Goal: Task Accomplishment & Management: Manage account settings

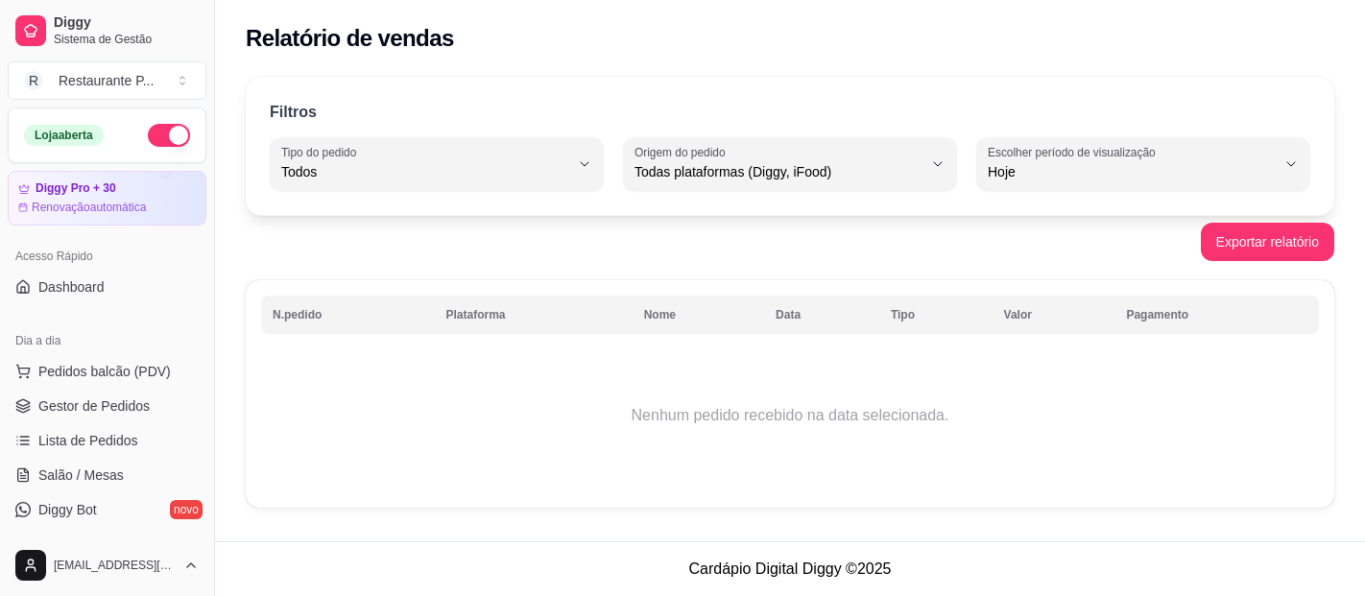
select select "ALL"
select select "0"
click at [108, 401] on span "Gestor de Pedidos" at bounding box center [93, 406] width 111 height 19
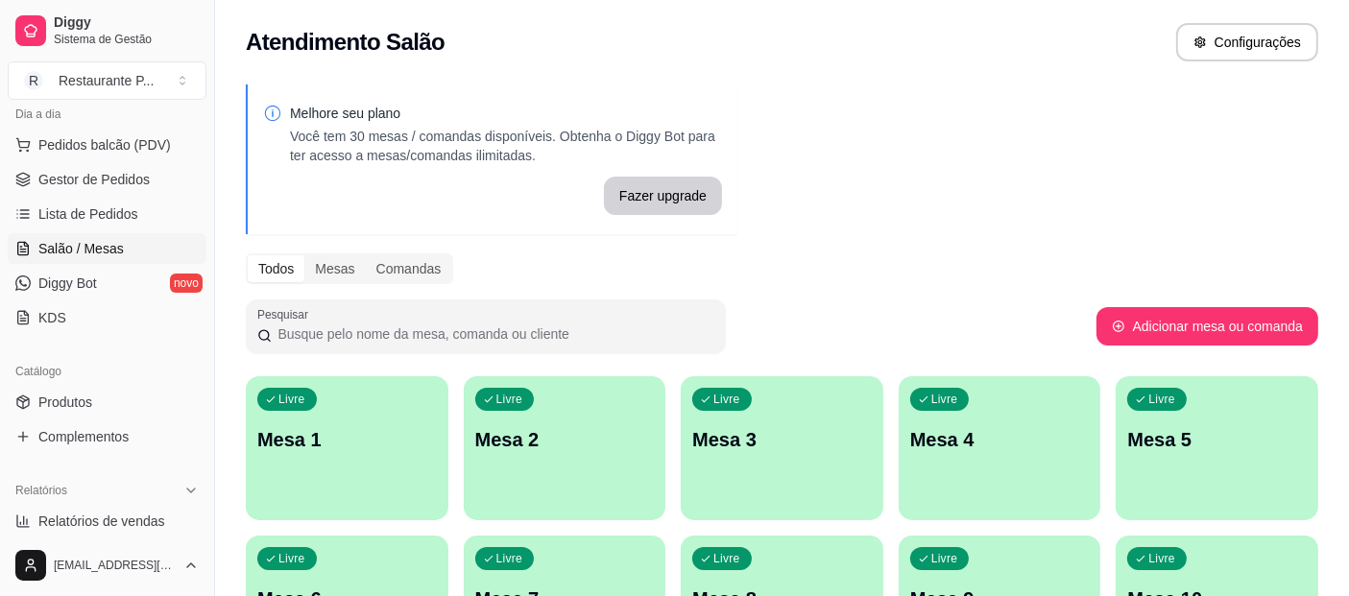
scroll to position [257, 0]
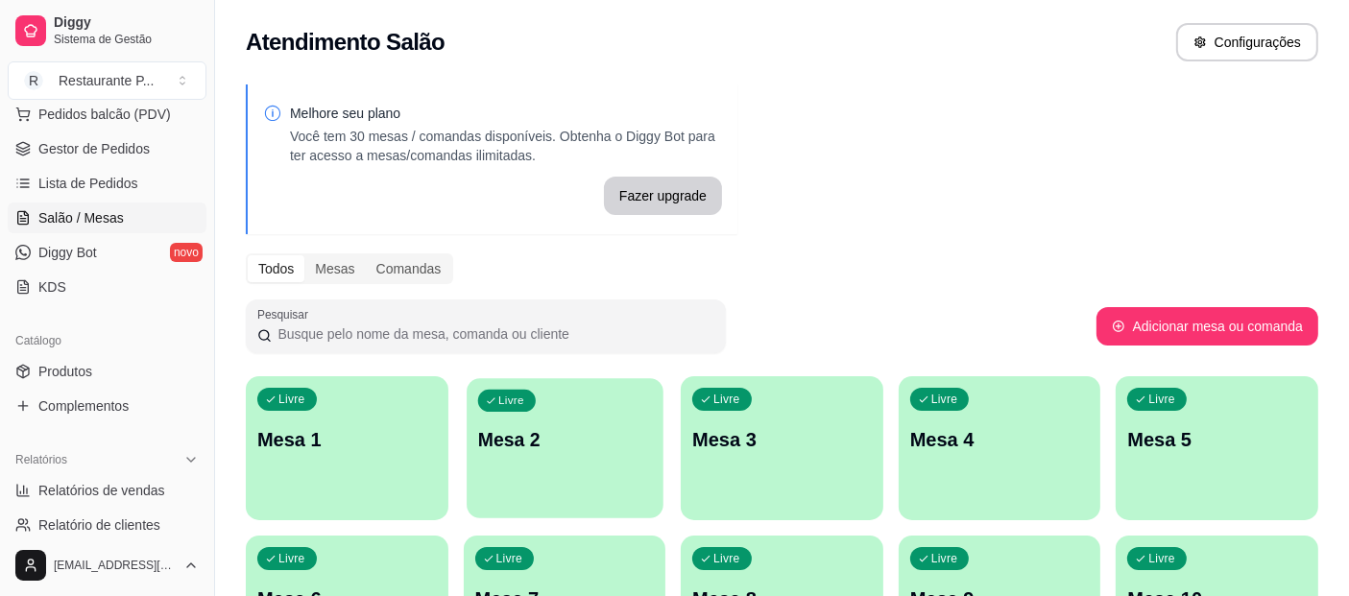
click at [557, 448] on p "Mesa 2" at bounding box center [564, 440] width 174 height 26
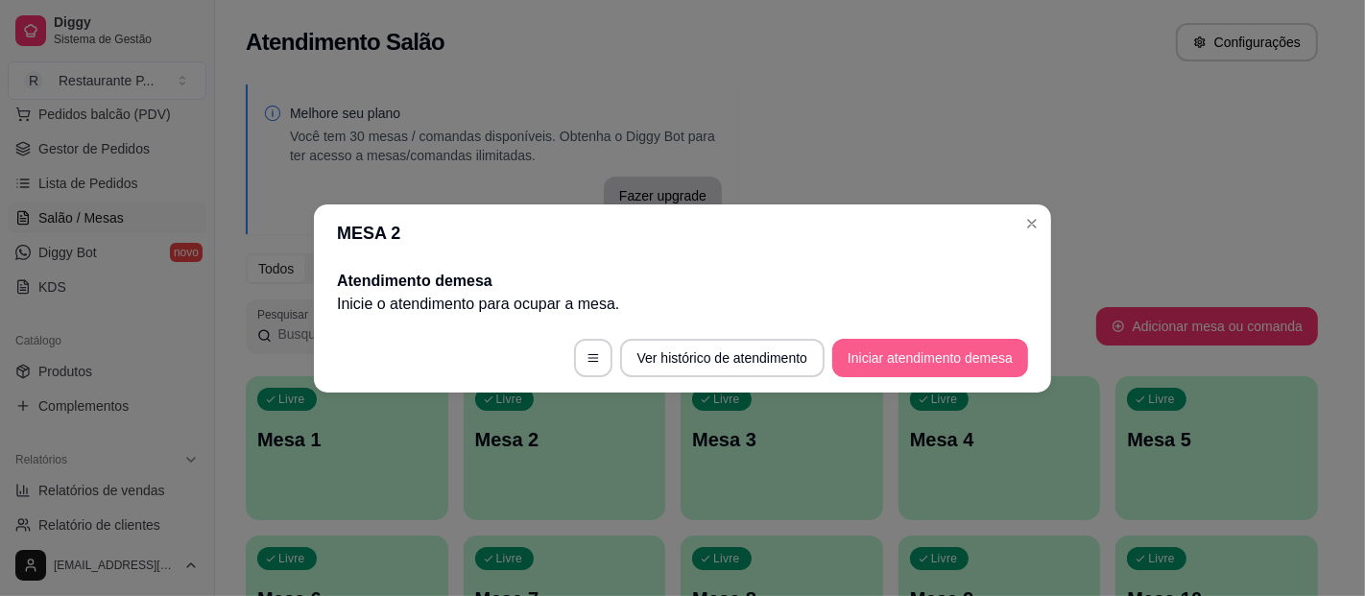
click at [907, 358] on button "Iniciar atendimento de mesa" at bounding box center [930, 358] width 196 height 38
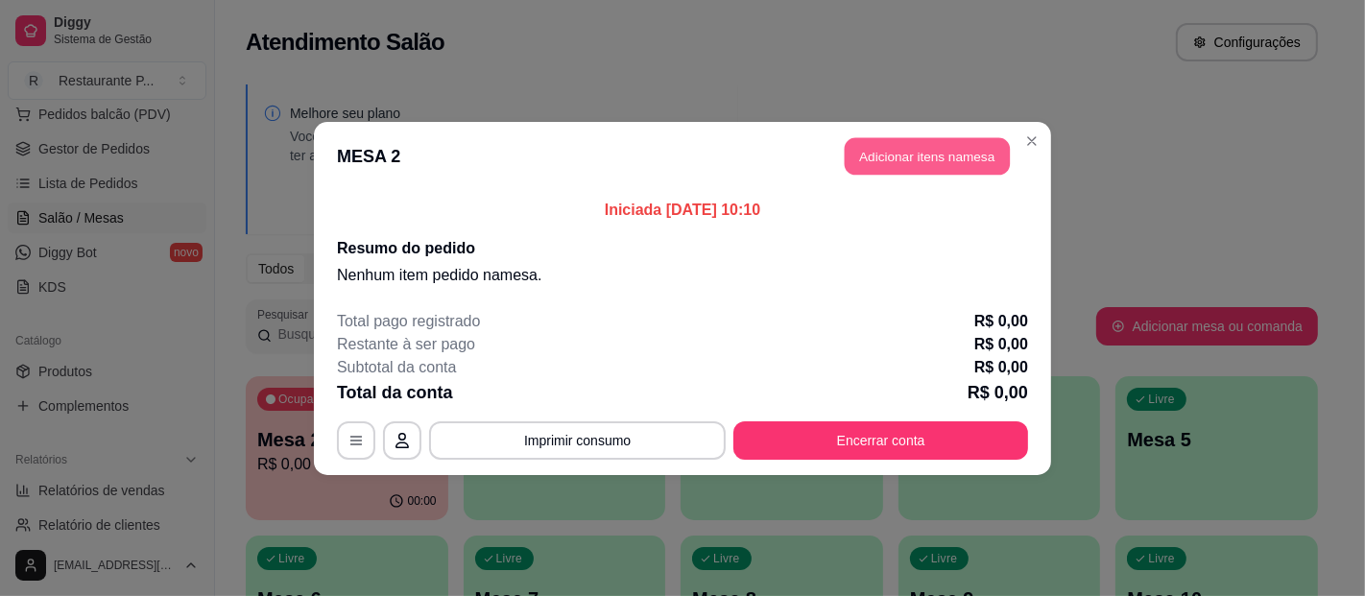
click at [938, 163] on button "Adicionar itens na mesa" at bounding box center [927, 155] width 165 height 37
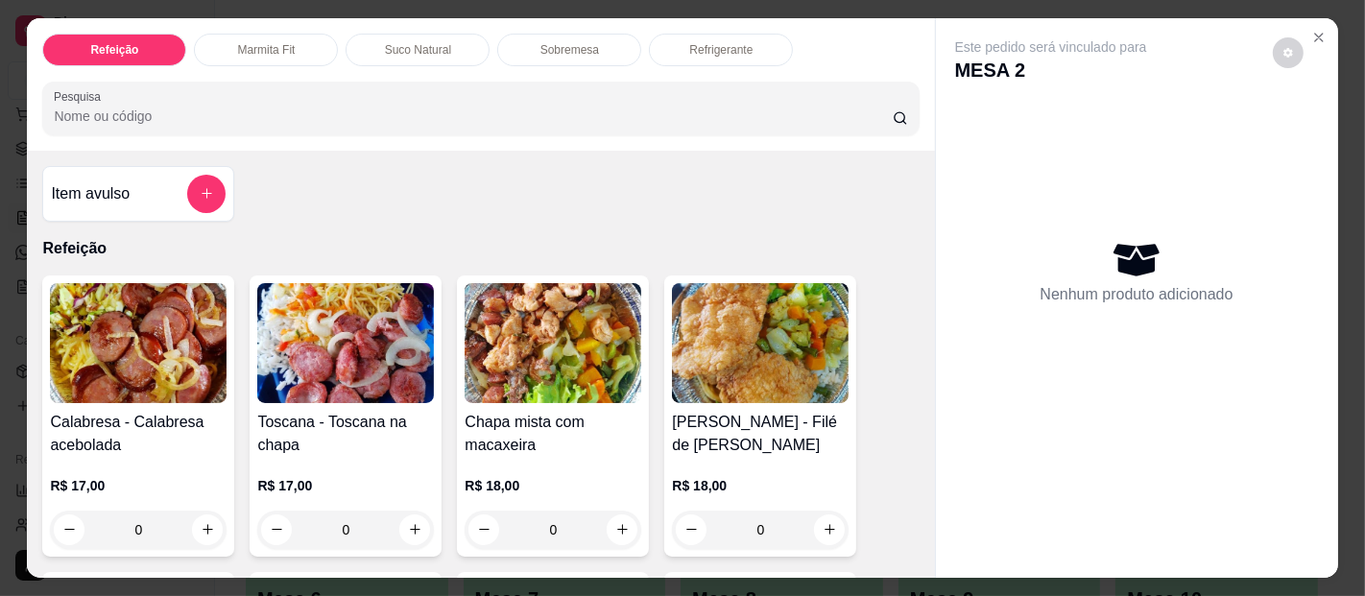
click at [711, 312] on img at bounding box center [760, 343] width 177 height 120
click at [1315, 34] on icon "Close" at bounding box center [1319, 38] width 8 height 8
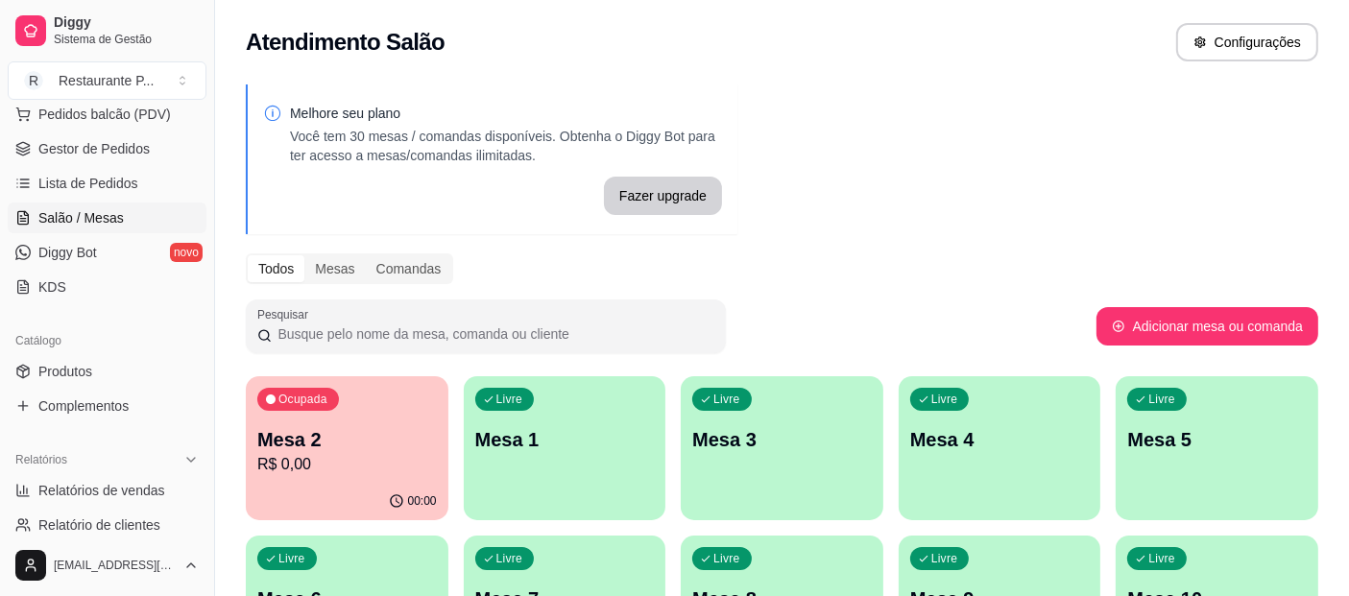
click at [389, 433] on p "Mesa 2" at bounding box center [347, 439] width 180 height 27
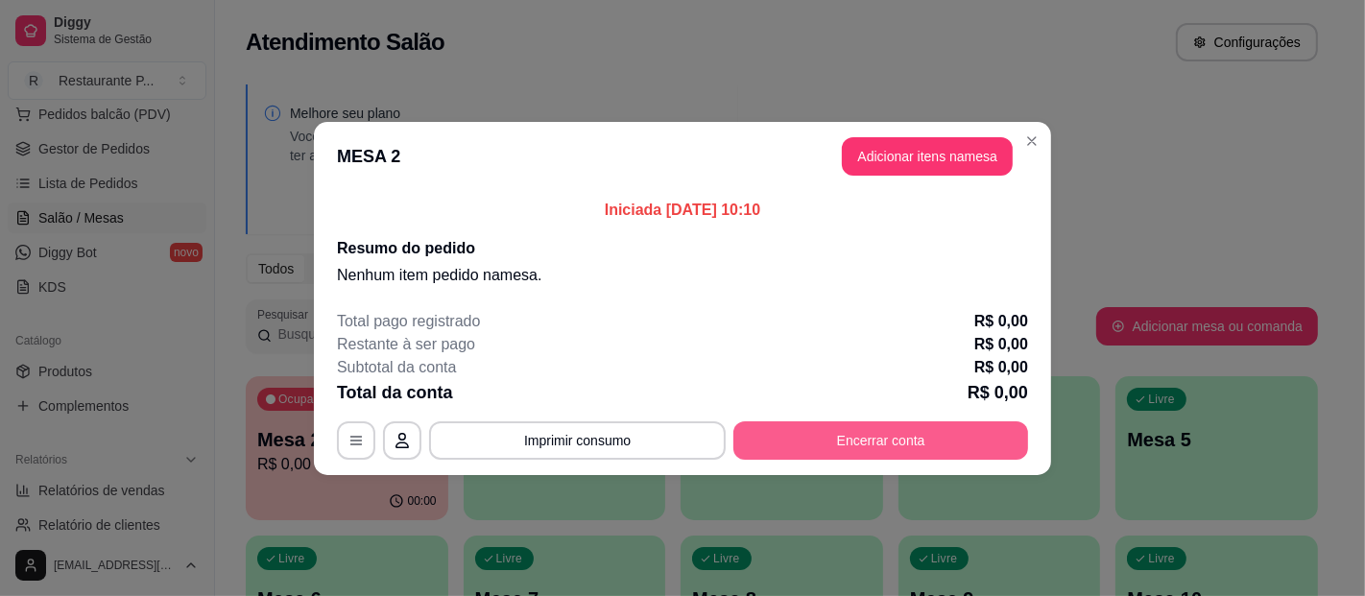
click at [937, 441] on button "Encerrar conta" at bounding box center [881, 441] width 295 height 38
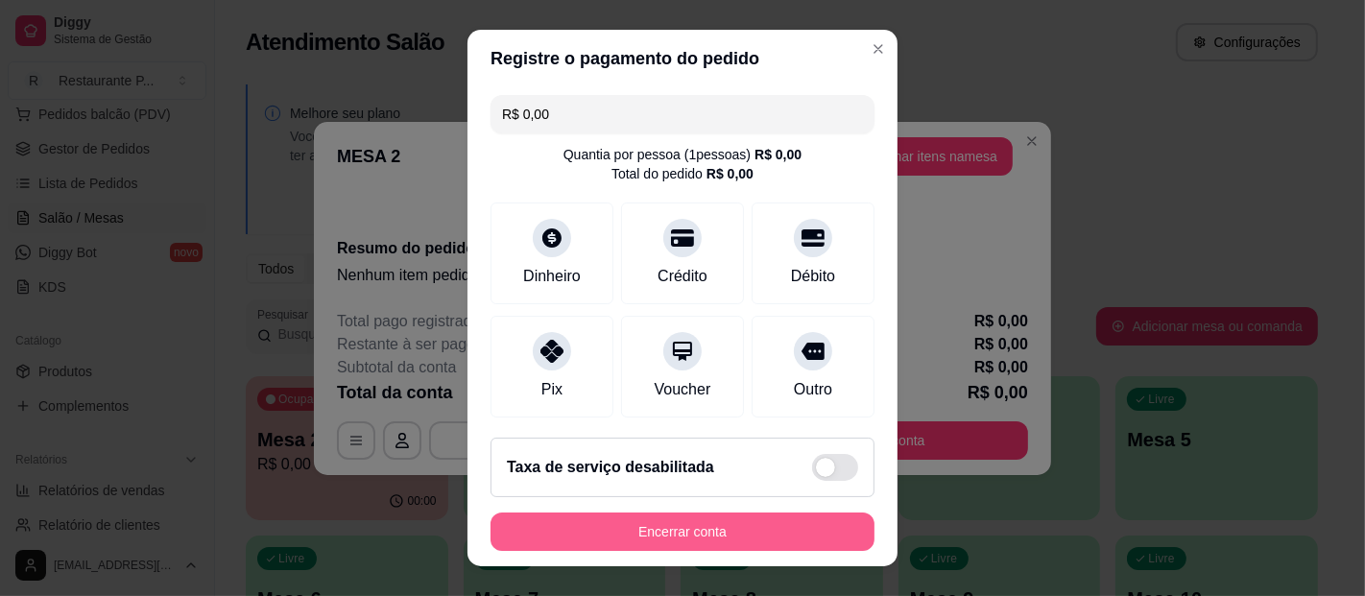
click at [697, 515] on button "Encerrar conta" at bounding box center [683, 532] width 384 height 38
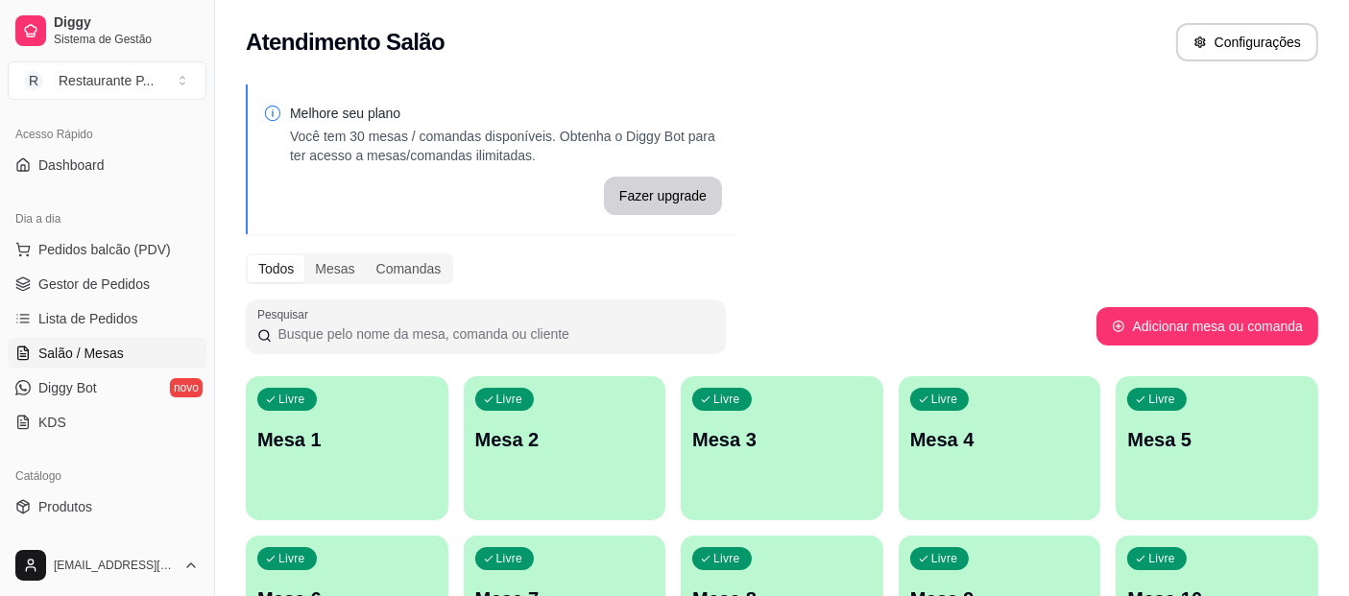
scroll to position [200, 0]
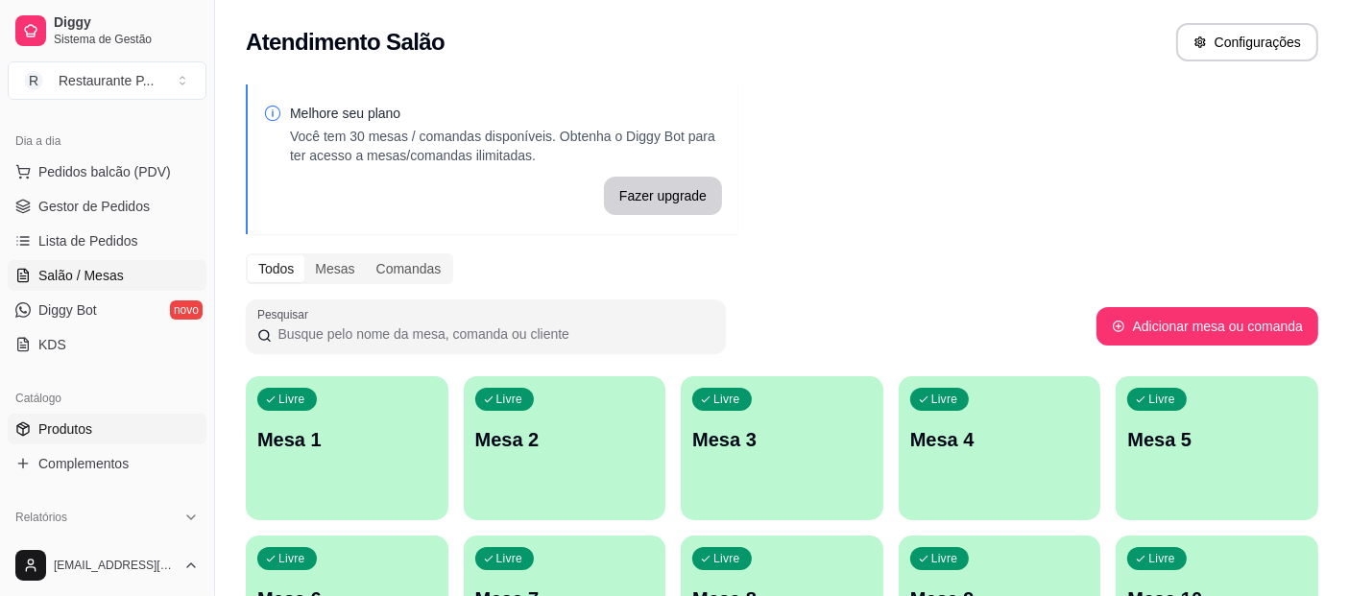
click at [51, 432] on span "Produtos" at bounding box center [65, 429] width 54 height 19
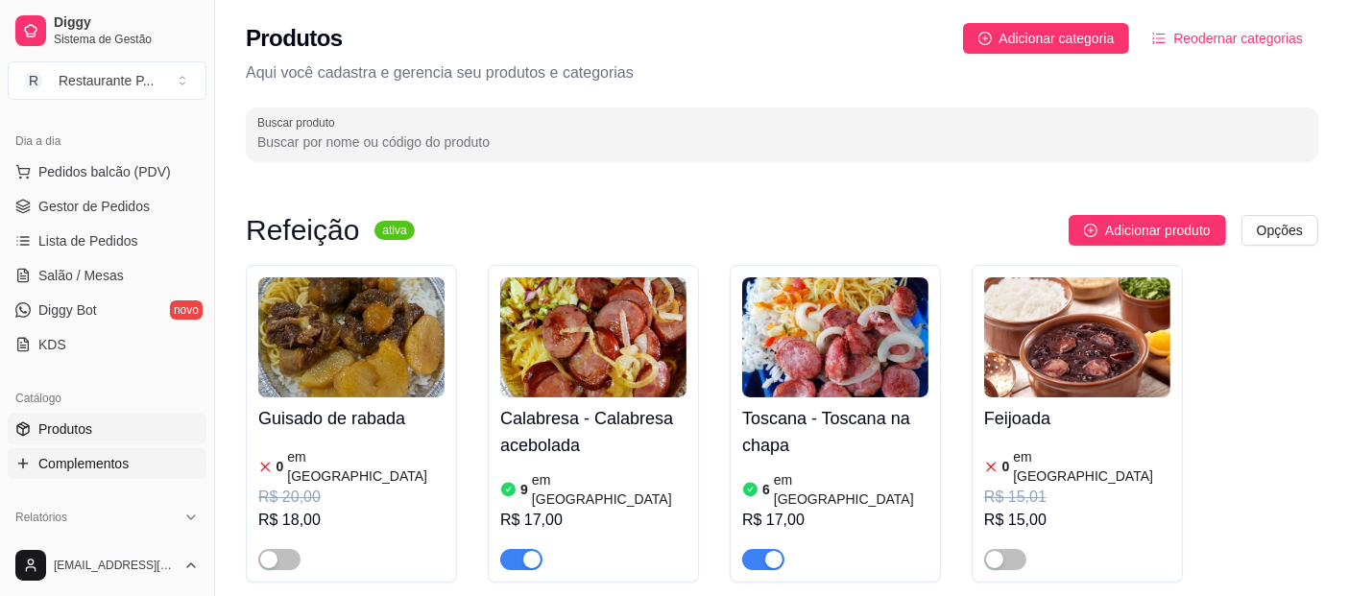
click at [114, 470] on span "Complementos" at bounding box center [83, 463] width 90 height 19
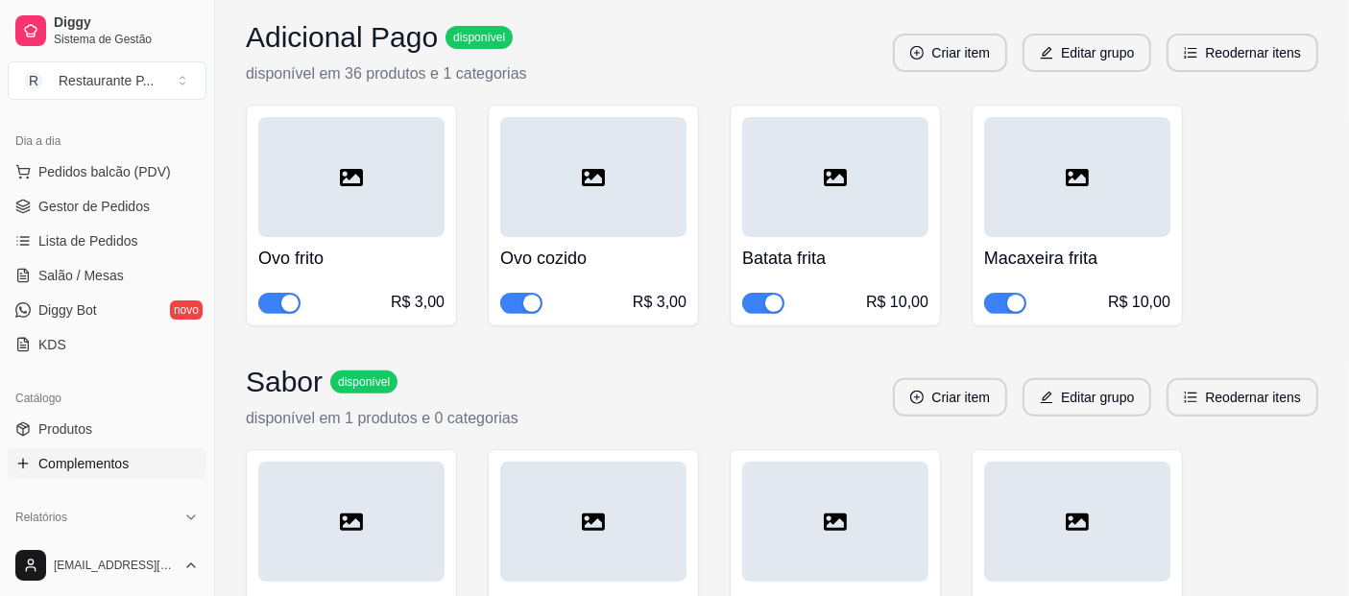
scroll to position [525, 0]
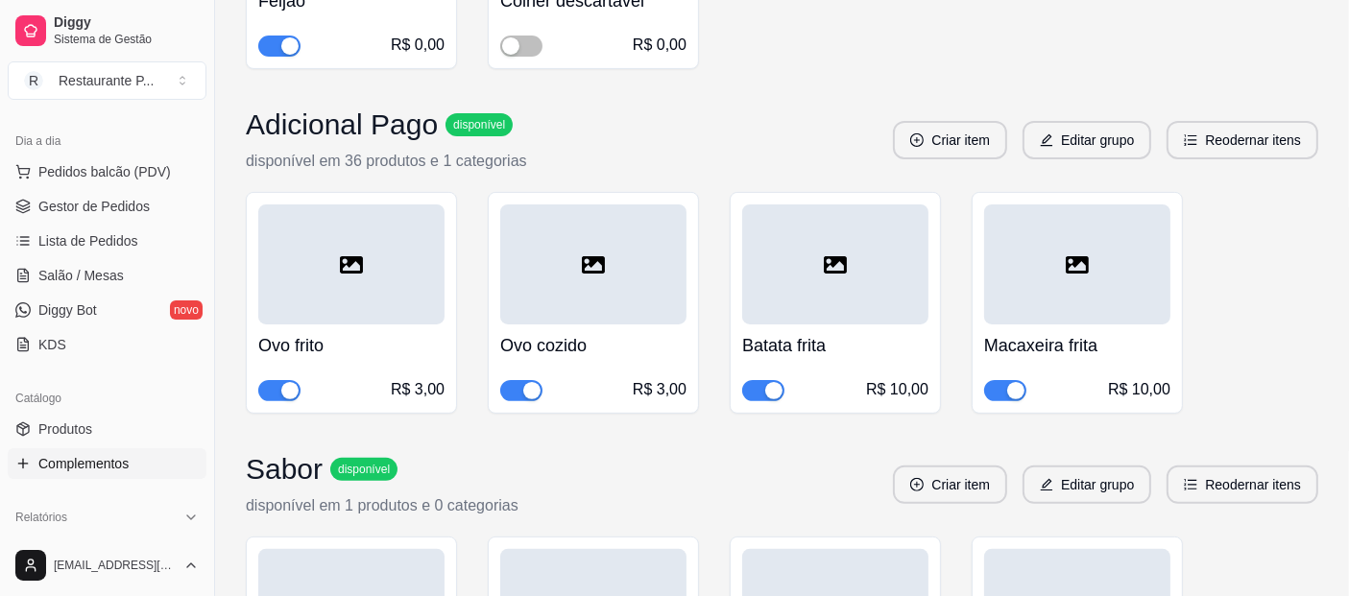
click at [761, 391] on span "button" at bounding box center [763, 390] width 42 height 21
click at [752, 388] on div "button" at bounding box center [752, 390] width 17 height 17
click at [206, 263] on button "Toggle Sidebar" at bounding box center [213, 298] width 15 height 596
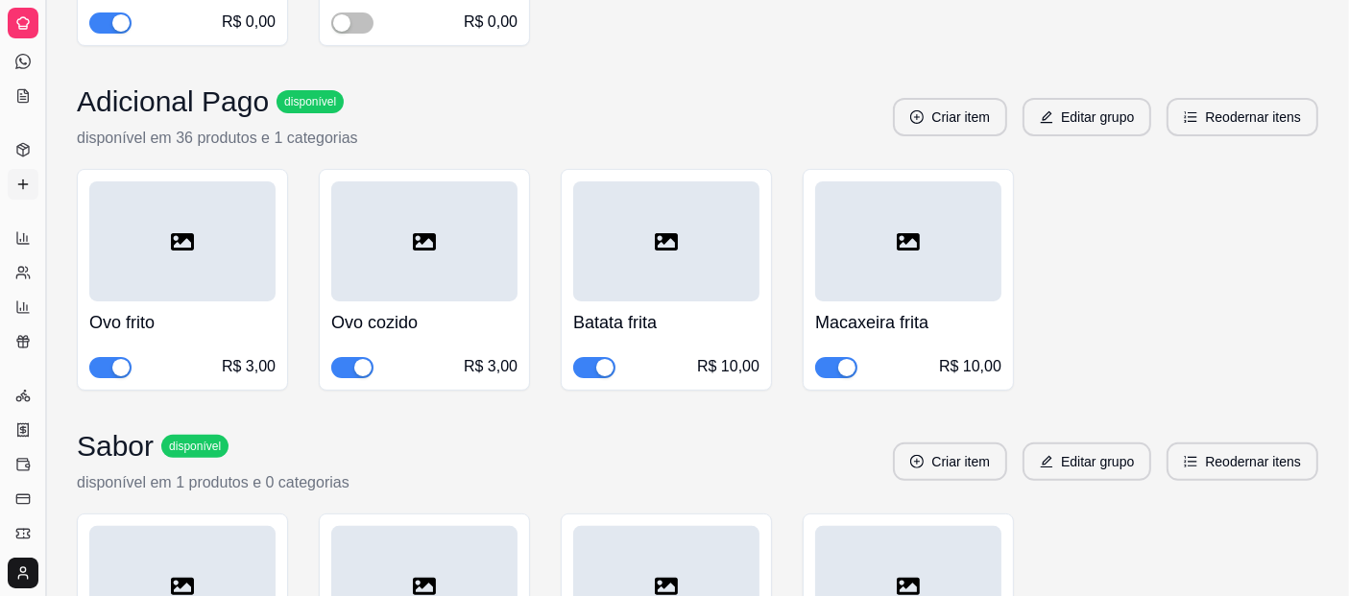
scroll to position [75, 0]
click at [211, 267] on div at bounding box center [182, 241] width 186 height 120
click at [46, 252] on button "Toggle Sidebar" at bounding box center [44, 298] width 15 height 596
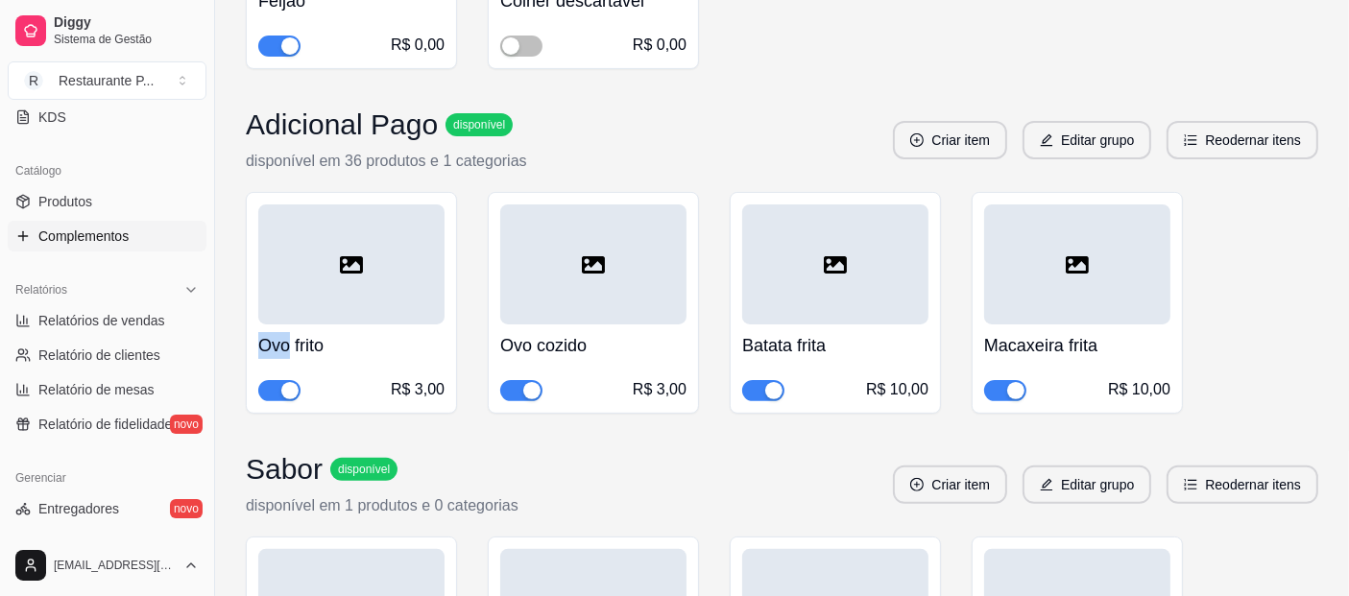
scroll to position [443, 0]
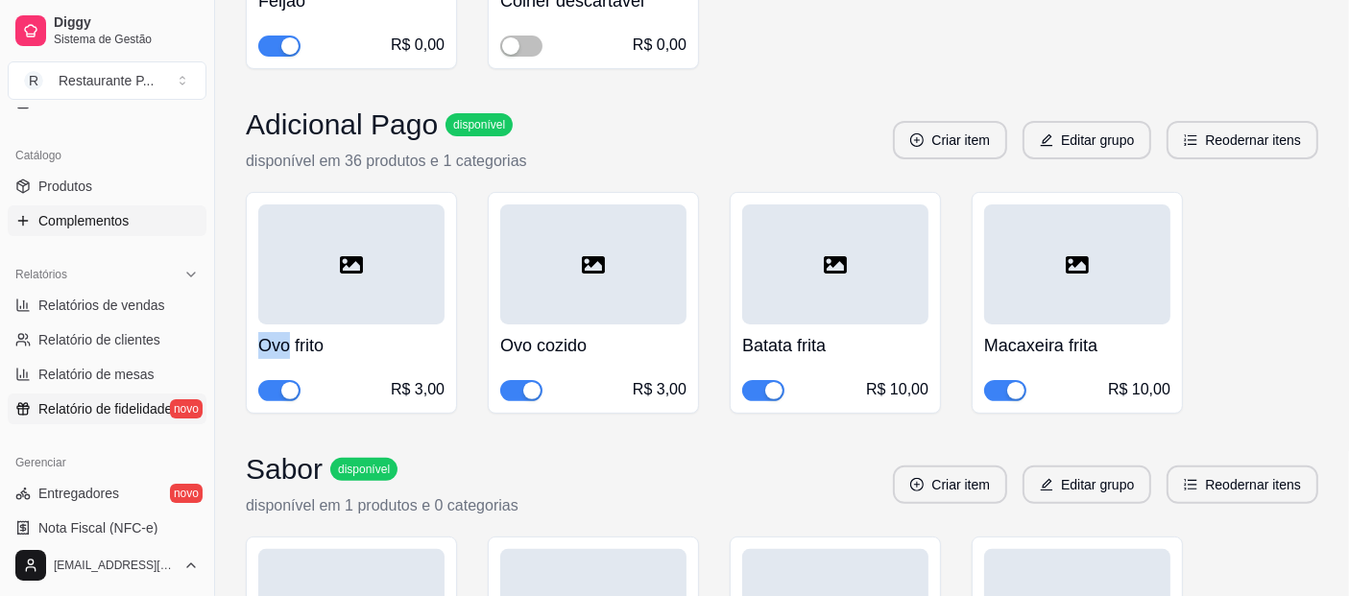
click at [53, 410] on span "Relatório de fidelidade" at bounding box center [104, 408] width 133 height 19
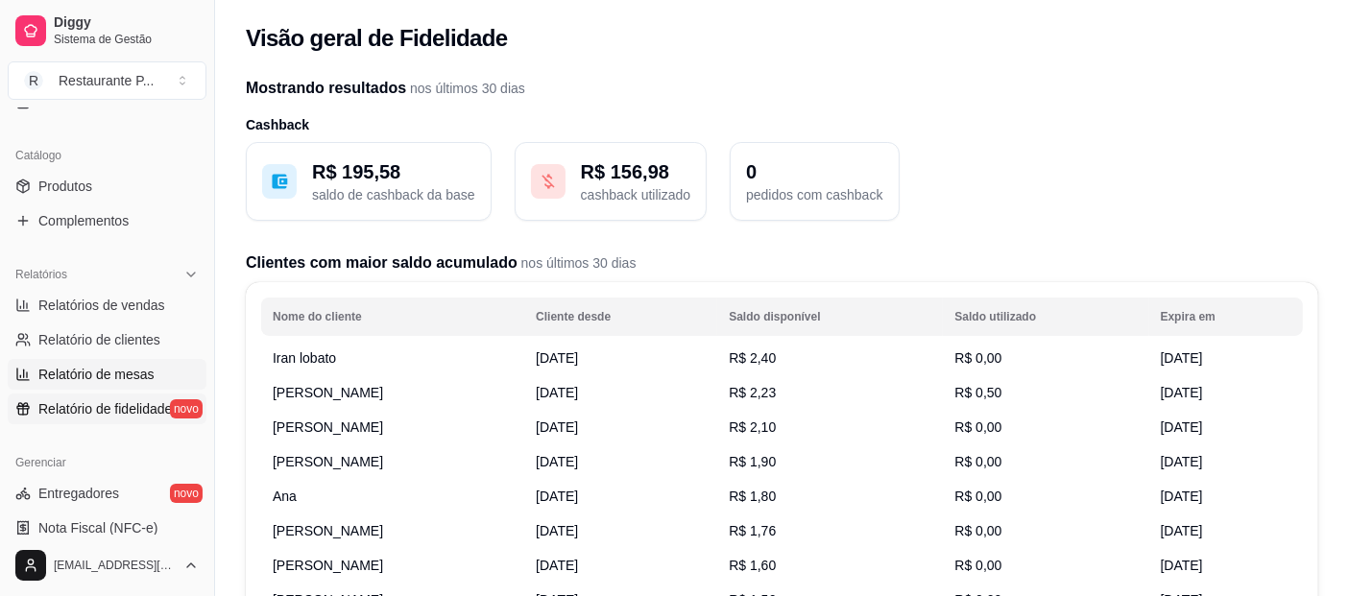
click at [54, 369] on span "Relatório de mesas" at bounding box center [96, 374] width 116 height 19
select select "TOTAL_OF_ORDERS"
select select "7"
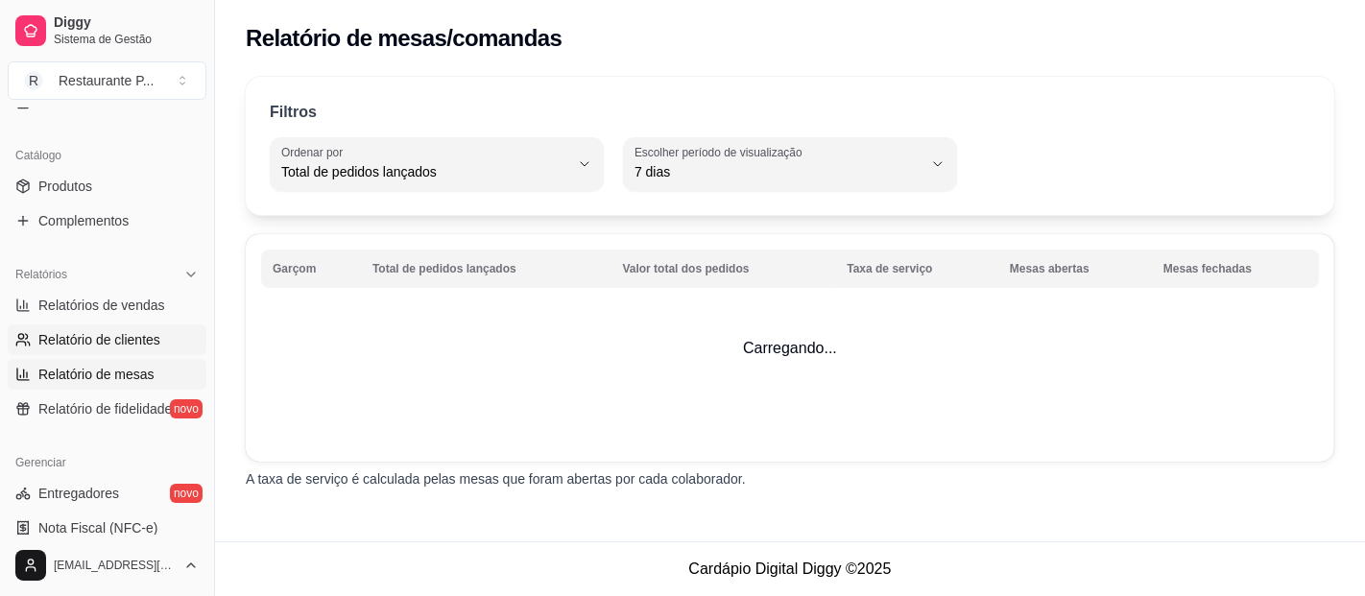
click at [92, 330] on span "Relatório de clientes" at bounding box center [99, 339] width 122 height 19
select select "30"
select select "HIGHEST_TOTAL_SPENT_WITH_ORDERS"
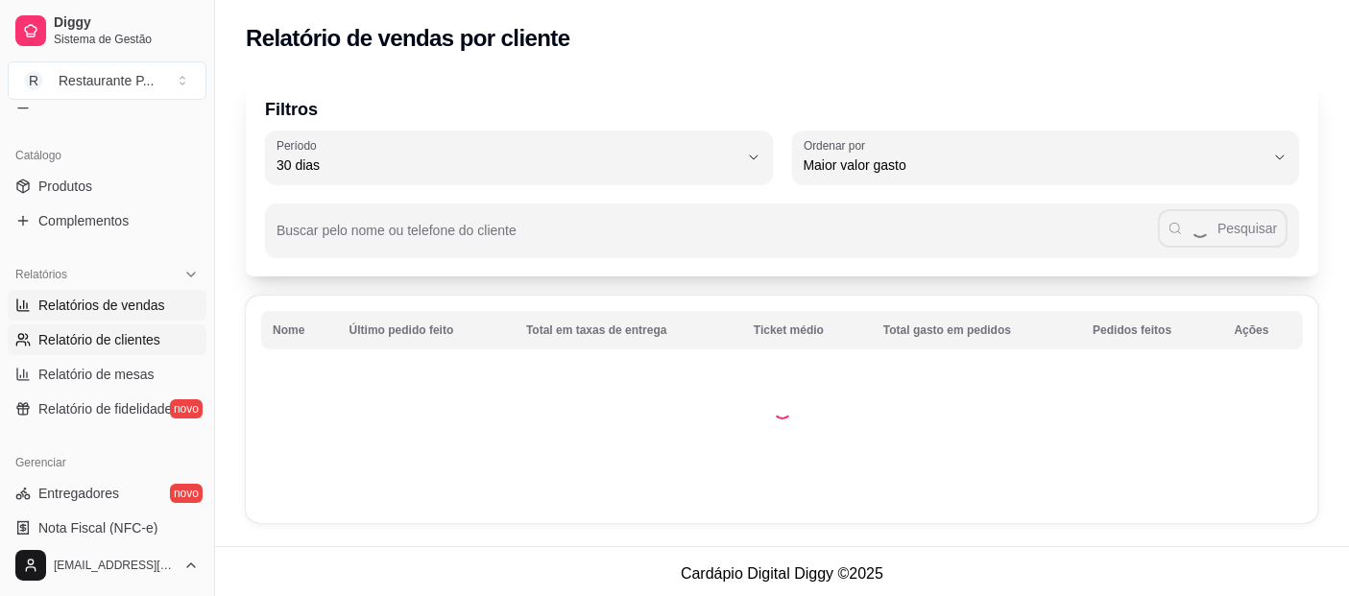
click at [134, 296] on span "Relatórios de vendas" at bounding box center [101, 305] width 127 height 19
select select "ALL"
select select "0"
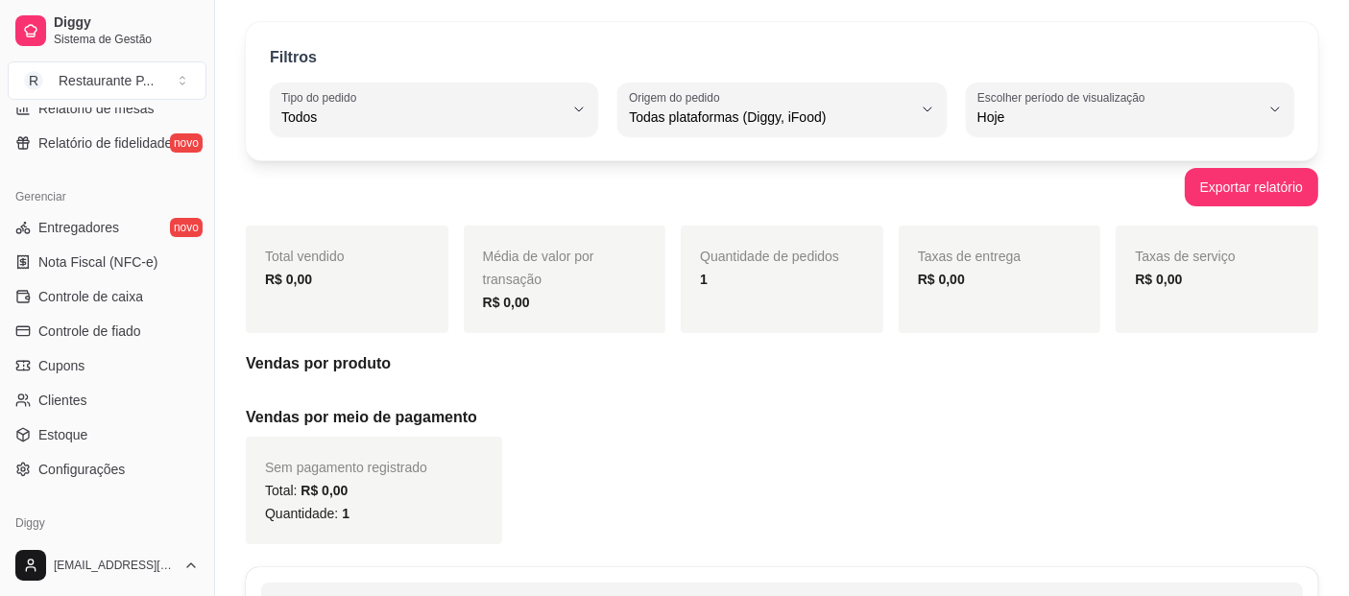
scroll to position [712, 0]
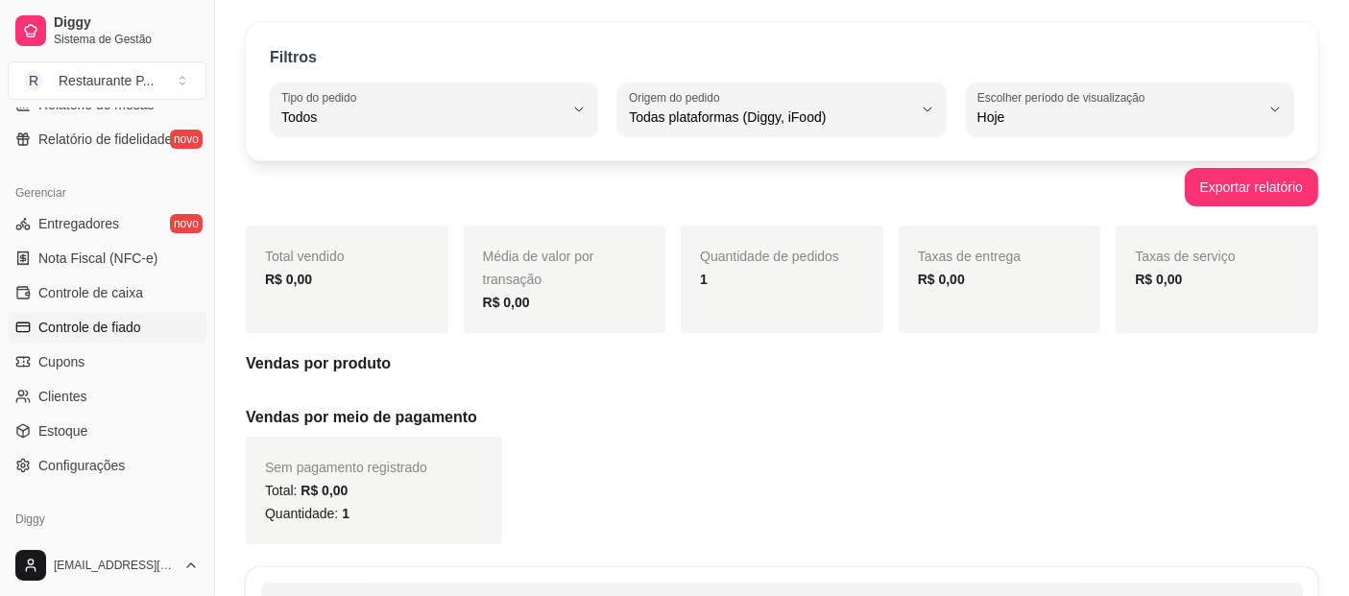
click at [84, 314] on link "Controle de fiado" at bounding box center [107, 327] width 199 height 31
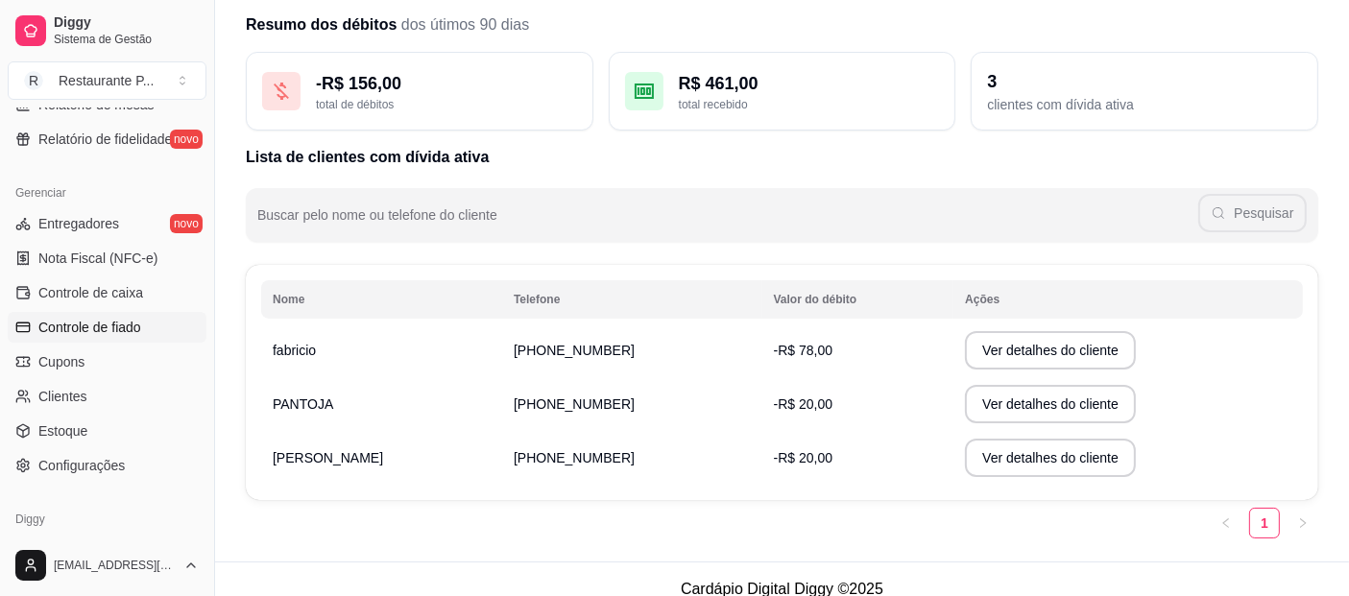
scroll to position [89, 0]
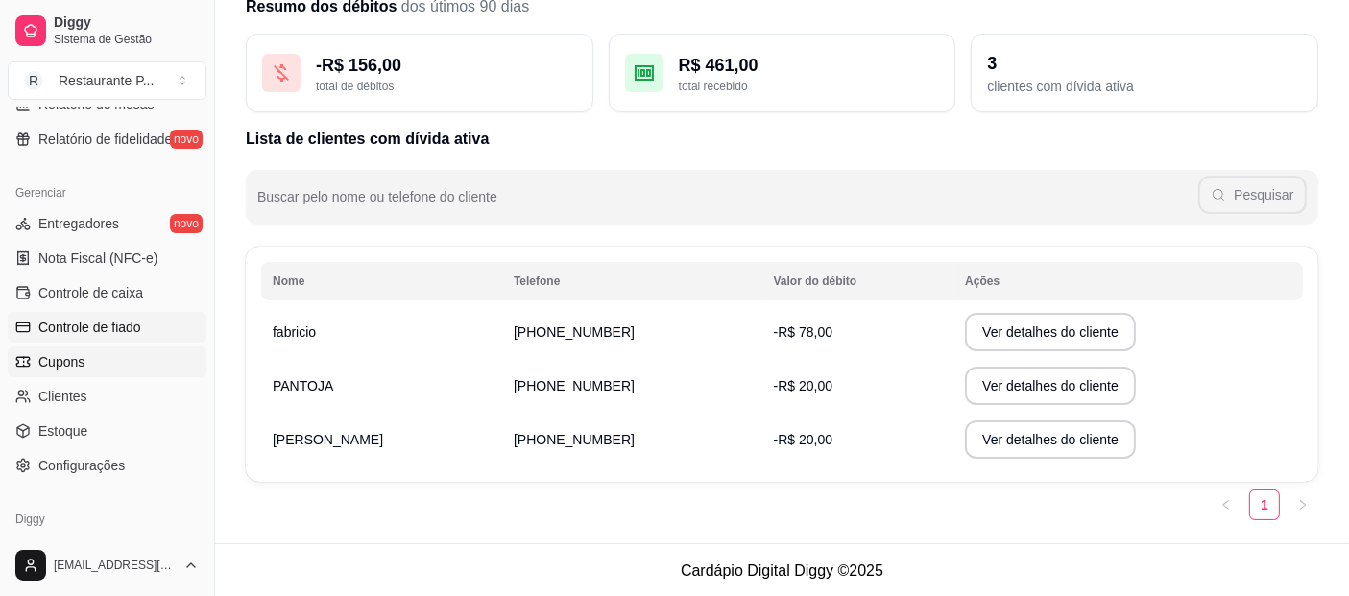
click at [62, 366] on span "Cupons" at bounding box center [61, 361] width 46 height 19
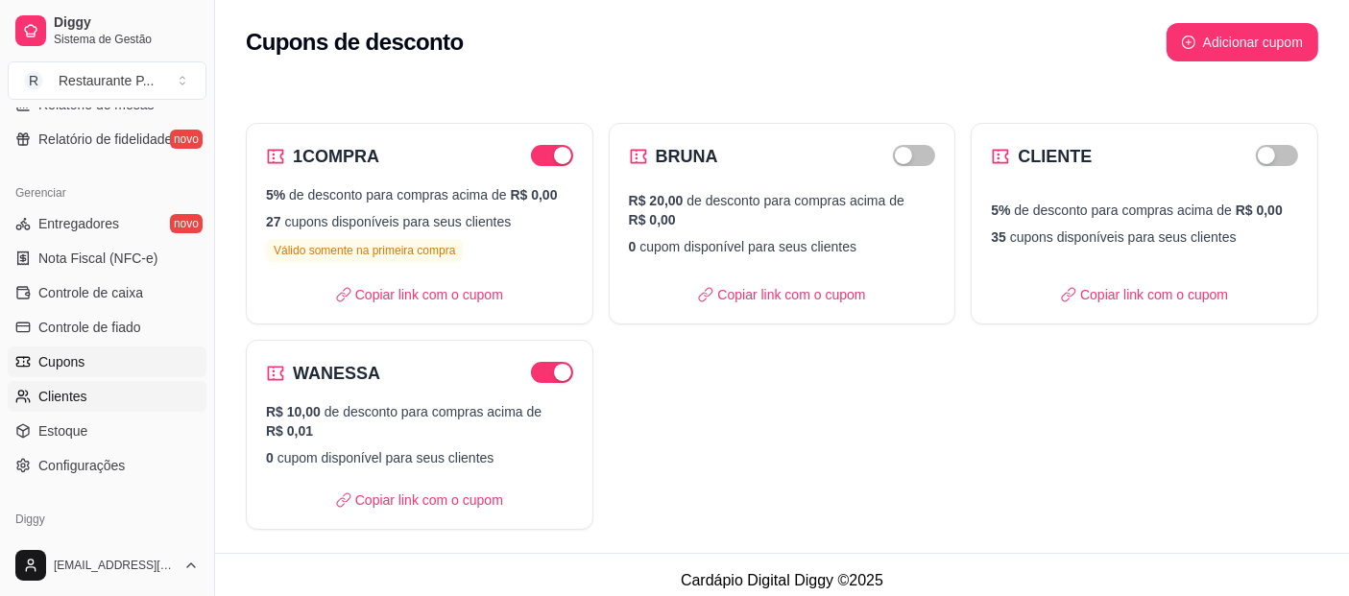
click at [62, 392] on span "Clientes" at bounding box center [62, 396] width 49 height 19
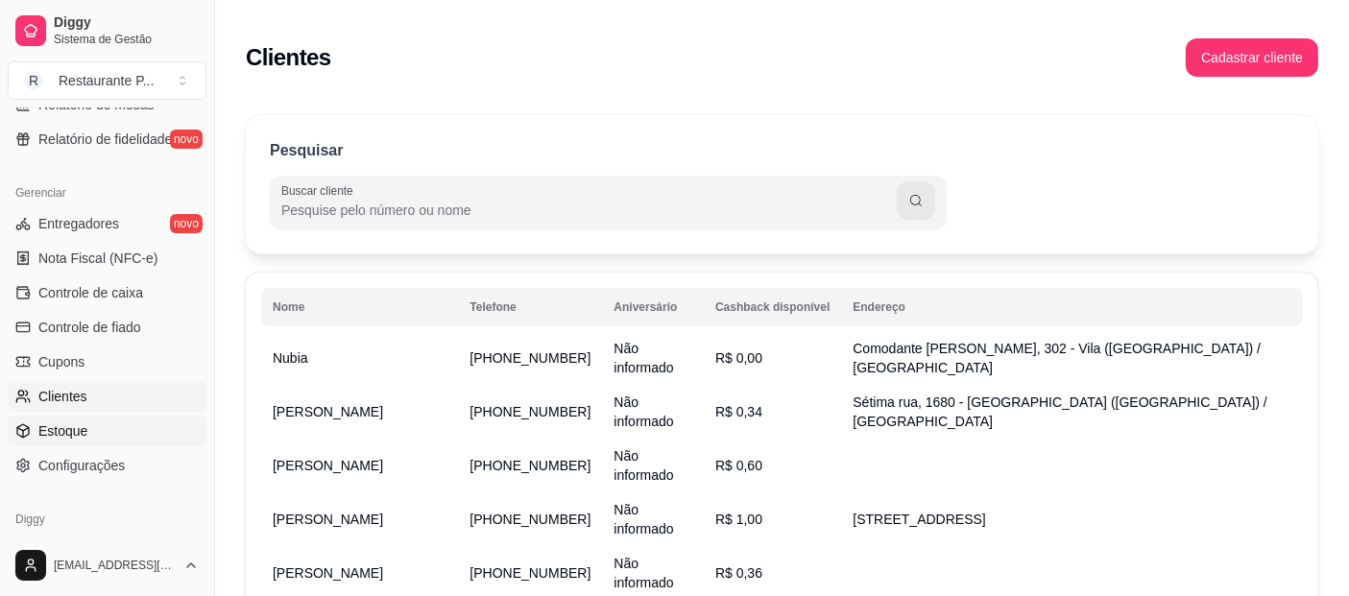
click at [70, 424] on span "Estoque" at bounding box center [62, 431] width 49 height 19
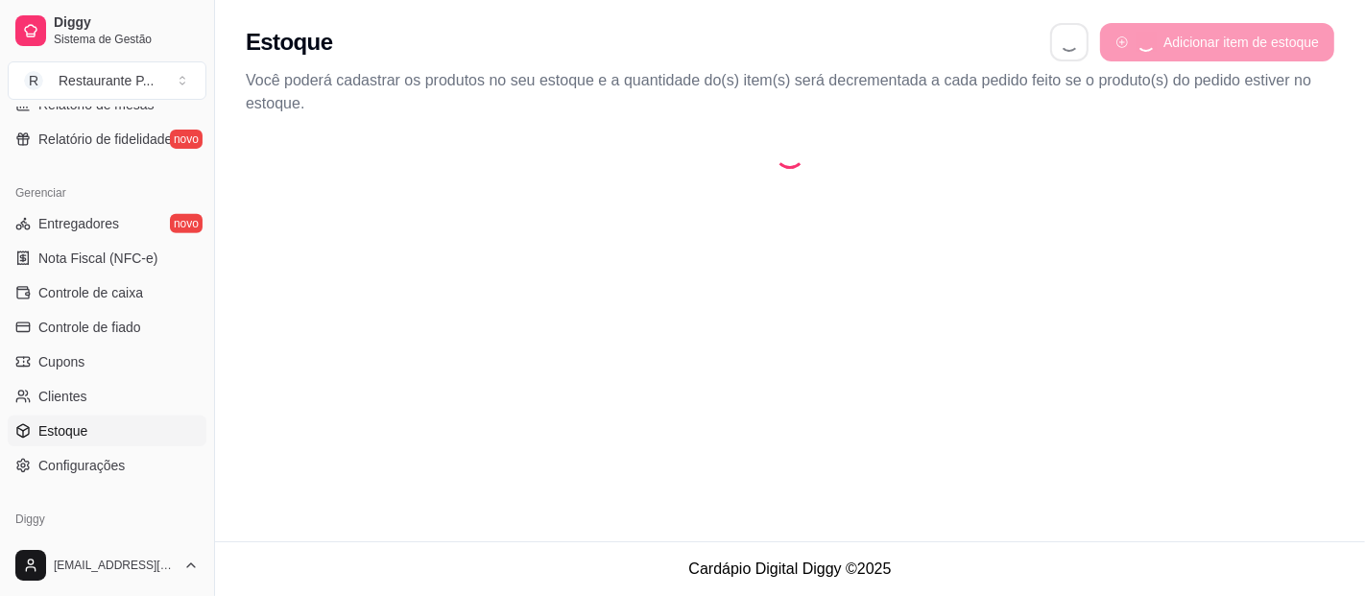
select select "QUANTITY_ORDER"
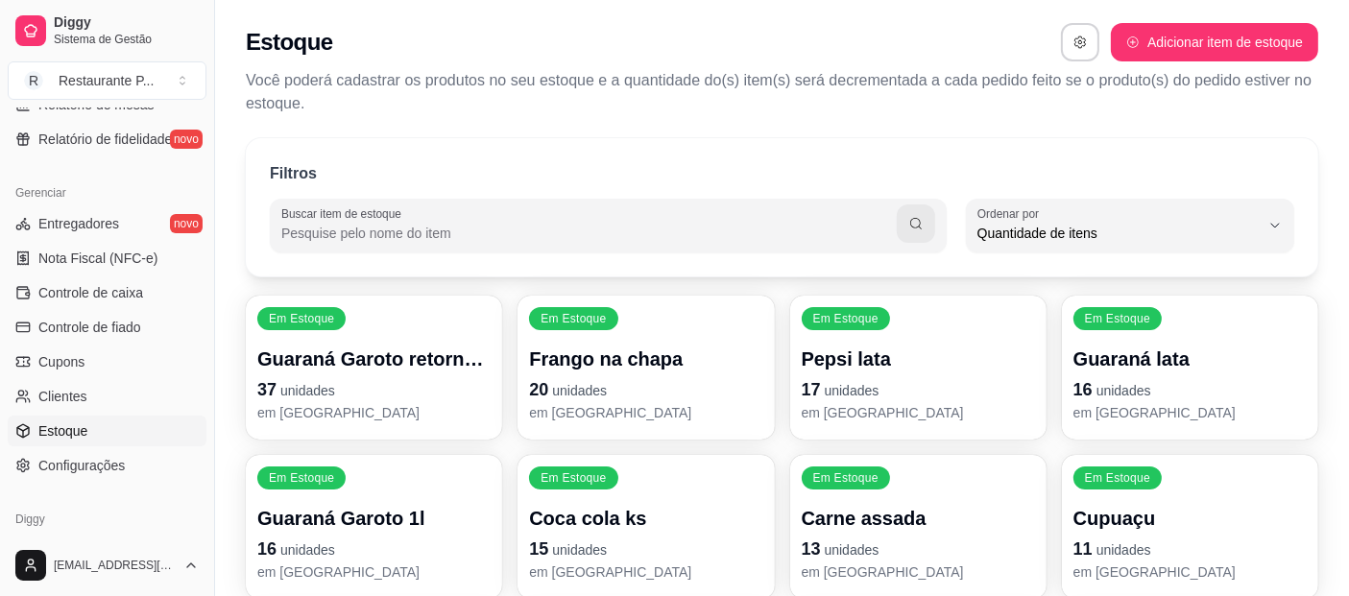
scroll to position [18, 0]
click at [61, 470] on span "Configurações" at bounding box center [81, 465] width 86 height 19
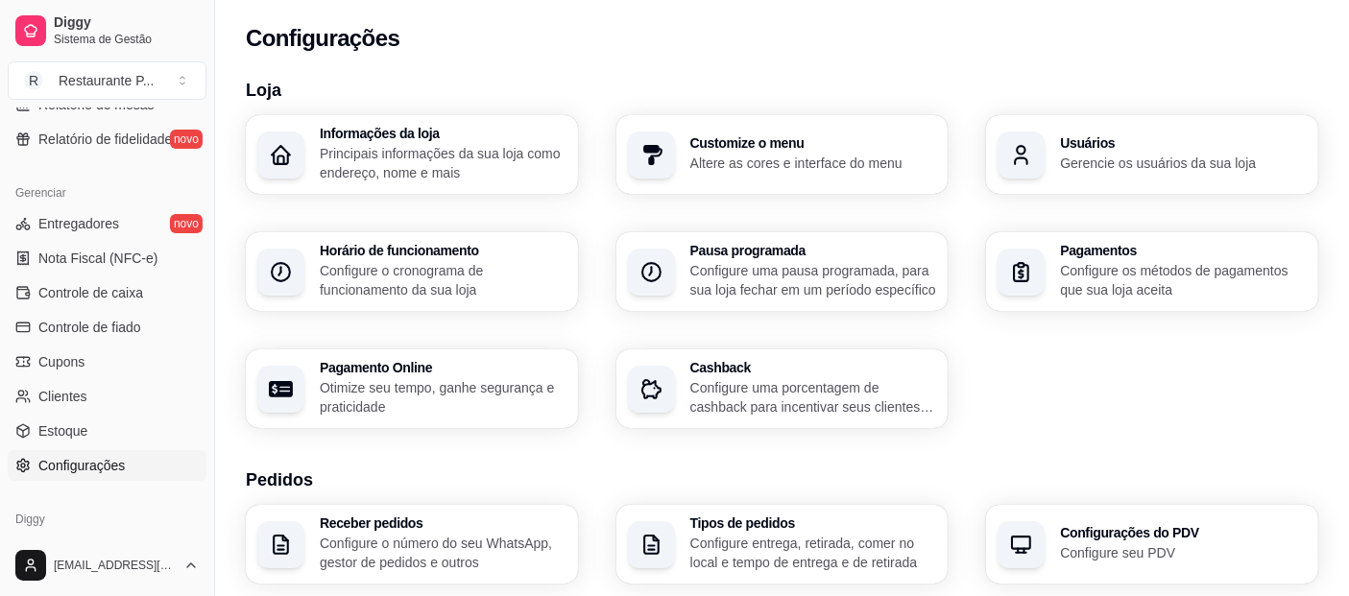
click at [1167, 148] on h3 "Usuários" at bounding box center [1183, 142] width 247 height 13
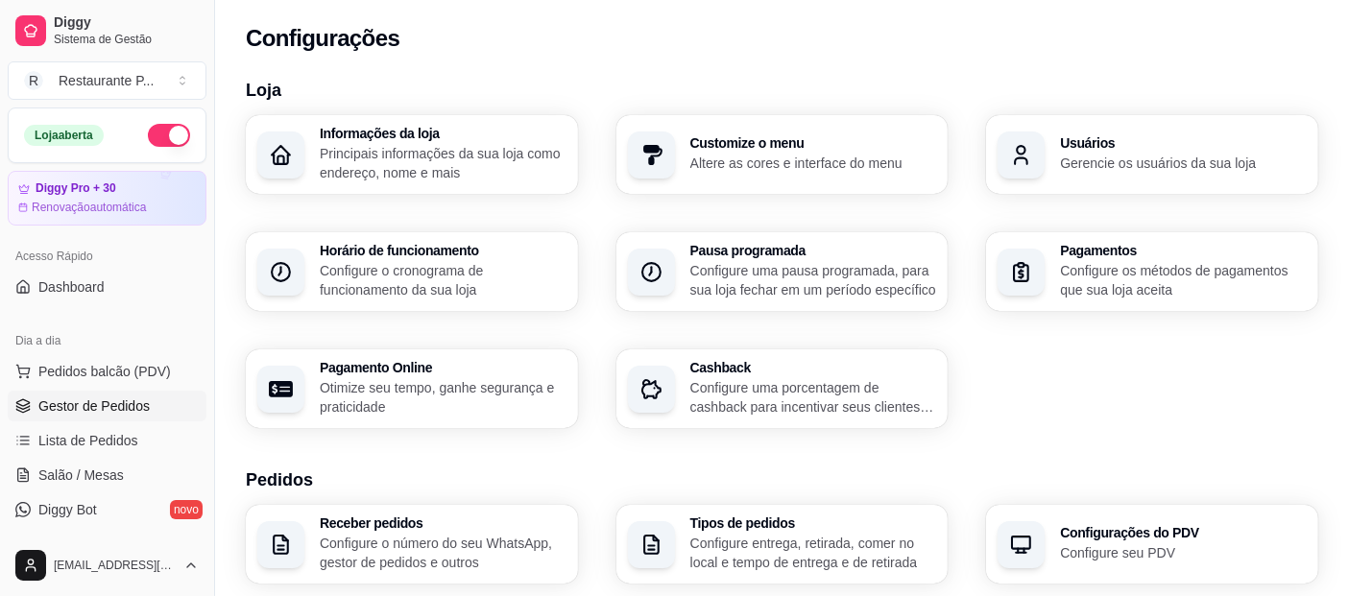
click at [100, 416] on link "Gestor de Pedidos" at bounding box center [107, 406] width 199 height 31
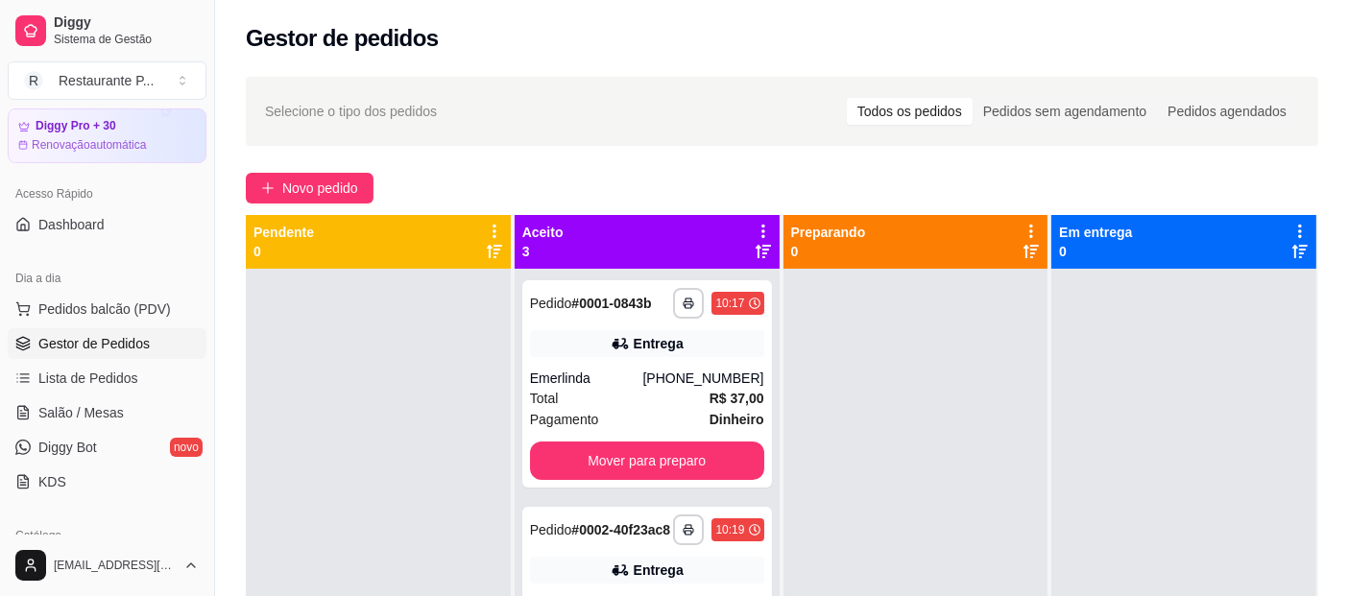
scroll to position [107, 0]
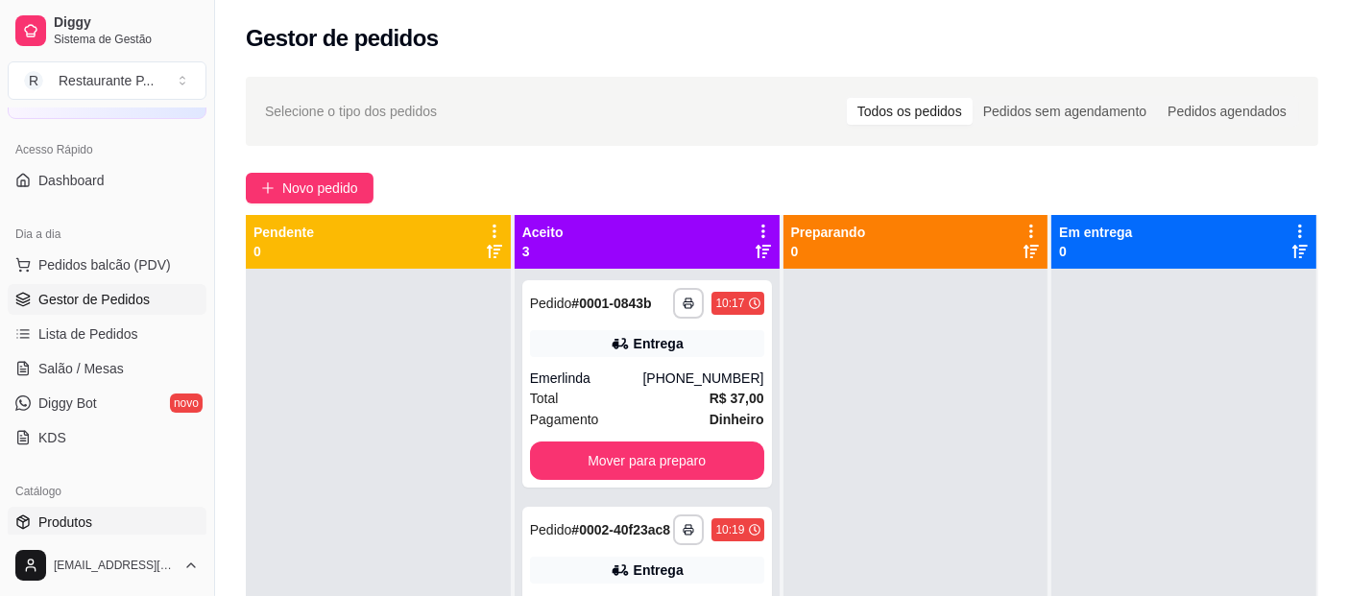
click at [139, 525] on link "Produtos" at bounding box center [107, 522] width 199 height 31
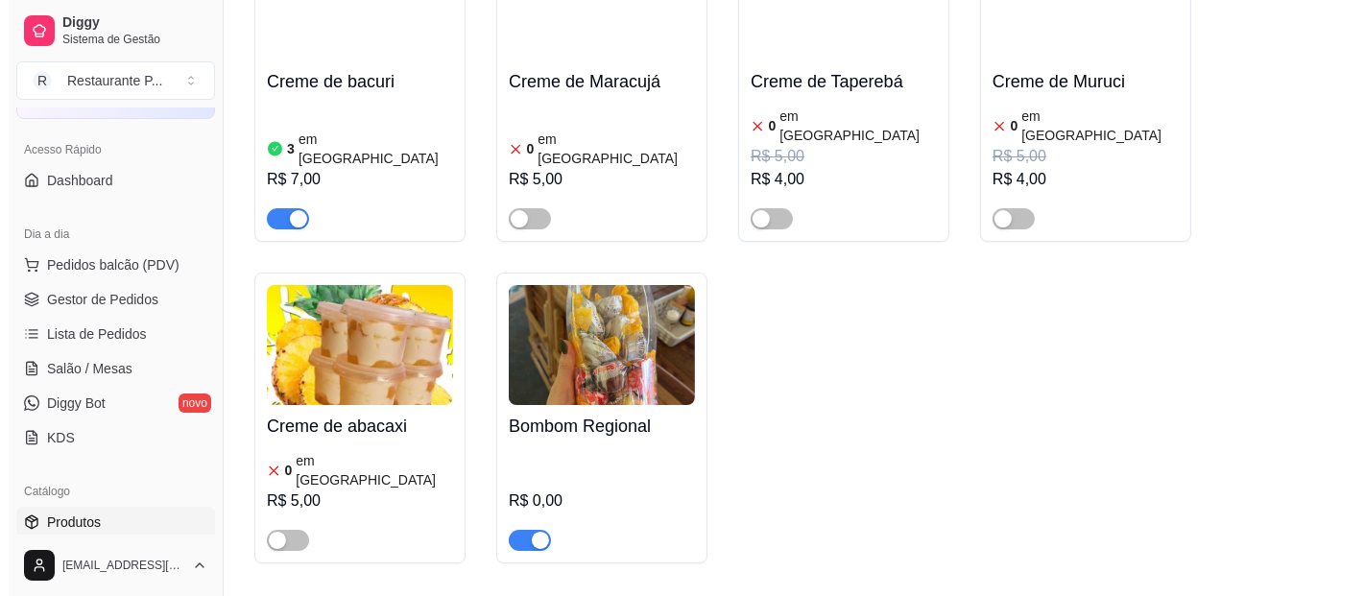
scroll to position [6947, 0]
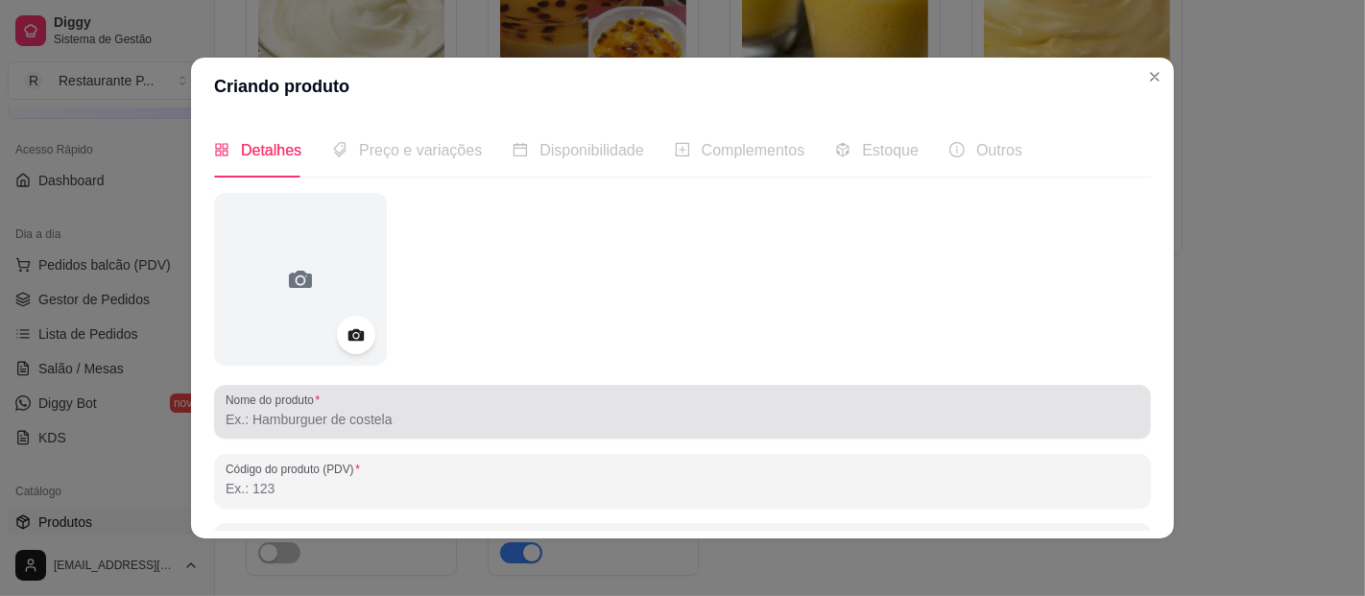
click at [716, 423] on input "Nome do produto" at bounding box center [683, 419] width 914 height 19
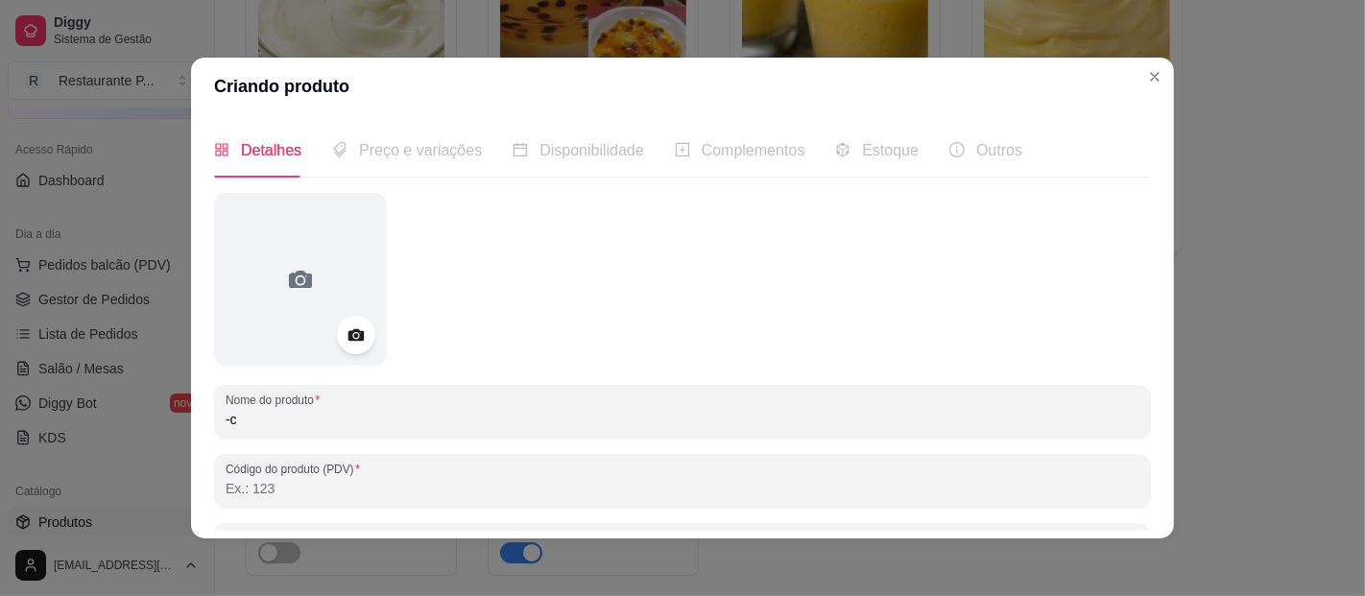
type input "-"
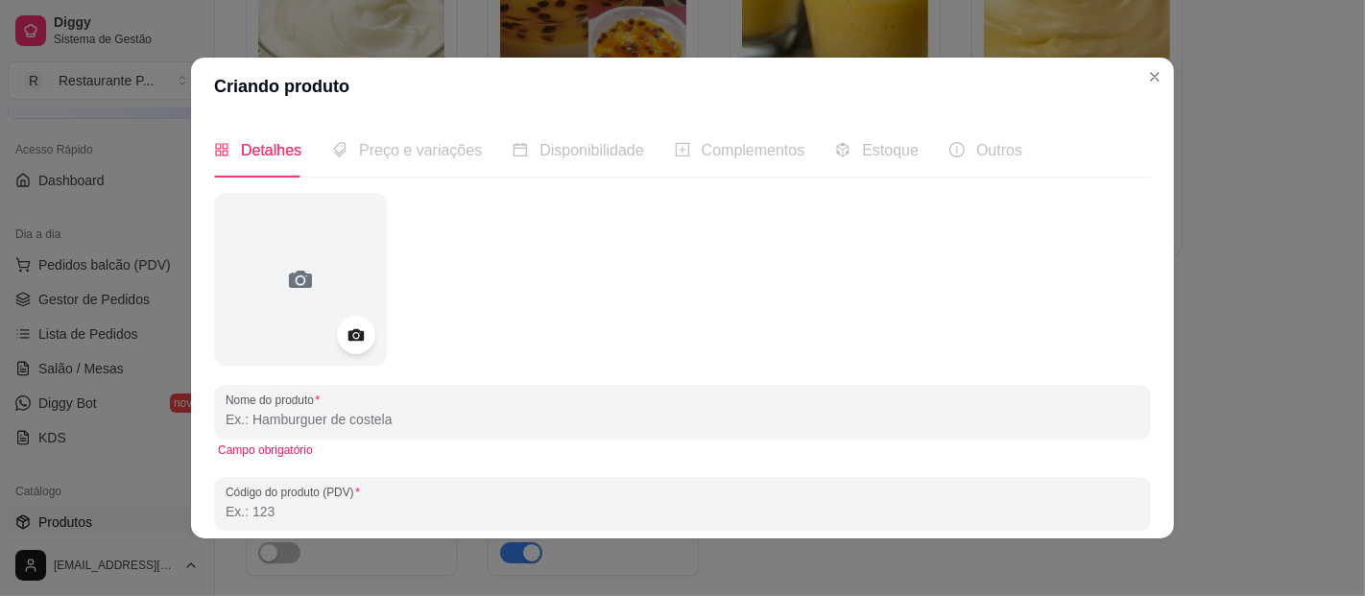
type input "c"
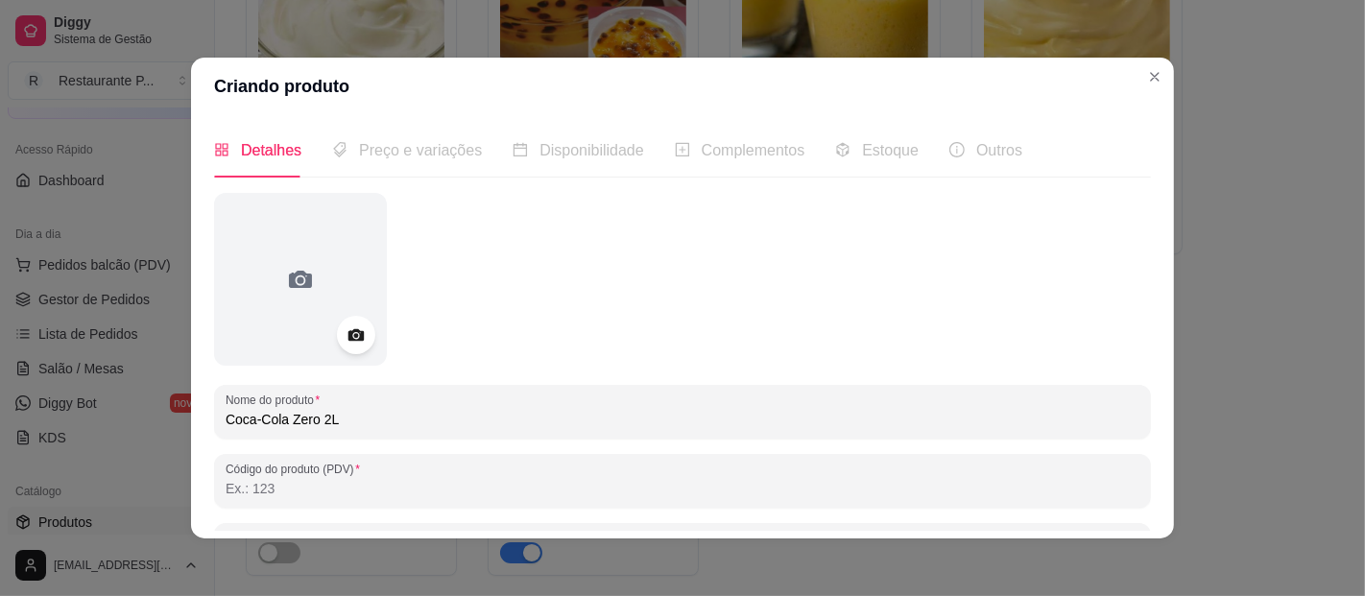
type input "Coca-Cola Zero 2L"
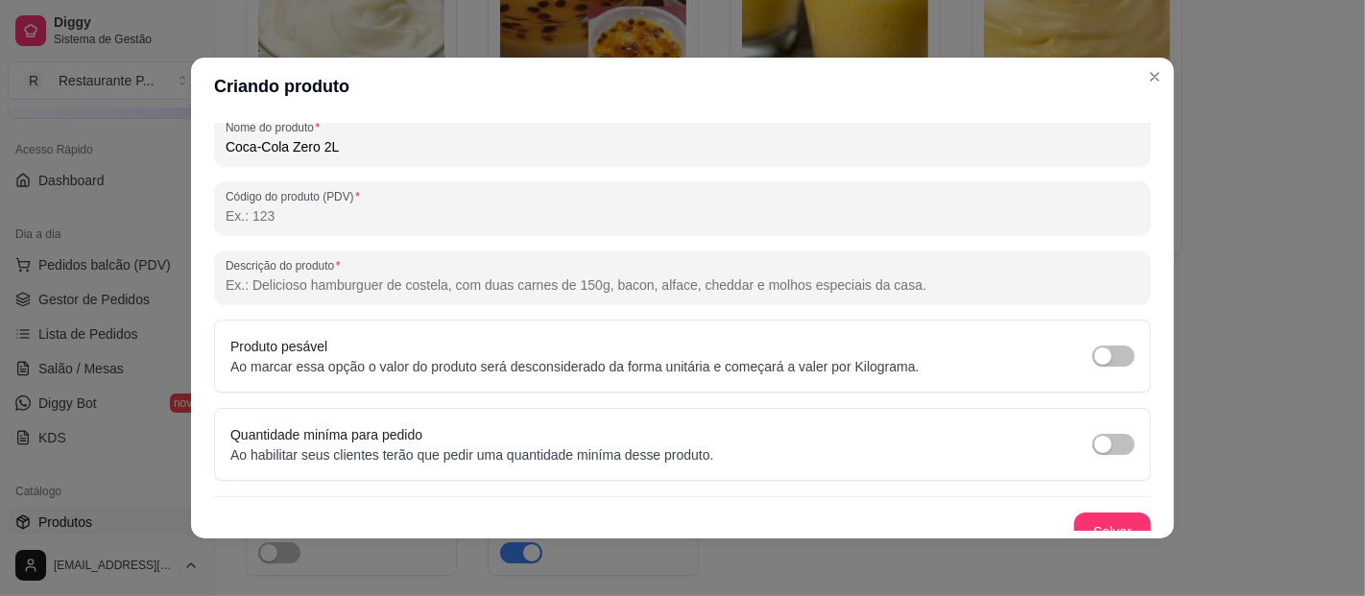
scroll to position [291, 0]
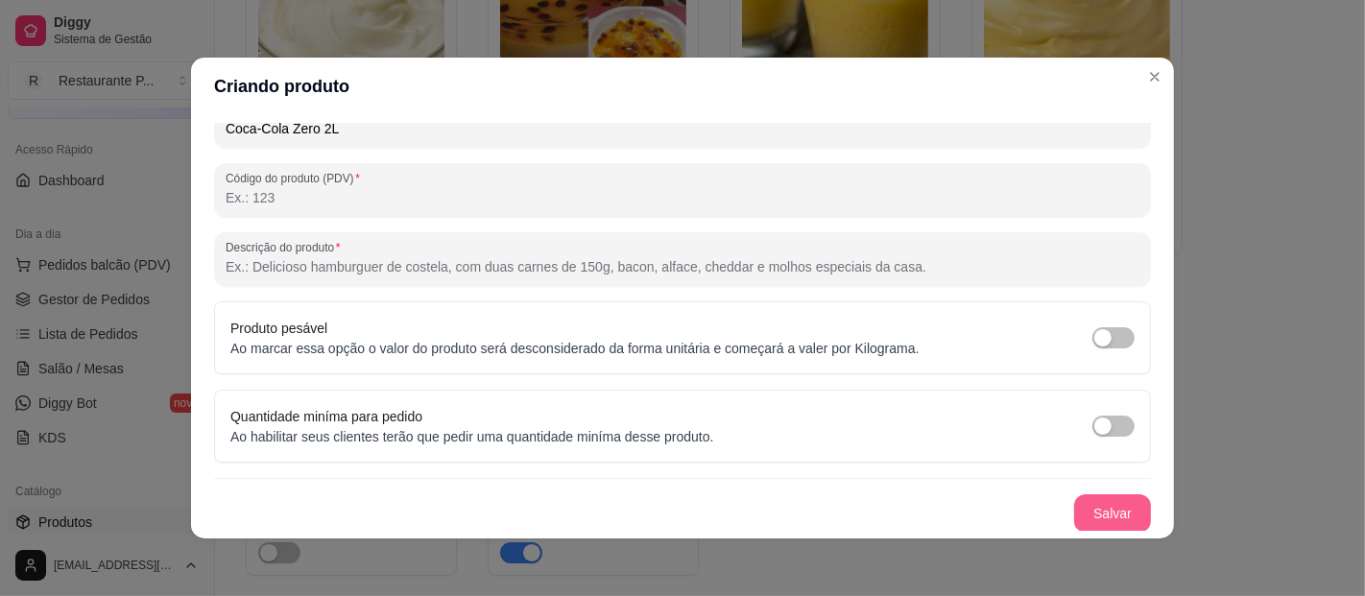
click at [1076, 518] on button "Salvar" at bounding box center [1112, 513] width 77 height 38
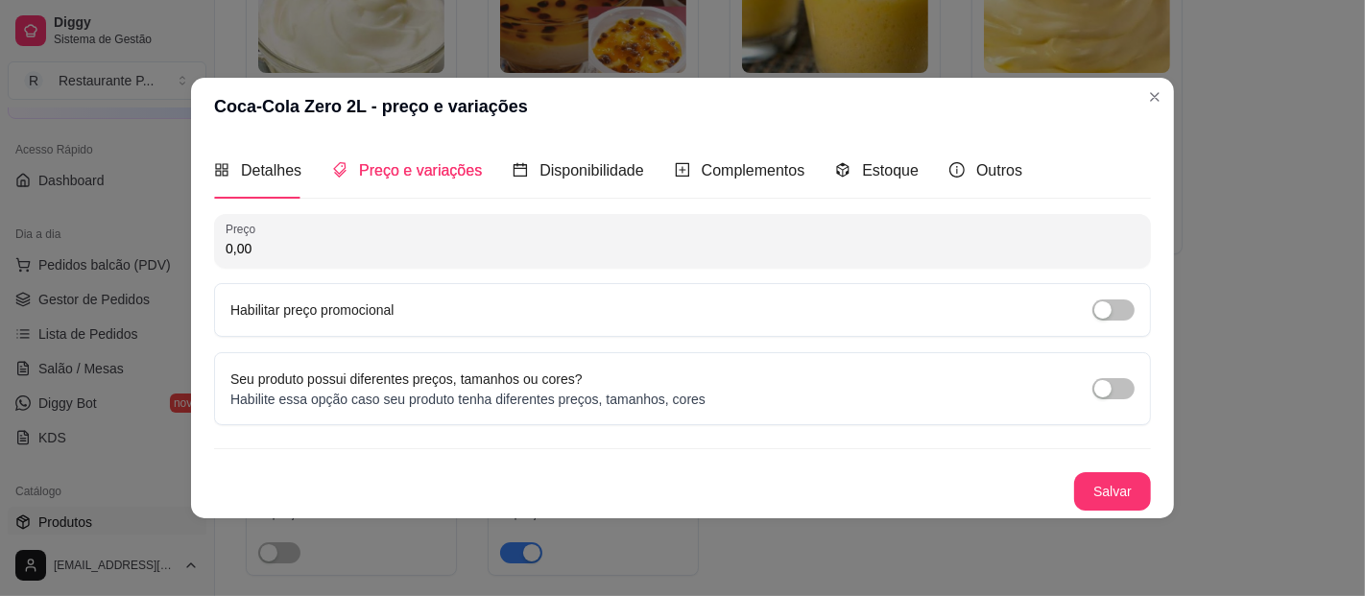
scroll to position [0, 0]
click at [232, 248] on input "0,00" at bounding box center [683, 248] width 914 height 19
type input "18,00"
click at [1098, 472] on button "Salvar" at bounding box center [1112, 491] width 77 height 38
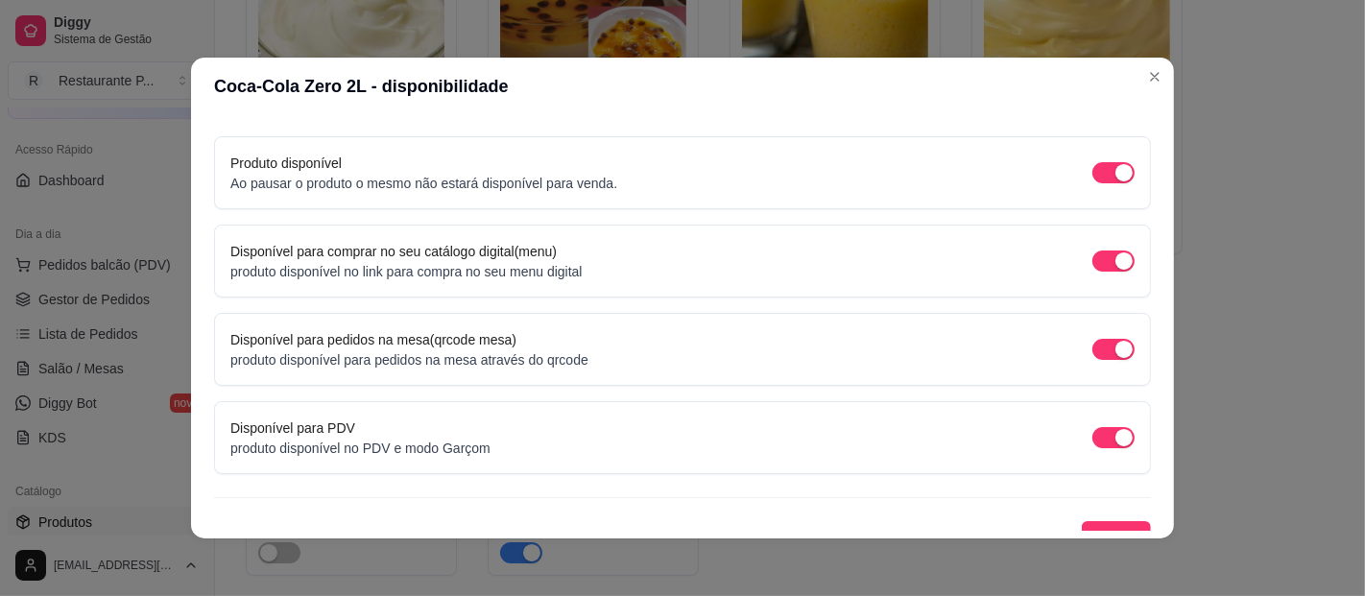
scroll to position [190, 0]
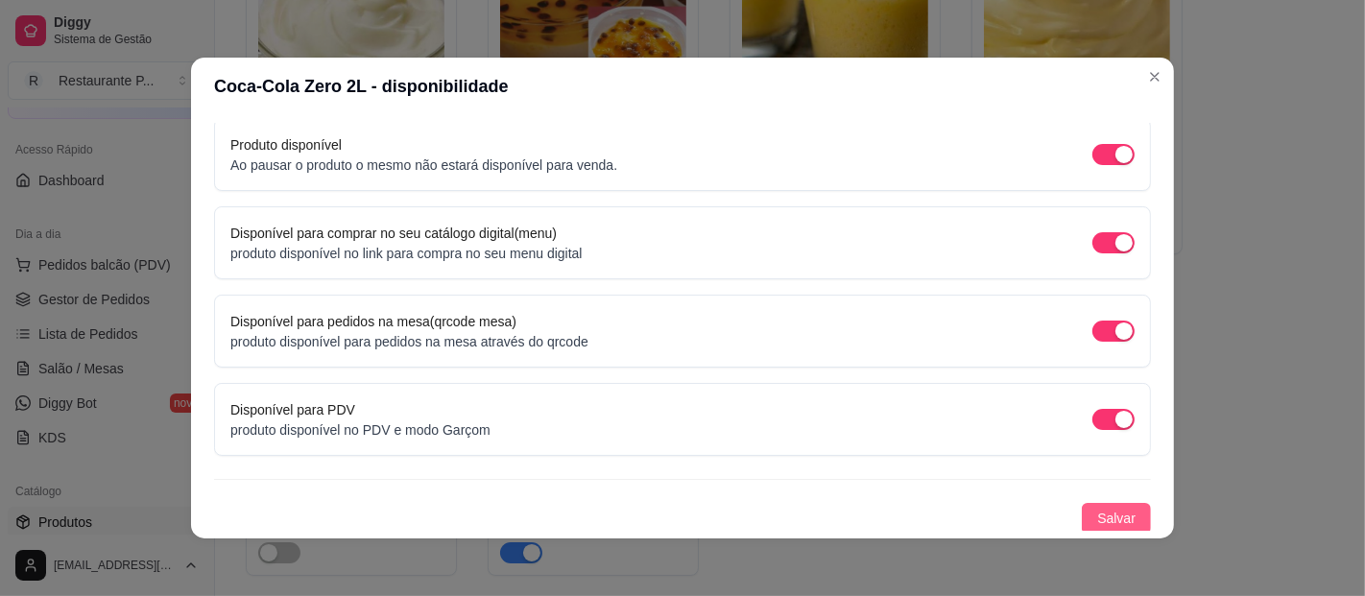
click at [1082, 503] on button "Salvar" at bounding box center [1116, 518] width 69 height 31
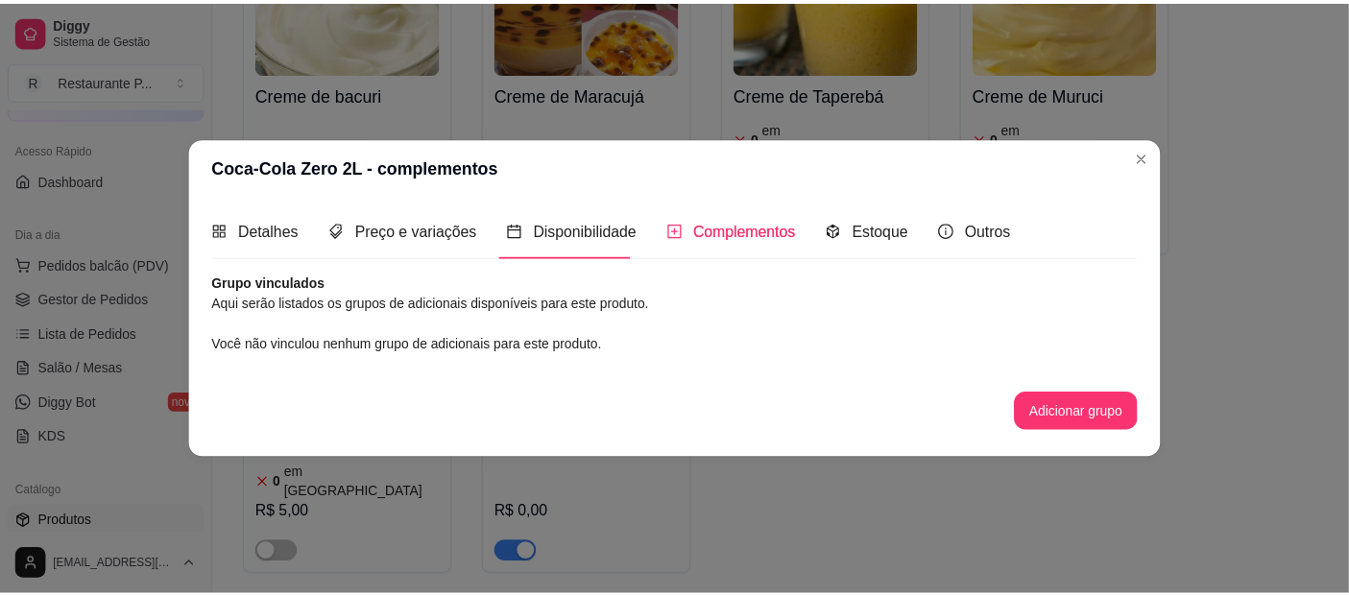
scroll to position [0, 0]
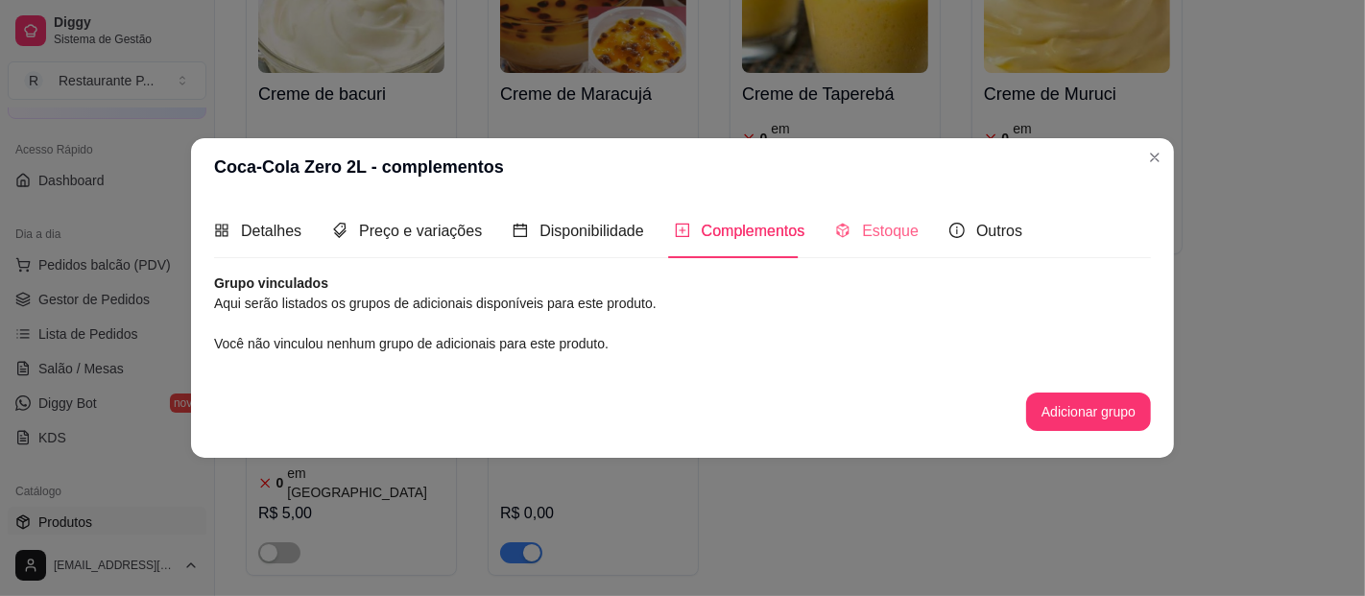
click at [871, 244] on div "Estoque" at bounding box center [877, 231] width 84 height 55
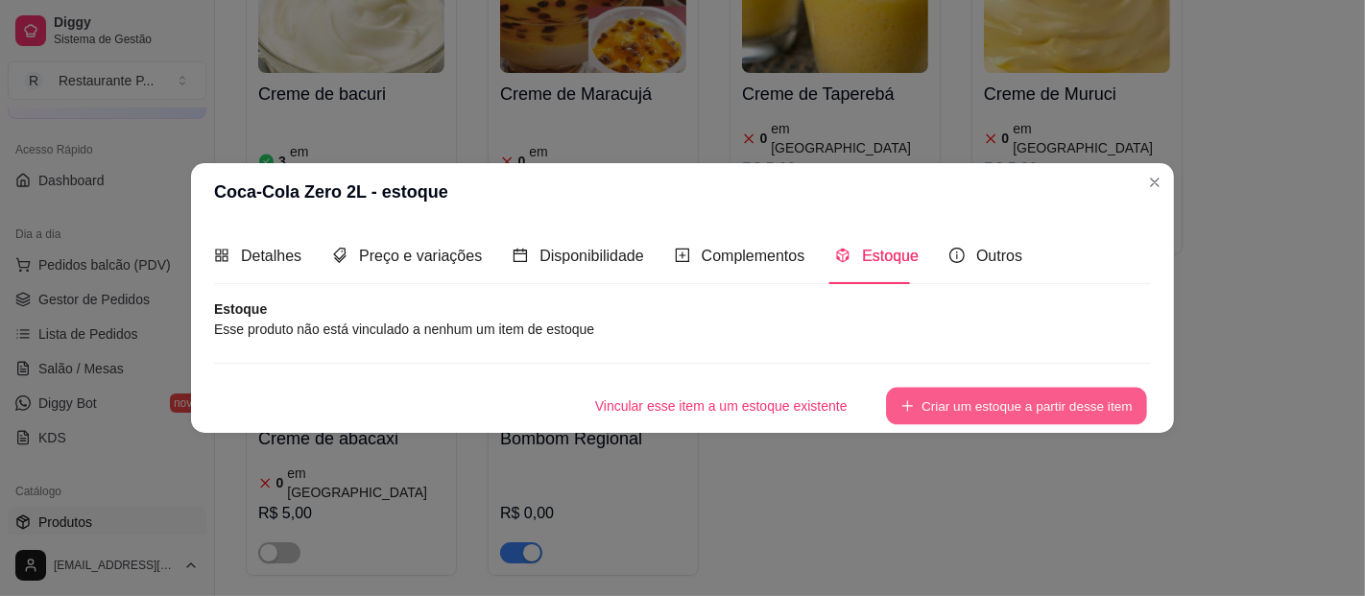
click at [964, 401] on button "Criar um estoque a partir desse item" at bounding box center [1016, 405] width 261 height 37
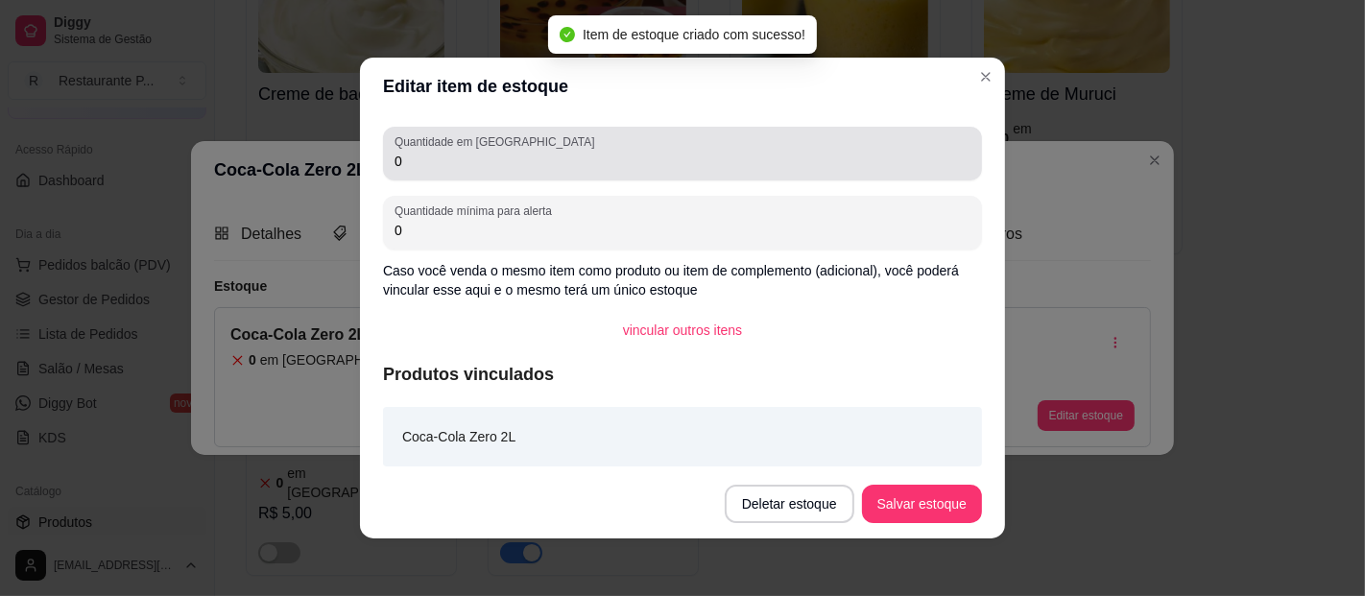
click at [631, 152] on input "0" at bounding box center [683, 161] width 576 height 19
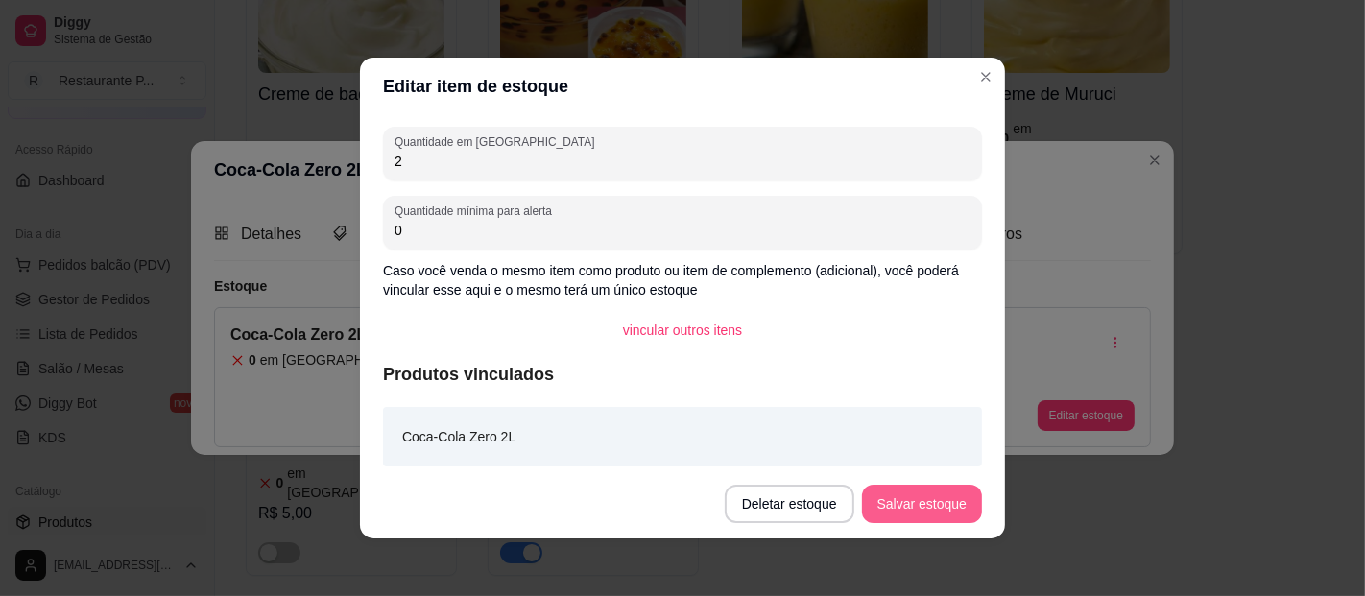
type input "2"
click at [918, 513] on button "Salvar estoque" at bounding box center [922, 504] width 120 height 38
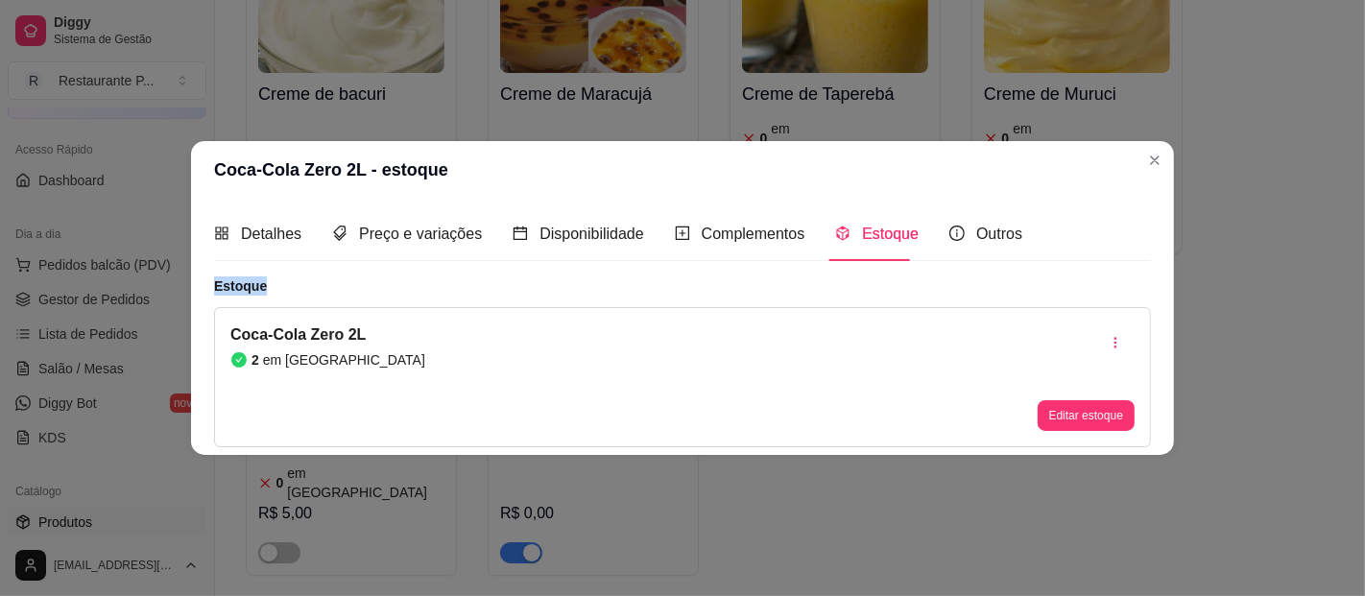
drag, startPoint x: 1118, startPoint y: 270, endPoint x: 1124, endPoint y: 225, distance: 45.6
click at [1124, 225] on div "Detalhes Preço e variações Disponibilidade Complementos Estoque Outros Nome do …" at bounding box center [682, 326] width 937 height 241
click at [981, 237] on span "Outros" at bounding box center [999, 234] width 46 height 16
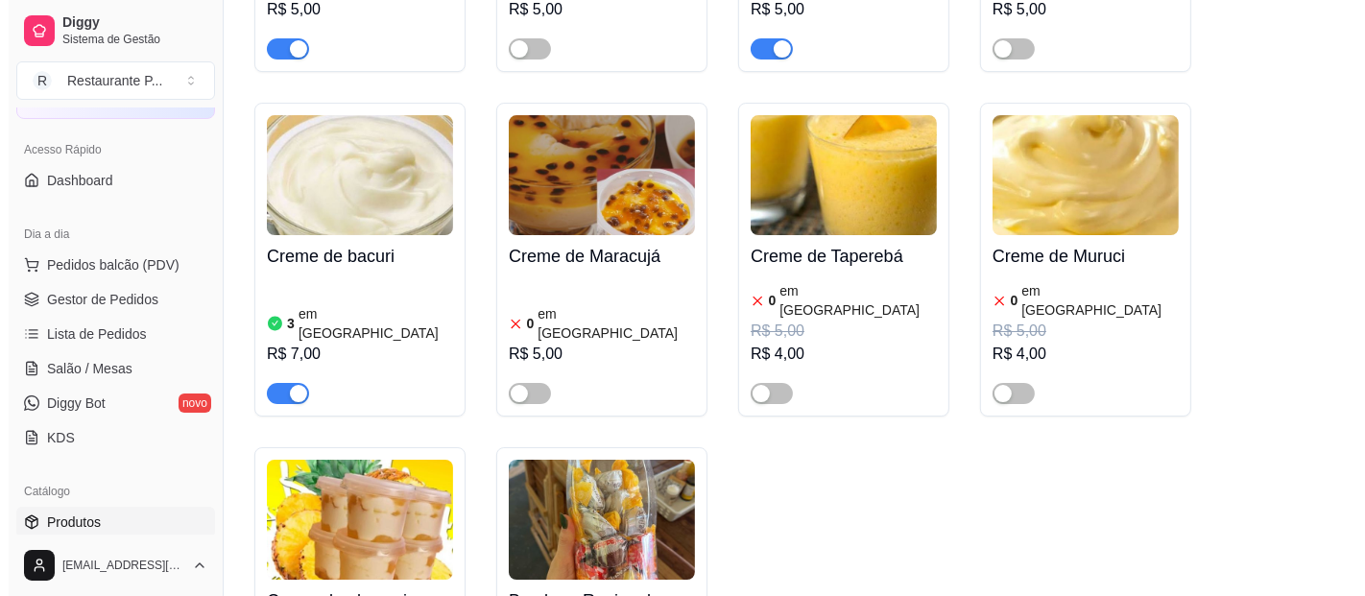
scroll to position [6760, 0]
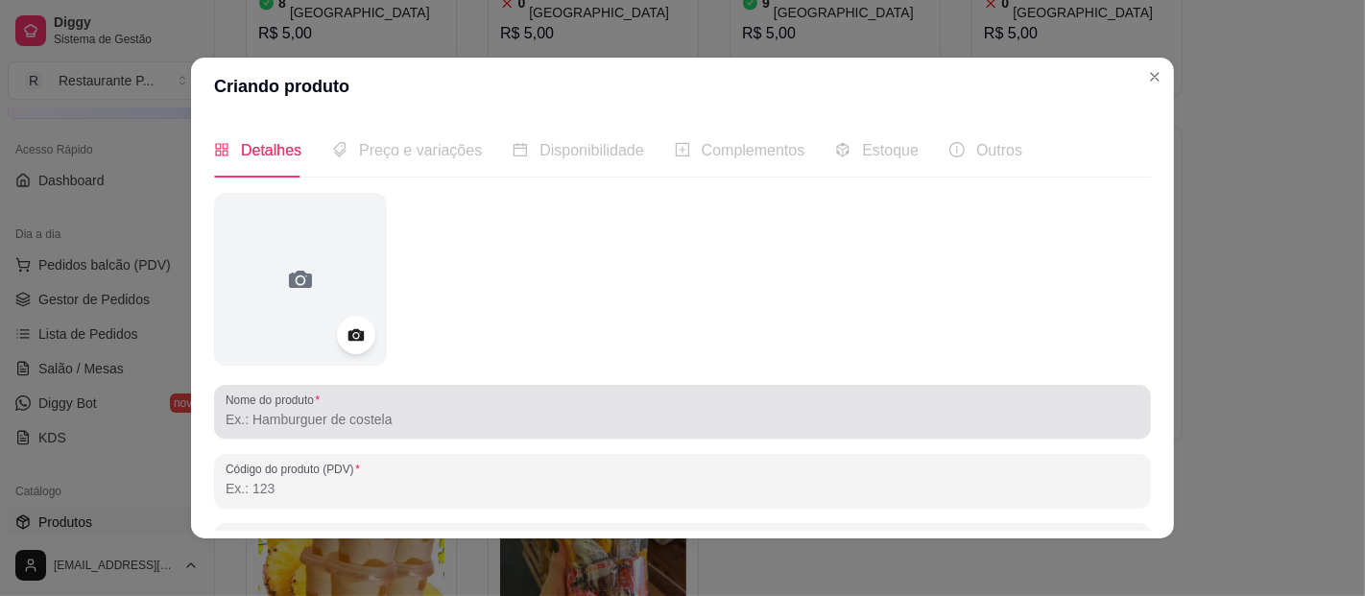
click at [413, 414] on input "Nome do produto" at bounding box center [683, 419] width 914 height 19
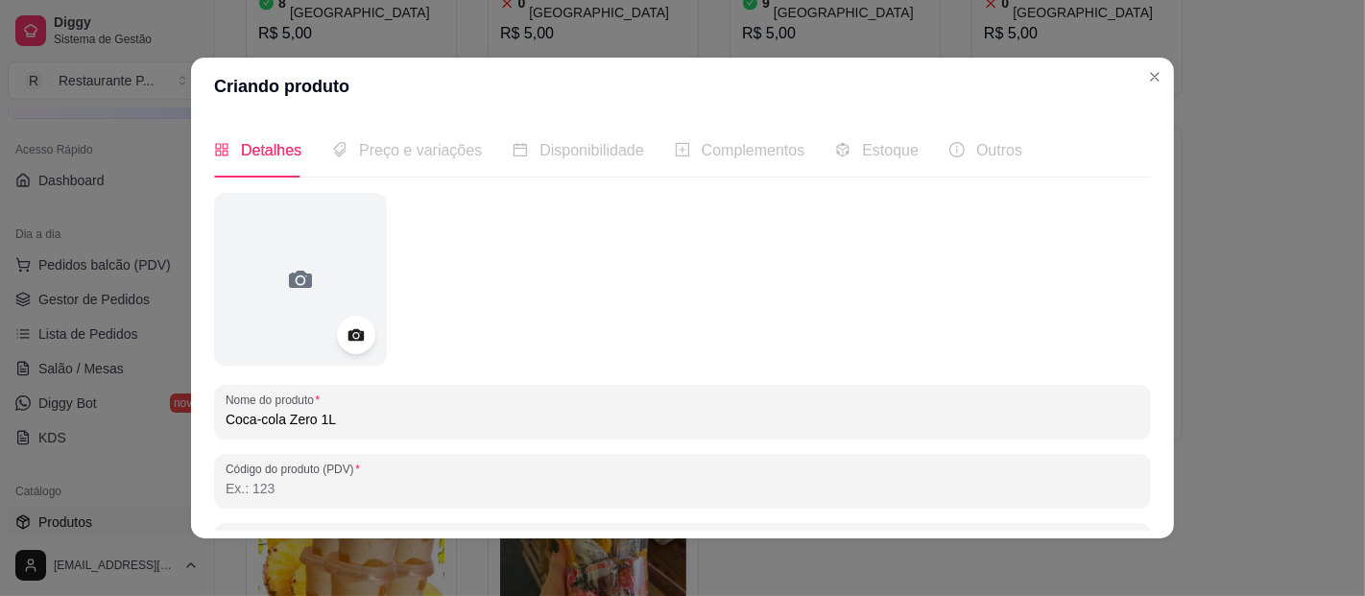
type input "Coca-cola Zero 1L"
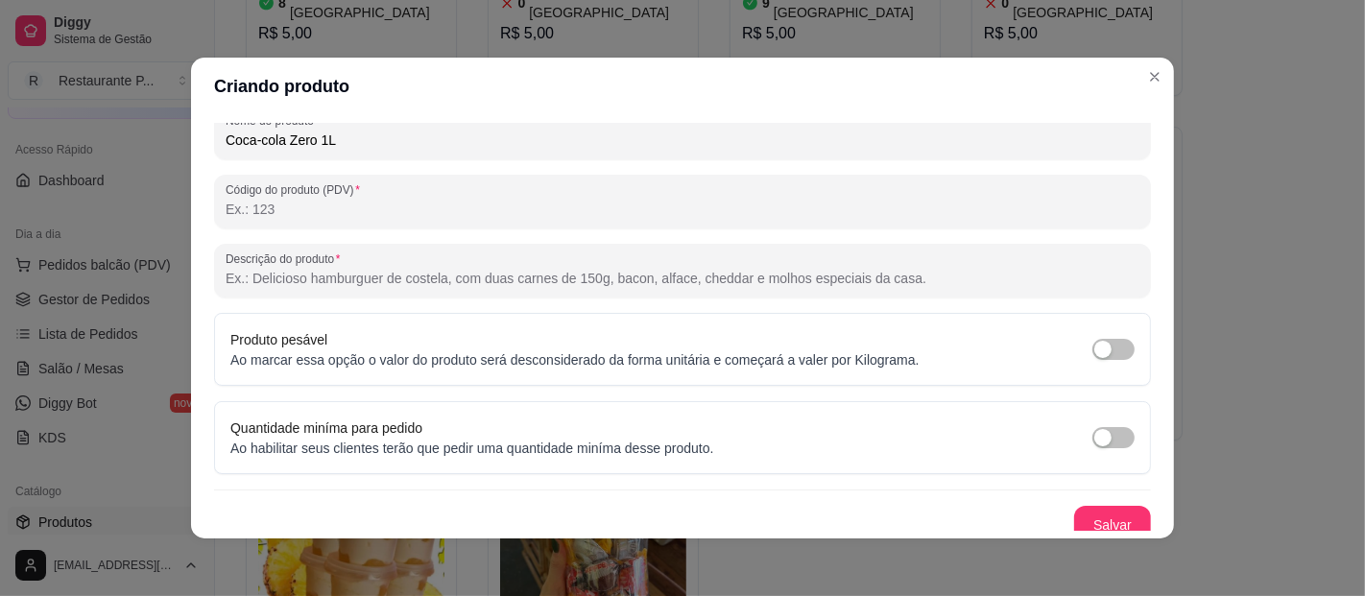
scroll to position [291, 0]
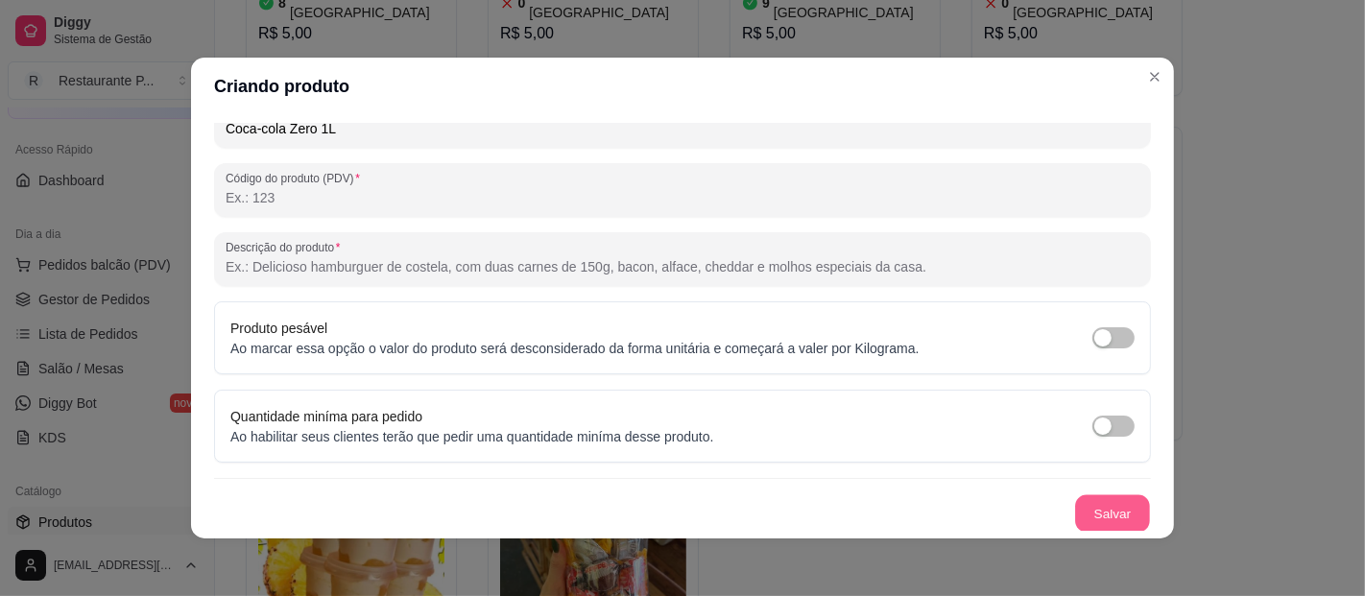
click at [1075, 523] on button "Salvar" at bounding box center [1112, 513] width 75 height 37
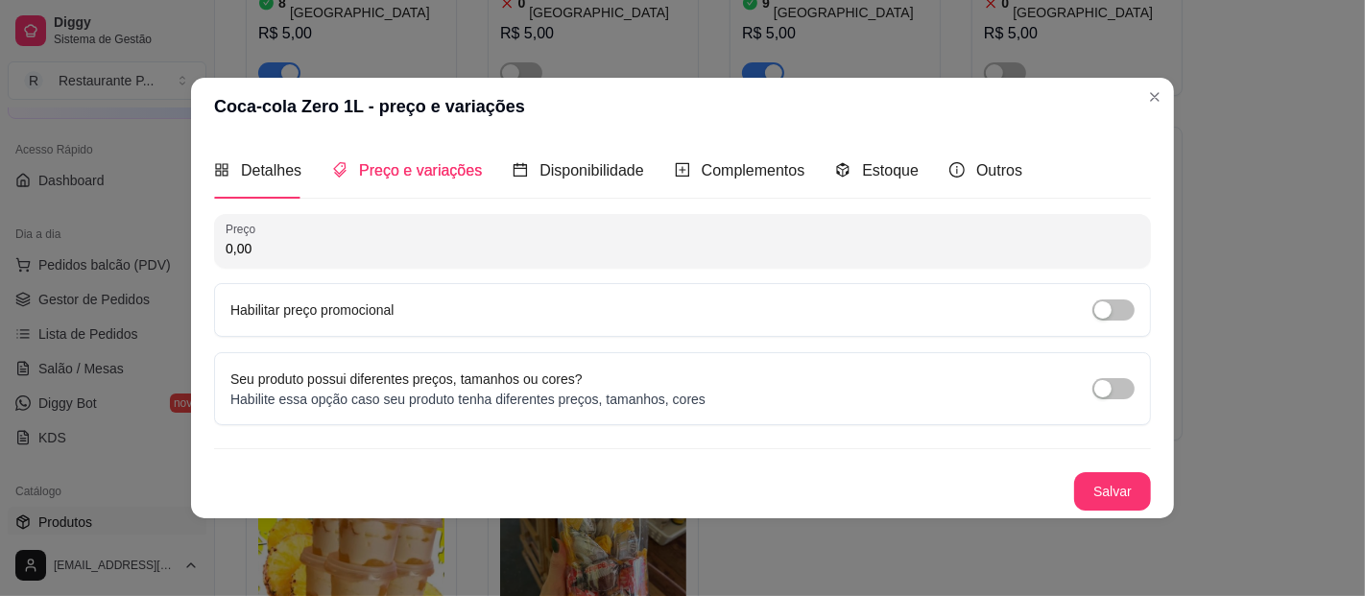
scroll to position [0, 0]
click at [417, 245] on input "0,00" at bounding box center [683, 248] width 914 height 19
type input "13,00"
click at [1112, 483] on button "Salvar" at bounding box center [1112, 490] width 75 height 37
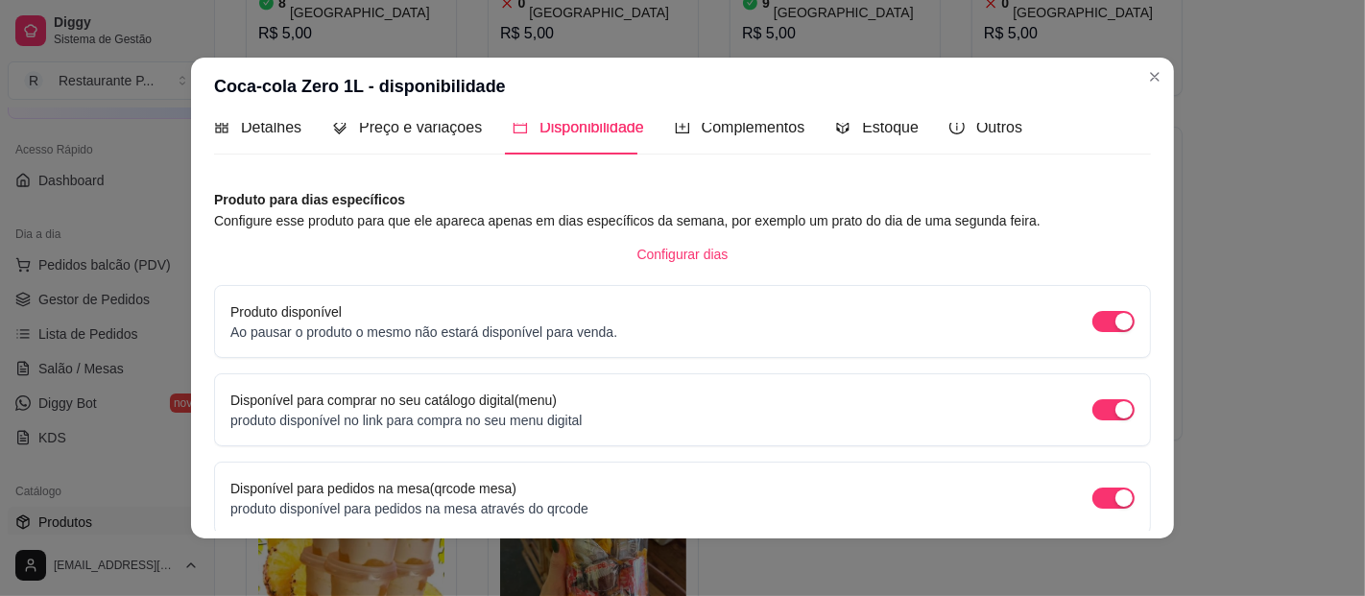
scroll to position [190, 0]
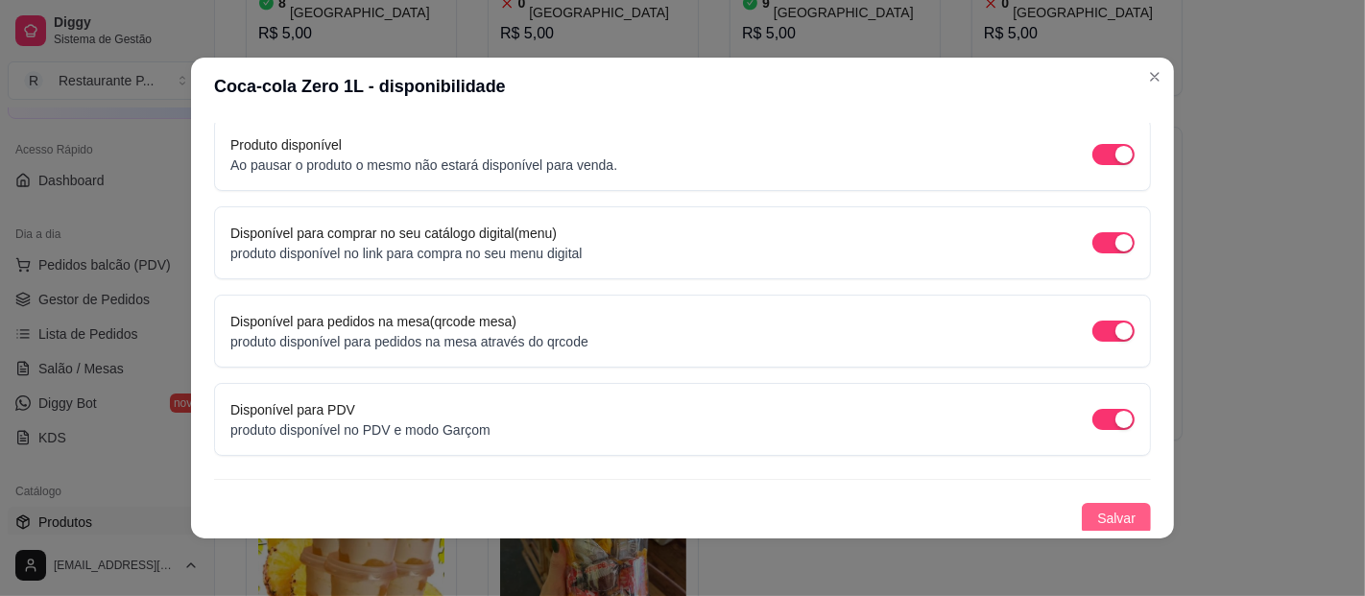
click at [1082, 503] on button "Salvar" at bounding box center [1116, 518] width 69 height 31
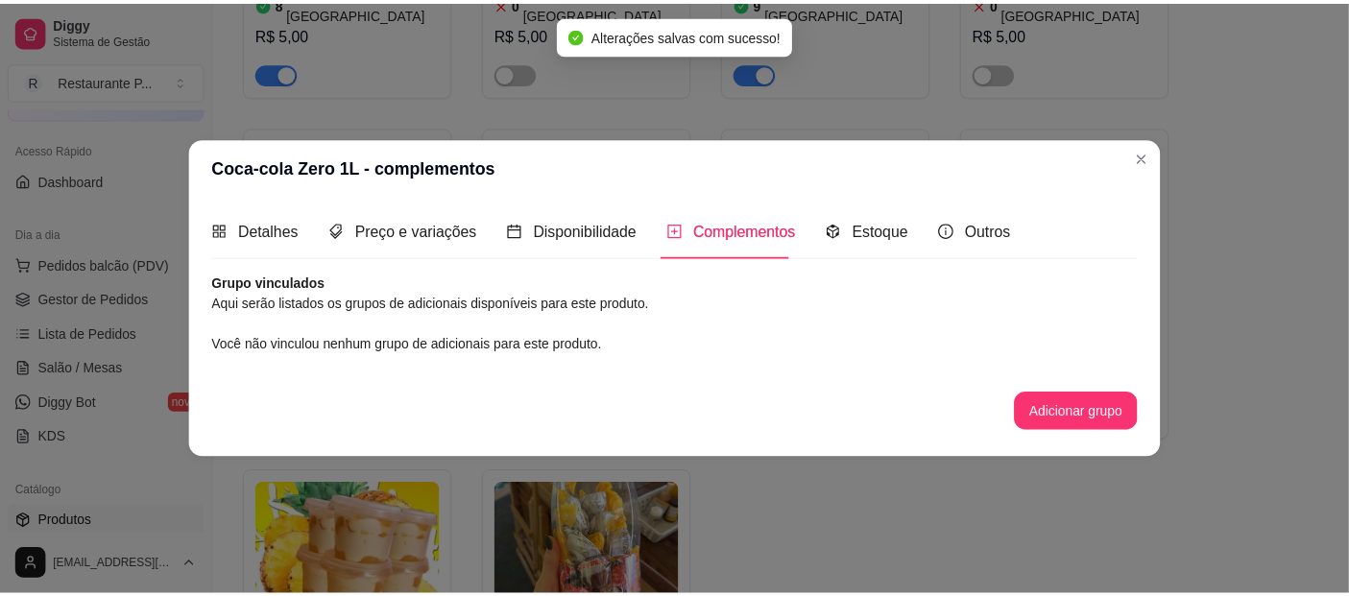
scroll to position [0, 0]
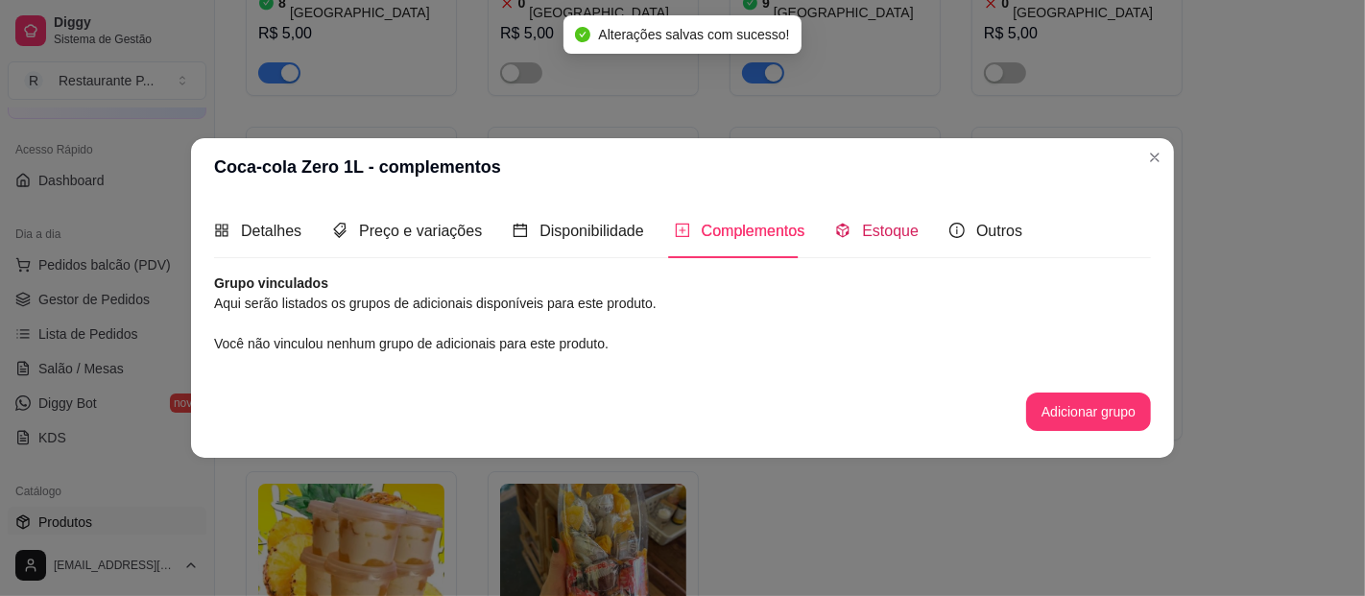
click at [862, 229] on span "Estoque" at bounding box center [890, 231] width 57 height 16
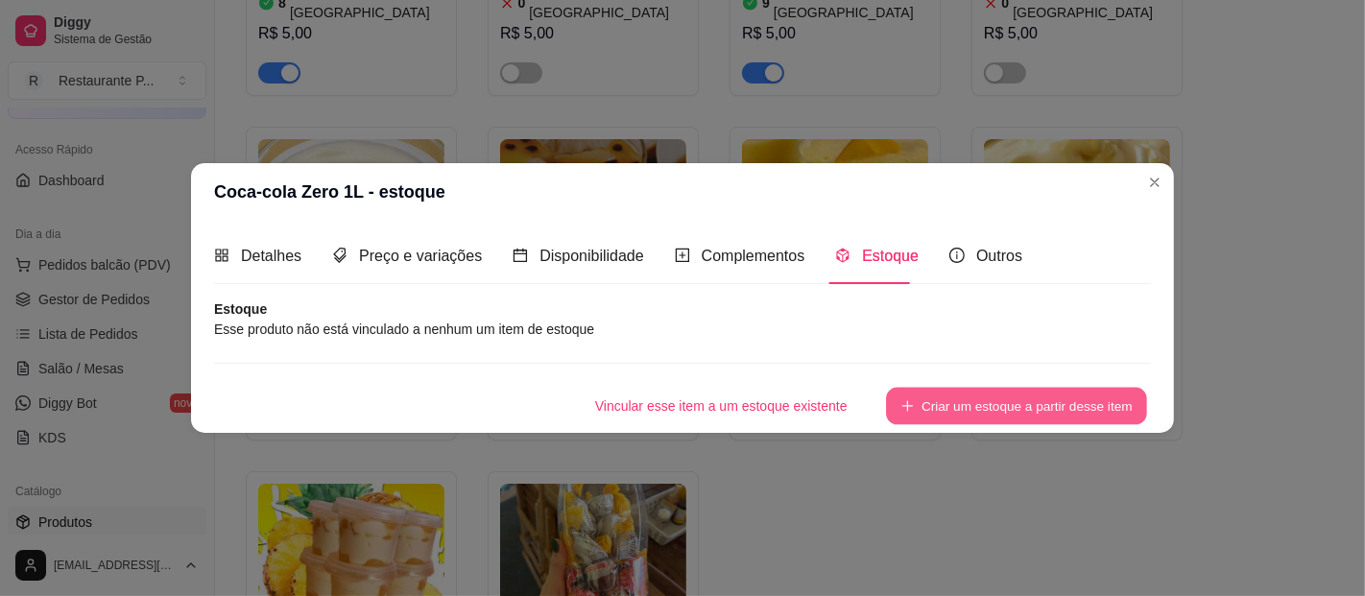
click at [927, 415] on button "Criar um estoque a partir desse item" at bounding box center [1016, 405] width 261 height 37
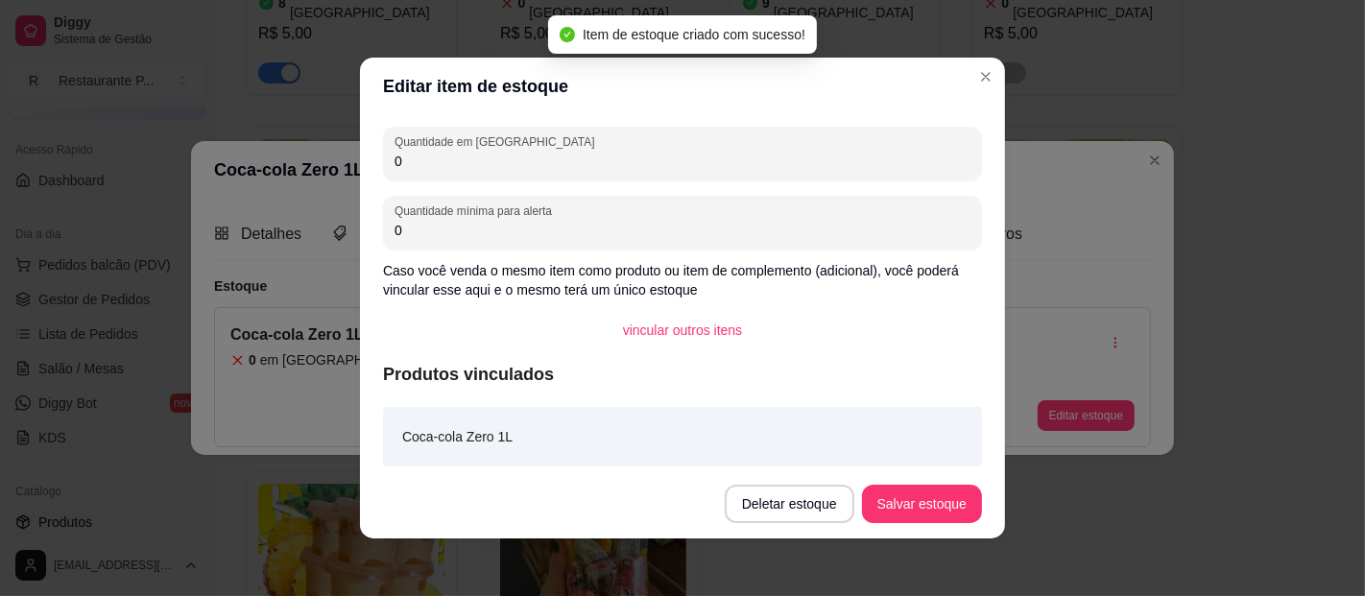
click at [548, 158] on input "0" at bounding box center [683, 161] width 576 height 19
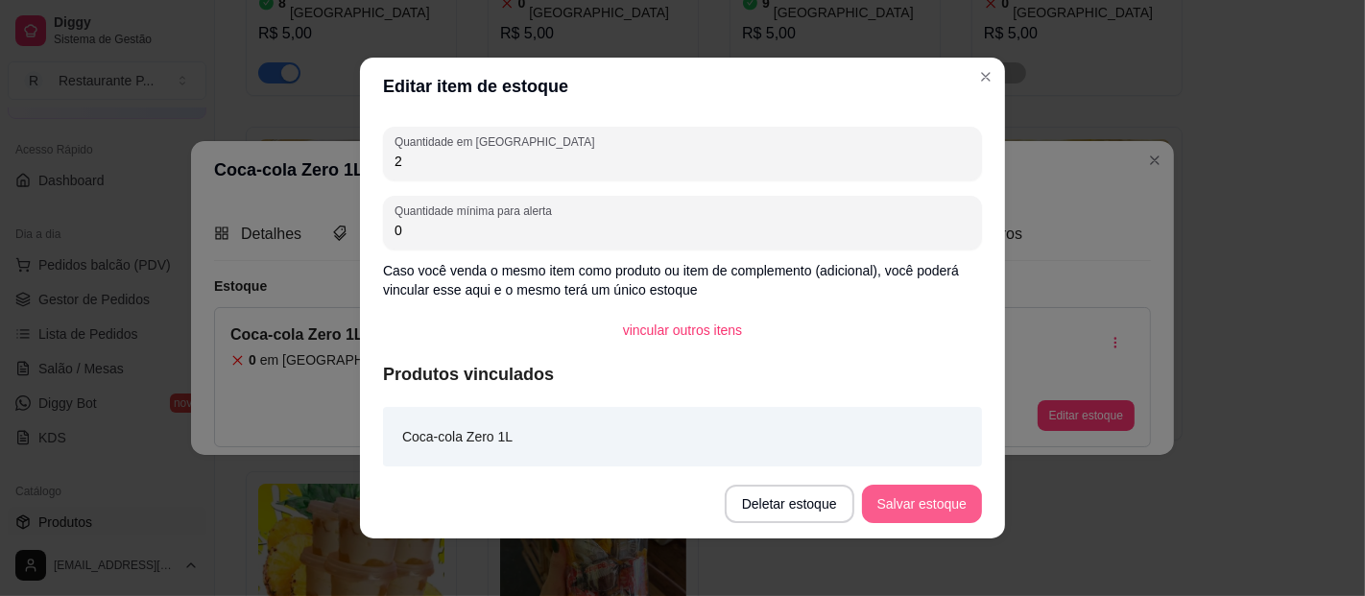
type input "2"
click at [923, 515] on button "Salvar estoque" at bounding box center [921, 504] width 117 height 37
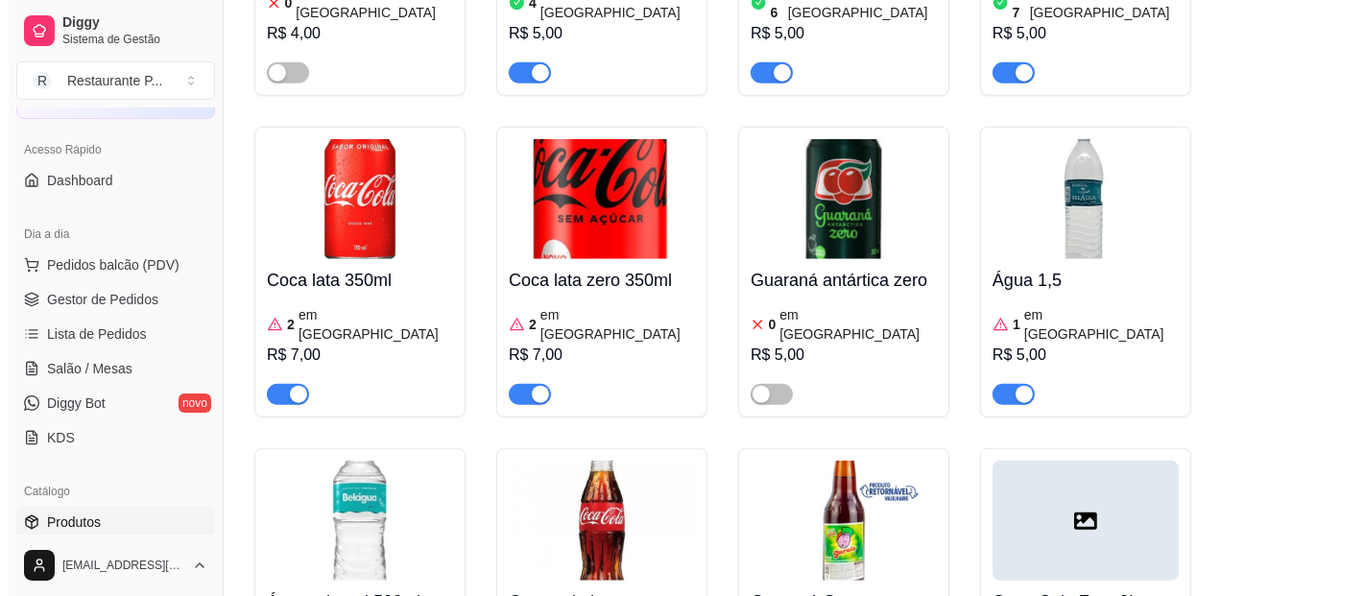
scroll to position [8950, 0]
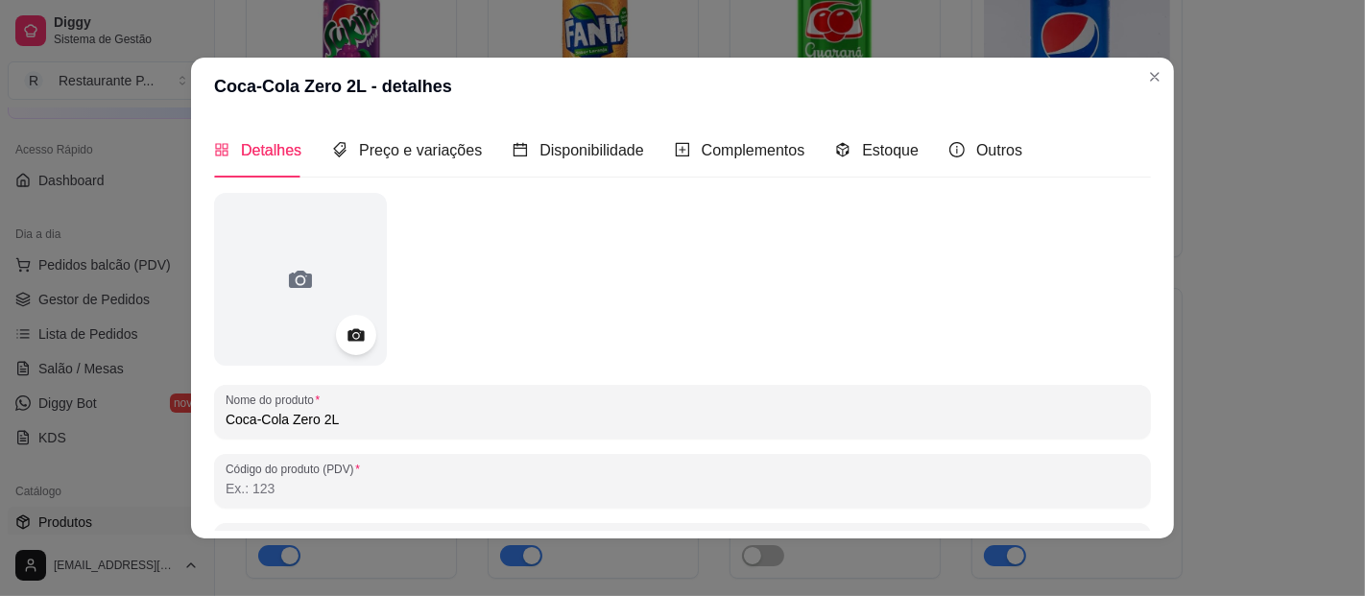
click at [345, 333] on icon at bounding box center [356, 336] width 22 height 22
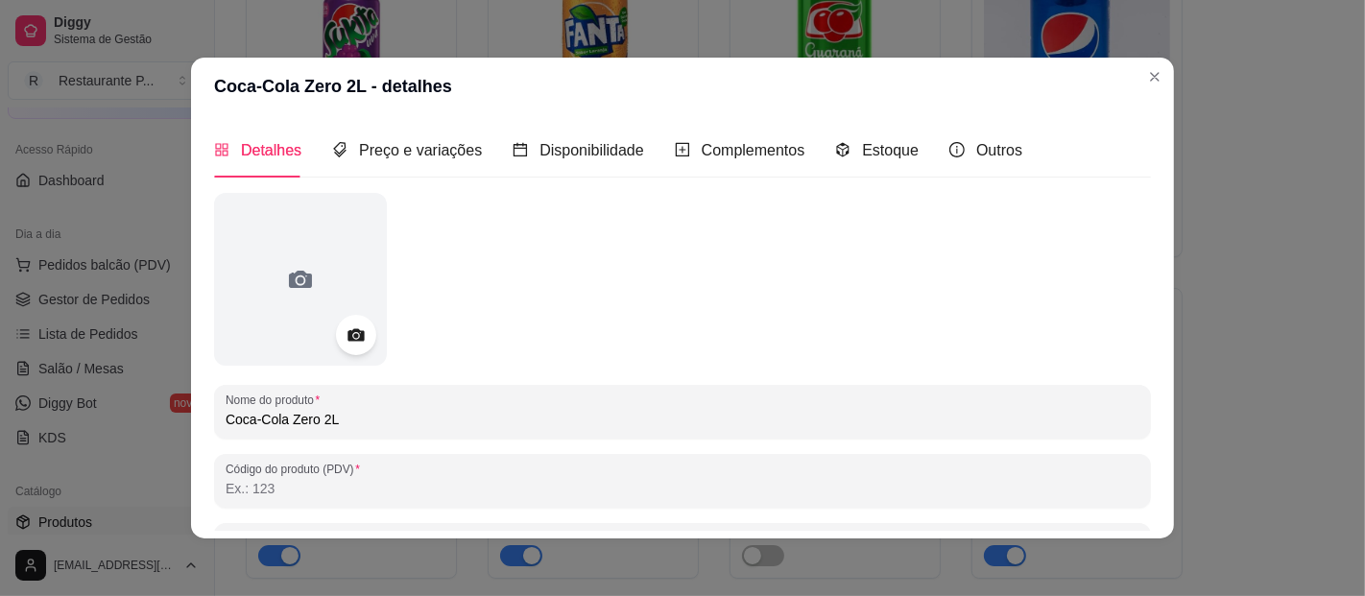
click at [359, 321] on div at bounding box center [356, 335] width 40 height 40
click at [349, 327] on icon at bounding box center [356, 336] width 22 height 22
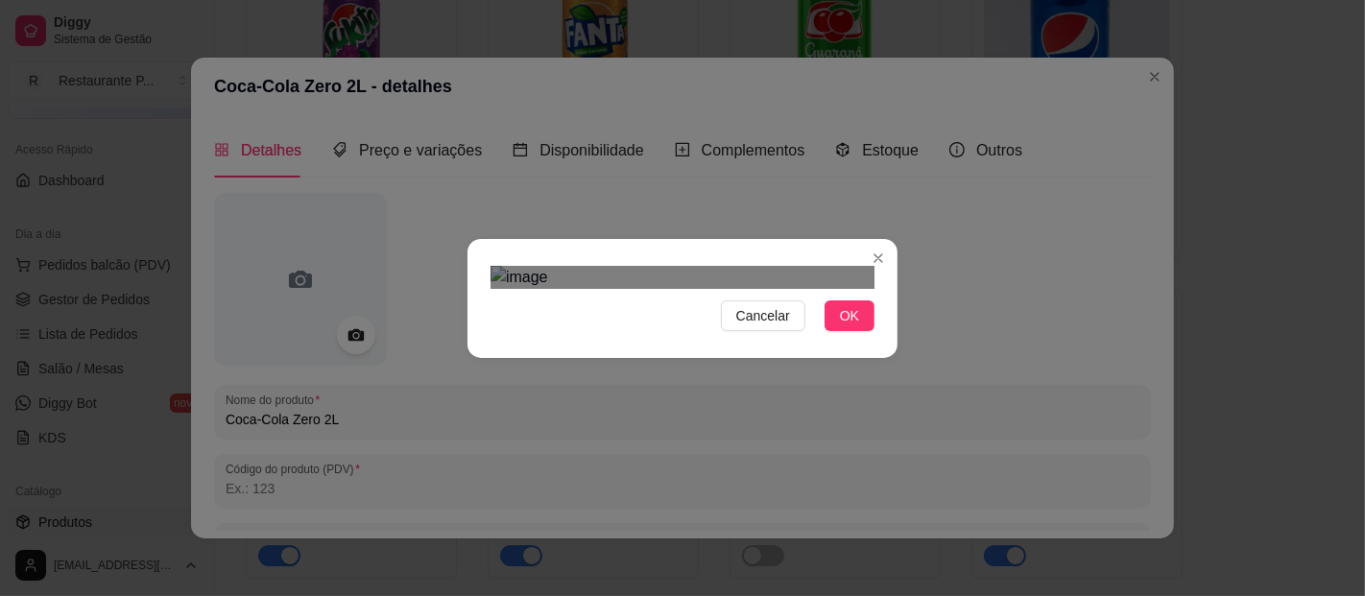
click at [885, 258] on div "Cancelar OK" at bounding box center [683, 298] width 430 height 81
click at [757, 395] on div "Use the arrow keys to move the crop selection area" at bounding box center [683, 587] width 384 height 384
click at [900, 462] on div "Cancelar OK" at bounding box center [682, 298] width 1365 height 596
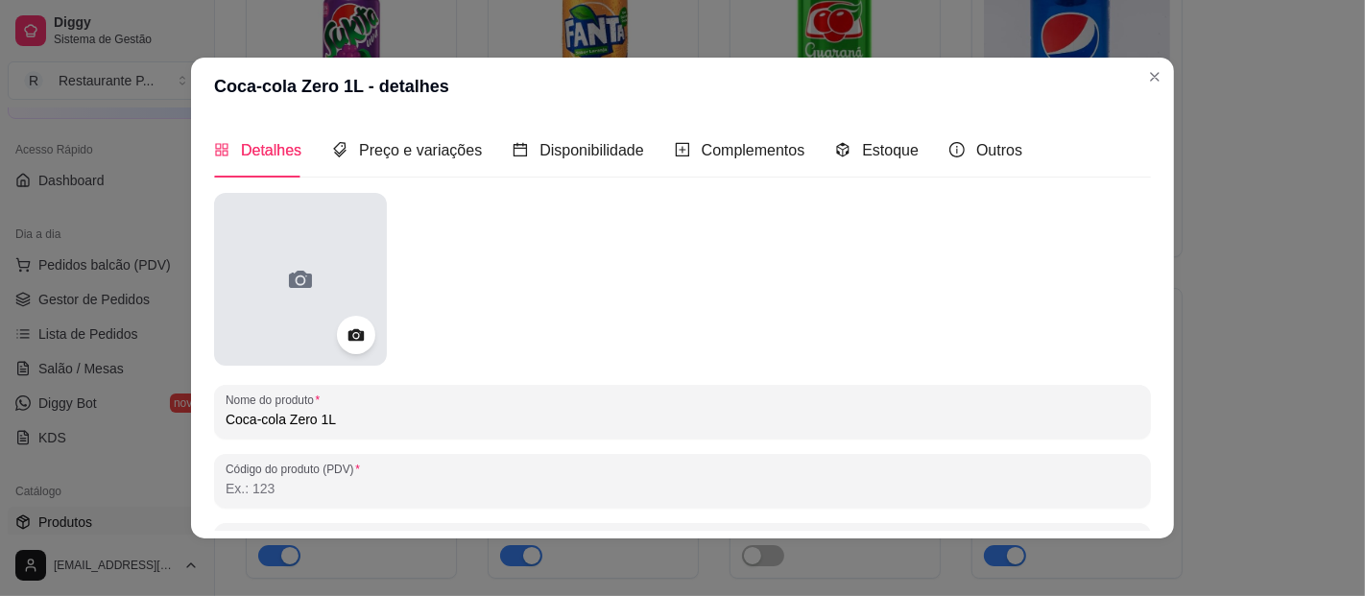
click at [359, 259] on div at bounding box center [300, 279] width 173 height 173
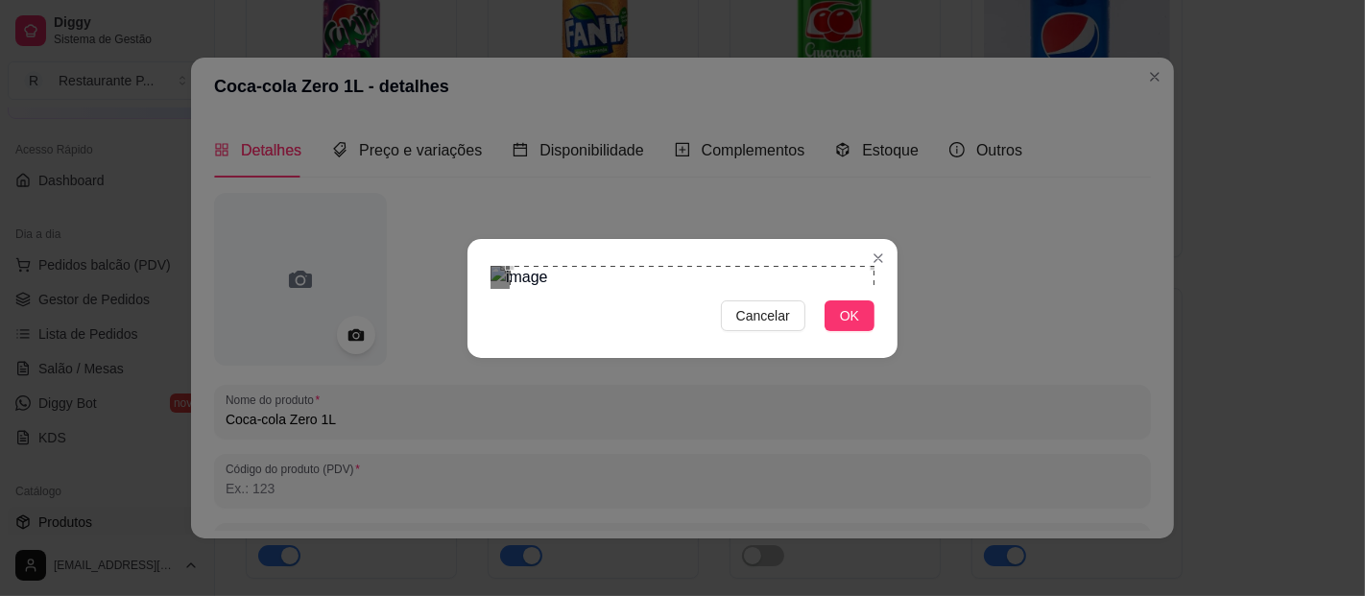
click at [878, 239] on section "Cancelar OK" at bounding box center [683, 298] width 430 height 119
click at [493, 289] on img at bounding box center [683, 277] width 384 height 23
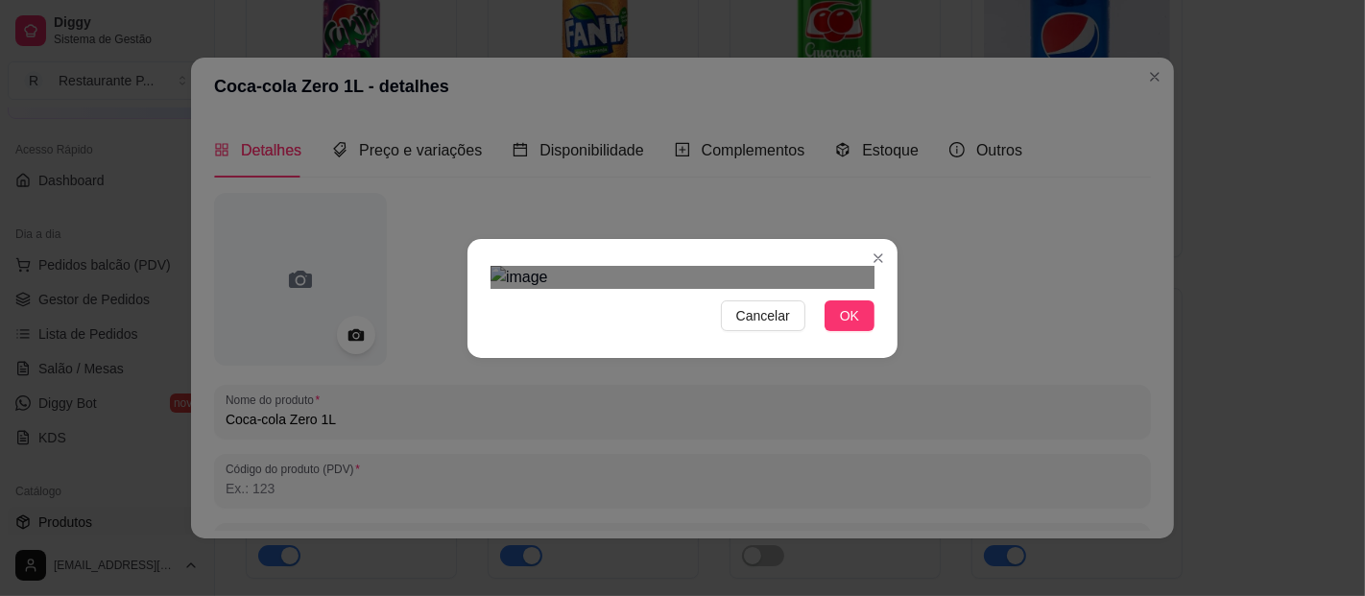
click at [664, 289] on img at bounding box center [683, 277] width 384 height 23
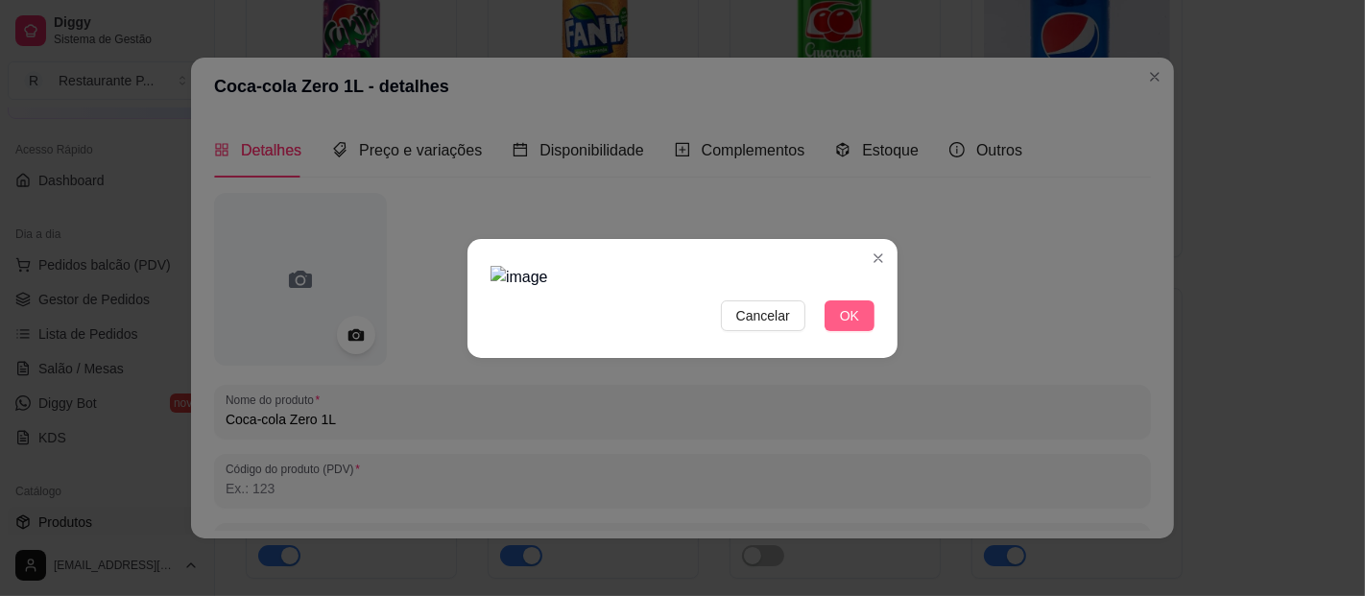
click at [845, 326] on span "OK" at bounding box center [849, 315] width 19 height 21
click at [841, 326] on span "OK" at bounding box center [849, 315] width 19 height 21
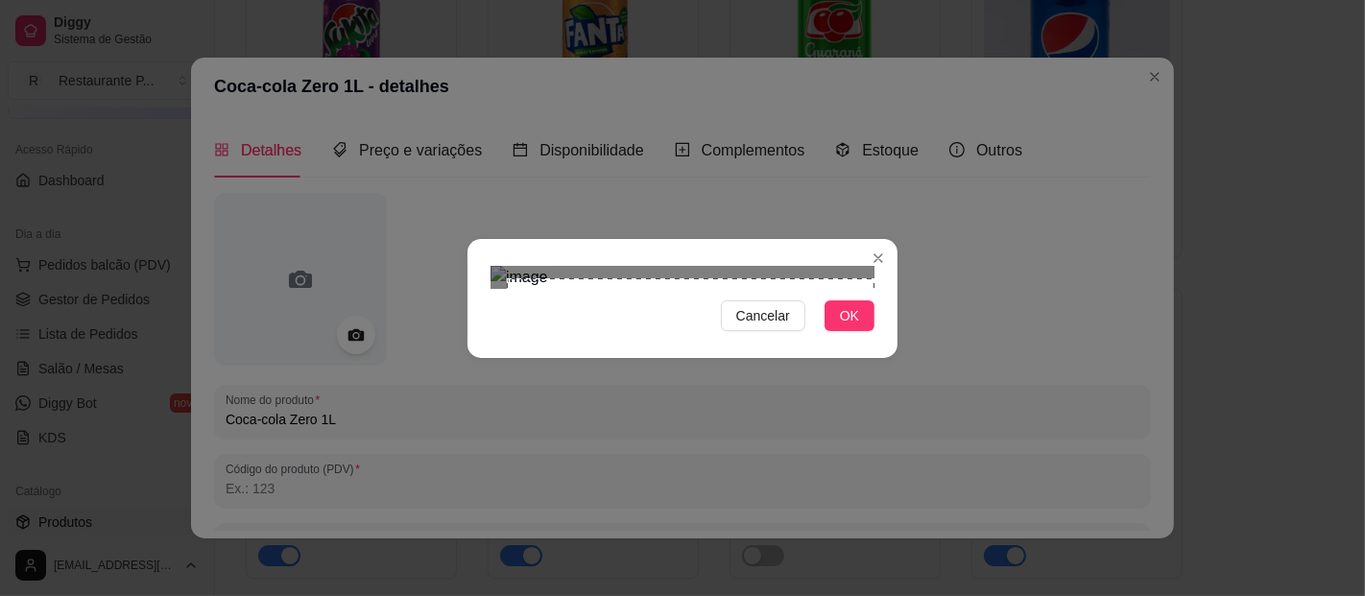
click at [943, 421] on div "Cancelar OK" at bounding box center [682, 298] width 1365 height 596
click at [458, 66] on div "Cancelar OK" at bounding box center [682, 298] width 1365 height 596
click at [658, 269] on div "Use the arrow keys to move the crop selection area" at bounding box center [681, 459] width 380 height 380
drag, startPoint x: 845, startPoint y: 483, endPoint x: 936, endPoint y: 328, distance: 179.5
click at [845, 331] on button "OK" at bounding box center [850, 316] width 50 height 31
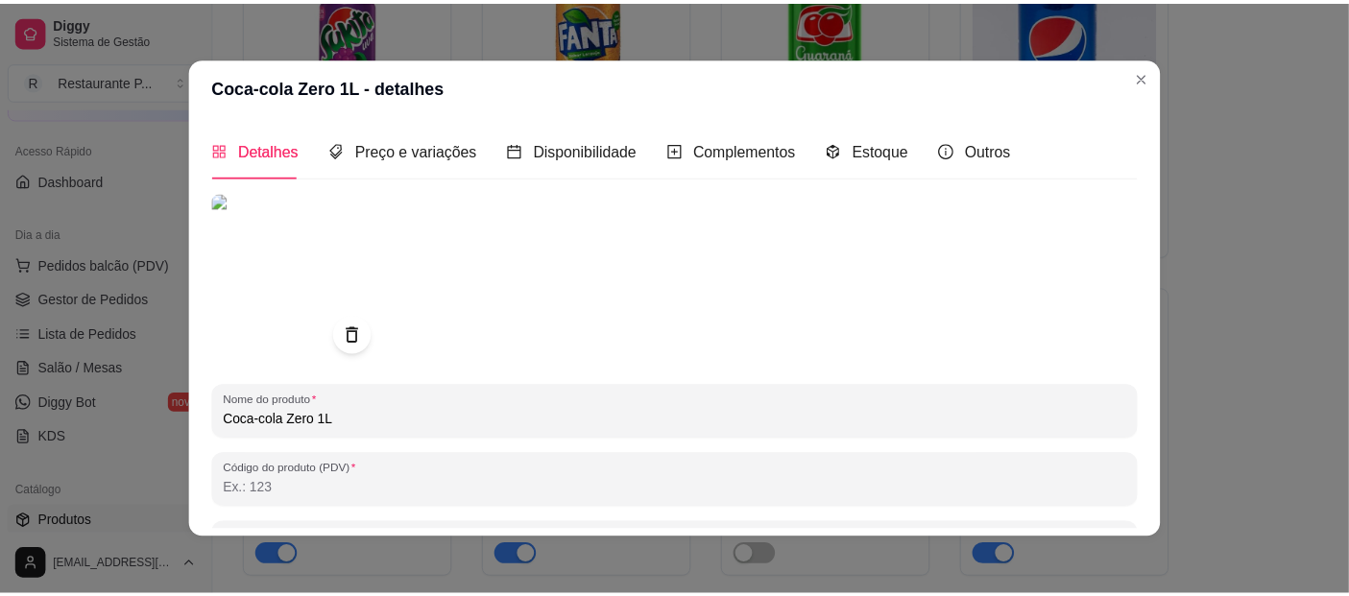
scroll to position [291, 0]
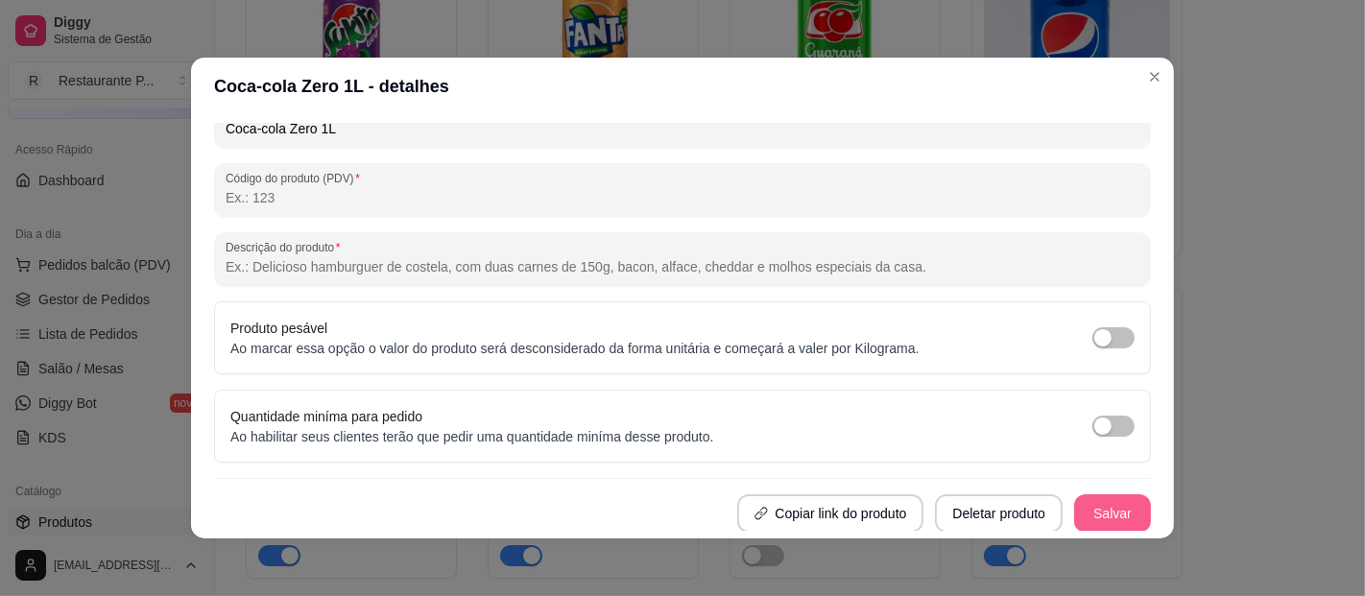
click at [1095, 518] on button "Salvar" at bounding box center [1112, 513] width 77 height 38
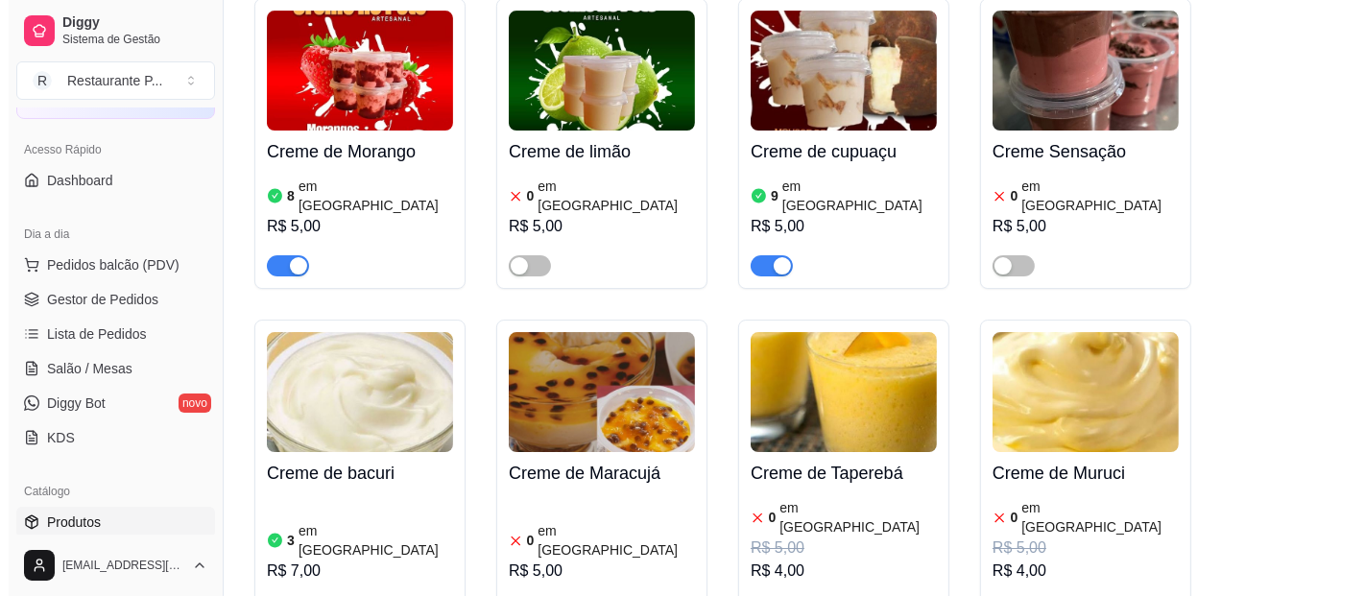
scroll to position [7052, 0]
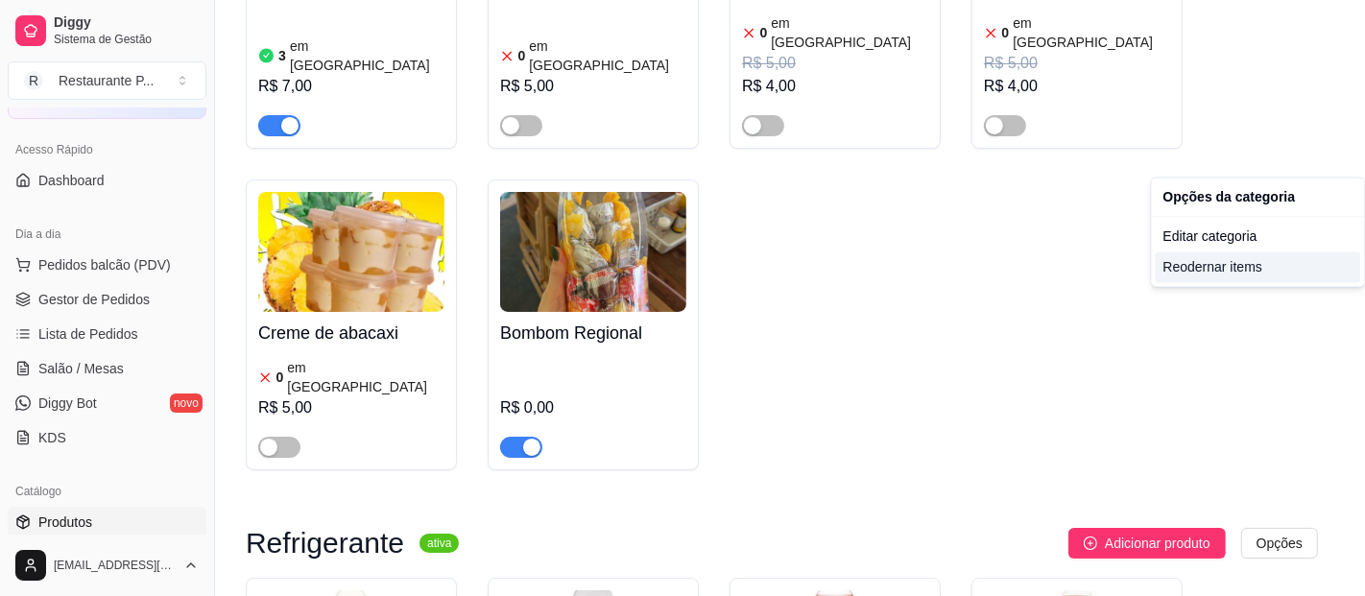
click at [1254, 276] on div "Reodernar items" at bounding box center [1258, 267] width 205 height 31
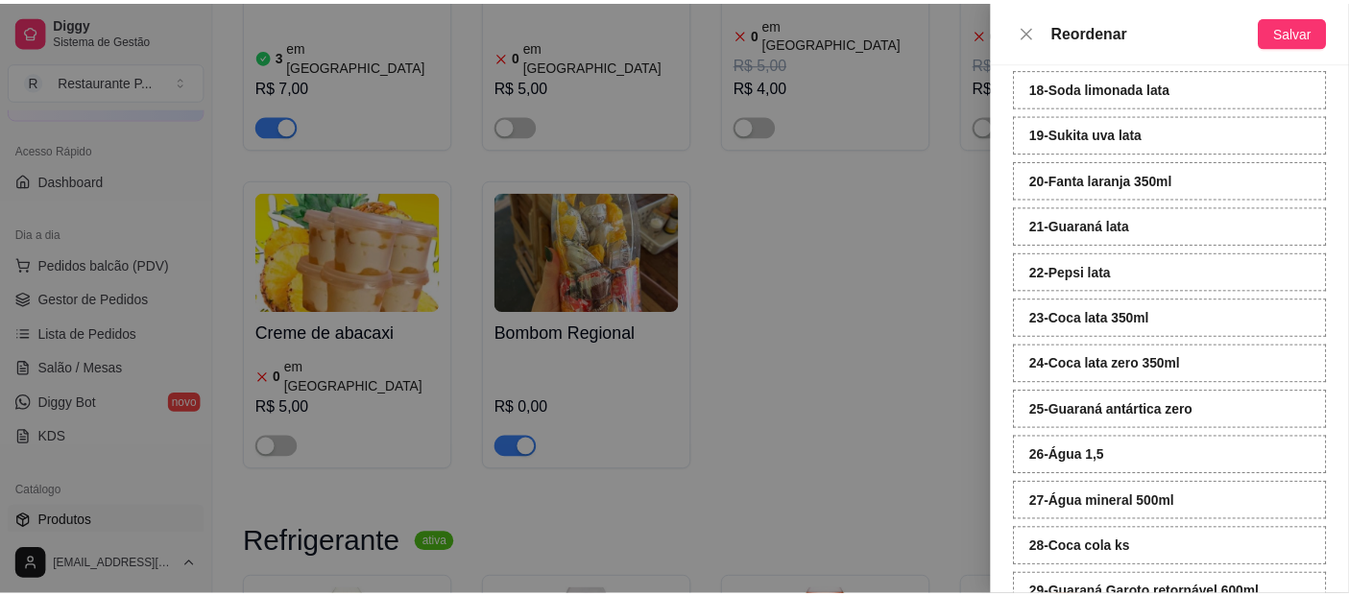
scroll to position [916, 0]
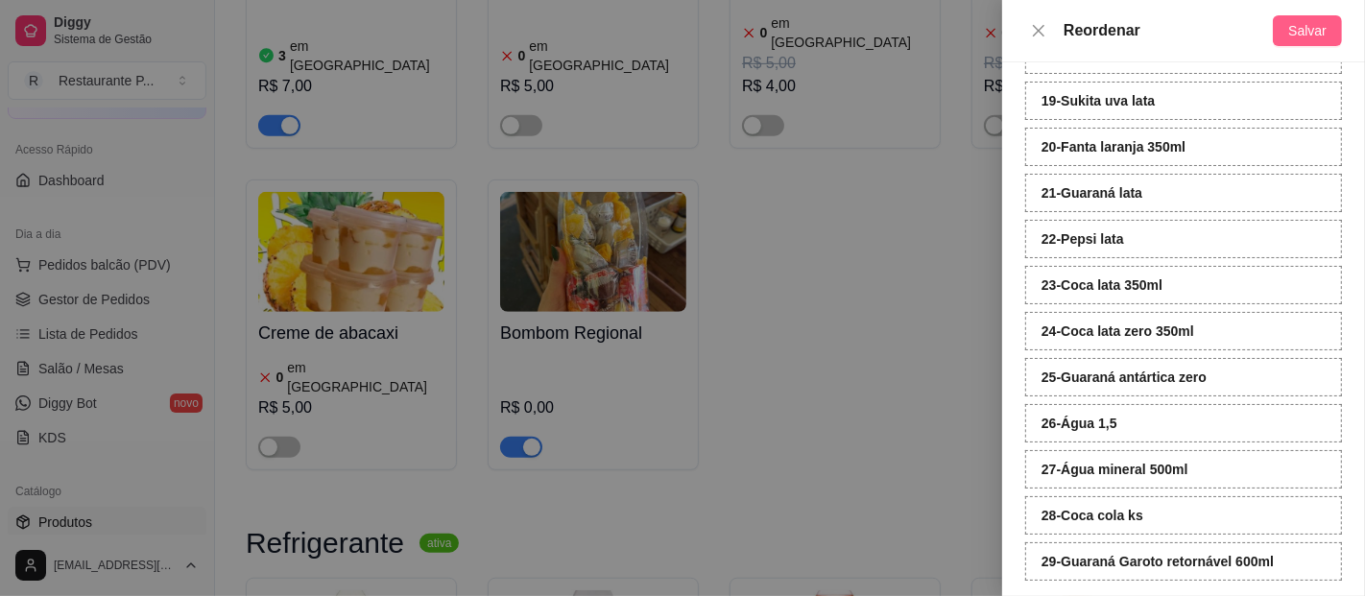
click at [1294, 36] on span "Salvar" at bounding box center [1308, 30] width 38 height 21
click at [1321, 31] on span "Salvar" at bounding box center [1308, 30] width 38 height 21
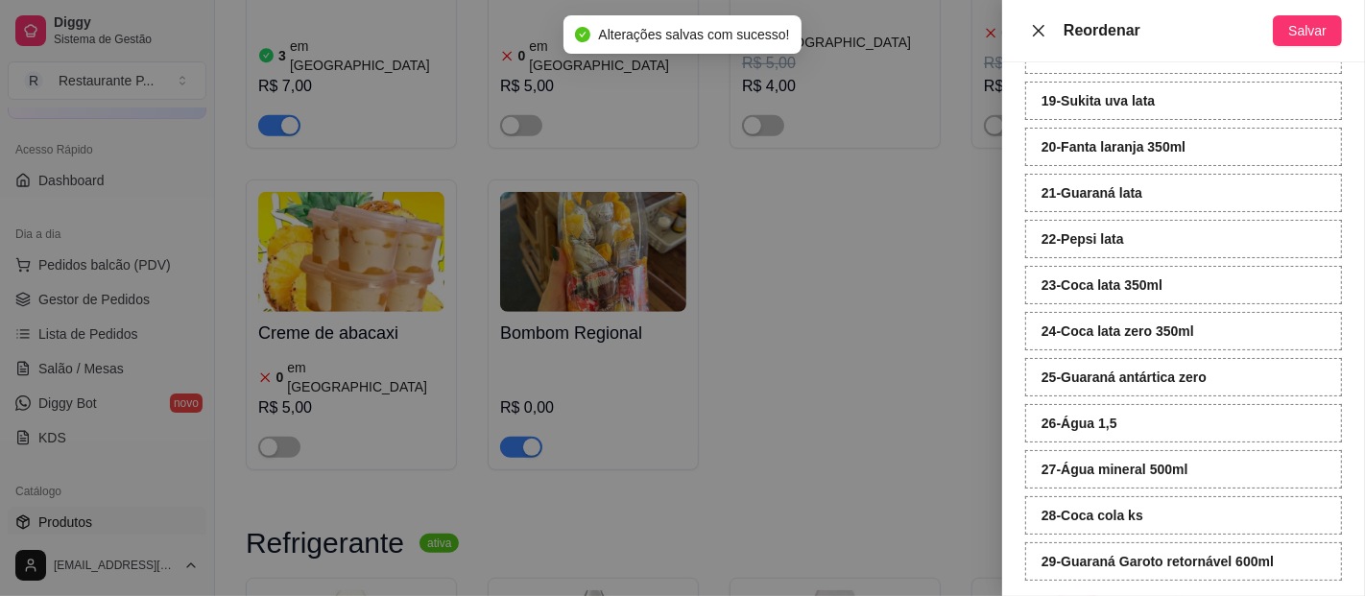
click at [1039, 25] on icon "close" at bounding box center [1038, 30] width 15 height 15
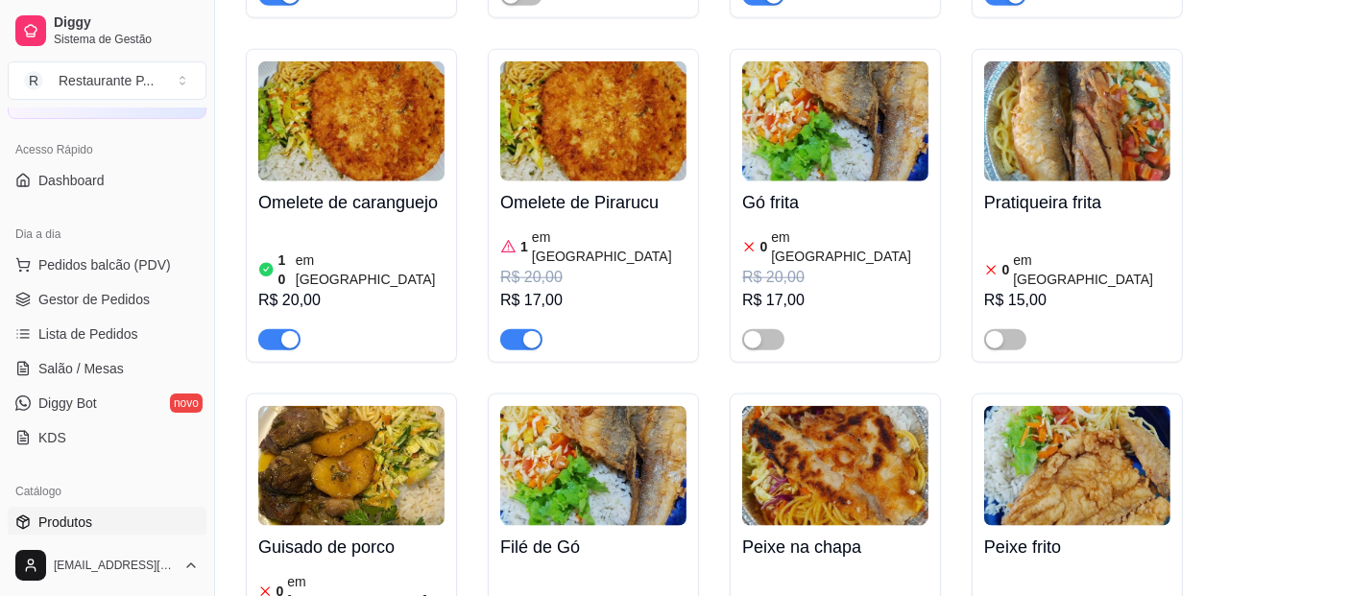
scroll to position [2263, 0]
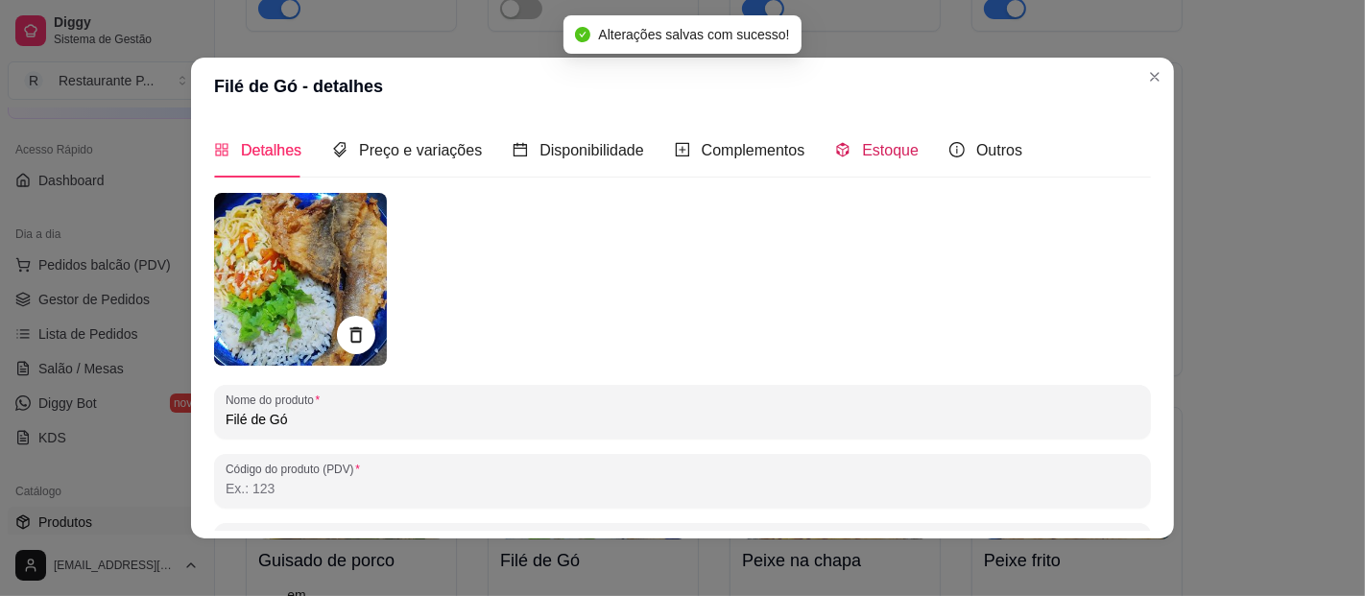
click at [896, 158] on span "Estoque" at bounding box center [890, 150] width 57 height 16
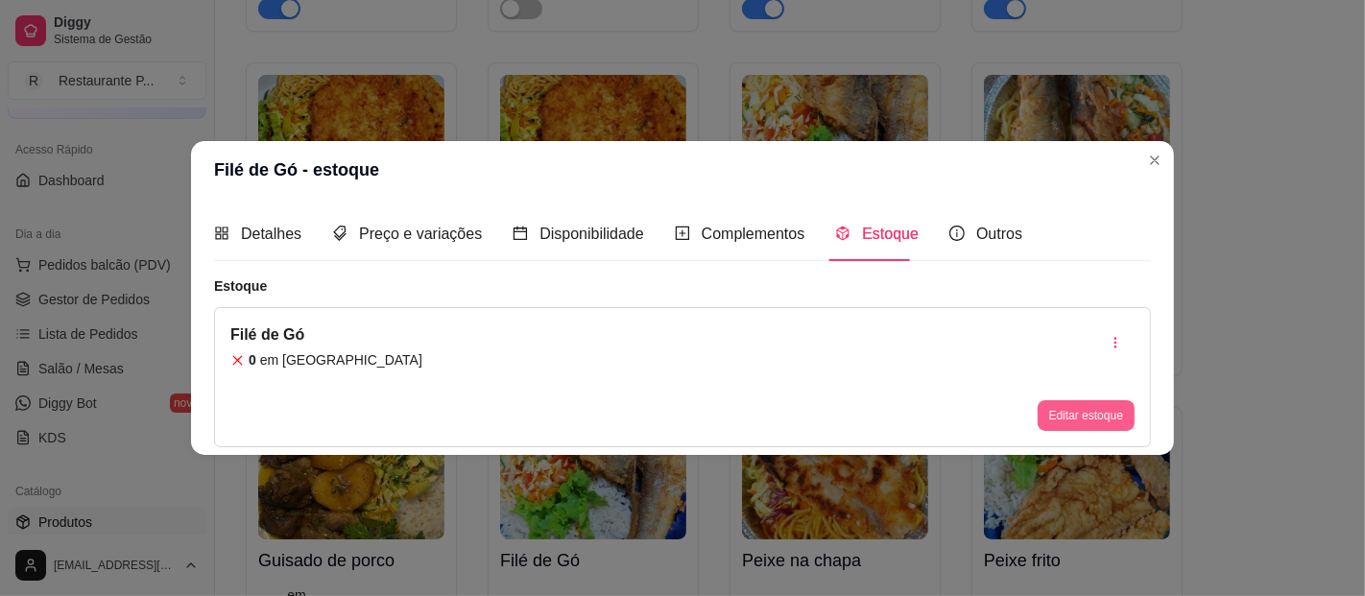
click at [1053, 404] on button "Editar estoque" at bounding box center [1086, 415] width 97 height 31
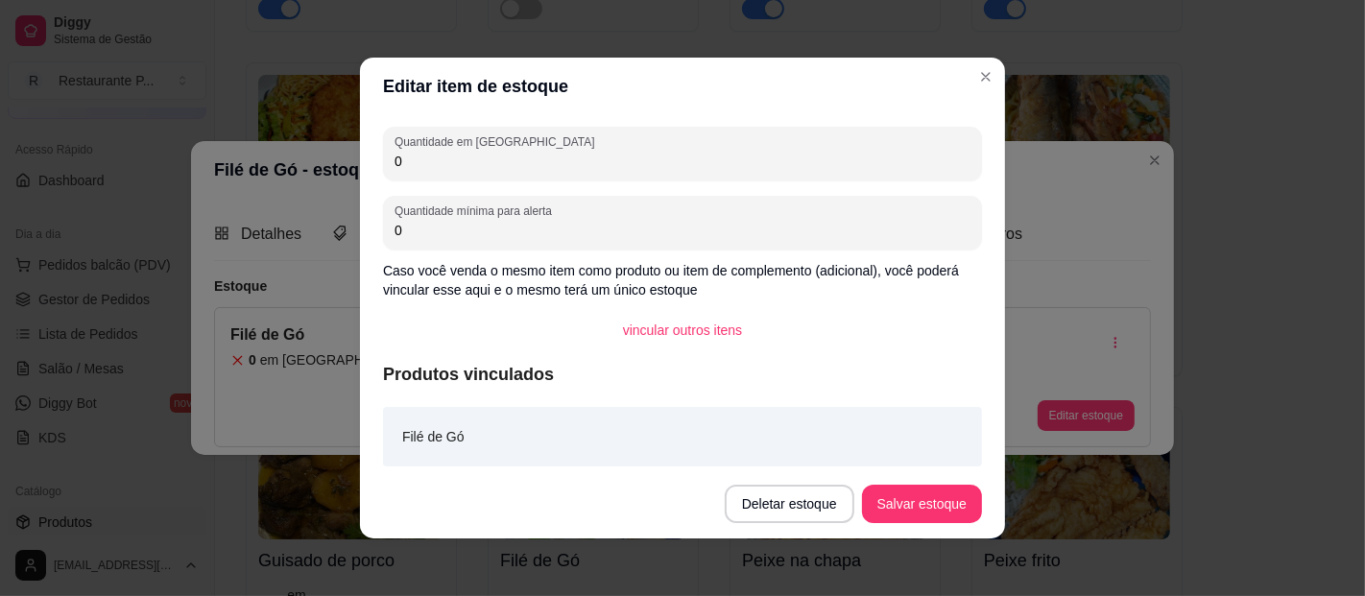
click at [528, 157] on input "0" at bounding box center [683, 161] width 576 height 19
type input "6"
click at [962, 505] on button "Salvar estoque" at bounding box center [922, 504] width 120 height 38
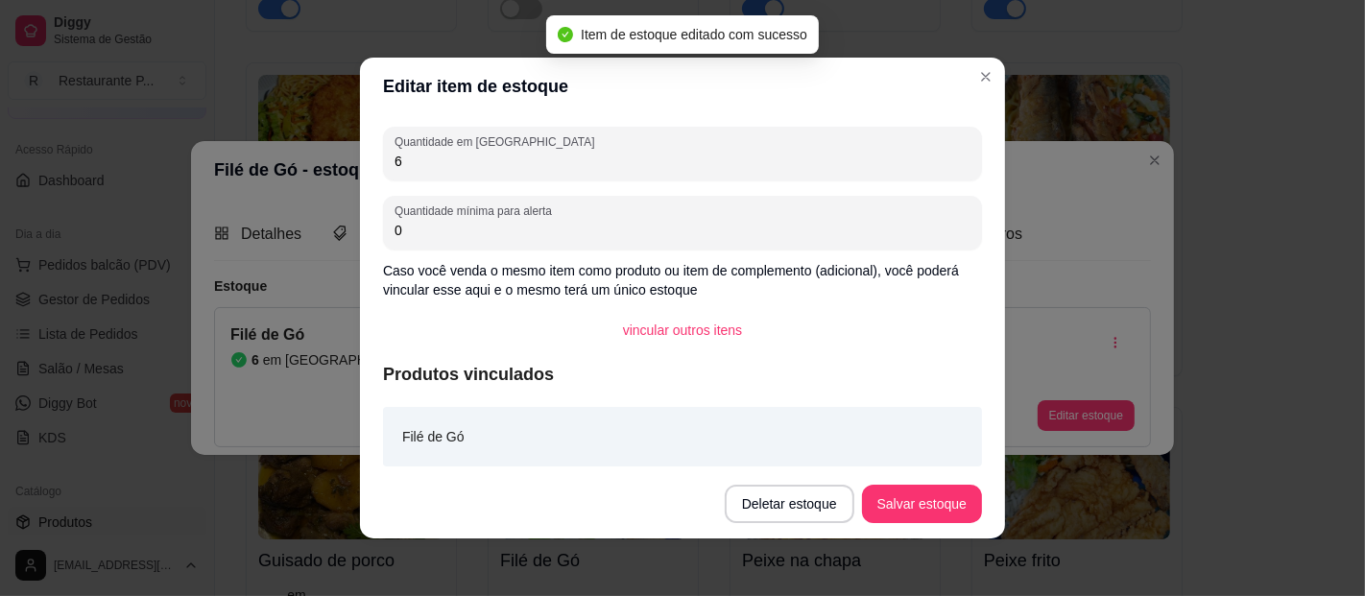
click at [603, 226] on input "0" at bounding box center [683, 230] width 576 height 19
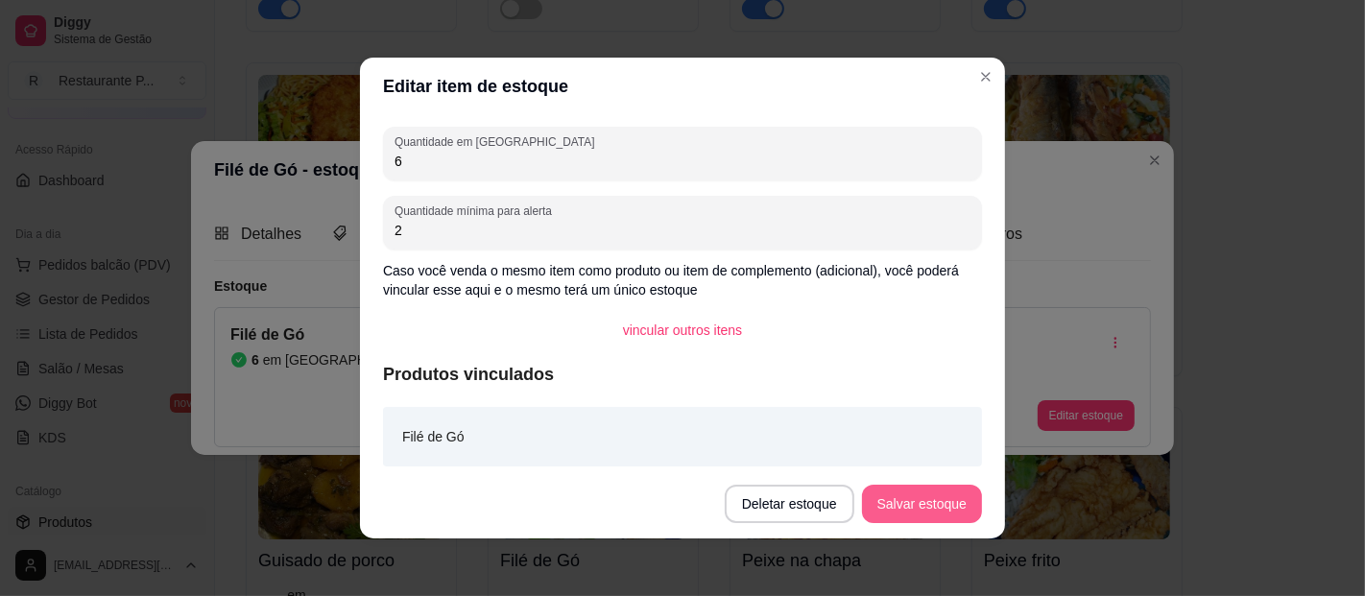
type input "2"
click at [919, 500] on button "Salvar estoque" at bounding box center [921, 504] width 117 height 37
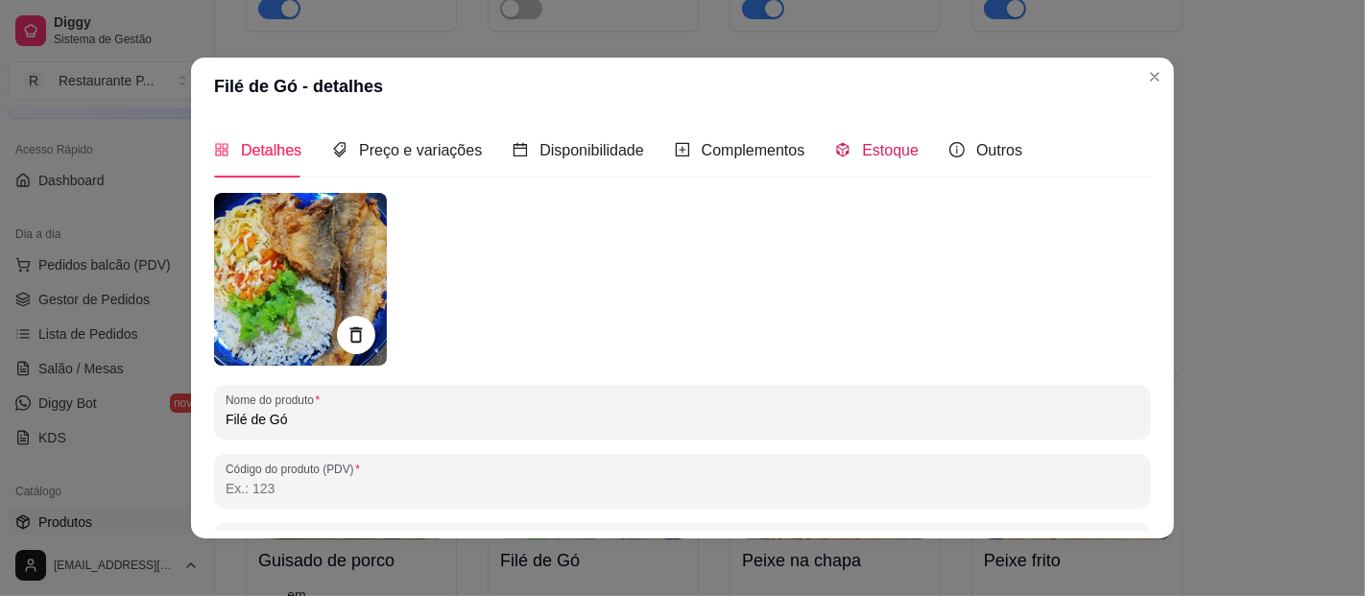
click at [842, 139] on div "Estoque" at bounding box center [877, 150] width 84 height 24
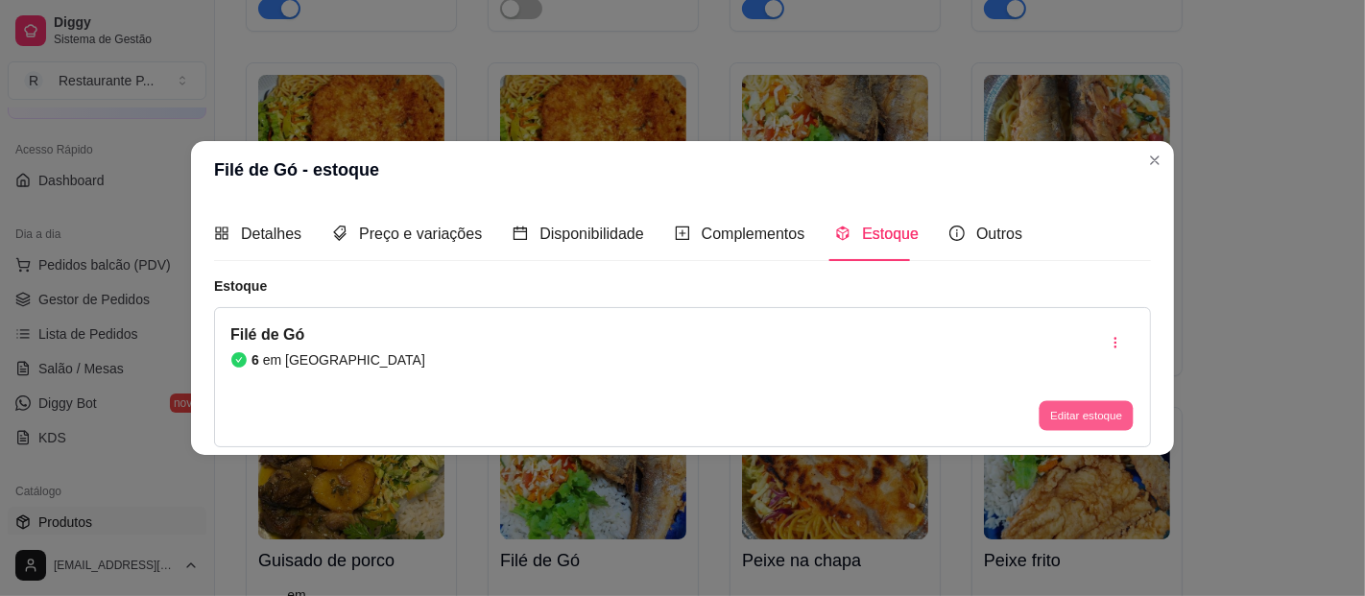
click at [1082, 423] on button "Editar estoque" at bounding box center [1086, 416] width 94 height 30
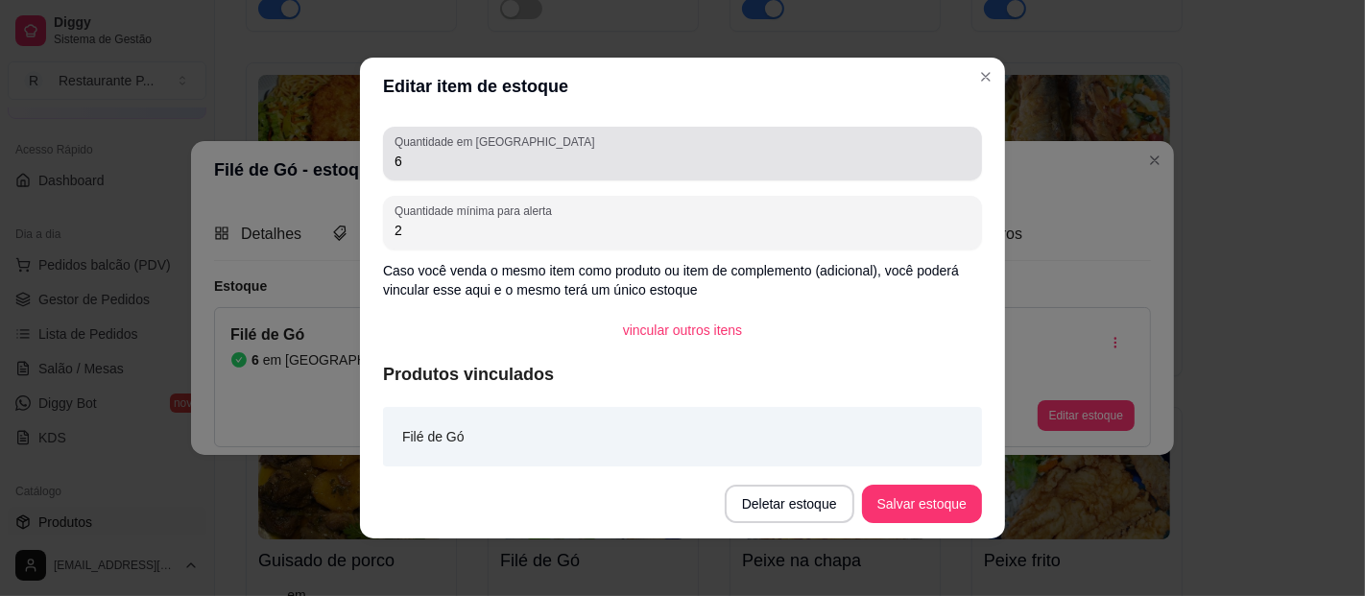
click at [430, 164] on input "6" at bounding box center [683, 161] width 576 height 19
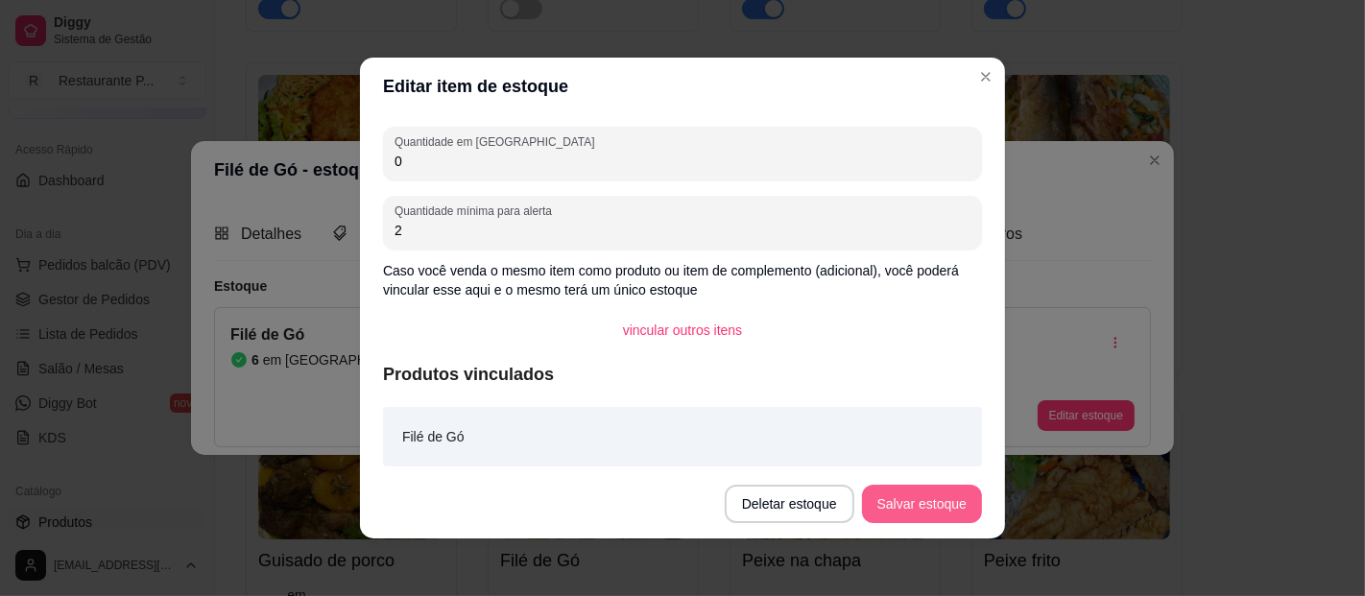
type input "0"
click at [910, 518] on button "Salvar estoque" at bounding box center [922, 504] width 120 height 38
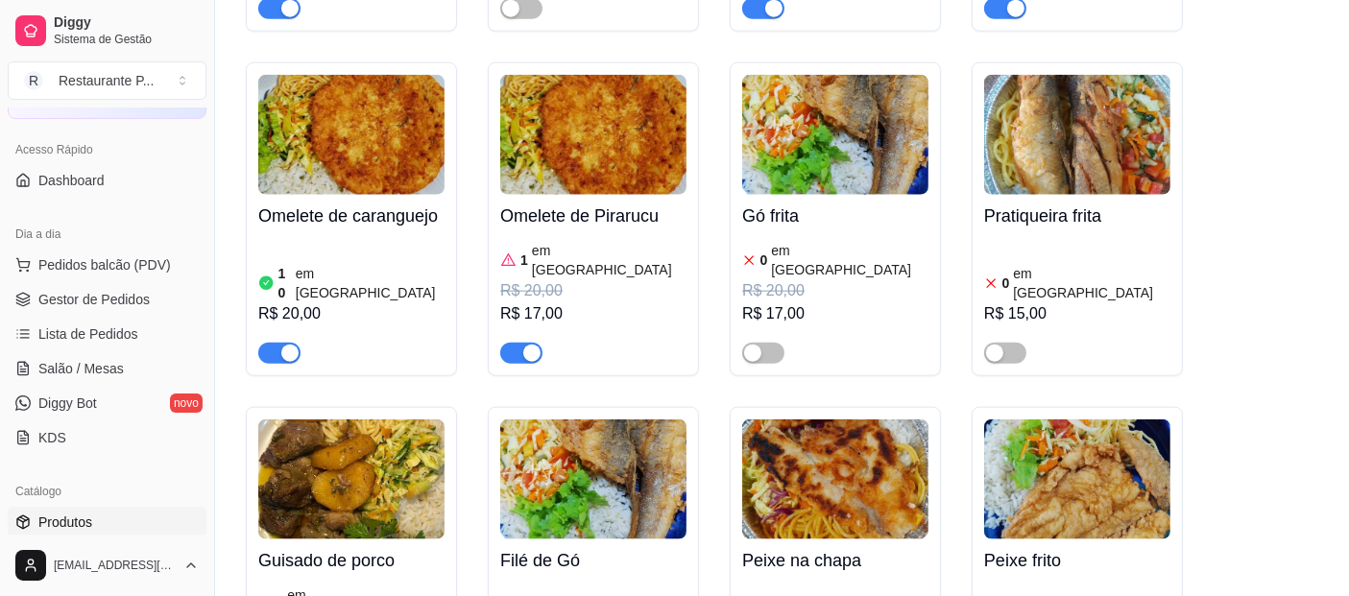
click at [766, 343] on span "button" at bounding box center [763, 353] width 42 height 21
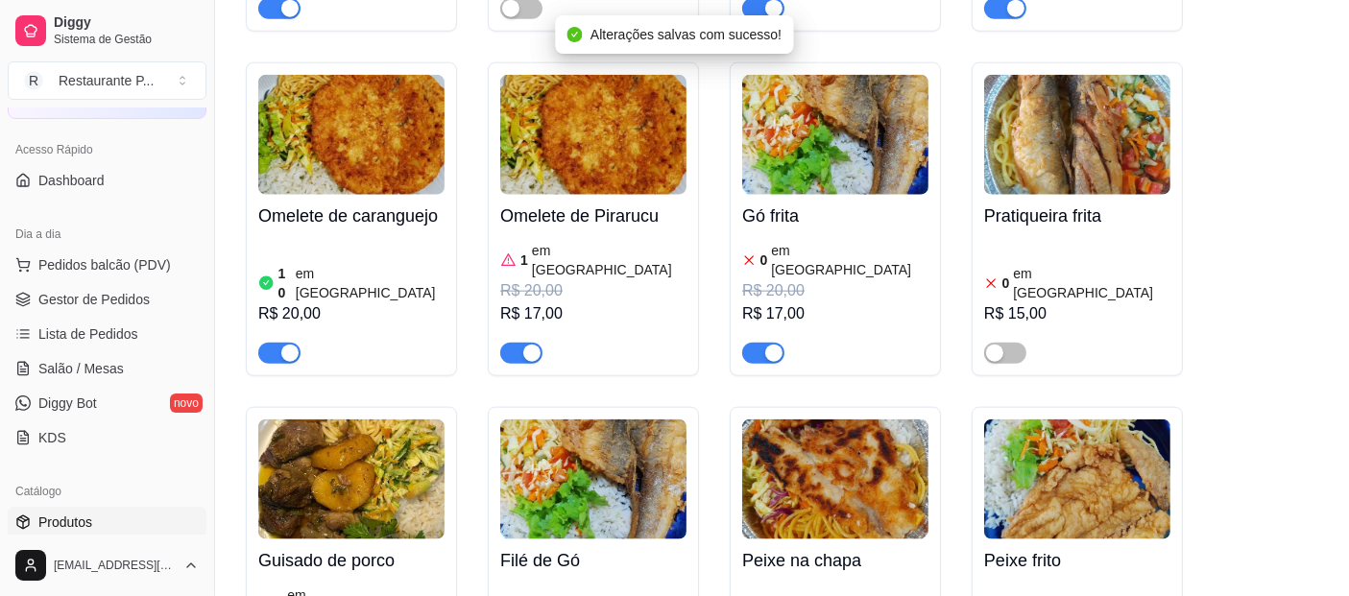
click at [769, 237] on div "0 em estoque R$ 20,00 R$ 17,00" at bounding box center [835, 300] width 186 height 127
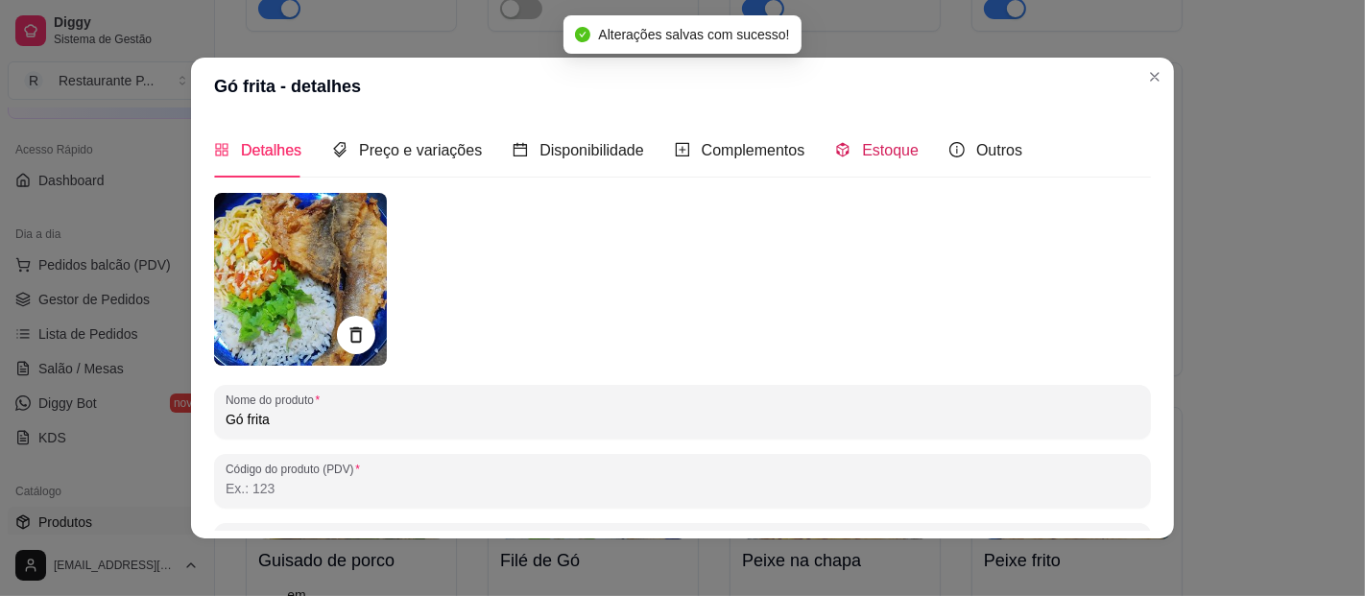
click at [862, 152] on span "Estoque" at bounding box center [890, 150] width 57 height 16
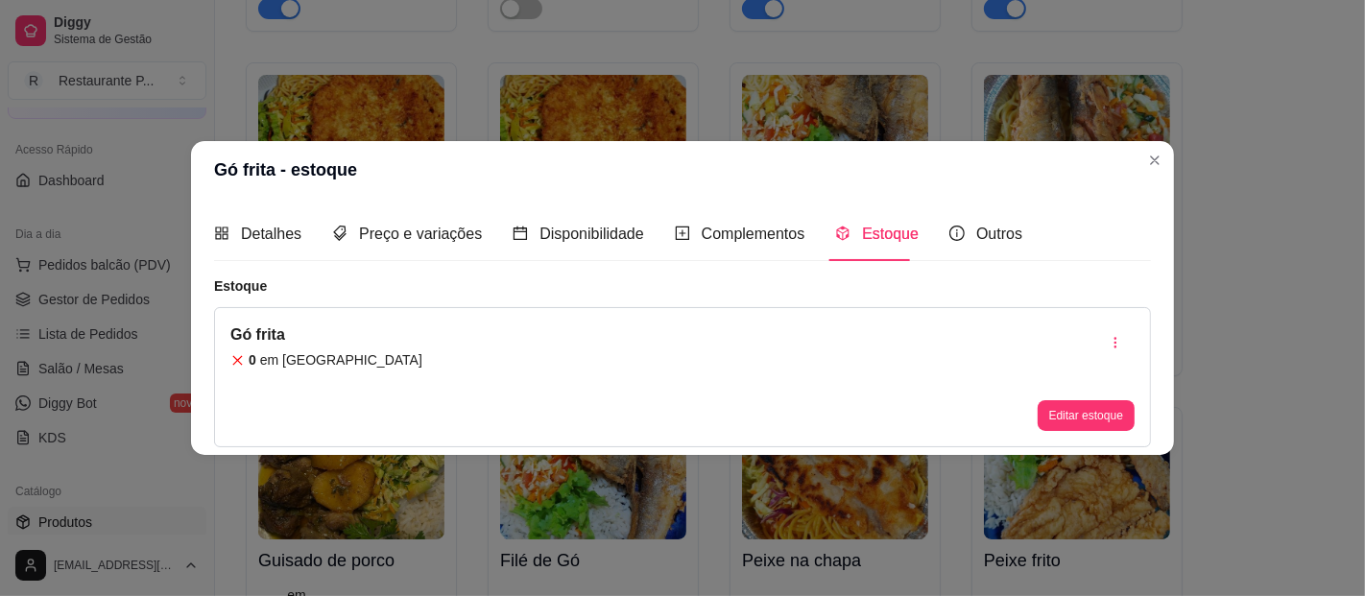
click at [1067, 397] on div "Editar estoque" at bounding box center [1086, 378] width 97 height 108
click at [1066, 407] on button "Editar estoque" at bounding box center [1086, 416] width 94 height 30
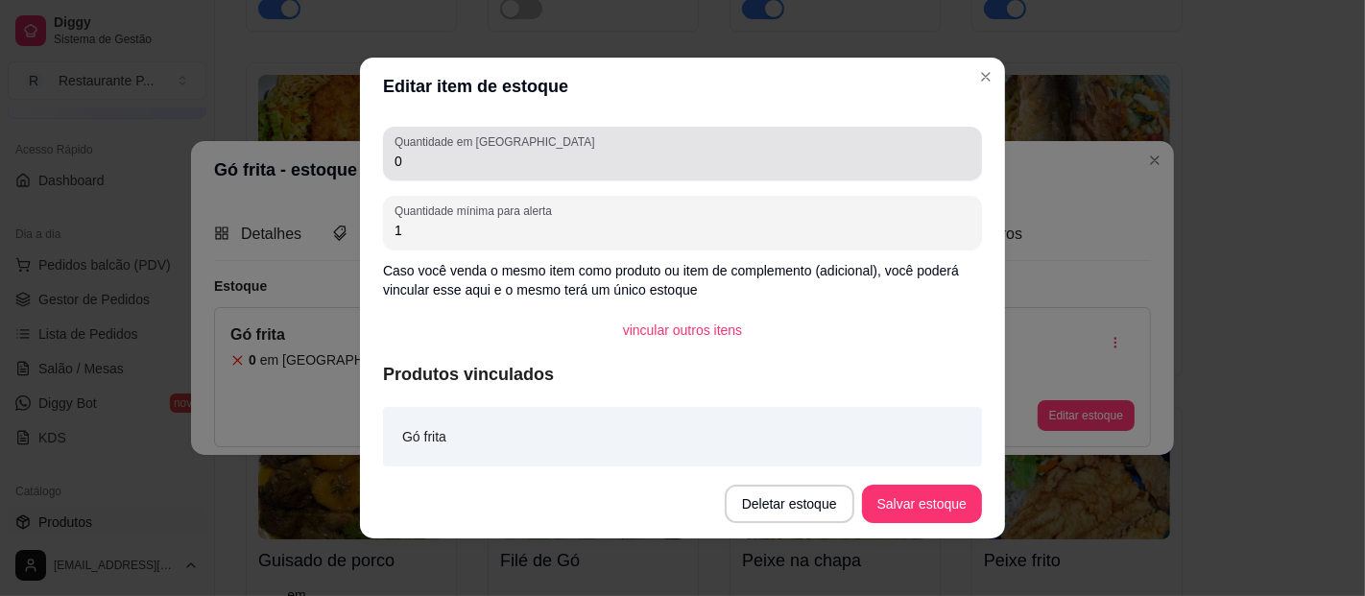
click at [463, 180] on div "Quantidade em estoque 0" at bounding box center [682, 154] width 599 height 54
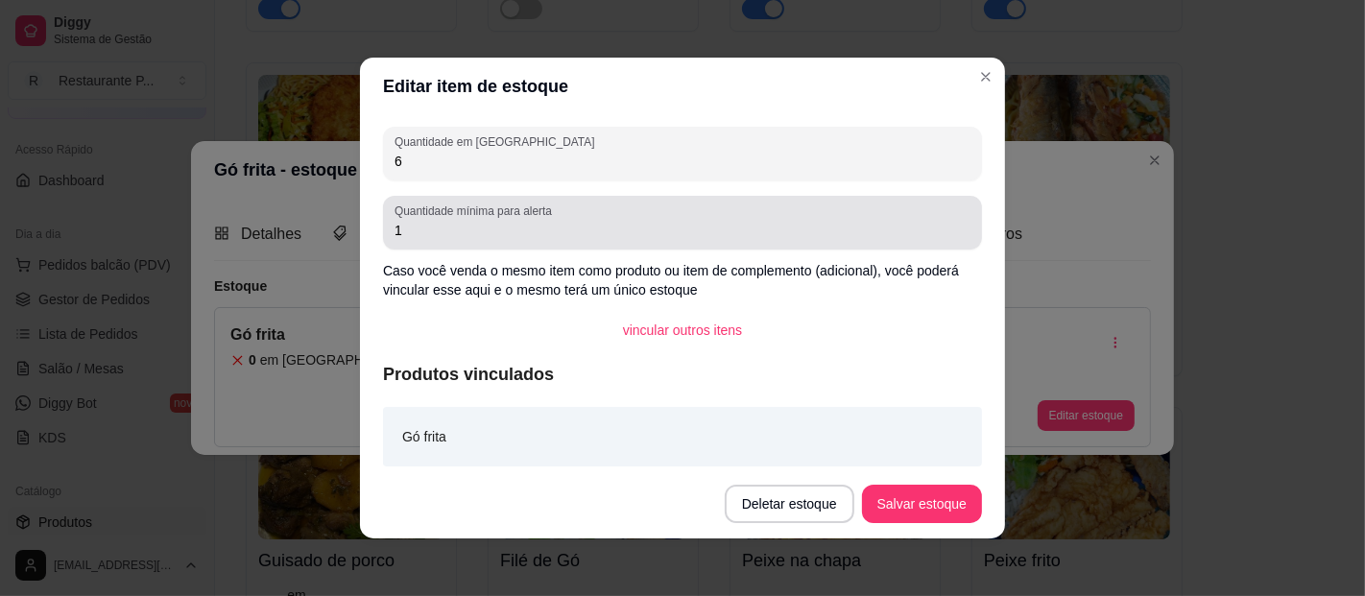
type input "6"
click at [474, 214] on label "Quantidade mínima para alerta" at bounding box center [477, 211] width 164 height 16
click at [474, 221] on input "1" at bounding box center [683, 230] width 576 height 19
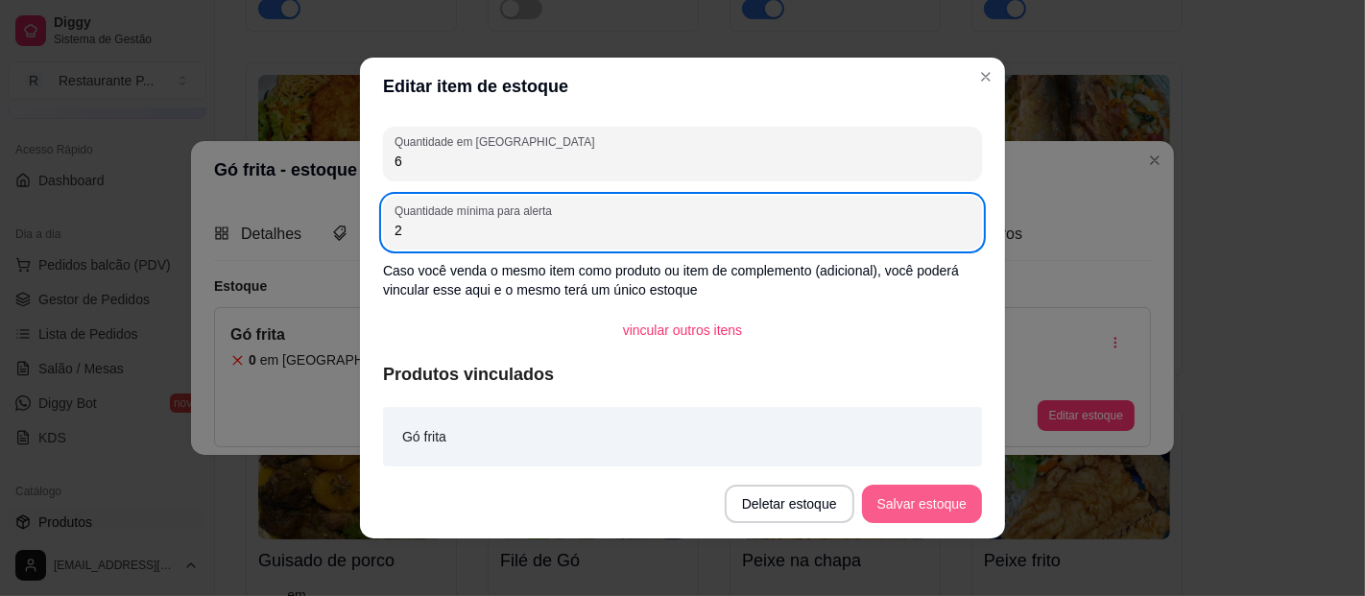
type input "2"
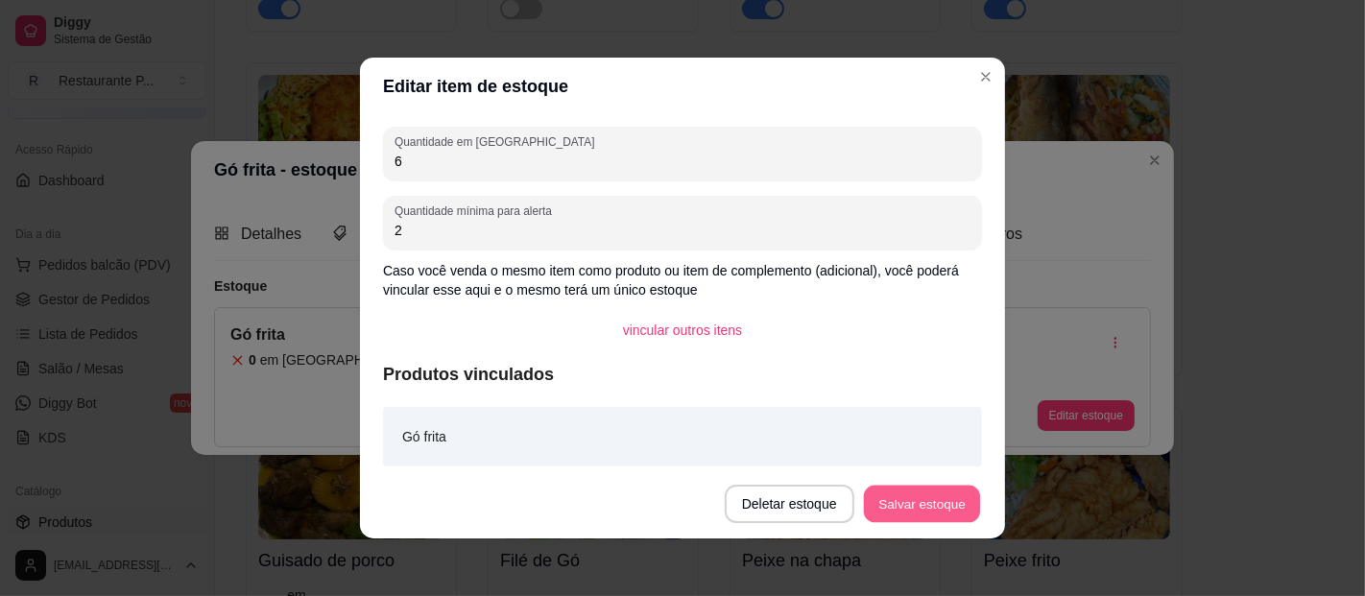
click at [897, 501] on button "Salvar estoque" at bounding box center [921, 504] width 117 height 37
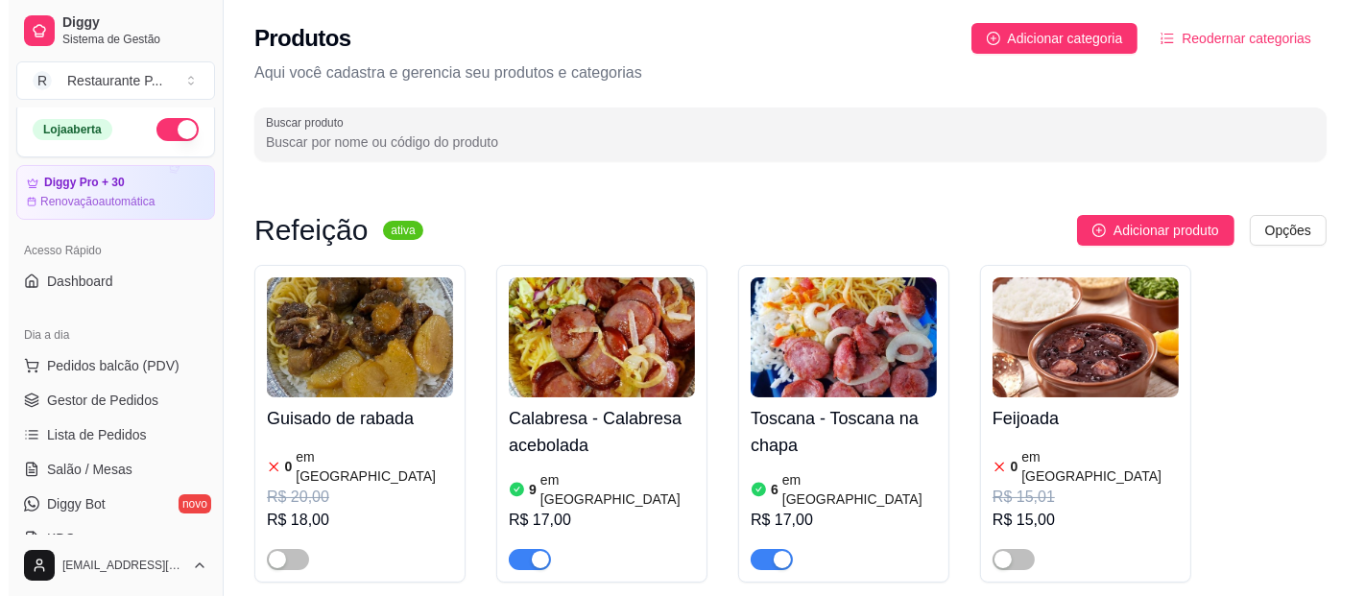
scroll to position [2, 0]
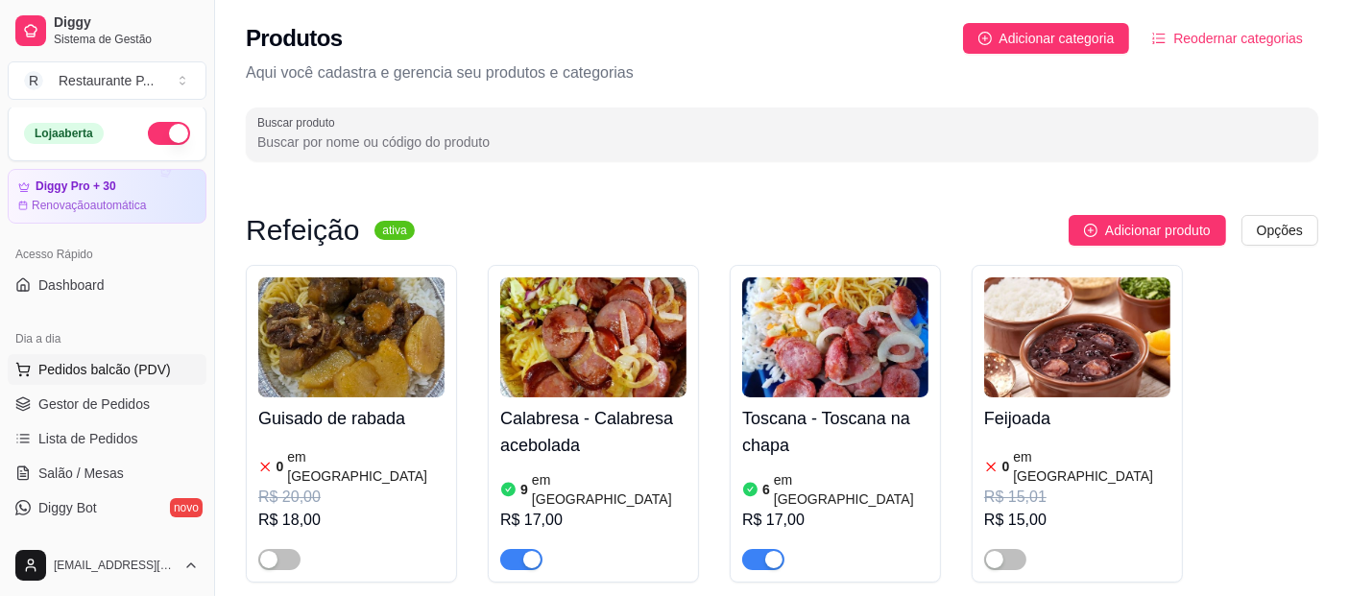
click at [91, 374] on span "Pedidos balcão (PDV)" at bounding box center [104, 369] width 132 height 19
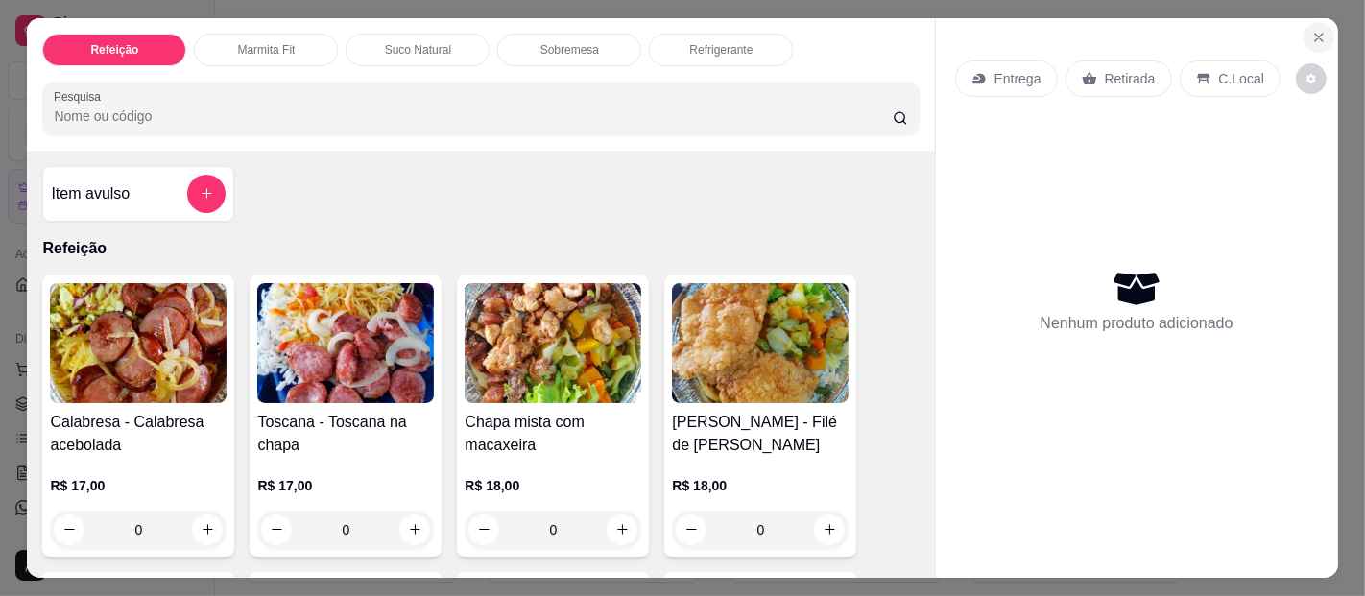
click at [1315, 34] on icon "Close" at bounding box center [1319, 38] width 8 height 8
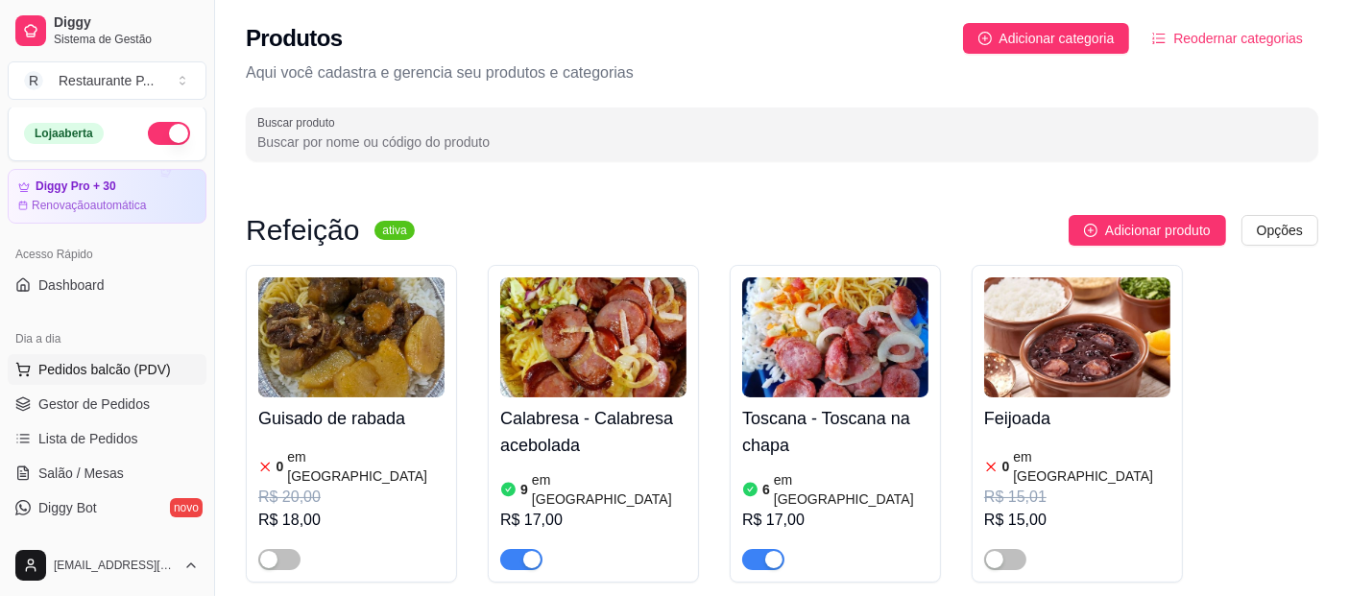
click at [109, 367] on span "Pedidos balcão (PDV)" at bounding box center [104, 369] width 132 height 19
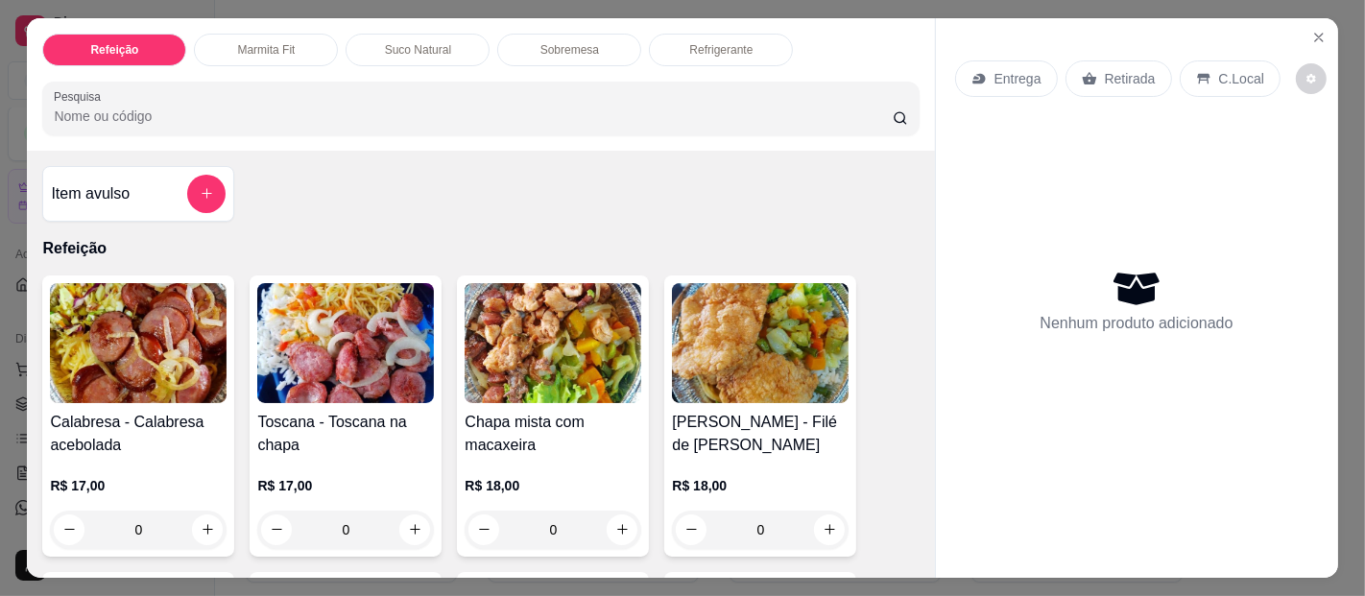
click at [616, 517] on div "0" at bounding box center [553, 530] width 177 height 38
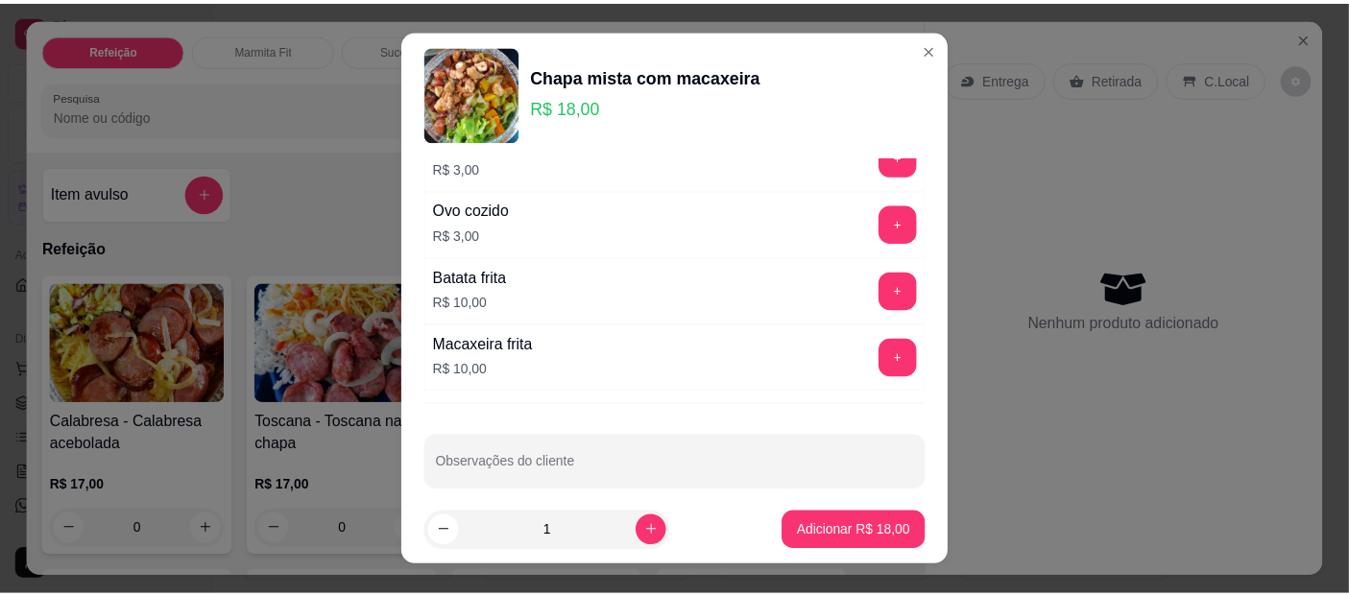
scroll to position [166, 0]
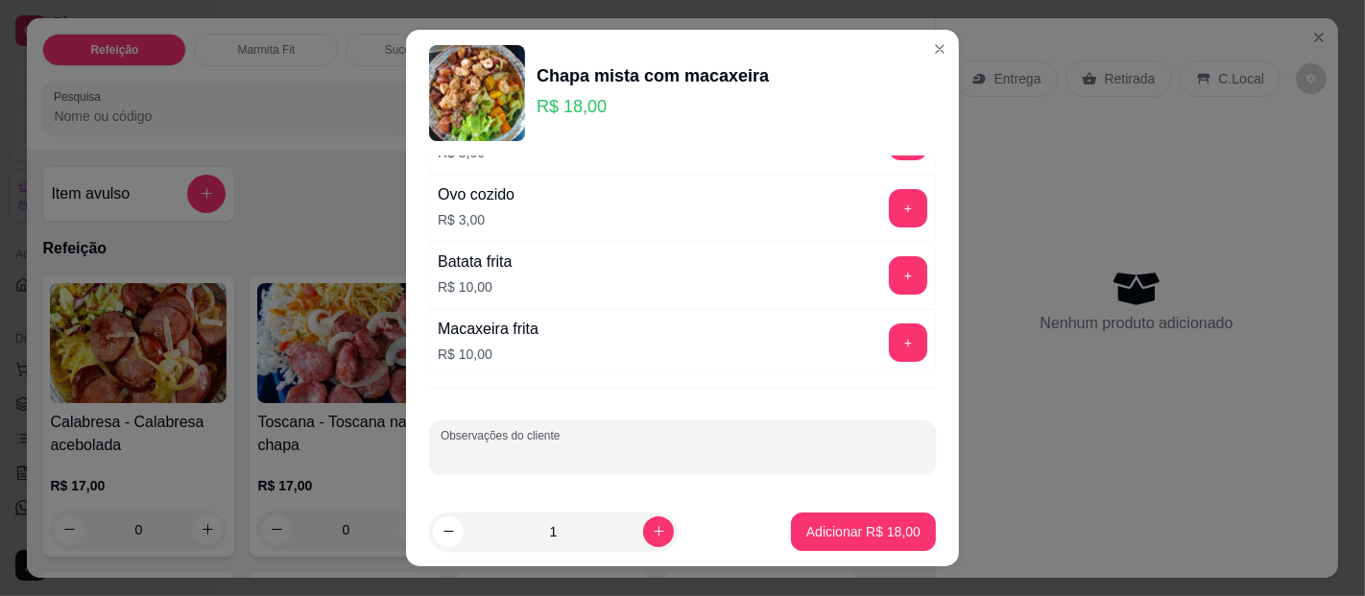
click at [787, 456] on input "Observações do cliente" at bounding box center [683, 455] width 484 height 19
type input "Para as 11:15"
click at [861, 525] on p "Adicionar R$ 18,00" at bounding box center [863, 531] width 111 height 18
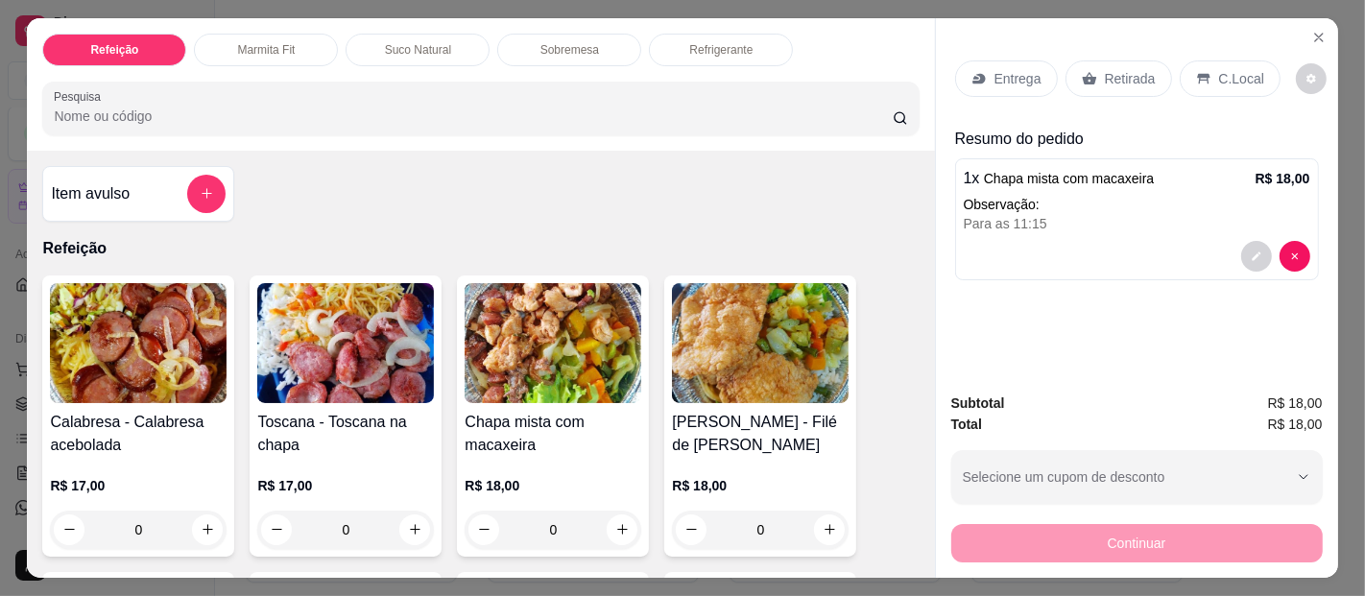
click at [1007, 74] on p "Entrega" at bounding box center [1018, 78] width 47 height 19
click at [1086, 72] on icon at bounding box center [1089, 78] width 15 height 15
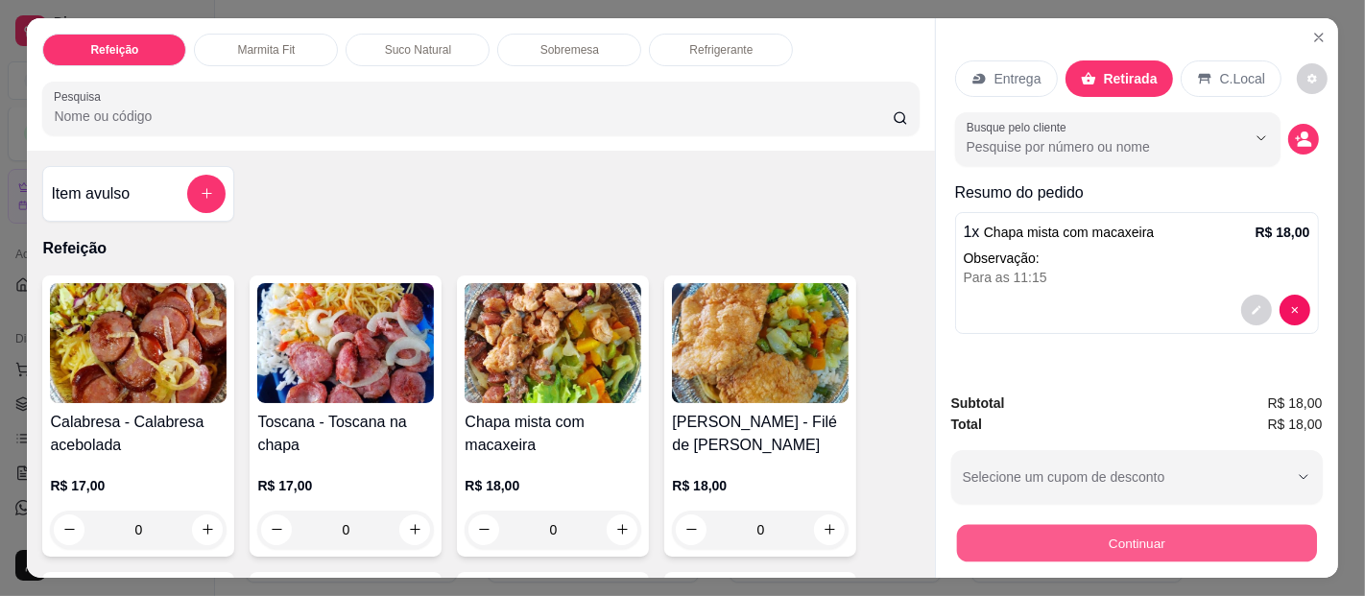
click at [1135, 533] on button "Continuar" at bounding box center [1136, 543] width 360 height 37
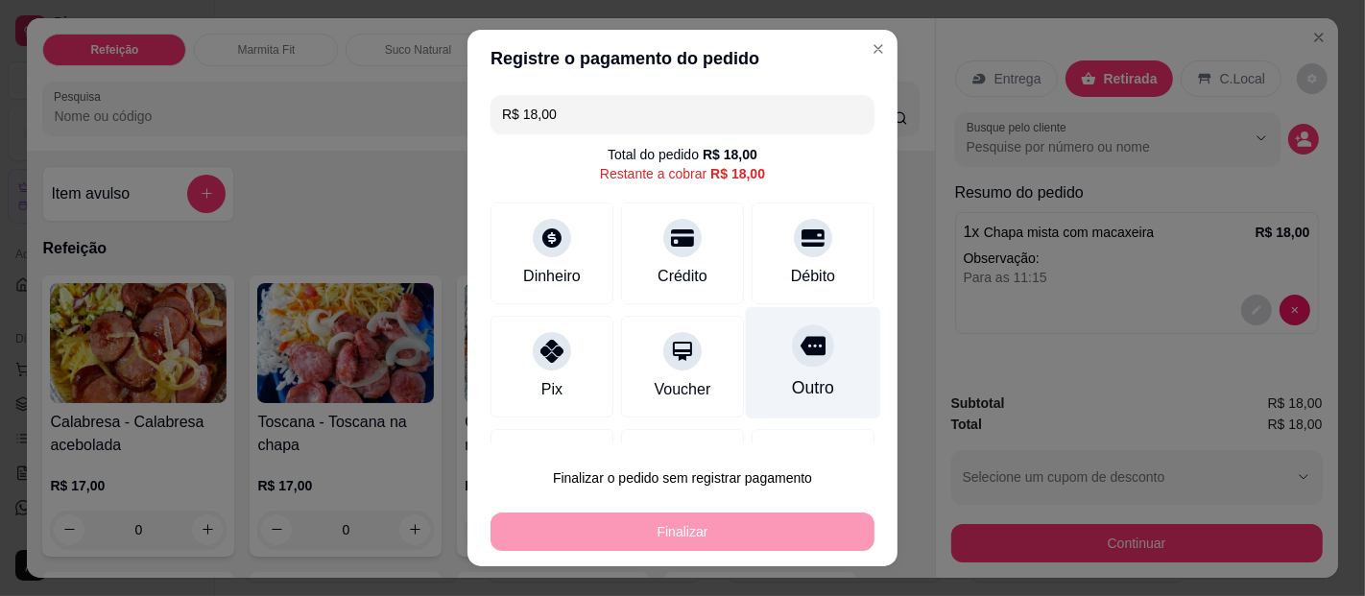
click at [760, 357] on div "Outro" at bounding box center [813, 363] width 135 height 112
type input "R$ 0,00"
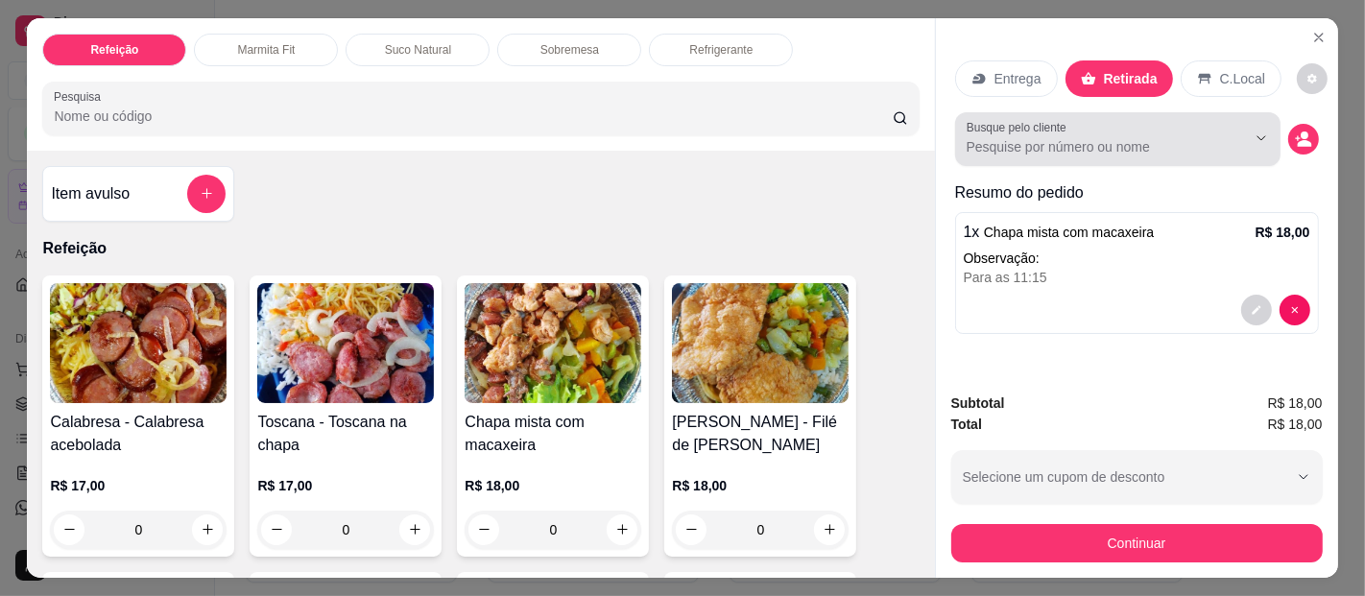
click at [1185, 141] on input "Busque pelo cliente" at bounding box center [1091, 146] width 249 height 19
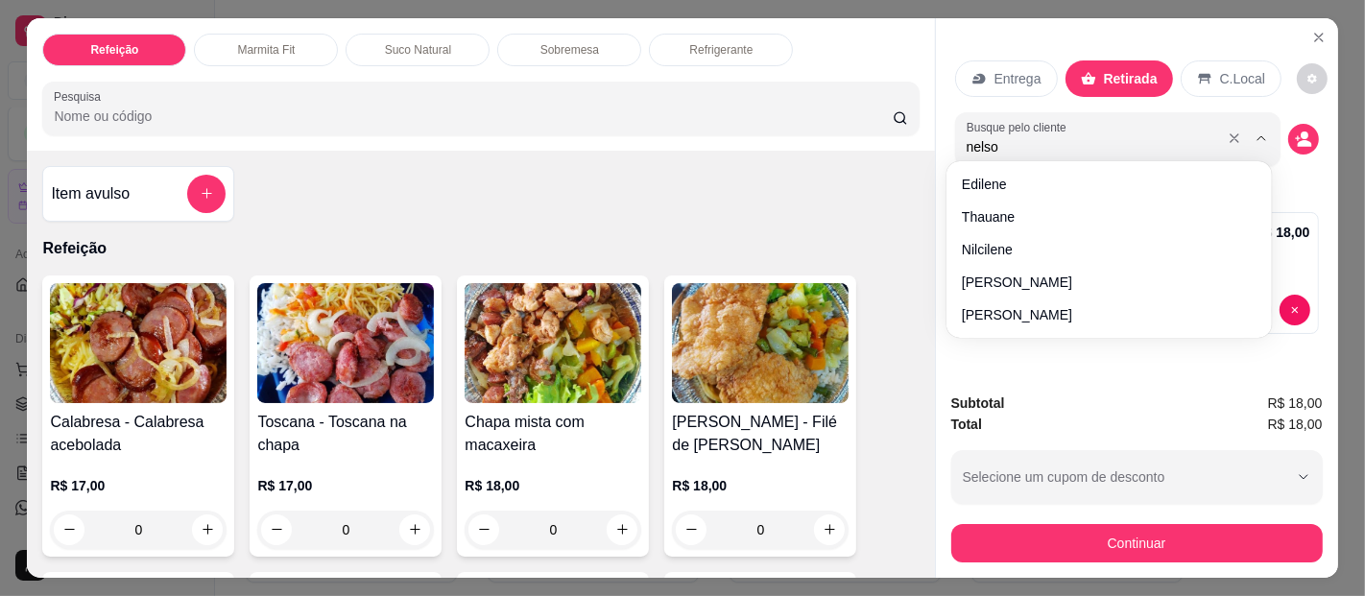
type input "[PERSON_NAME]"
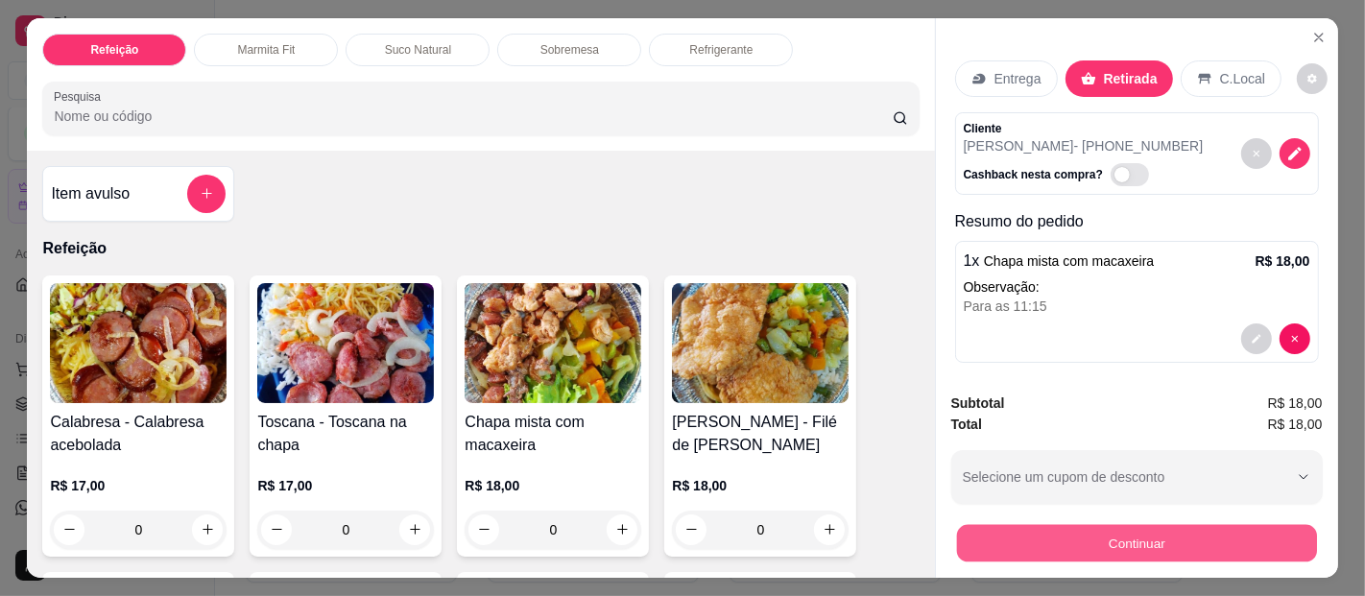
click at [1171, 539] on button "Continuar" at bounding box center [1136, 543] width 360 height 37
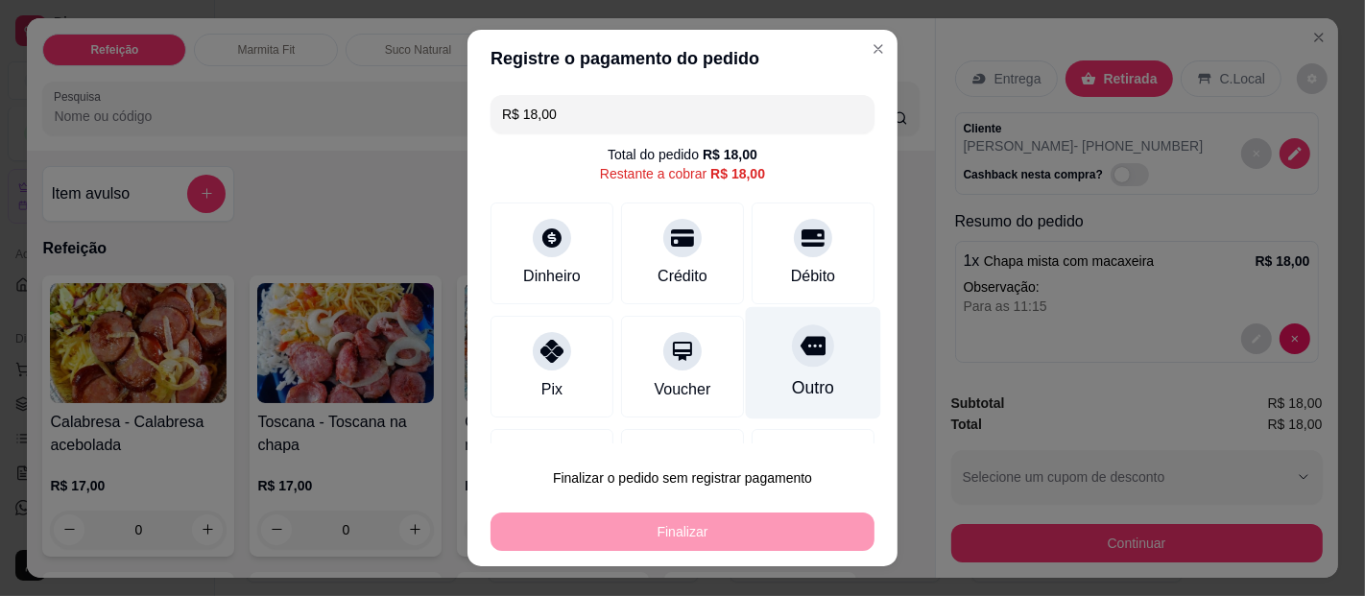
click at [808, 380] on div "Outro" at bounding box center [813, 363] width 135 height 112
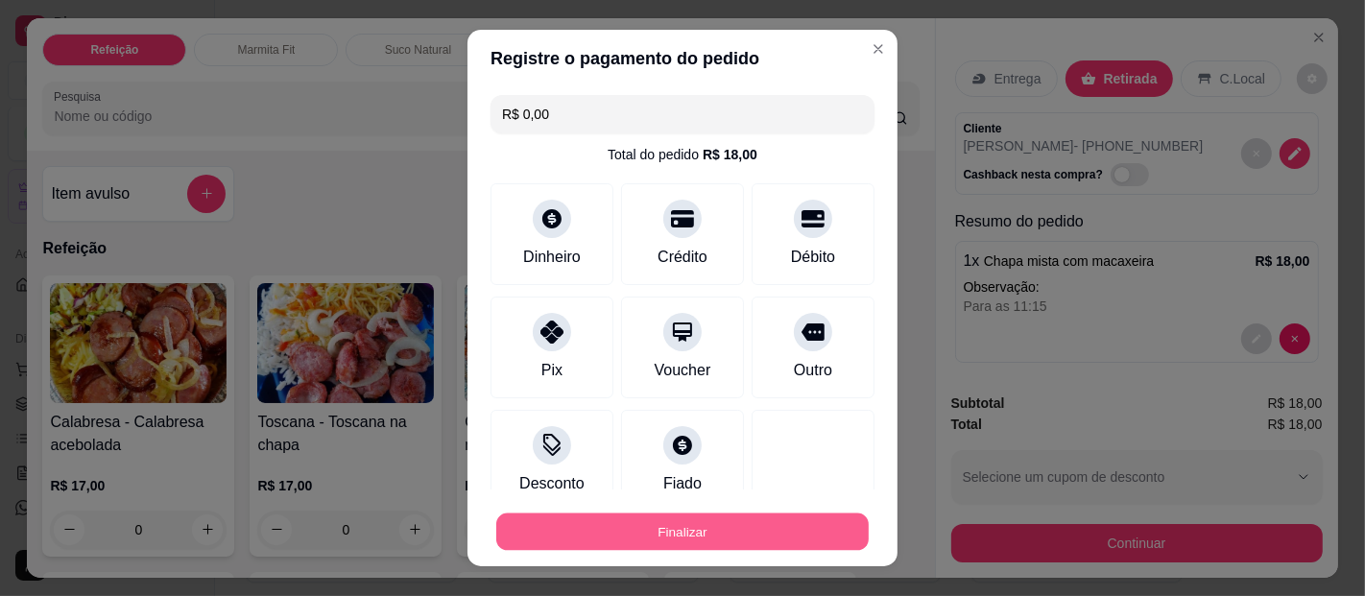
click at [795, 525] on button "Finalizar" at bounding box center [682, 532] width 373 height 37
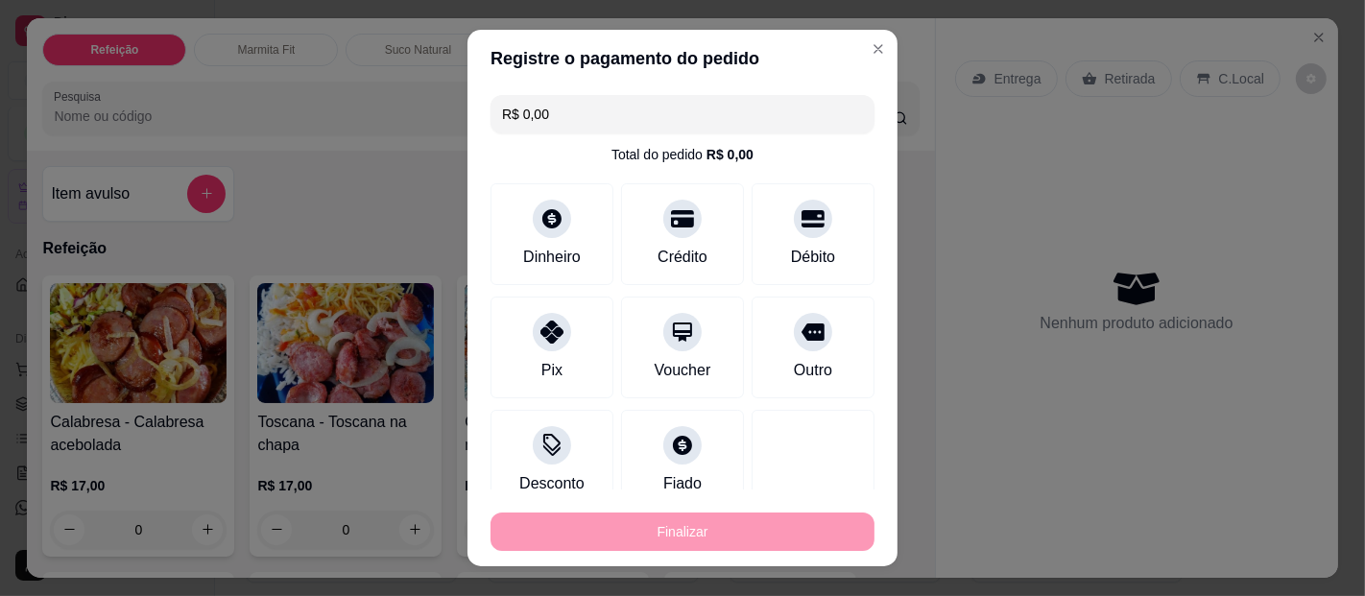
type input "-R$ 18,00"
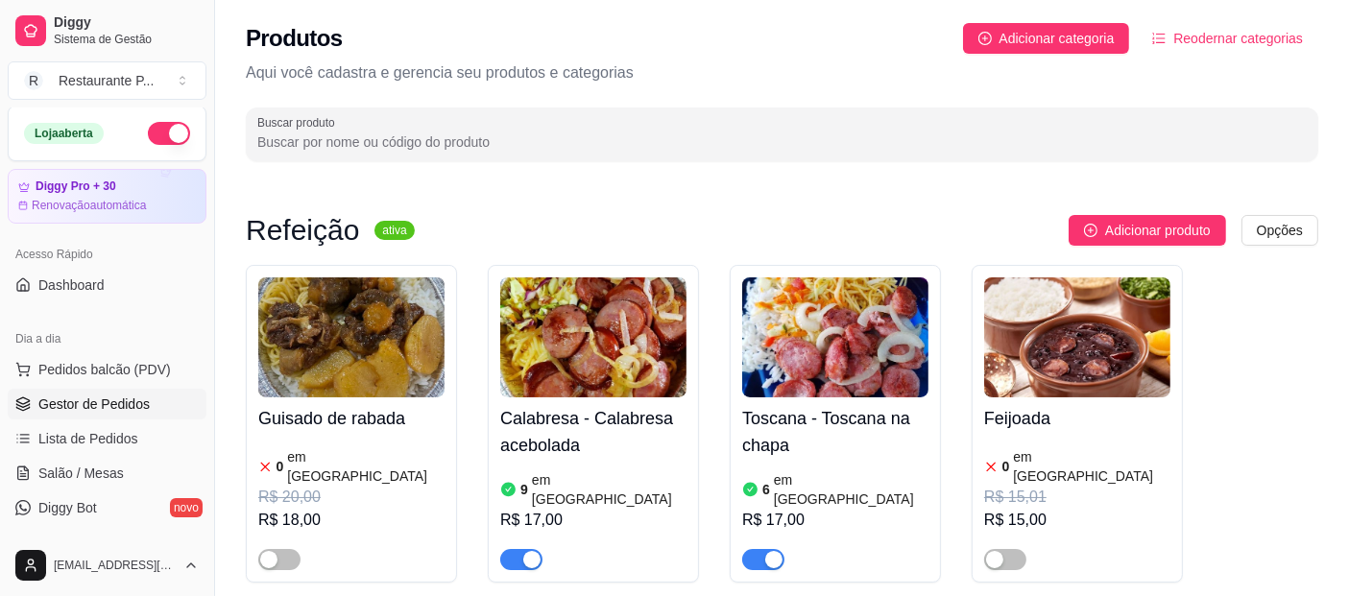
click at [114, 412] on span "Gestor de Pedidos" at bounding box center [93, 404] width 111 height 19
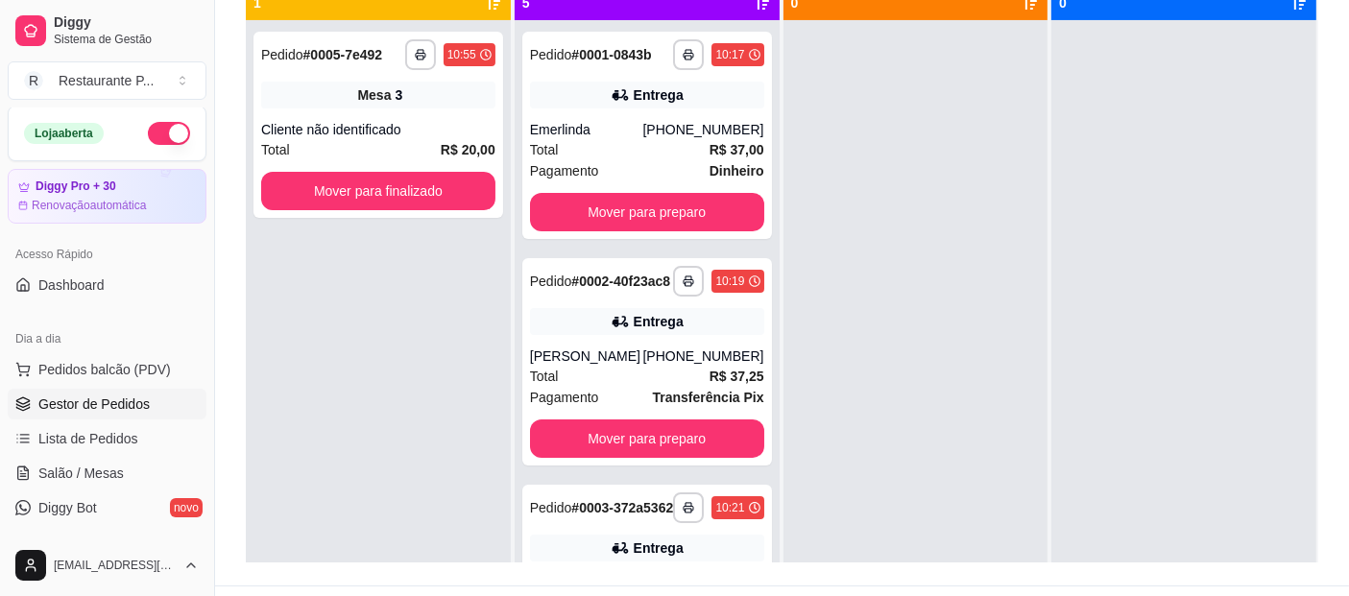
drag, startPoint x: 1323, startPoint y: 374, endPoint x: 1319, endPoint y: 336, distance: 38.6
click at [1319, 336] on div "**********" at bounding box center [782, 201] width 1134 height 769
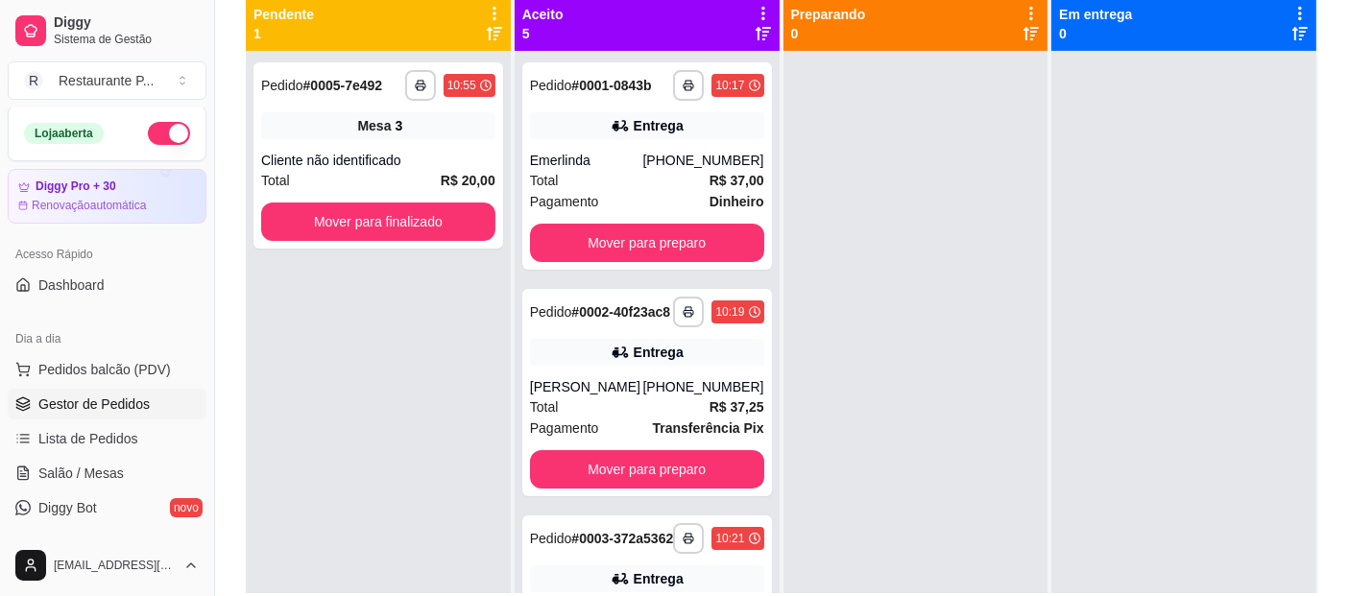
scroll to position [208, 0]
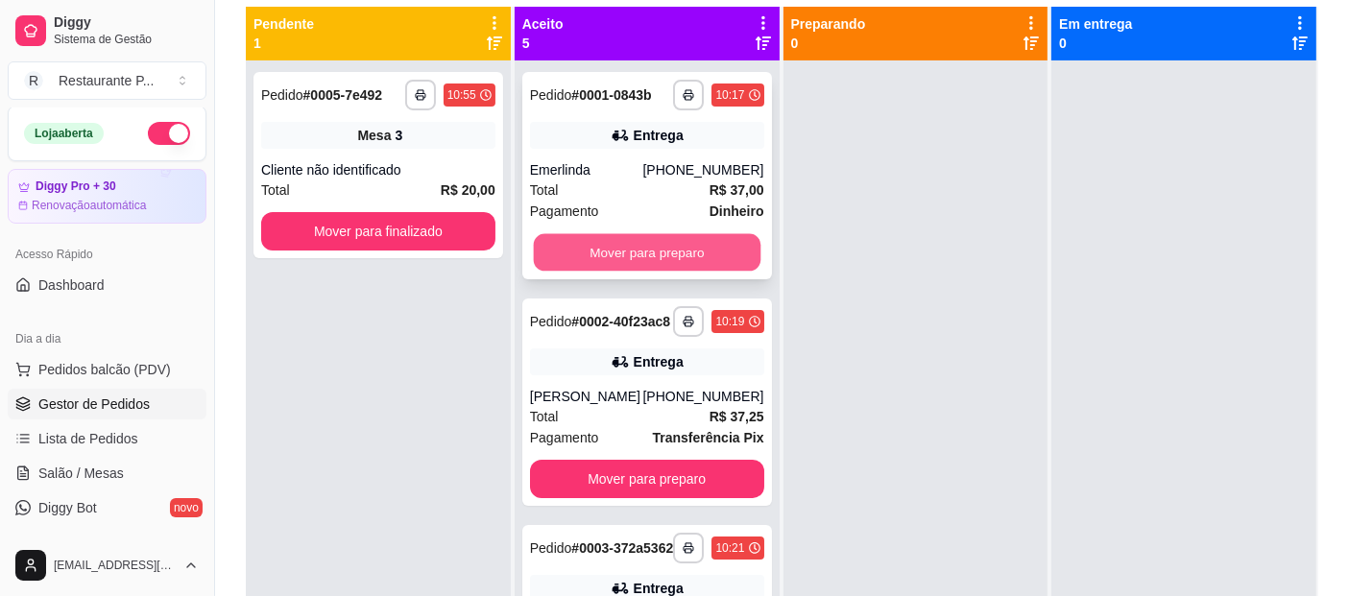
click at [661, 234] on button "Mover para preparo" at bounding box center [646, 252] width 227 height 37
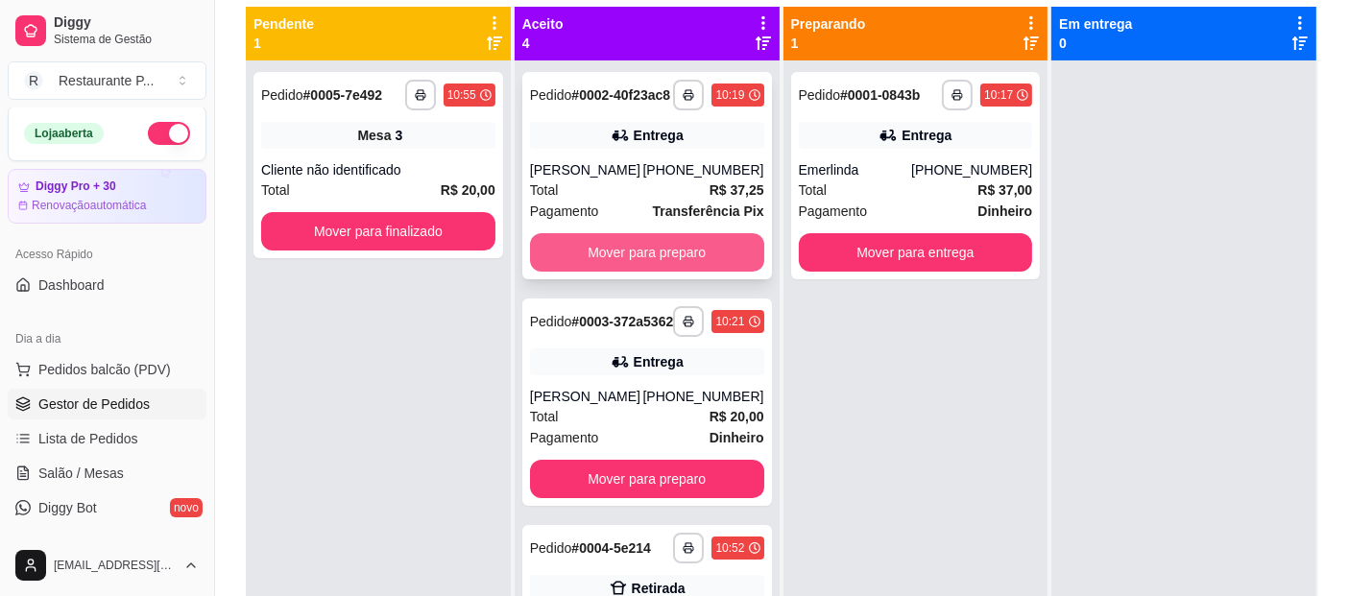
click at [667, 264] on button "Mover para preparo" at bounding box center [647, 252] width 234 height 38
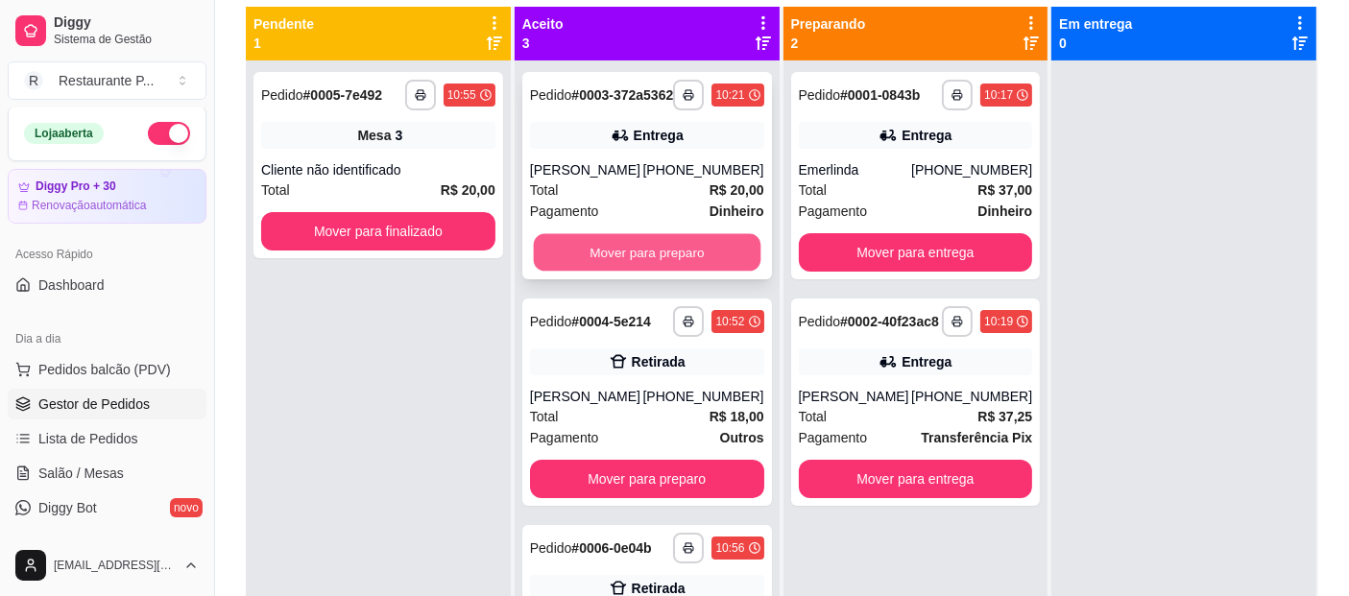
click at [667, 272] on button "Mover para preparo" at bounding box center [646, 252] width 227 height 37
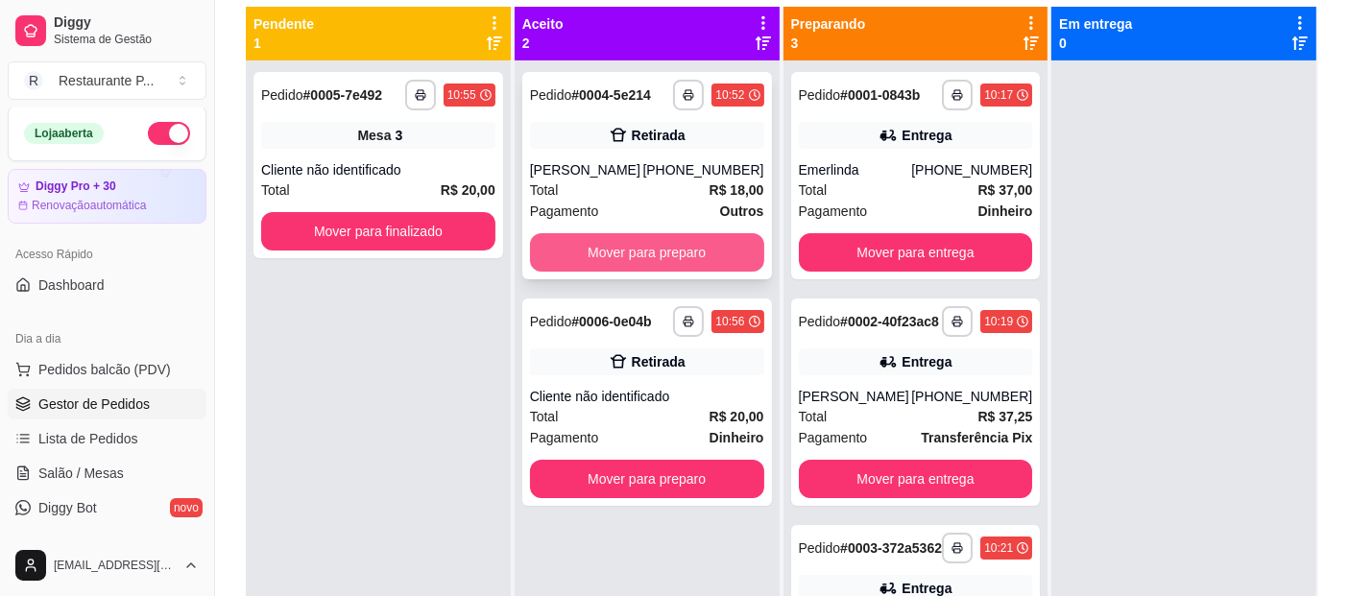
click at [662, 251] on button "Mover para preparo" at bounding box center [647, 252] width 234 height 38
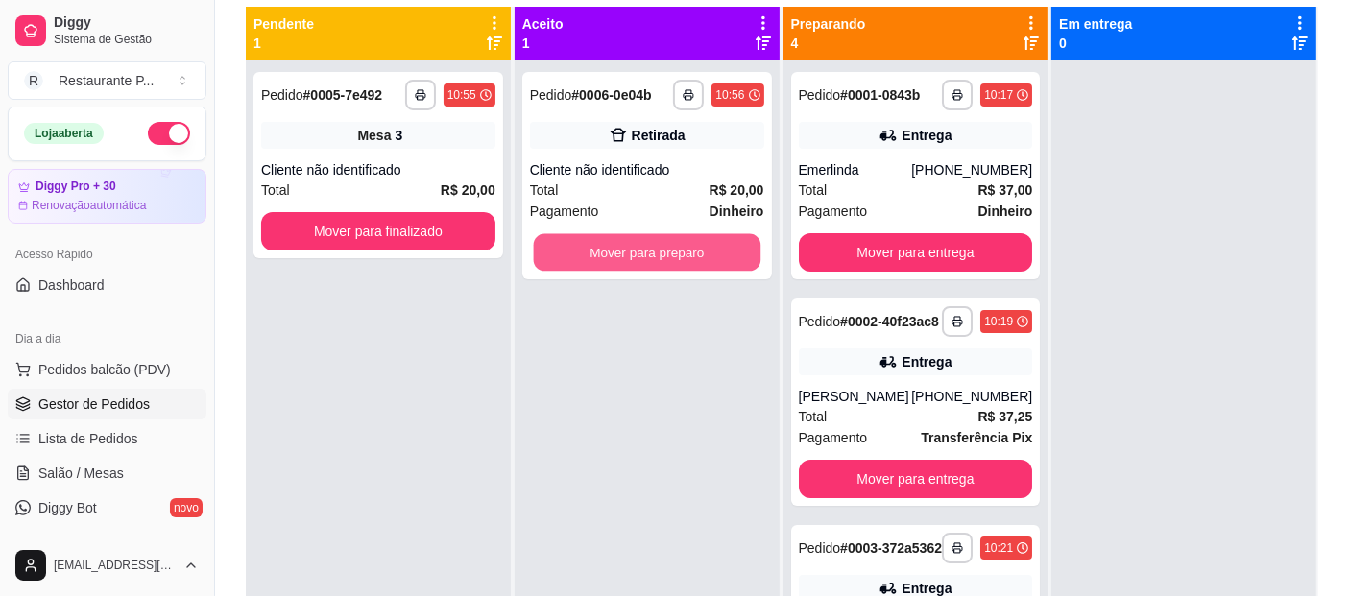
click at [662, 251] on button "Mover para preparo" at bounding box center [646, 252] width 227 height 37
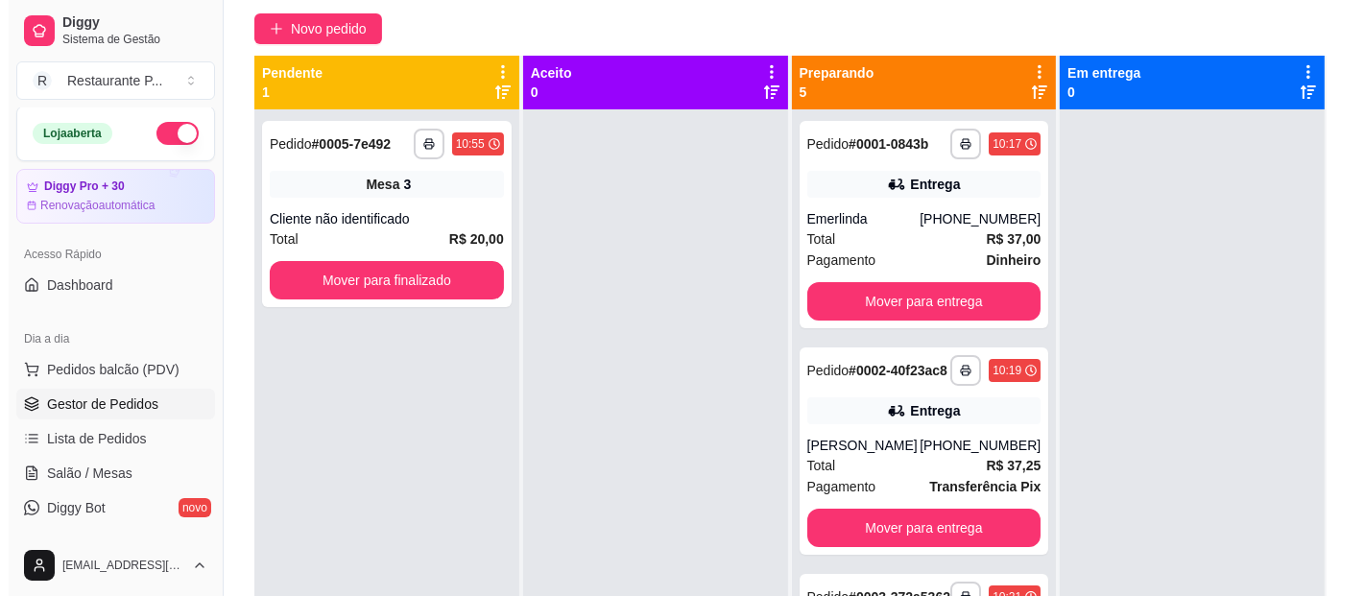
scroll to position [148, 0]
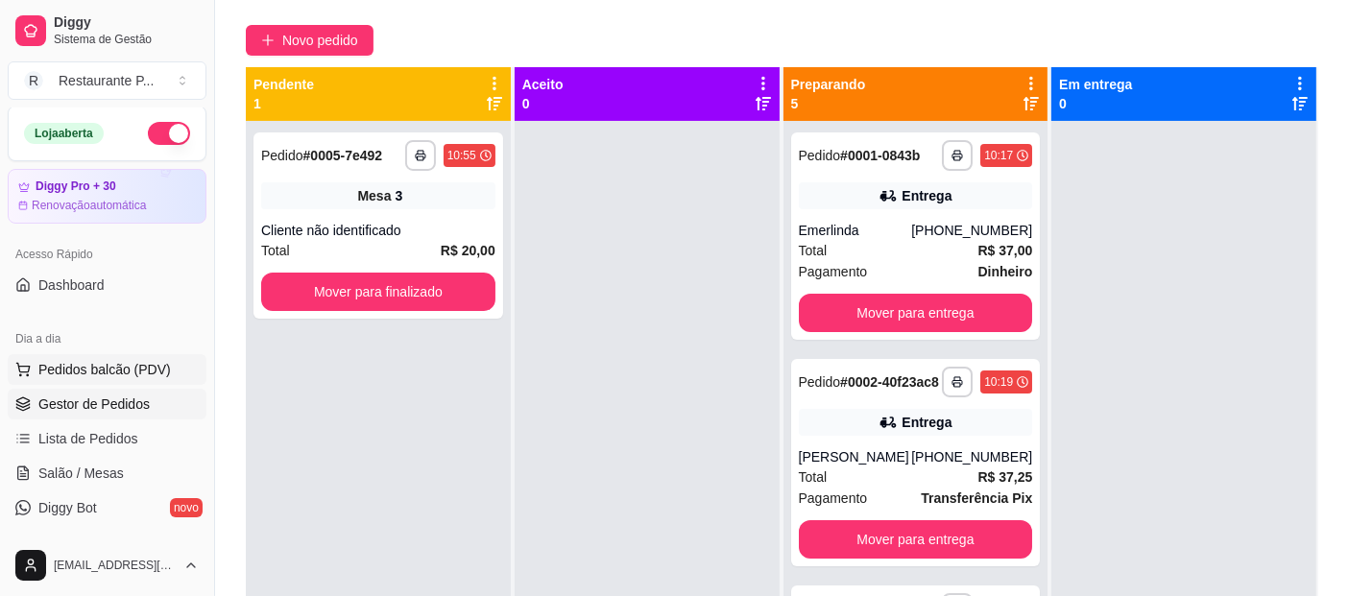
click at [86, 354] on button "Pedidos balcão (PDV)" at bounding box center [107, 369] width 199 height 31
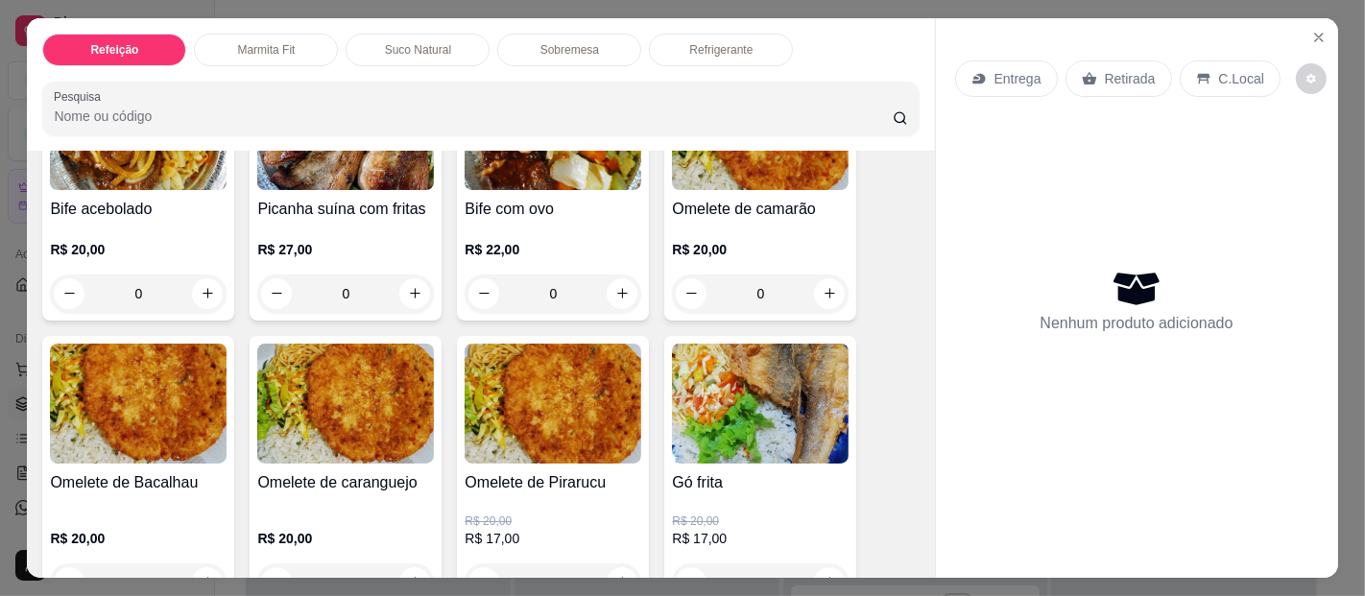
scroll to position [950, 0]
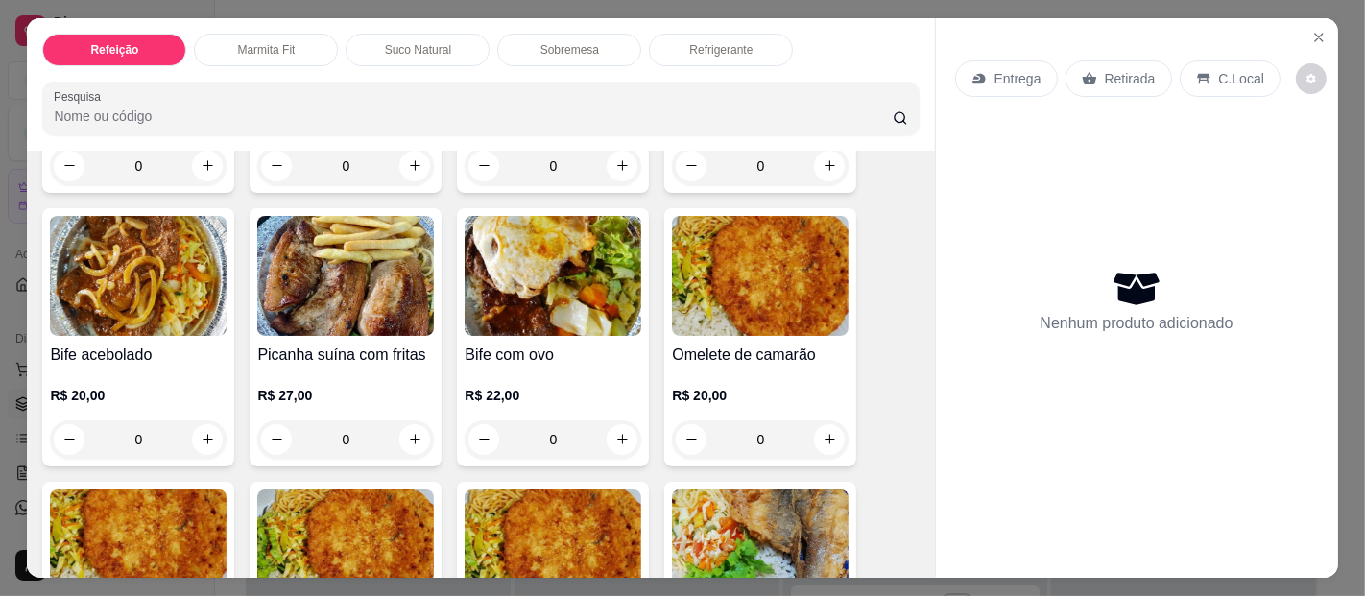
click at [622, 427] on div "0" at bounding box center [553, 440] width 177 height 38
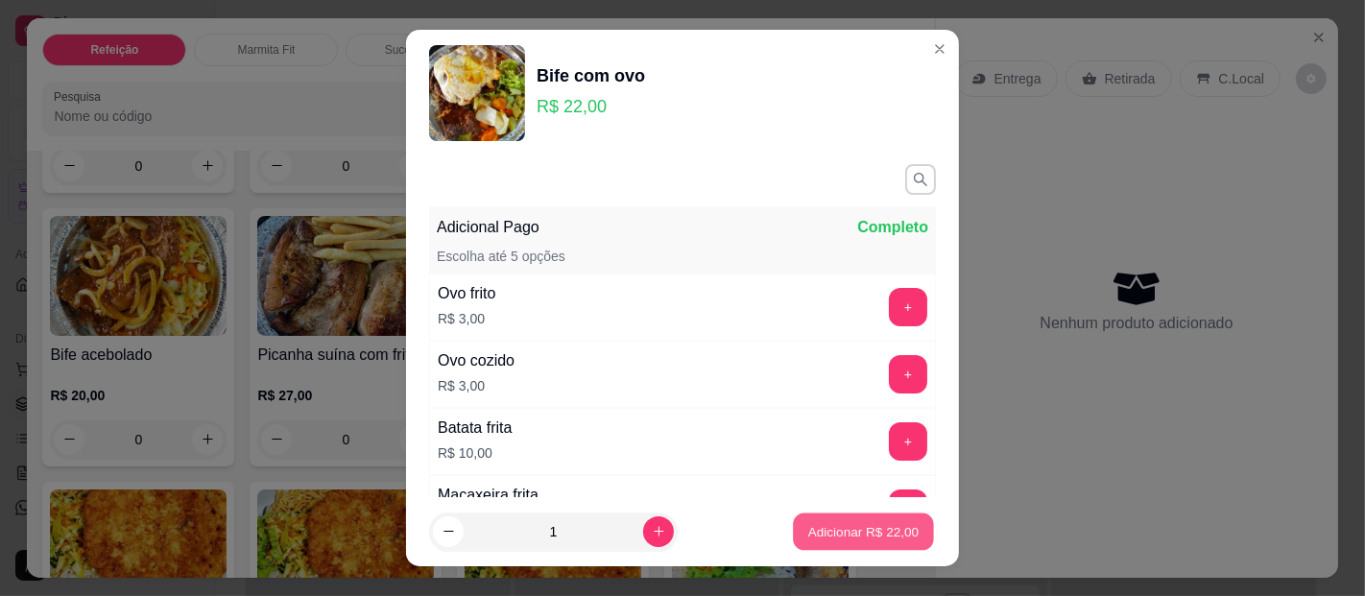
click at [875, 525] on p "Adicionar R$ 22,00" at bounding box center [863, 531] width 111 height 18
type input "1"
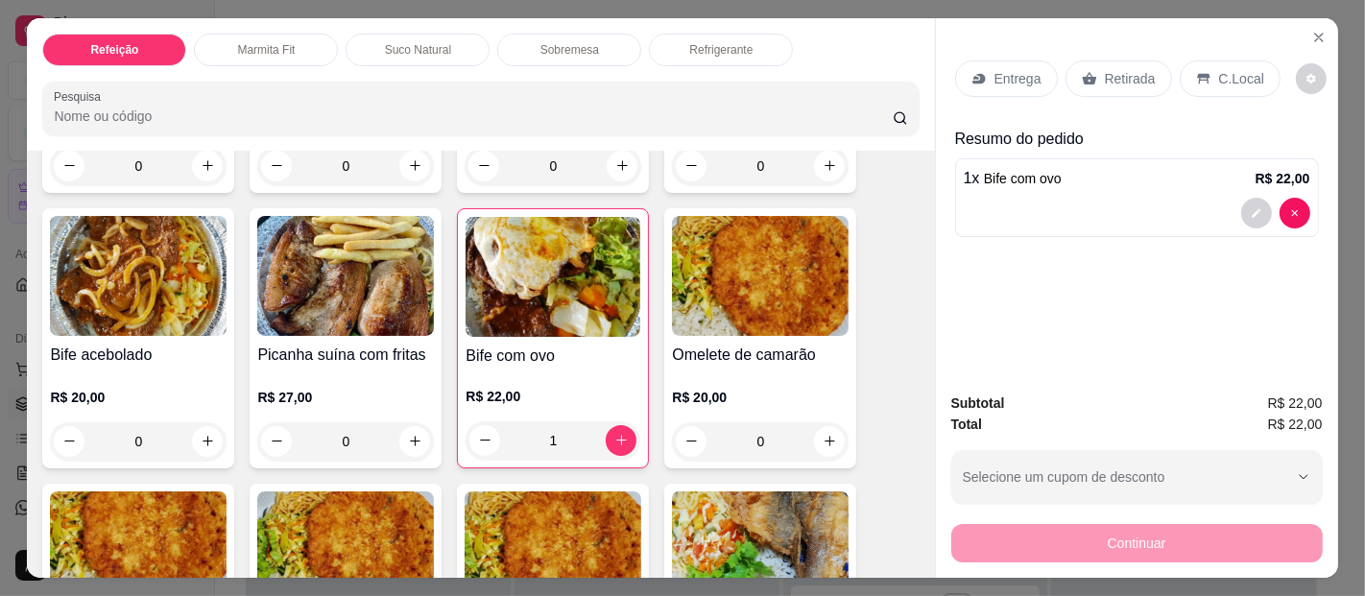
click at [1019, 60] on div "Entrega" at bounding box center [1006, 78] width 103 height 36
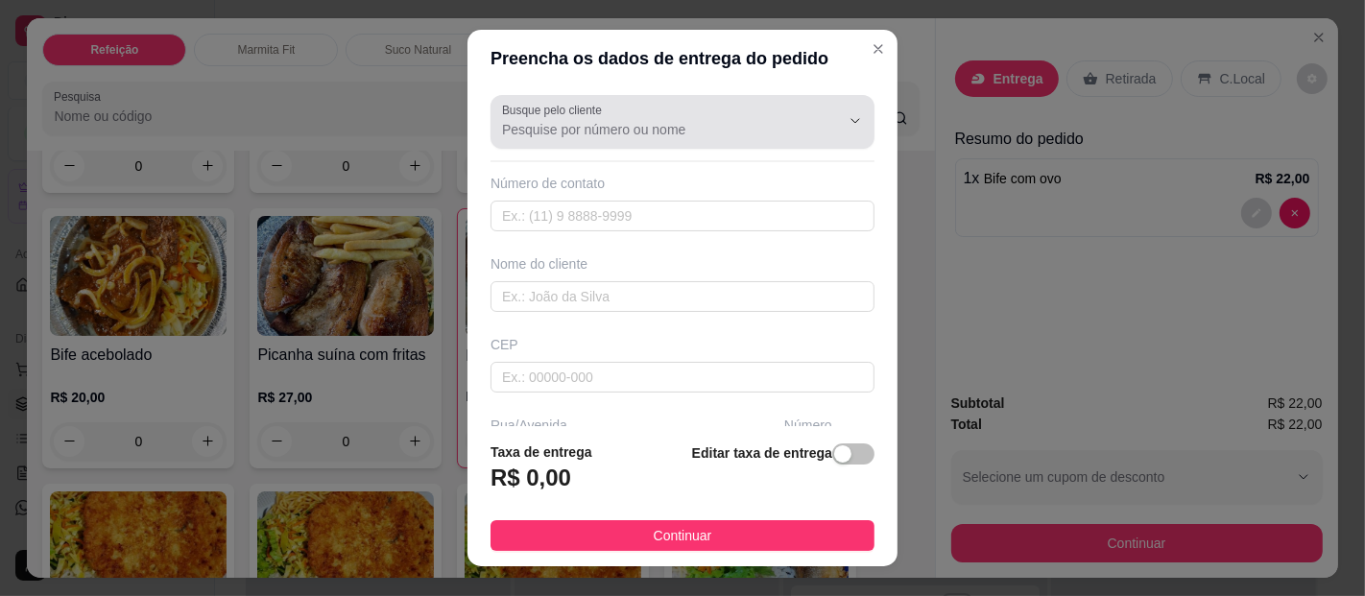
click at [745, 138] on input "Busque pelo cliente" at bounding box center [655, 129] width 307 height 19
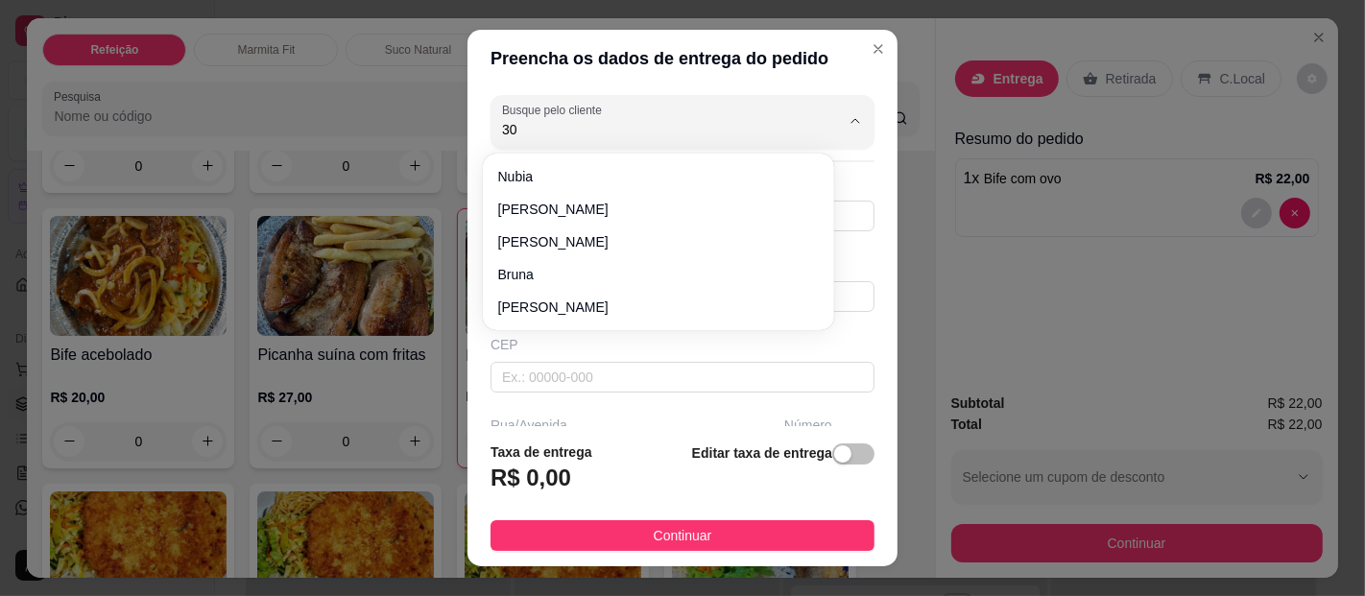
type input "3"
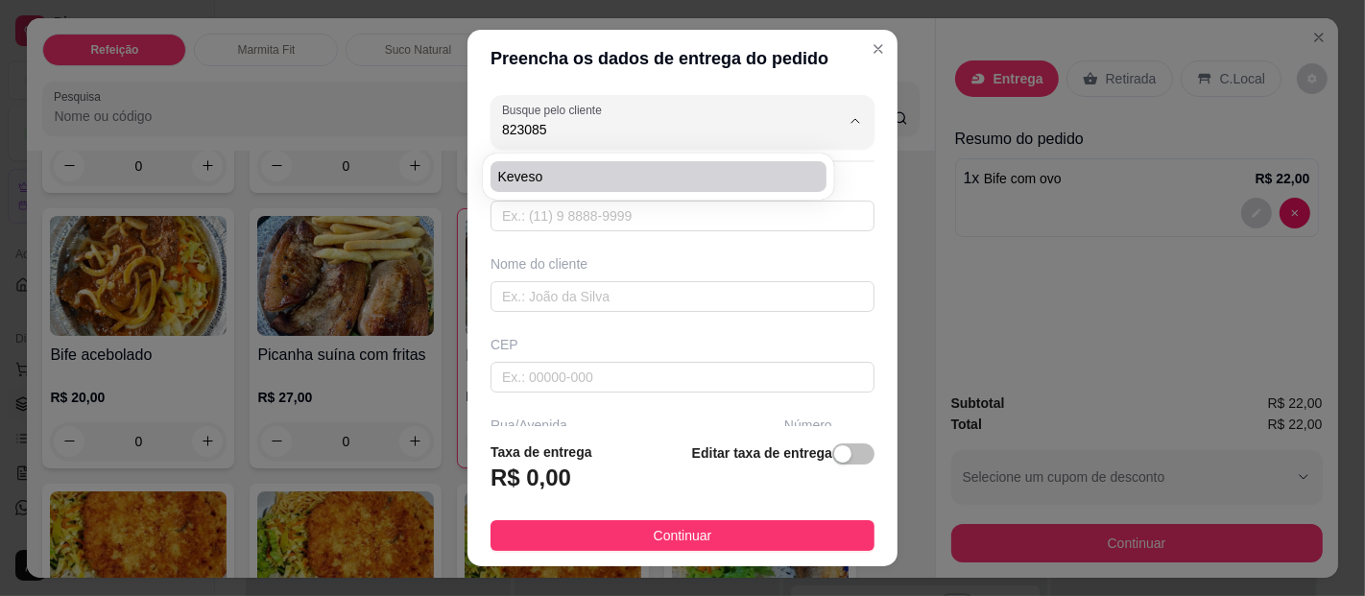
click at [715, 191] on li "Keveso" at bounding box center [659, 176] width 336 height 31
type input "Keveso"
type input "91982308525"
type input "Keveso"
type input "Passagem [PERSON_NAME]"
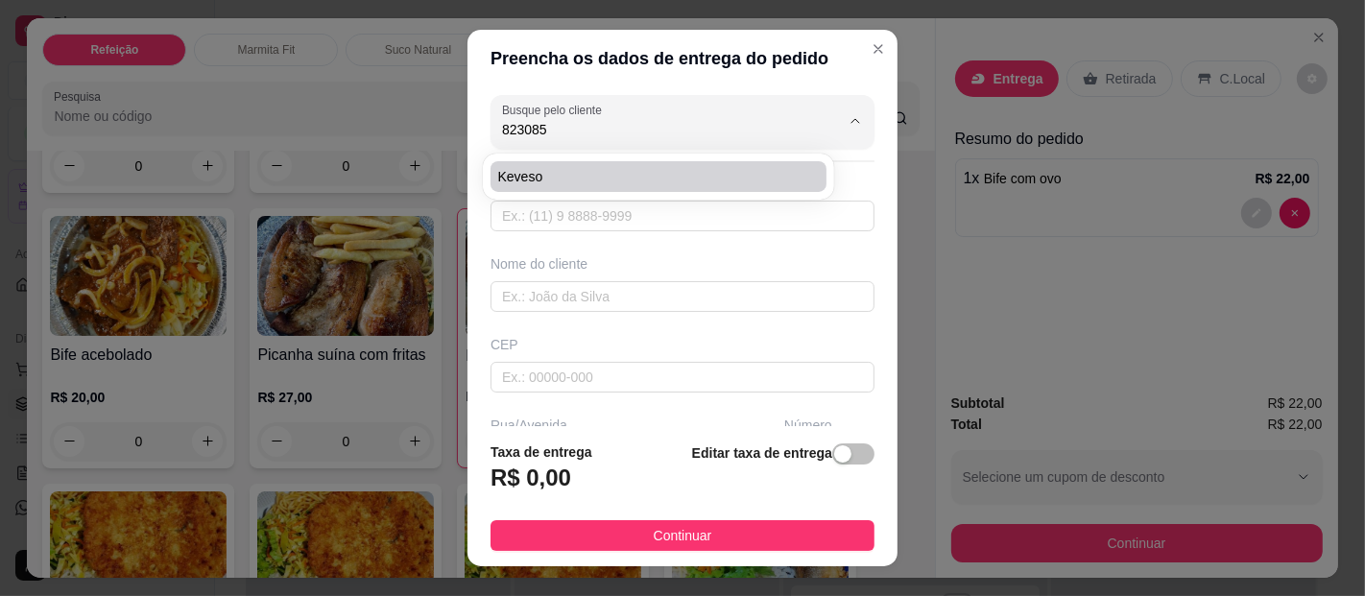
type input "6"
type input "[GEOGRAPHIC_DATA]"
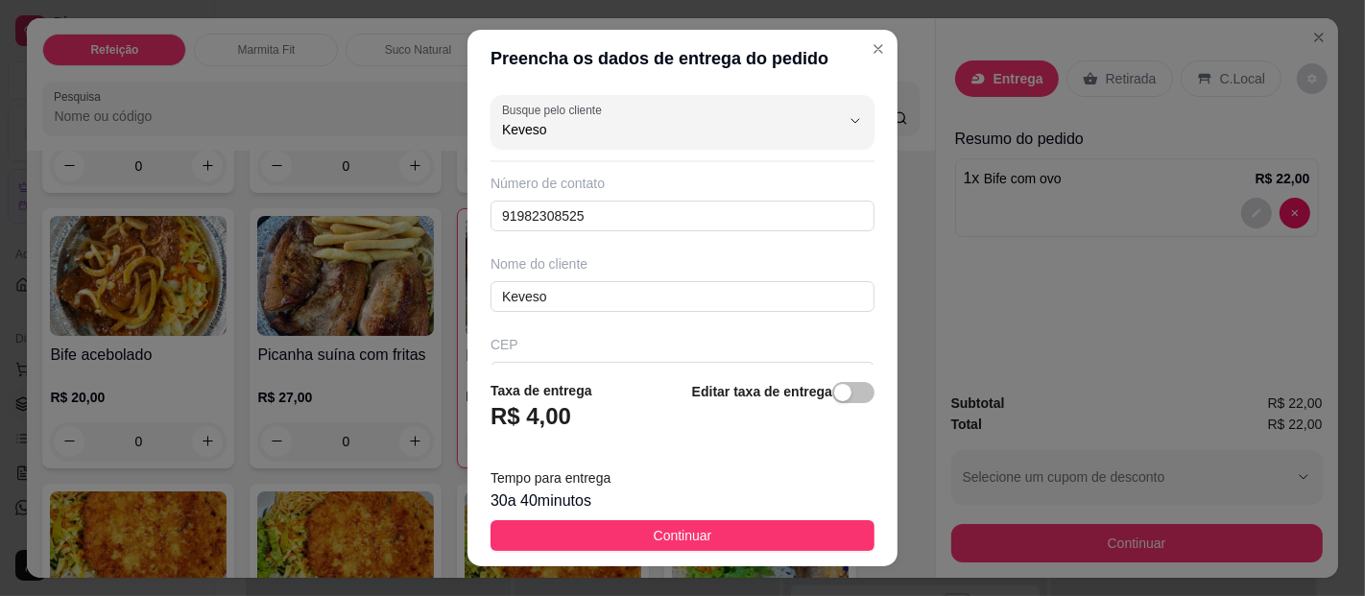
type input "Keveso"
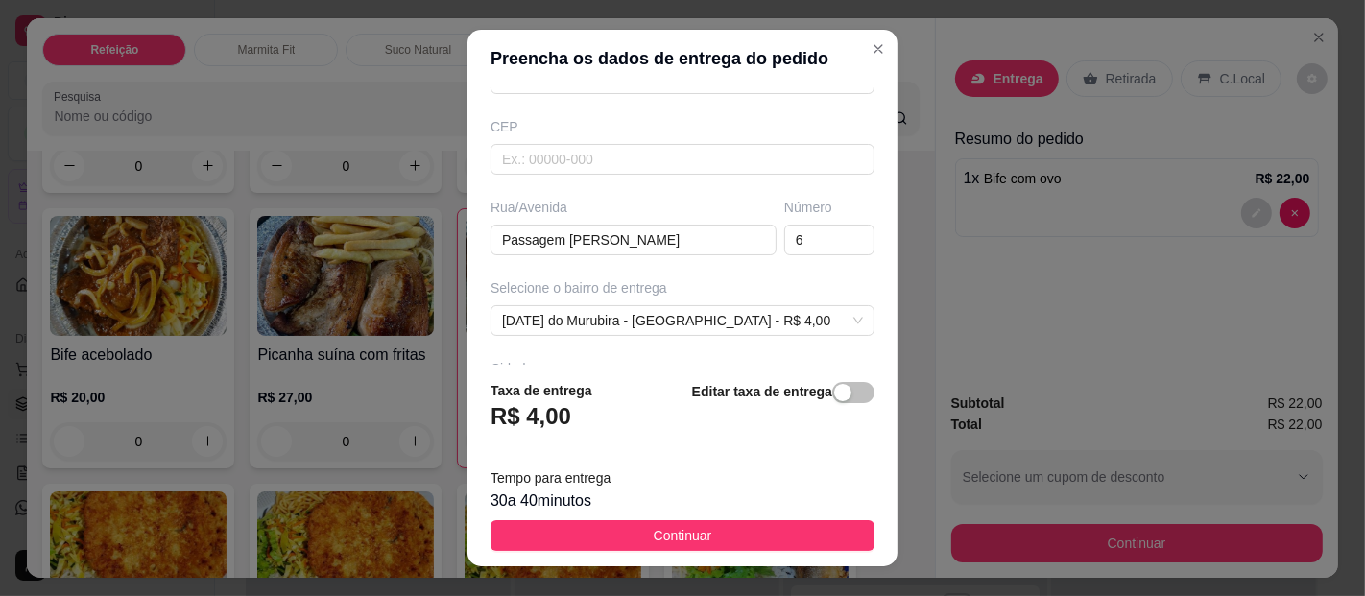
scroll to position [222, 0]
drag, startPoint x: 649, startPoint y: 233, endPoint x: 480, endPoint y: 227, distance: 169.1
click at [487, 227] on div "Rua/[GEOGRAPHIC_DATA][PERSON_NAME]" at bounding box center [634, 223] width 294 height 58
type input "A"
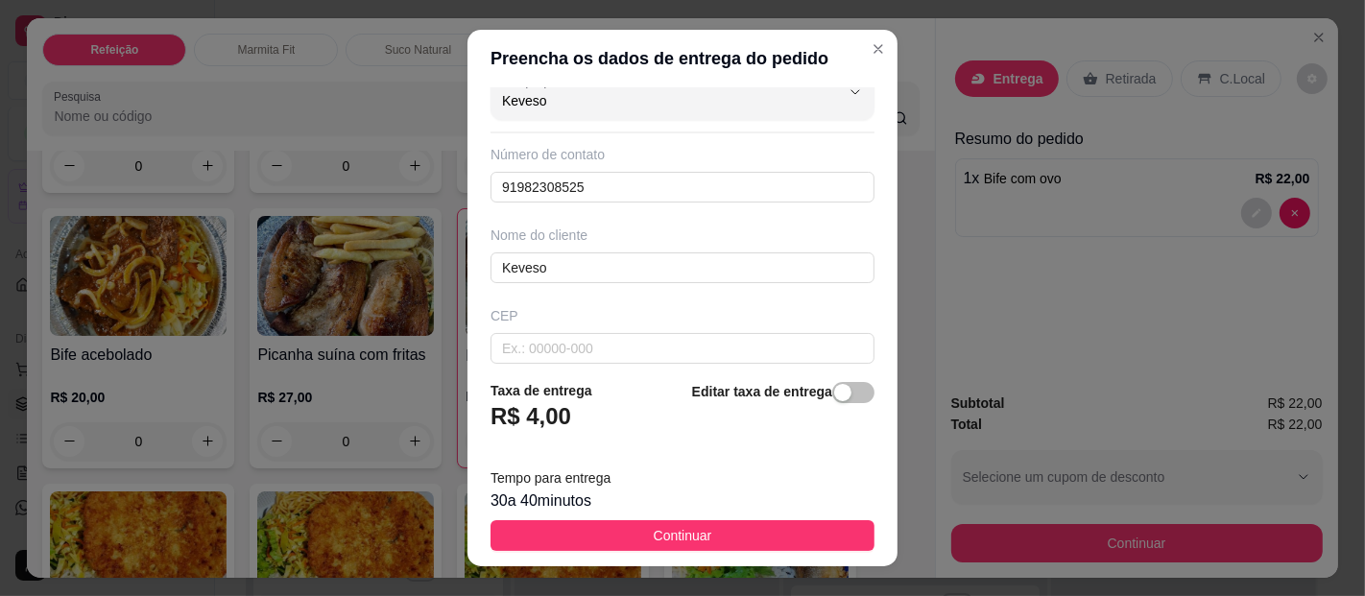
scroll to position [0, 0]
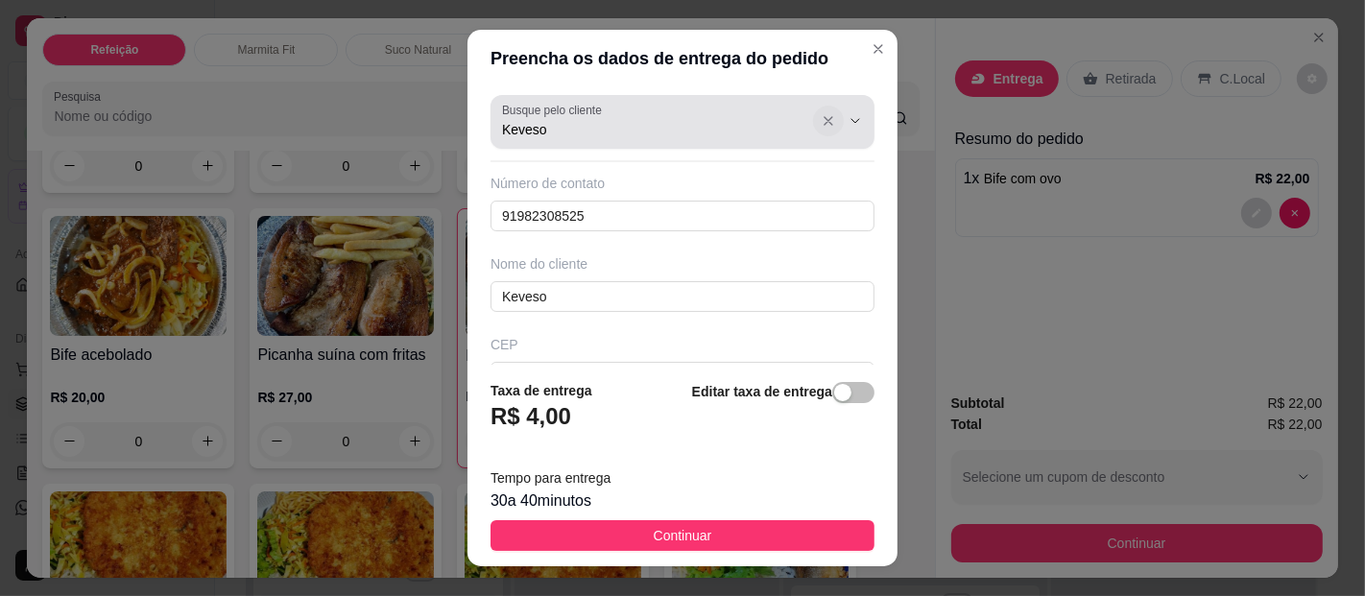
click at [821, 124] on icon "Show suggestions" at bounding box center [828, 120] width 15 height 15
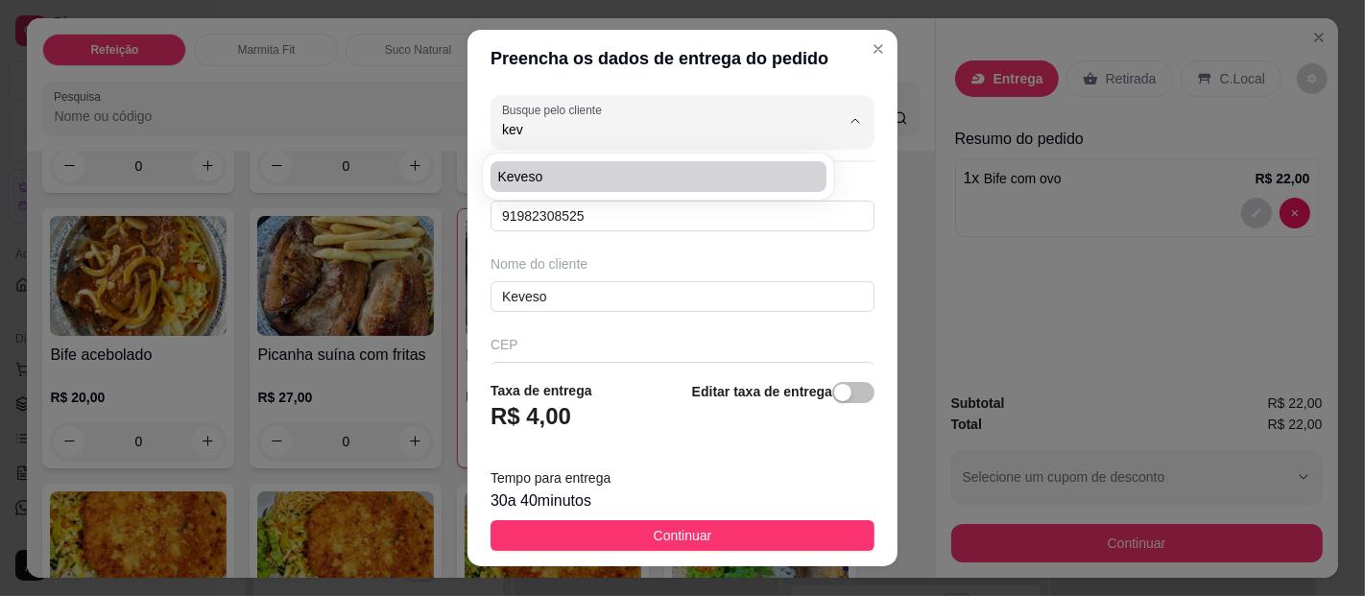
click at [621, 168] on span "Keveso" at bounding box center [648, 176] width 301 height 19
type input "Keveso"
type input "Passagem [PERSON_NAME]"
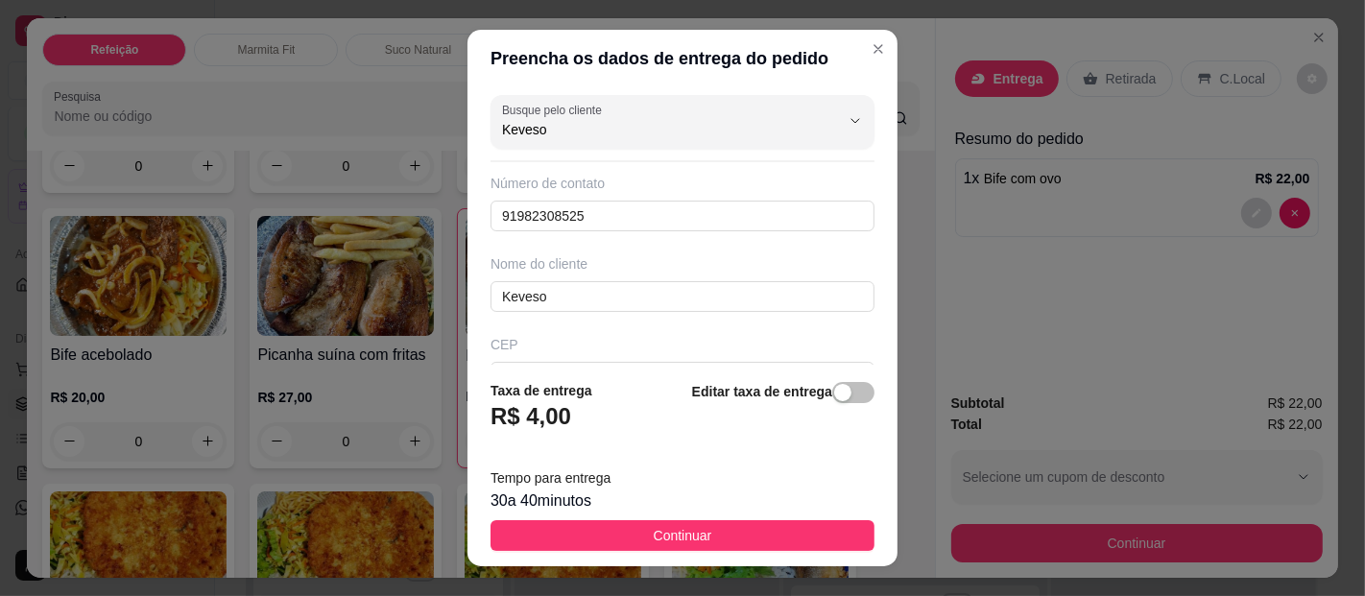
type input "Keveso"
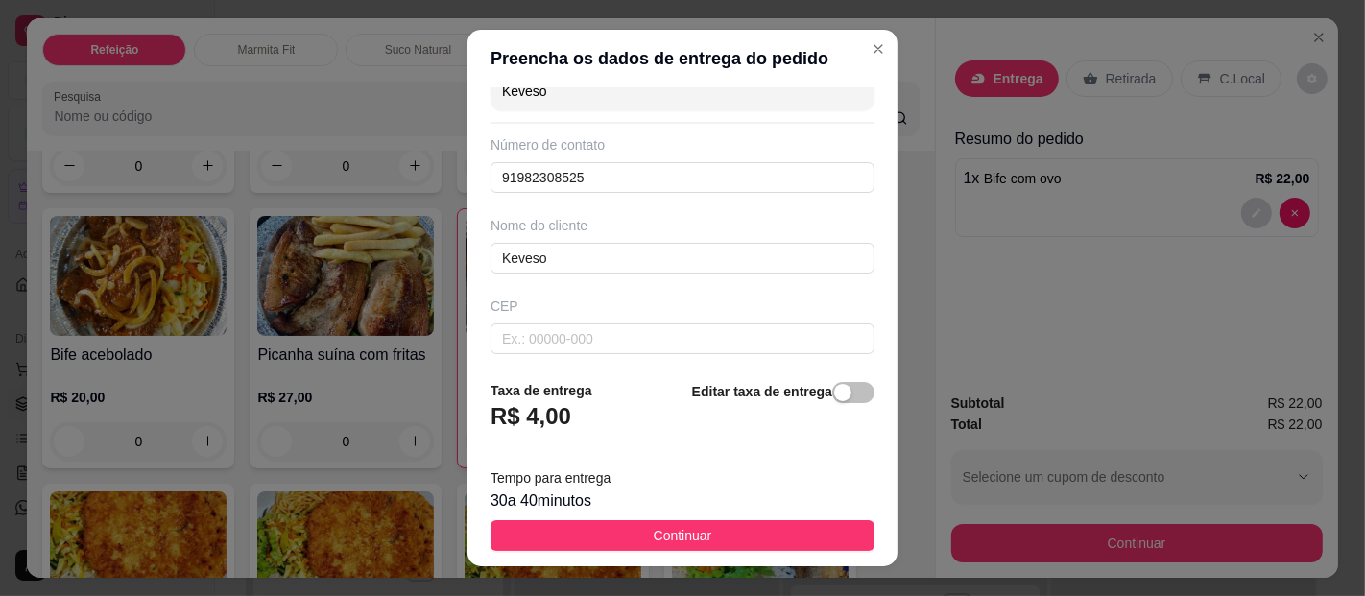
scroll to position [55, 0]
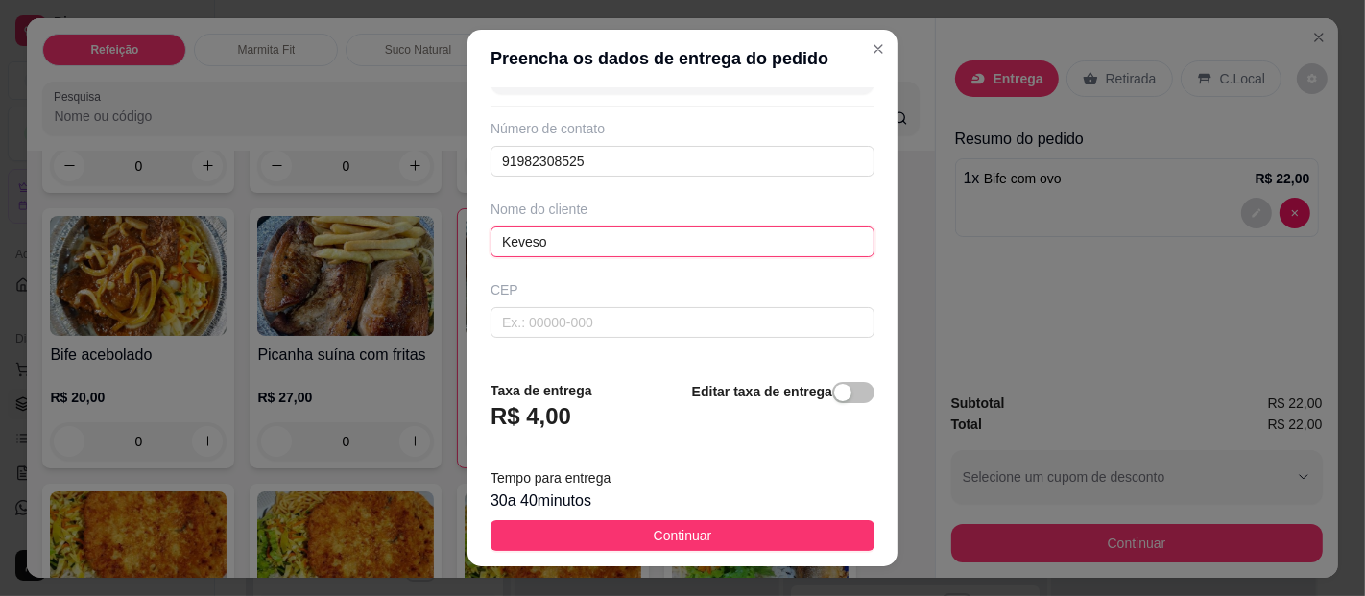
click at [520, 229] on input "Keveso" at bounding box center [683, 242] width 384 height 31
click at [569, 242] on input "Keverso" at bounding box center [683, 242] width 384 height 31
type input "Keverson"
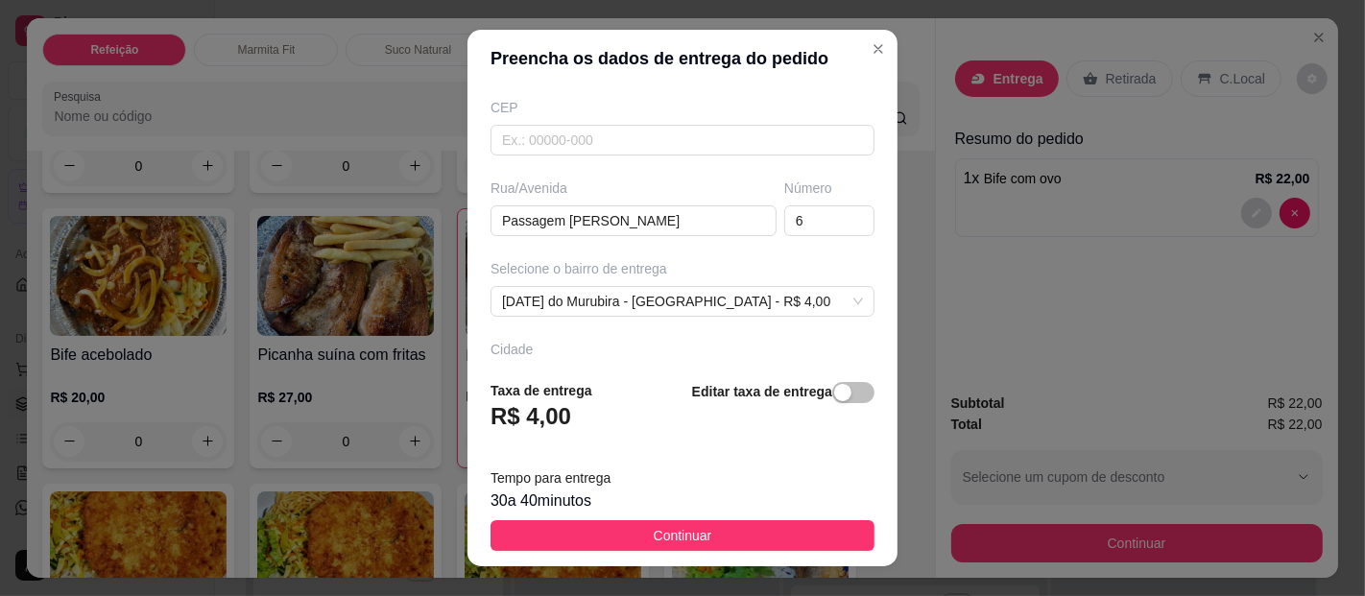
scroll to position [254, 0]
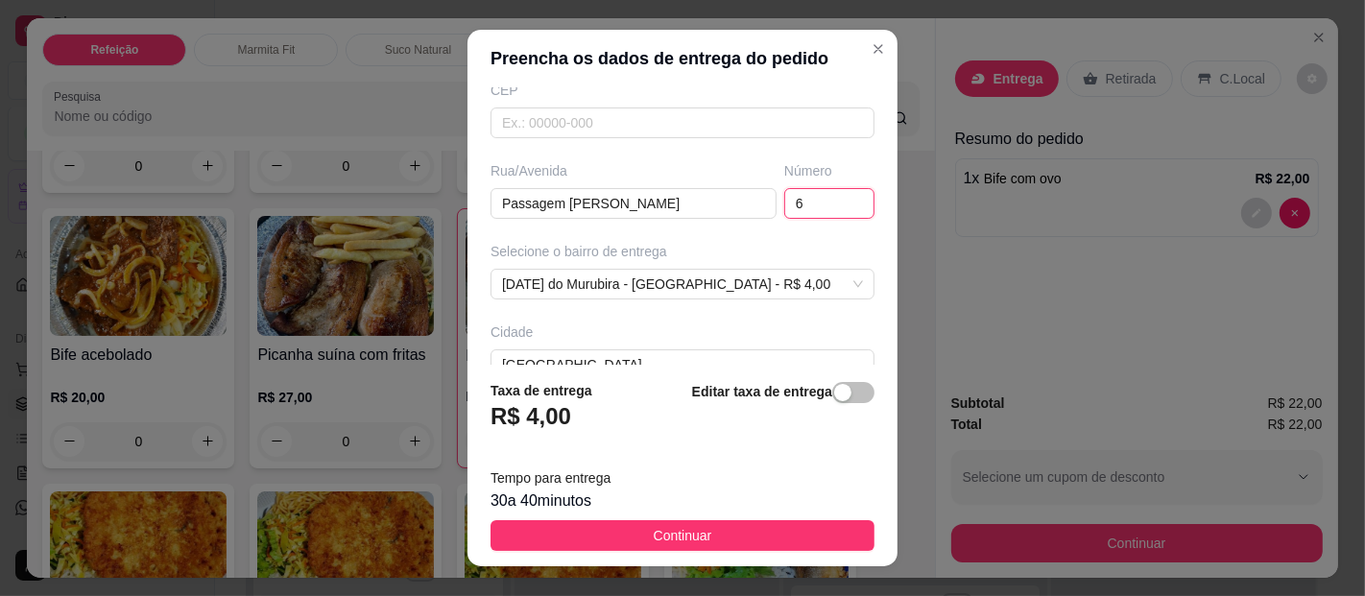
click at [784, 192] on input "6" at bounding box center [829, 203] width 90 height 31
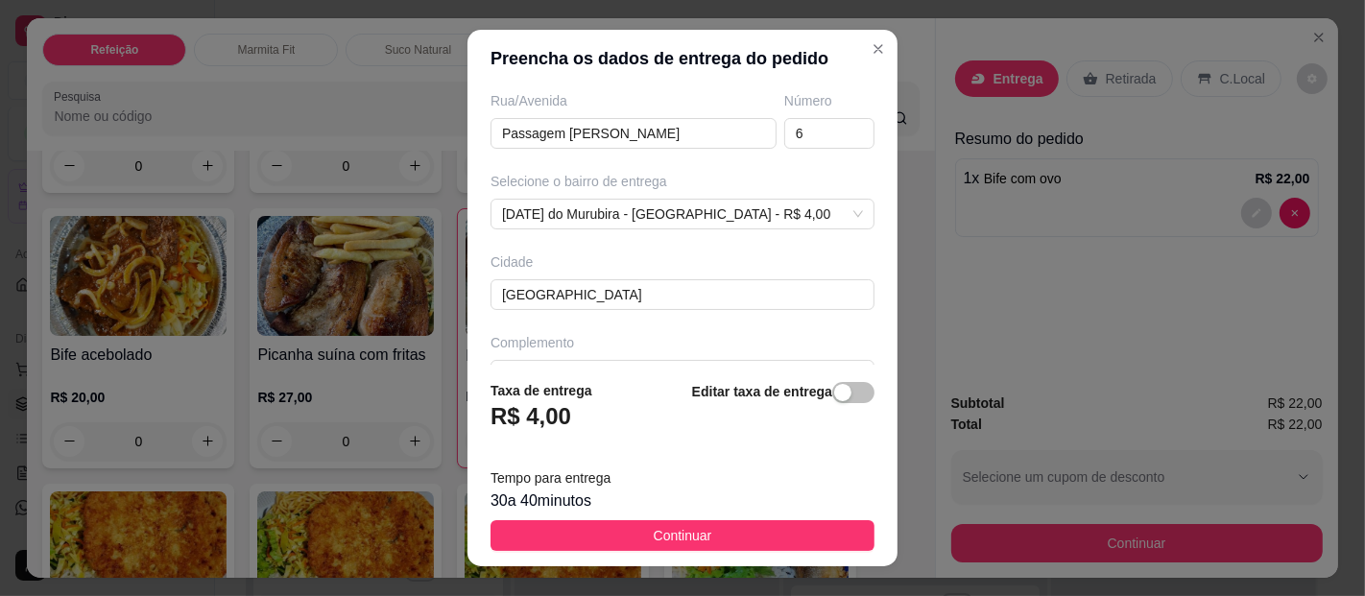
scroll to position [365, 0]
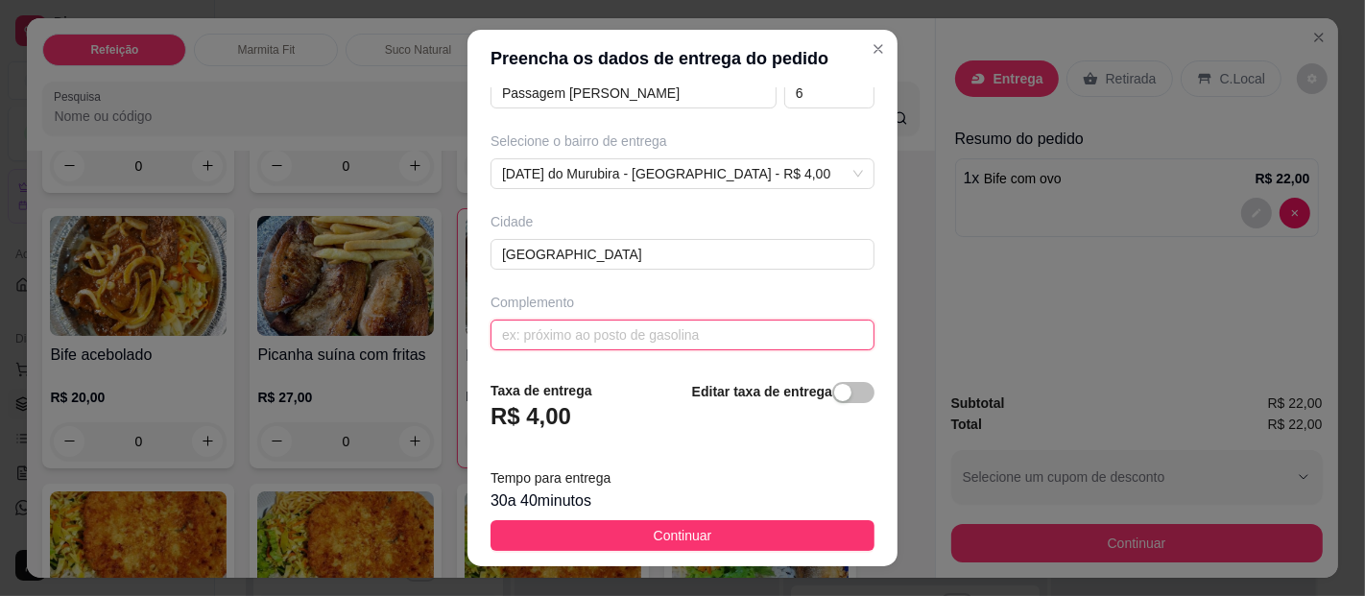
click at [767, 335] on input "text" at bounding box center [683, 335] width 384 height 31
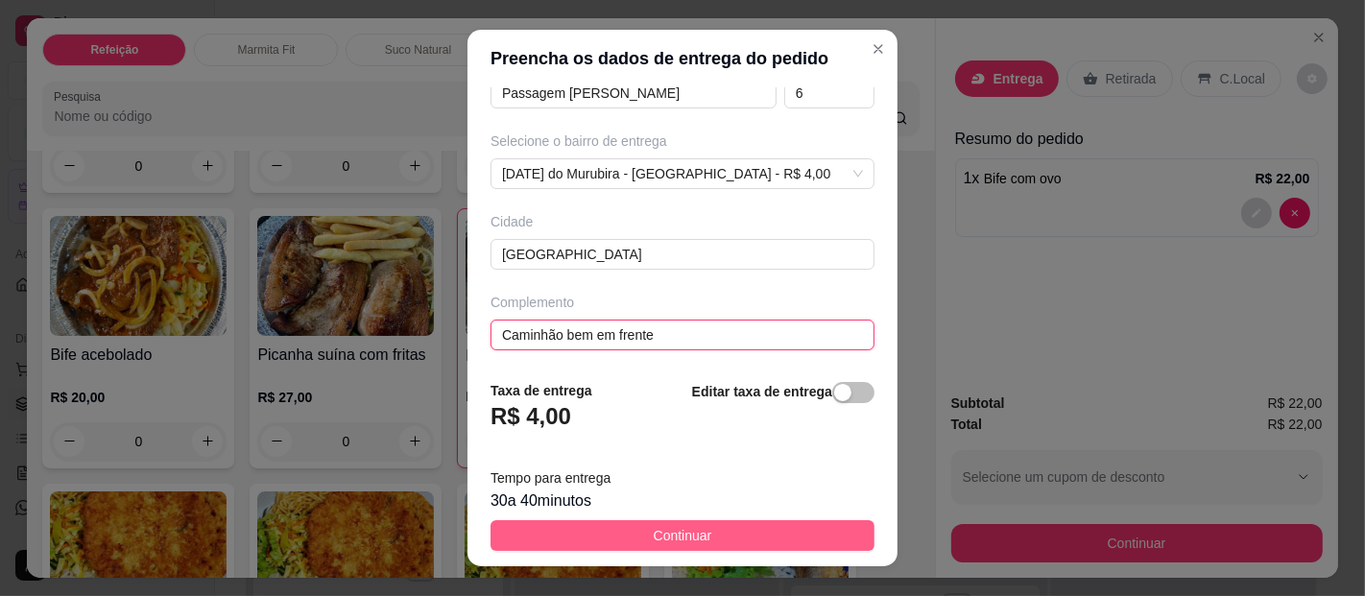
type input "Caminhão bem em frente"
click at [737, 533] on button "Continuar" at bounding box center [683, 535] width 384 height 31
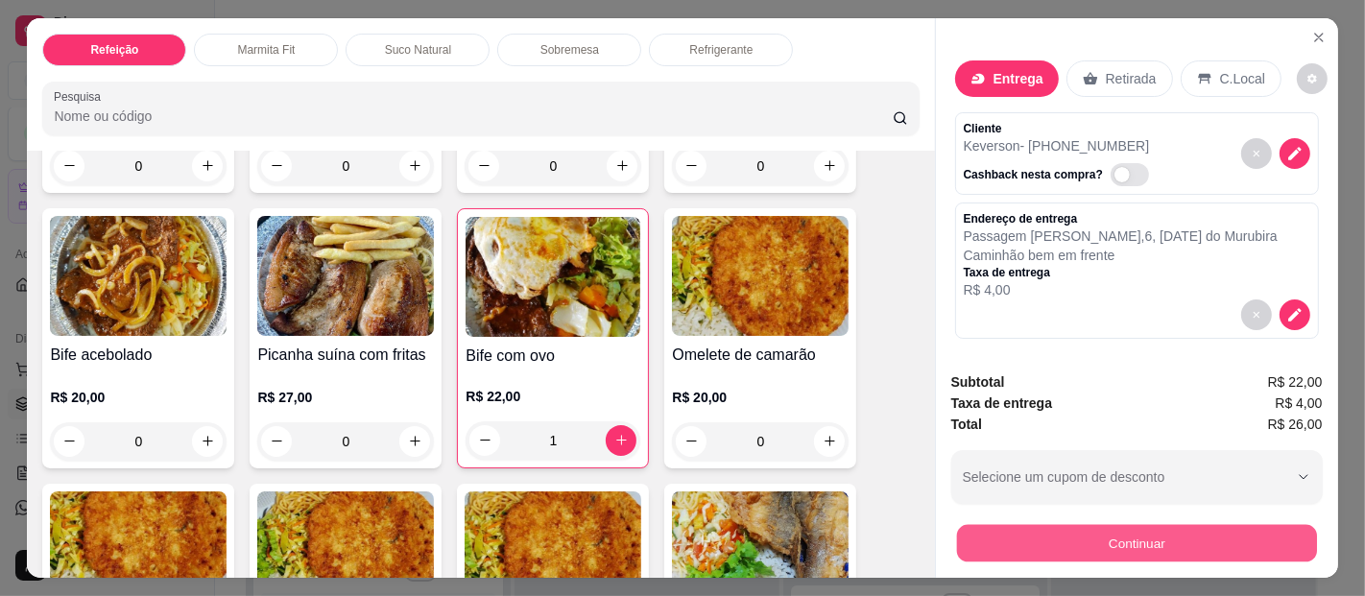
click at [1048, 534] on button "Continuar" at bounding box center [1136, 543] width 360 height 37
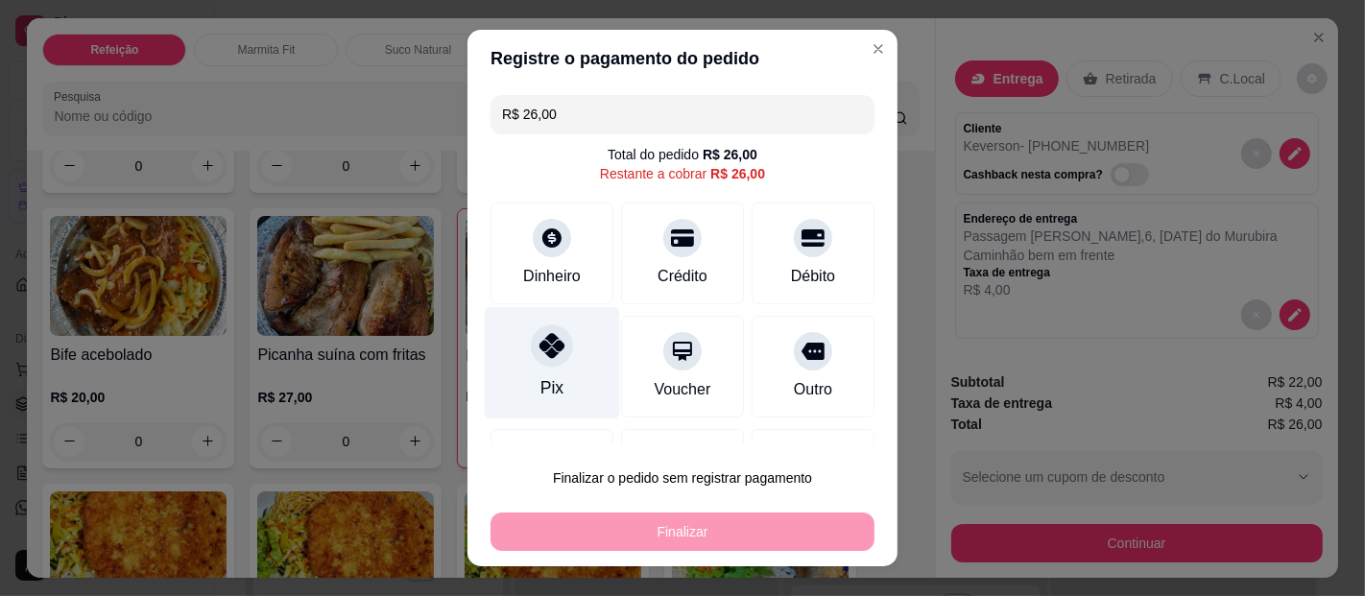
click at [559, 357] on div "Pix" at bounding box center [552, 363] width 135 height 112
type input "R$ 0,00"
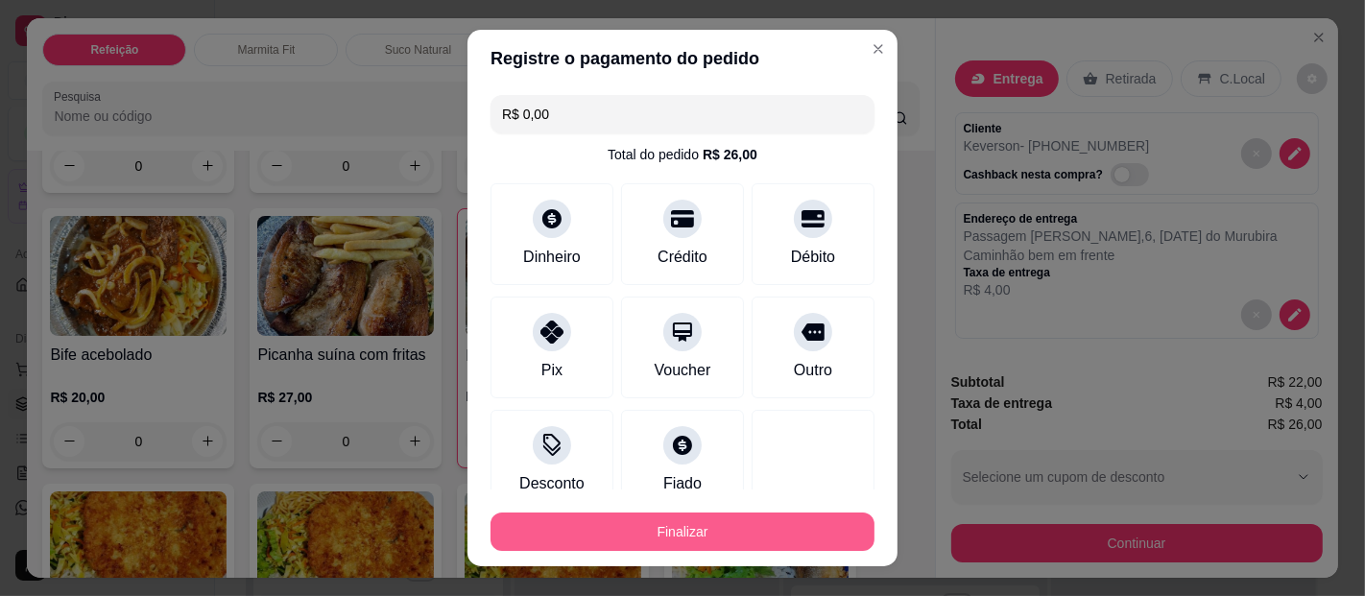
click at [625, 526] on button "Finalizar" at bounding box center [683, 532] width 384 height 38
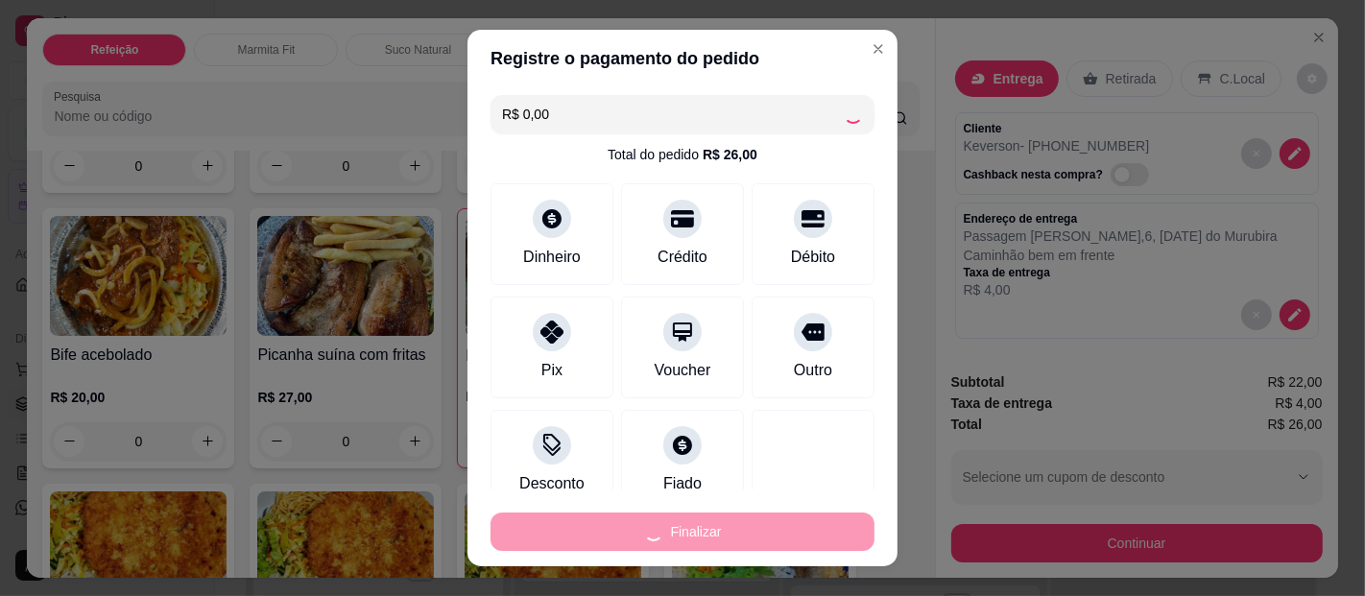
type input "0"
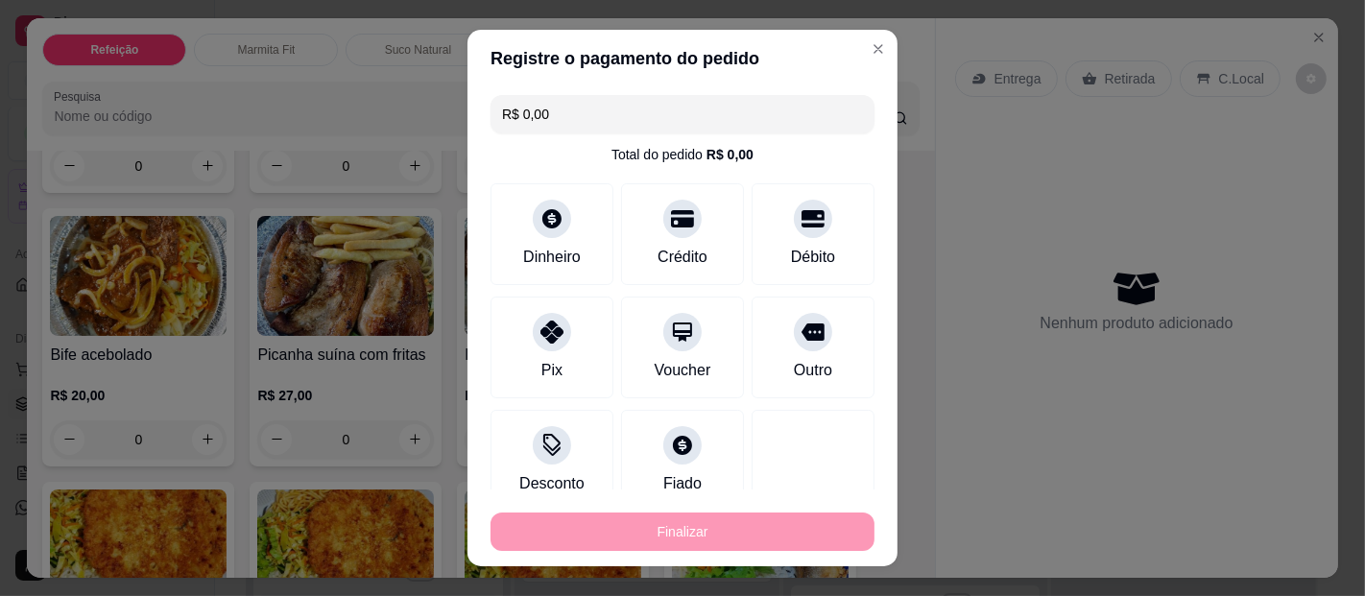
type input "-R$ 26,00"
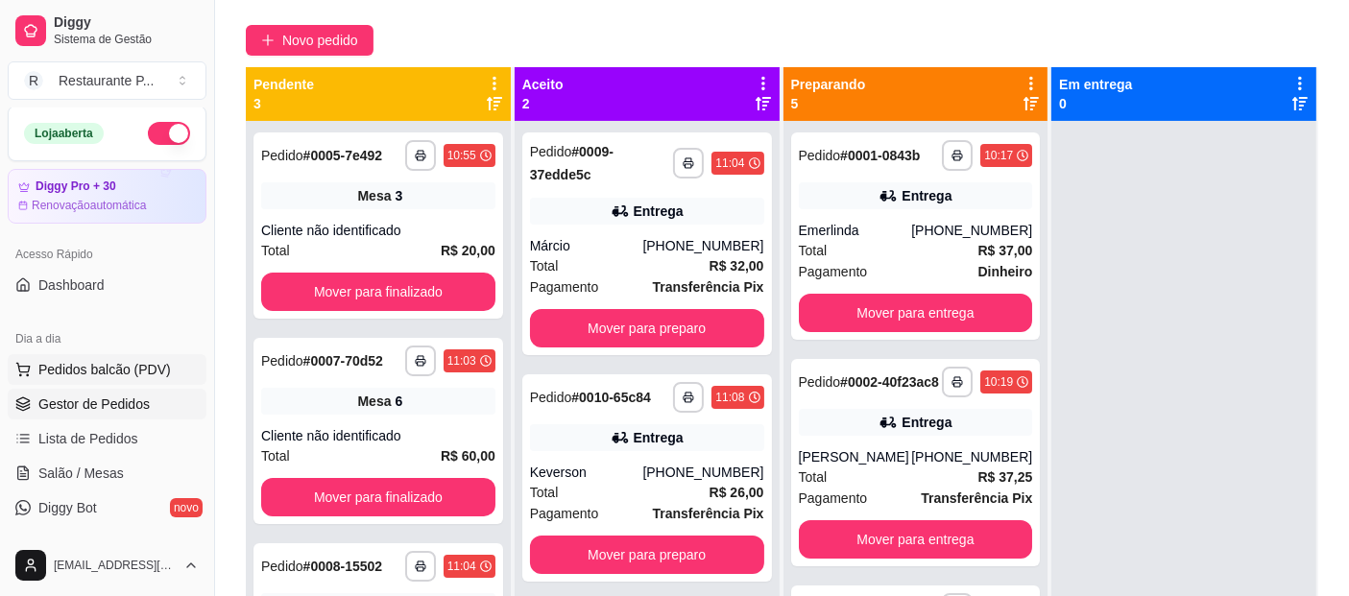
click at [89, 360] on span "Pedidos balcão (PDV)" at bounding box center [104, 369] width 132 height 19
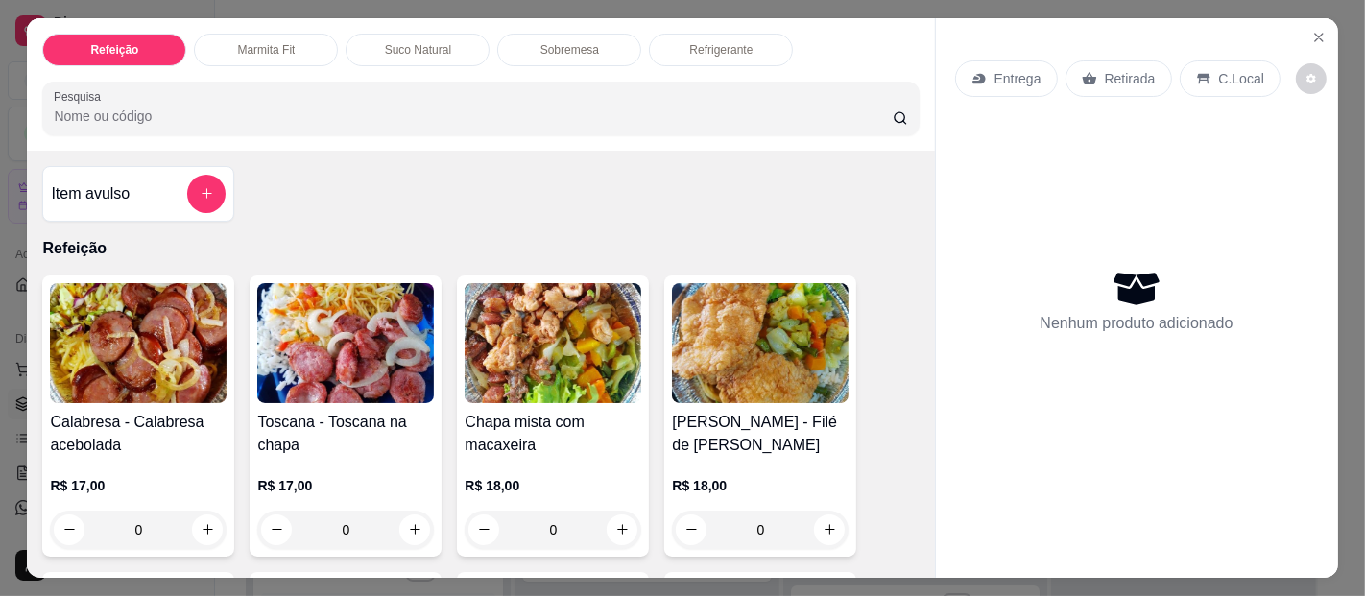
click at [294, 36] on div "Marmita Fit" at bounding box center [266, 50] width 144 height 33
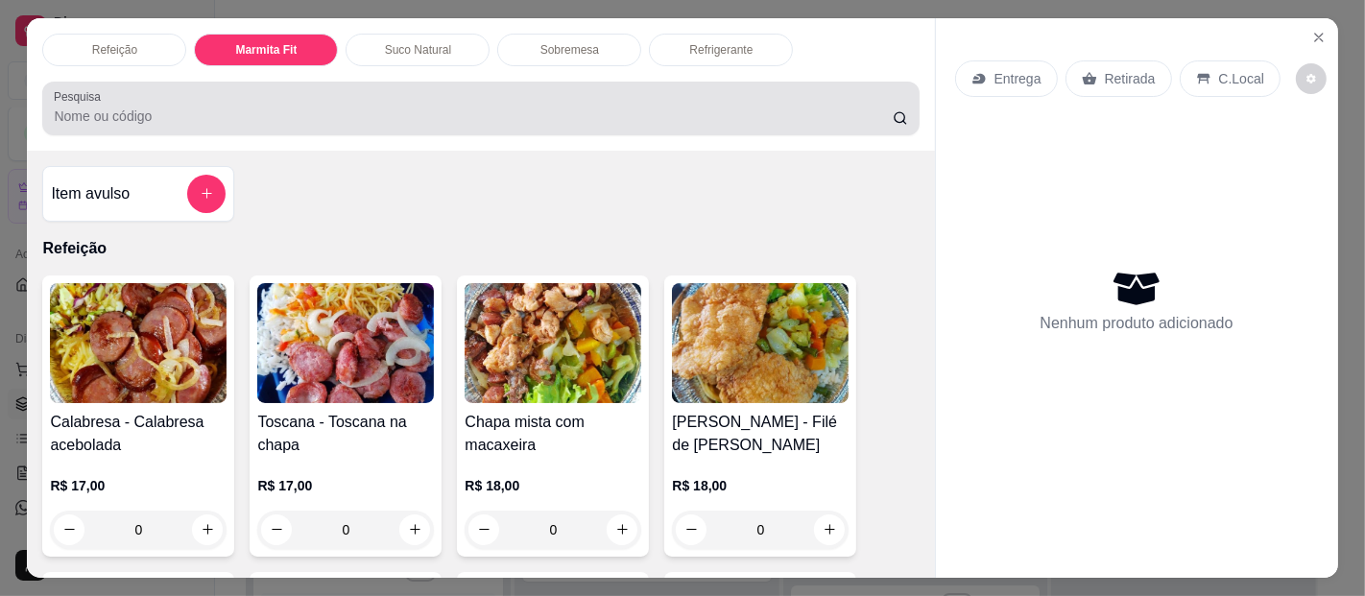
scroll to position [52, 0]
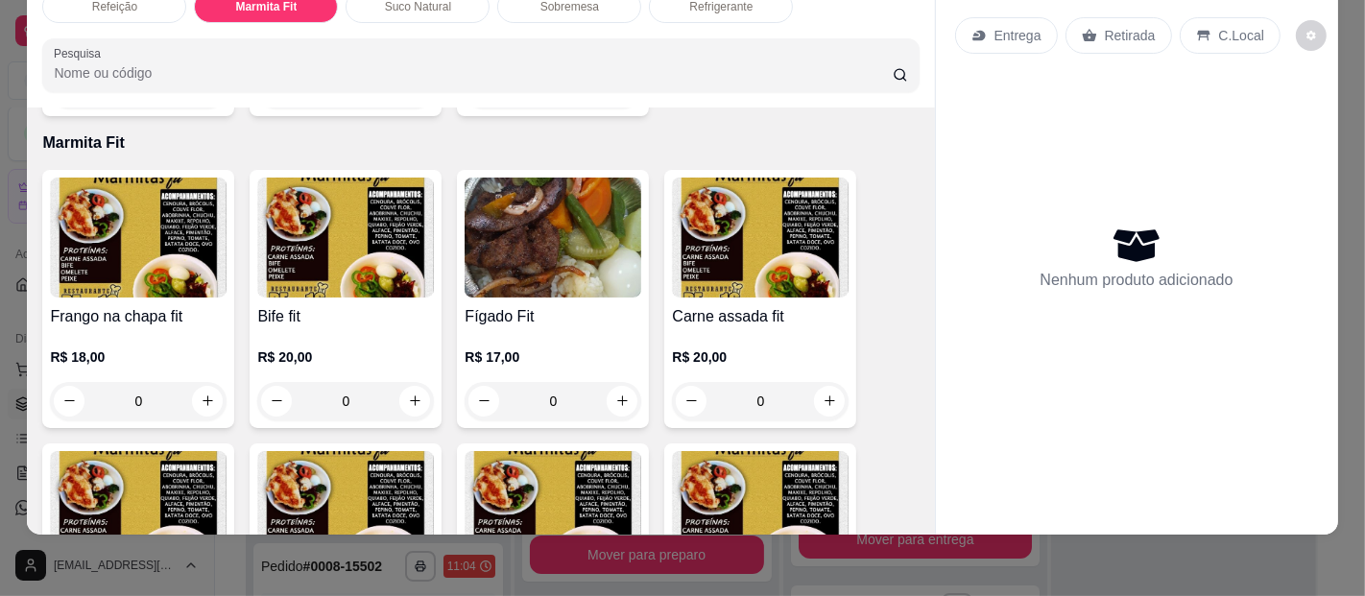
click at [204, 382] on div "0" at bounding box center [138, 401] width 177 height 38
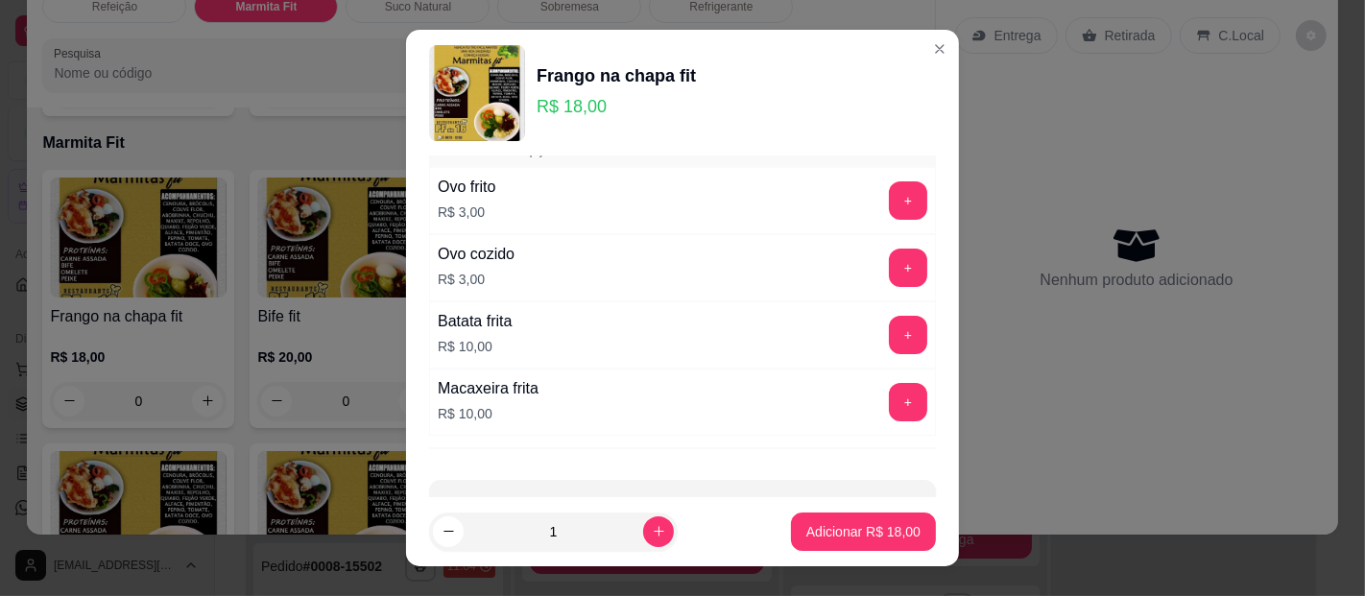
scroll to position [298, 0]
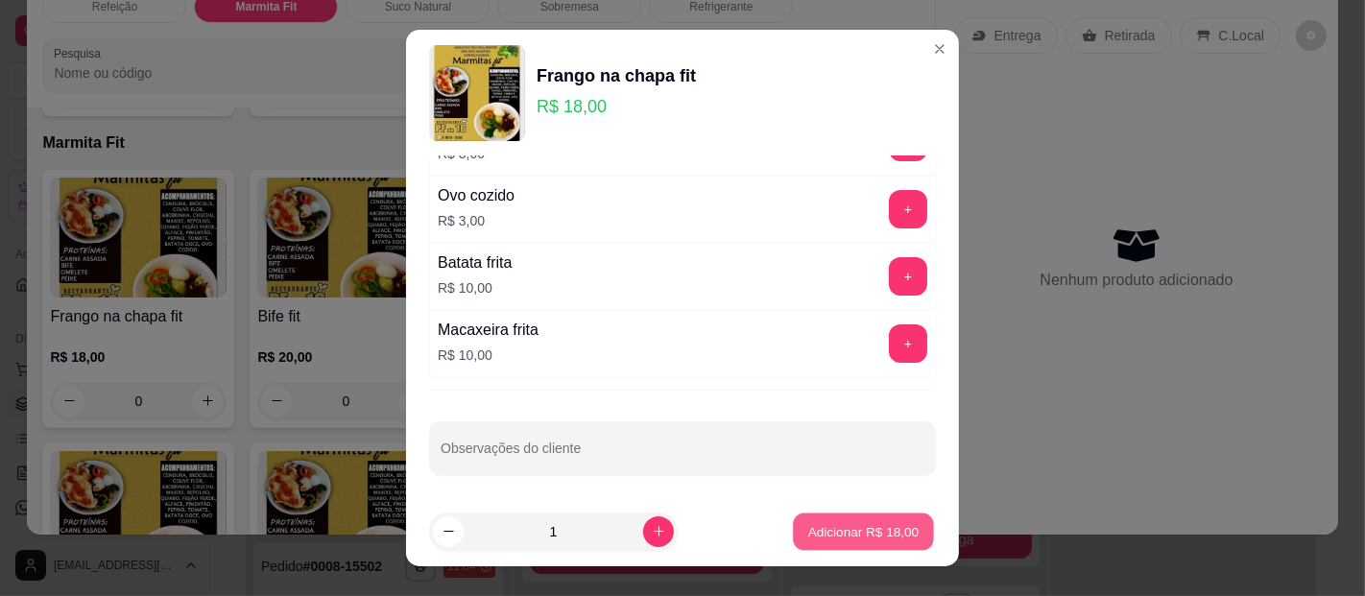
click at [828, 541] on p "Adicionar R$ 18,00" at bounding box center [863, 531] width 111 height 18
type input "1"
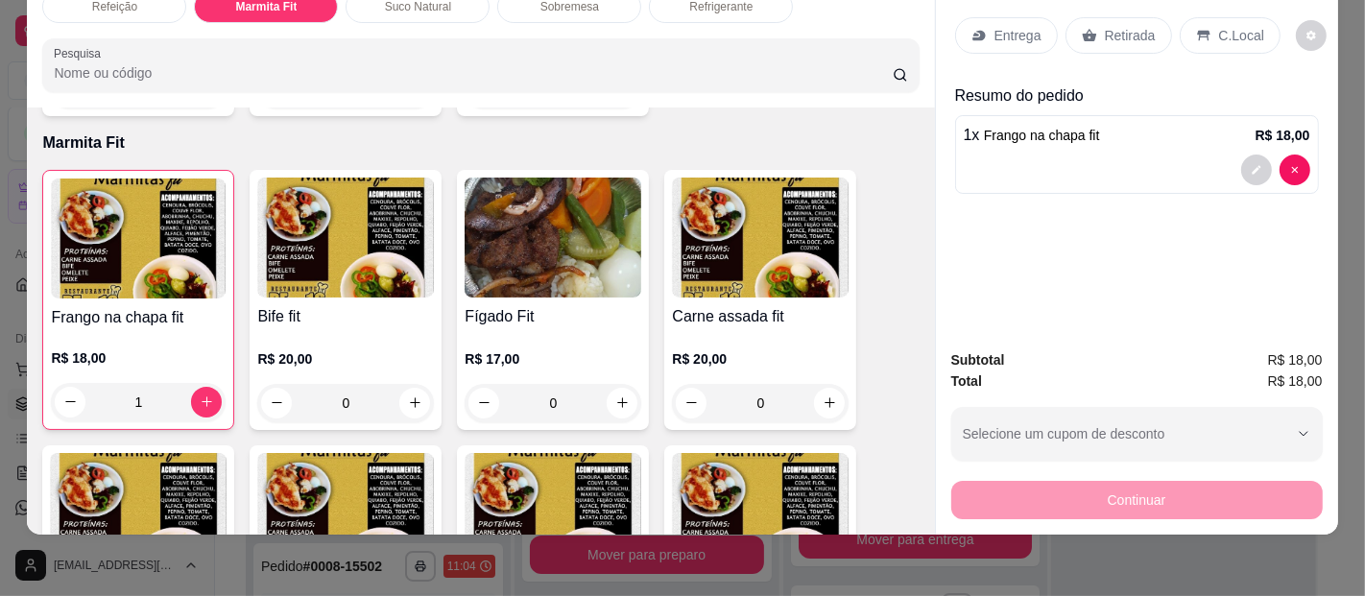
click at [1012, 27] on p "Entrega" at bounding box center [1018, 35] width 47 height 19
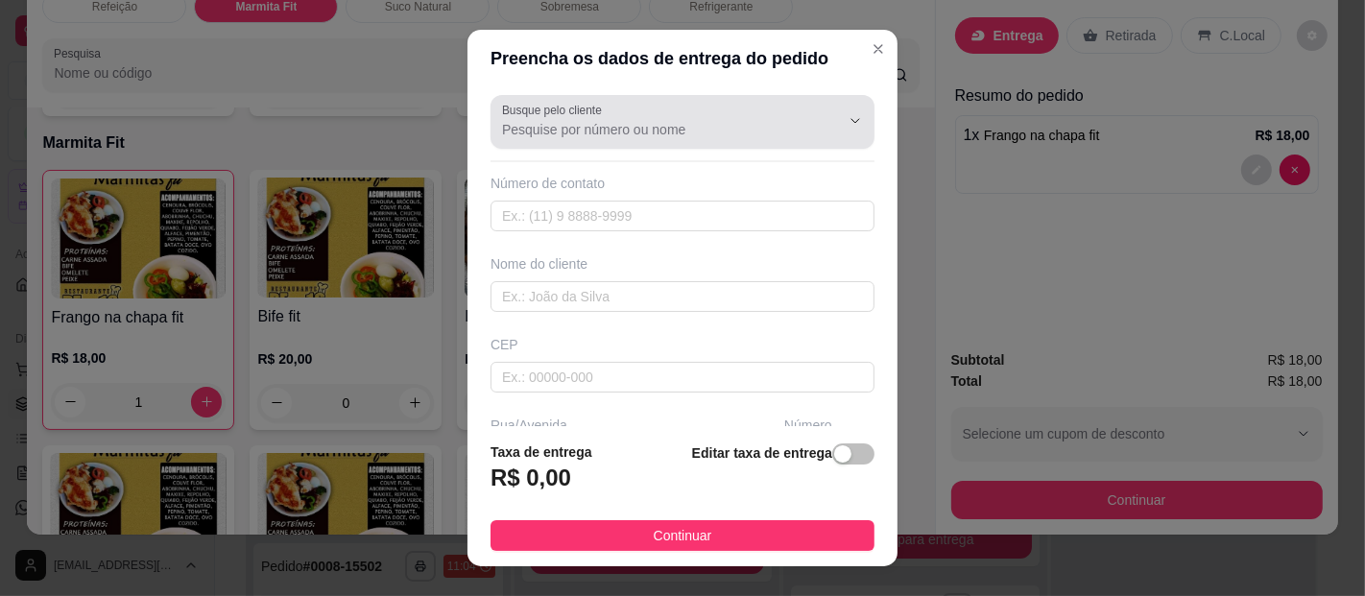
click at [690, 135] on input "Busque pelo cliente" at bounding box center [655, 129] width 307 height 19
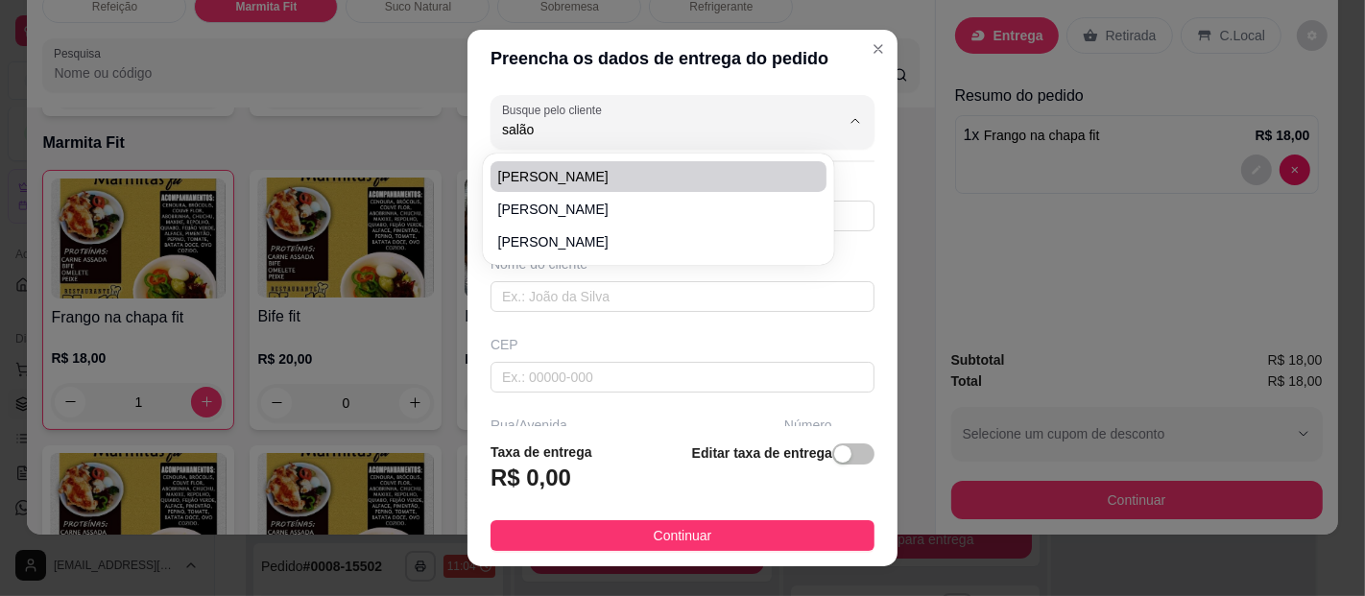
click at [582, 180] on span "[PERSON_NAME]" at bounding box center [648, 176] width 301 height 19
type input "[PERSON_NAME]"
type input "91980366389"
type input "[PERSON_NAME]"
type input "PA"
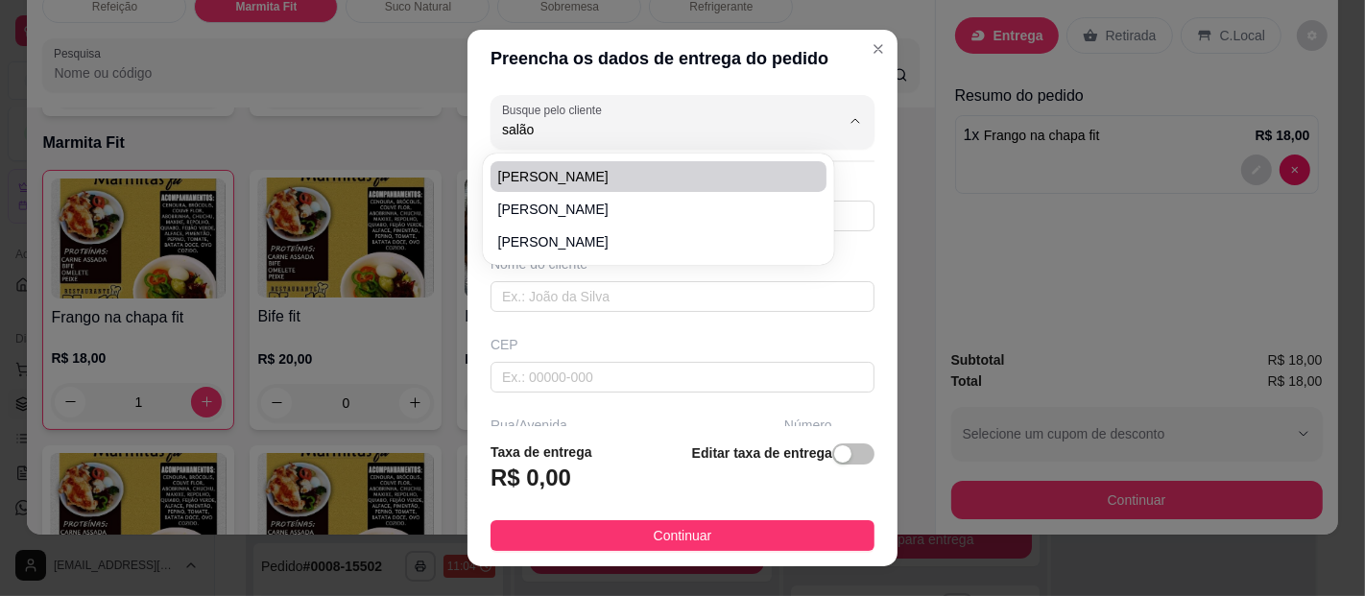
type input "[GEOGRAPHIC_DATA]"
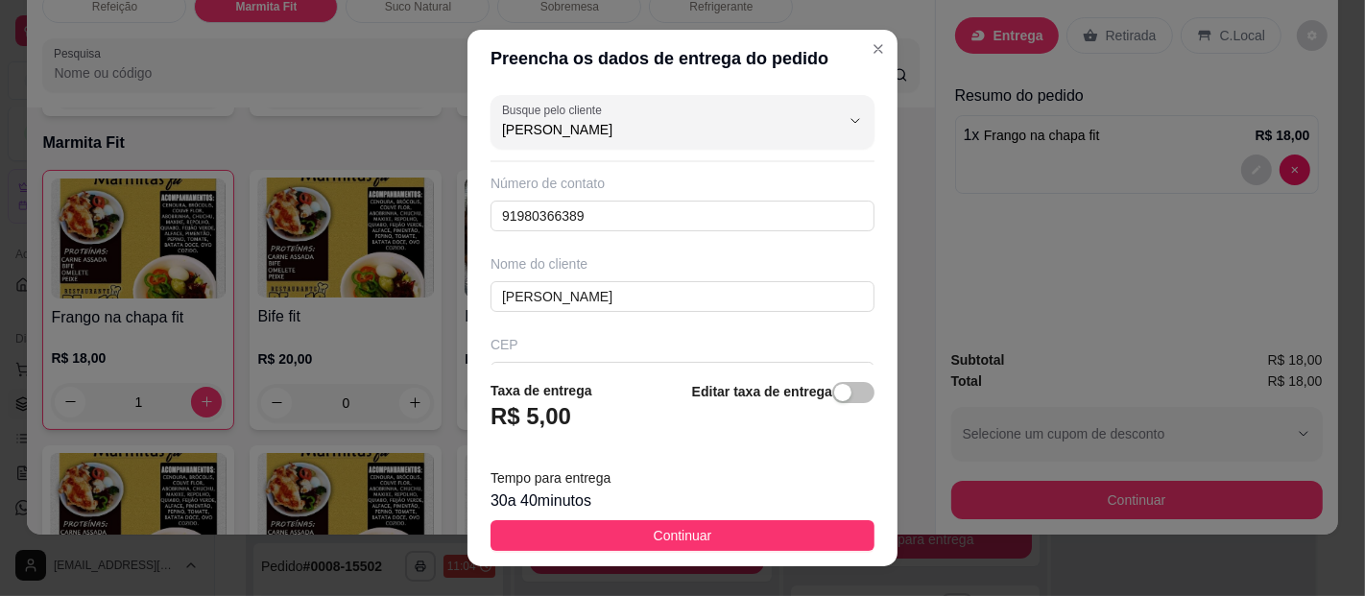
type input "[PERSON_NAME]"
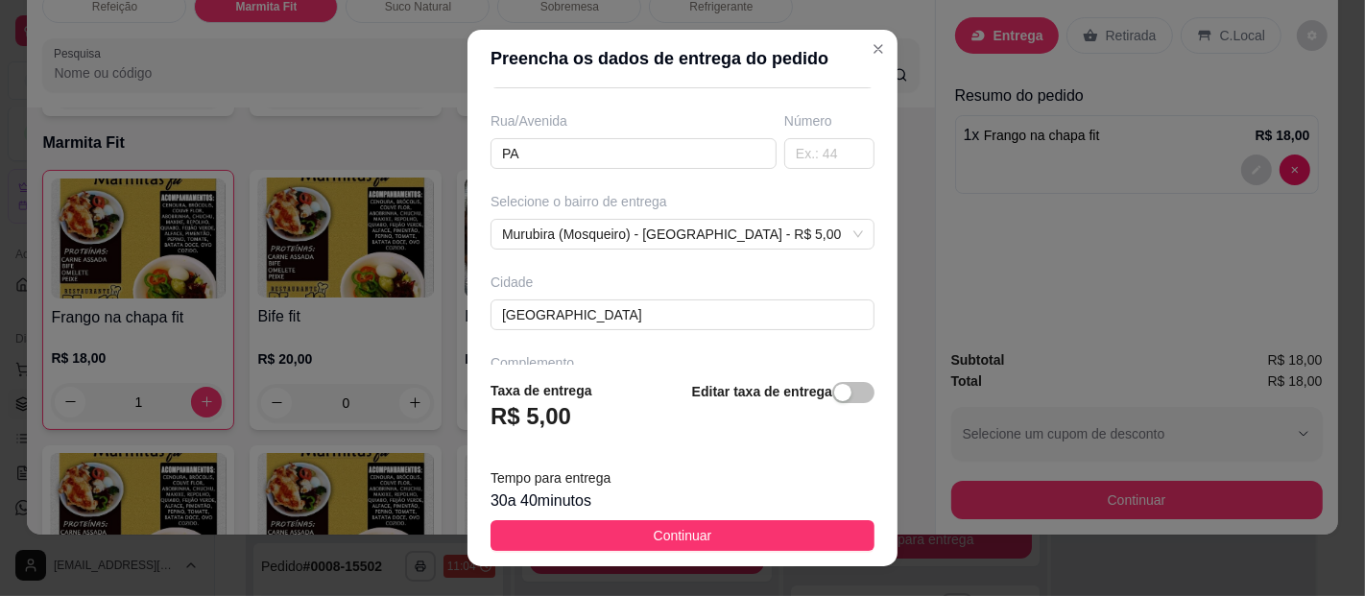
scroll to position [365, 0]
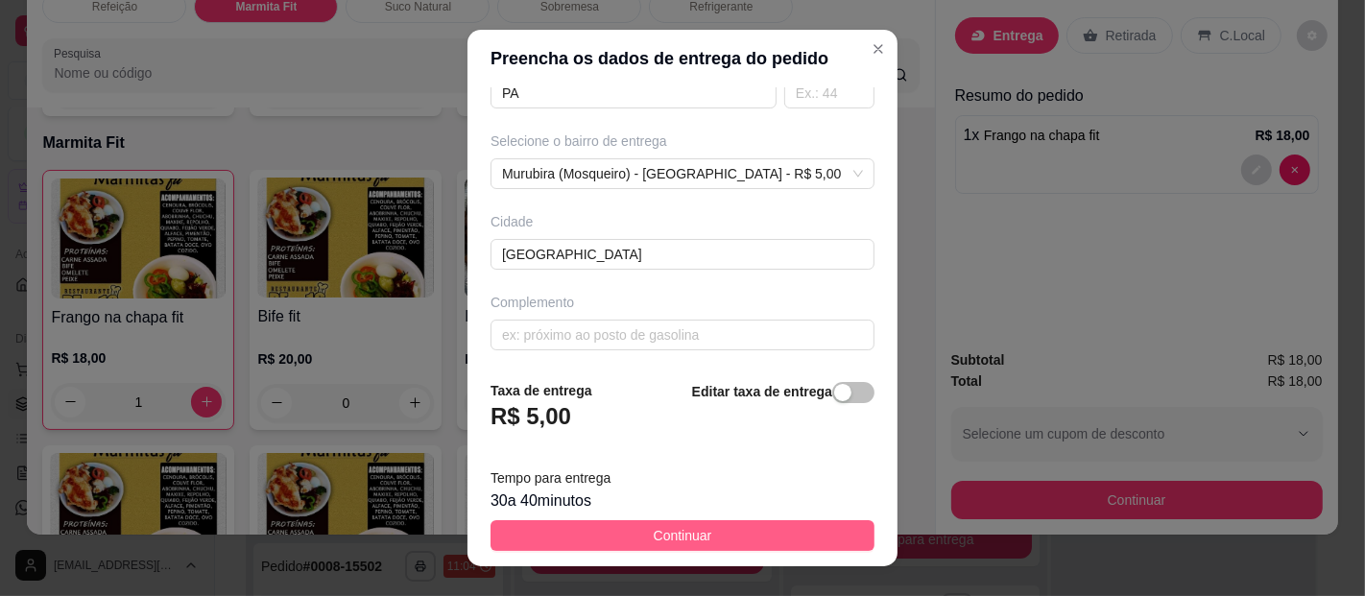
click at [746, 530] on button "Continuar" at bounding box center [683, 535] width 384 height 31
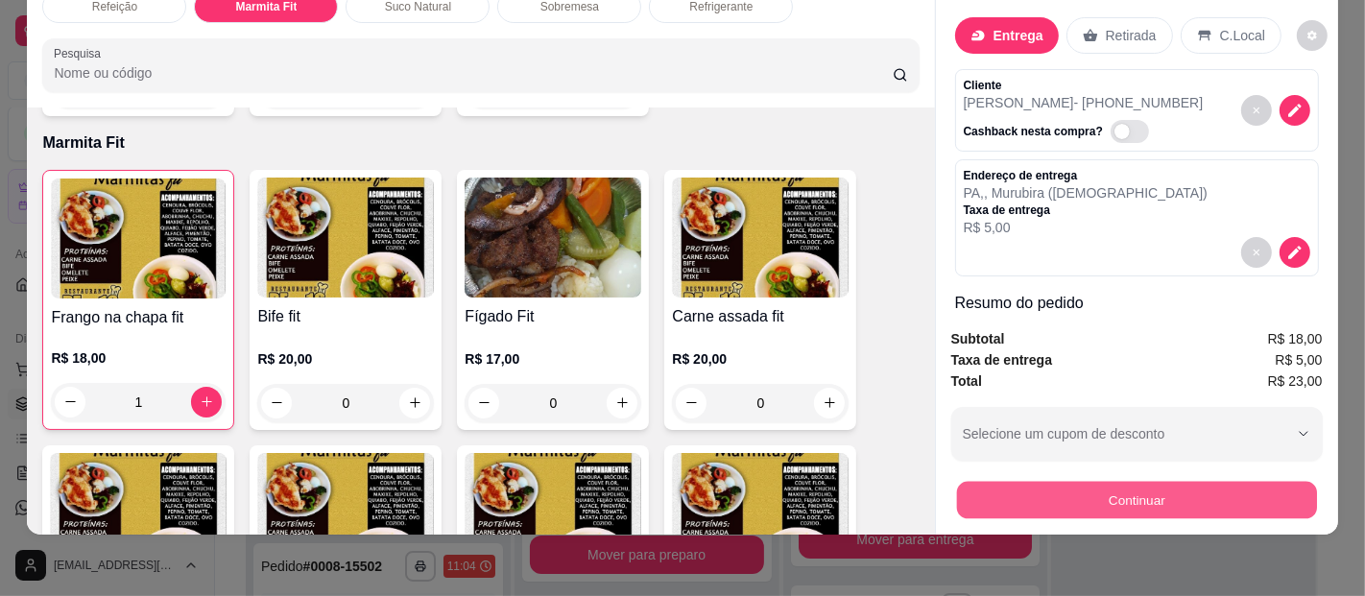
click at [1175, 494] on button "Continuar" at bounding box center [1136, 500] width 360 height 37
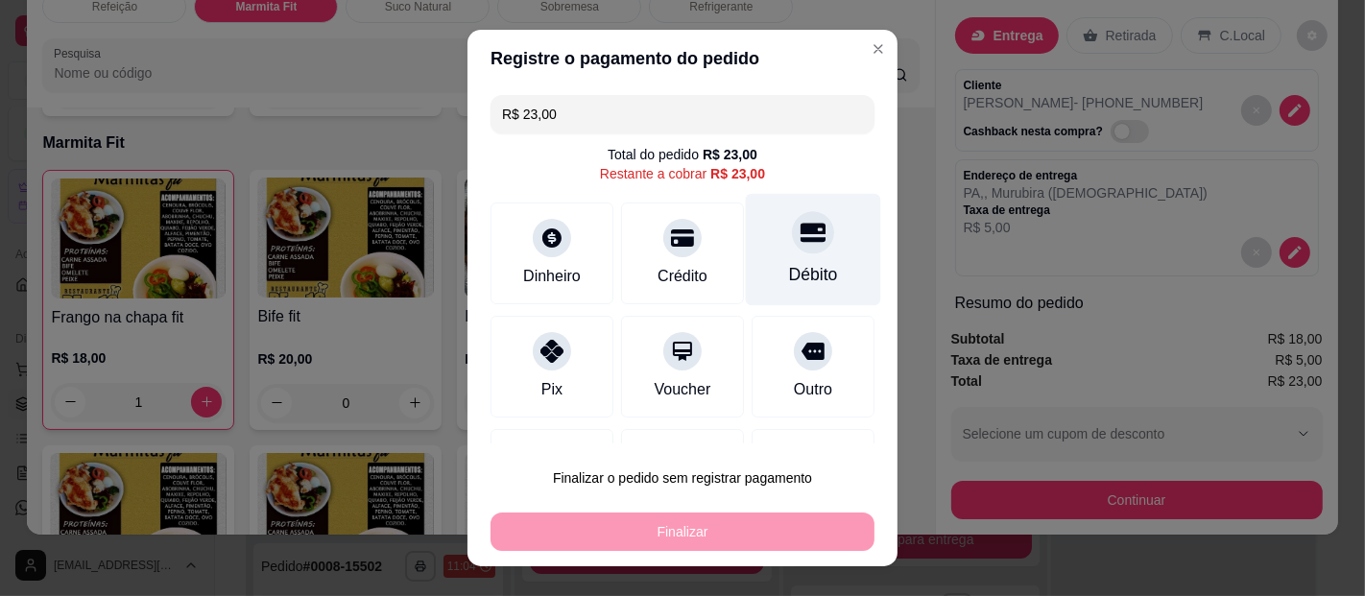
click at [792, 239] on div at bounding box center [813, 232] width 42 height 42
type input "R$ 0,00"
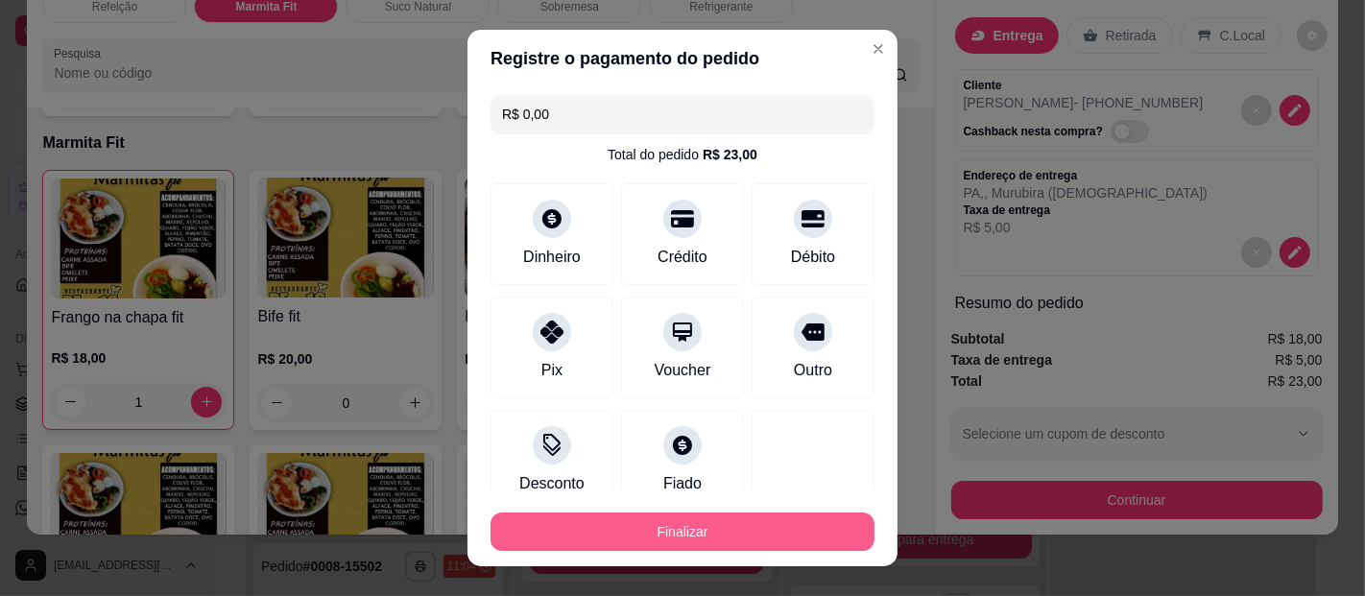
click at [781, 528] on button "Finalizar" at bounding box center [683, 532] width 384 height 38
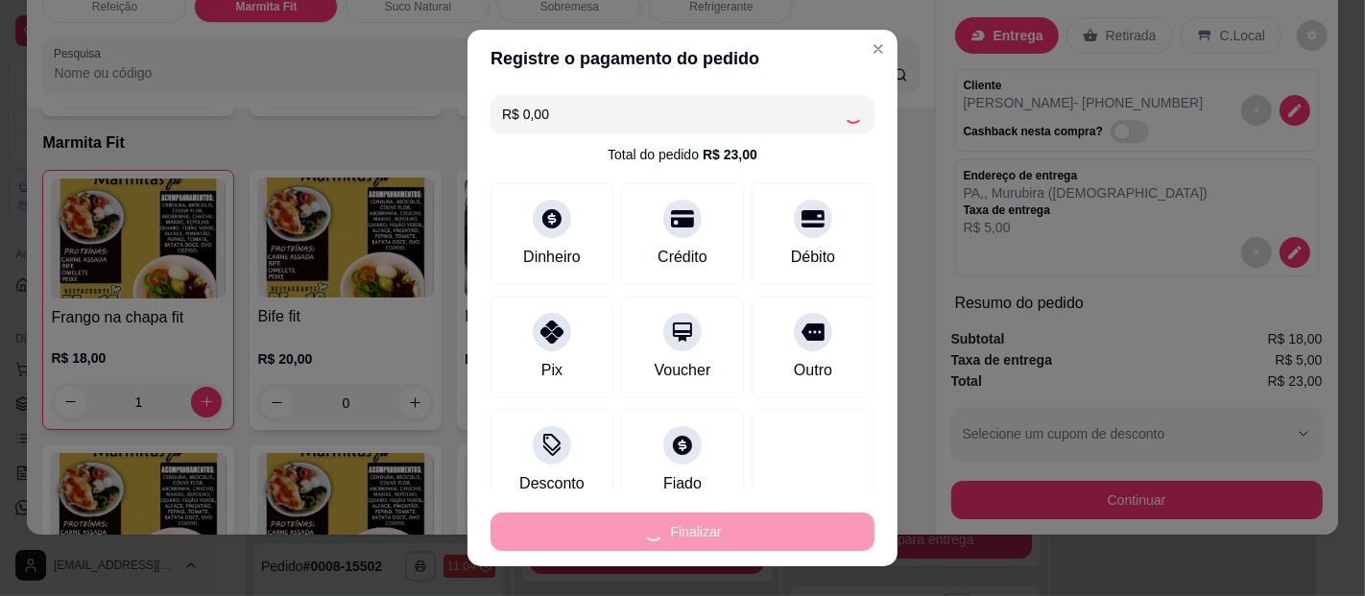
type input "0"
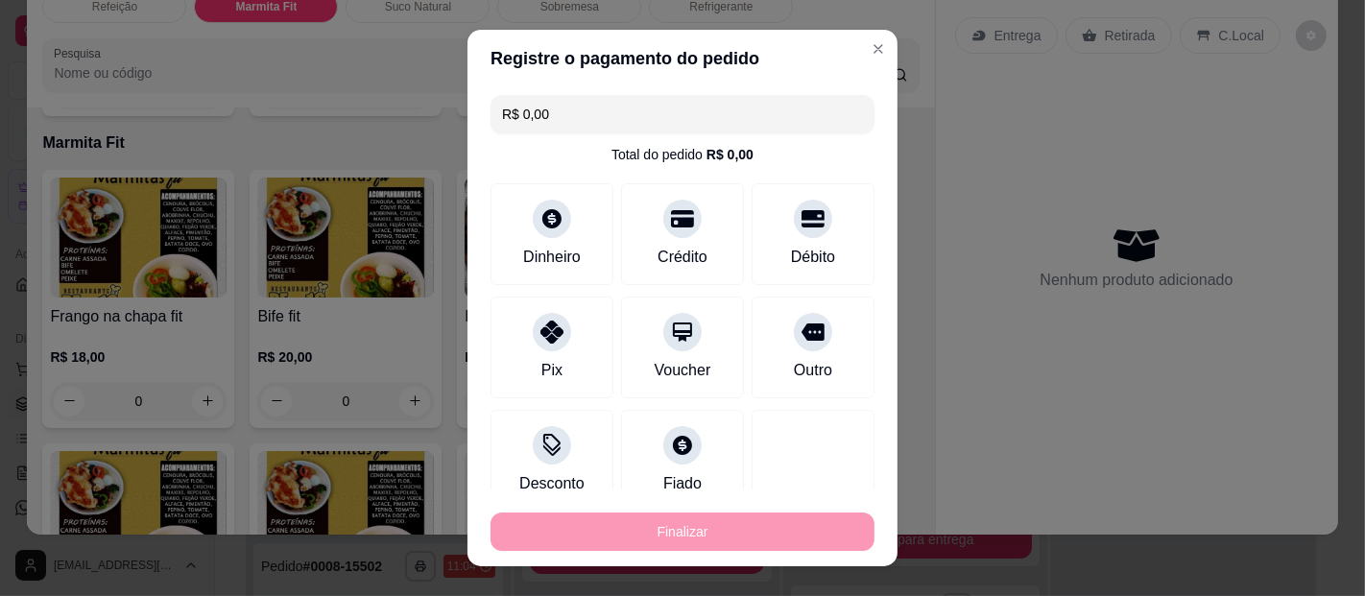
type input "-R$ 23,00"
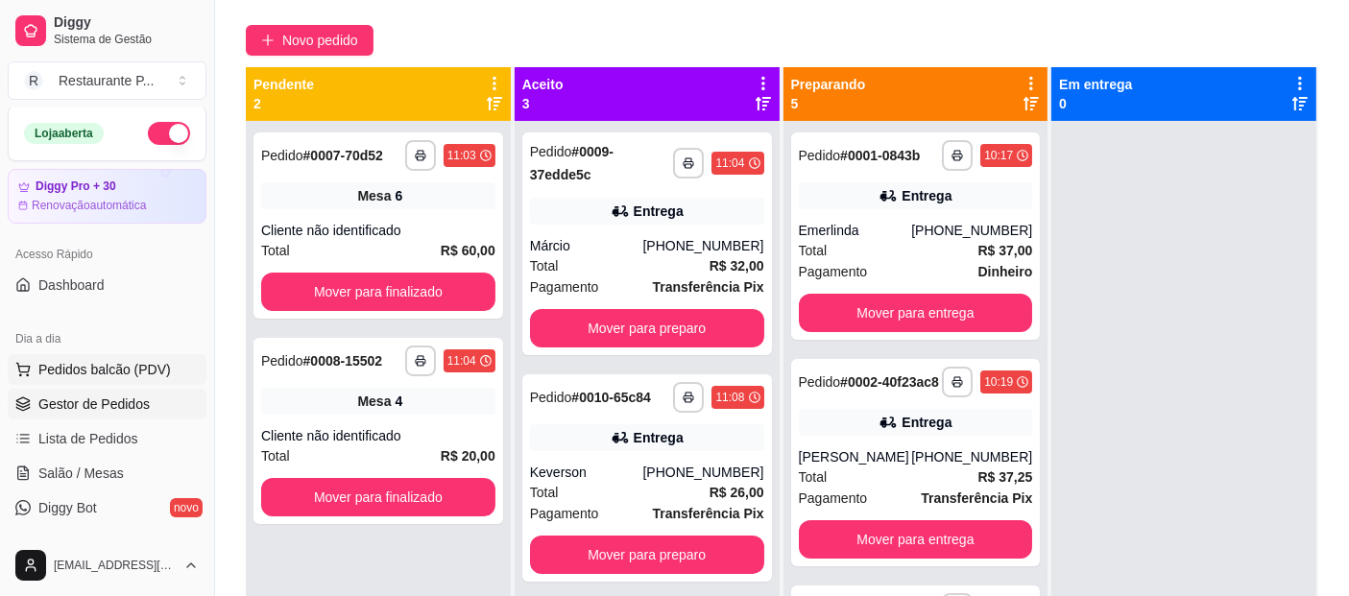
click at [38, 363] on button "Pedidos balcão (PDV)" at bounding box center [107, 369] width 199 height 31
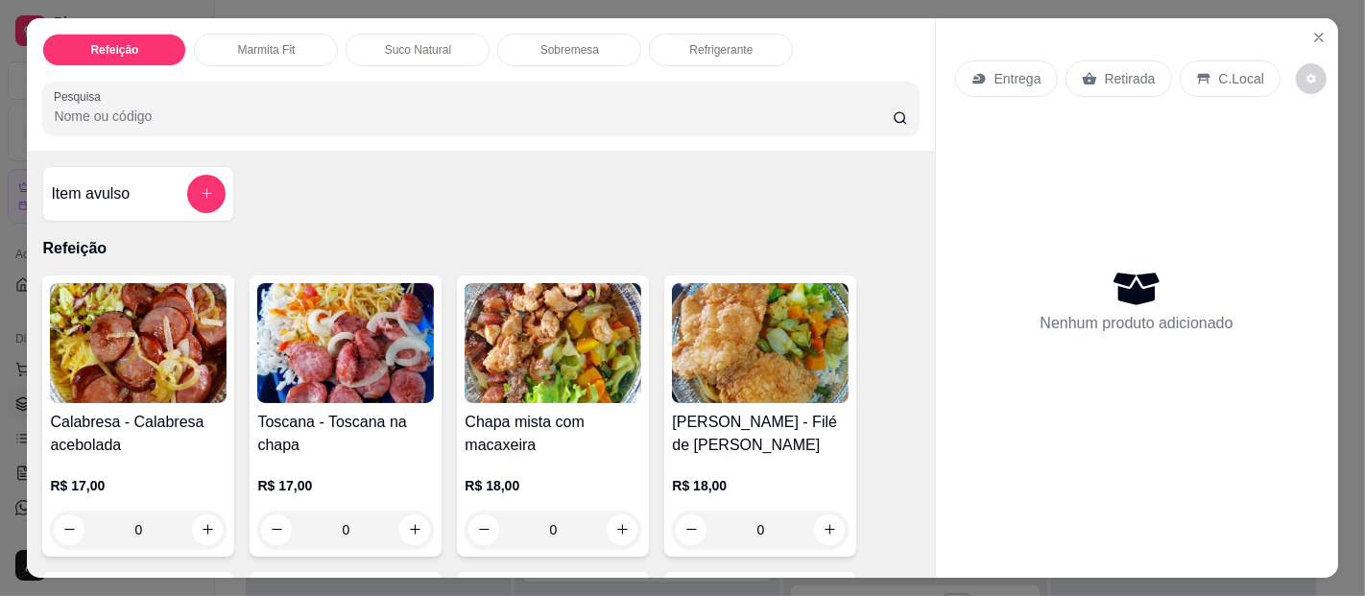
click at [613, 517] on div "0" at bounding box center [553, 530] width 177 height 38
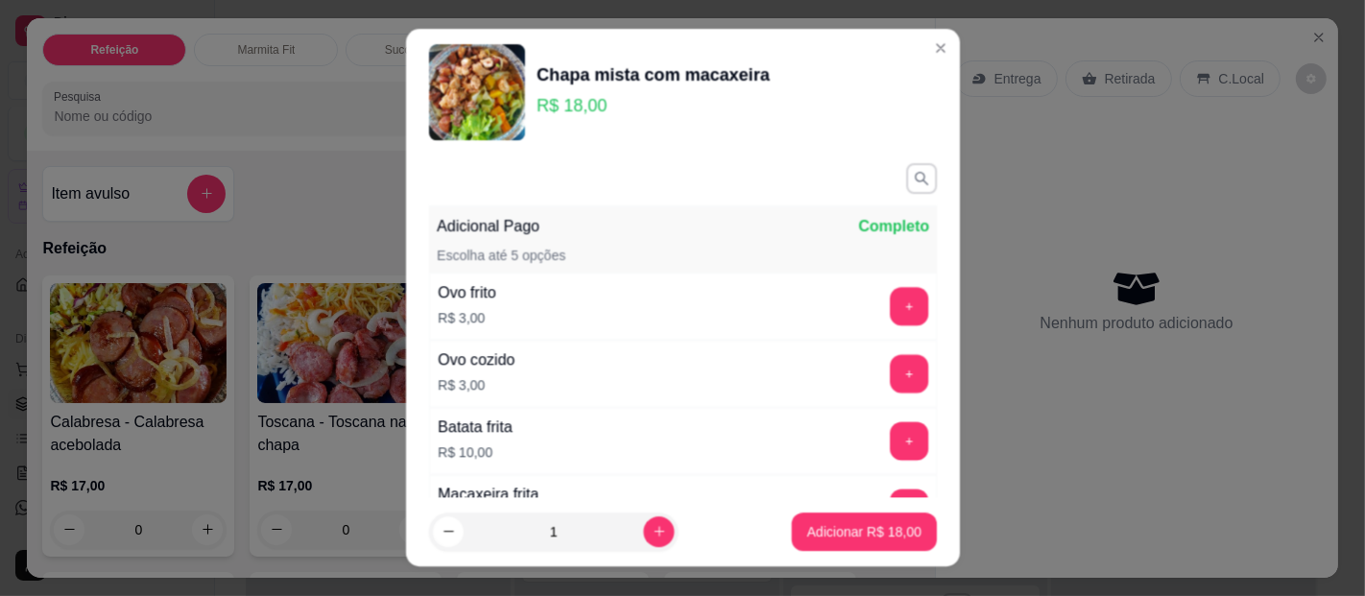
click at [613, 517] on input "1" at bounding box center [554, 532] width 180 height 38
click at [654, 533] on icon "increase-product-quantity" at bounding box center [659, 532] width 11 height 11
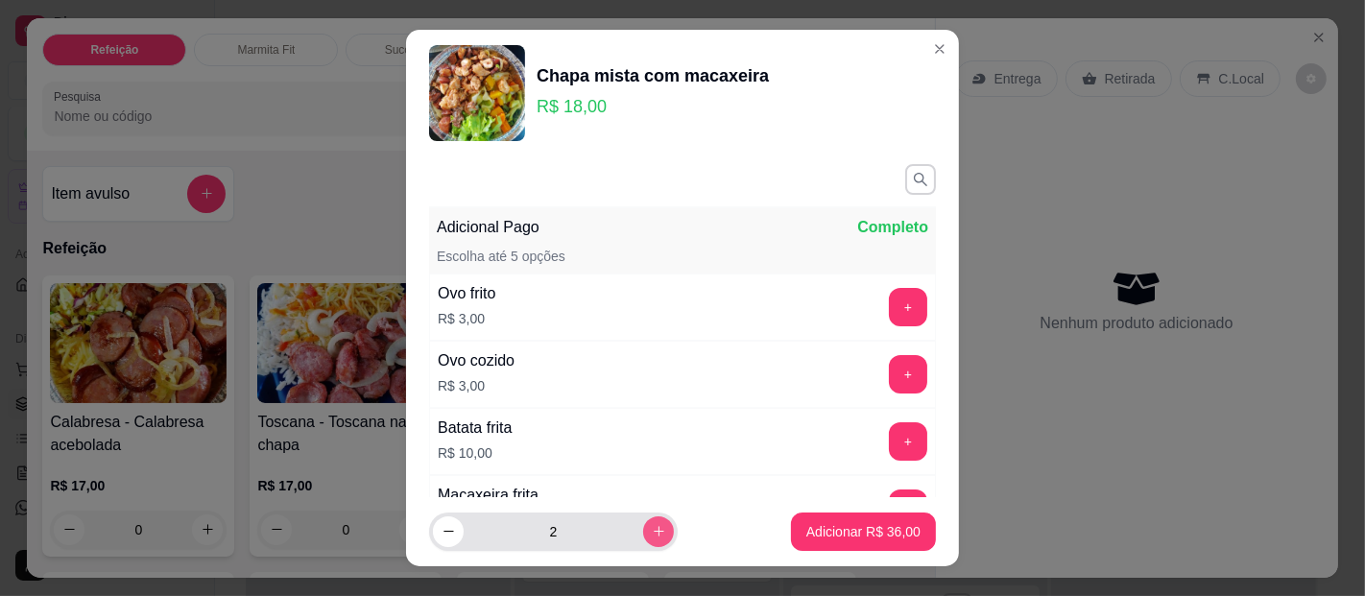
click at [654, 533] on icon "increase-product-quantity" at bounding box center [659, 532] width 11 height 11
type input "3"
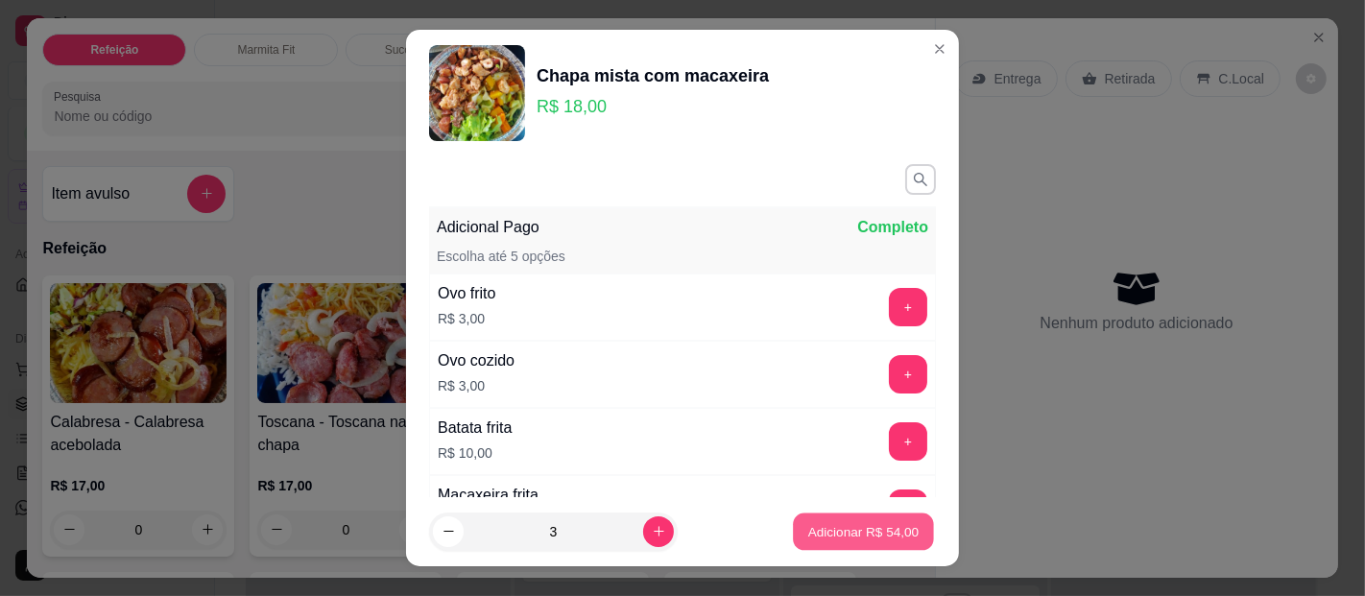
click at [808, 531] on p "Adicionar R$ 54,00" at bounding box center [863, 531] width 111 height 18
type input "3"
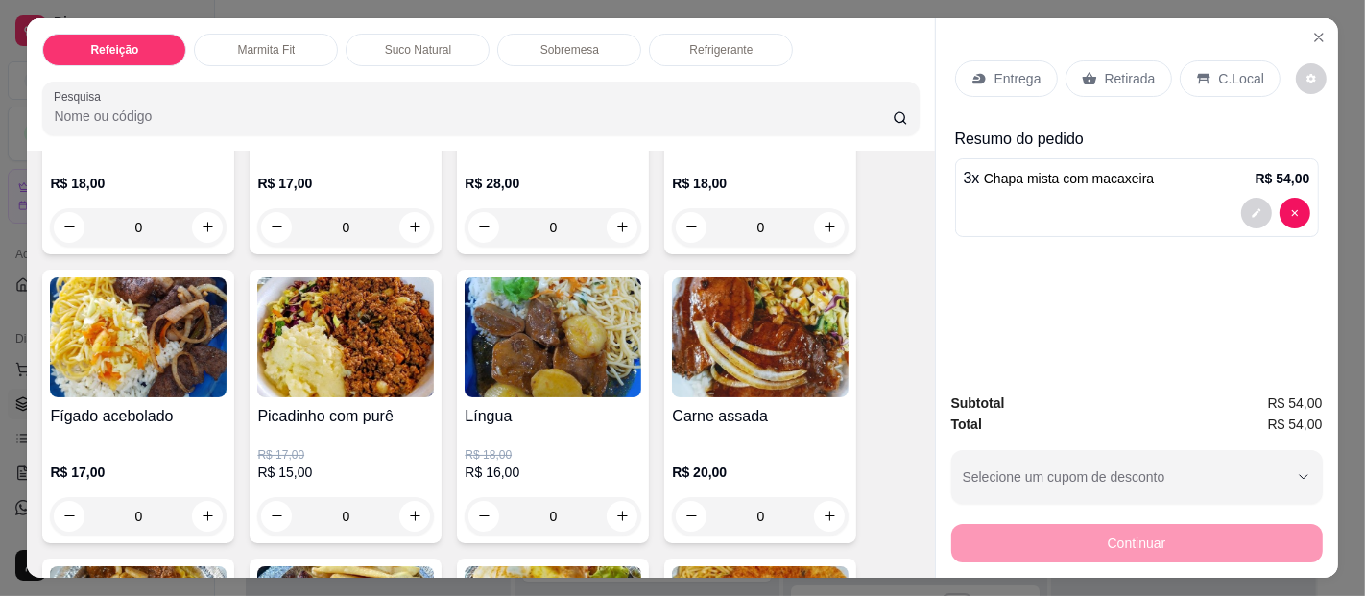
scroll to position [639, 0]
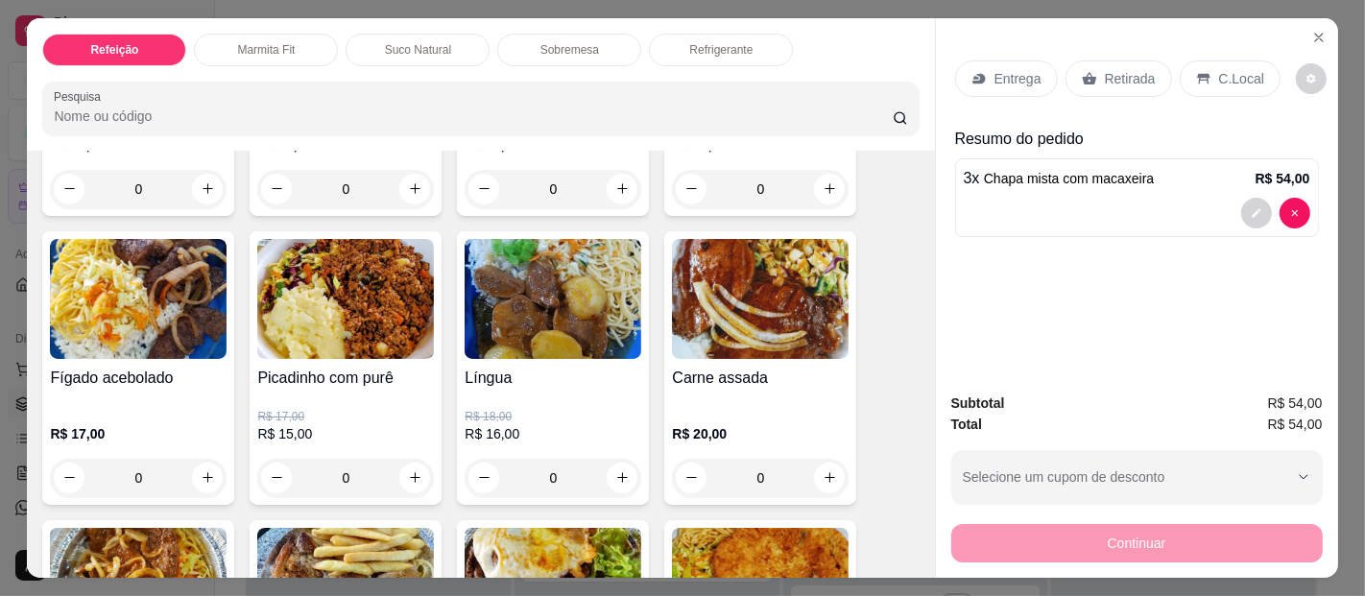
click at [414, 462] on div "0" at bounding box center [345, 478] width 177 height 38
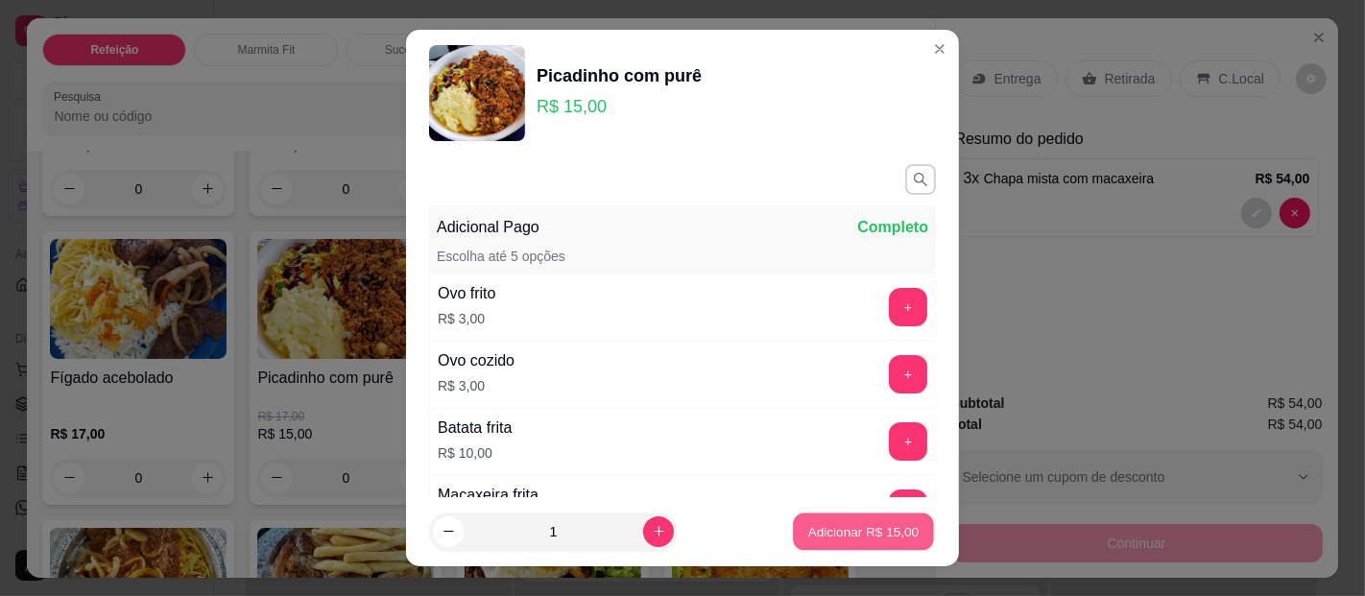
click at [814, 526] on p "Adicionar R$ 15,00" at bounding box center [863, 531] width 111 height 18
type input "1"
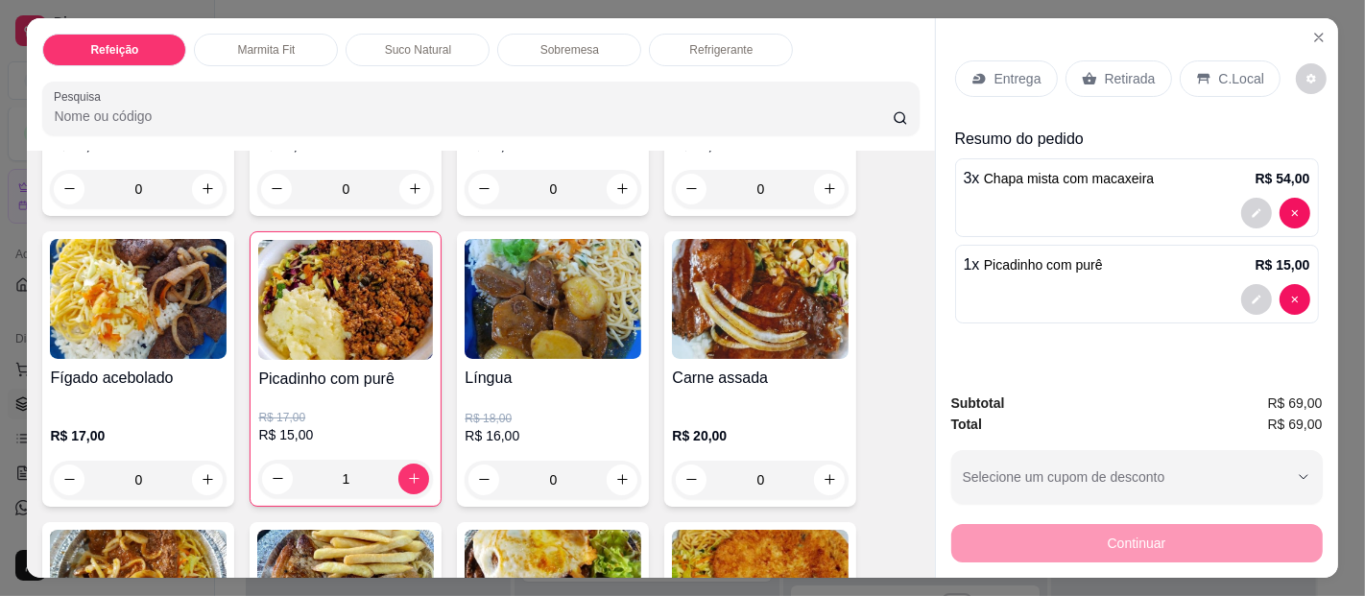
click at [1018, 69] on p "Entrega" at bounding box center [1018, 78] width 47 height 19
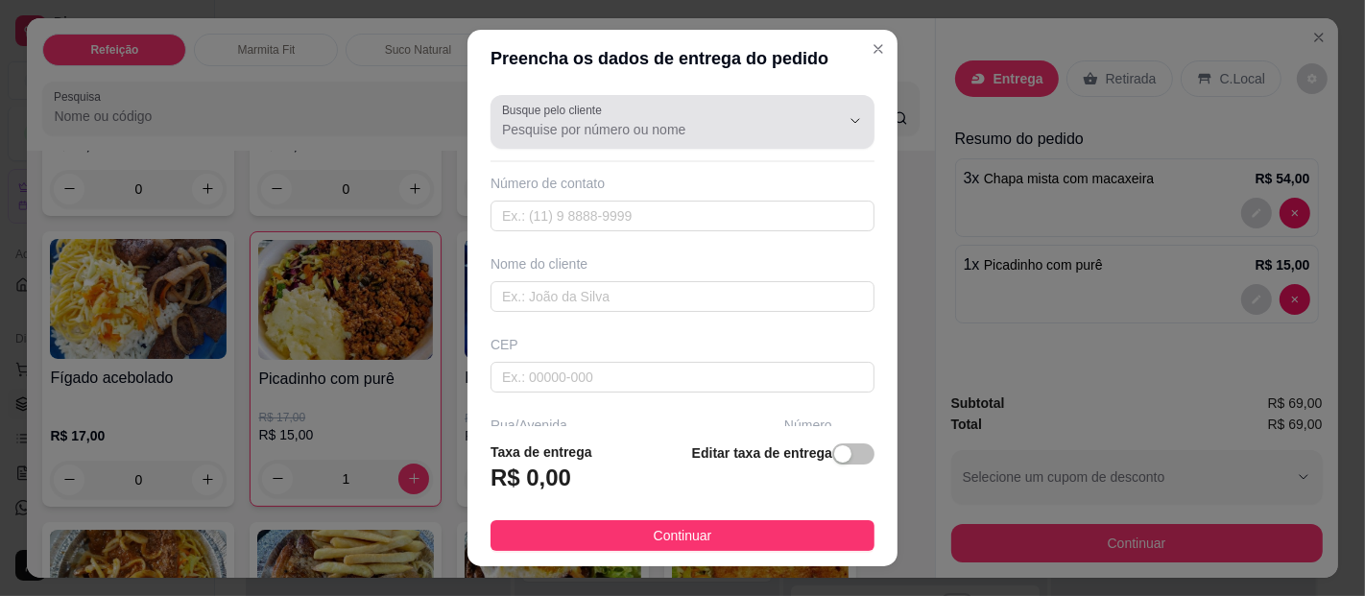
click at [595, 142] on div "Busque pelo cliente" at bounding box center [683, 122] width 384 height 54
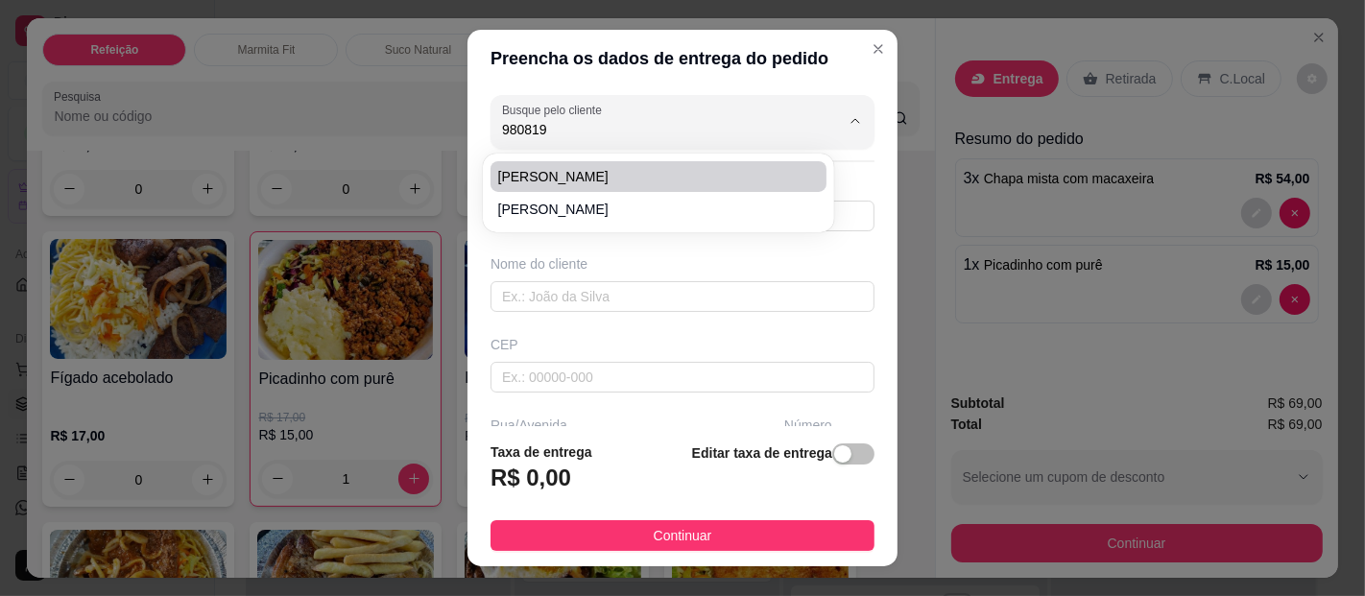
click at [634, 168] on span "[PERSON_NAME]" at bounding box center [648, 176] width 301 height 19
type input "[PERSON_NAME]"
type input "91998081932"
type input "[PERSON_NAME]"
type input "Sorveteria Cairu"
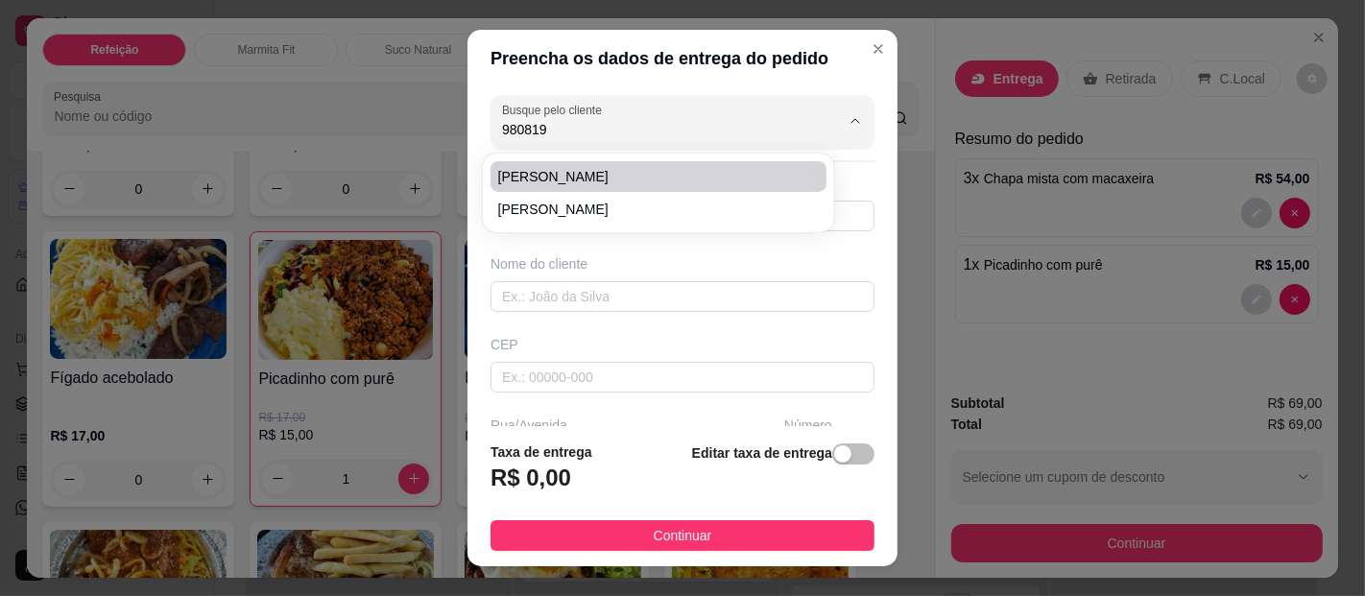
type input "[GEOGRAPHIC_DATA]"
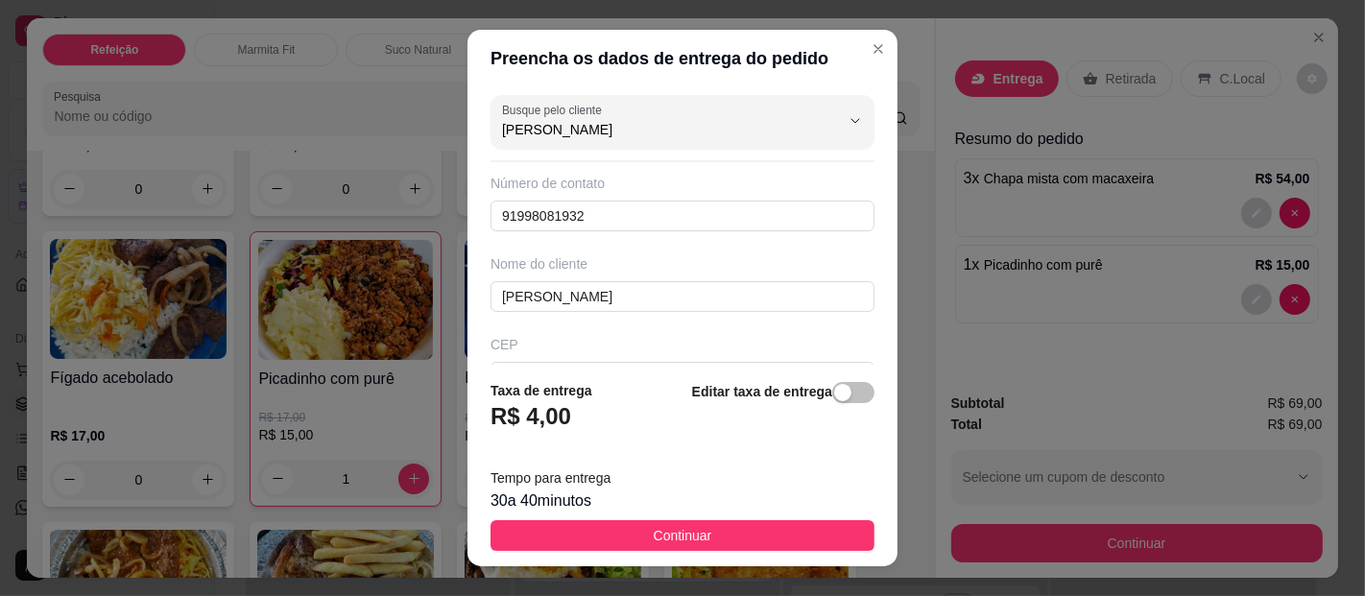
type input "[PERSON_NAME]"
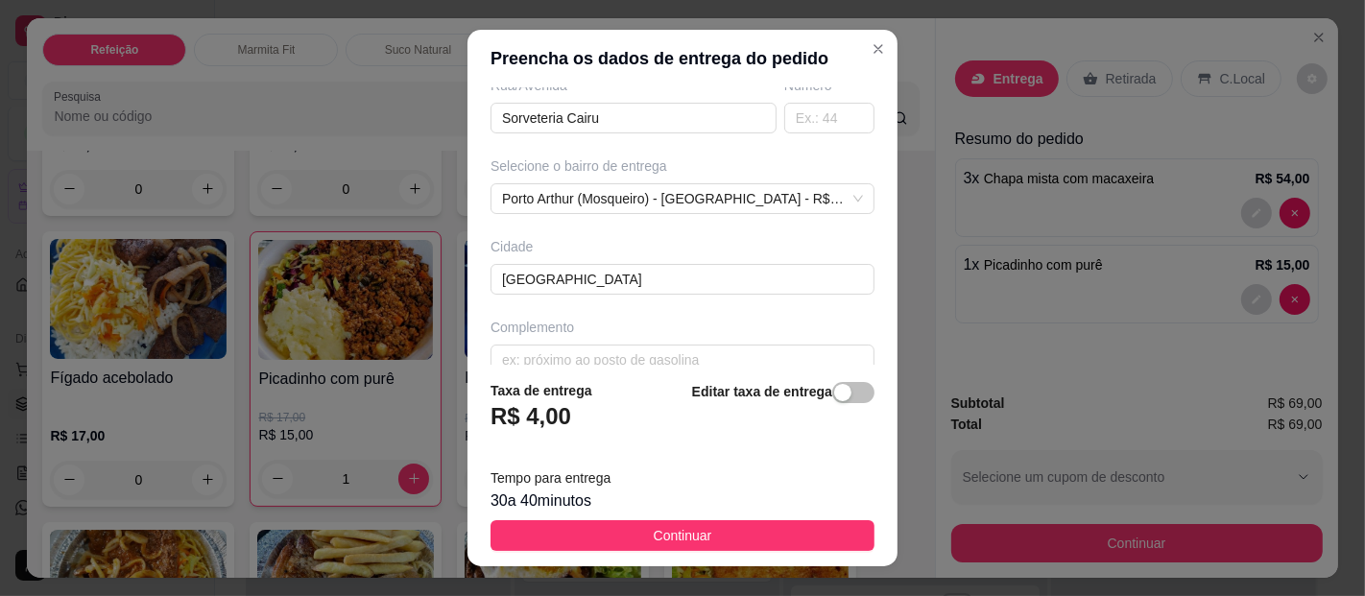
scroll to position [365, 0]
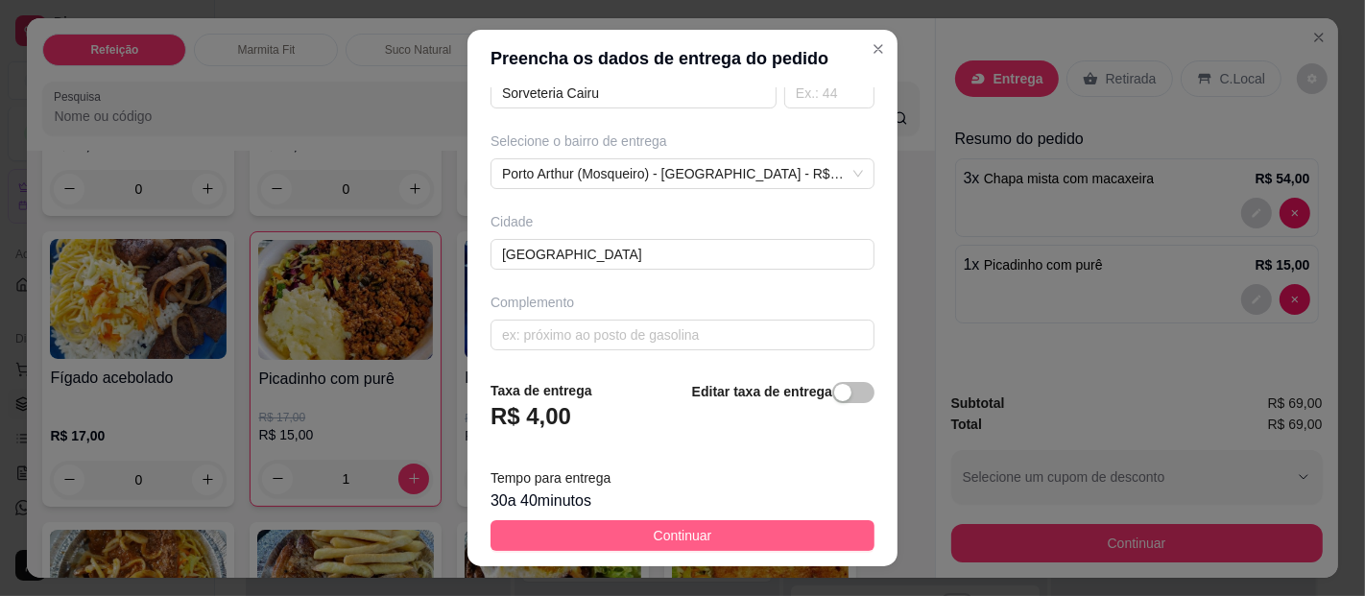
click at [674, 542] on span "Continuar" at bounding box center [683, 535] width 59 height 21
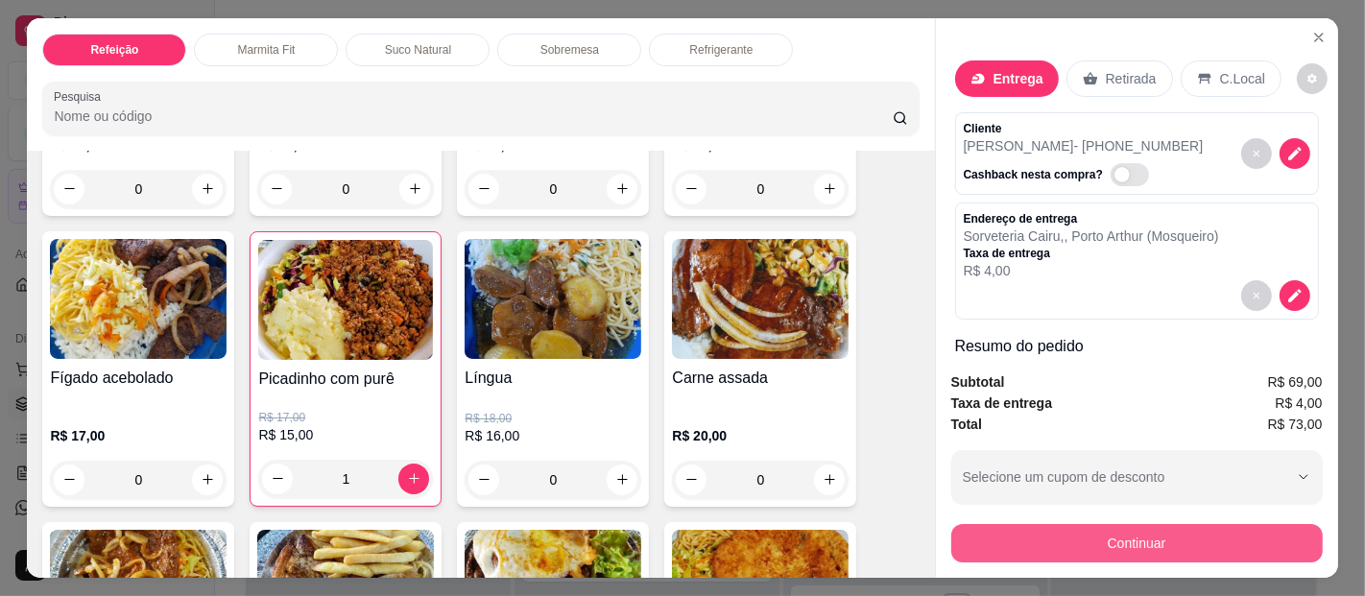
click at [1124, 536] on button "Continuar" at bounding box center [1137, 543] width 372 height 38
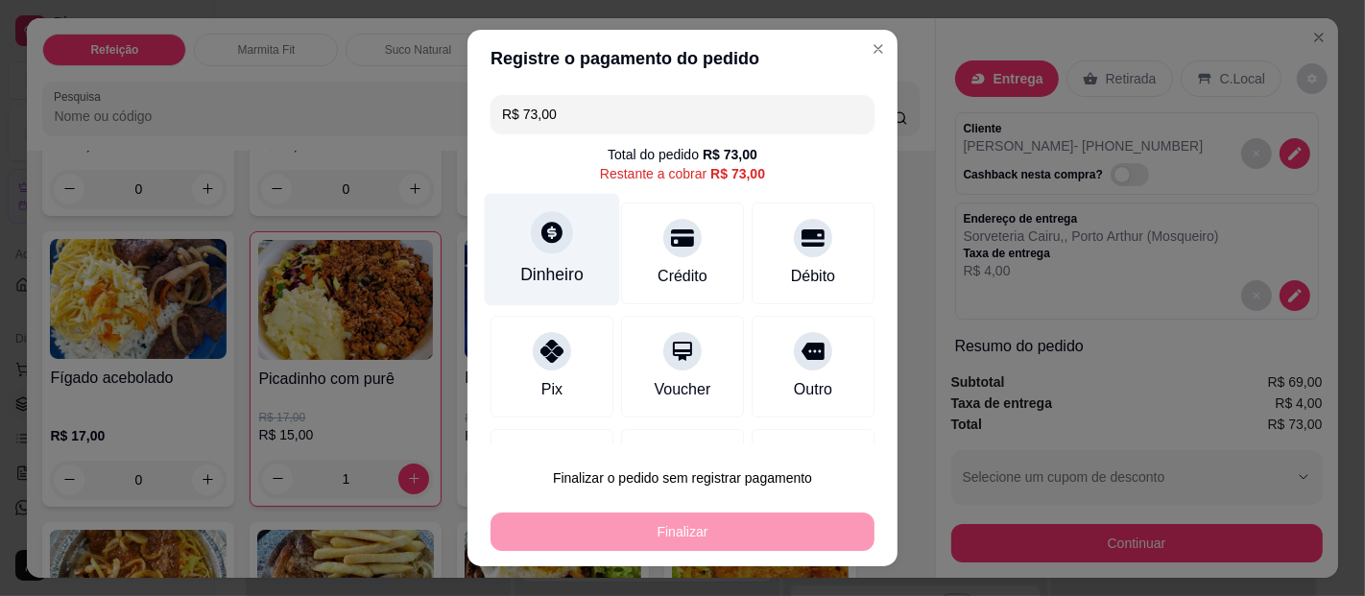
click at [548, 245] on icon at bounding box center [552, 232] width 25 height 25
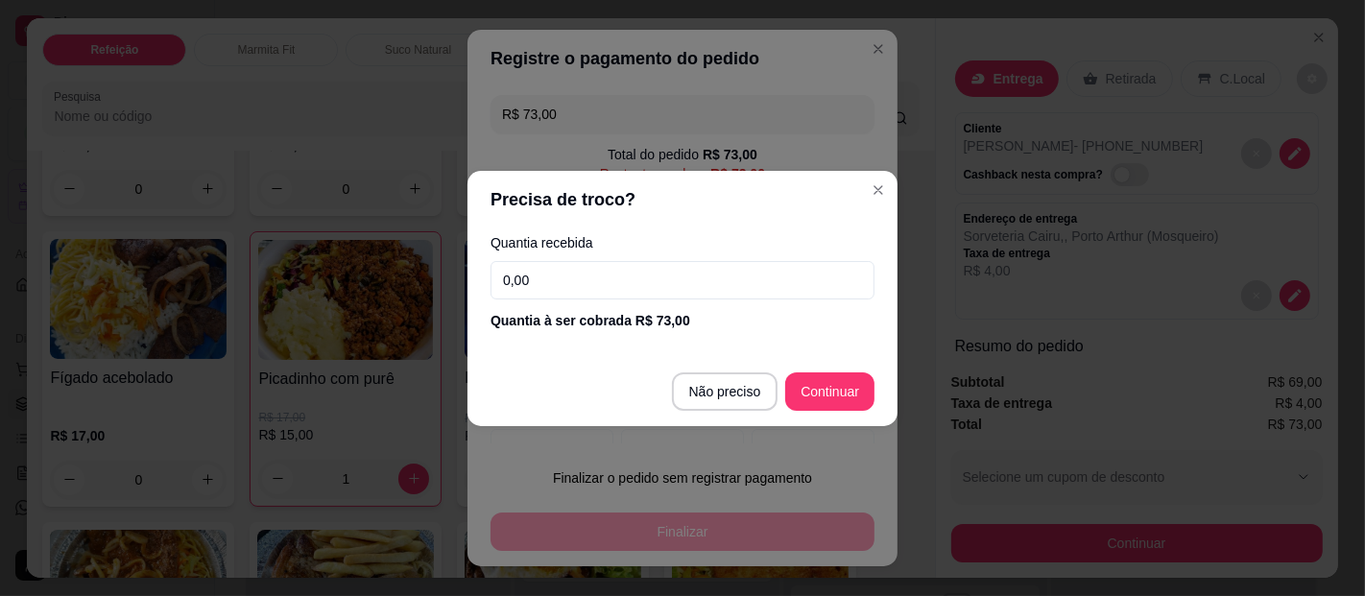
click at [608, 278] on input "0,00" at bounding box center [683, 280] width 384 height 38
type input "R$ 0,00"
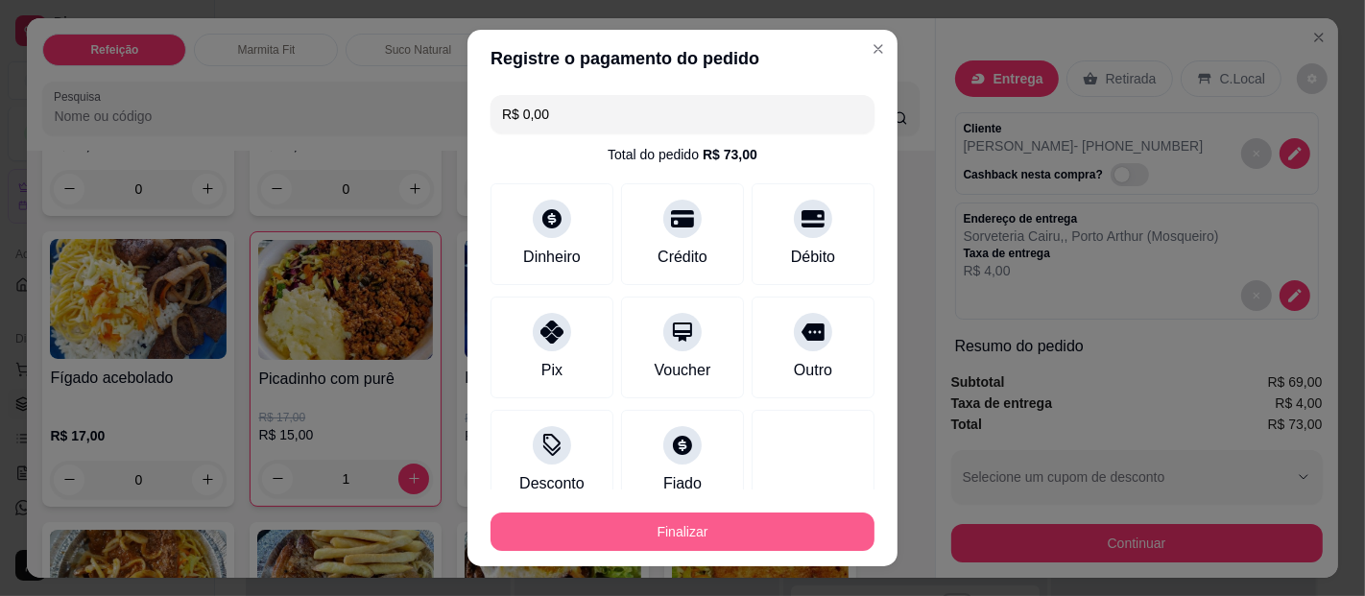
click at [780, 531] on button "Finalizar" at bounding box center [683, 532] width 384 height 38
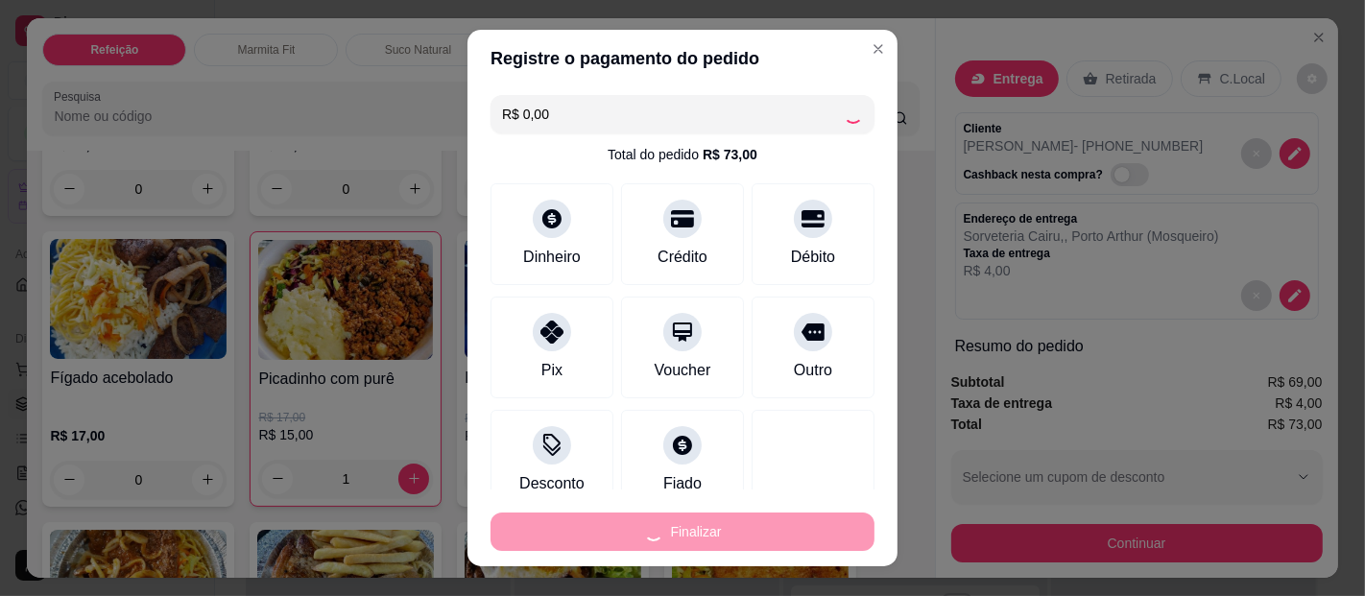
type input "0"
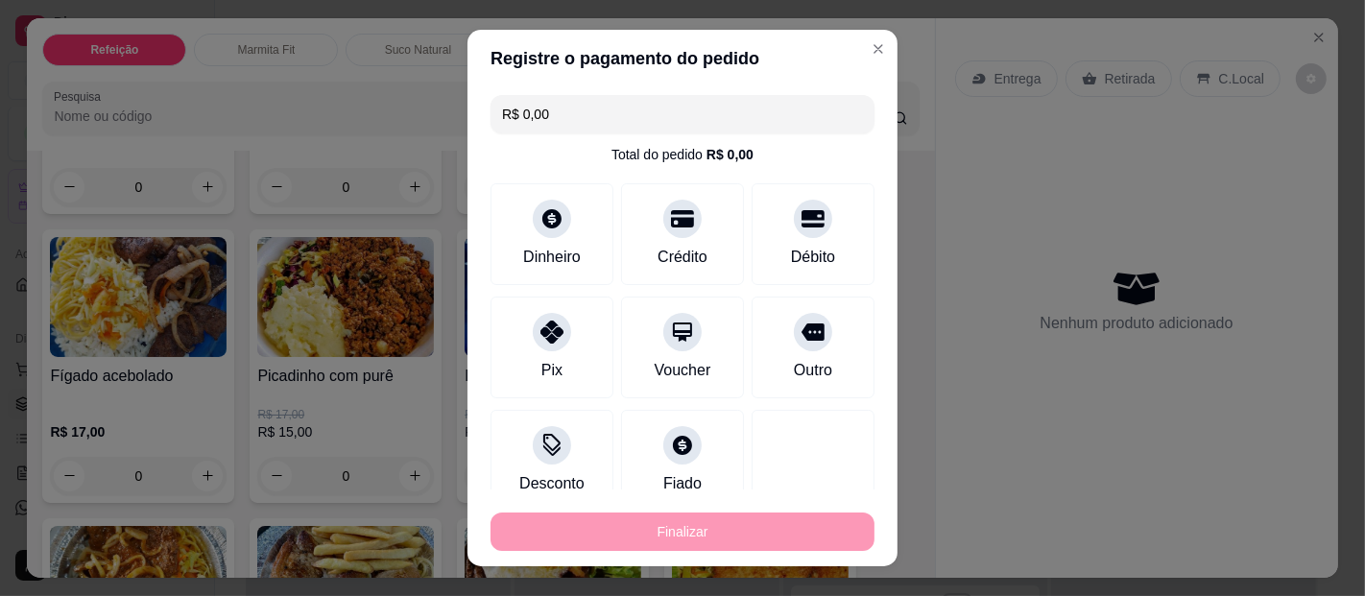
type input "-R$ 73,00"
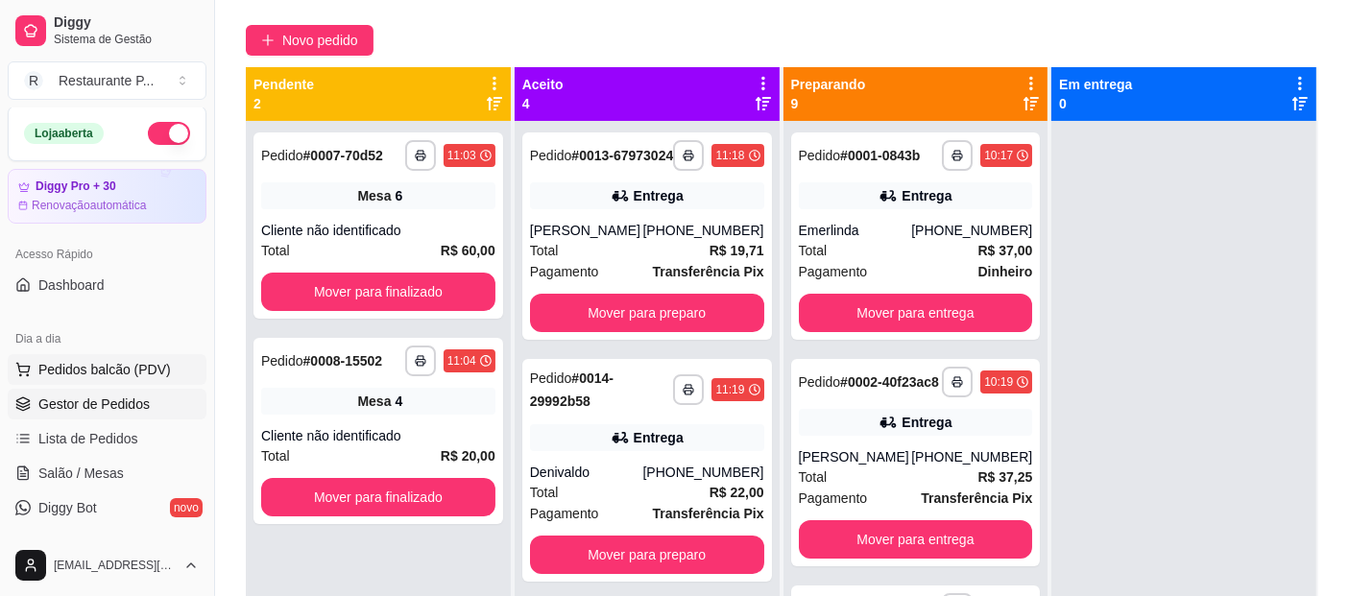
click at [79, 369] on span "Pedidos balcão (PDV)" at bounding box center [104, 369] width 132 height 19
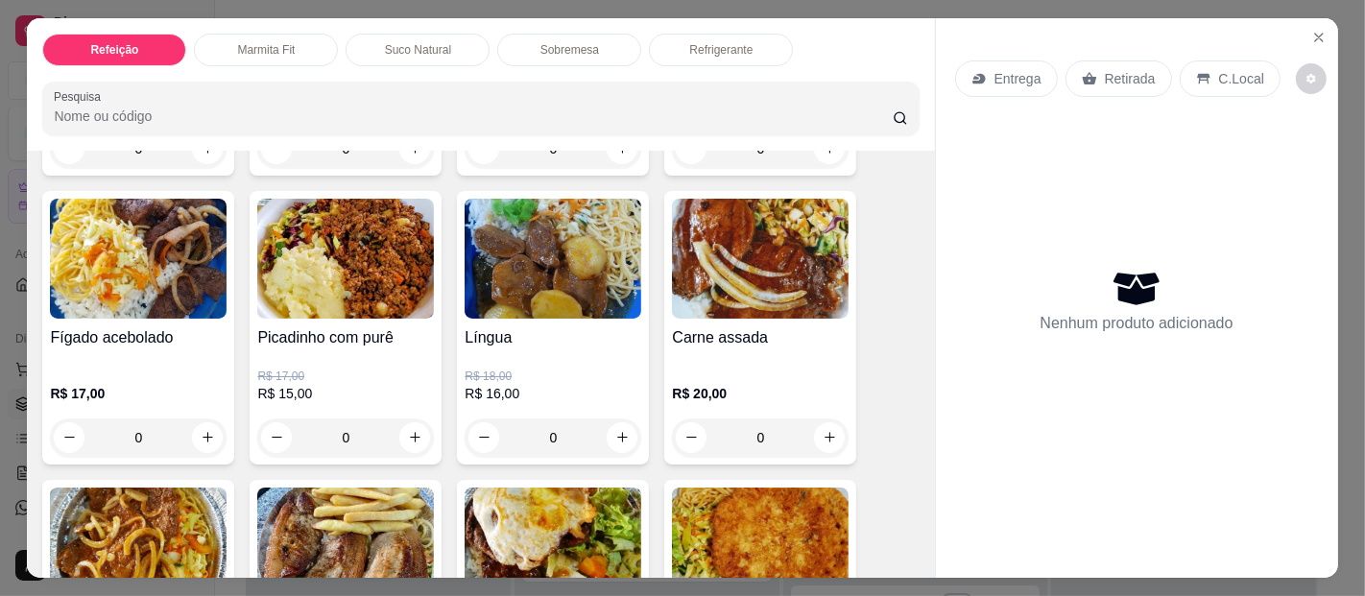
scroll to position [717, 0]
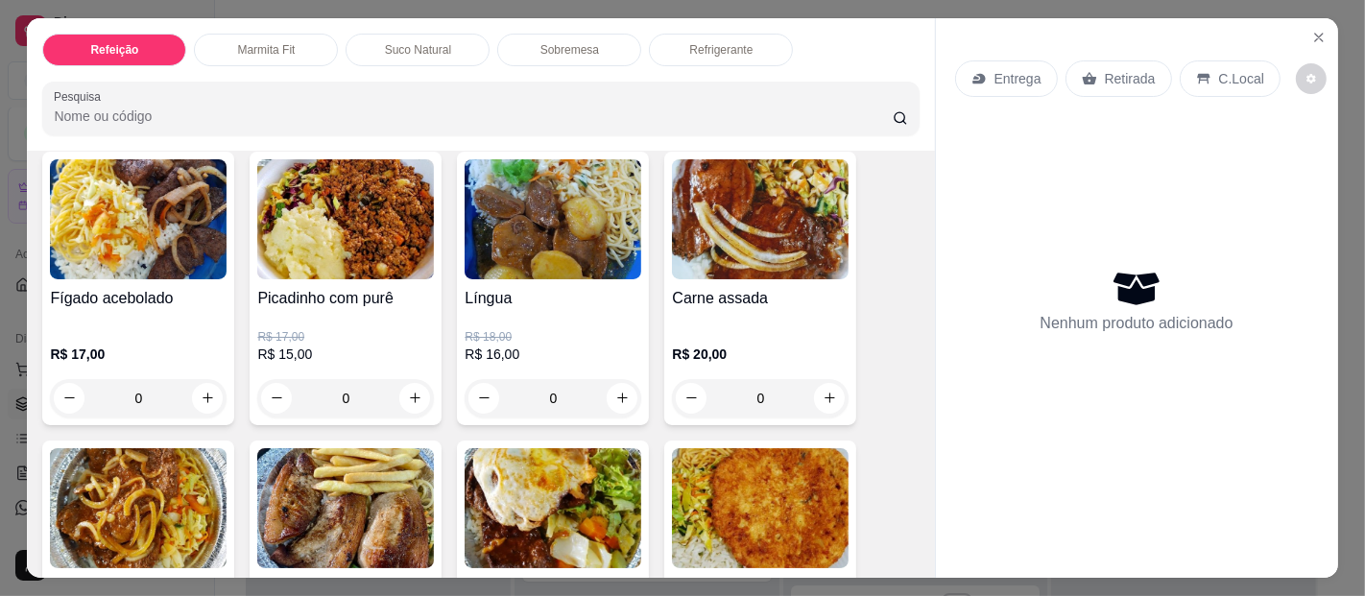
click at [615, 386] on div "0" at bounding box center [553, 398] width 177 height 38
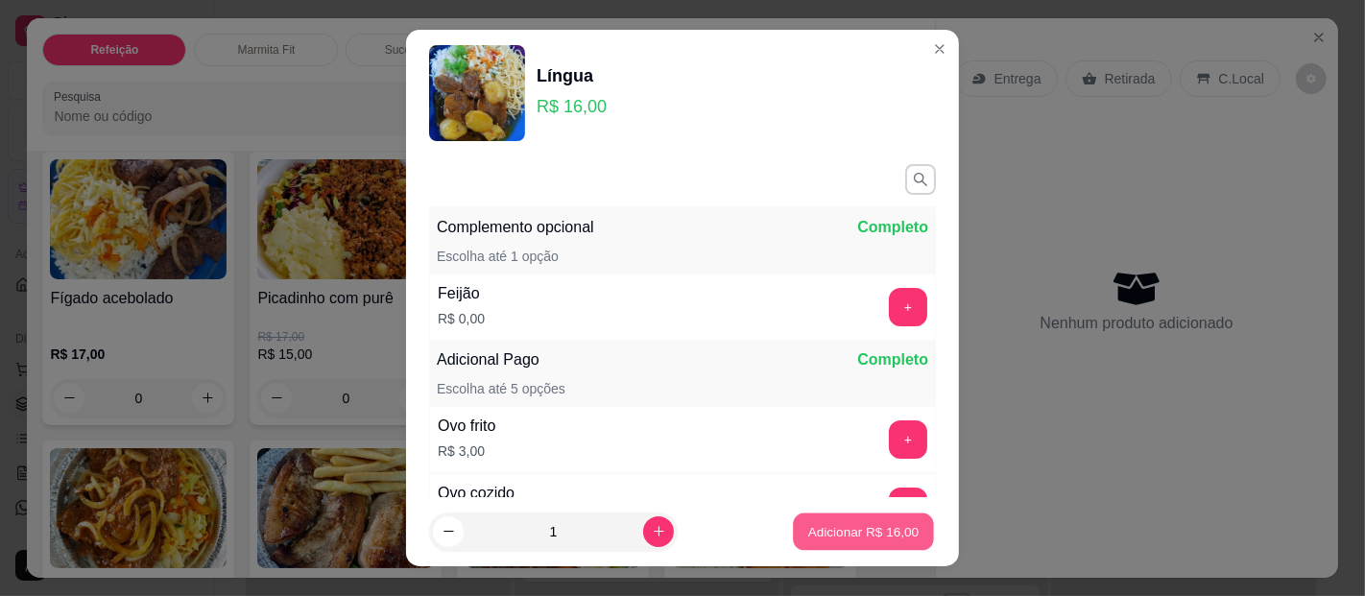
click at [836, 525] on p "Adicionar R$ 16,00" at bounding box center [863, 531] width 111 height 18
type input "1"
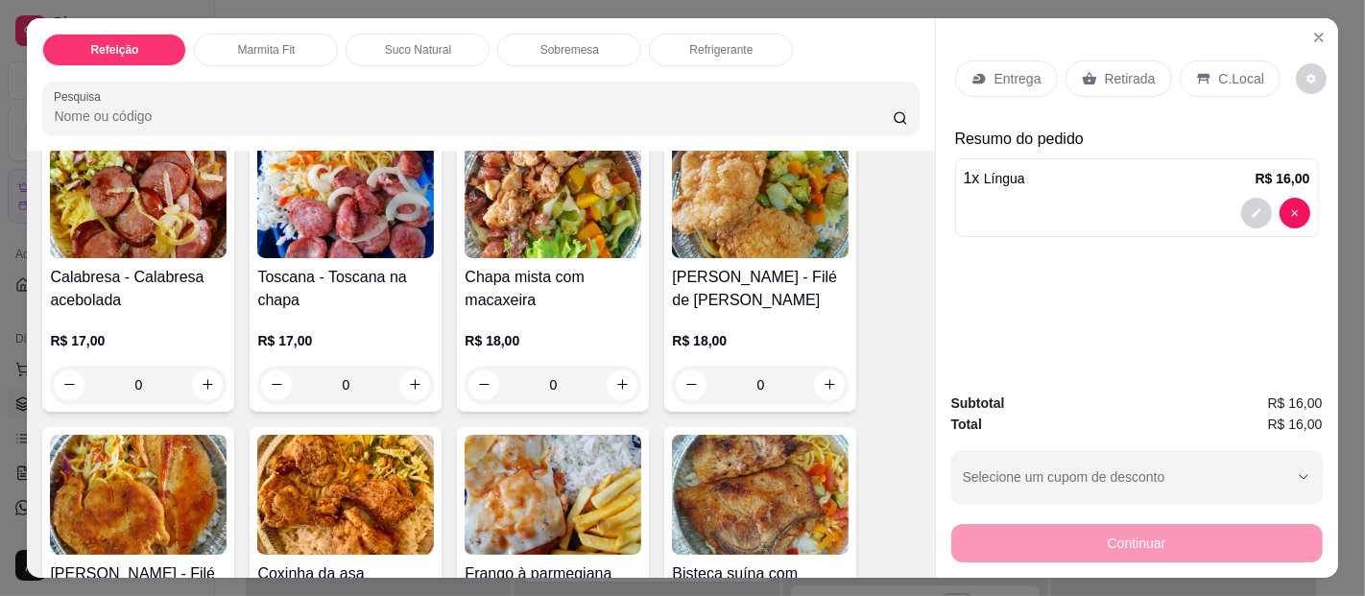
scroll to position [0, 0]
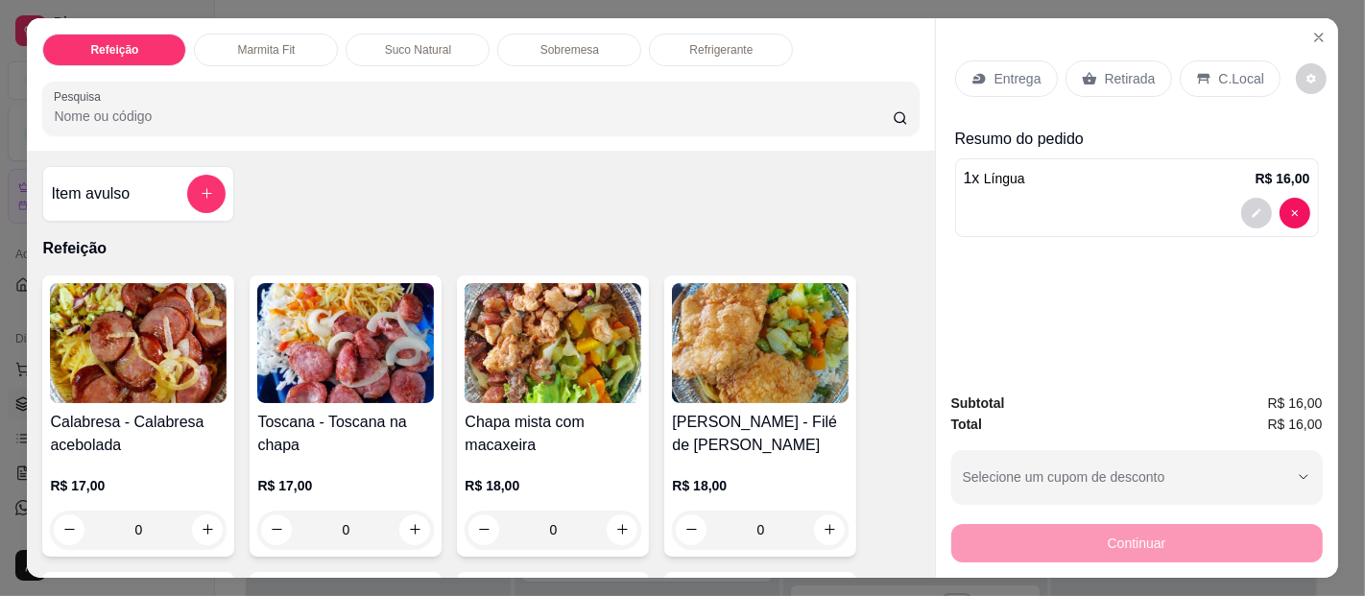
click at [414, 511] on div "0" at bounding box center [345, 530] width 177 height 38
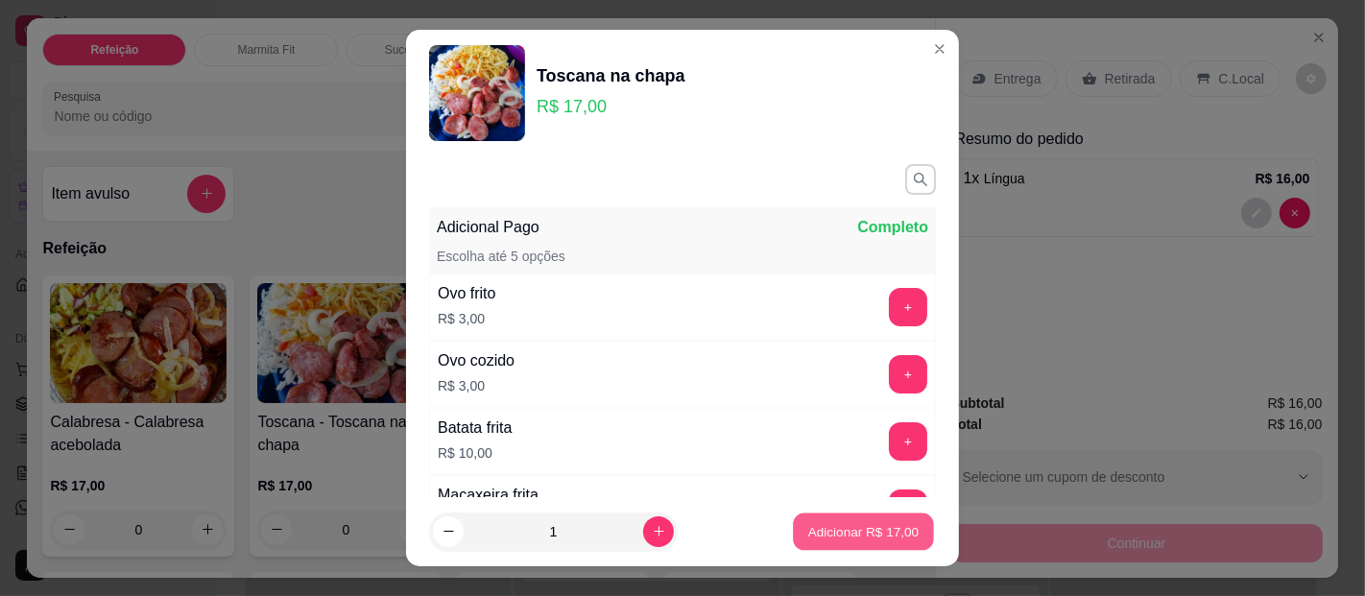
click at [812, 542] on button "Adicionar R$ 17,00" at bounding box center [863, 532] width 141 height 37
type input "1"
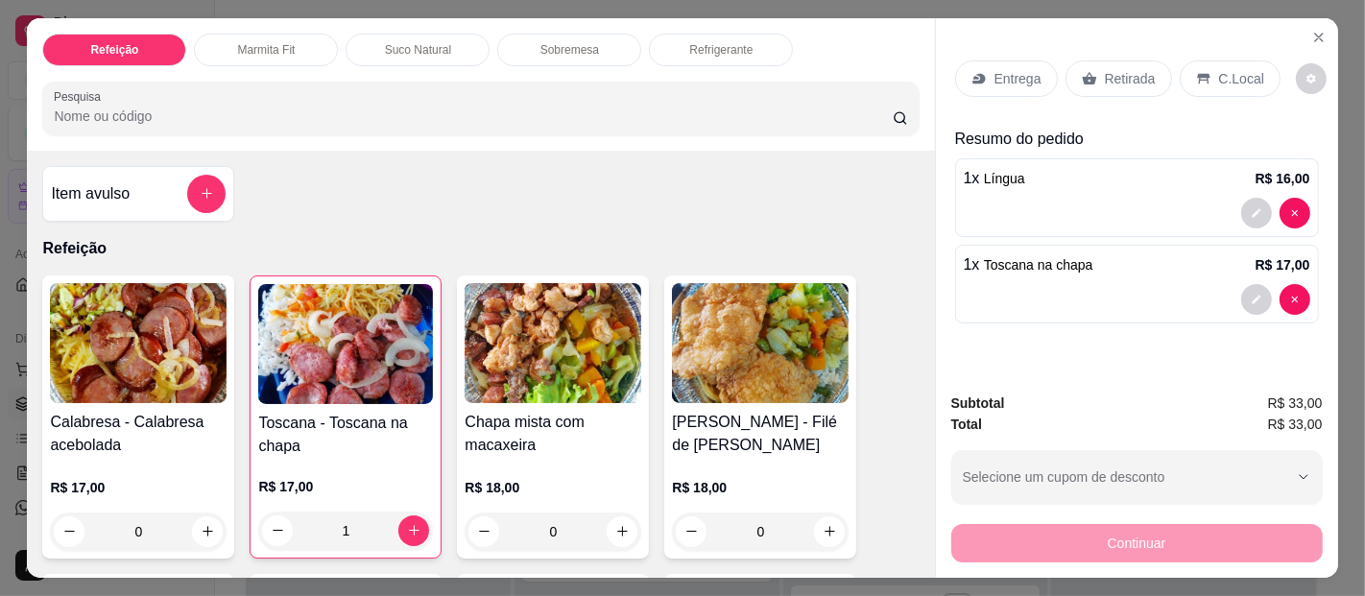
click at [621, 514] on div "0" at bounding box center [553, 532] width 177 height 38
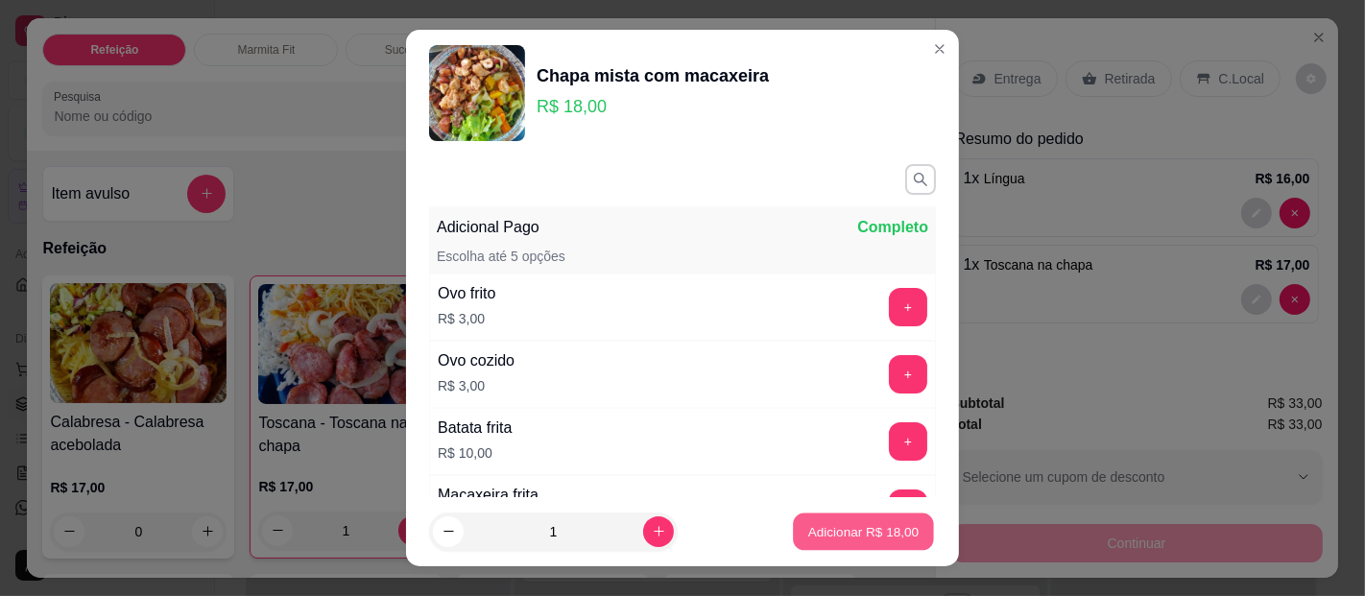
click at [832, 525] on p "Adicionar R$ 18,00" at bounding box center [863, 531] width 111 height 18
type input "1"
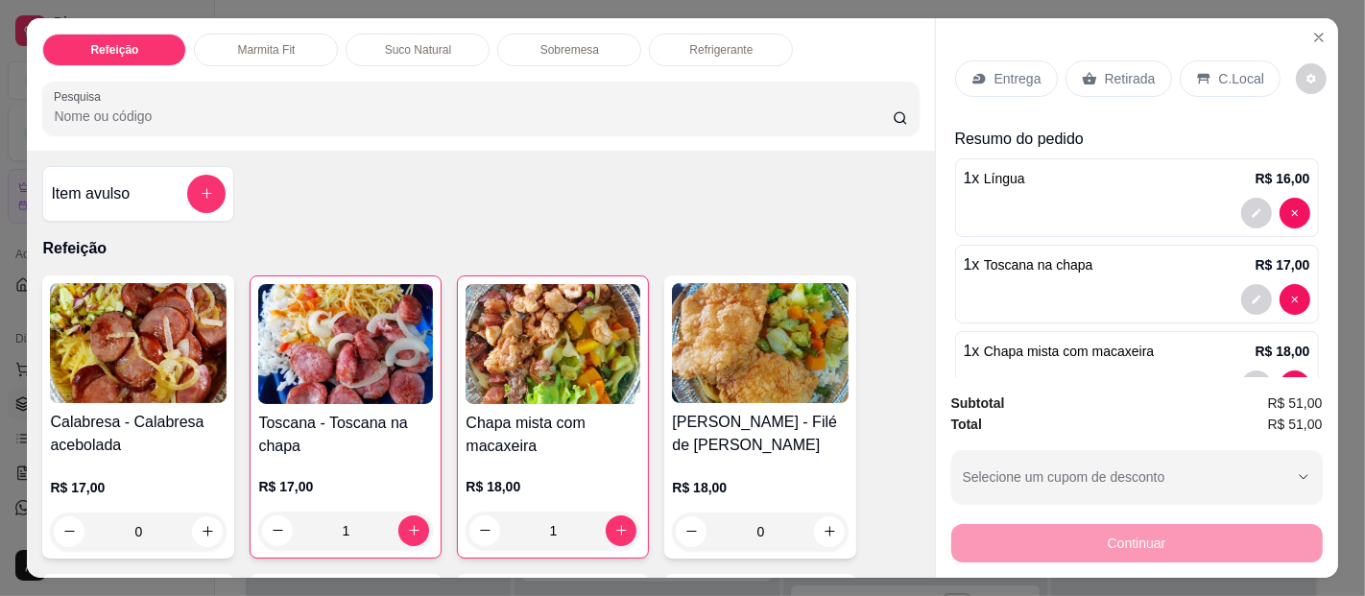
click at [995, 69] on p "Entrega" at bounding box center [1018, 78] width 47 height 19
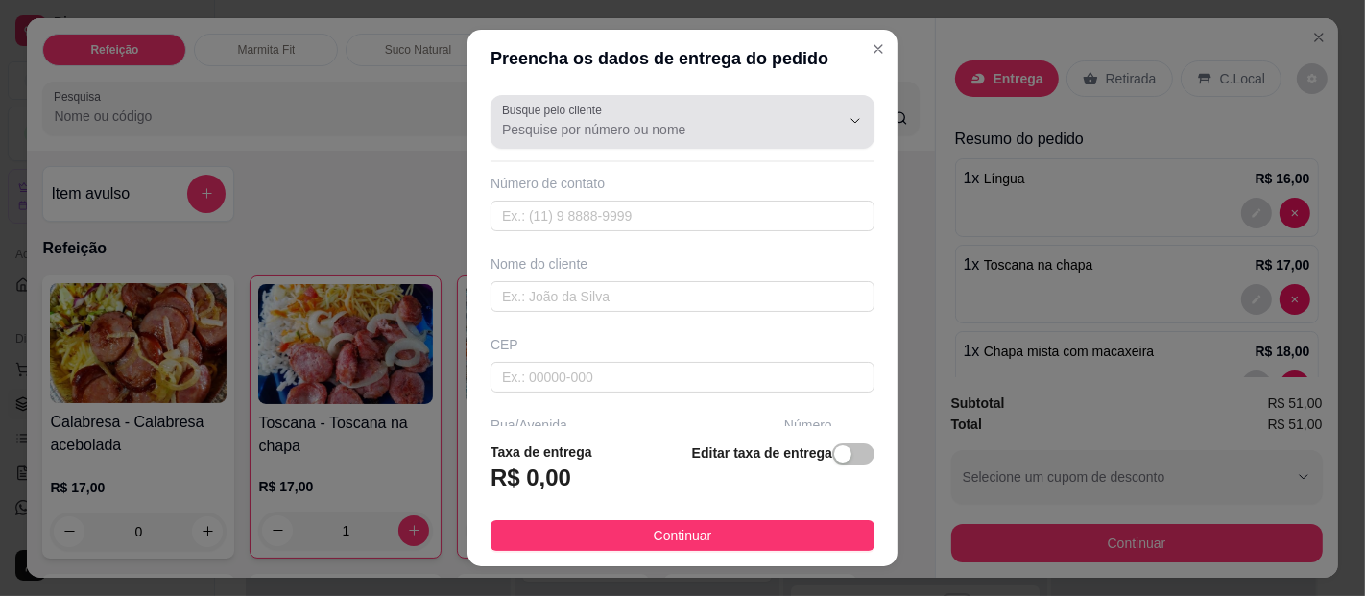
click at [567, 127] on input "Busque pelo cliente" at bounding box center [655, 129] width 307 height 19
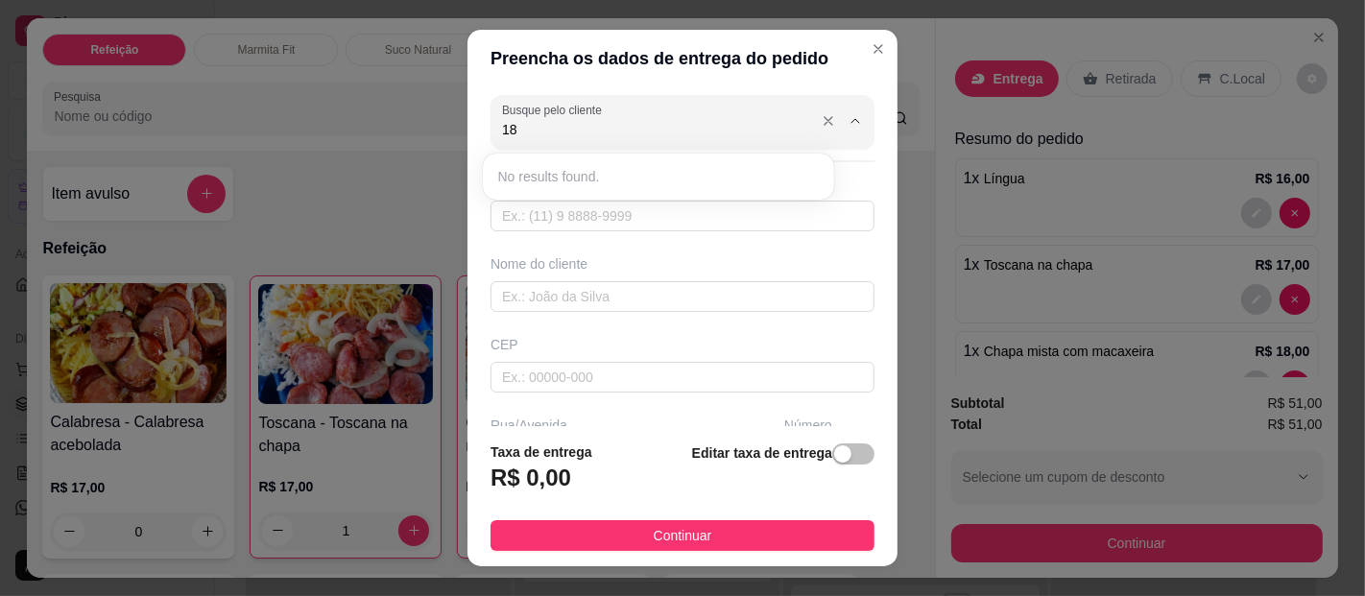
type input "1"
type input "9"
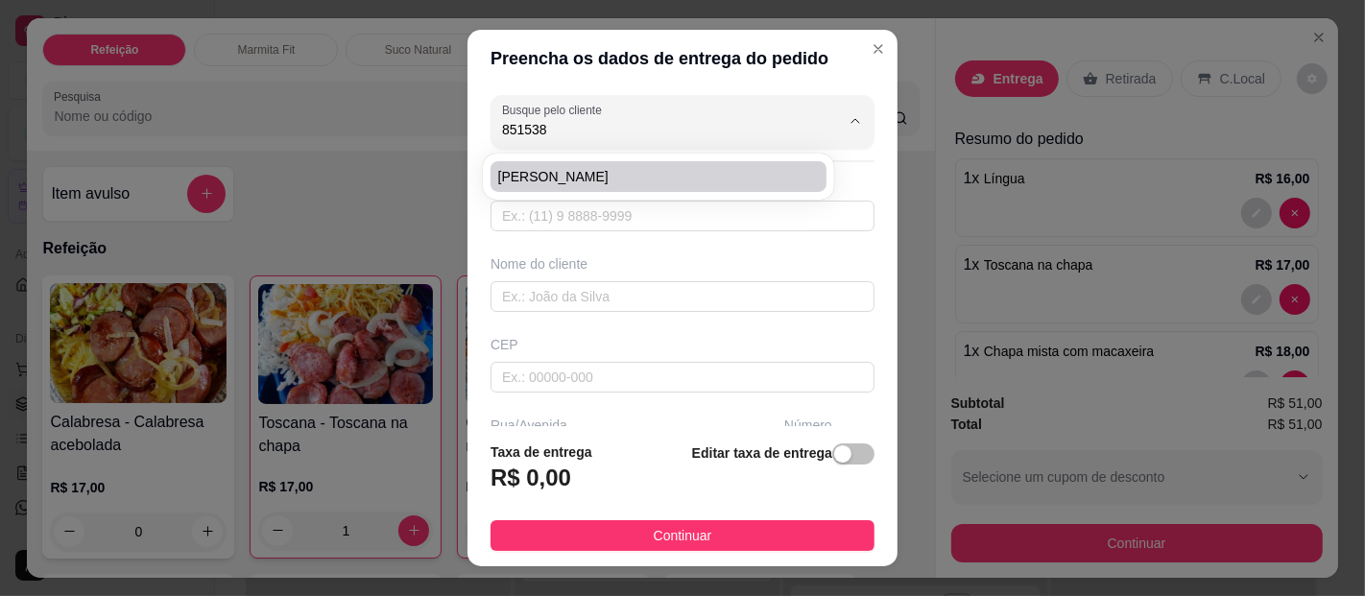
click at [571, 181] on span "[PERSON_NAME]" at bounding box center [648, 176] width 301 height 19
type input "[PERSON_NAME]"
type input "91985153892"
type input "[PERSON_NAME]"
type input "Al Almerindo trindade"
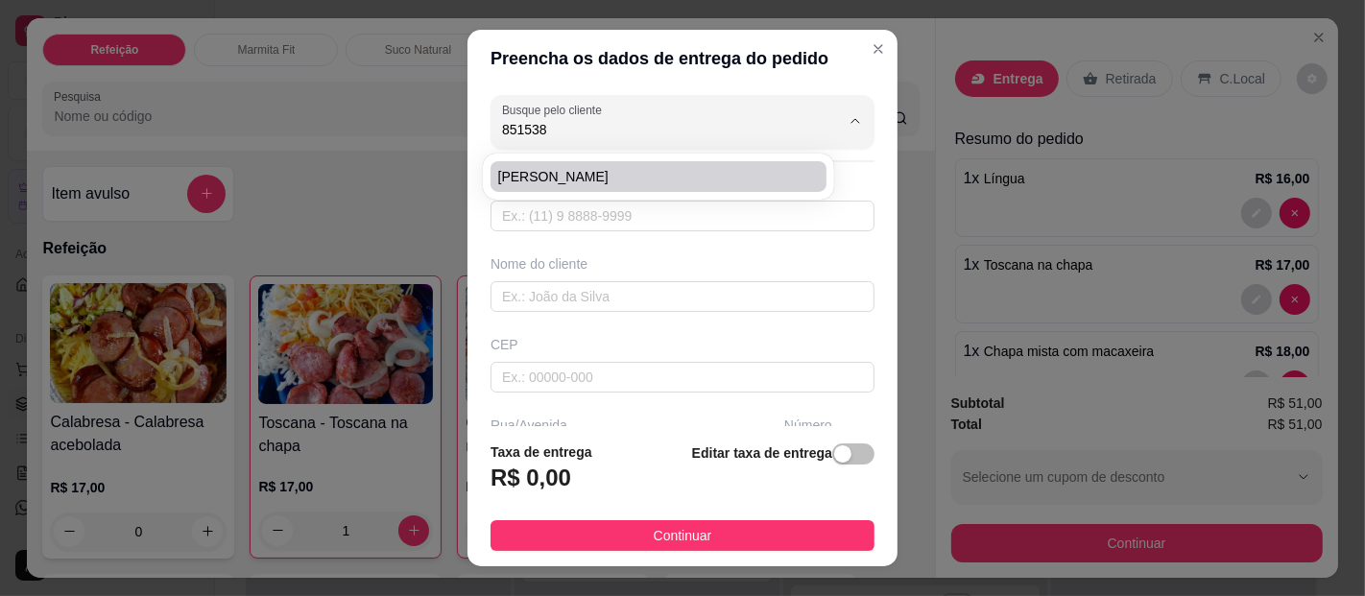
type input "30"
type input "[GEOGRAPHIC_DATA]"
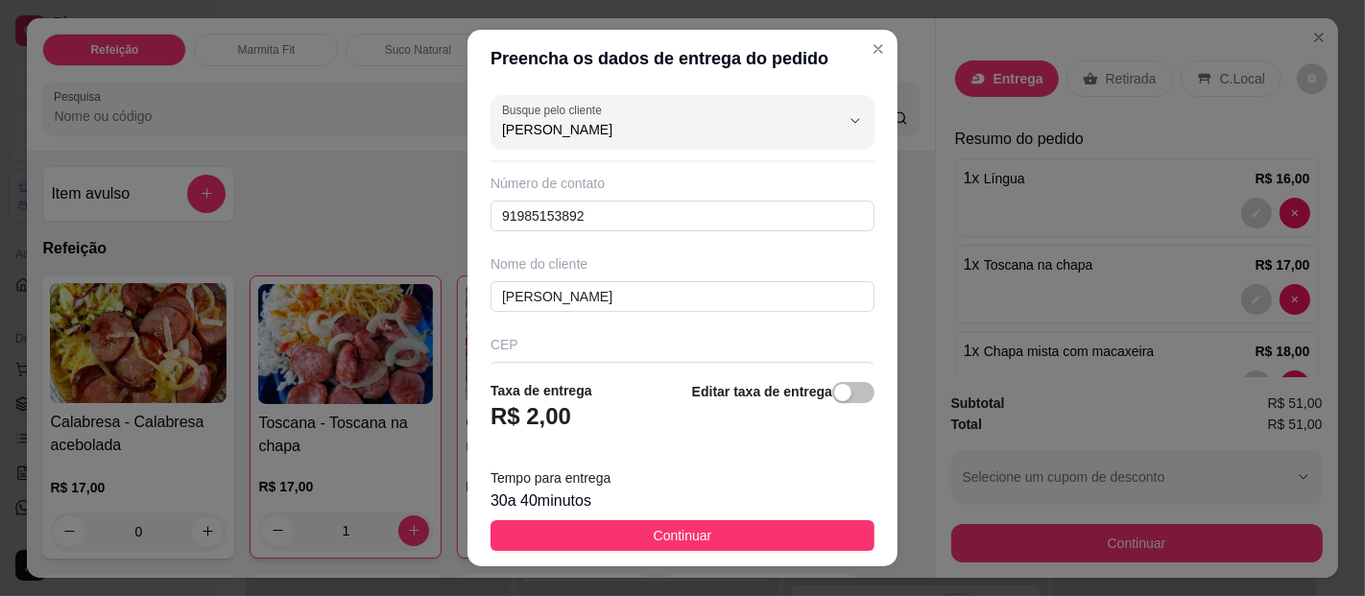
type input "[PERSON_NAME]"
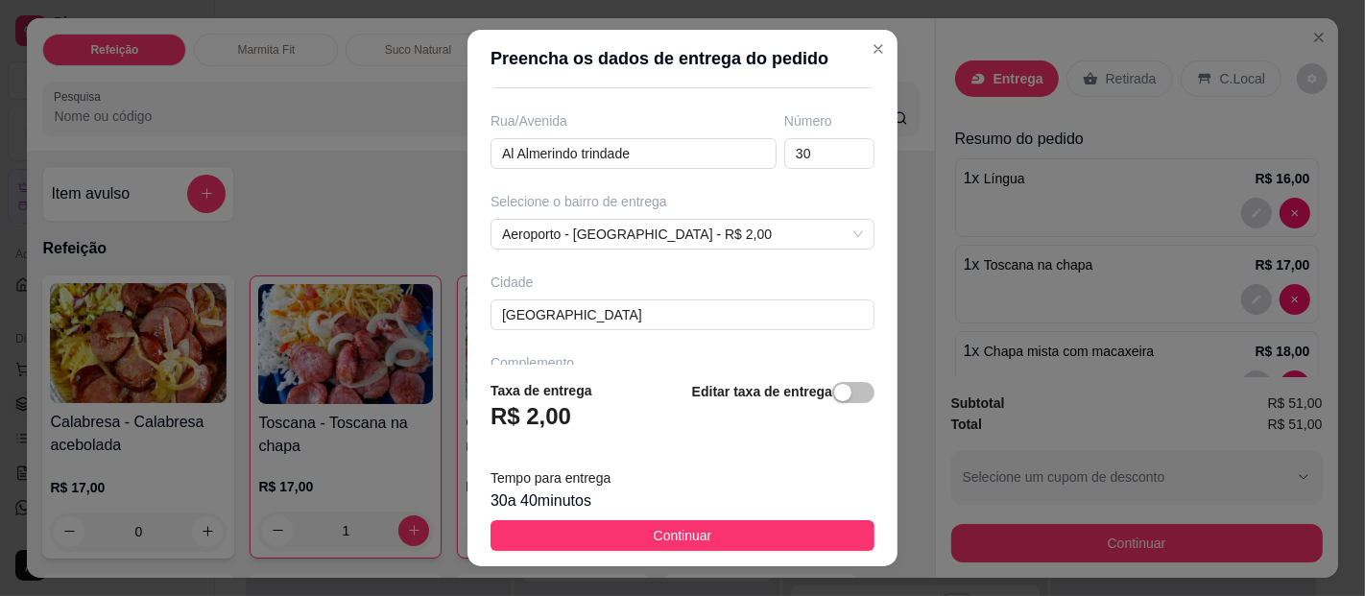
scroll to position [365, 0]
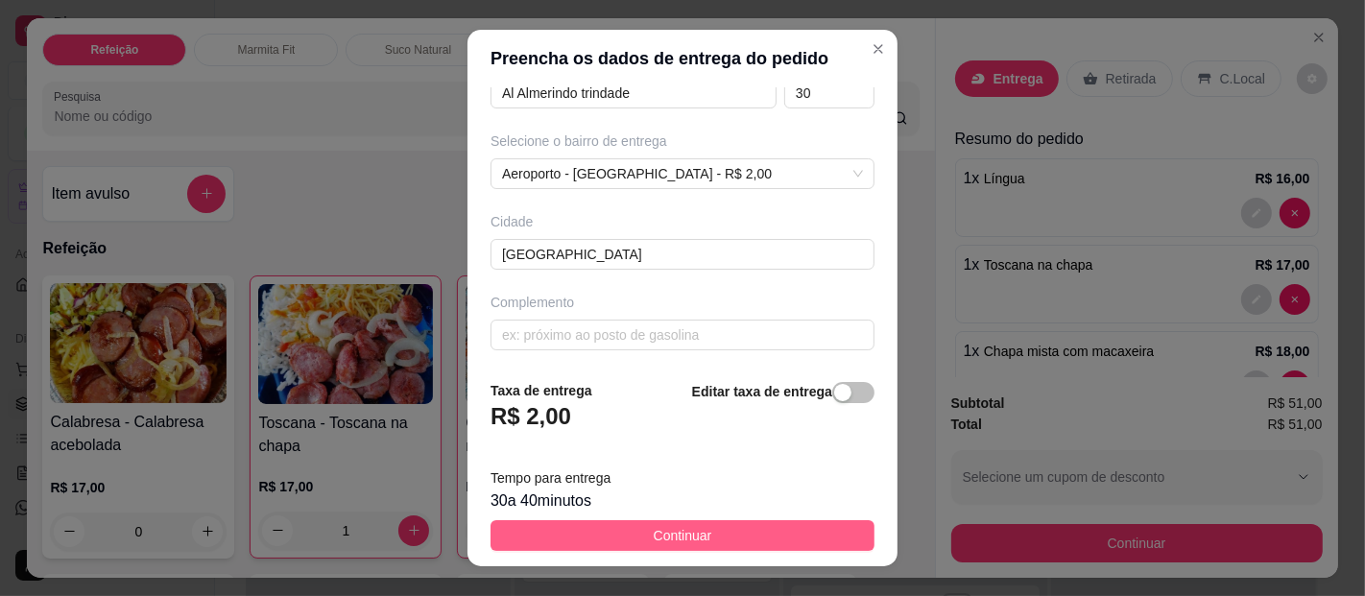
click at [708, 535] on button "Continuar" at bounding box center [683, 535] width 384 height 31
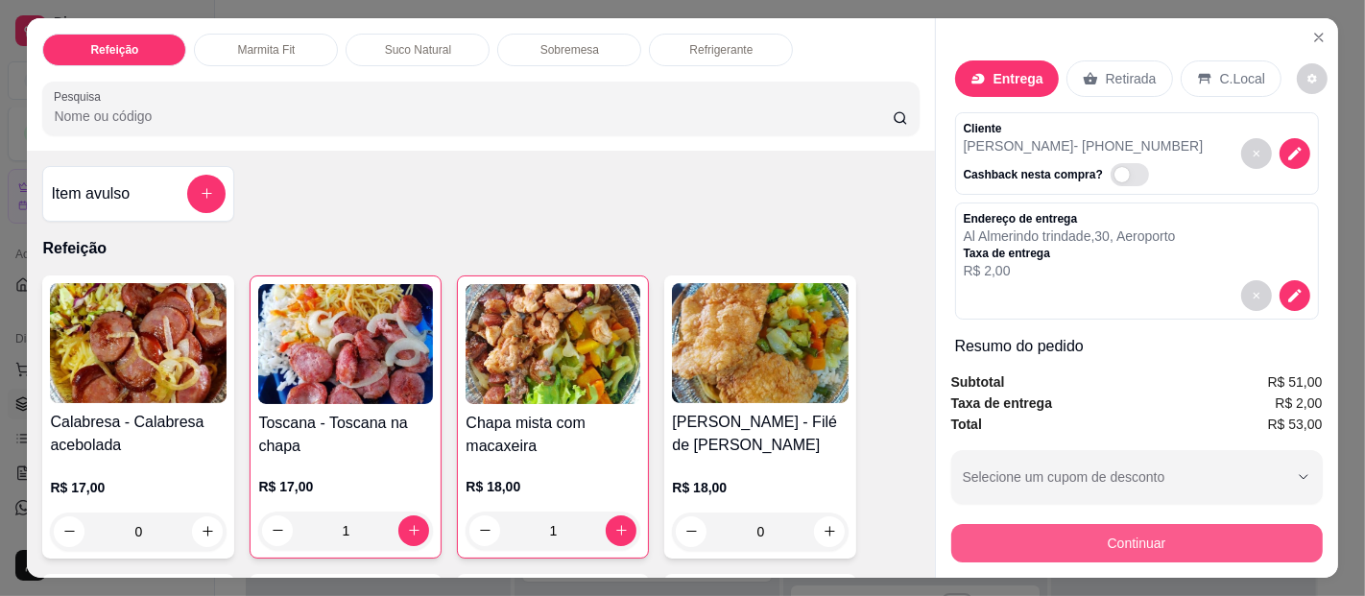
click at [1120, 540] on button "Continuar" at bounding box center [1137, 543] width 372 height 38
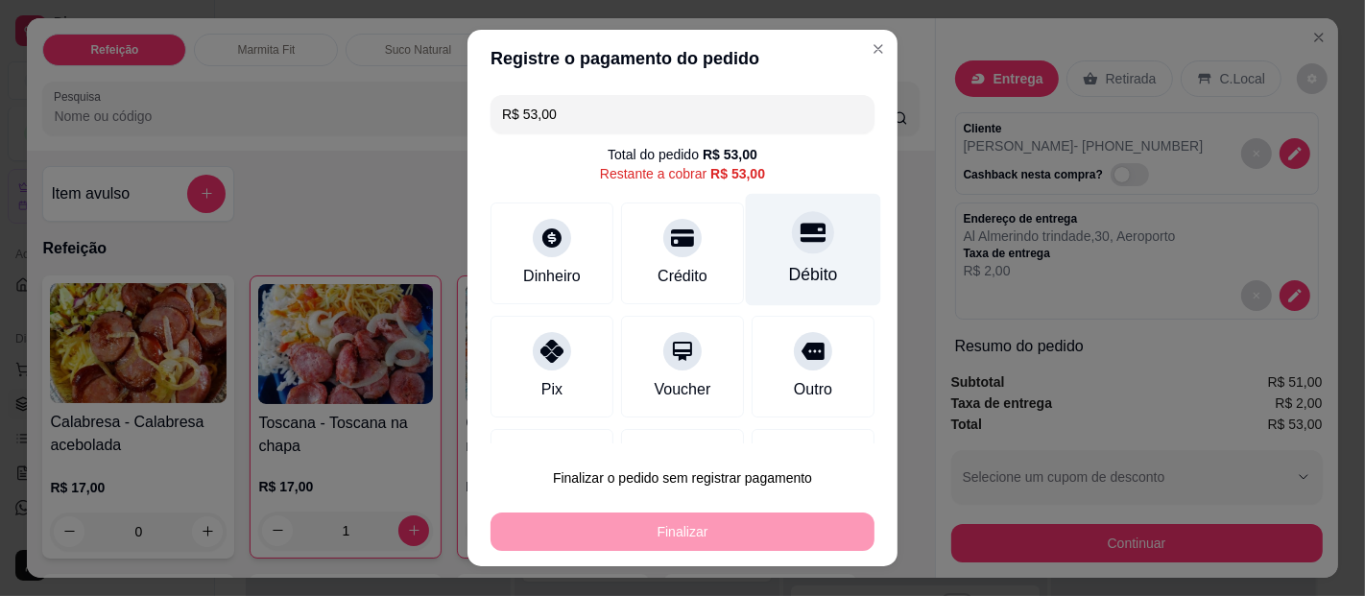
click at [789, 279] on div "Débito" at bounding box center [813, 274] width 49 height 25
type input "R$ 0,00"
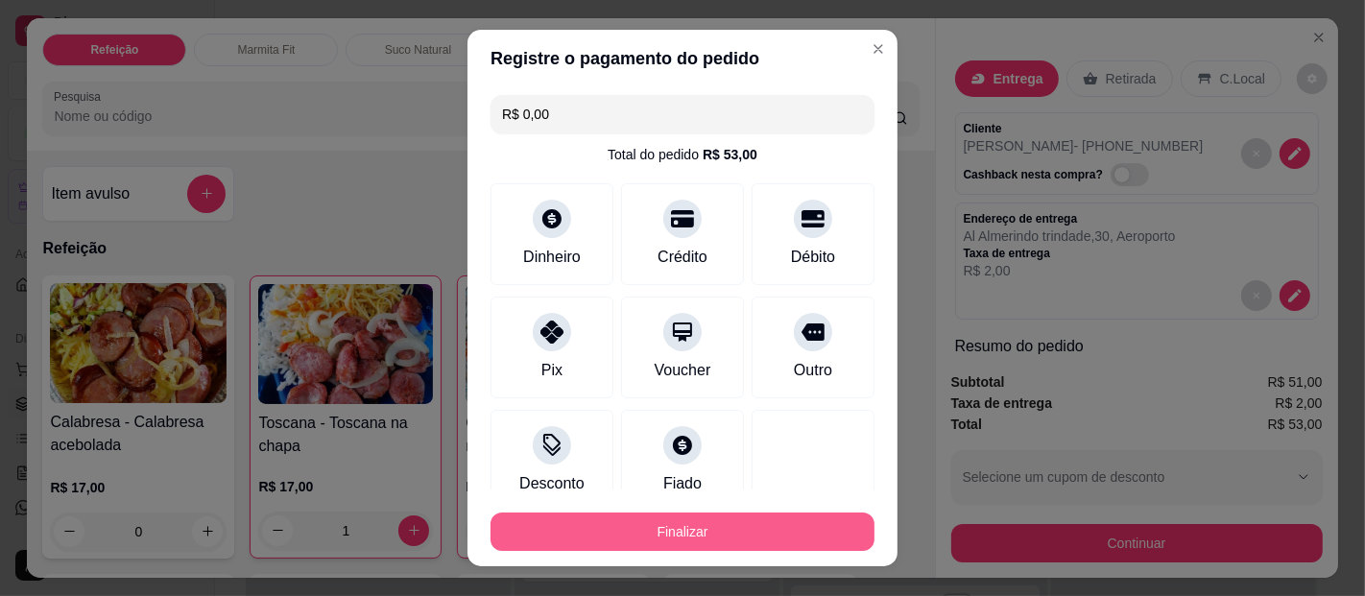
click at [728, 528] on button "Finalizar" at bounding box center [683, 532] width 384 height 38
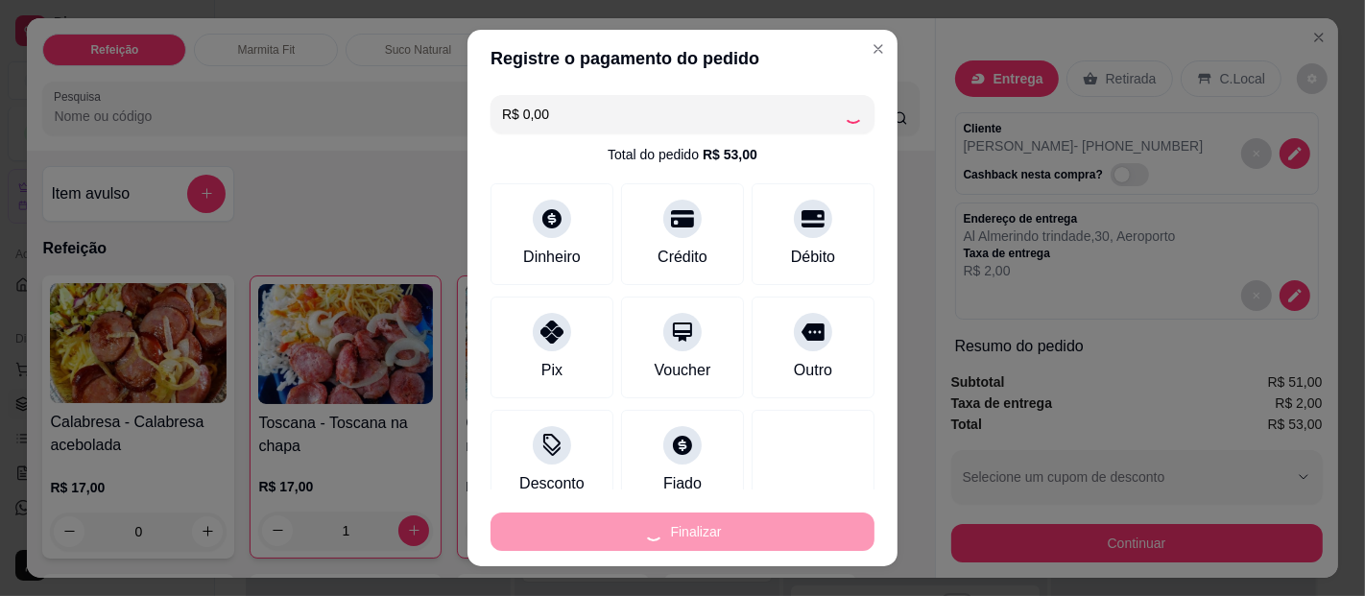
type input "0"
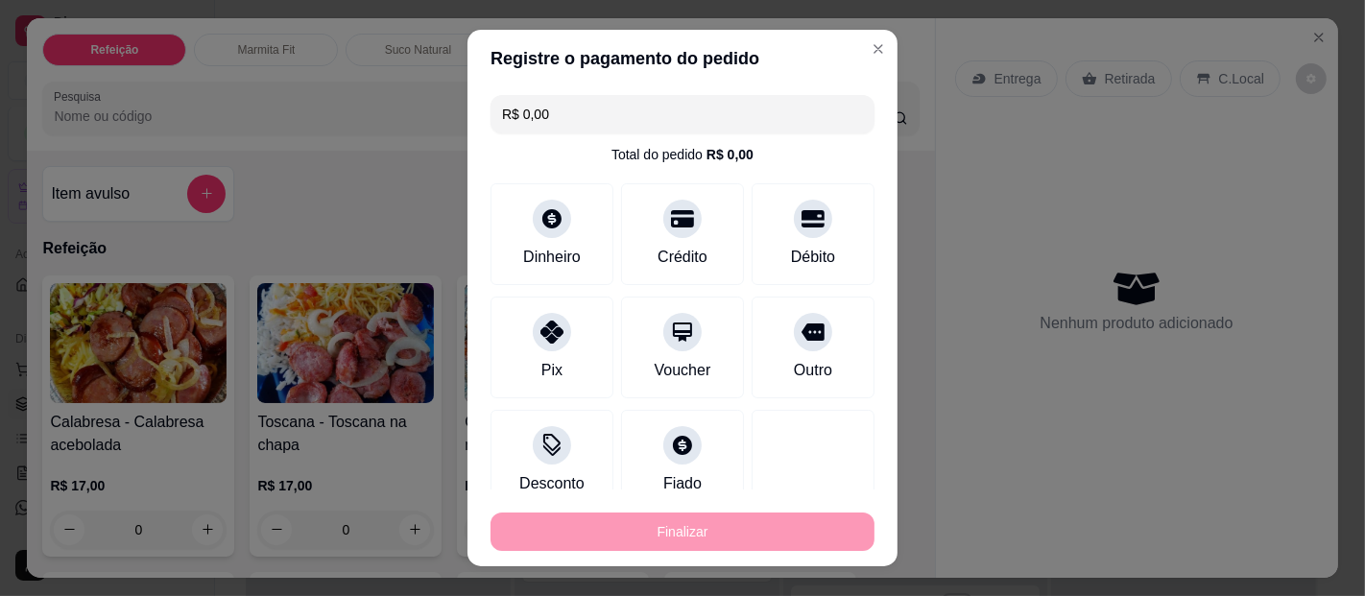
type input "-R$ 53,00"
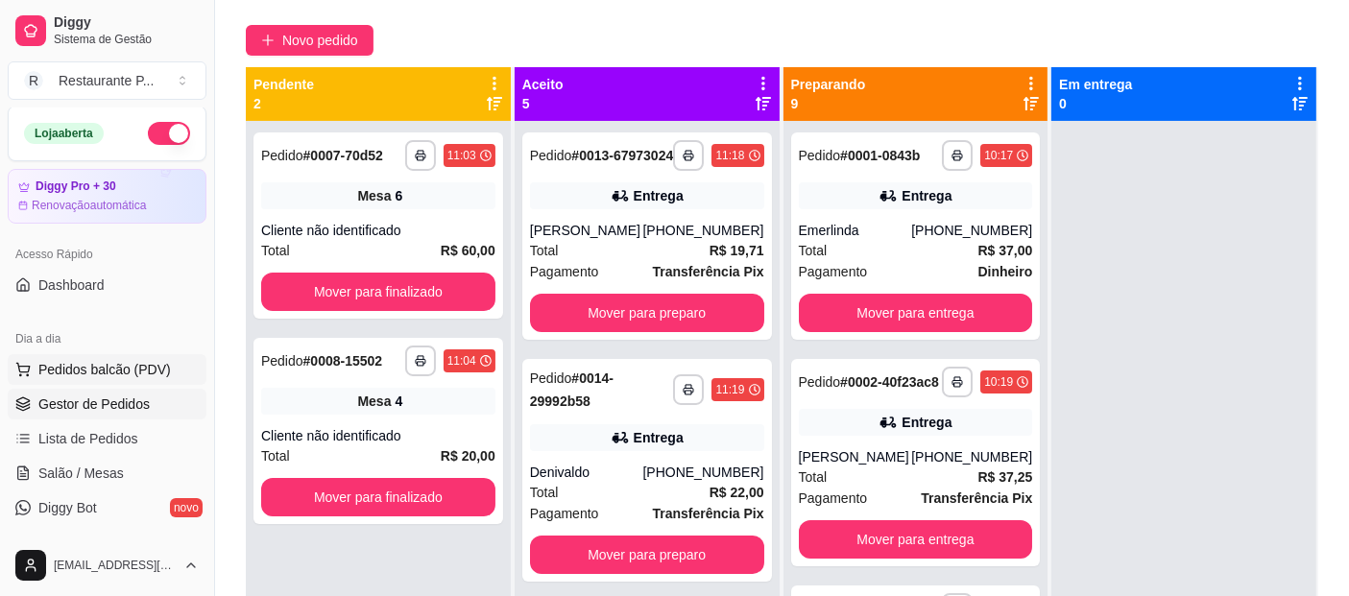
click at [133, 365] on span "Pedidos balcão (PDV)" at bounding box center [104, 369] width 132 height 19
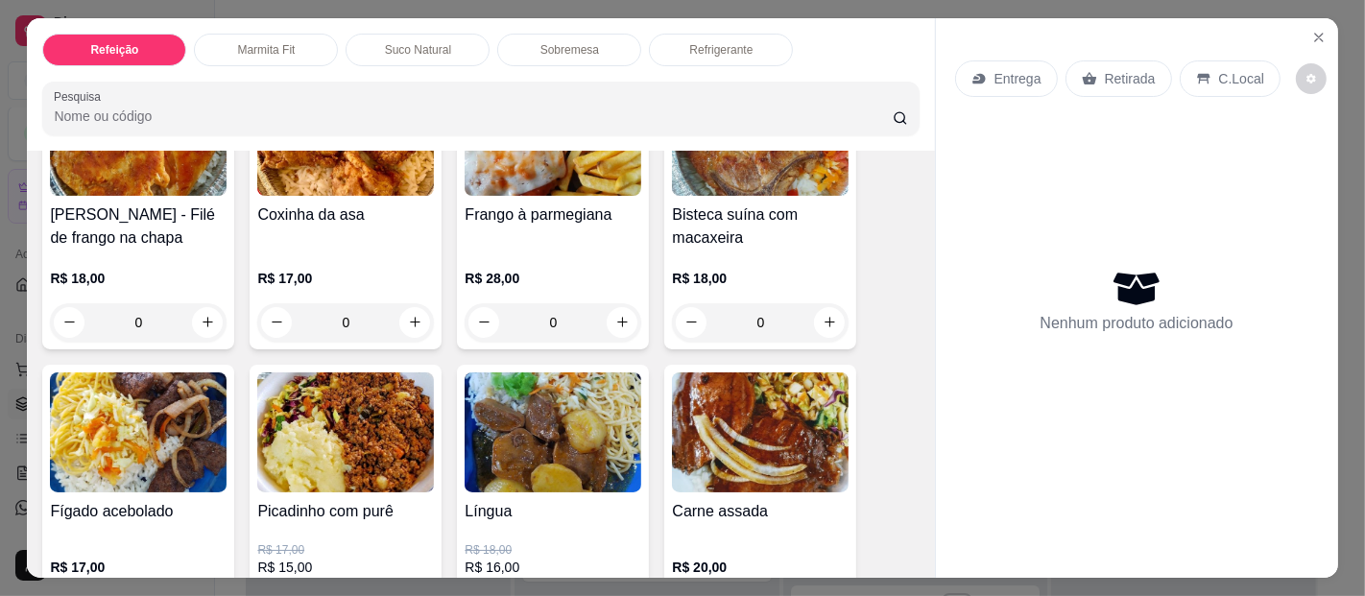
scroll to position [542, 0]
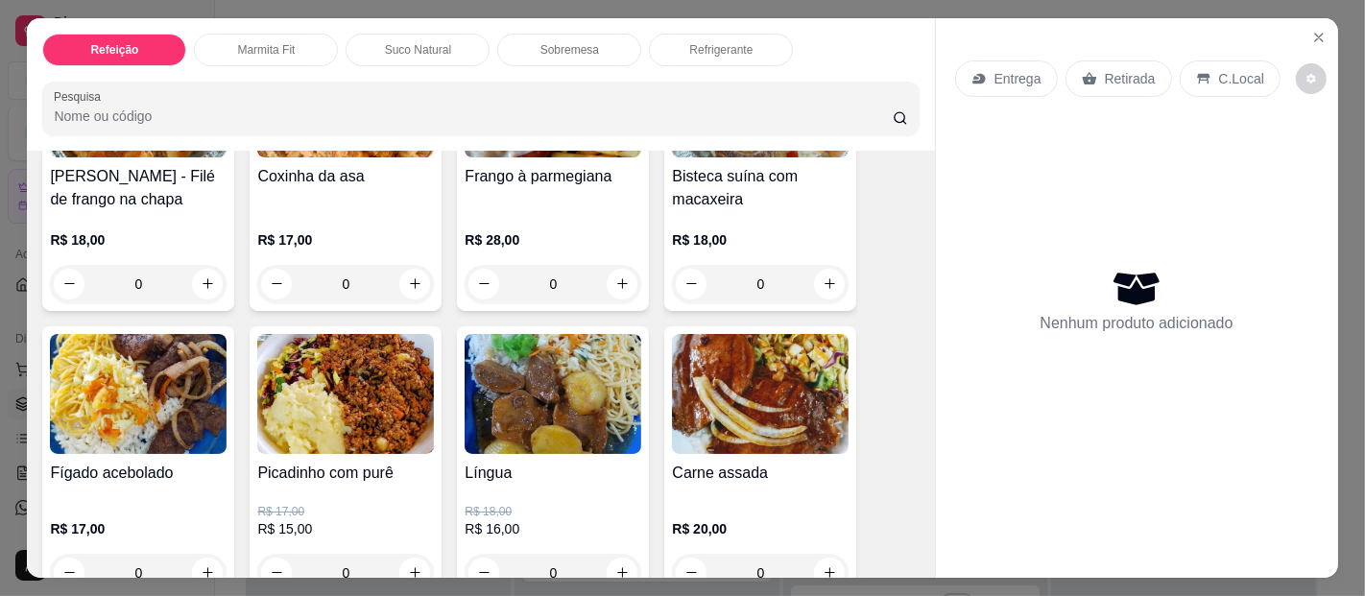
click at [815, 562] on div "0" at bounding box center [760, 573] width 177 height 38
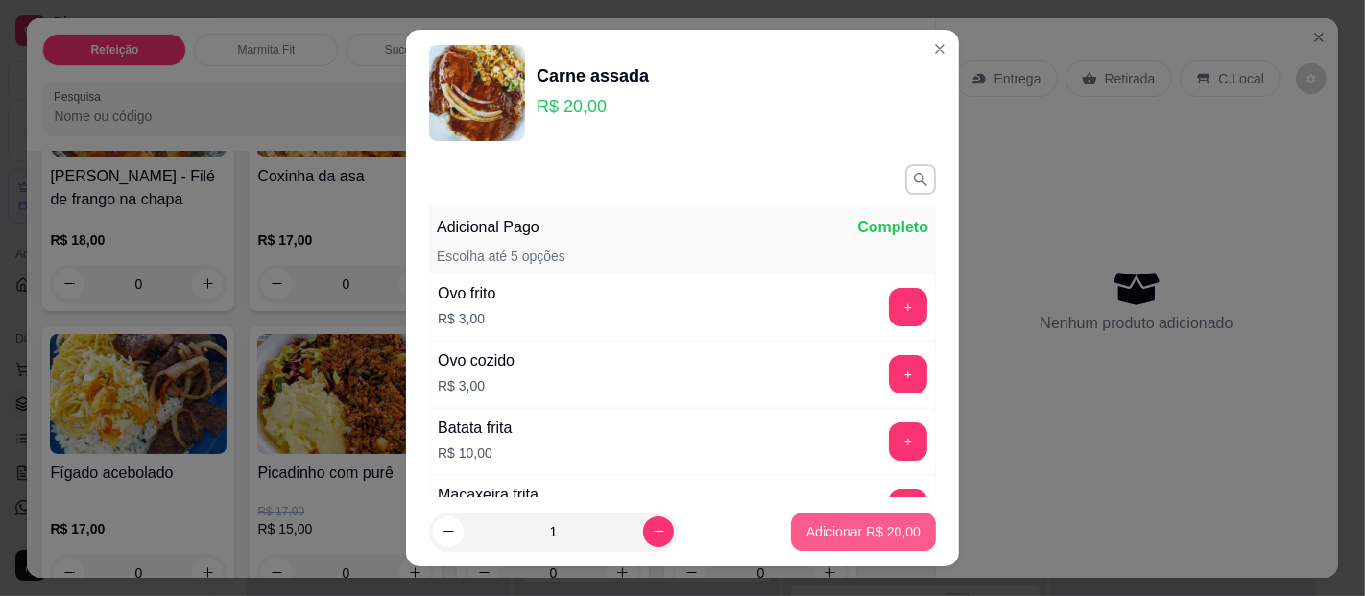
click at [864, 537] on p "Adicionar R$ 20,00" at bounding box center [864, 531] width 114 height 19
type input "1"
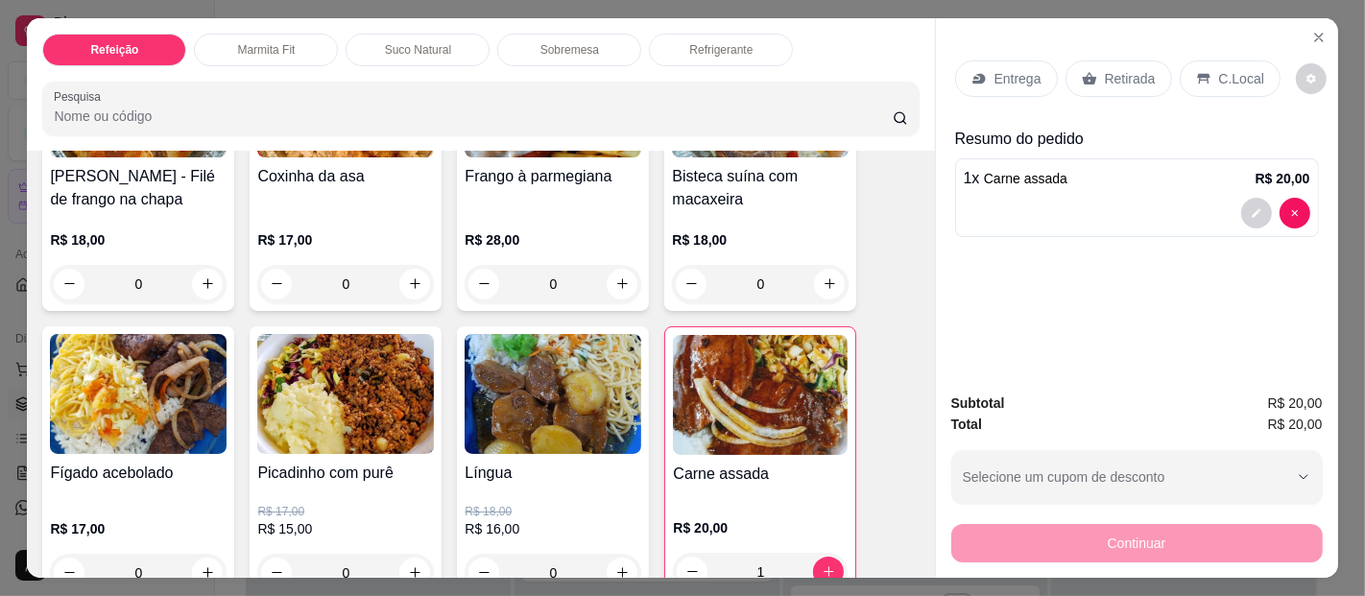
click at [997, 80] on div "Entrega" at bounding box center [1006, 78] width 103 height 36
click at [1111, 71] on p "Retirada" at bounding box center [1130, 78] width 51 height 19
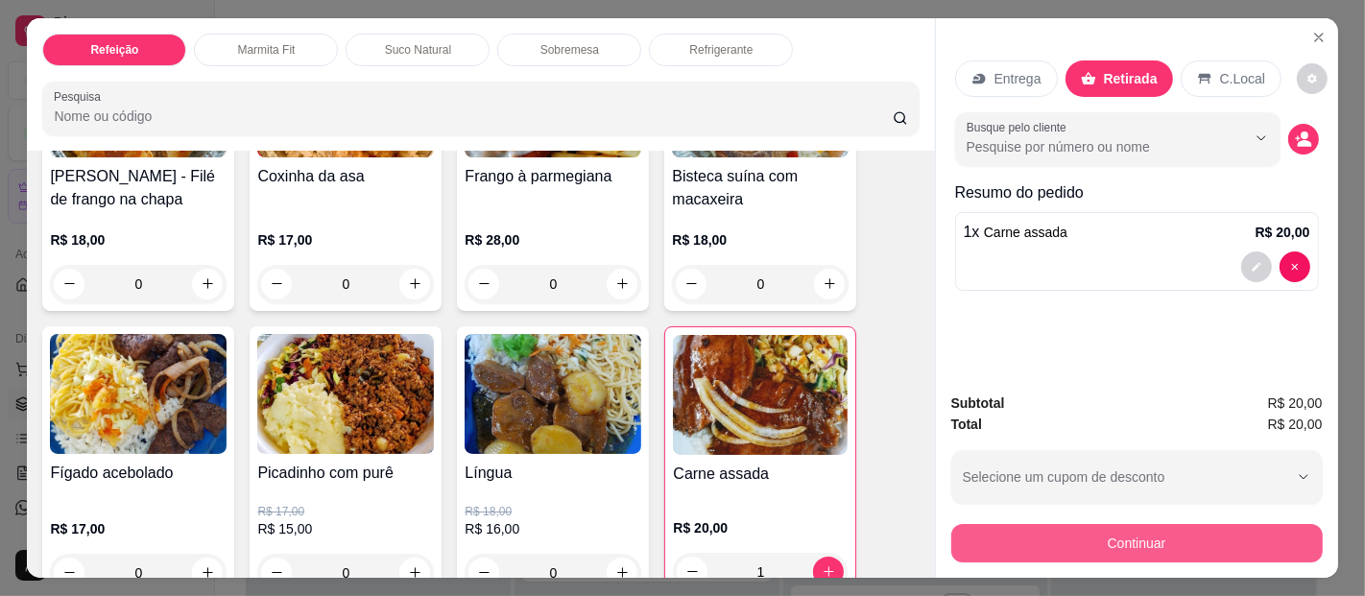
click at [1183, 530] on button "Continuar" at bounding box center [1137, 543] width 372 height 38
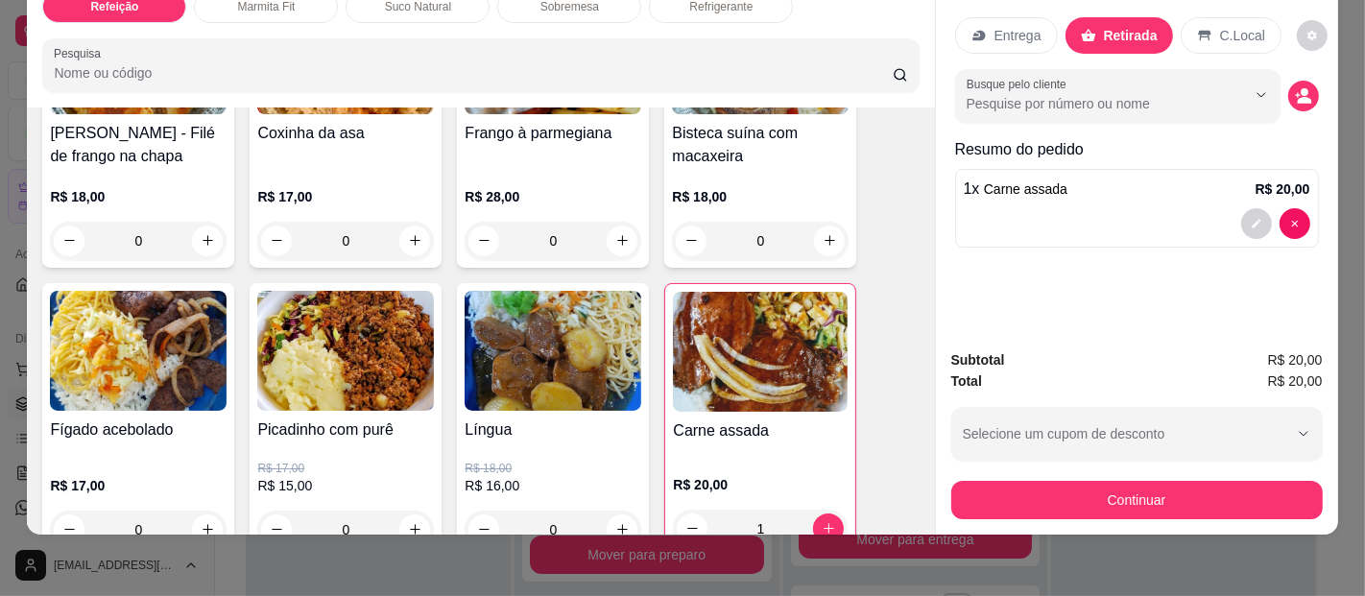
scroll to position [52, 0]
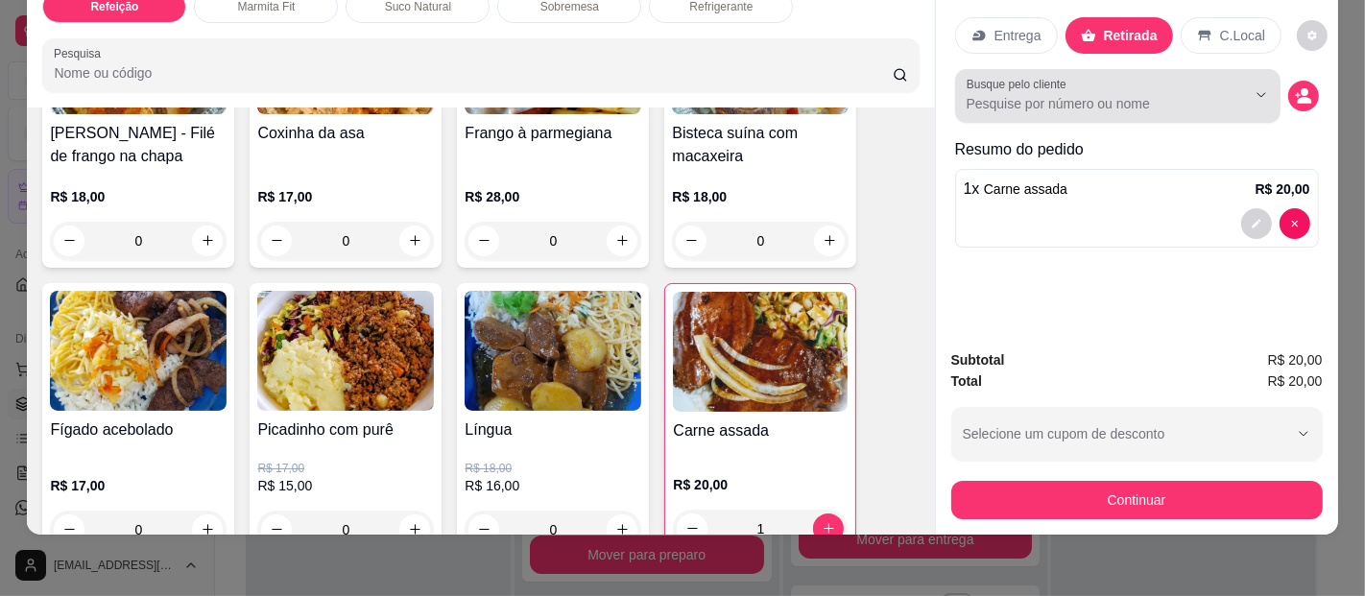
click at [1123, 77] on div at bounding box center [1118, 96] width 302 height 38
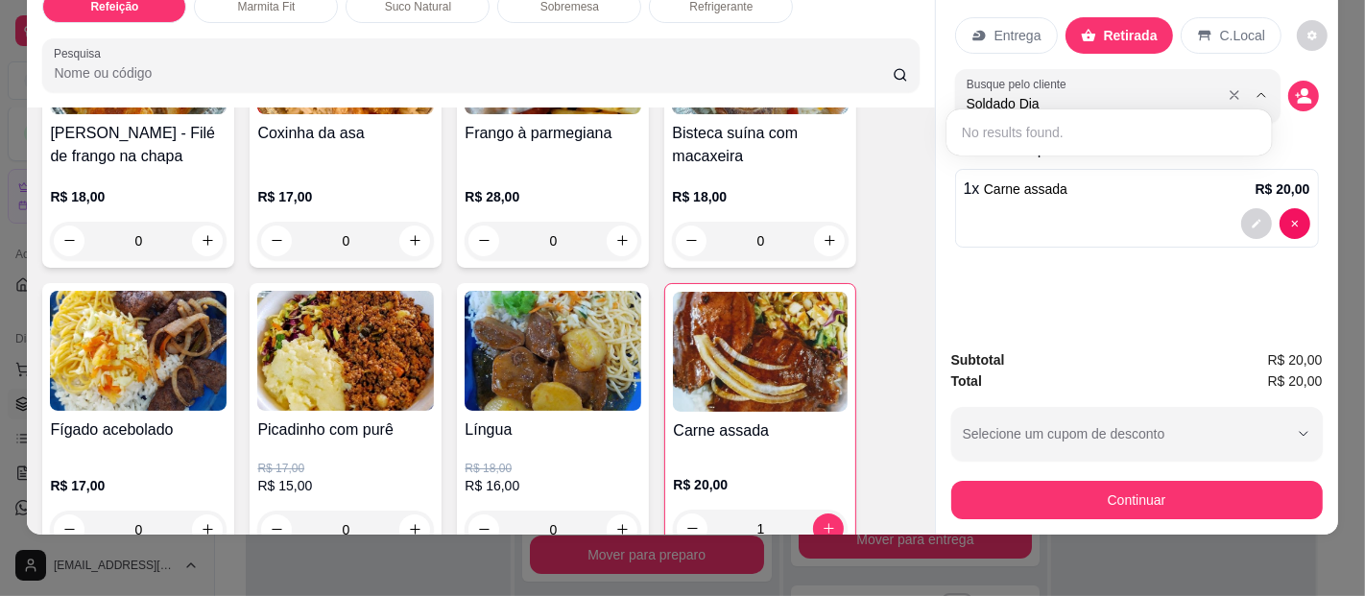
type input "[PERSON_NAME]"
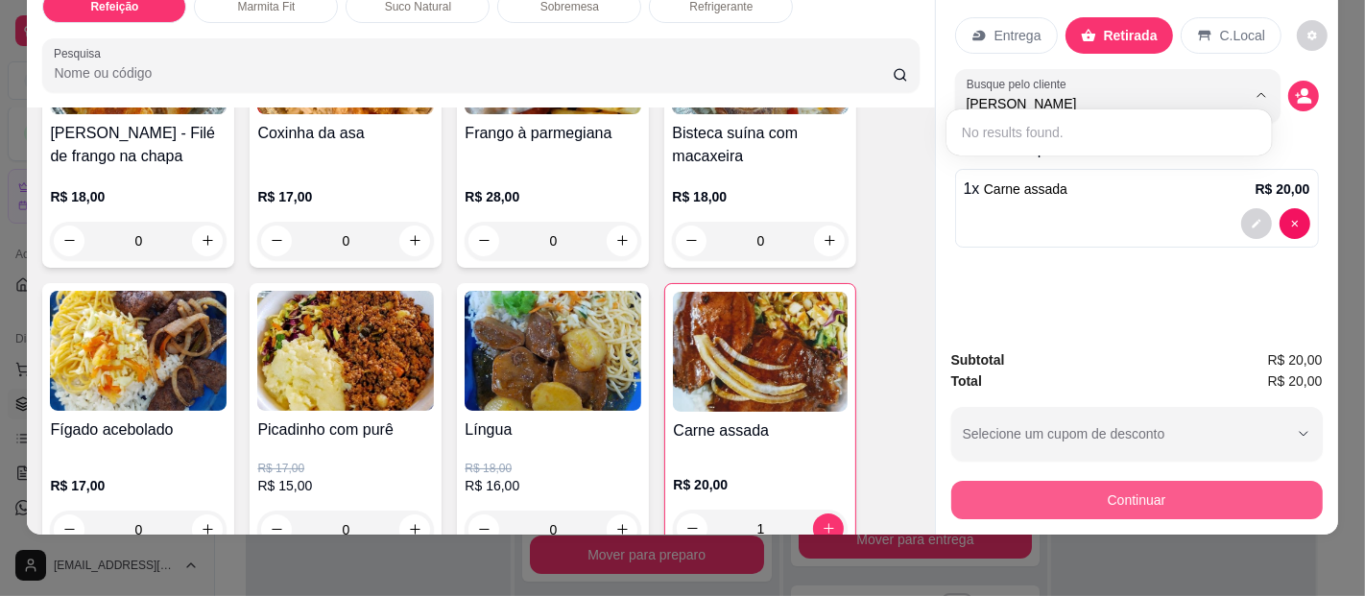
click at [1096, 488] on button "Continuar" at bounding box center [1137, 500] width 372 height 38
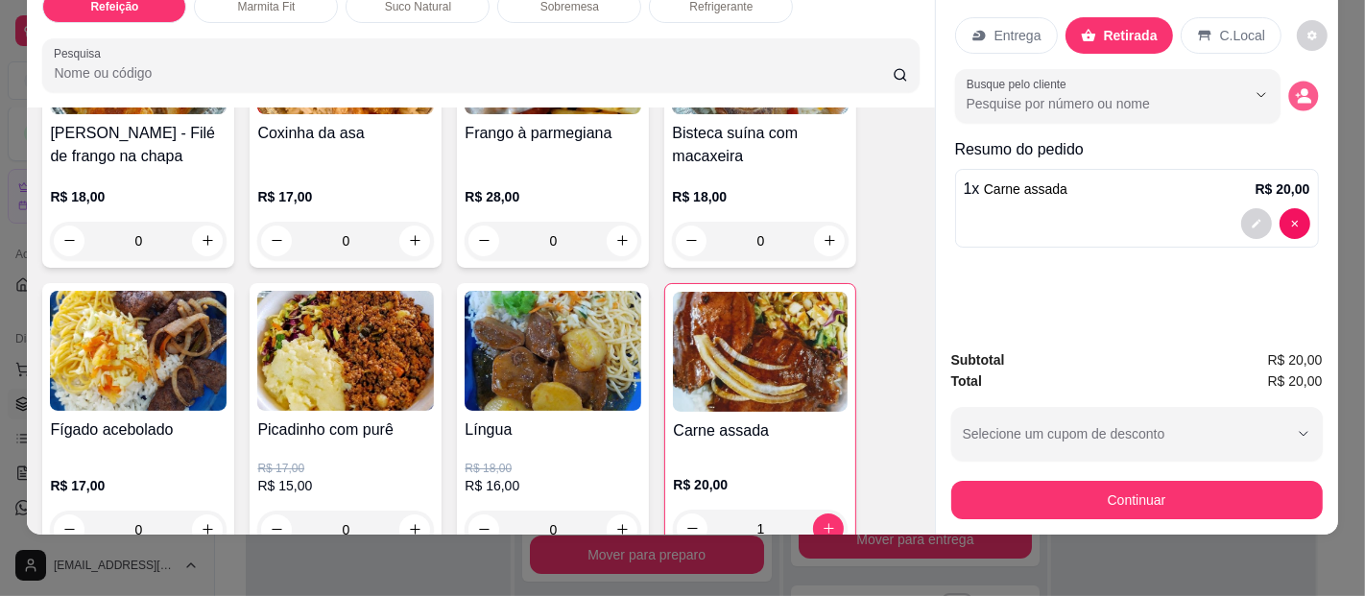
click at [1306, 81] on button "decrease-product-quantity" at bounding box center [1304, 96] width 30 height 30
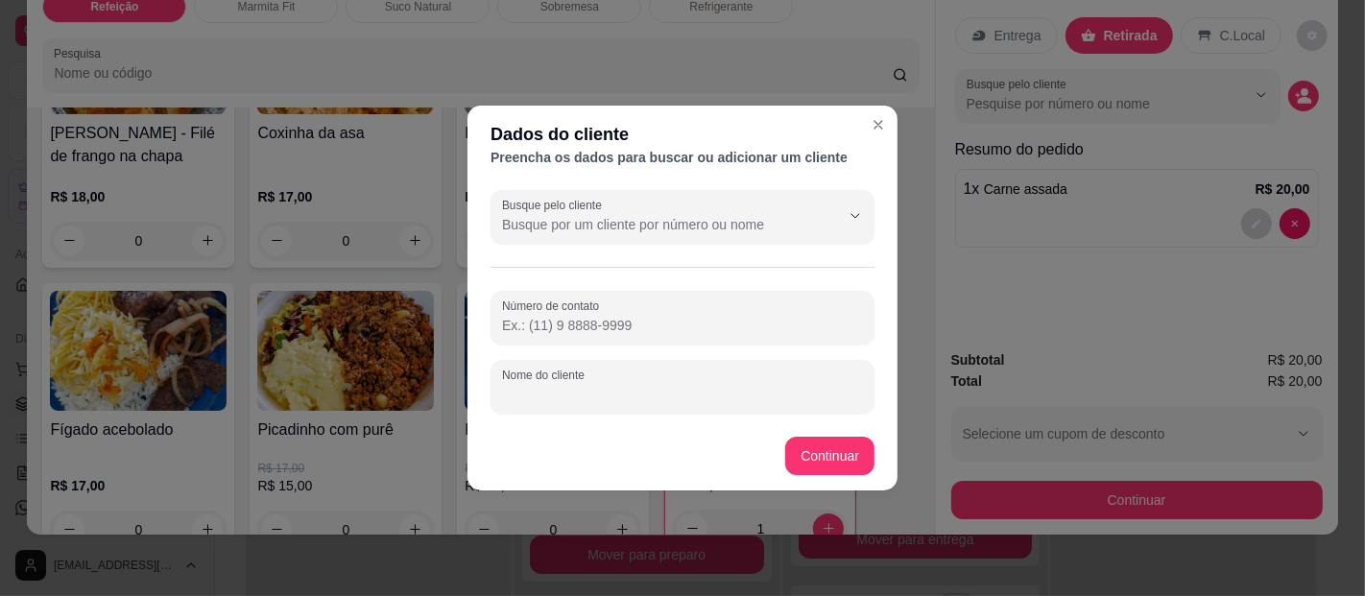
click at [697, 393] on input "Nome do cliente" at bounding box center [682, 394] width 361 height 19
click at [536, 395] on input "[PERSON_NAME]" at bounding box center [682, 394] width 361 height 19
type input "[PERSON_NAME]"
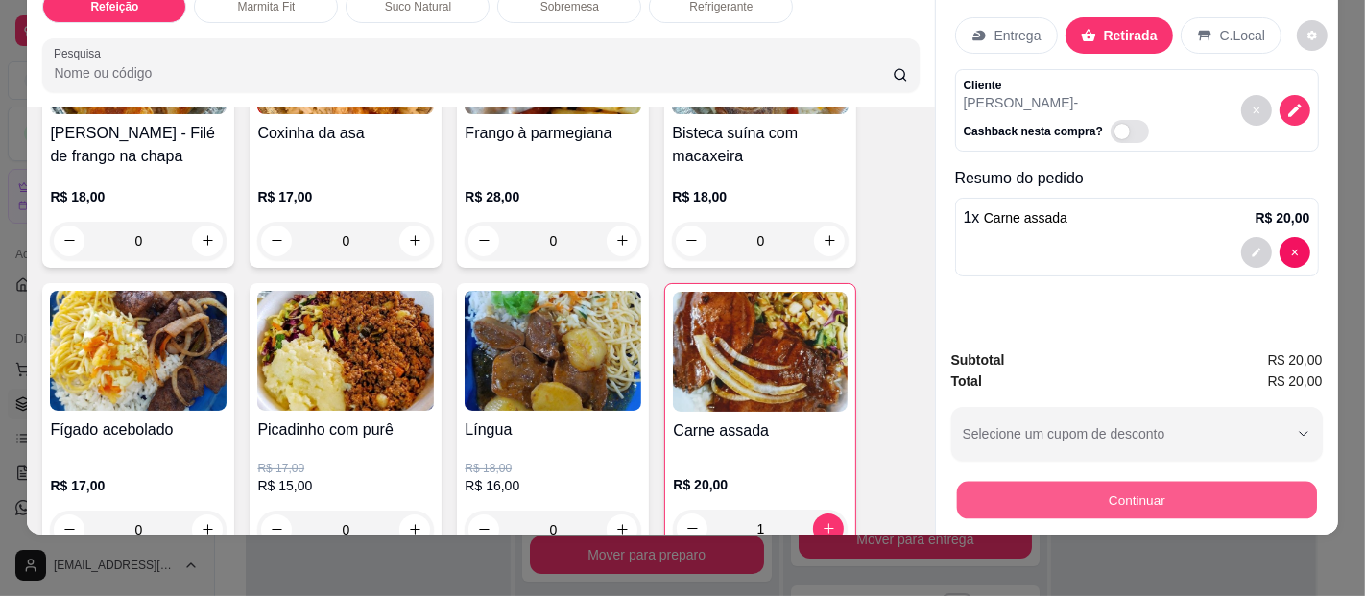
click at [1087, 482] on button "Continuar" at bounding box center [1136, 500] width 360 height 37
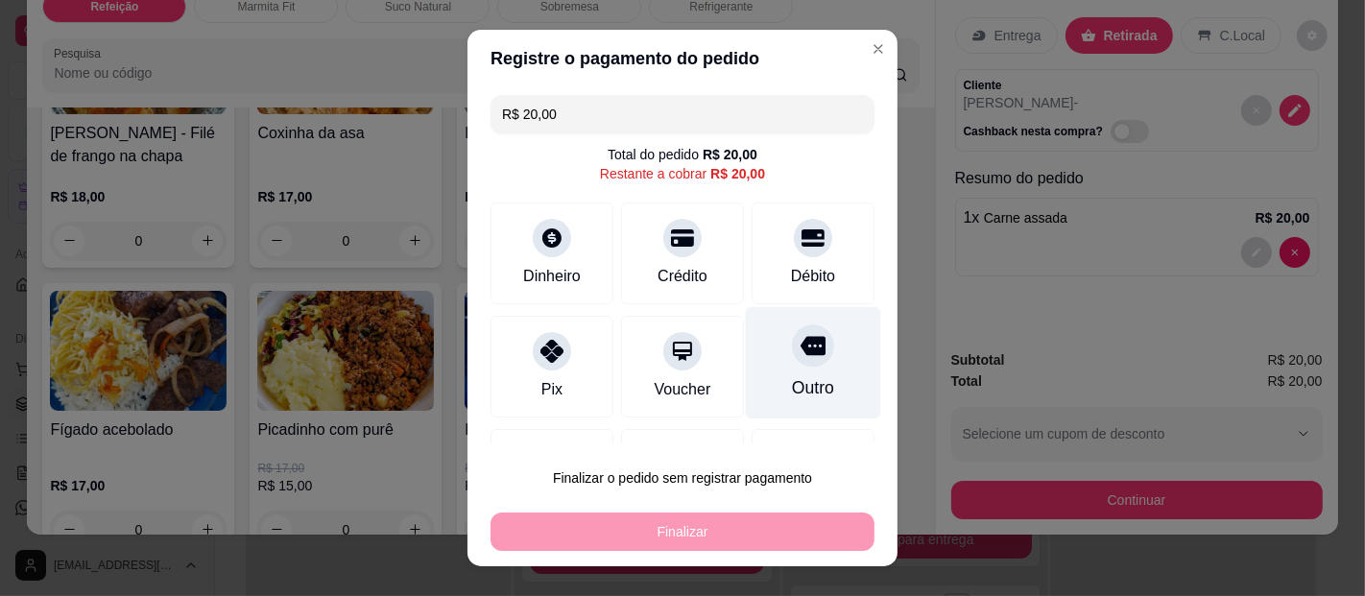
click at [801, 355] on icon at bounding box center [813, 345] width 25 height 25
type input "R$ 0,00"
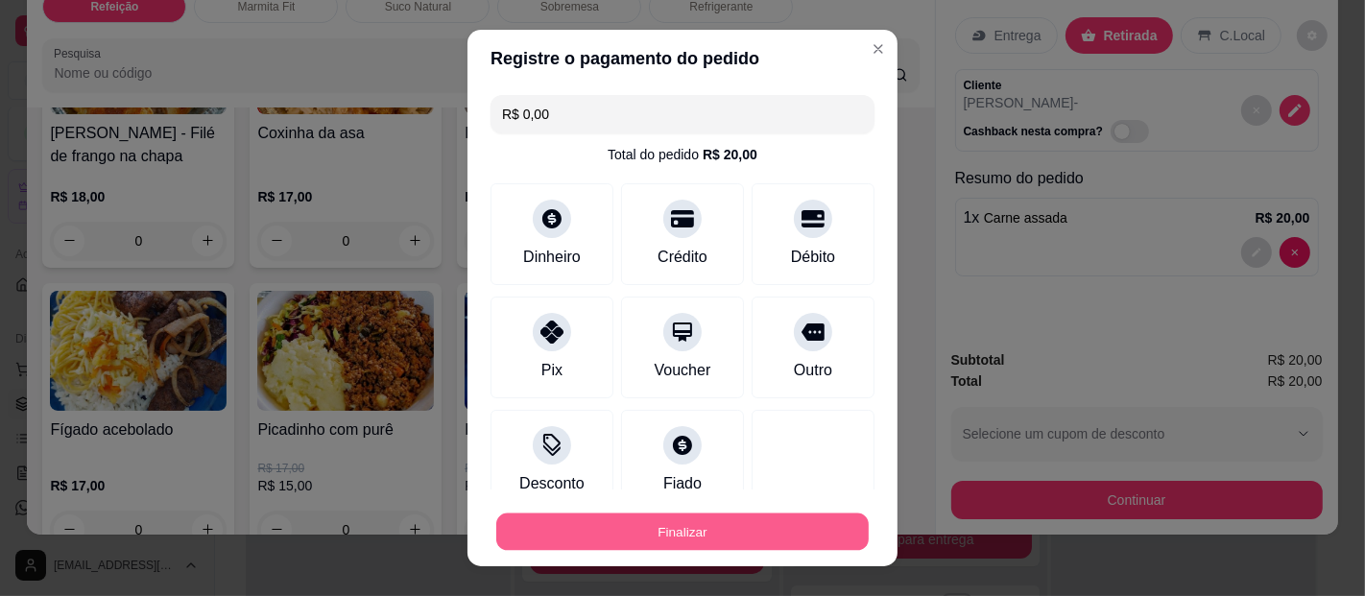
click at [740, 522] on button "Finalizar" at bounding box center [682, 532] width 373 height 37
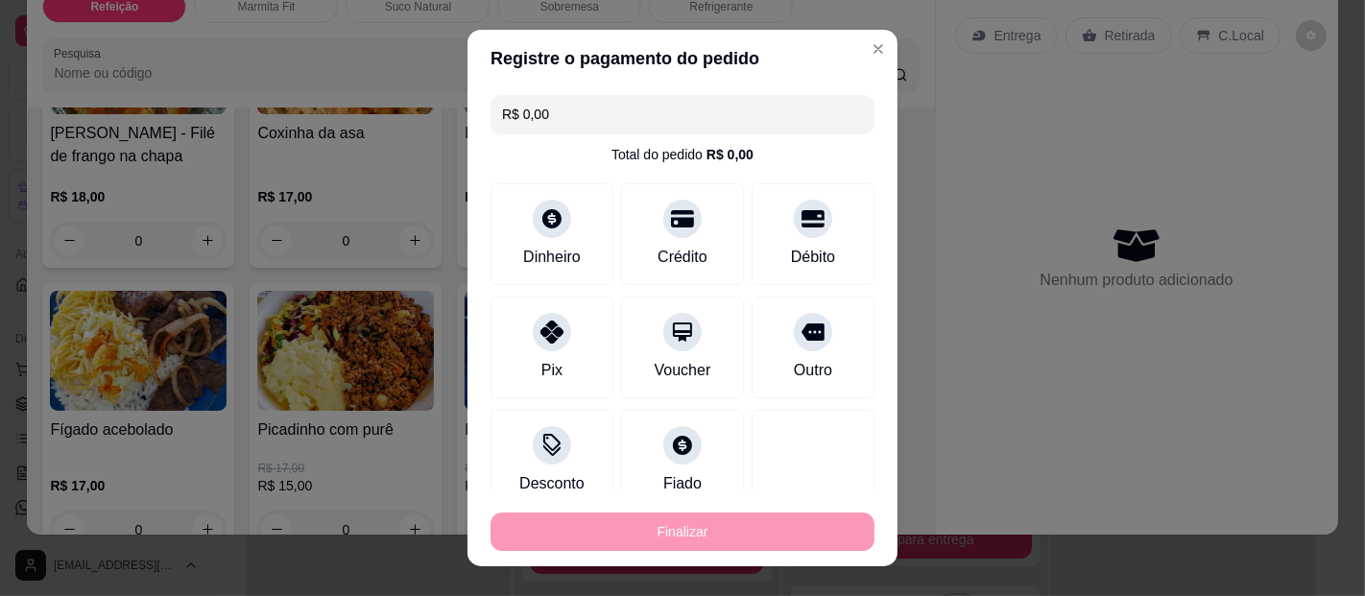
type input "0"
type input "-R$ 20,00"
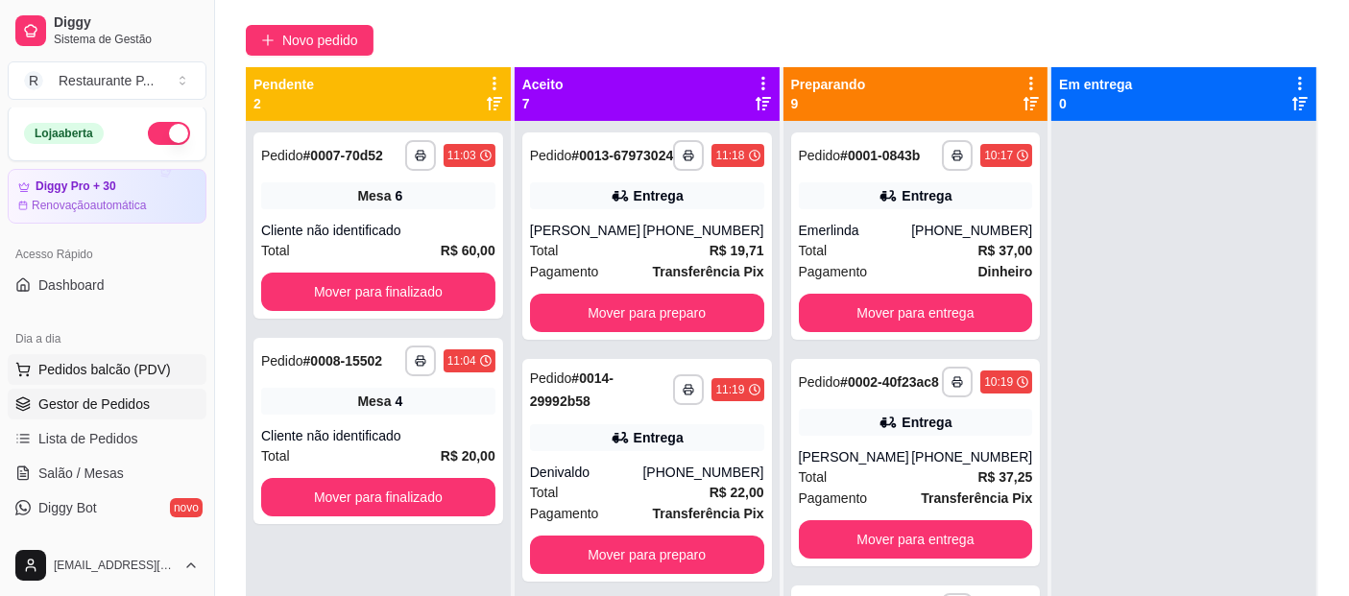
click at [94, 368] on span "Pedidos balcão (PDV)" at bounding box center [104, 369] width 132 height 19
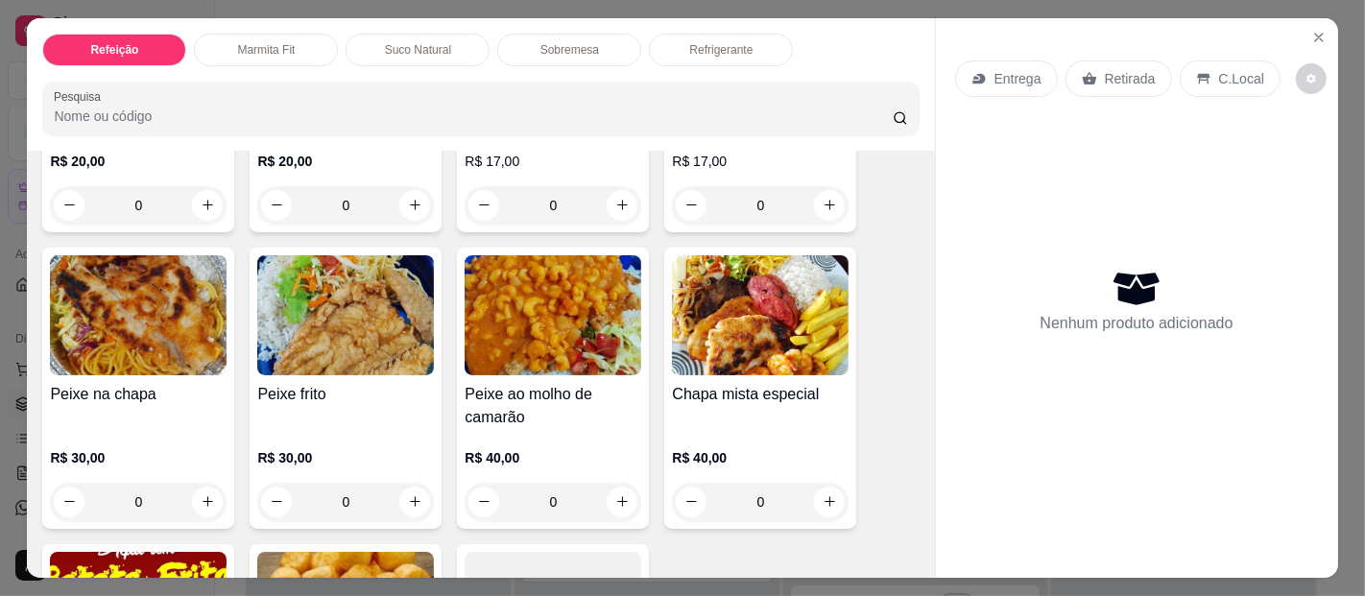
scroll to position [1426, 0]
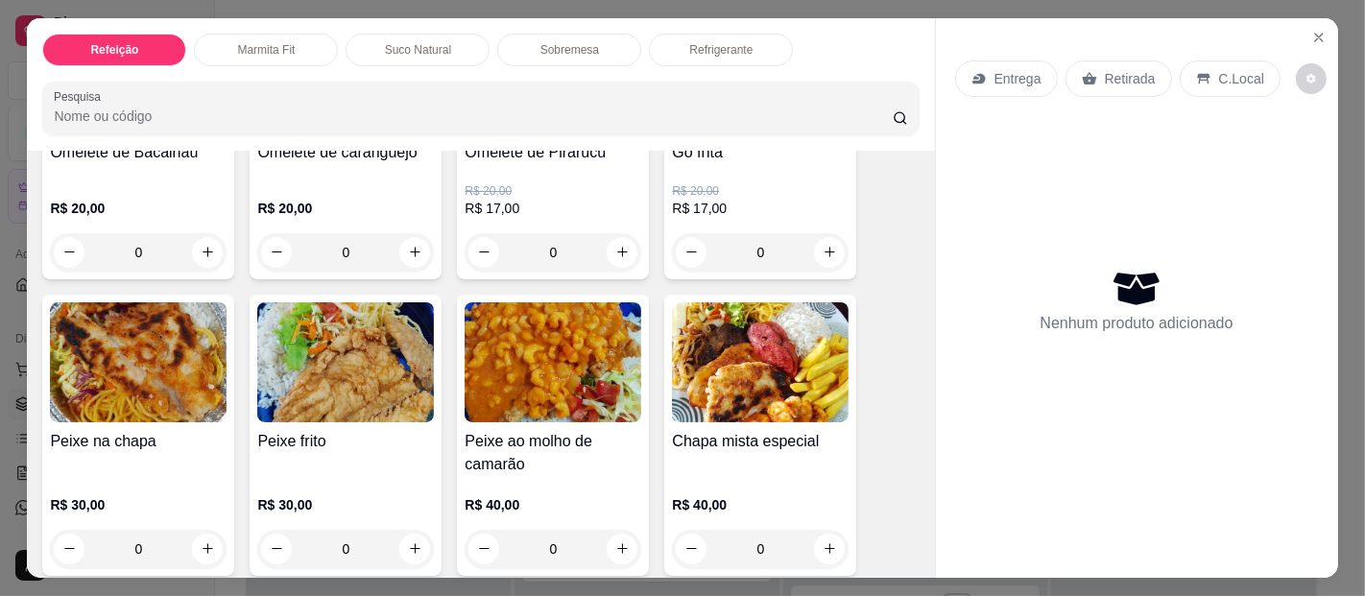
click at [194, 531] on div "0" at bounding box center [138, 549] width 177 height 38
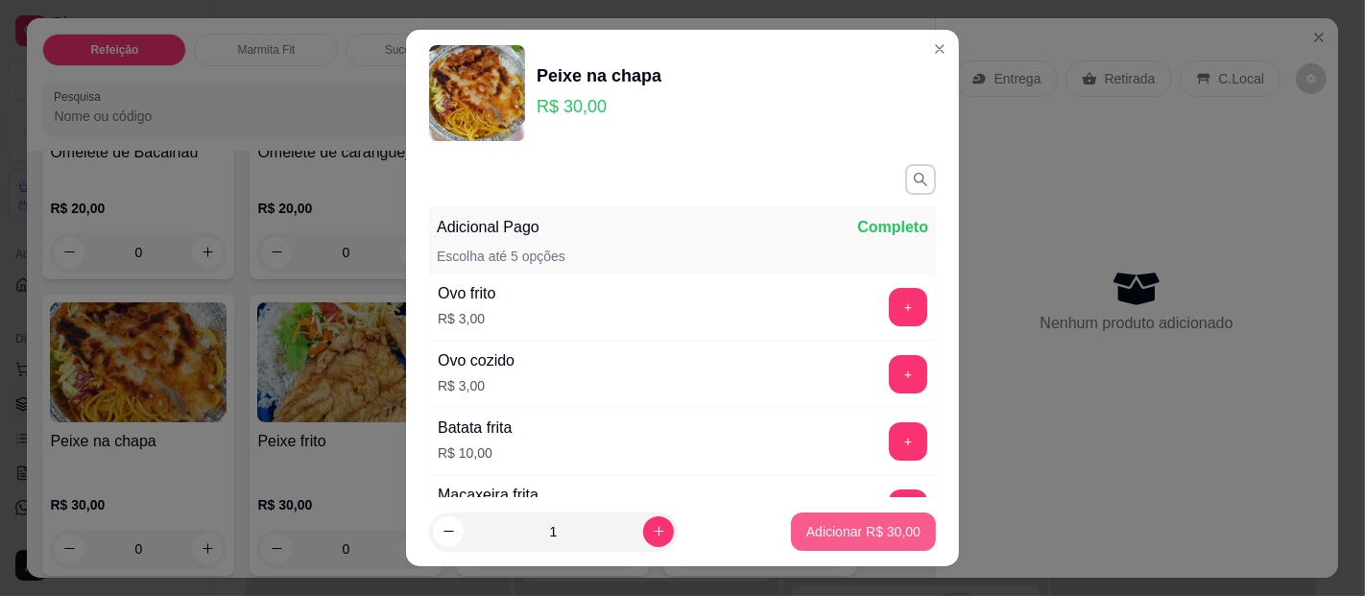
click at [870, 528] on p "Adicionar R$ 30,00" at bounding box center [864, 531] width 114 height 19
type input "1"
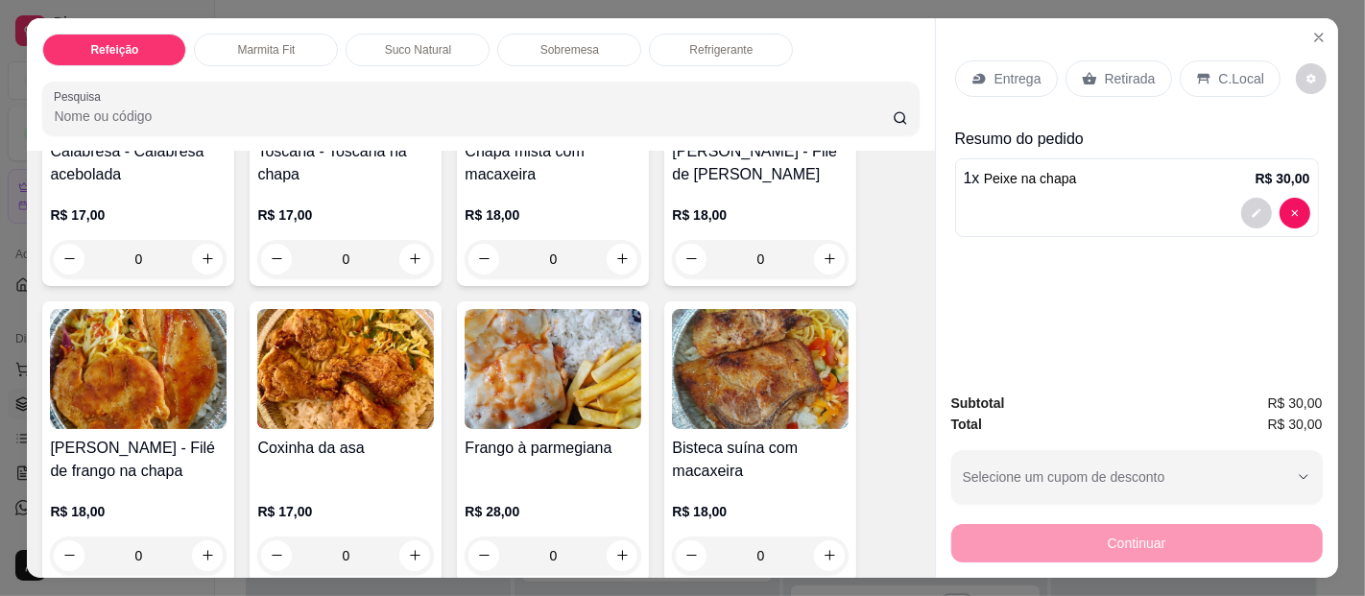
scroll to position [0, 0]
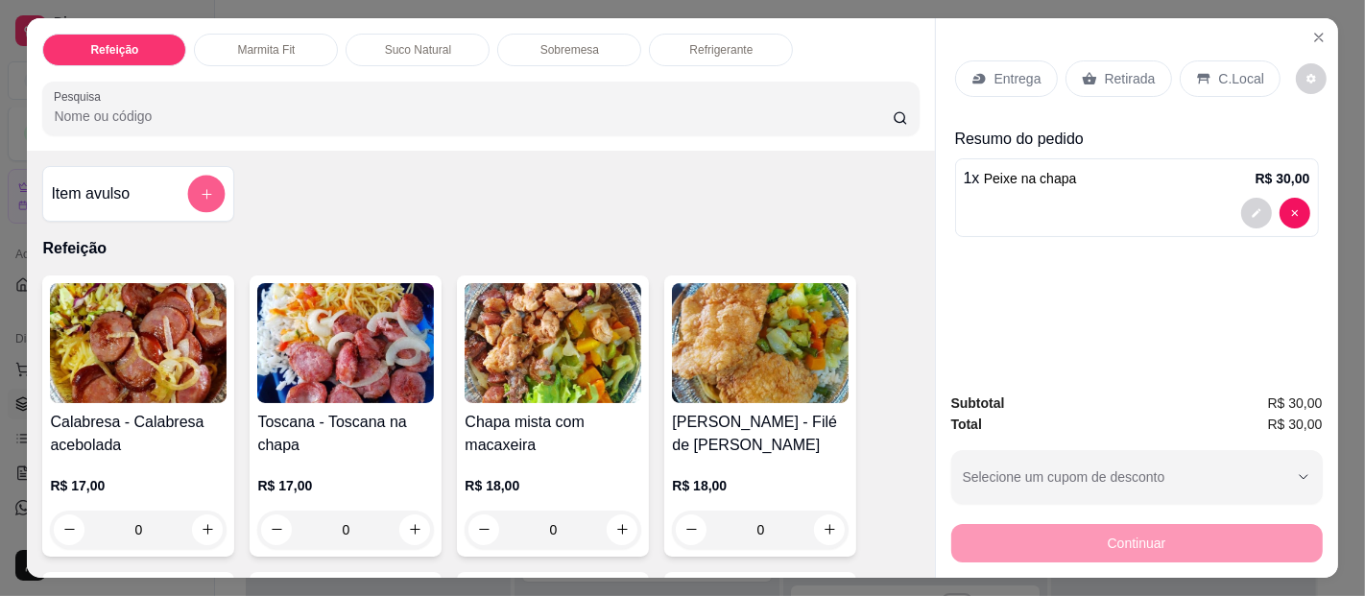
click at [200, 186] on icon "add-separate-item" at bounding box center [207, 193] width 14 height 14
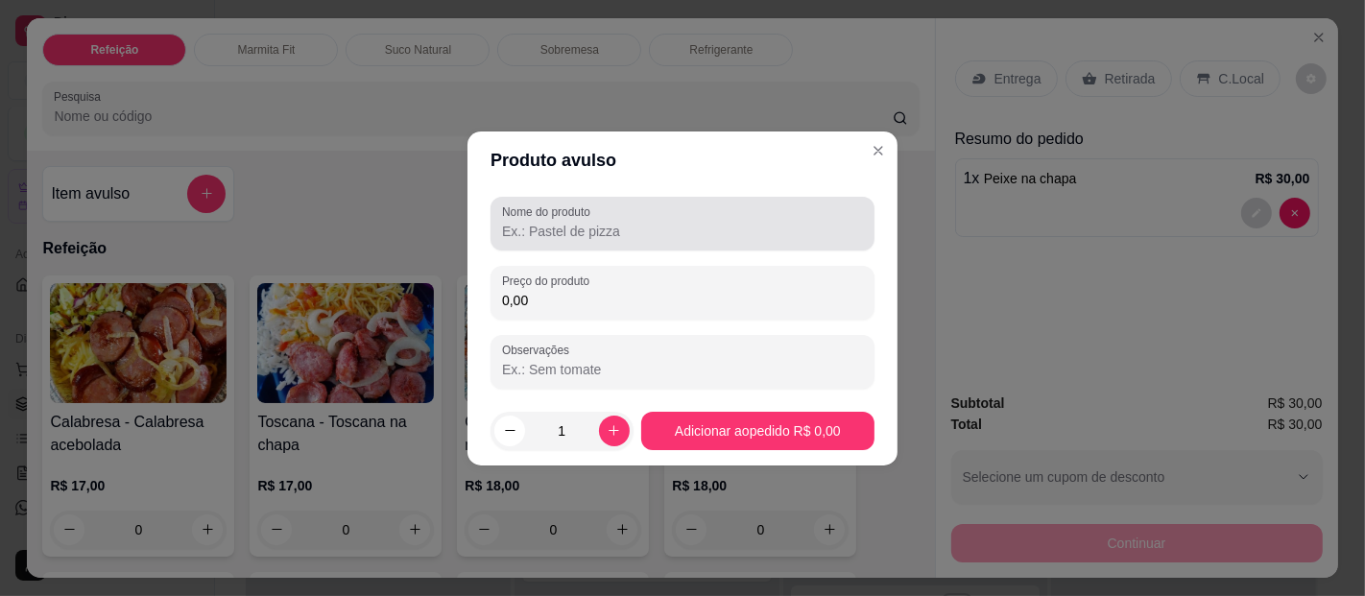
click at [605, 235] on input "Nome do produto" at bounding box center [682, 231] width 361 height 19
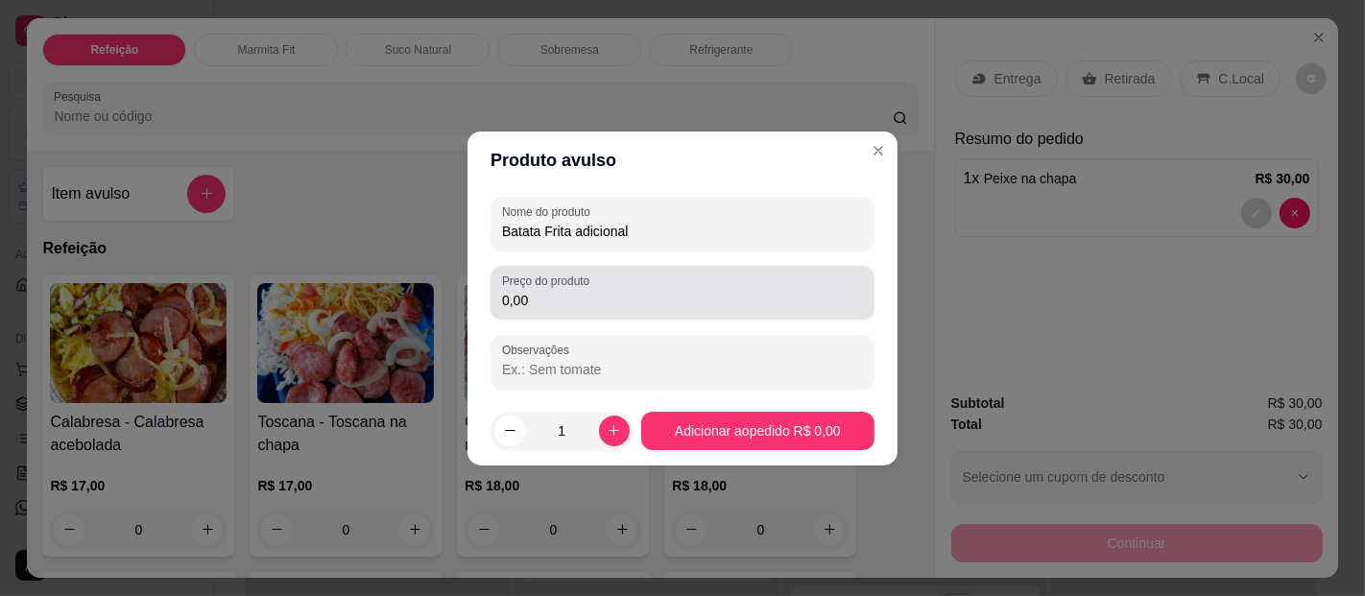
type input "Batata Frita adicional"
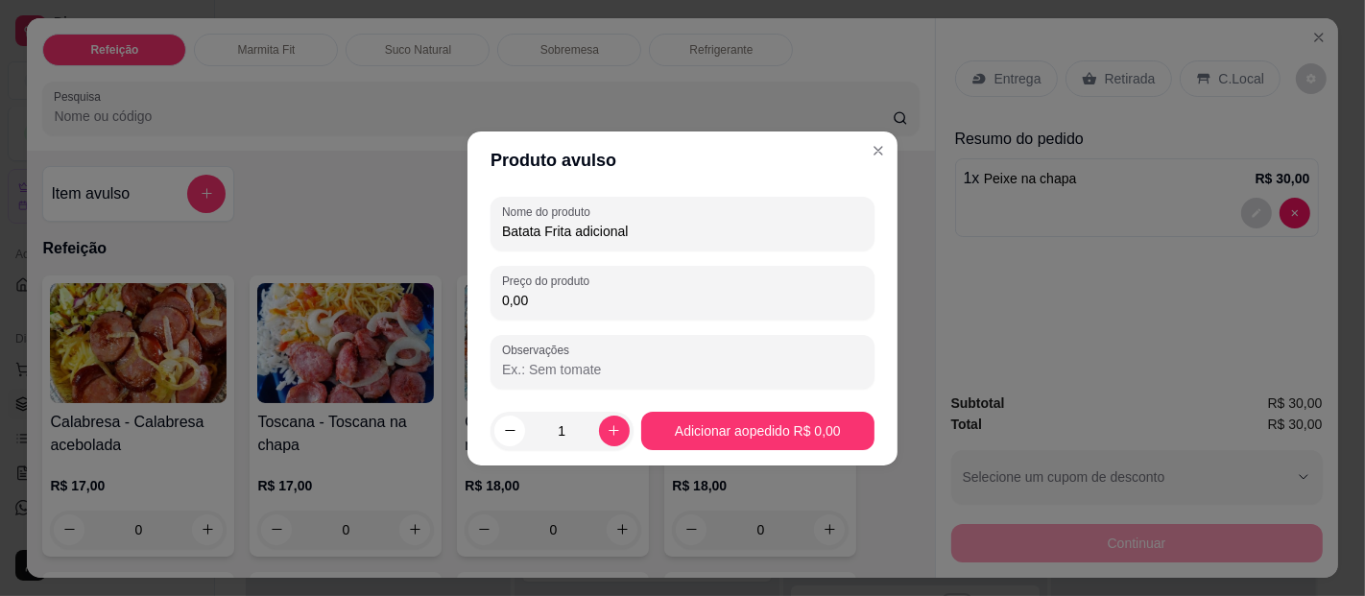
click at [504, 296] on input "0,00" at bounding box center [682, 300] width 361 height 19
type input "10,00"
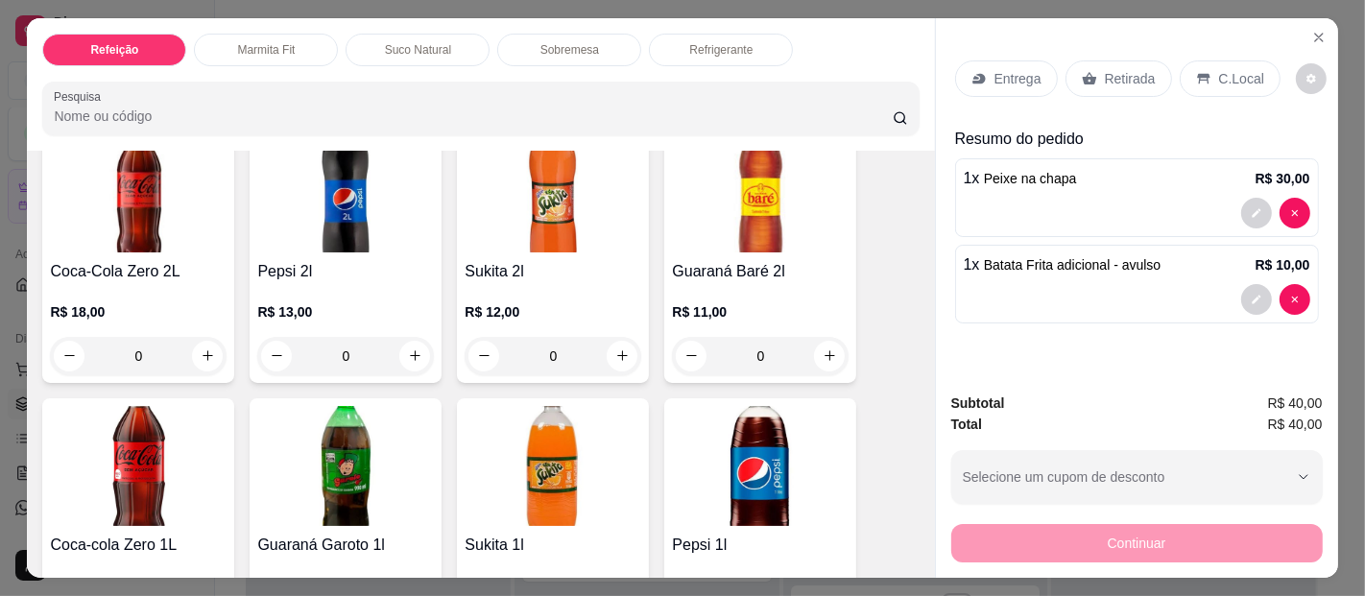
scroll to position [4101, 0]
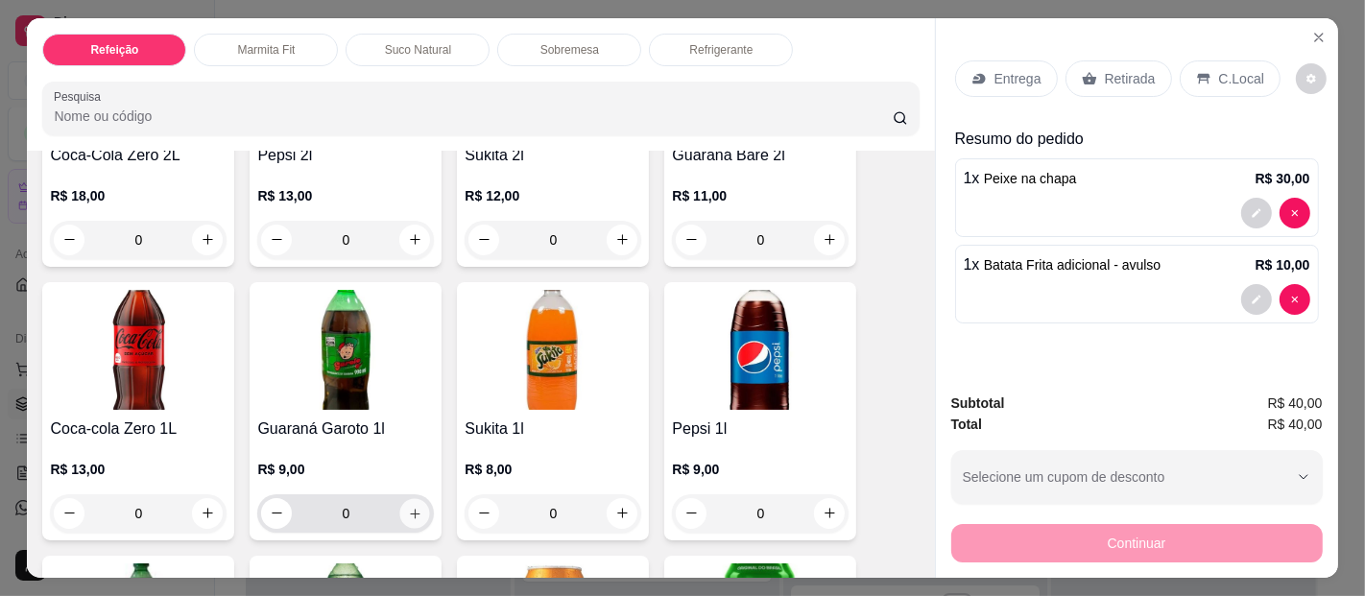
click at [411, 506] on icon "increase-product-quantity" at bounding box center [415, 513] width 14 height 14
type input "1"
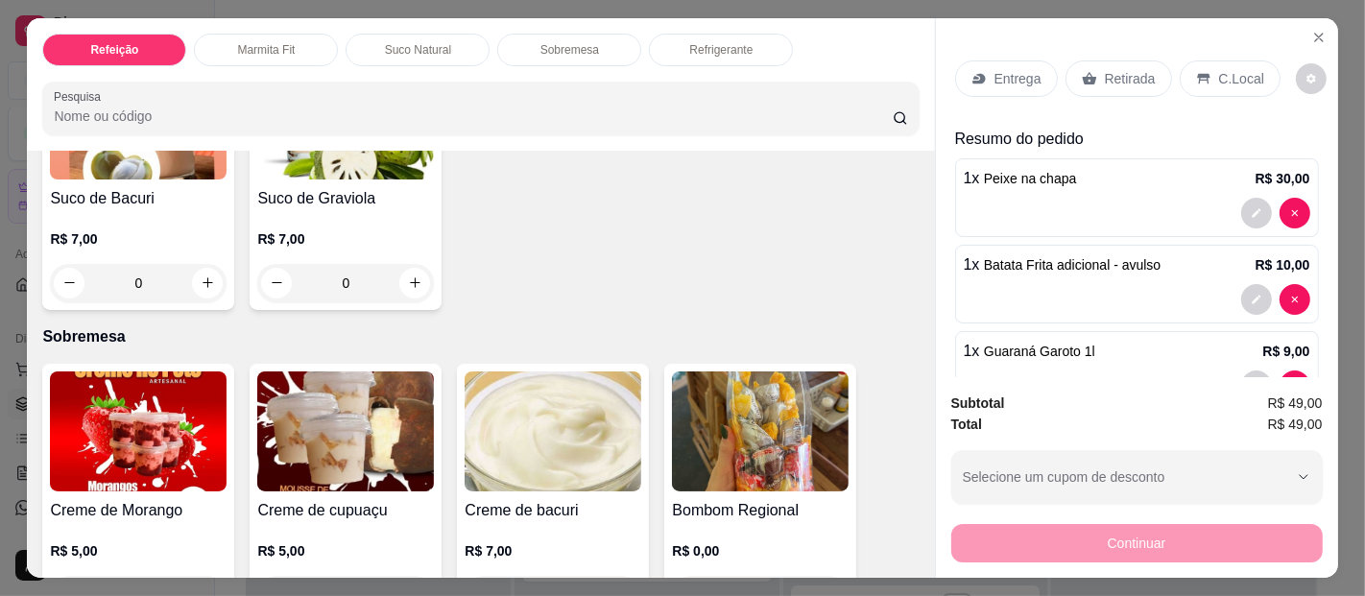
scroll to position [3374, 0]
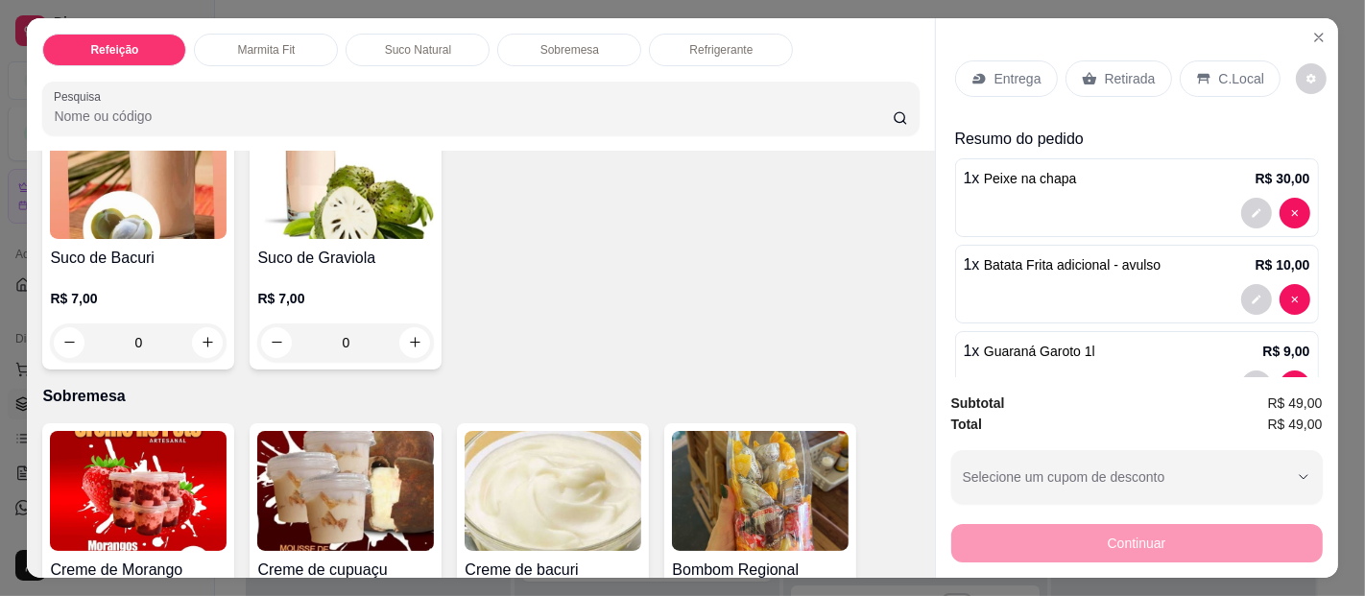
click at [998, 69] on p "Entrega" at bounding box center [1018, 78] width 47 height 19
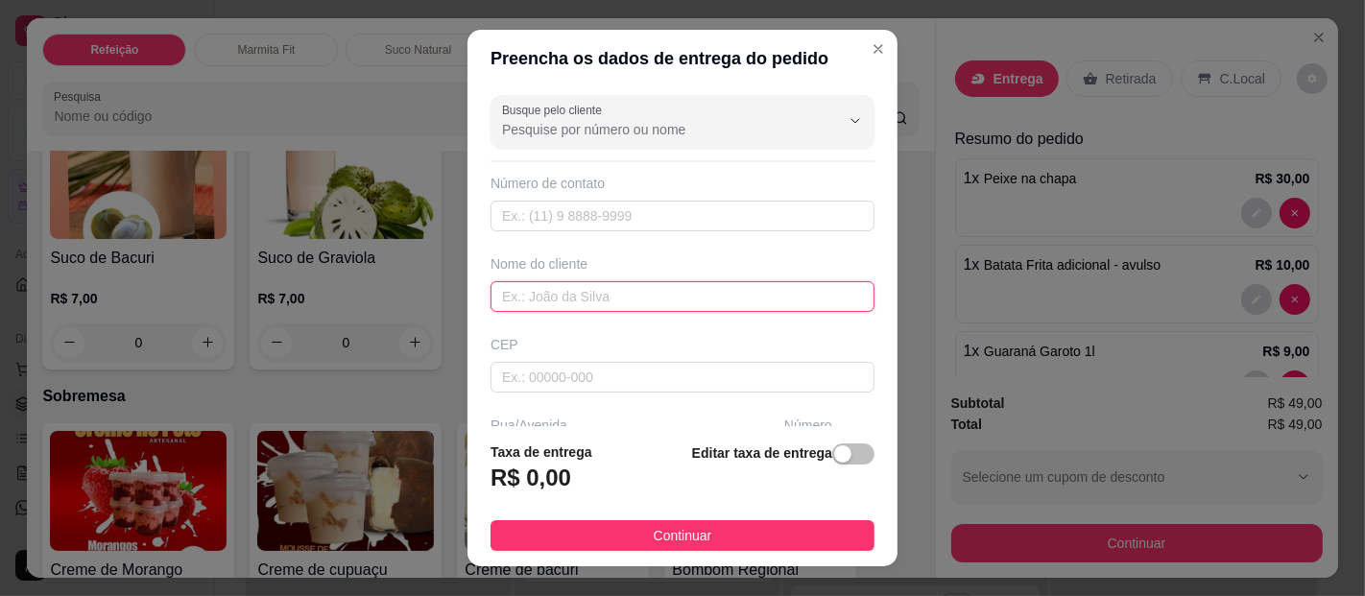
click at [701, 294] on input "text" at bounding box center [683, 296] width 384 height 31
type input "Dercival Leite"
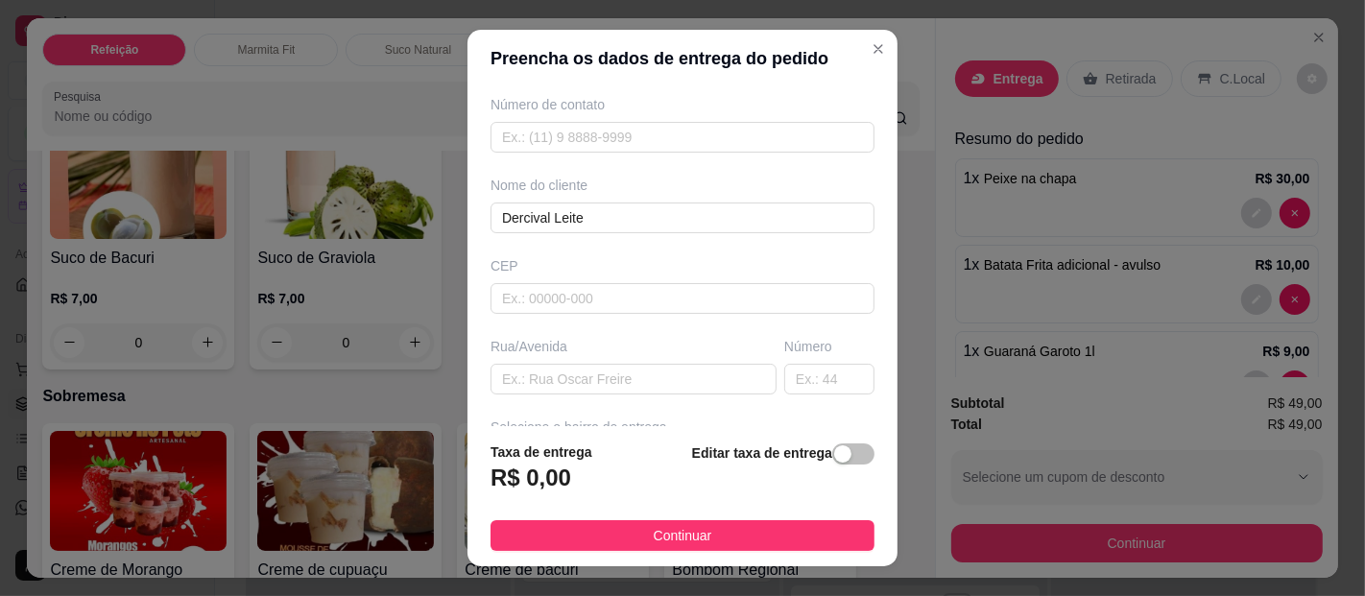
scroll to position [0, 0]
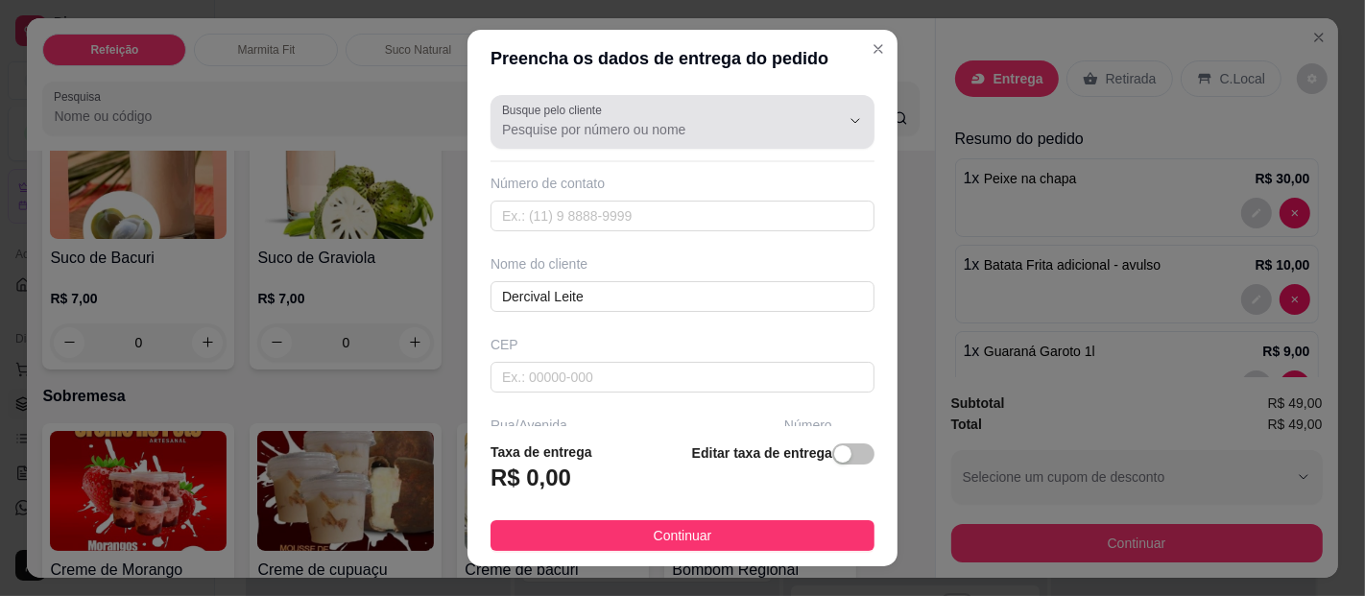
click at [686, 123] on input "Busque pelo cliente" at bounding box center [655, 129] width 307 height 19
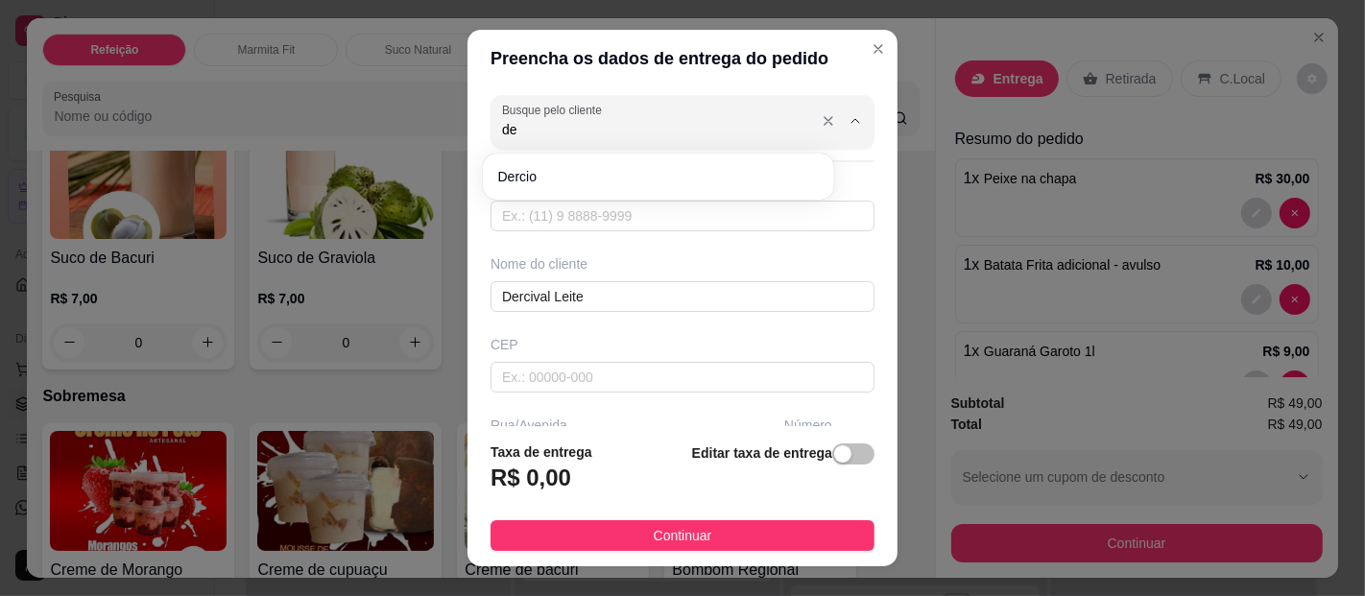
type input "d"
type input "l"
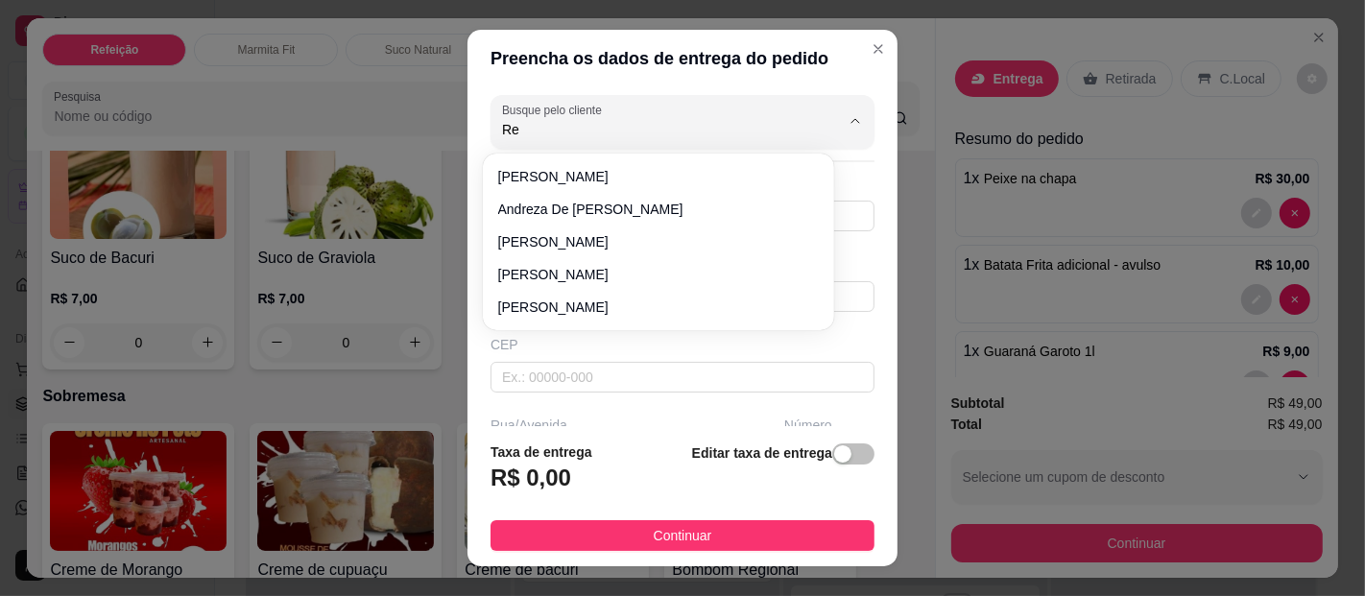
type input "R"
type input "d"
click at [847, 199] on div "Busque pelo cliente Número de contato Nome do cliente Dercival Leite CEP Rua/[G…" at bounding box center [683, 256] width 430 height 339
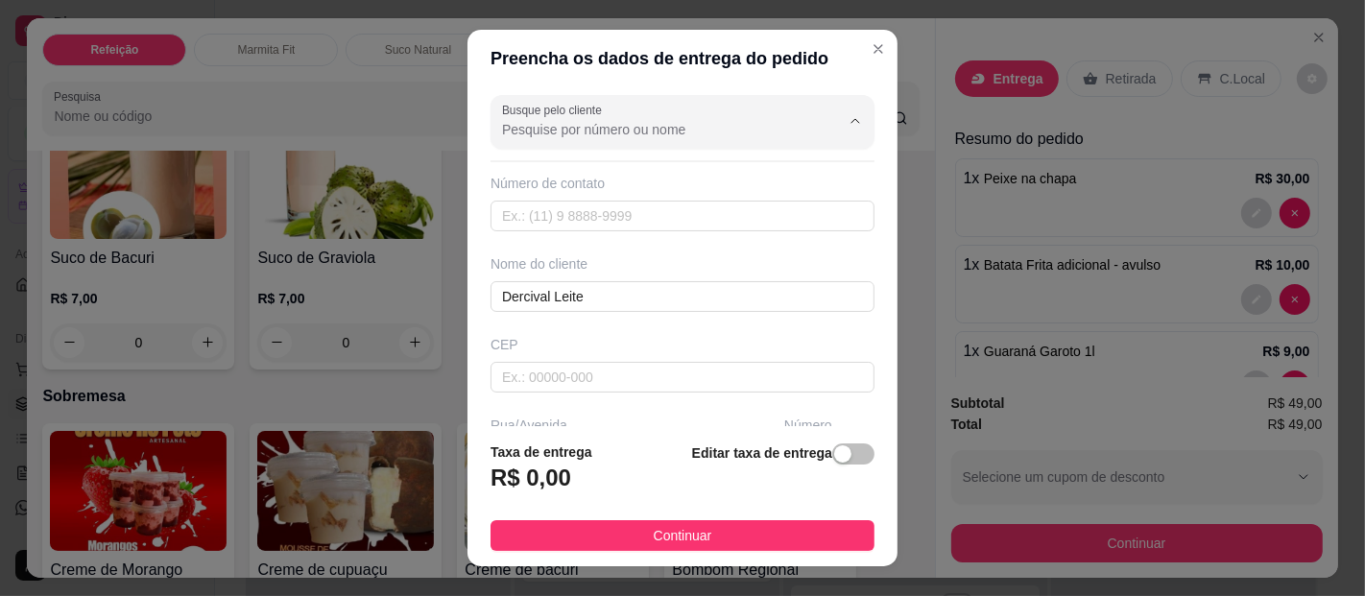
click at [696, 130] on input "Busque pelo cliente" at bounding box center [655, 129] width 307 height 19
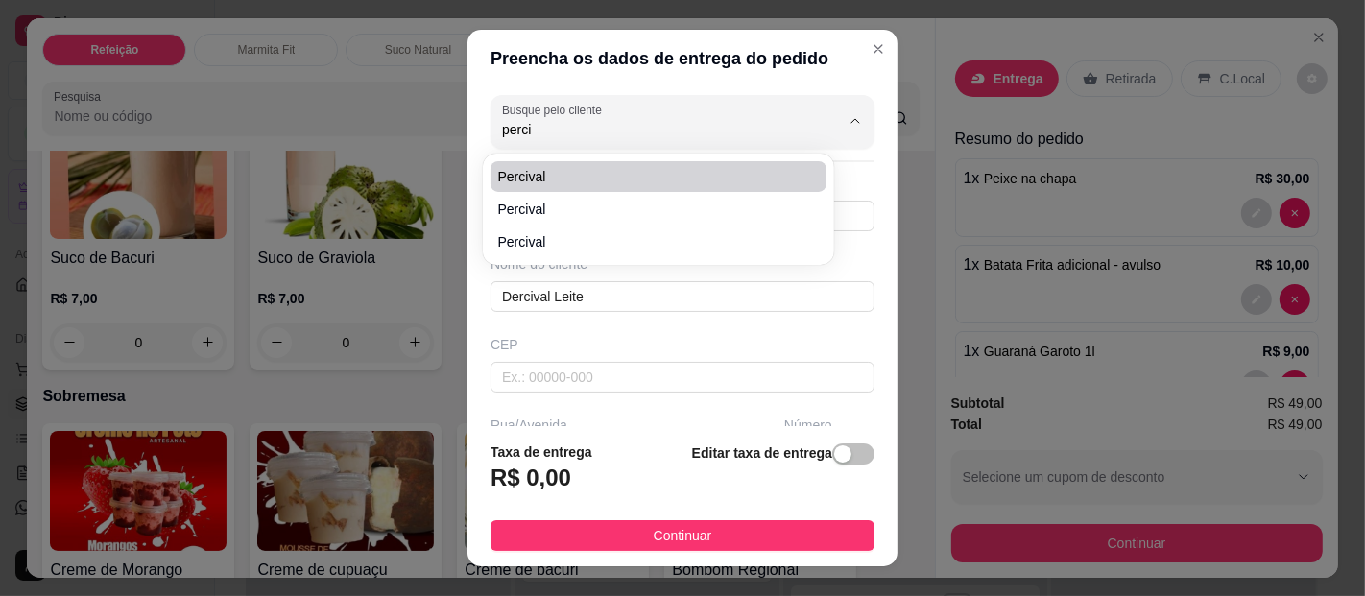
click at [614, 181] on span "Percival" at bounding box center [648, 176] width 301 height 19
type input "Percival"
type input "91982223410"
type input "Percival"
type input "Beira mar com [PERSON_NAME] pinajes. [GEOGRAPHIC_DATA] de esquina"
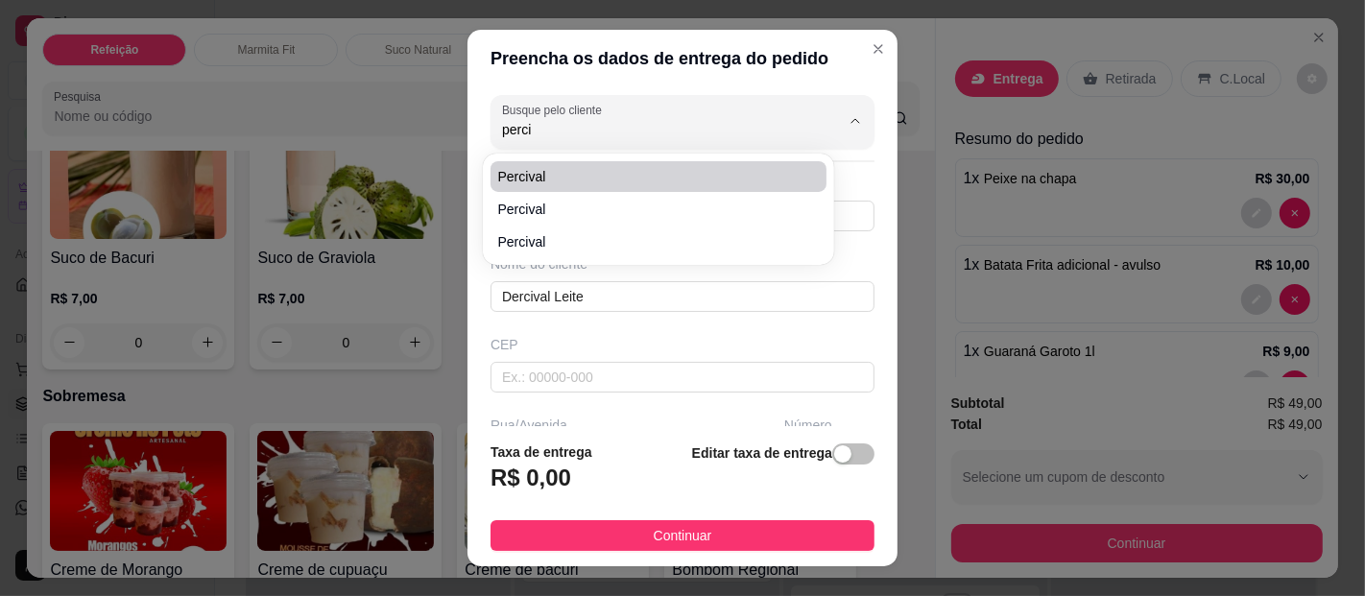
type input "[GEOGRAPHIC_DATA]"
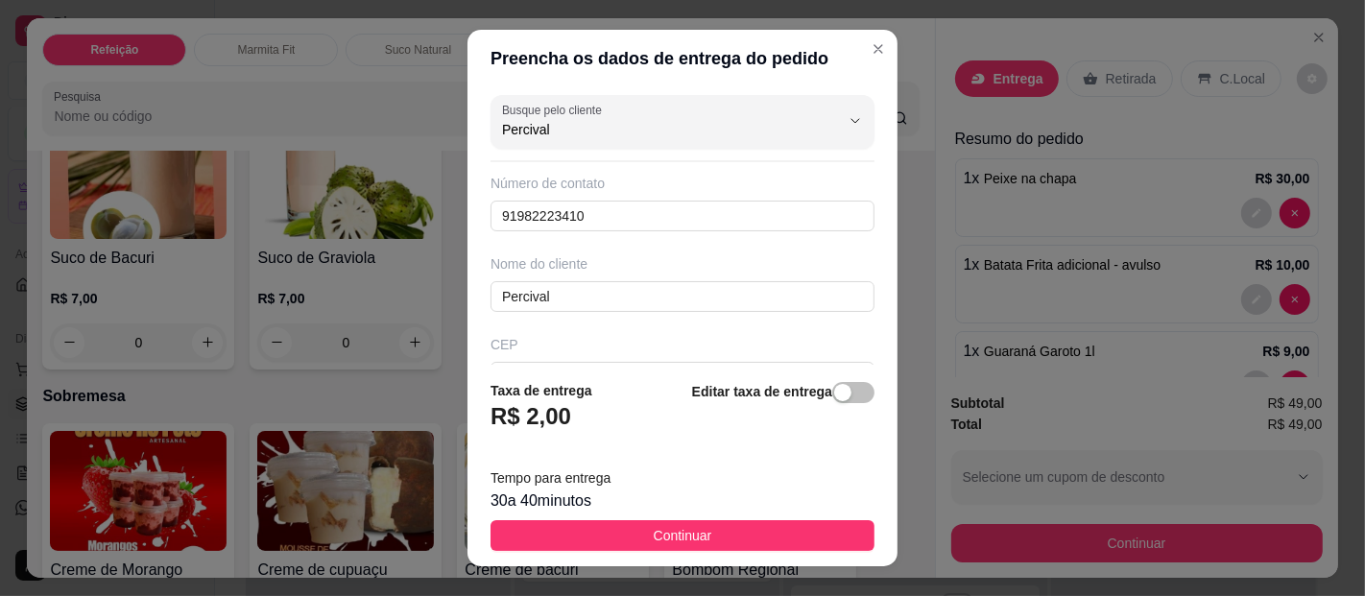
type input "Percival"
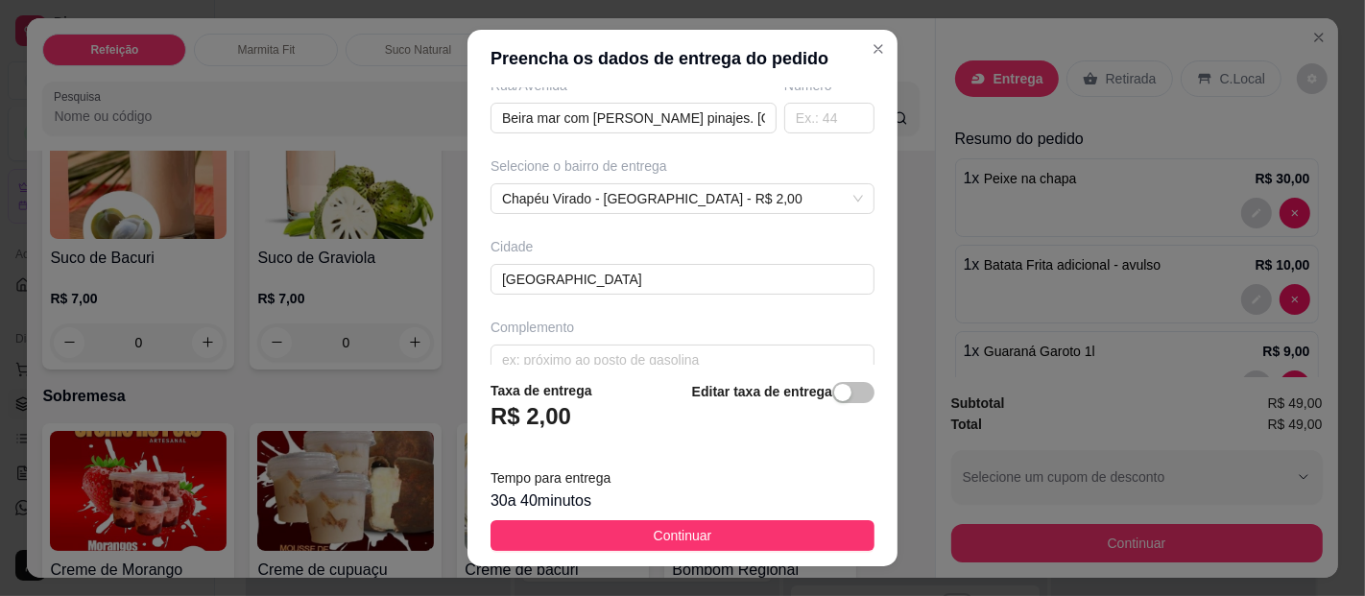
scroll to position [324, 0]
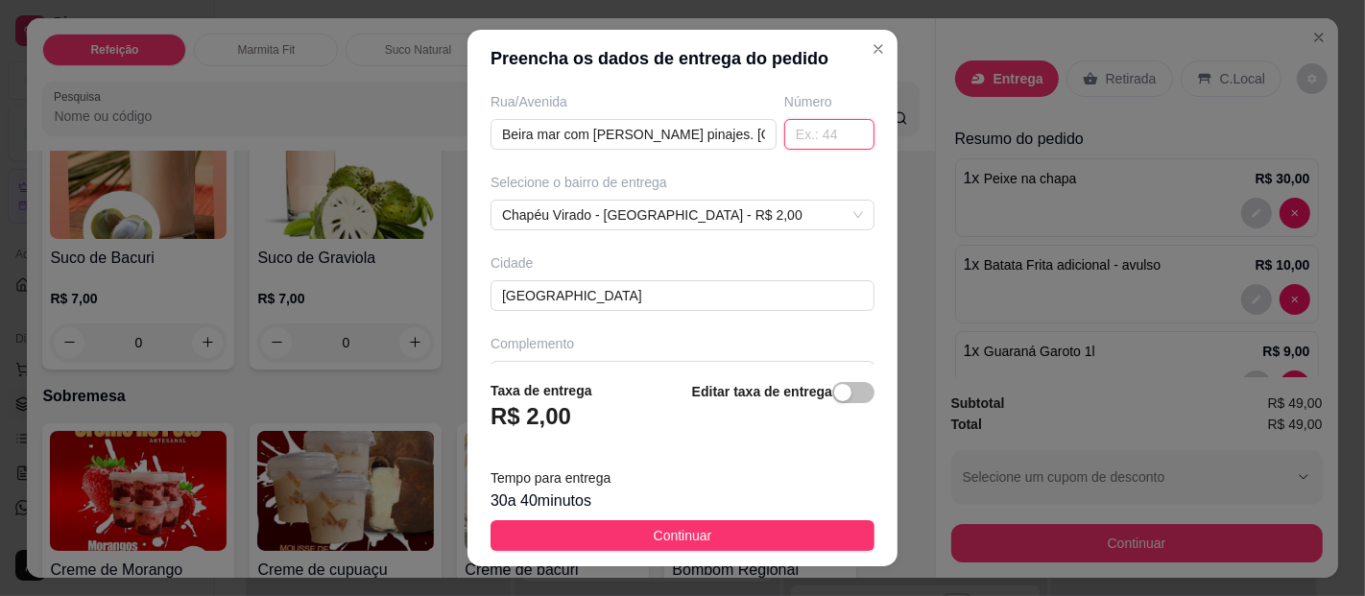
click at [786, 133] on input "text" at bounding box center [829, 134] width 90 height 31
type input "2"
type input "3143"
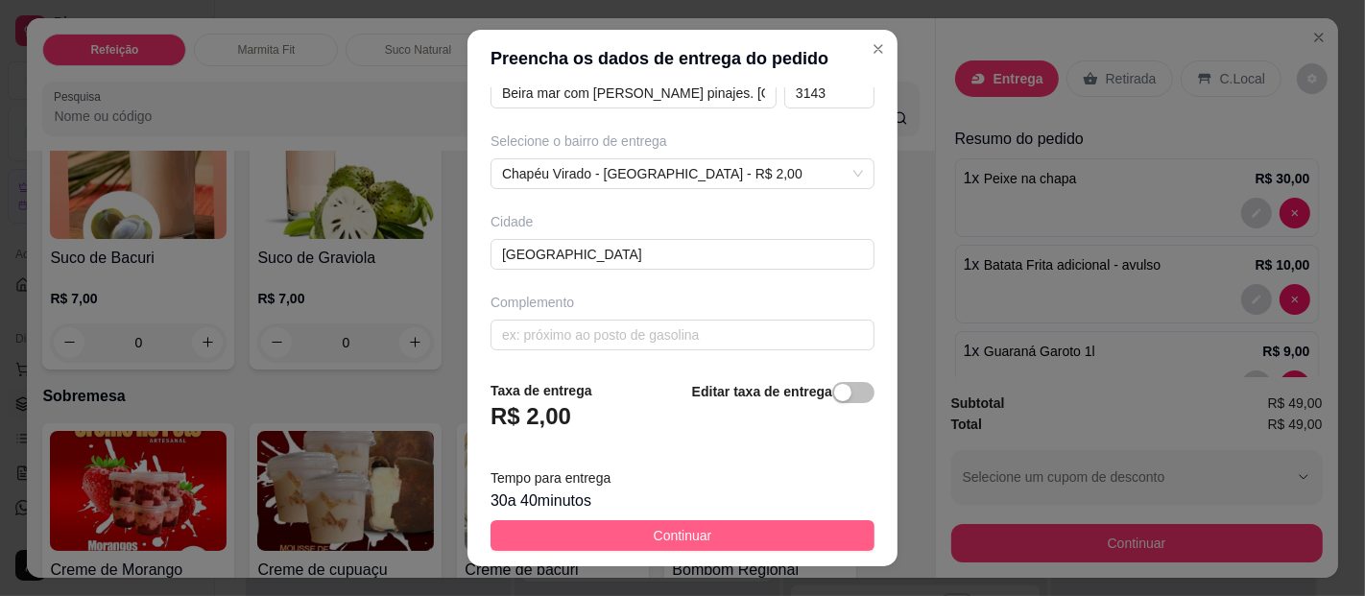
click at [783, 544] on button "Continuar" at bounding box center [683, 535] width 384 height 31
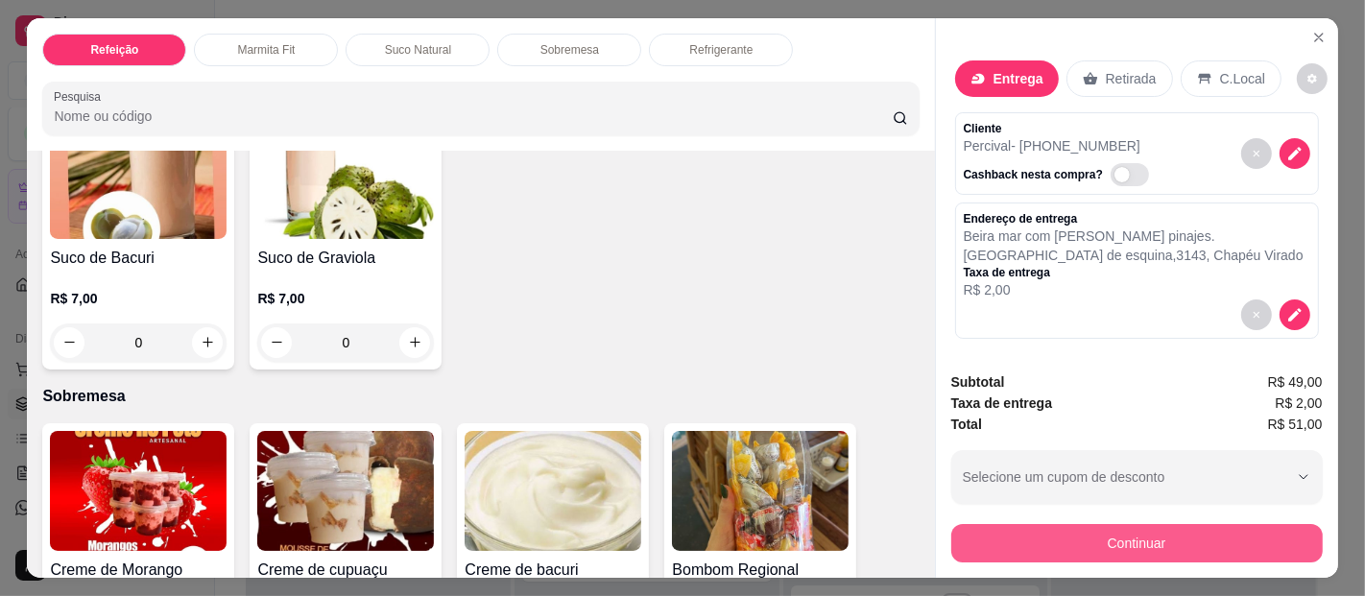
click at [1133, 524] on button "Continuar" at bounding box center [1137, 543] width 372 height 38
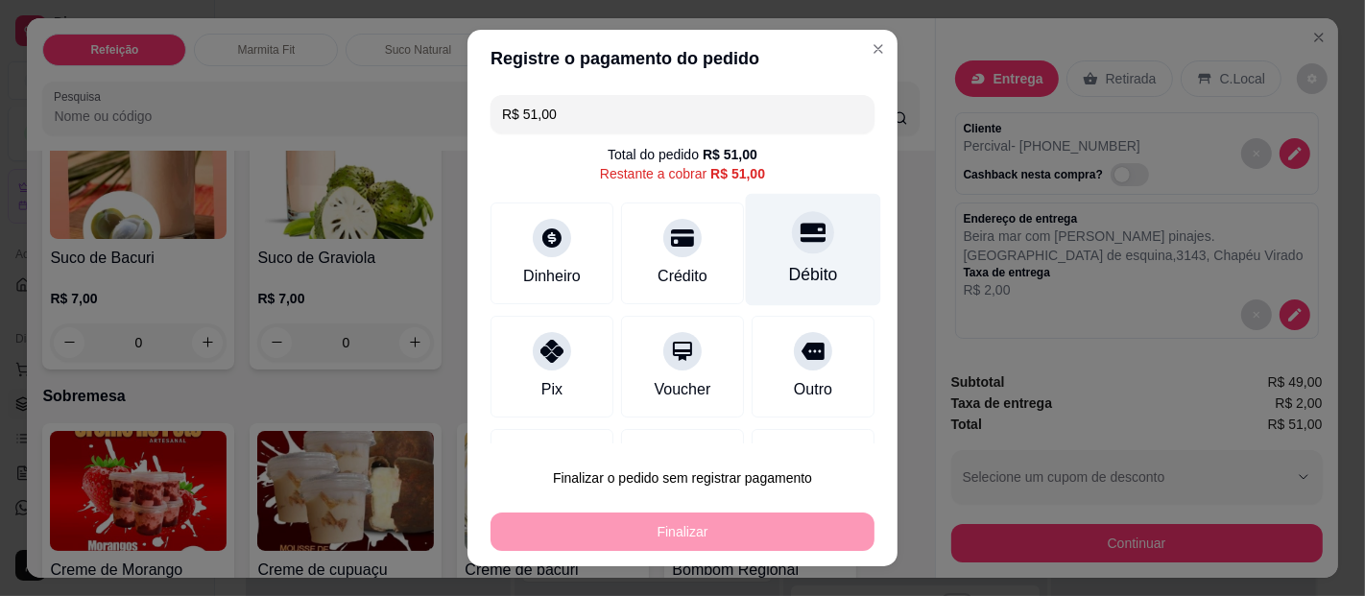
click at [746, 258] on div "Débito" at bounding box center [813, 250] width 135 height 112
type input "R$ 0,00"
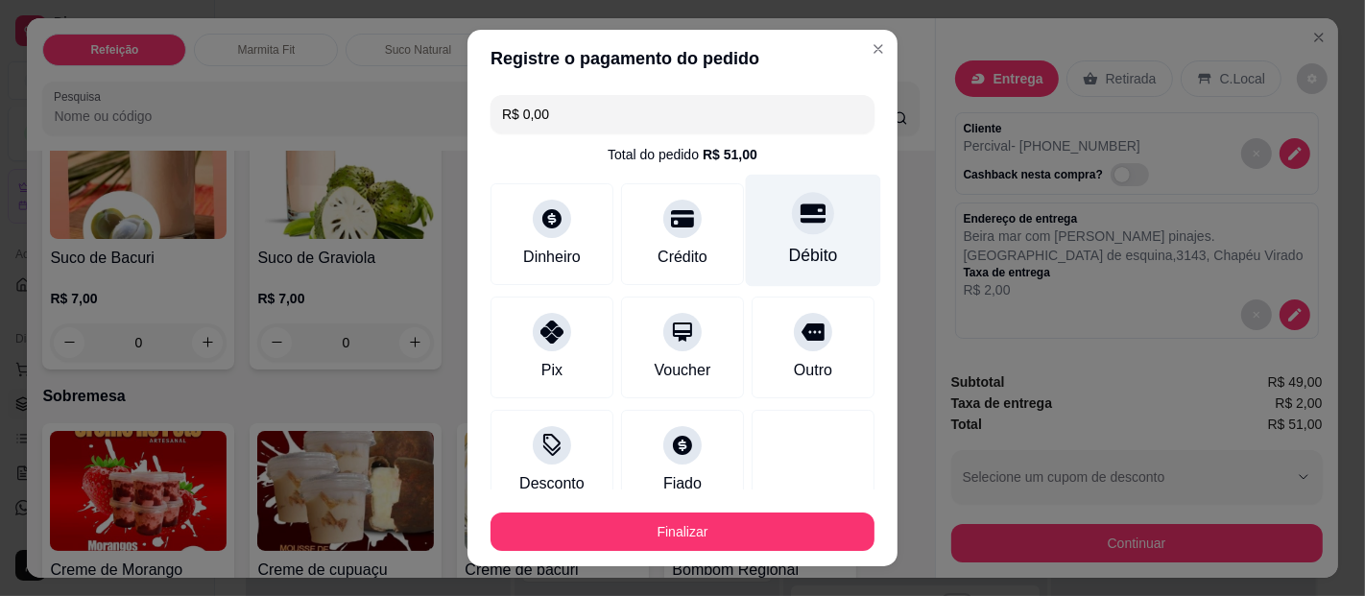
click at [746, 238] on div "Débito" at bounding box center [813, 231] width 135 height 112
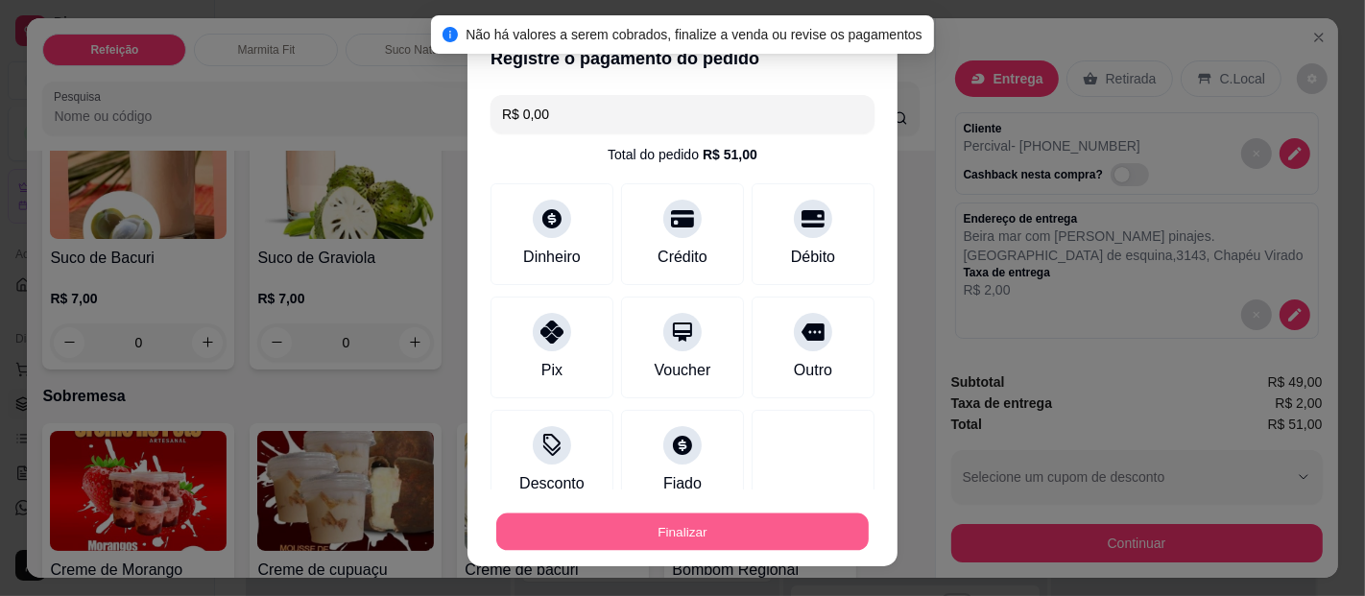
click at [730, 528] on button "Finalizar" at bounding box center [682, 532] width 373 height 37
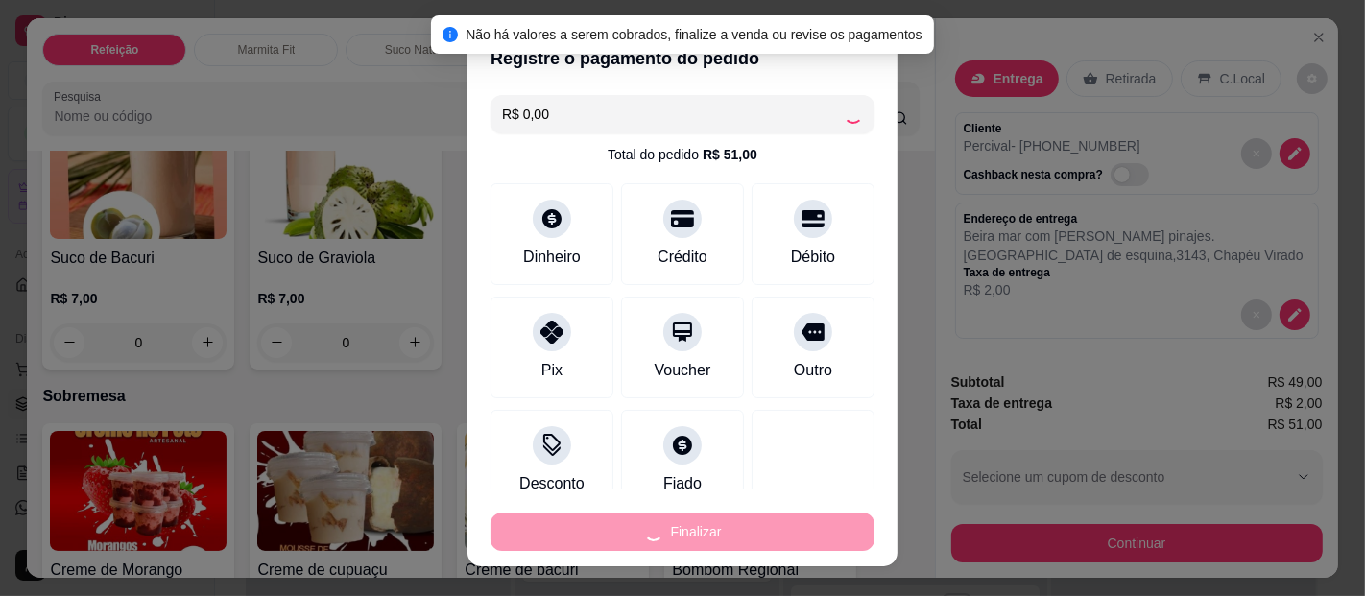
type input "0"
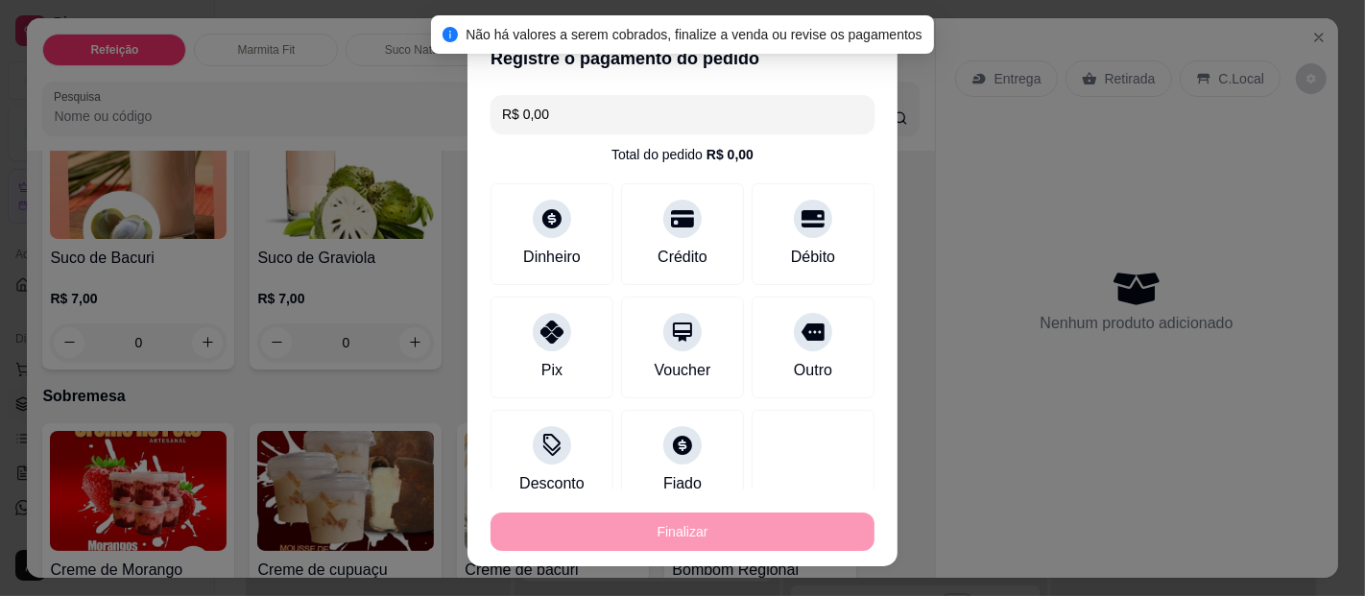
type input "-R$ 51,00"
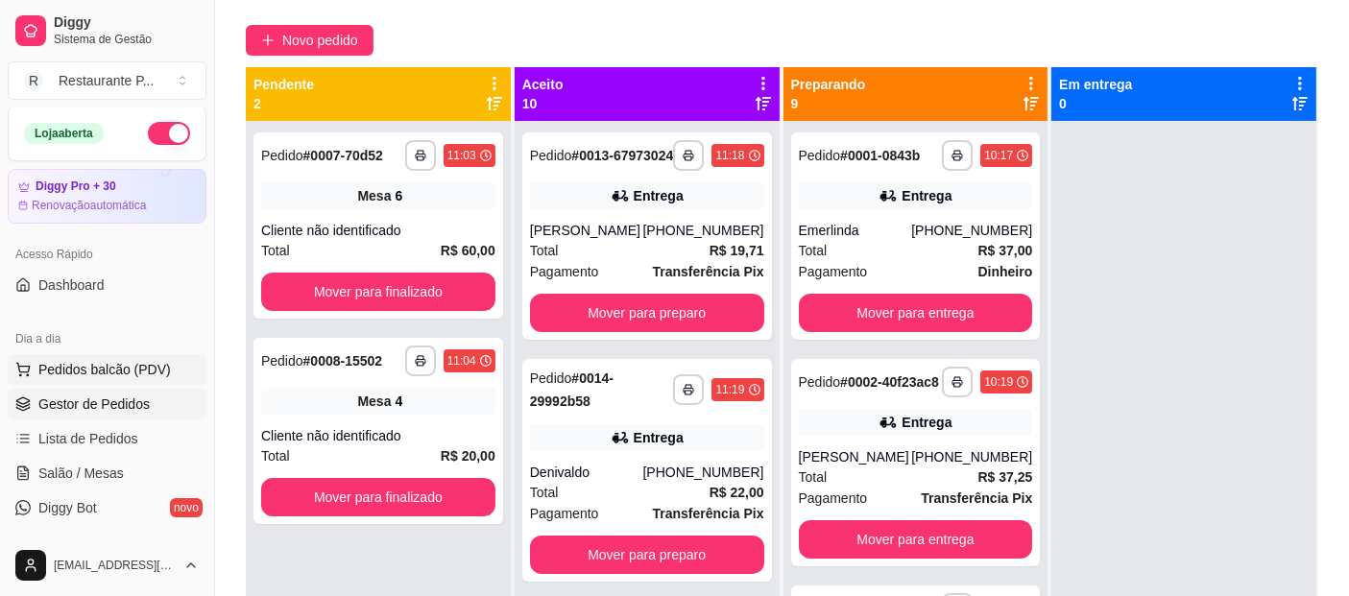
click at [138, 373] on span "Pedidos balcão (PDV)" at bounding box center [104, 369] width 132 height 19
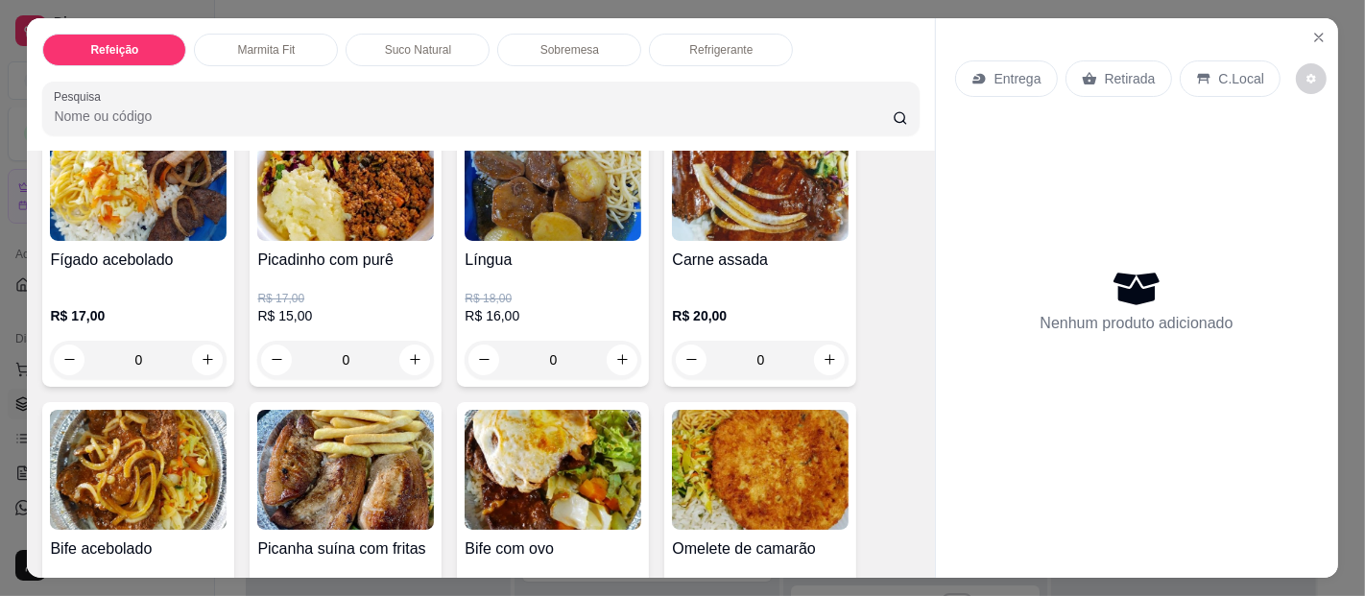
scroll to position [668, 0]
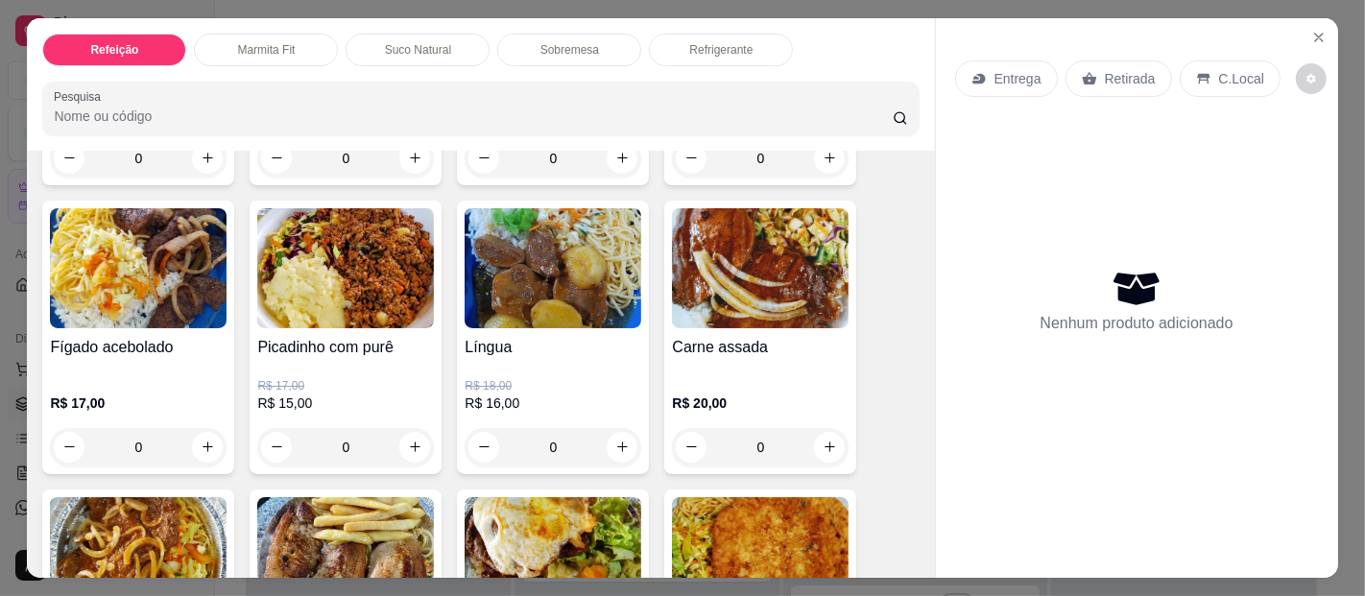
click at [616, 430] on div "0" at bounding box center [553, 447] width 177 height 38
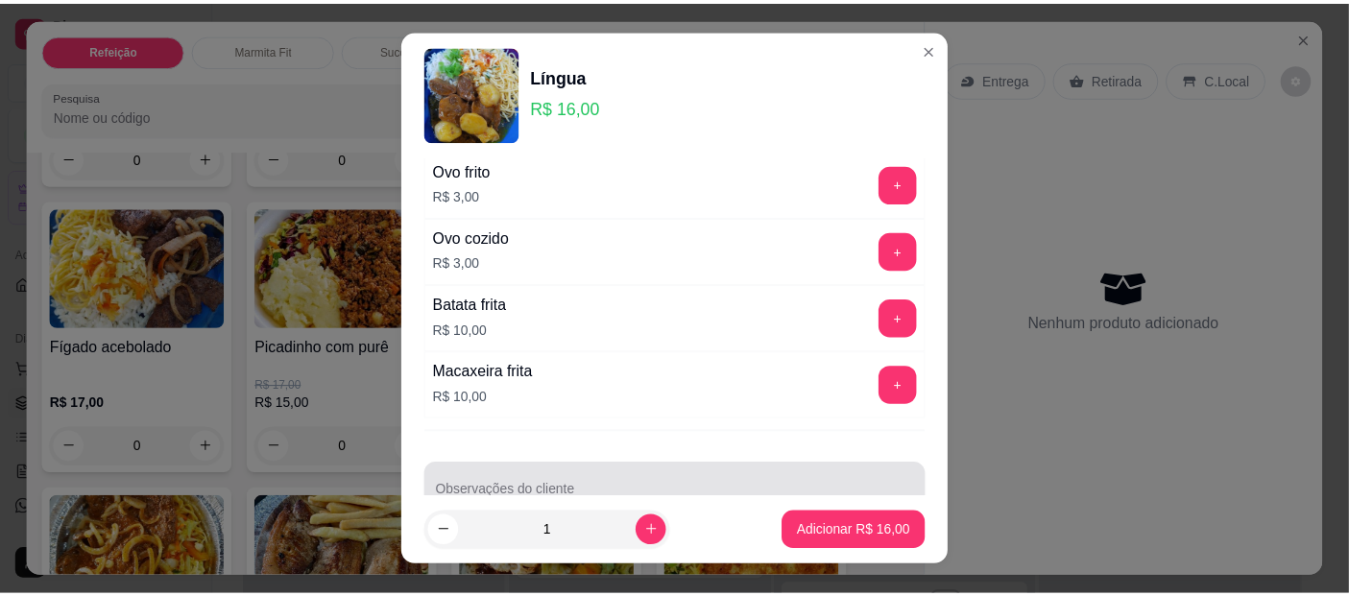
scroll to position [259, 0]
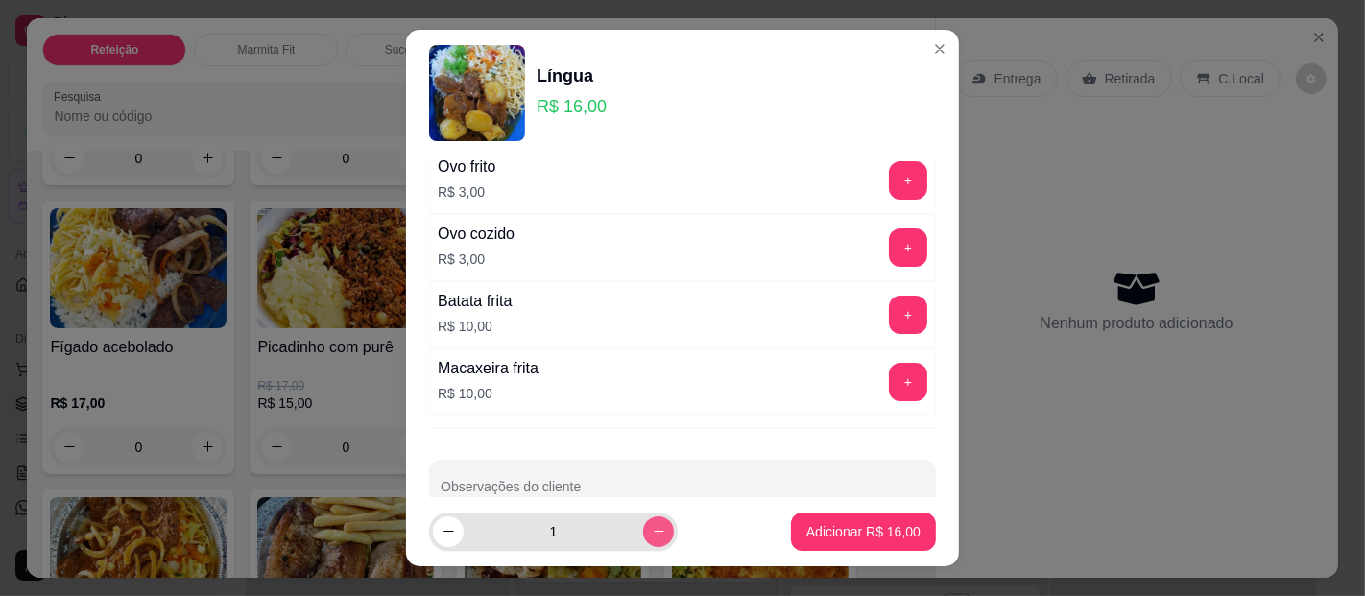
click at [643, 528] on button "increase-product-quantity" at bounding box center [658, 532] width 31 height 31
click at [439, 540] on button "decrease-product-quantity" at bounding box center [448, 532] width 31 height 31
click at [447, 533] on button "decrease-product-quantity" at bounding box center [448, 532] width 31 height 31
type input "0"
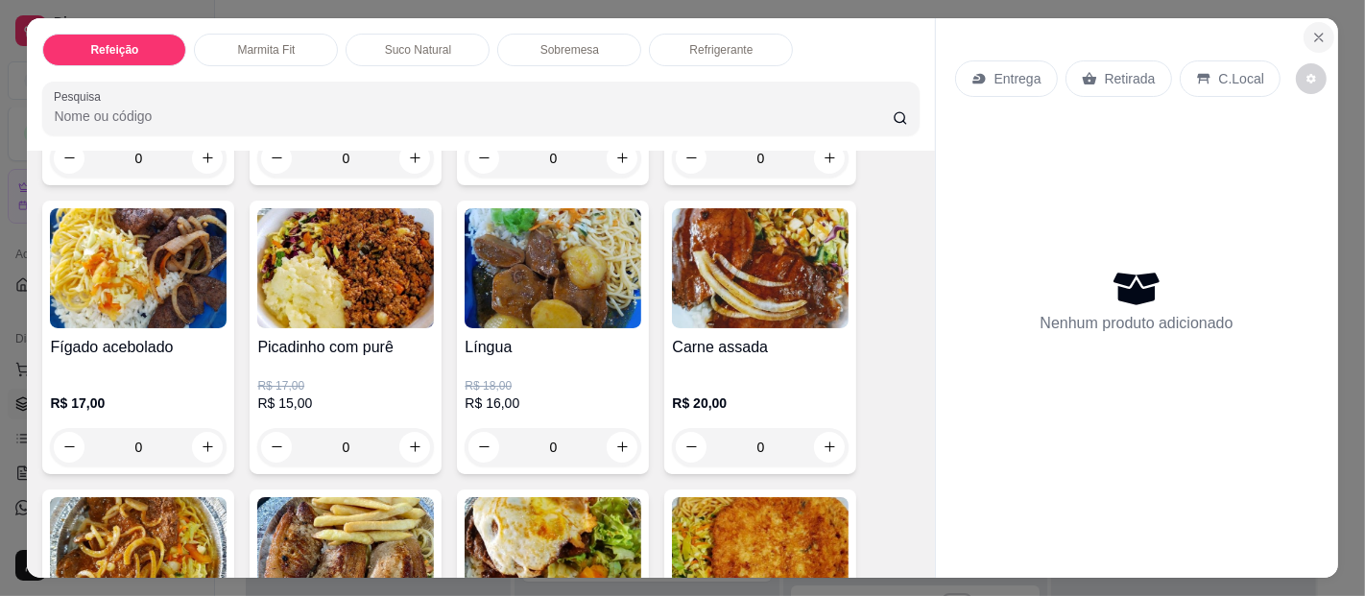
click at [1315, 34] on icon "Close" at bounding box center [1319, 38] width 8 height 8
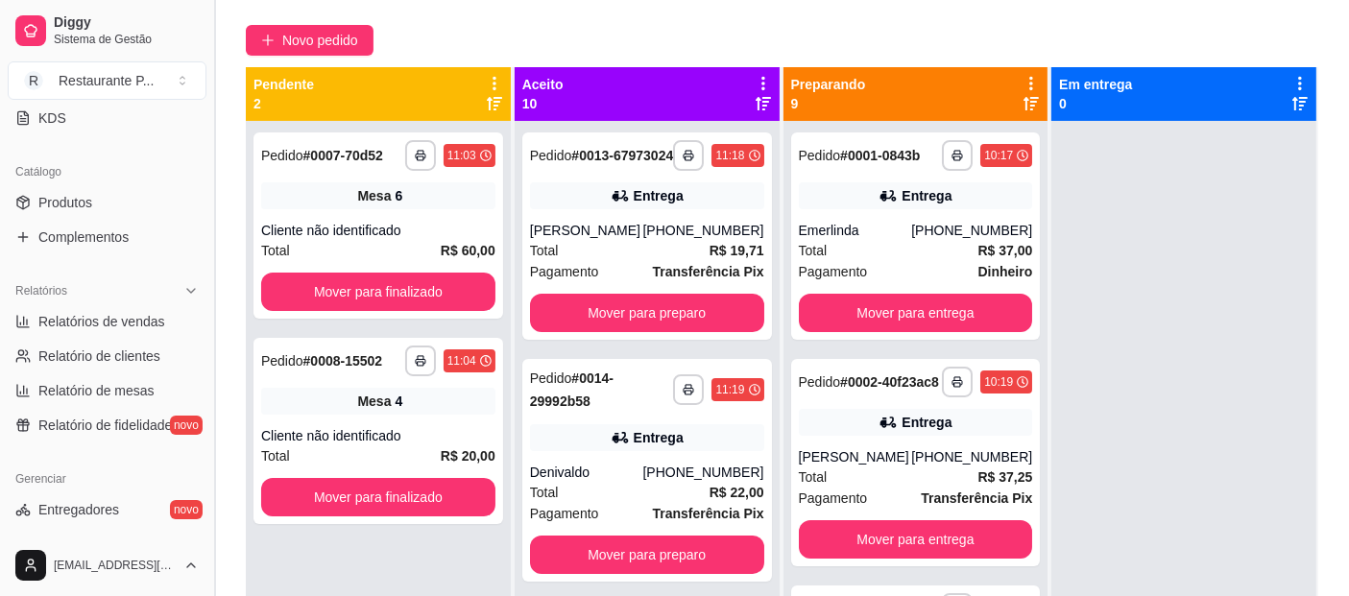
scroll to position [439, 0]
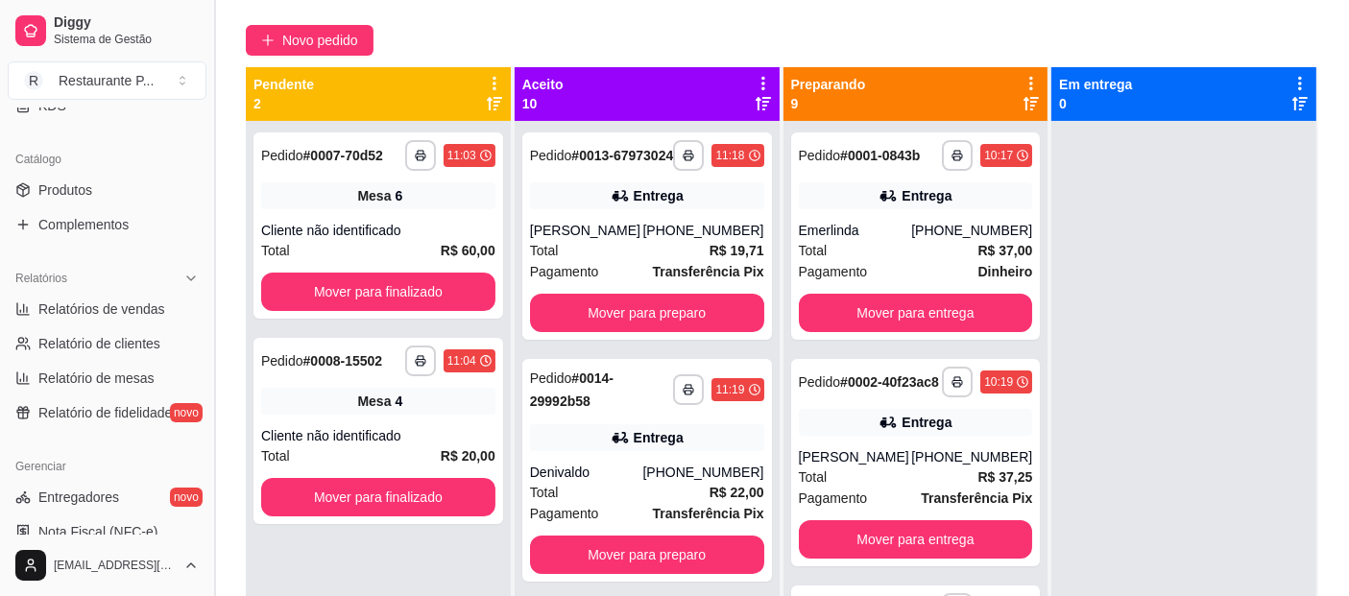
click at [208, 352] on button "Toggle Sidebar" at bounding box center [213, 298] width 15 height 596
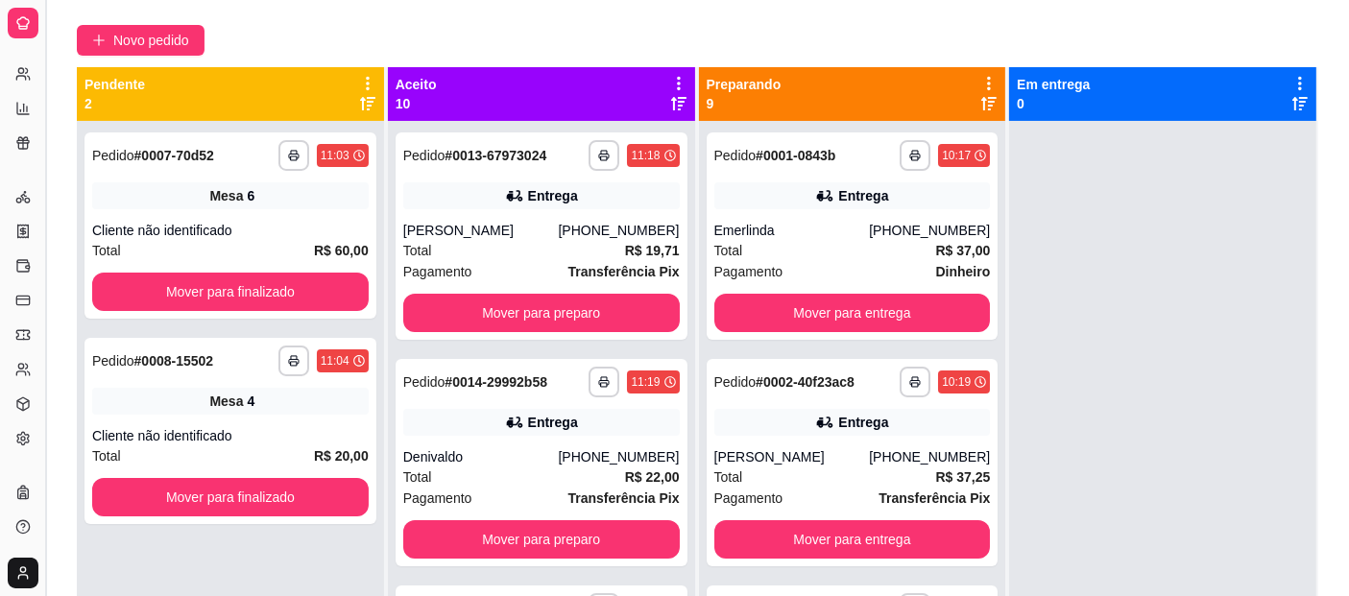
scroll to position [291, 0]
drag, startPoint x: 46, startPoint y: 96, endPoint x: 78, endPoint y: 116, distance: 37.6
click at [78, 116] on div "**********" at bounding box center [674, 296] width 1349 height 889
click at [47, 98] on button "Toggle Sidebar" at bounding box center [44, 298] width 15 height 596
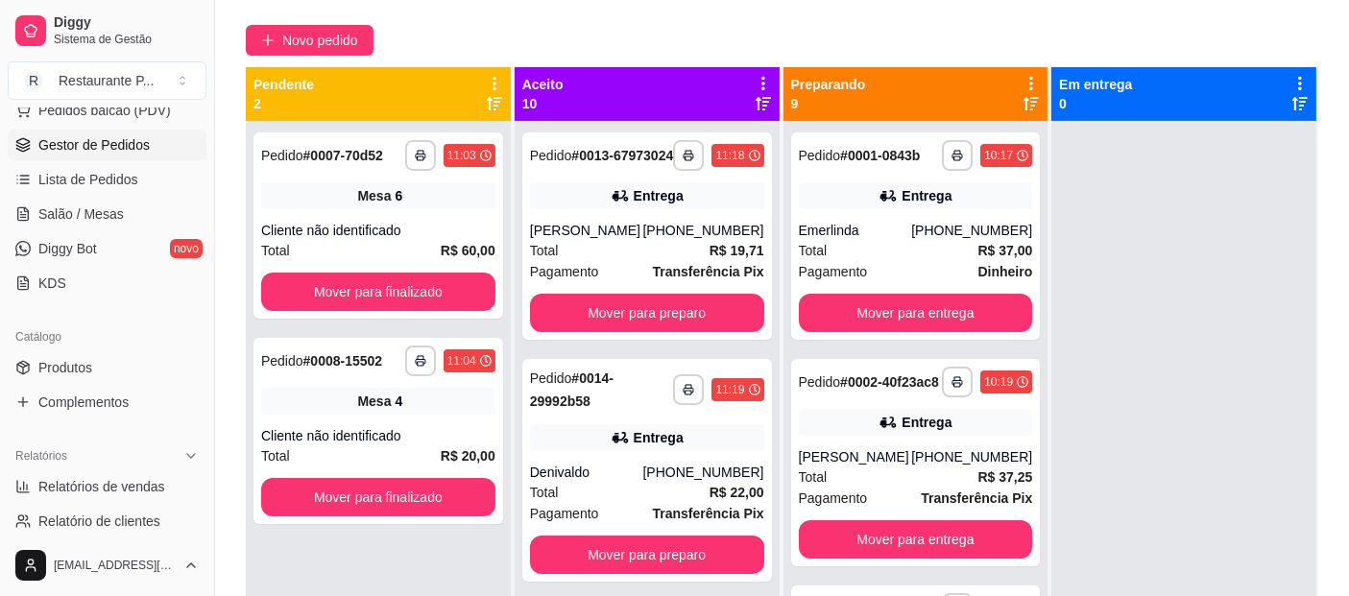
scroll to position [268, 0]
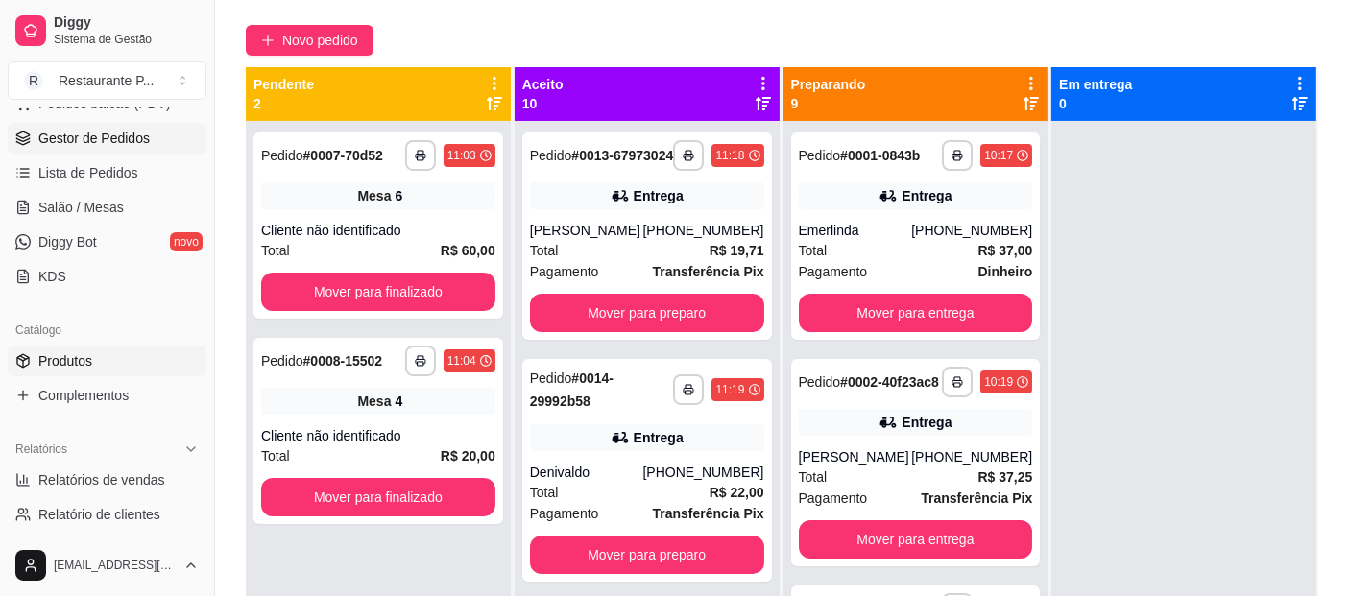
click at [158, 367] on link "Produtos" at bounding box center [107, 361] width 199 height 31
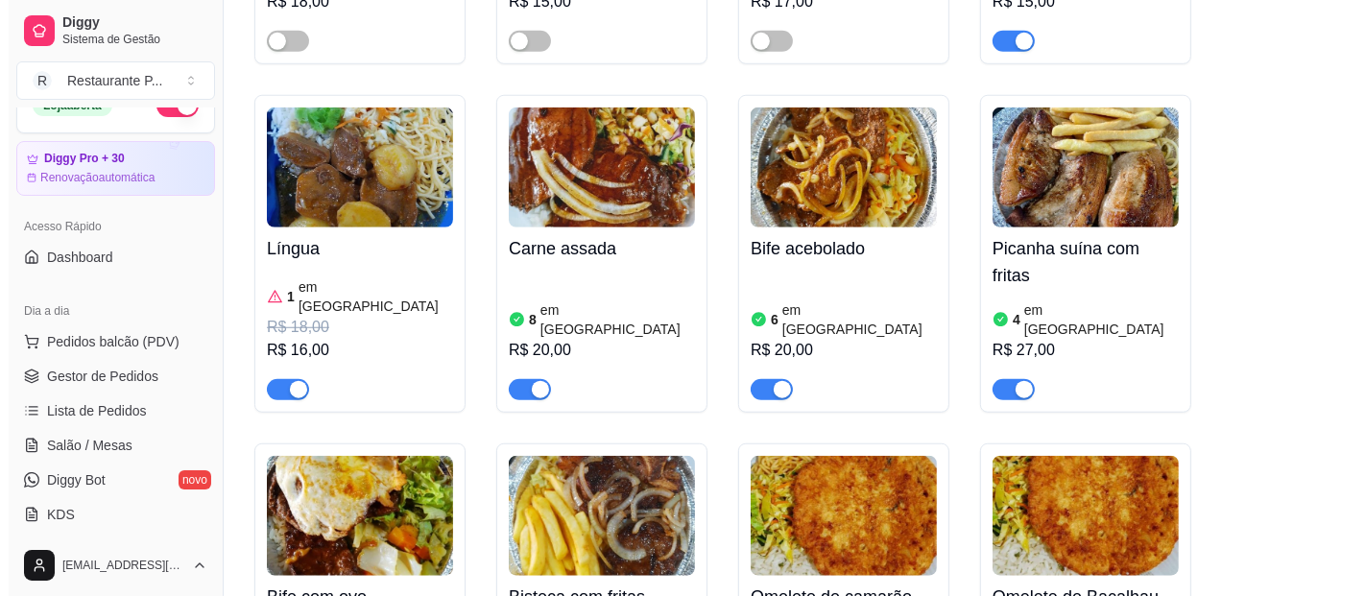
scroll to position [8, 0]
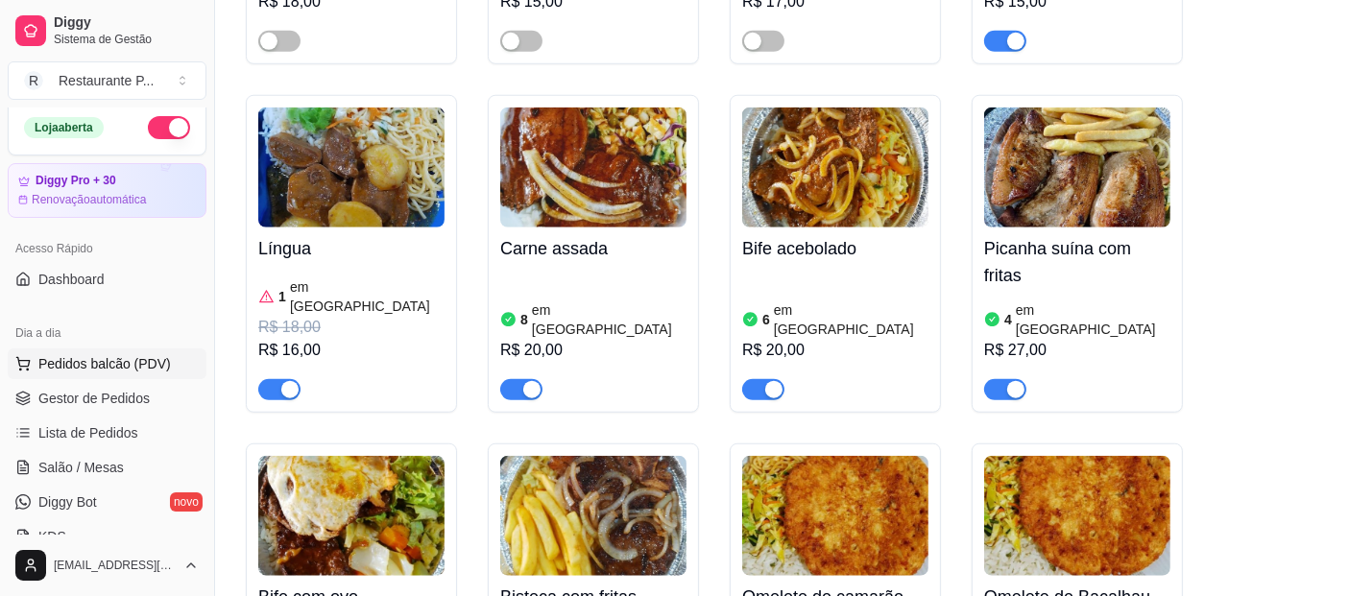
click at [116, 357] on span "Pedidos balcão (PDV)" at bounding box center [104, 363] width 132 height 19
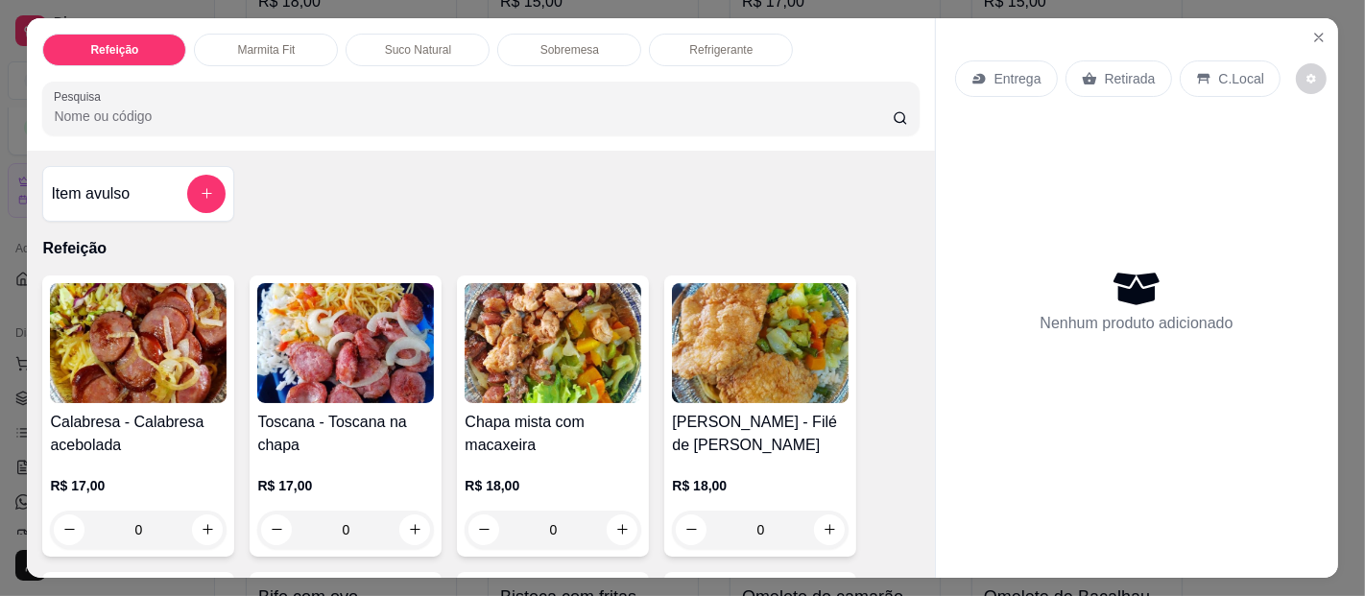
scroll to position [669, 0]
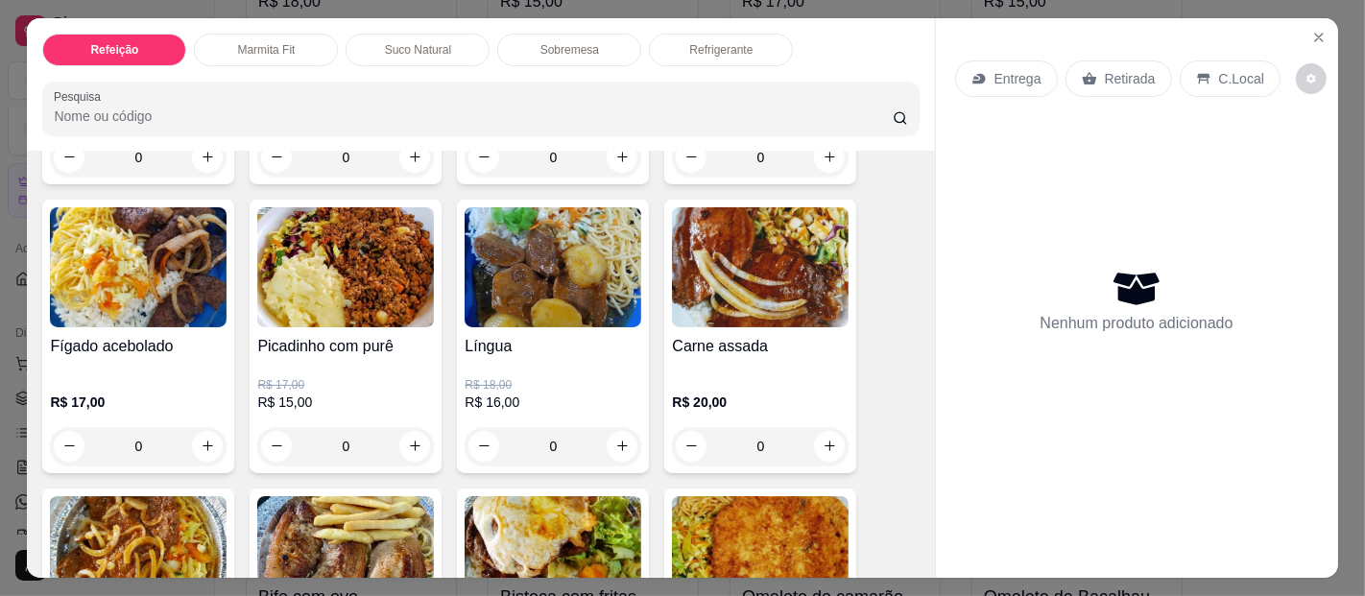
click at [614, 436] on div "0" at bounding box center [553, 446] width 177 height 38
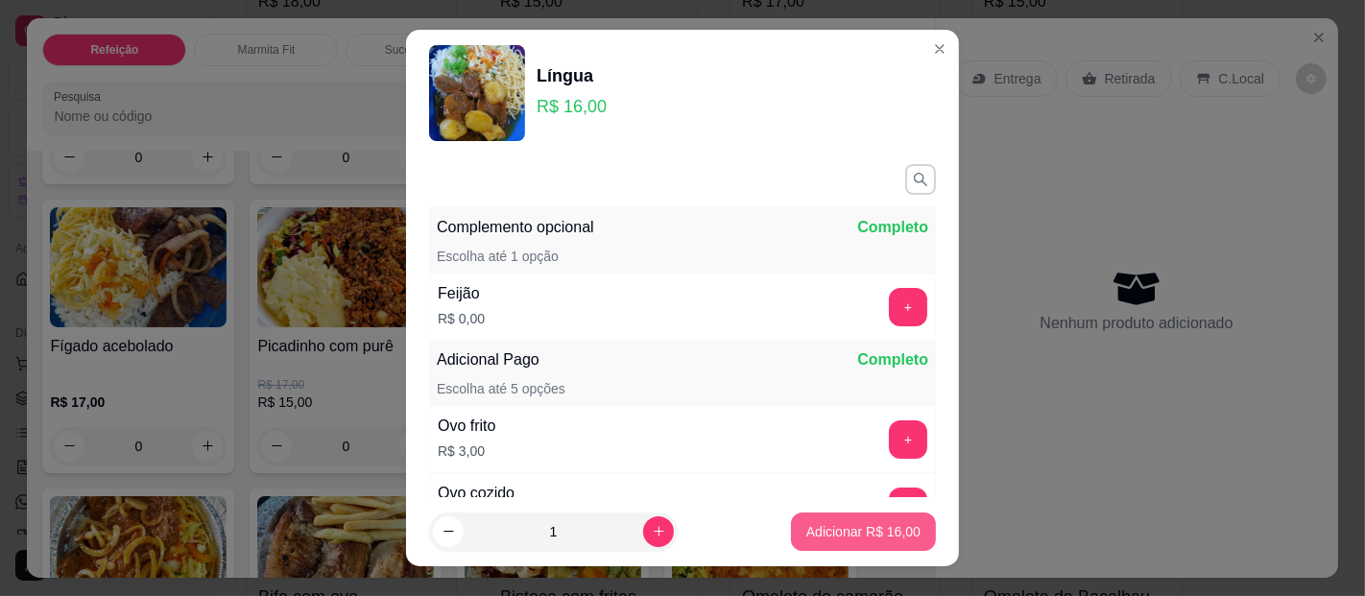
click at [845, 540] on p "Adicionar R$ 16,00" at bounding box center [864, 531] width 114 height 19
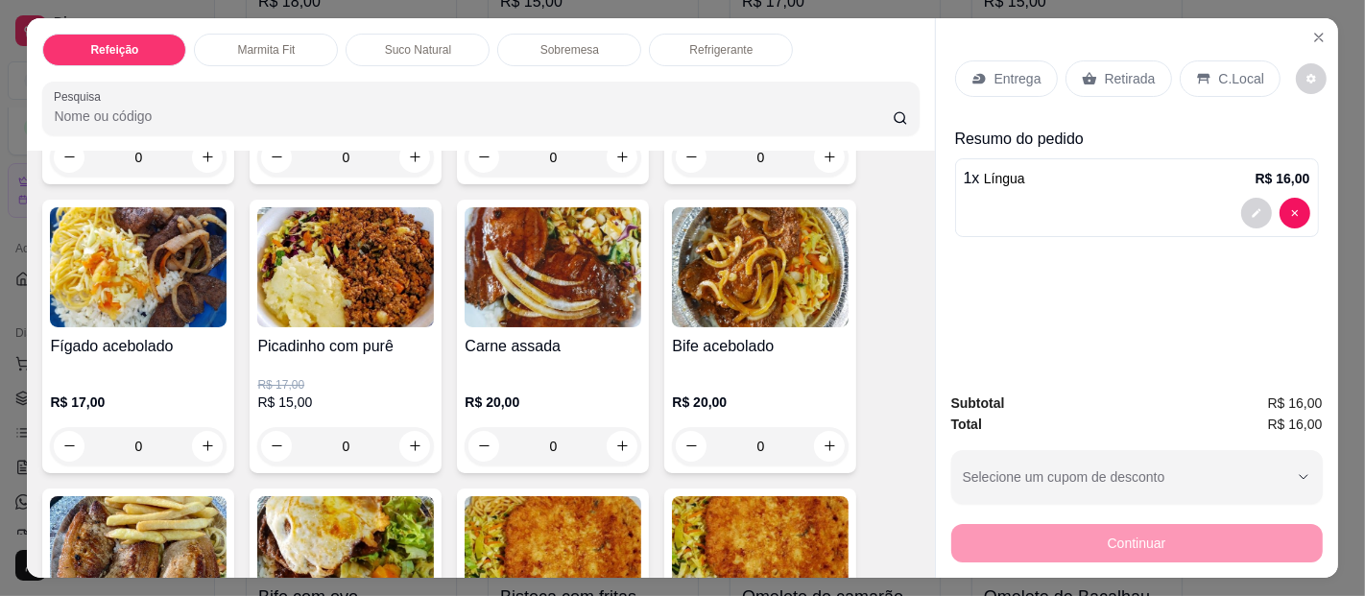
click at [612, 437] on div "0" at bounding box center [553, 446] width 177 height 38
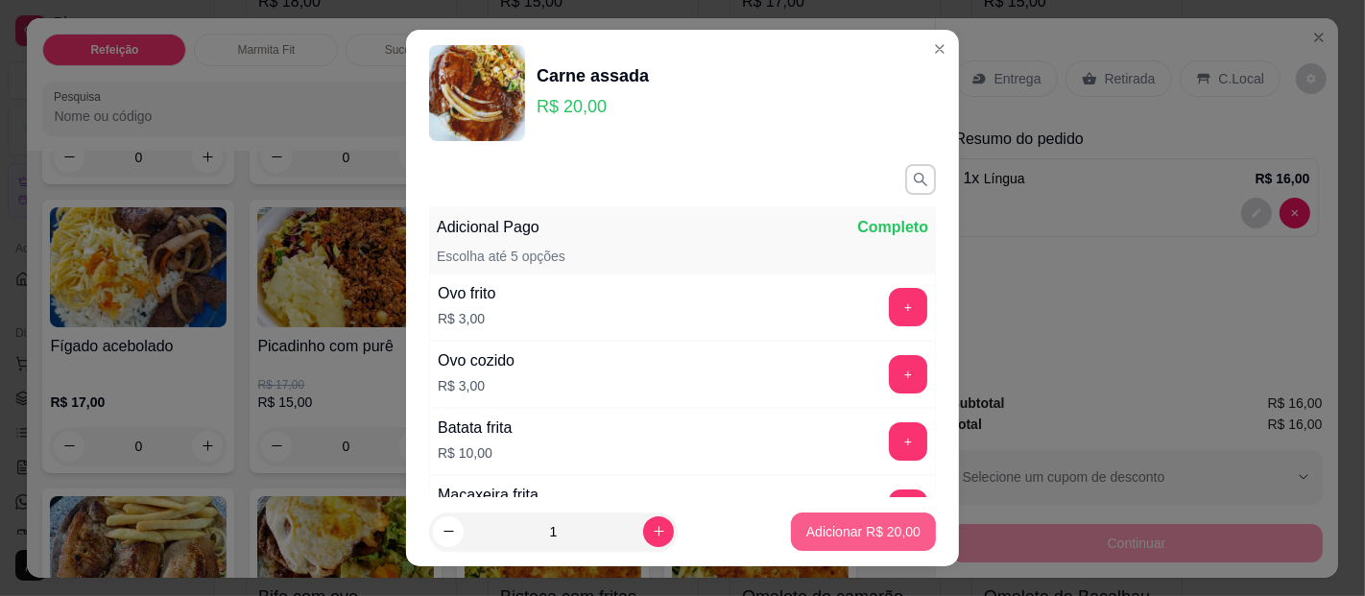
click at [824, 523] on p "Adicionar R$ 20,00" at bounding box center [864, 531] width 114 height 19
type input "1"
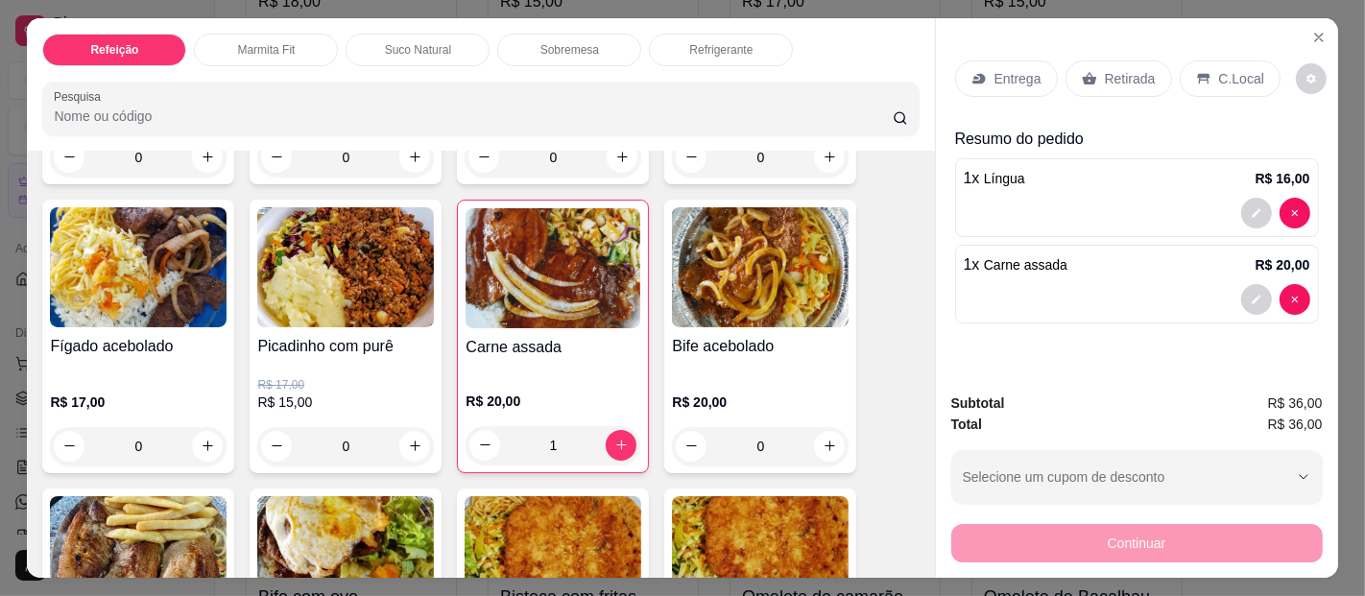
click at [1197, 73] on icon at bounding box center [1203, 78] width 12 height 11
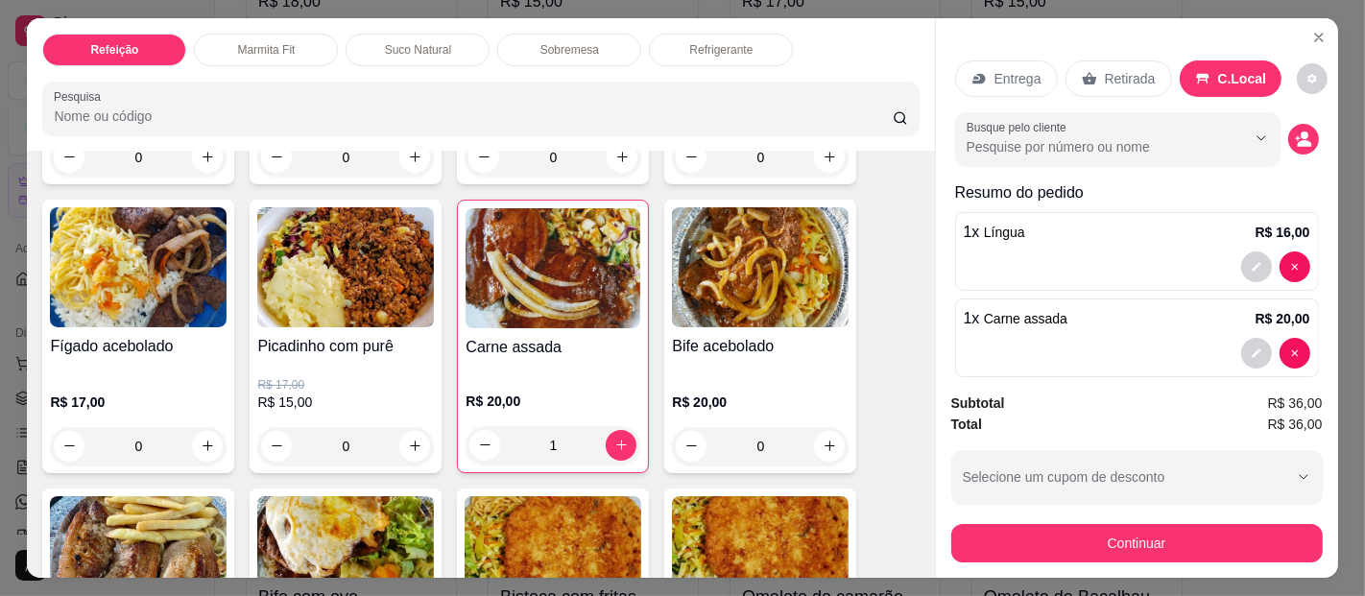
scroll to position [23, 0]
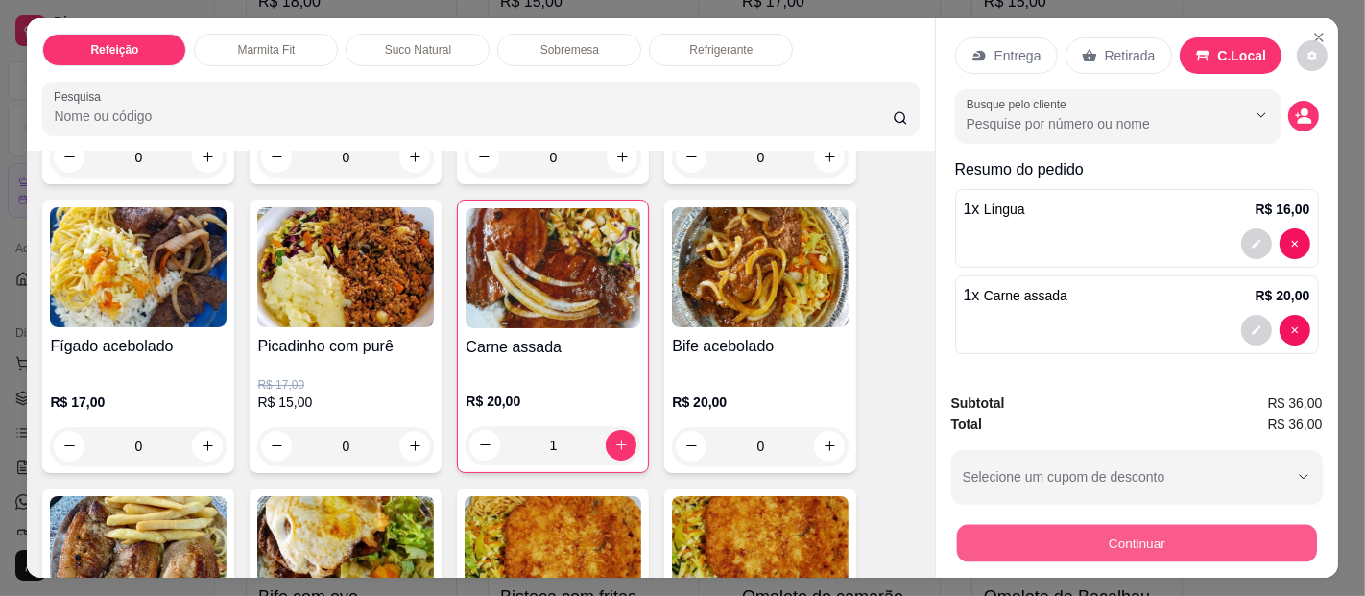
click at [1148, 547] on button "Continuar" at bounding box center [1136, 543] width 360 height 37
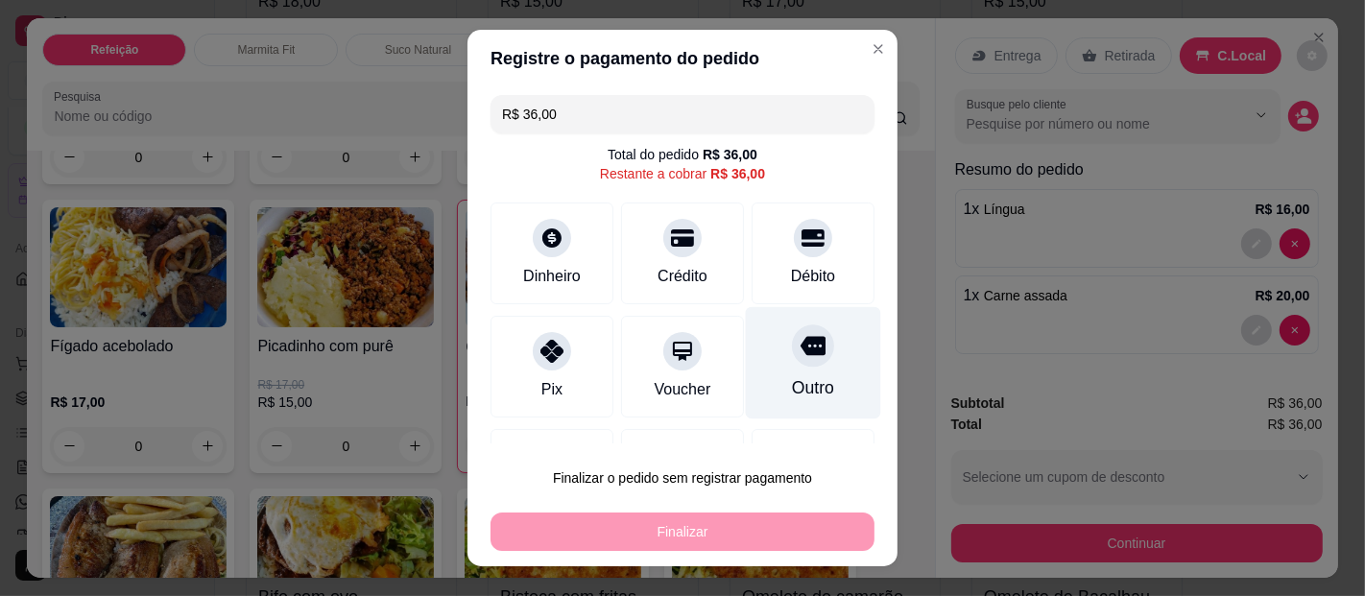
click at [792, 362] on div at bounding box center [813, 346] width 42 height 42
type input "R$ 0,00"
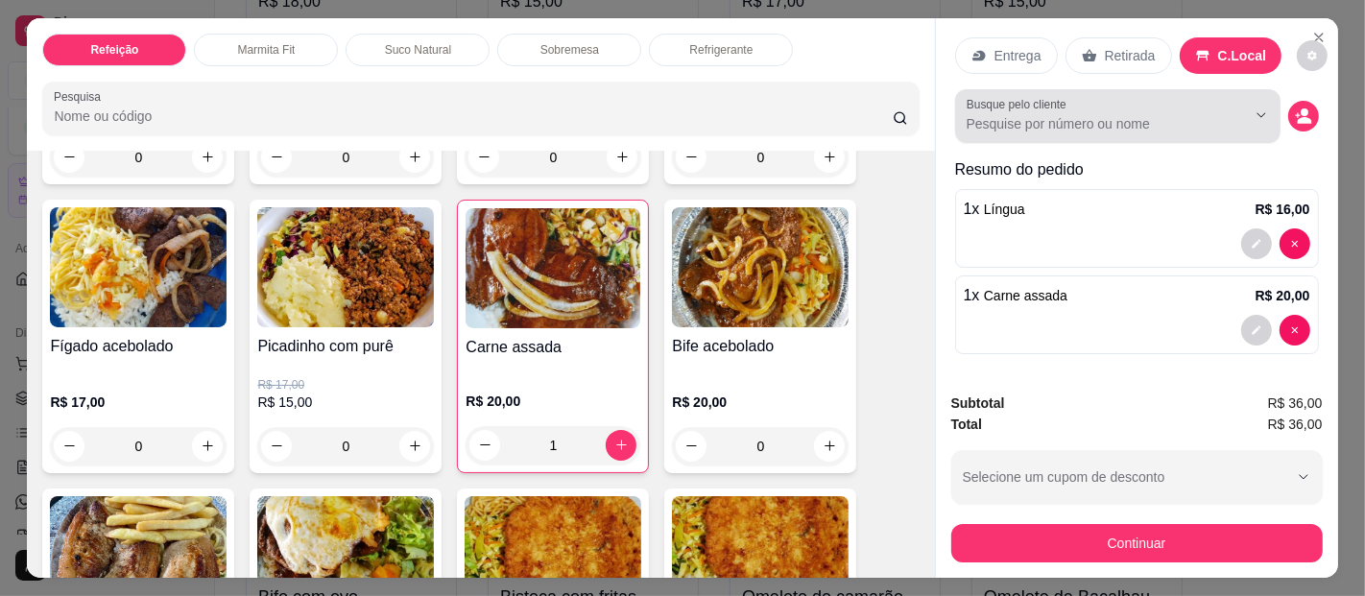
click at [1091, 116] on input "Busque pelo cliente" at bounding box center [1091, 123] width 249 height 19
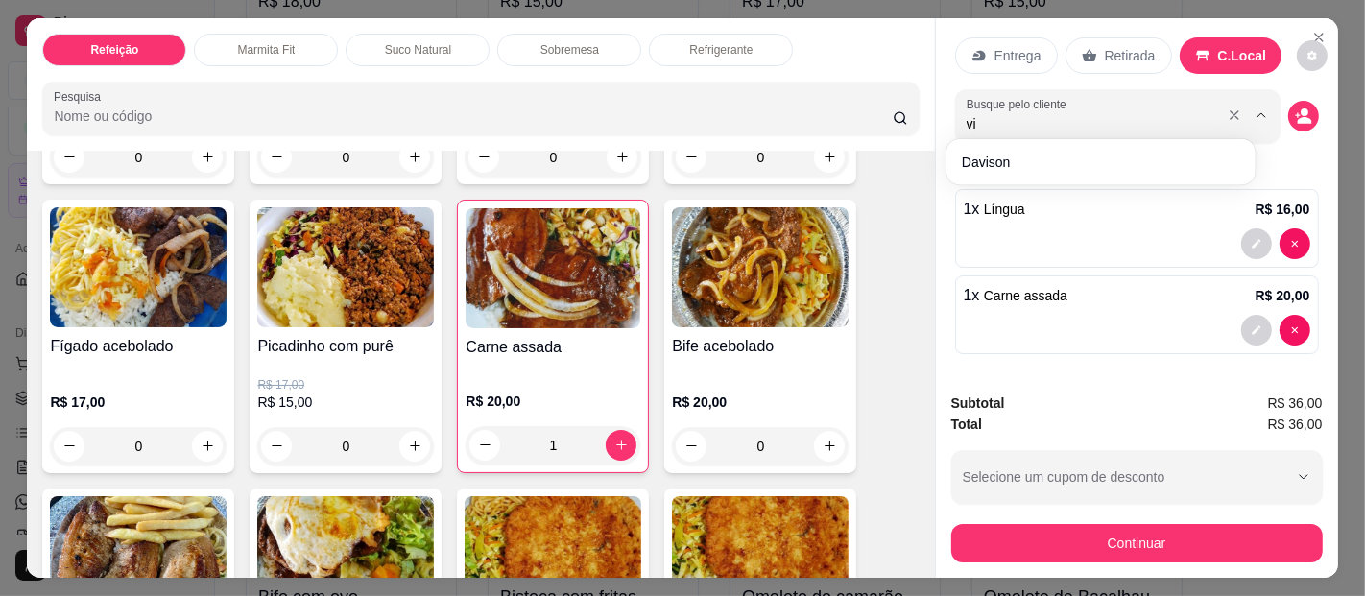
type input "v"
type input "c"
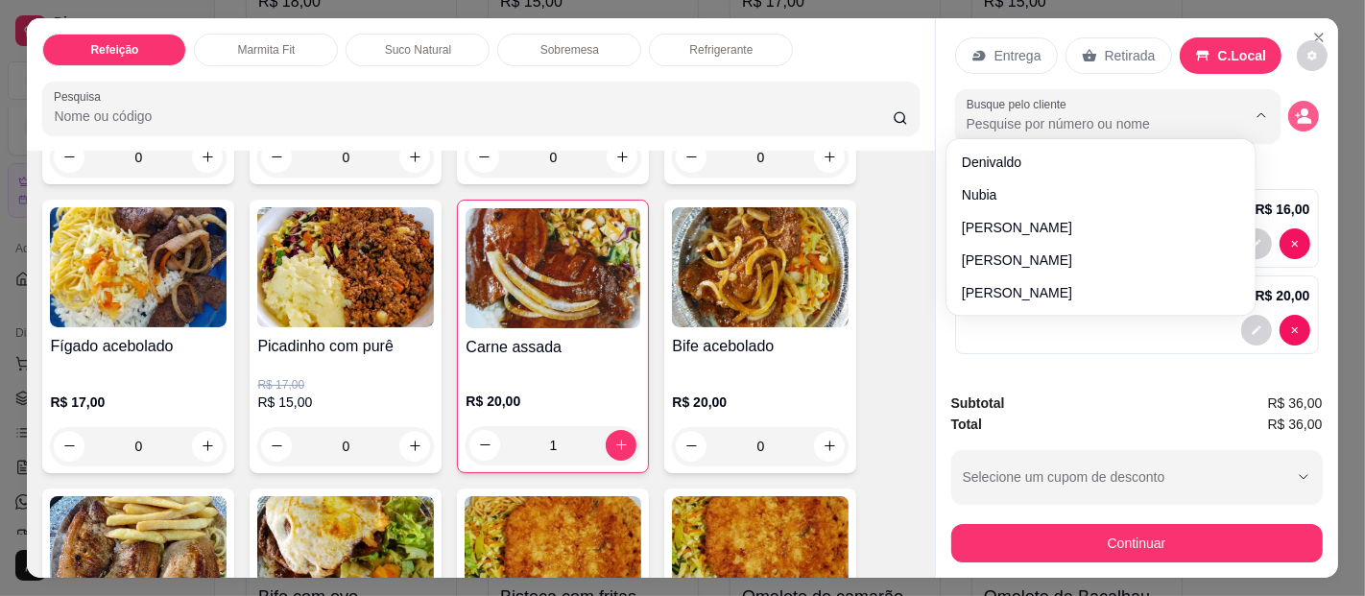
click at [1289, 105] on button "decrease-product-quantity" at bounding box center [1304, 116] width 31 height 31
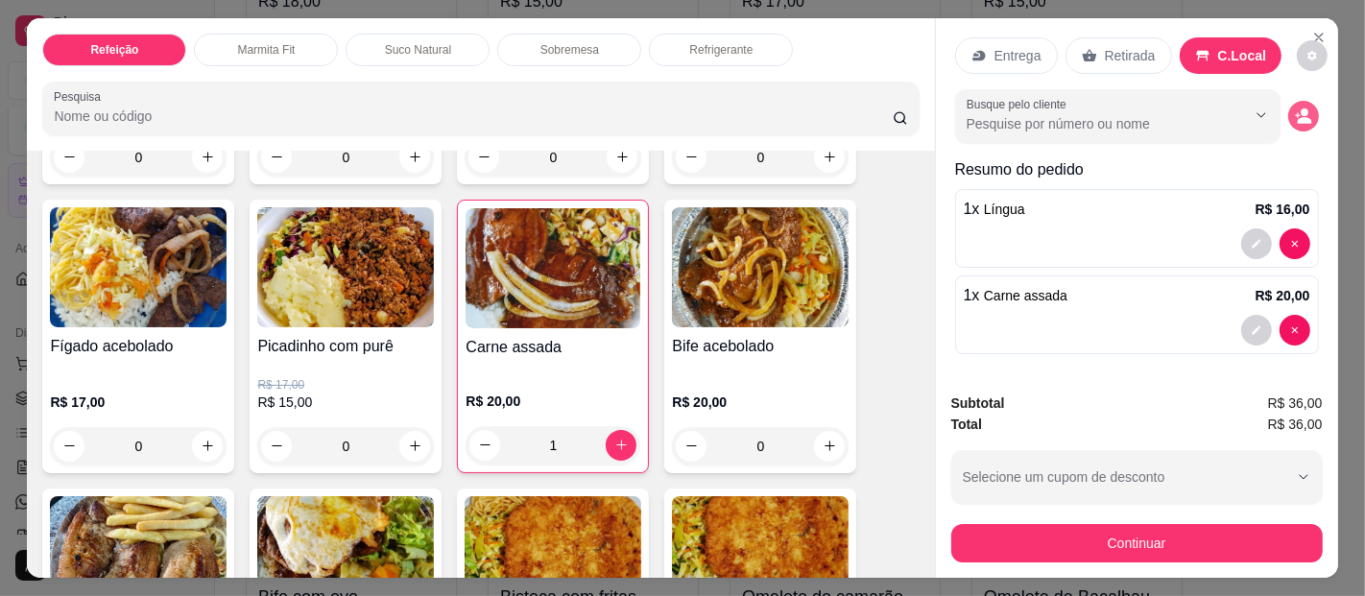
click at [1297, 117] on icon "decrease-product-quantity" at bounding box center [1304, 120] width 14 height 7
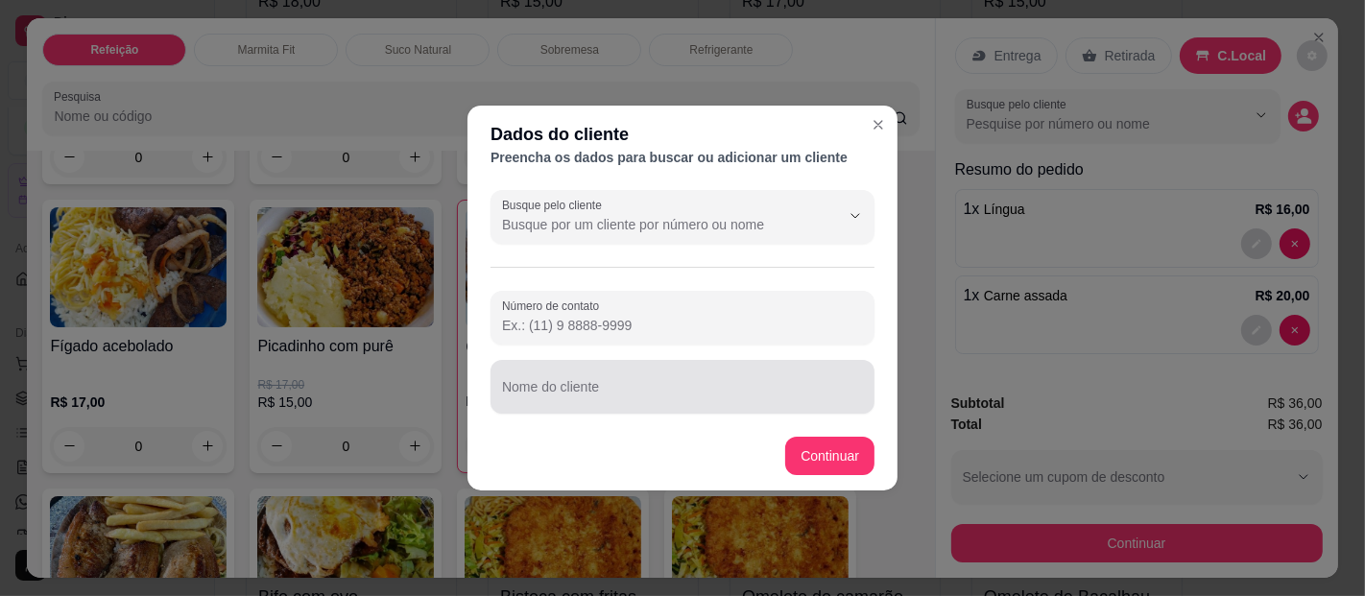
click at [732, 376] on div at bounding box center [682, 387] width 361 height 38
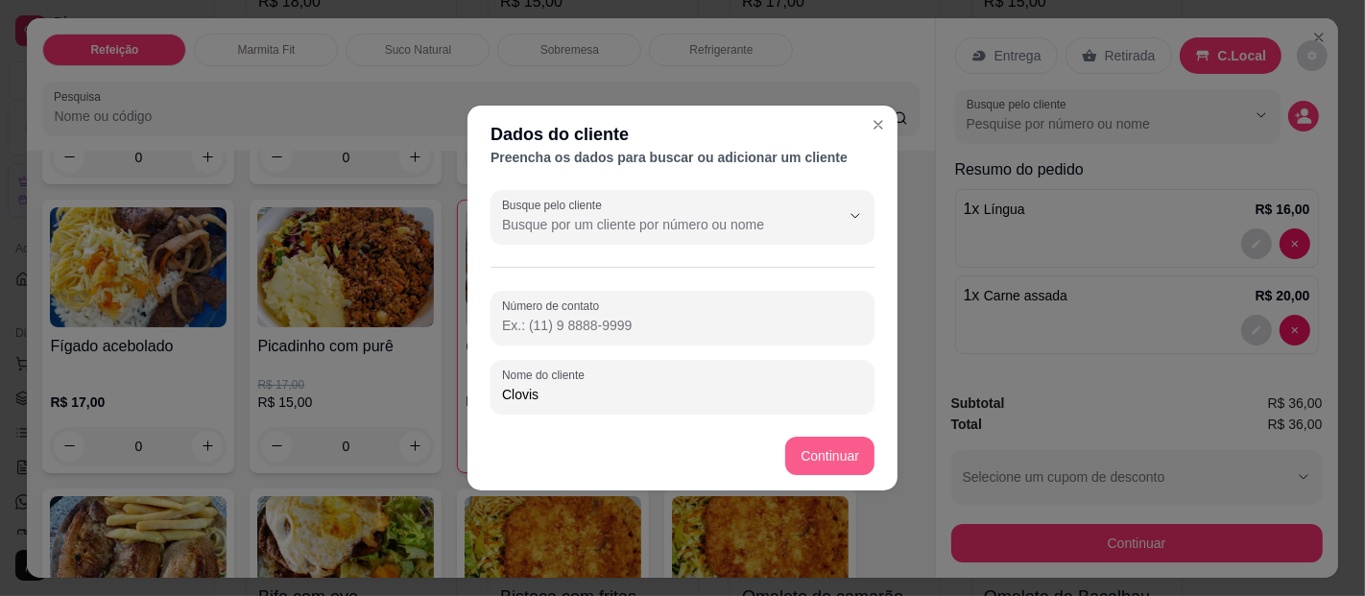
type input "Clovis"
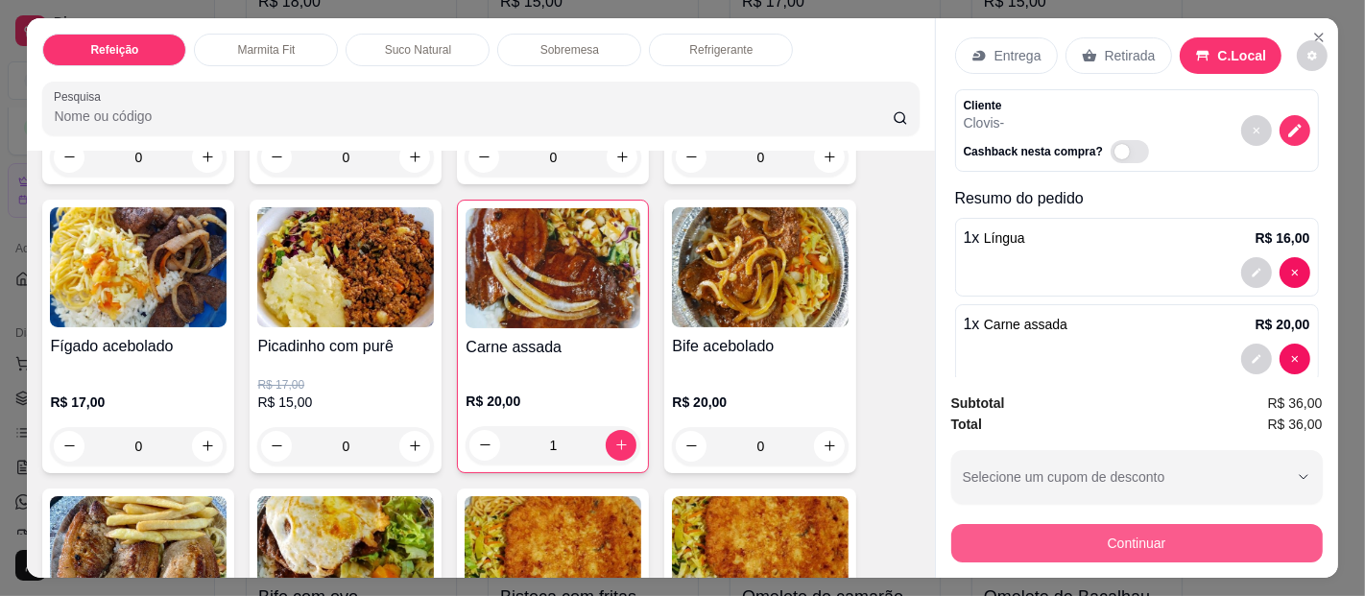
click at [1091, 544] on button "Continuar" at bounding box center [1137, 543] width 372 height 38
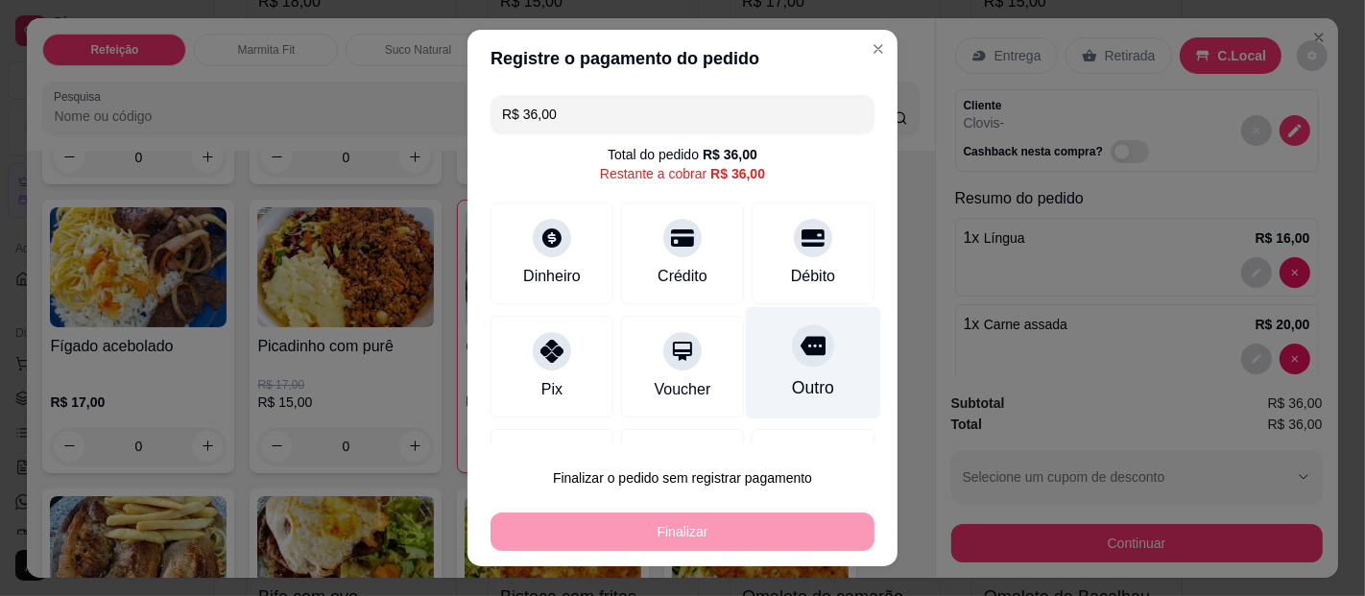
click at [749, 366] on div "Outro" at bounding box center [813, 363] width 135 height 112
type input "R$ 0,00"
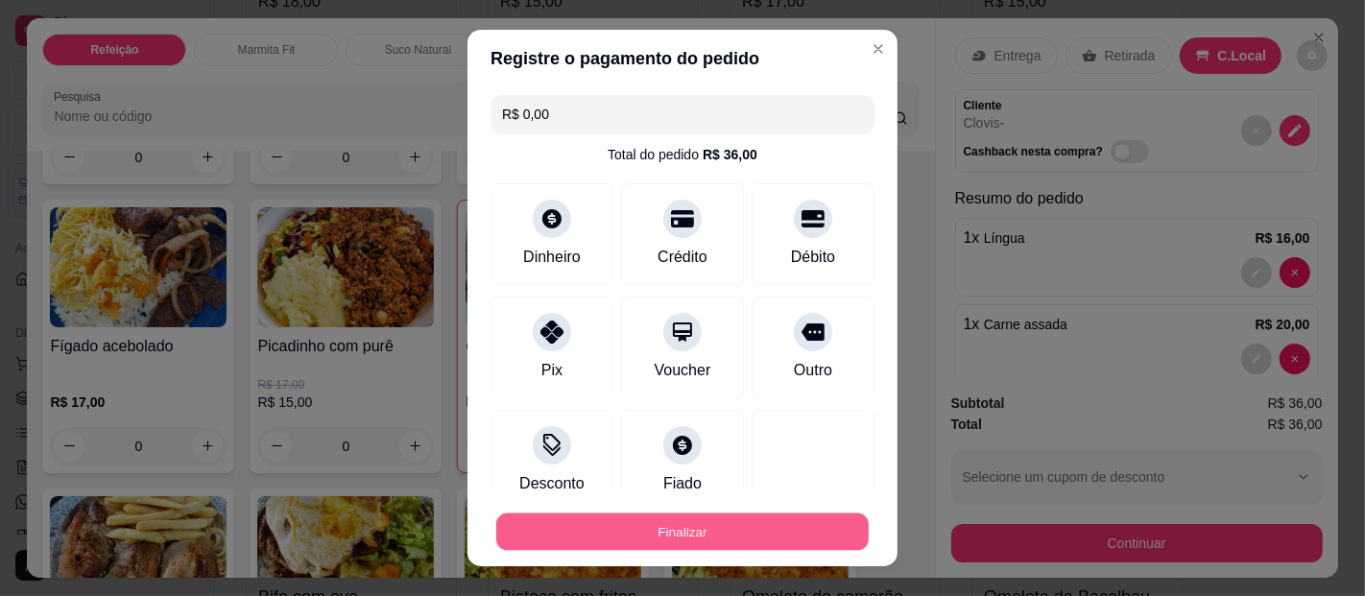
click at [713, 533] on button "Finalizar" at bounding box center [682, 532] width 373 height 37
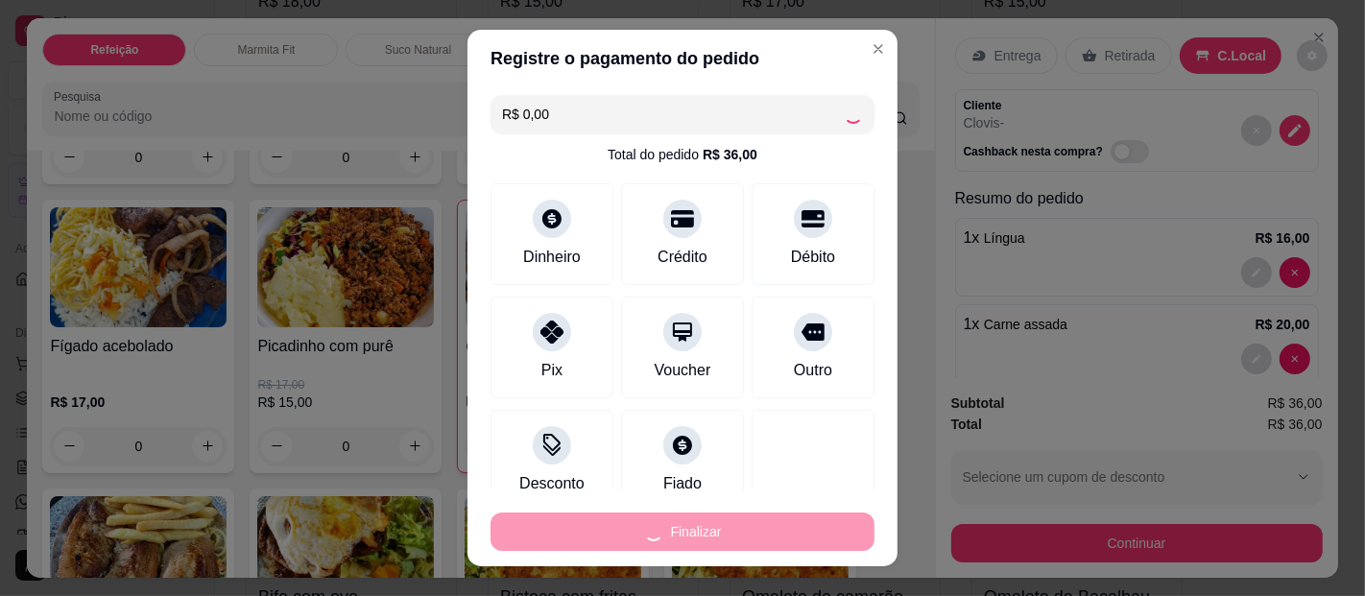
type input "0"
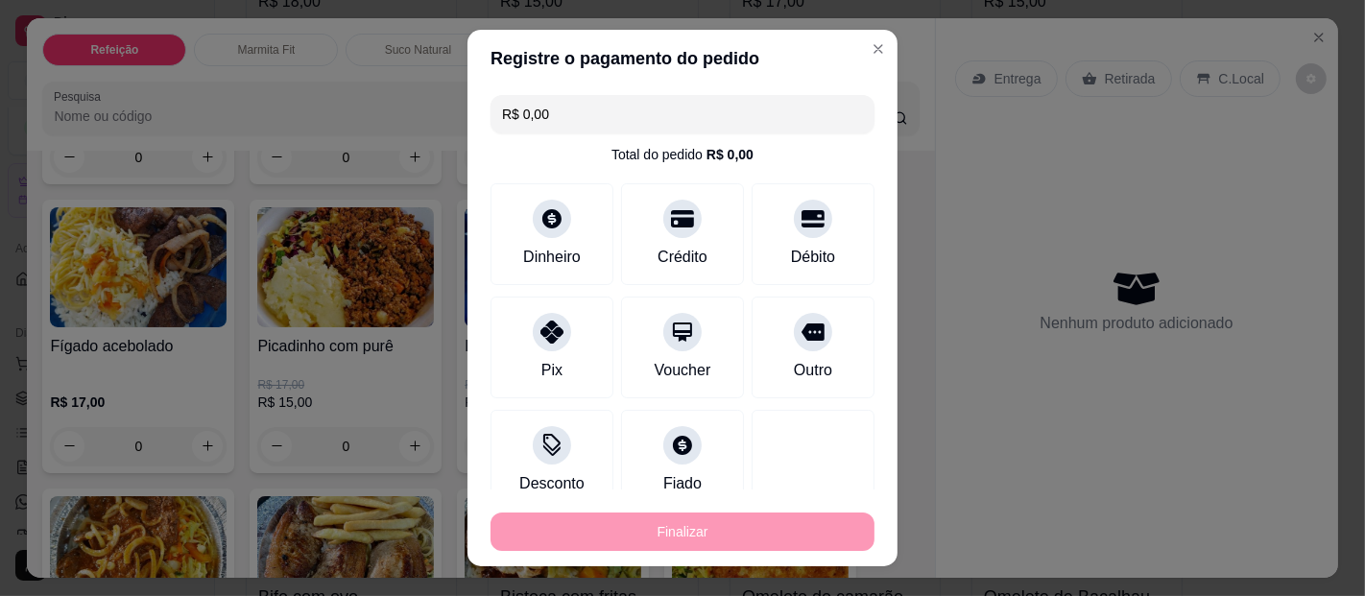
type input "-R$ 36,00"
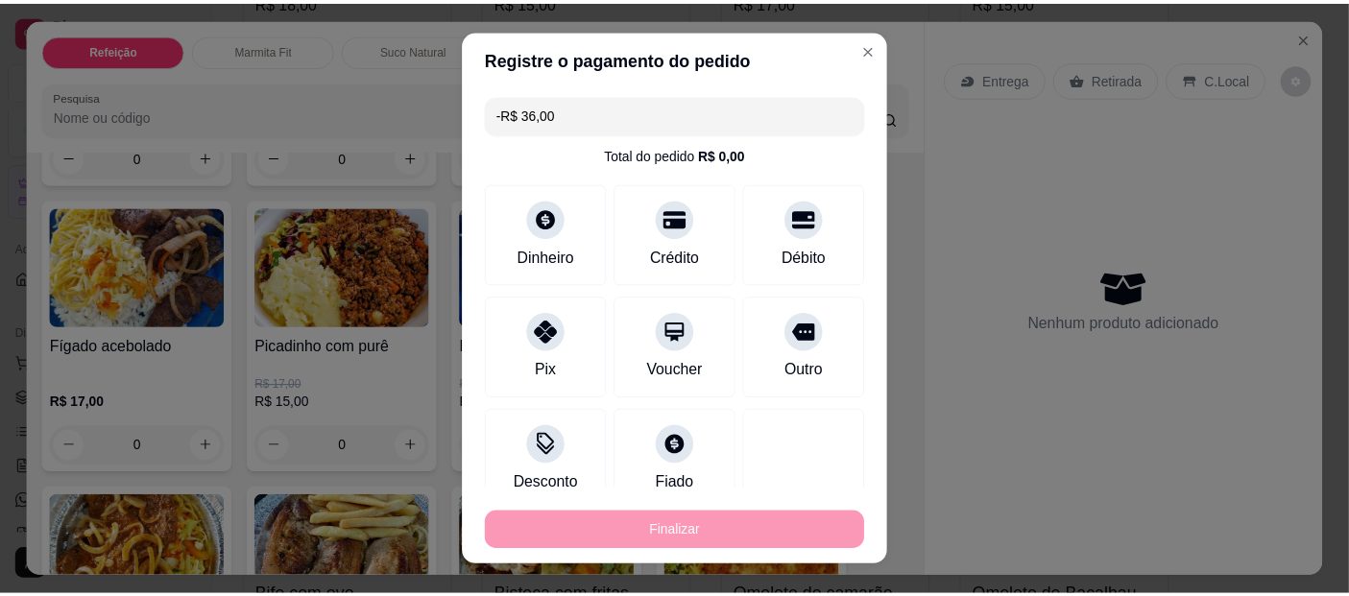
scroll to position [0, 0]
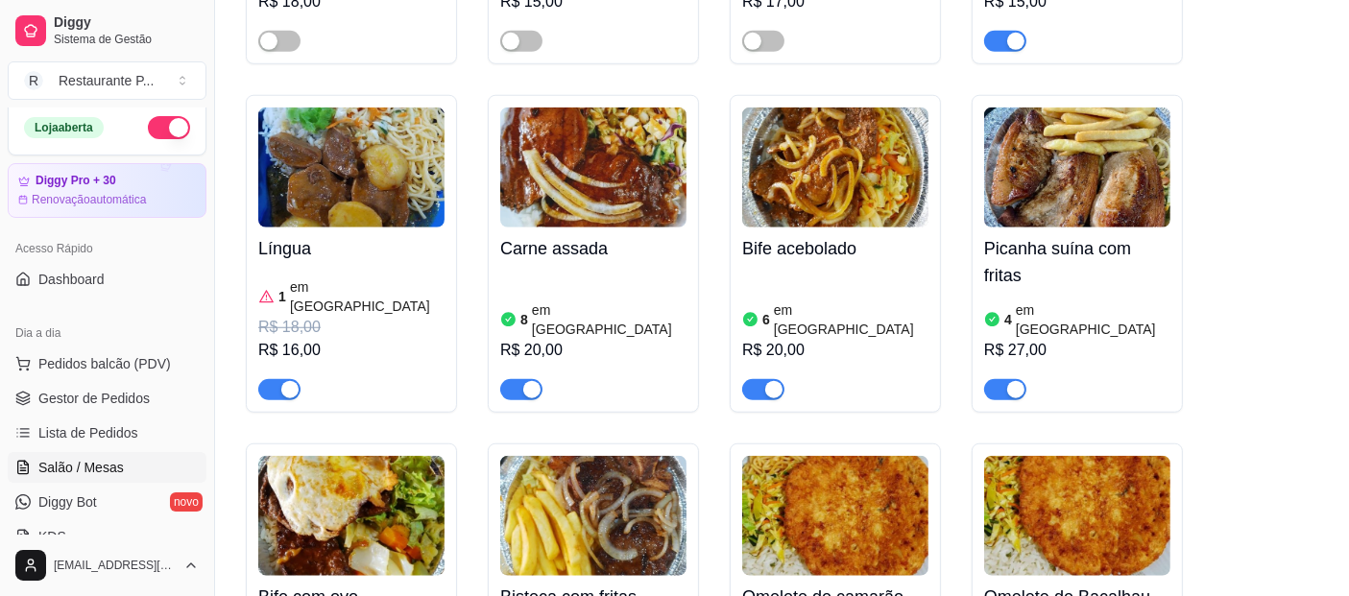
click at [136, 468] on link "Salão / Mesas" at bounding box center [107, 467] width 199 height 31
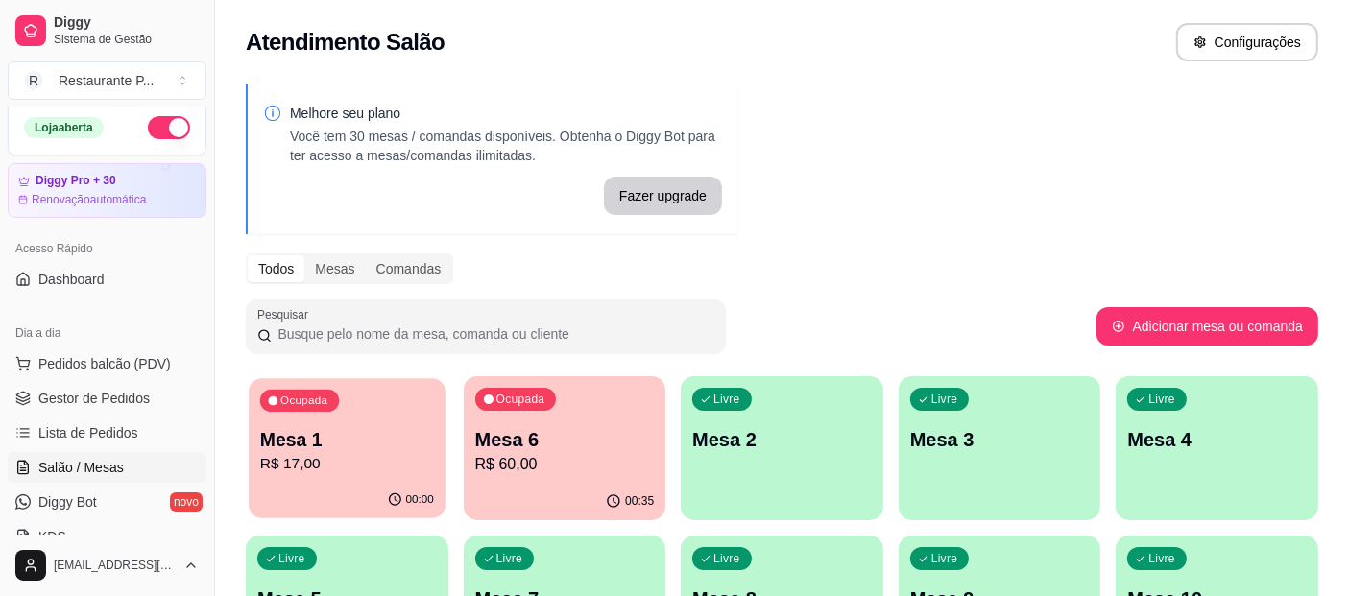
click at [283, 427] on p "Mesa 1" at bounding box center [347, 440] width 174 height 26
click at [107, 389] on span "Gestor de Pedidos" at bounding box center [93, 398] width 111 height 19
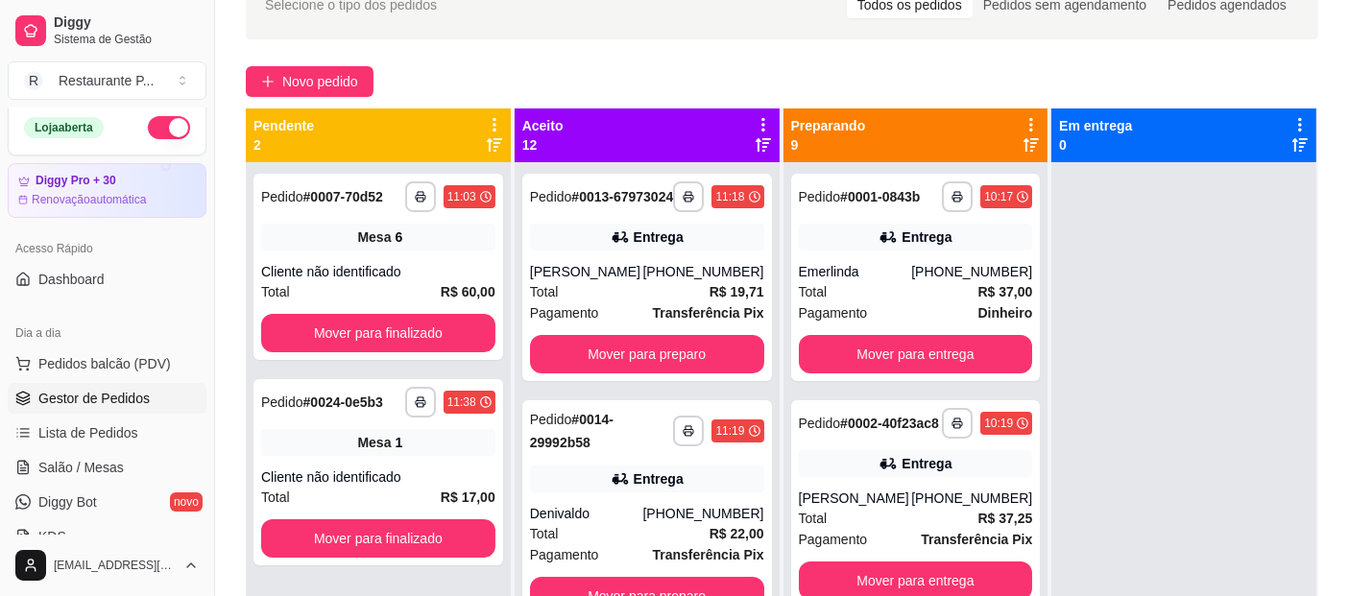
click at [759, 117] on icon at bounding box center [763, 124] width 17 height 17
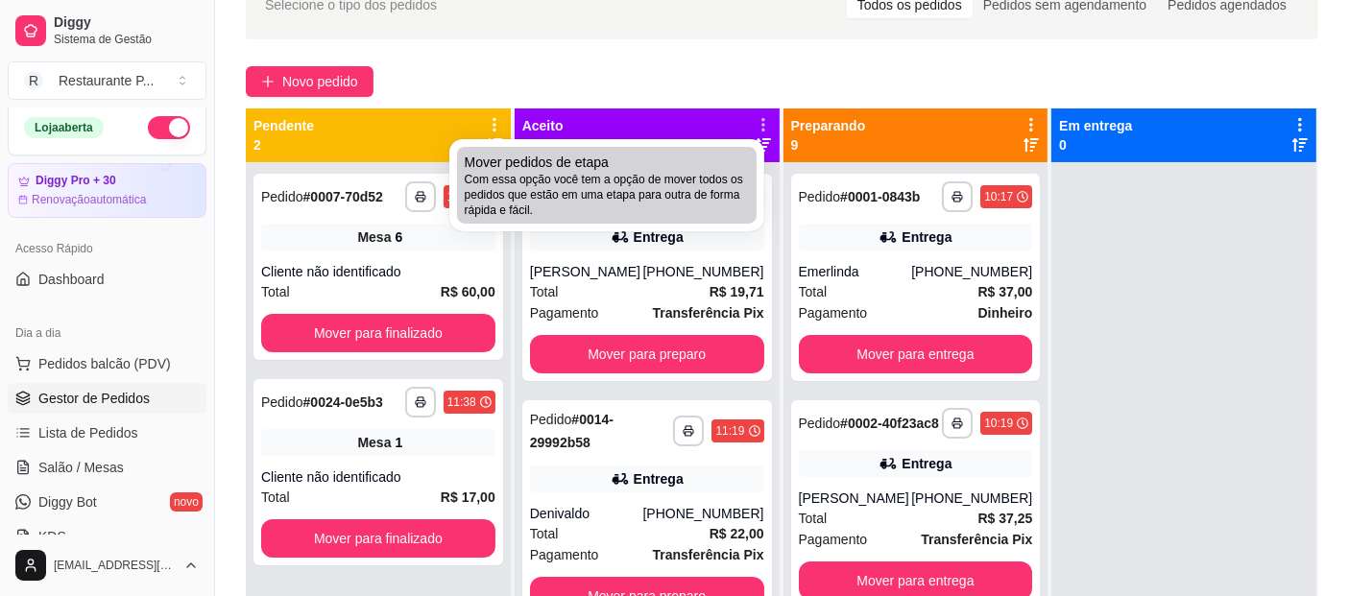
click at [686, 177] on span "Com essa opção você tem a opção de mover todos os pedidos que estão em uma etap…" at bounding box center [607, 195] width 284 height 46
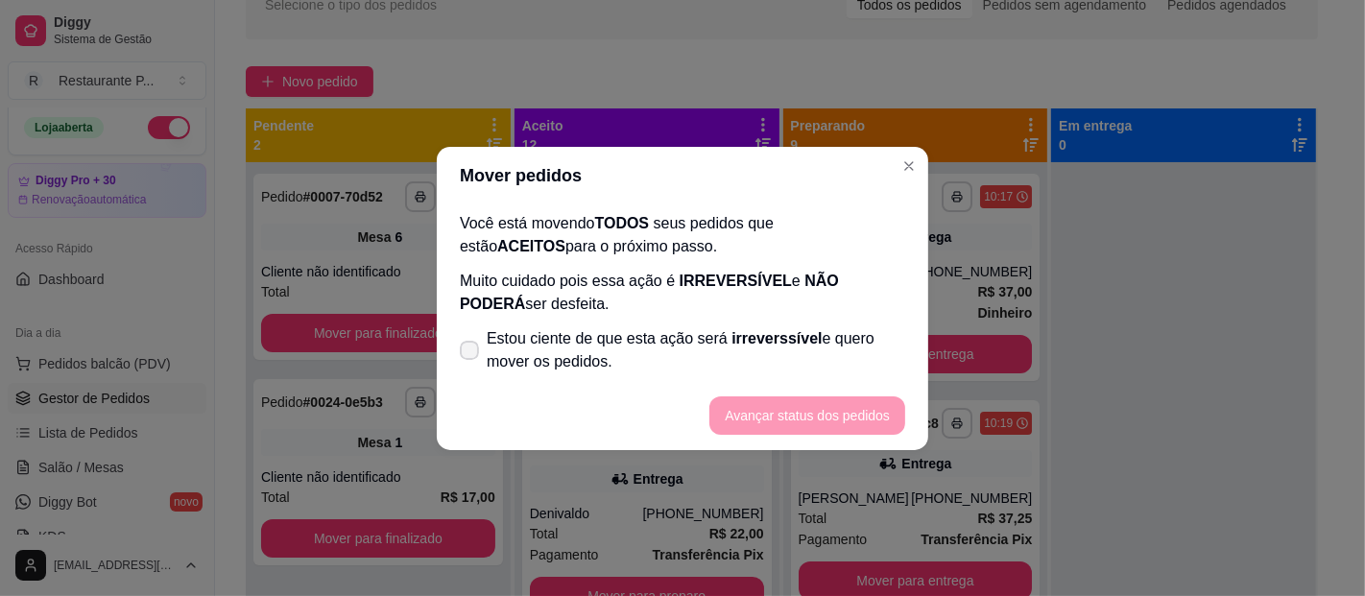
click at [469, 353] on icon at bounding box center [469, 351] width 15 height 12
click at [469, 353] on input "Estou ciente de que esta ação será irreverssível e quero mover os pedidos." at bounding box center [465, 359] width 12 height 12
checkbox input "true"
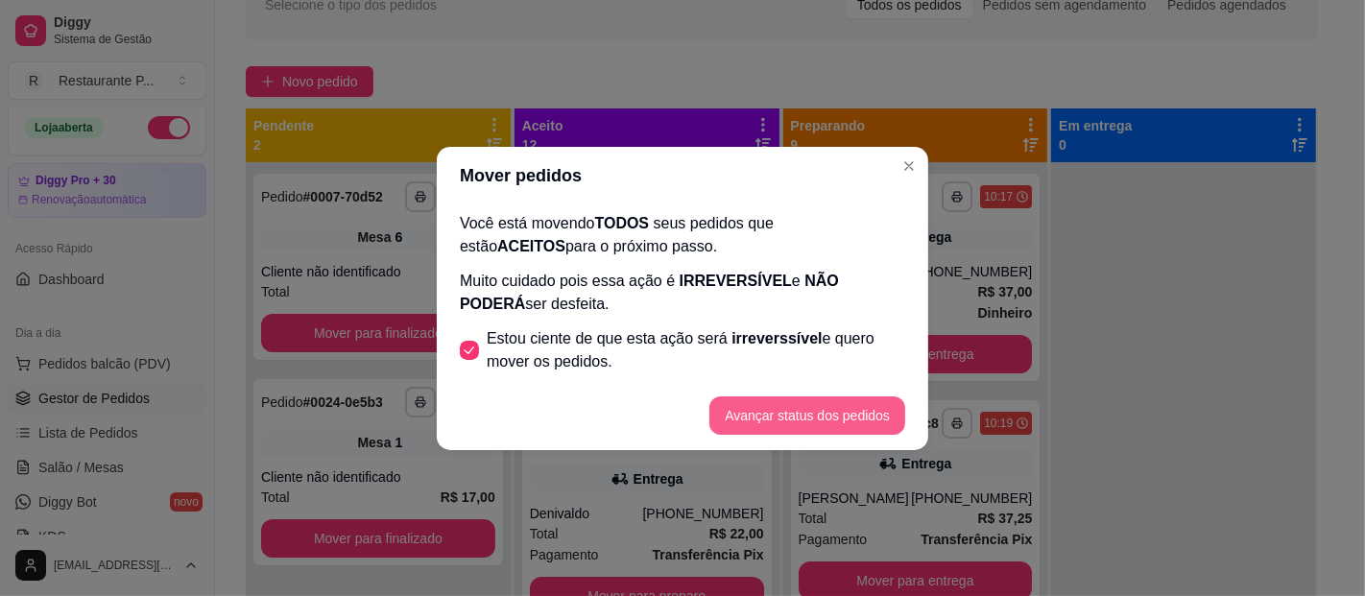
click at [757, 404] on button "Avançar status dos pedidos" at bounding box center [808, 416] width 196 height 38
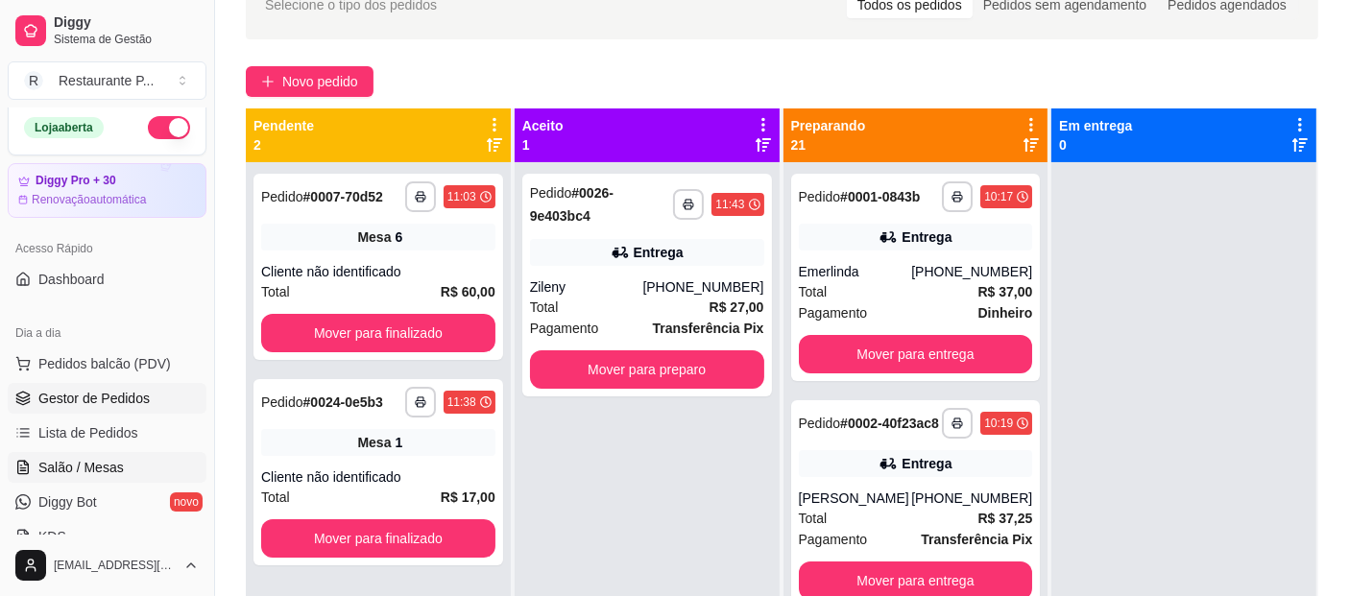
click at [100, 460] on span "Salão / Mesas" at bounding box center [80, 467] width 85 height 19
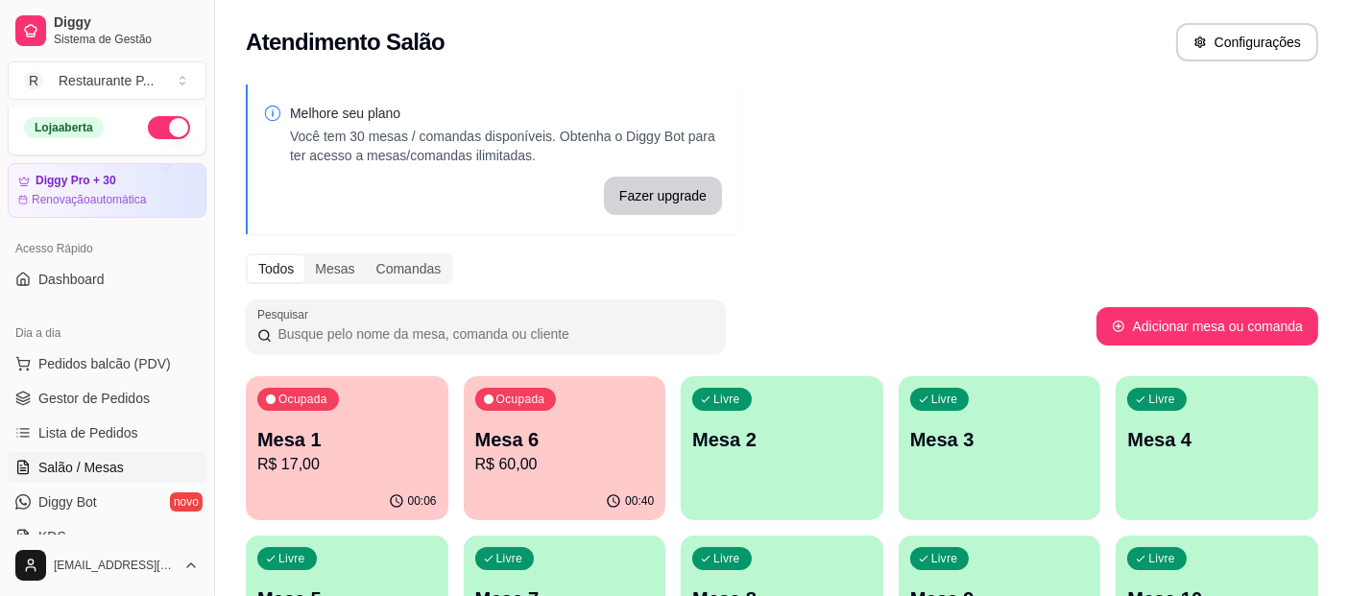
click at [605, 429] on p "Mesa 6" at bounding box center [565, 439] width 180 height 27
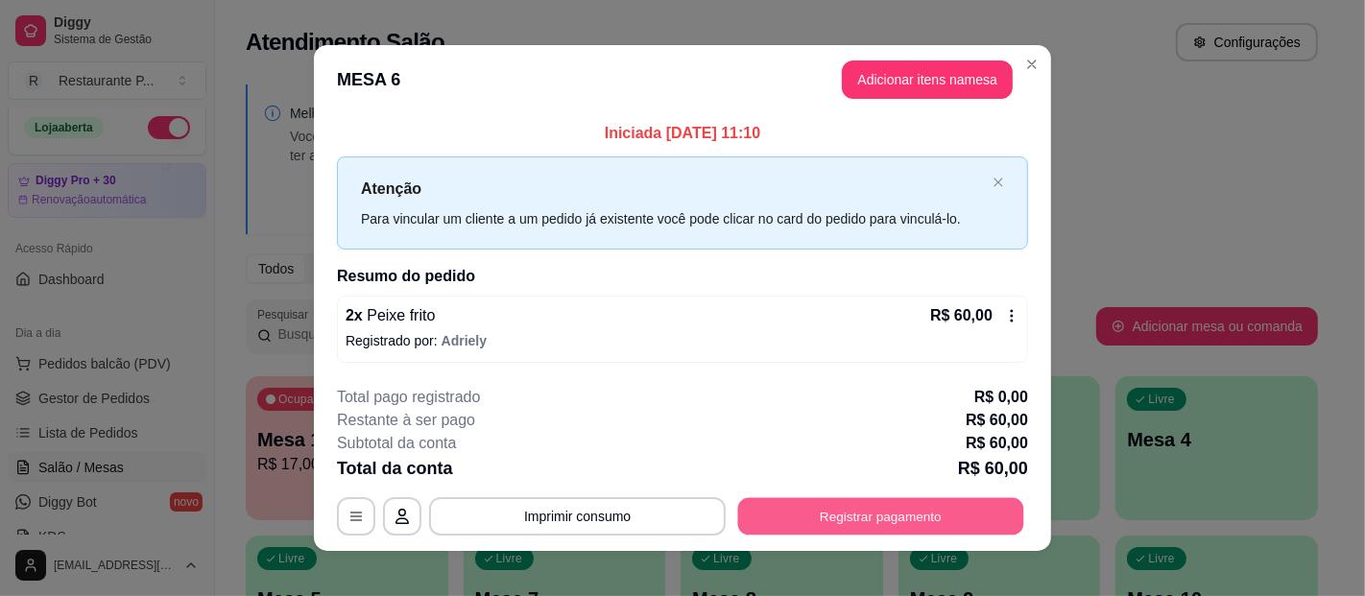
click at [831, 518] on button "Registrar pagamento" at bounding box center [881, 516] width 286 height 37
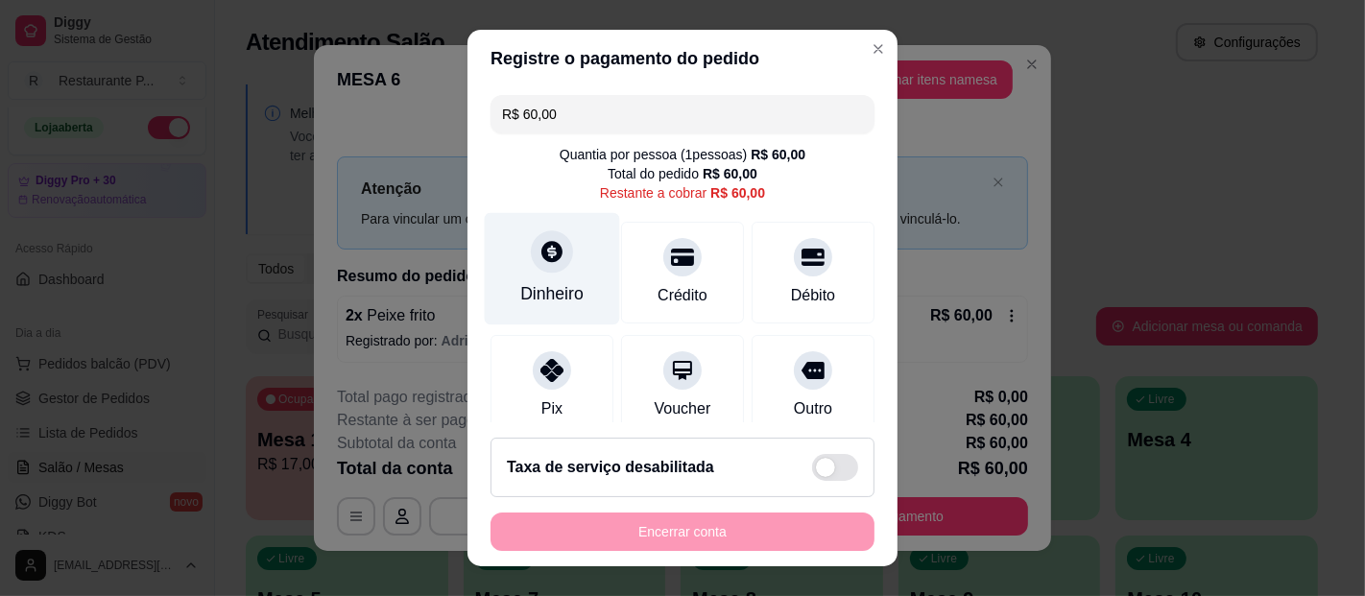
click at [519, 272] on div "Dinheiro" at bounding box center [552, 269] width 135 height 112
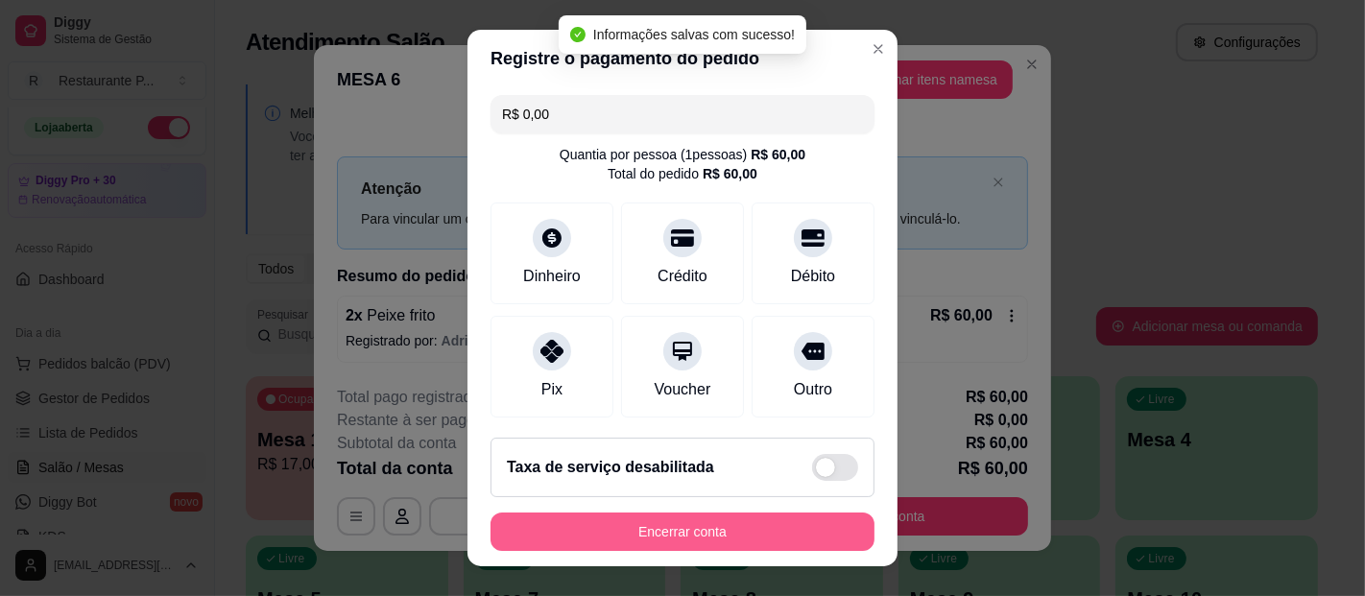
type input "R$ 0,00"
click at [737, 539] on button "Encerrar conta" at bounding box center [683, 532] width 384 height 38
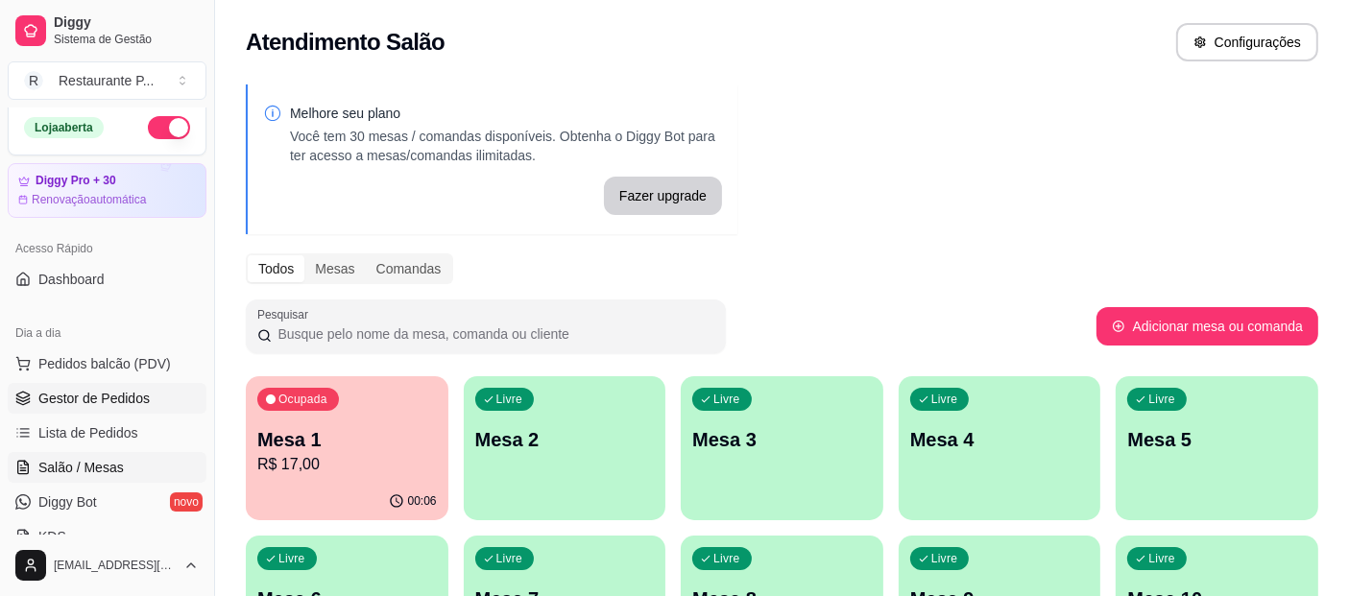
click at [175, 399] on link "Gestor de Pedidos" at bounding box center [107, 398] width 199 height 31
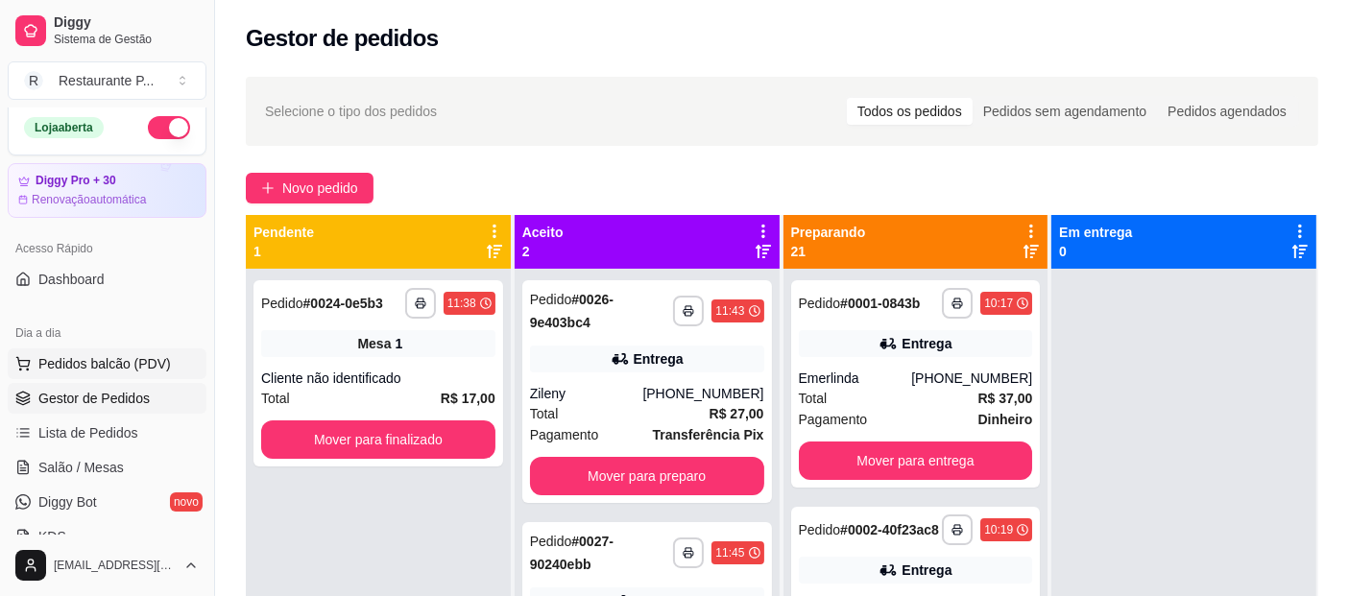
click at [87, 360] on span "Pedidos balcão (PDV)" at bounding box center [104, 363] width 132 height 19
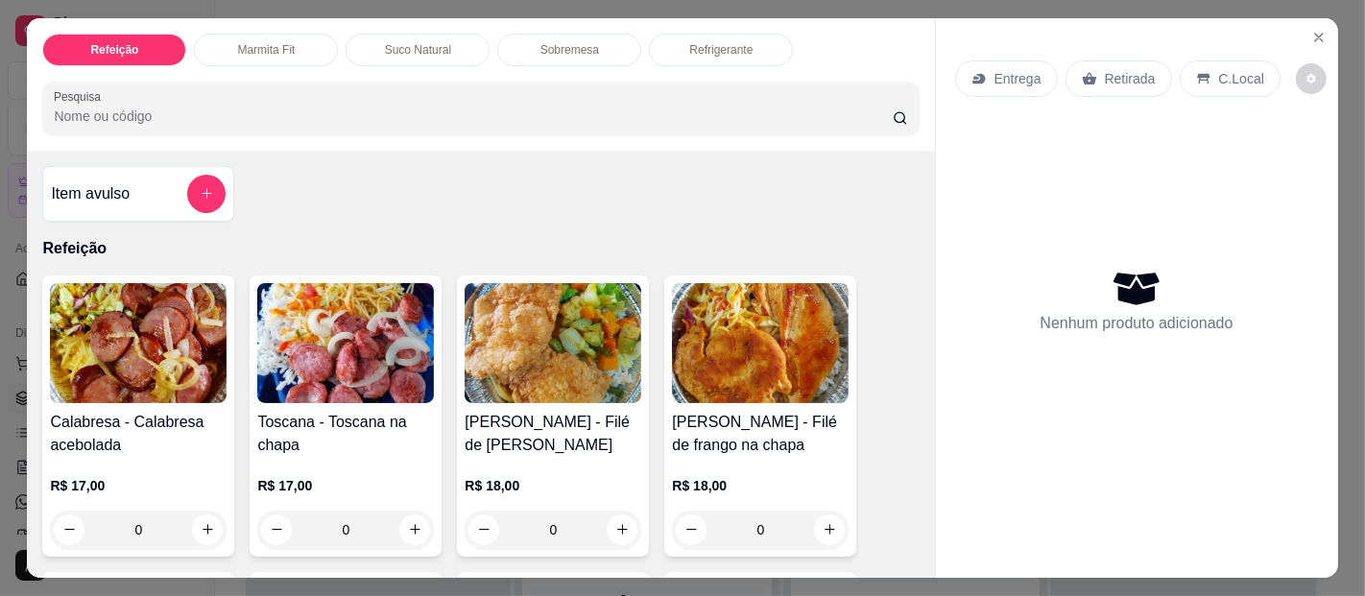
scroll to position [145, 0]
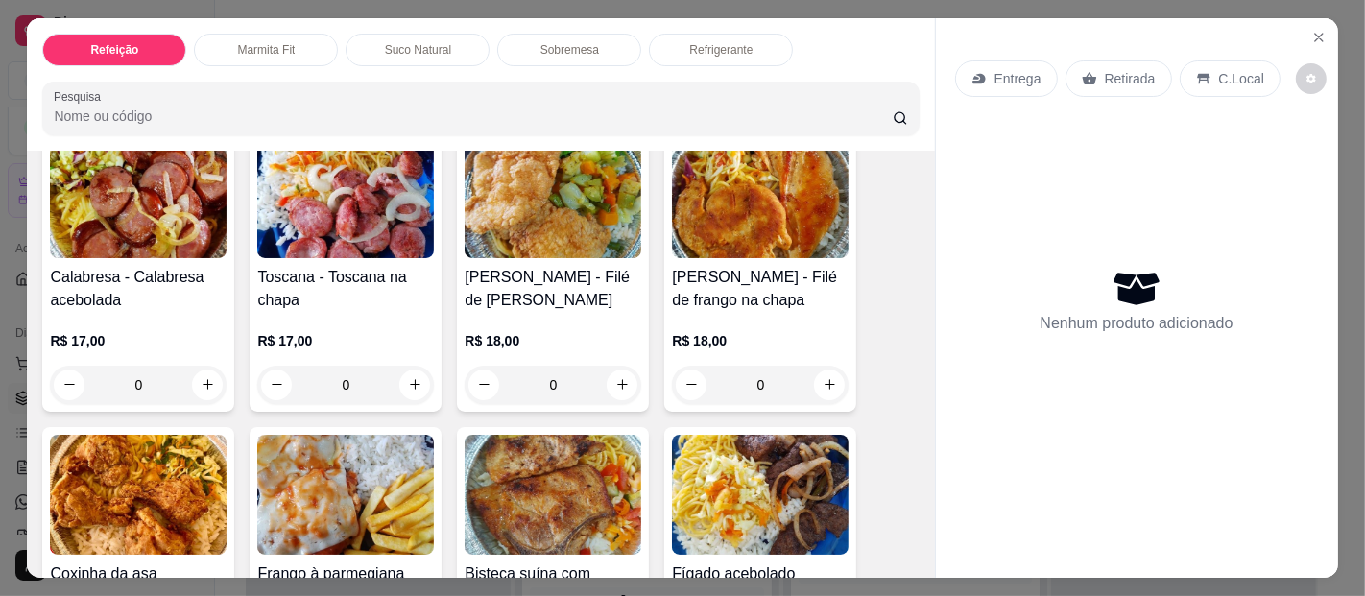
click at [619, 366] on div "0" at bounding box center [553, 385] width 177 height 38
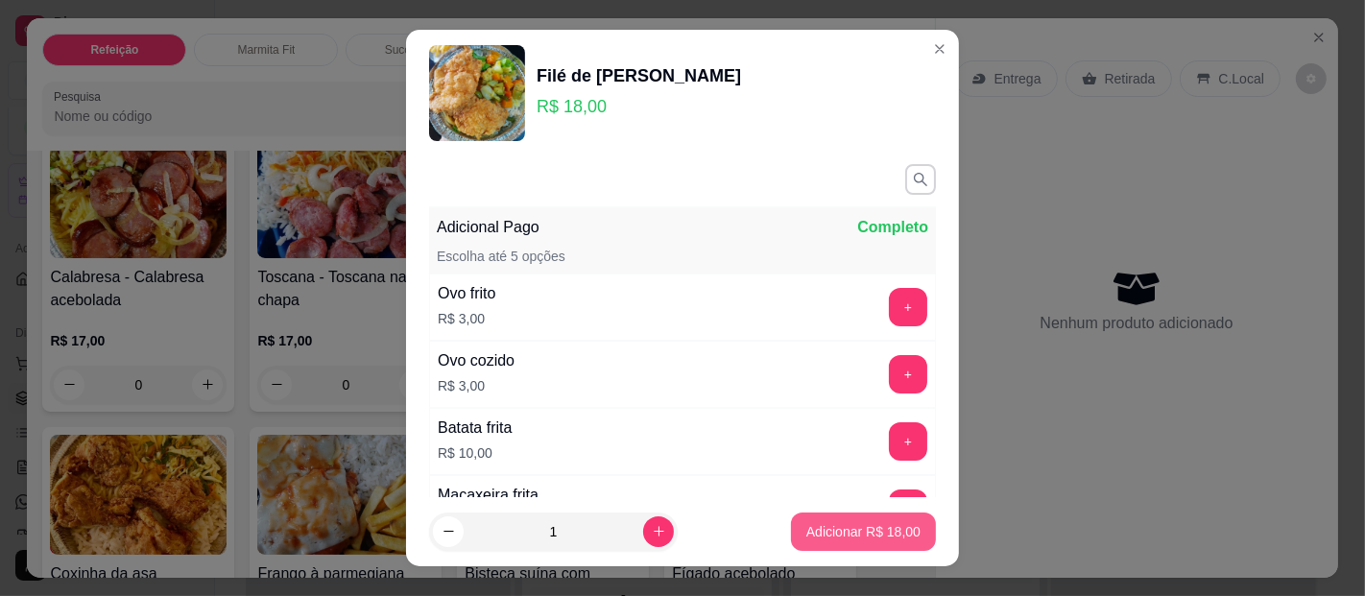
click at [807, 541] on p "Adicionar R$ 18,00" at bounding box center [864, 531] width 114 height 19
type input "1"
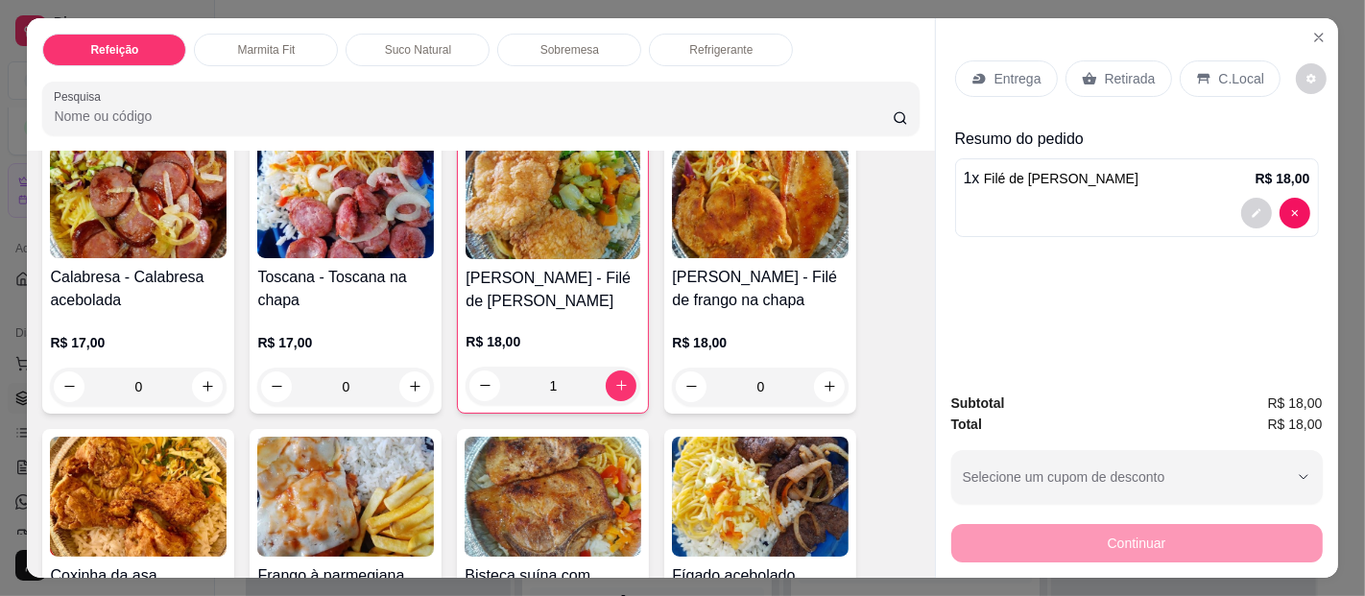
click at [1120, 74] on p "Retirada" at bounding box center [1130, 78] width 51 height 19
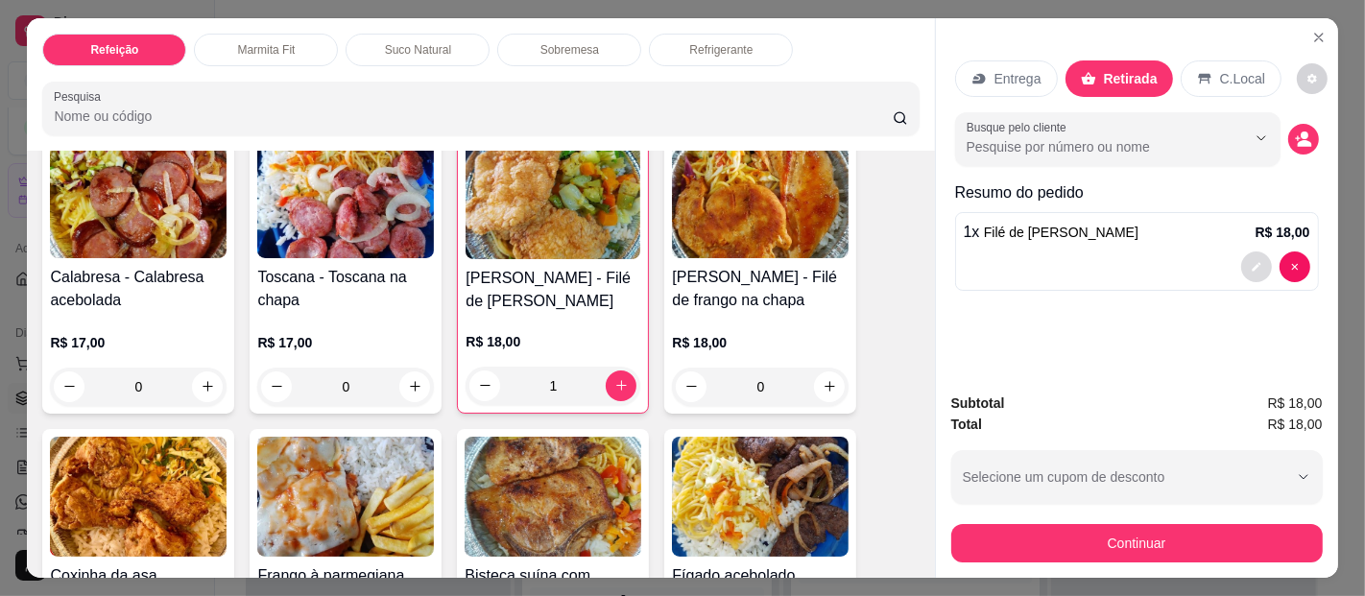
click at [1241, 260] on button "decrease-product-quantity" at bounding box center [1256, 267] width 31 height 31
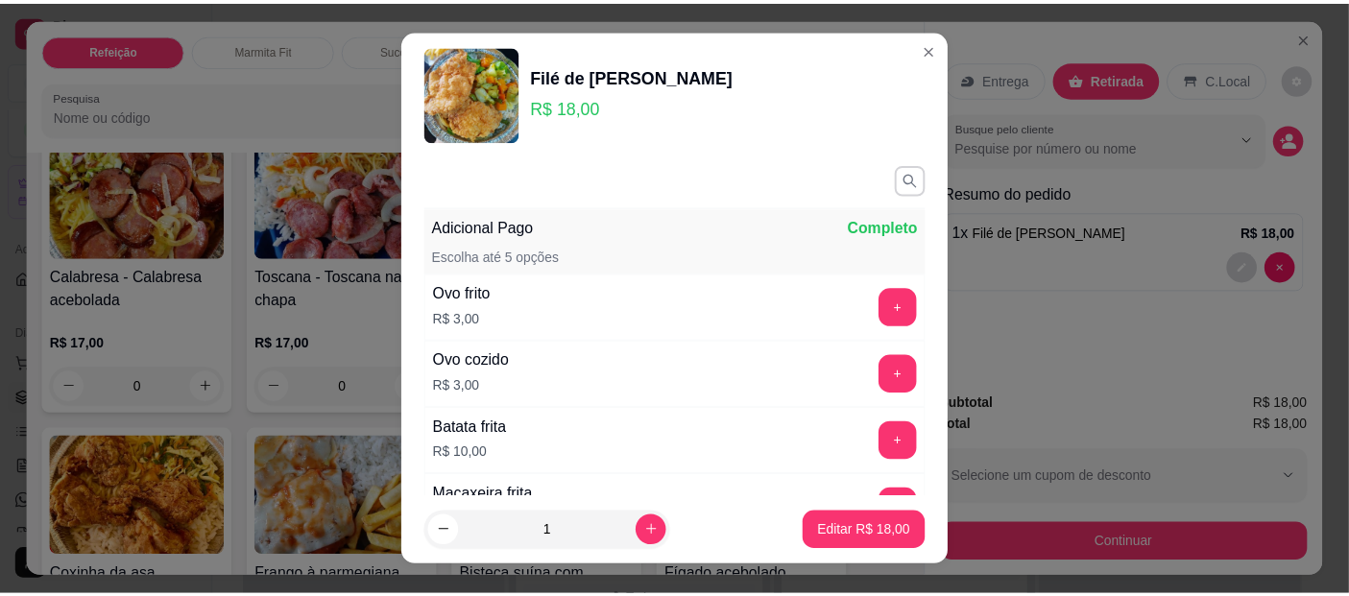
scroll to position [166, 0]
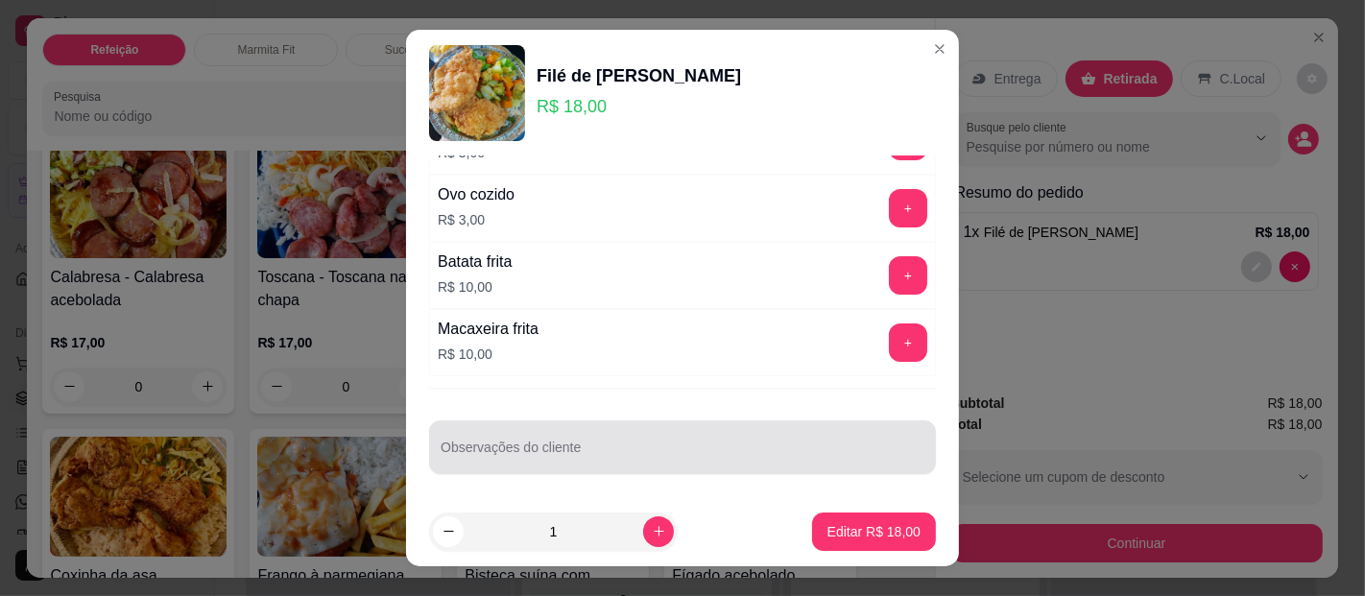
click at [548, 455] on input "Observações do cliente" at bounding box center [683, 455] width 484 height 19
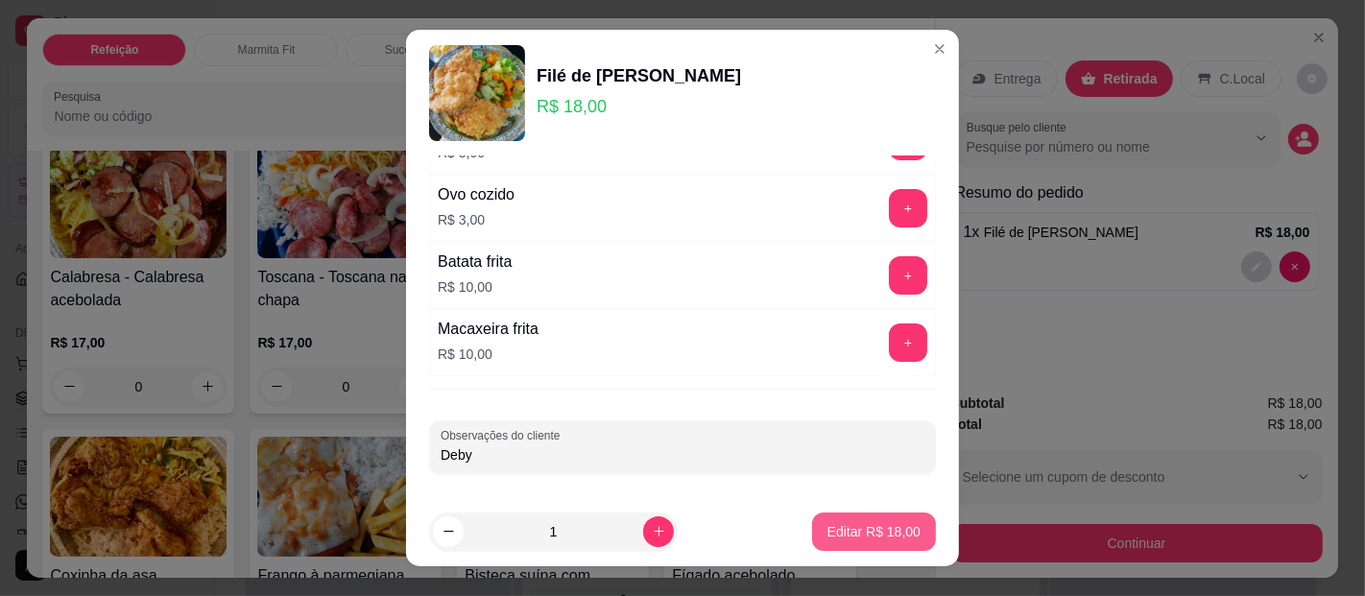
type input "Deby"
click at [848, 522] on p "Editar R$ 18,00" at bounding box center [874, 531] width 90 height 18
type input "0"
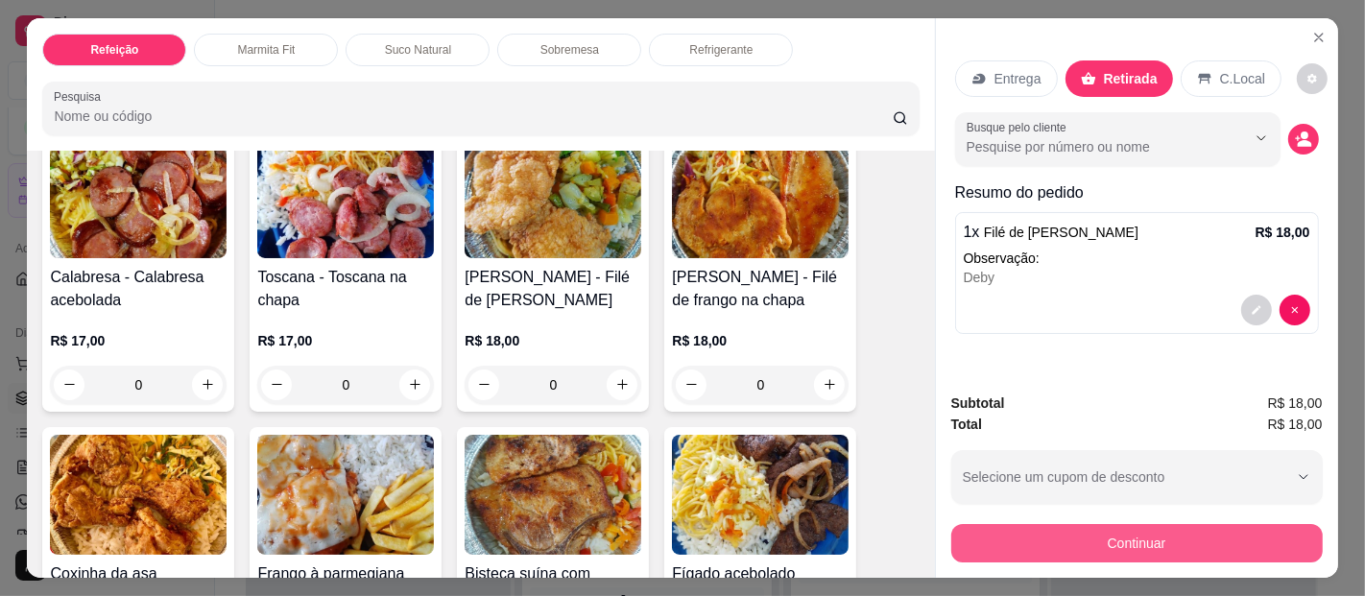
click at [1094, 536] on button "Continuar" at bounding box center [1137, 543] width 372 height 38
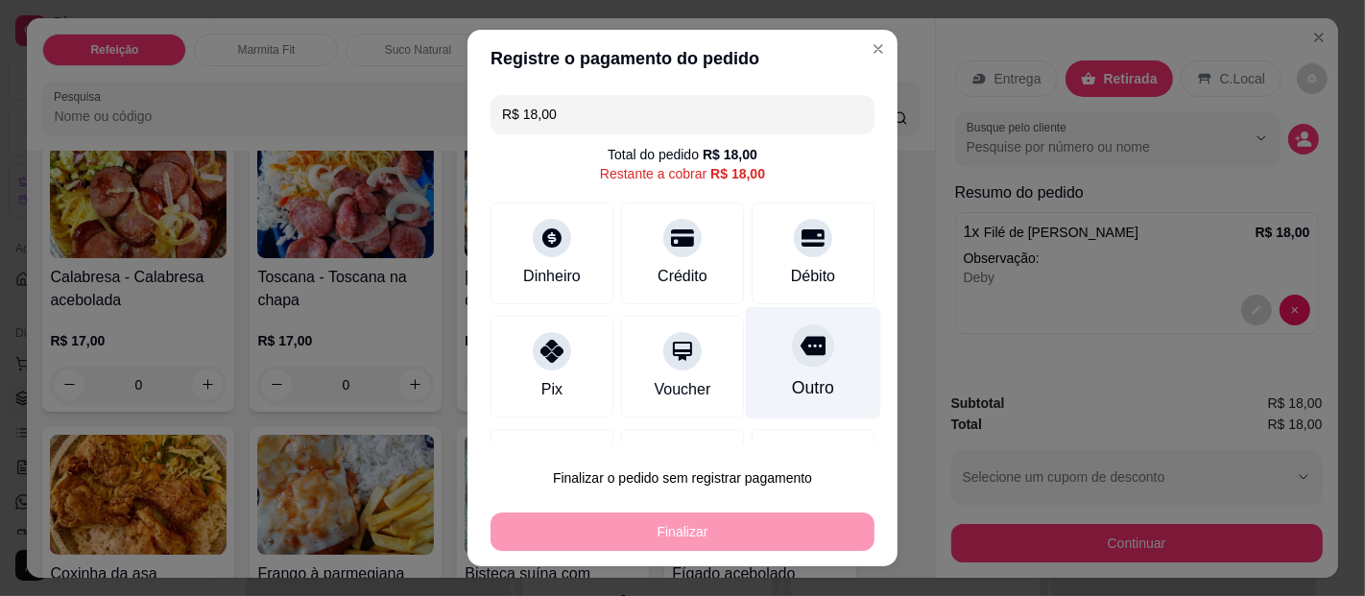
click at [801, 355] on icon at bounding box center [813, 345] width 25 height 25
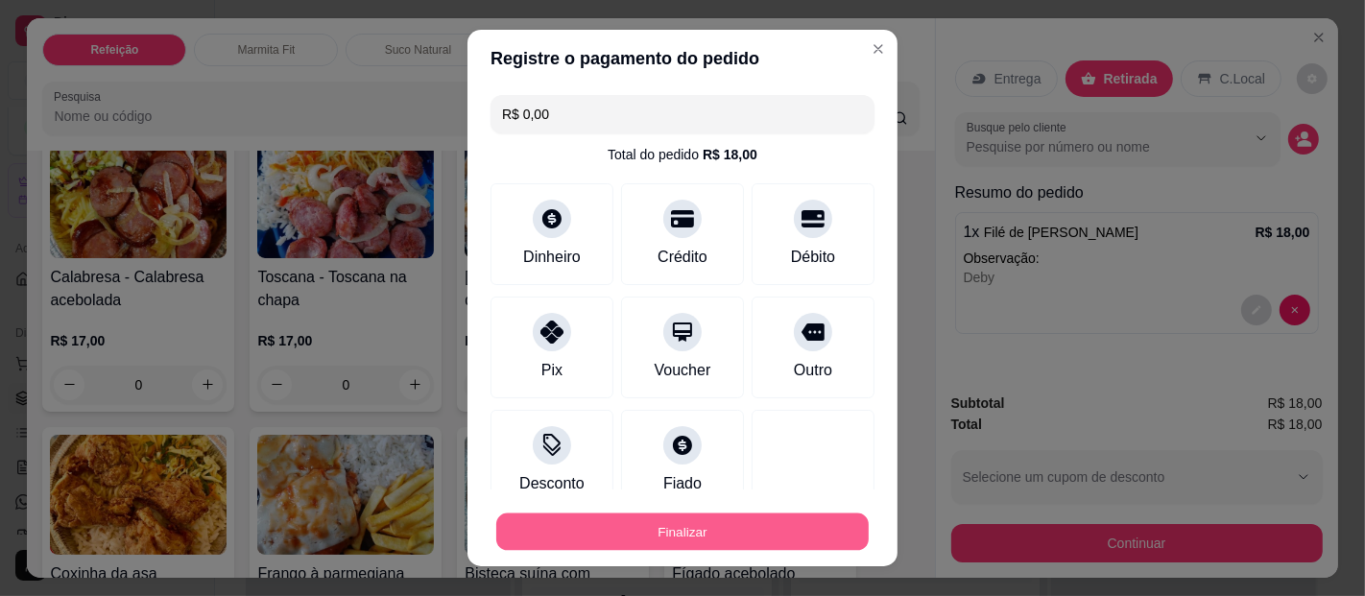
click at [729, 513] on div "Finalizar" at bounding box center [683, 532] width 384 height 38
click at [735, 525] on button "Finalizar" at bounding box center [683, 532] width 384 height 38
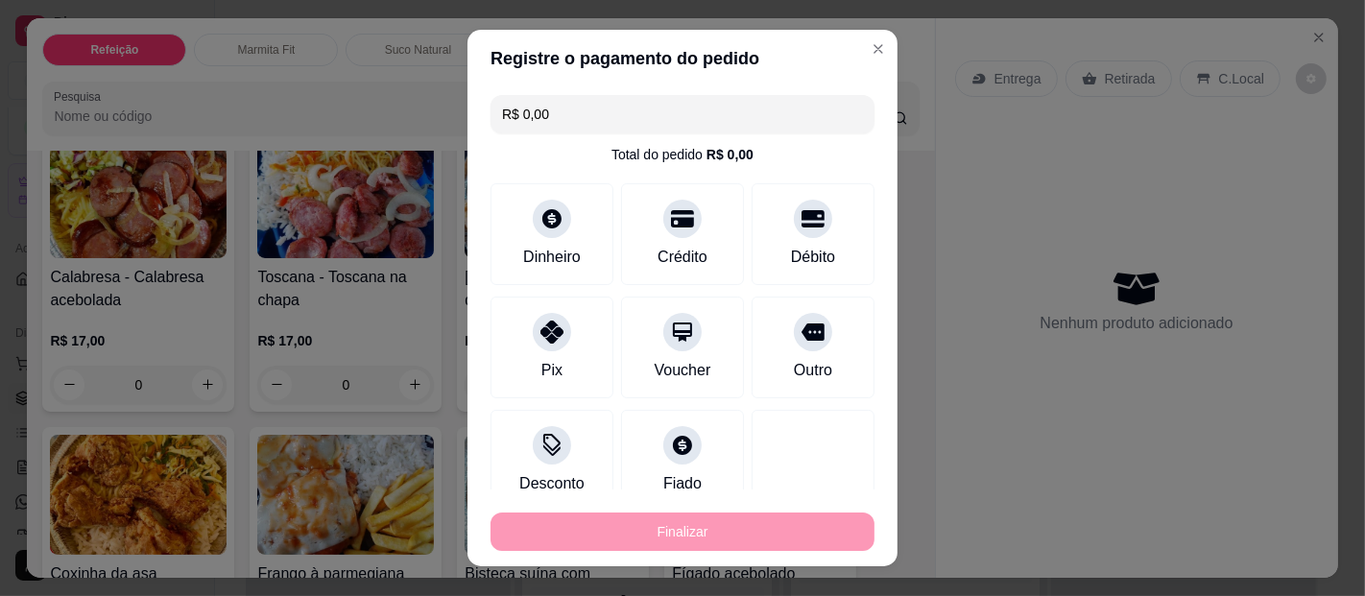
type input "-R$ 18,00"
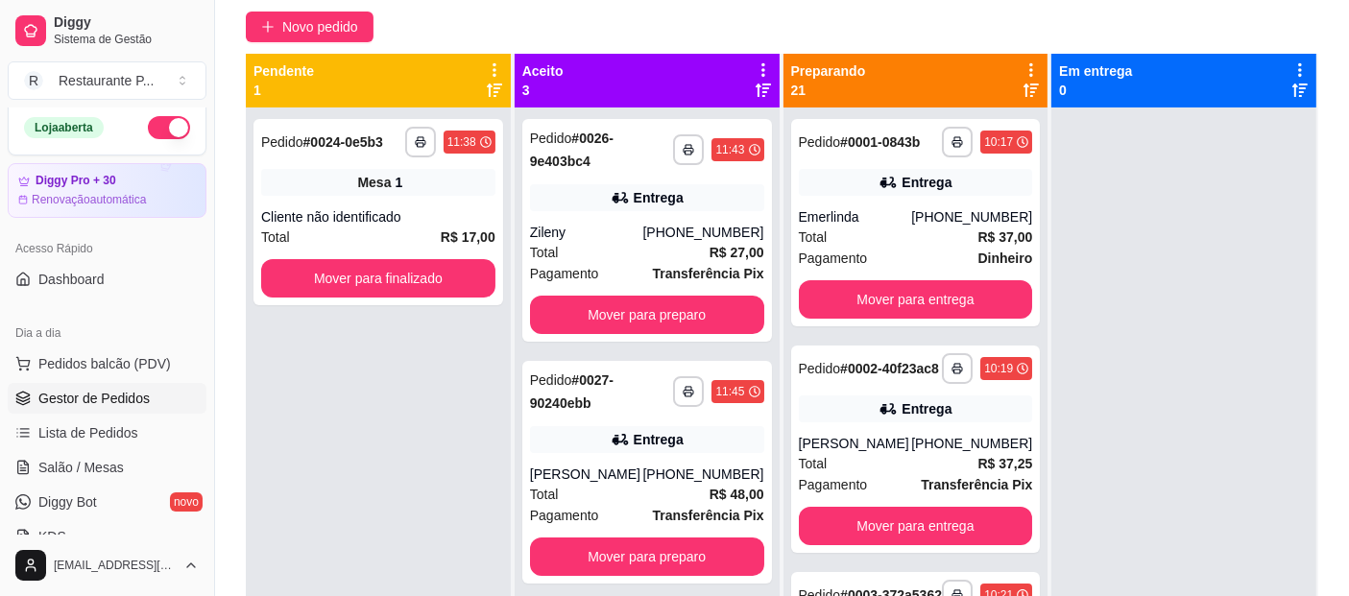
click at [755, 69] on icon at bounding box center [763, 69] width 17 height 17
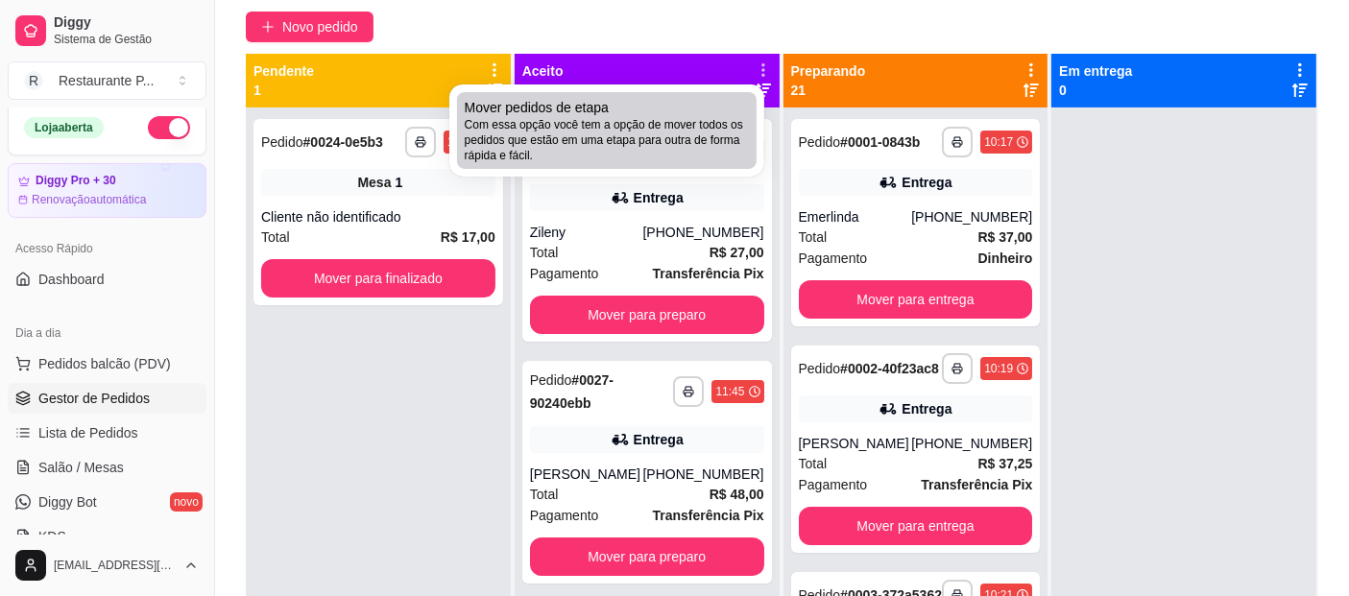
click at [721, 128] on span "Com essa opção você tem a opção de mover todos os pedidos que estão em uma etap…" at bounding box center [607, 140] width 284 height 46
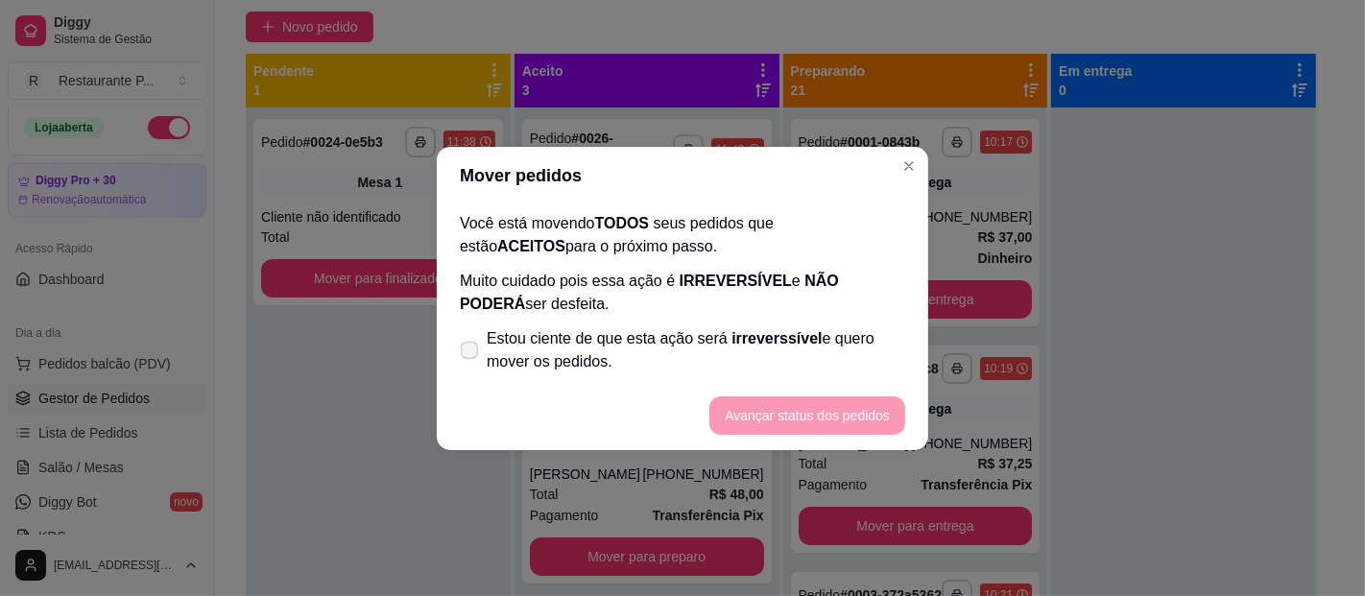
click at [475, 354] on icon at bounding box center [469, 350] width 14 height 11
click at [471, 354] on input "Estou ciente de que esta ação será irreverssível e quero mover os pedidos." at bounding box center [465, 359] width 12 height 12
checkbox input "true"
click at [729, 407] on button "Avançar status dos pedidos" at bounding box center [807, 415] width 190 height 37
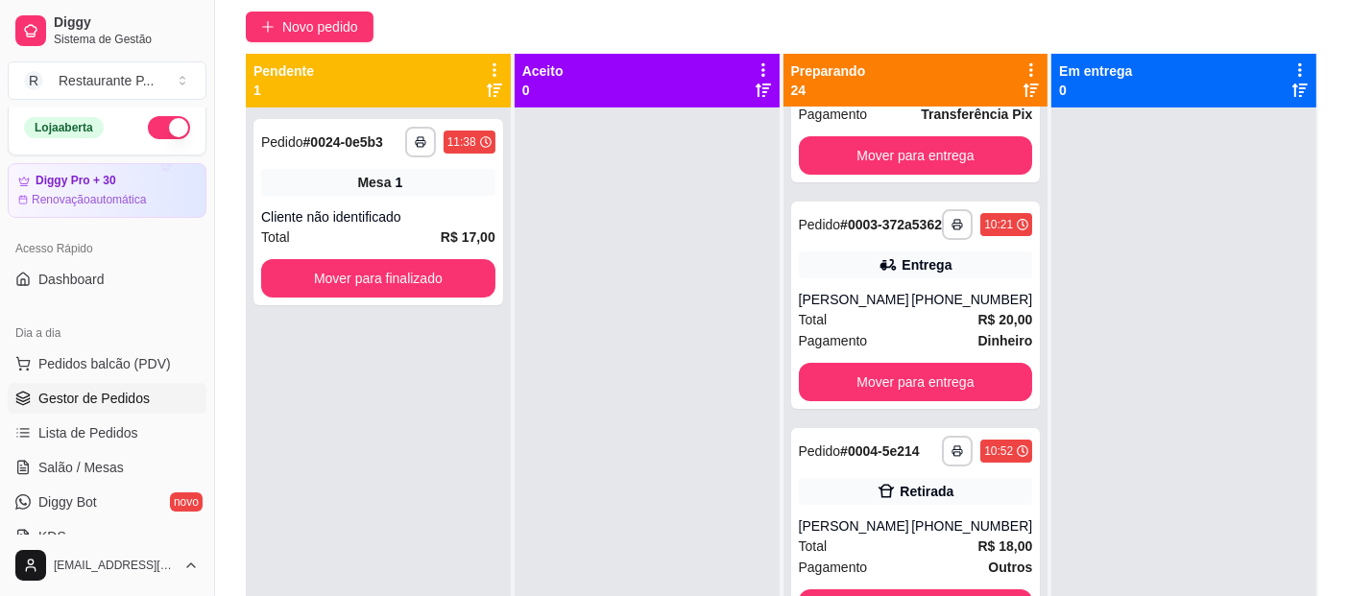
scroll to position [429, 0]
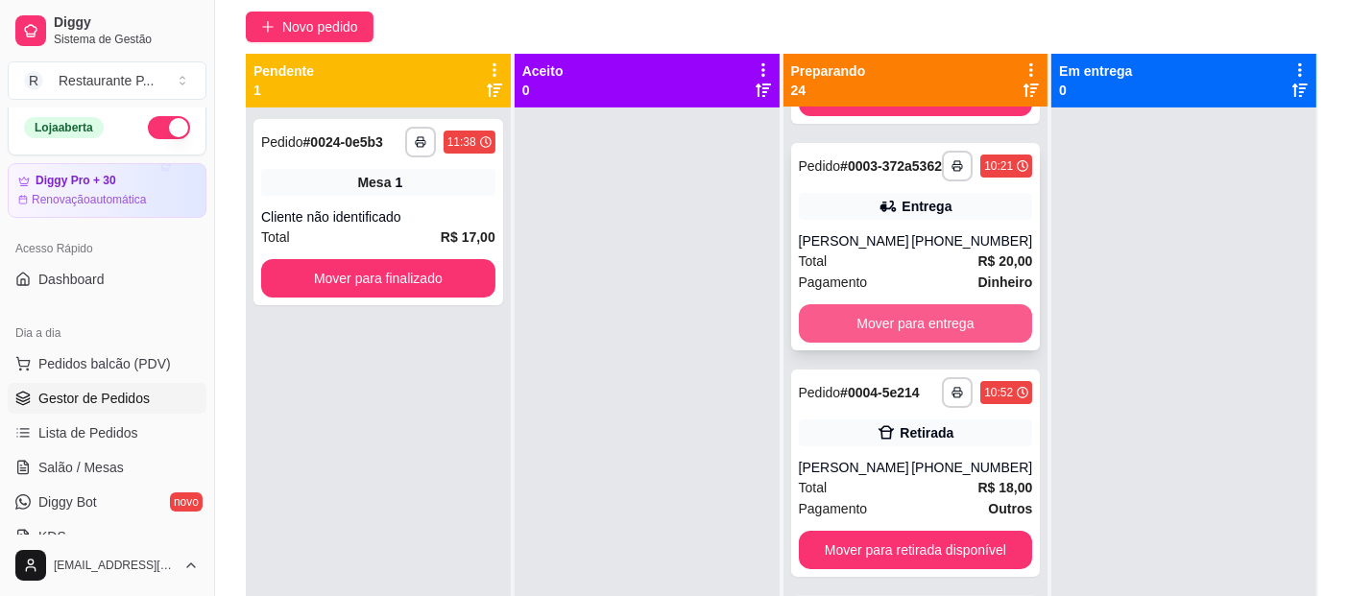
click at [962, 343] on button "Mover para entrega" at bounding box center [916, 323] width 234 height 38
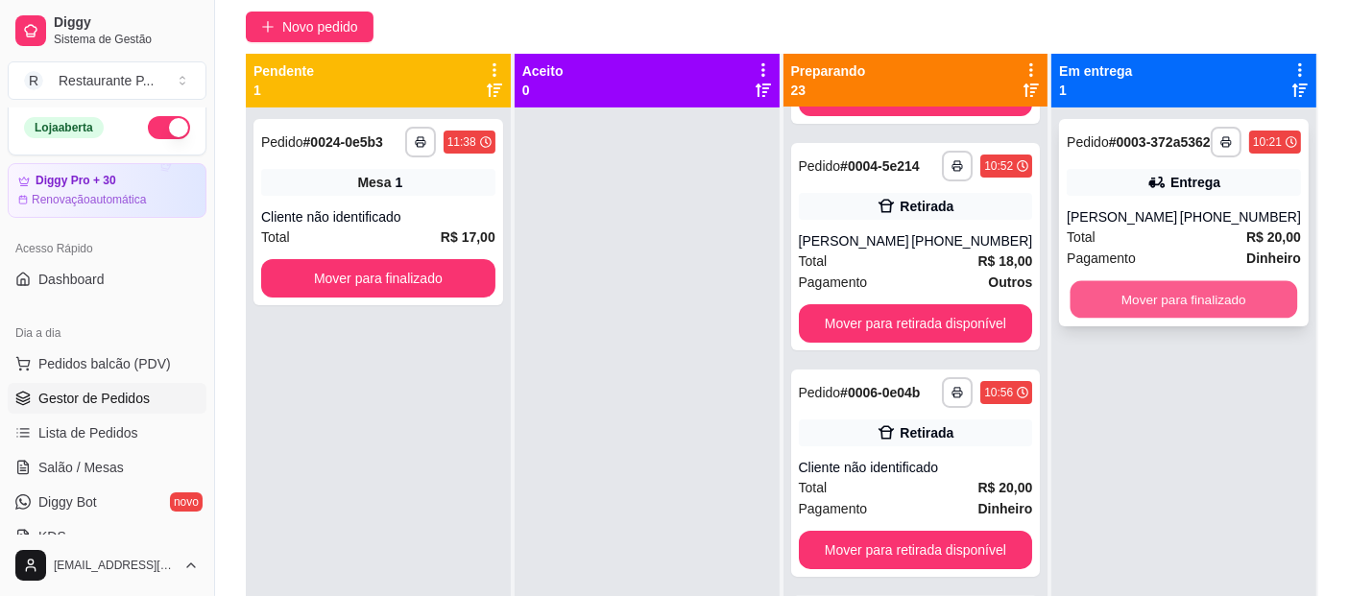
click at [1127, 305] on button "Mover para finalizado" at bounding box center [1184, 299] width 227 height 37
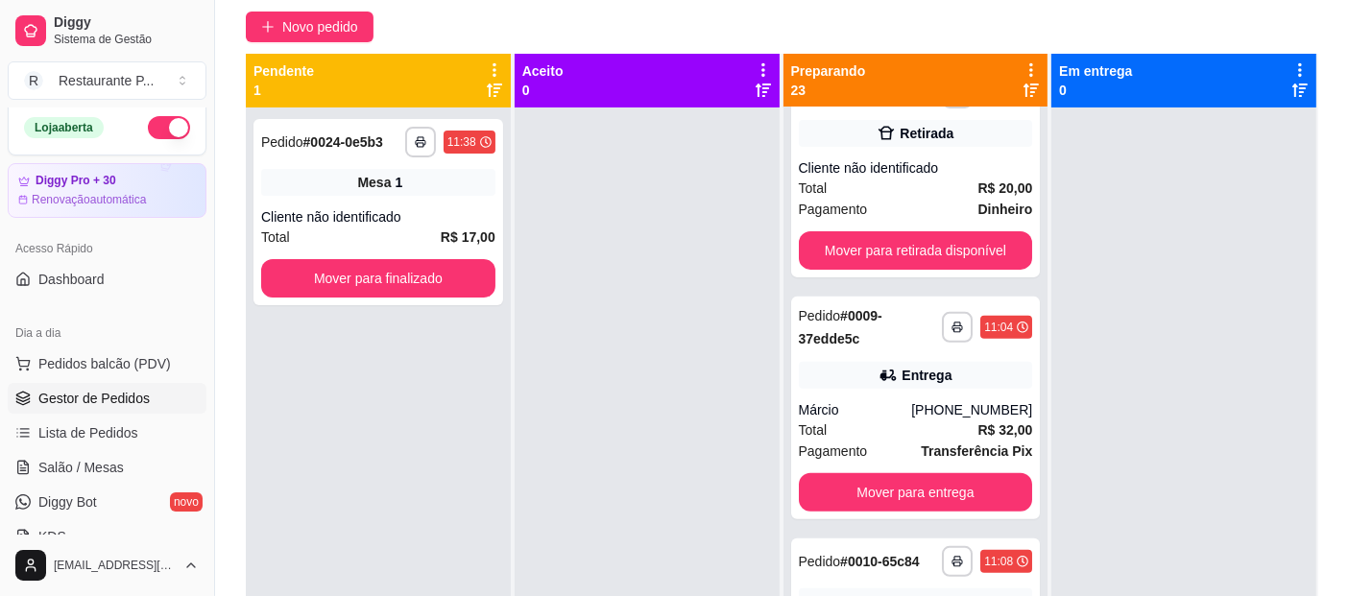
scroll to position [763, 0]
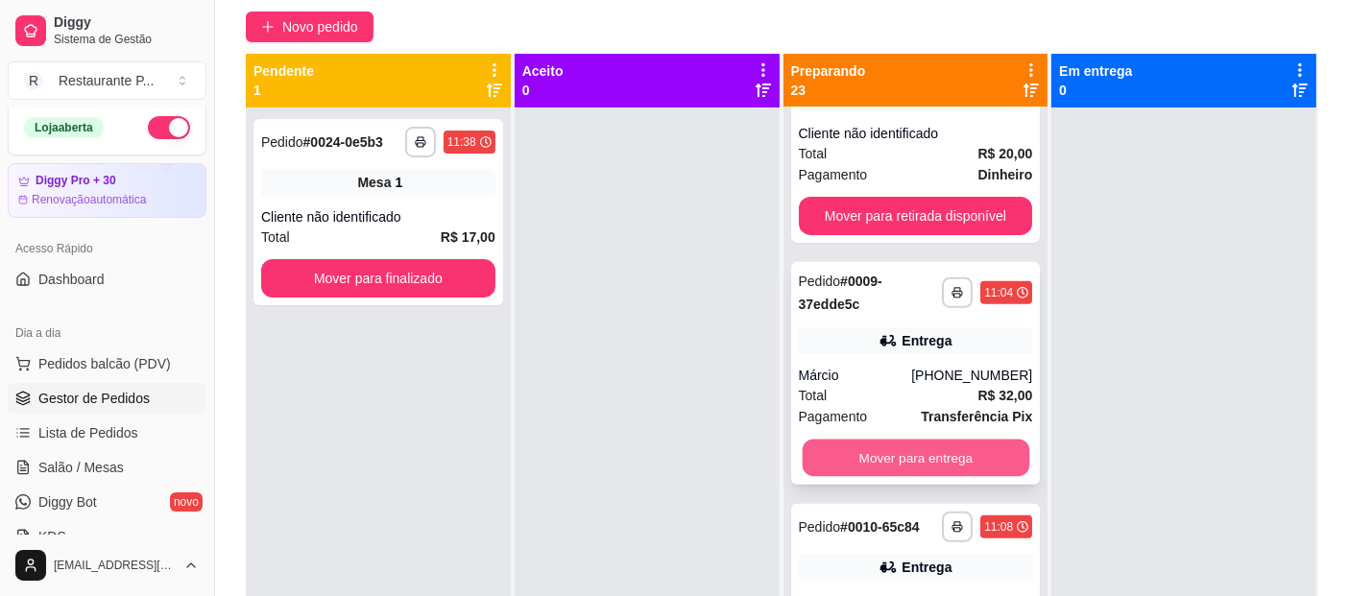
click at [863, 477] on button "Mover para entrega" at bounding box center [915, 458] width 227 height 37
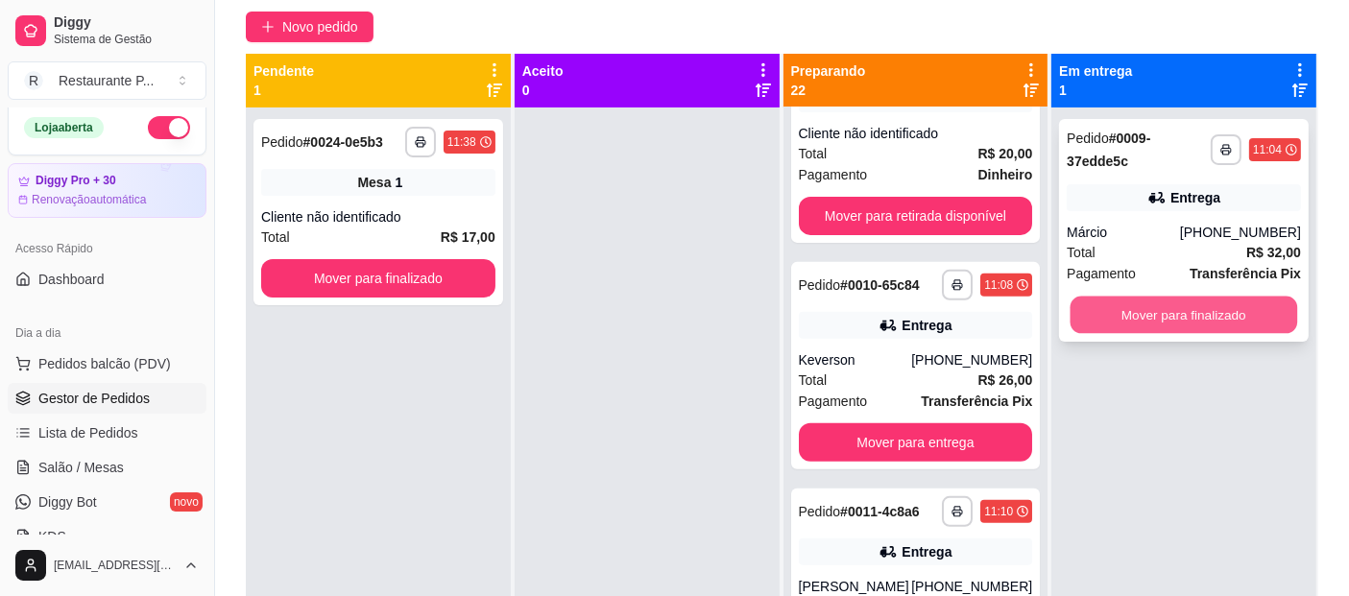
click at [1192, 311] on button "Mover para finalizado" at bounding box center [1184, 315] width 227 height 37
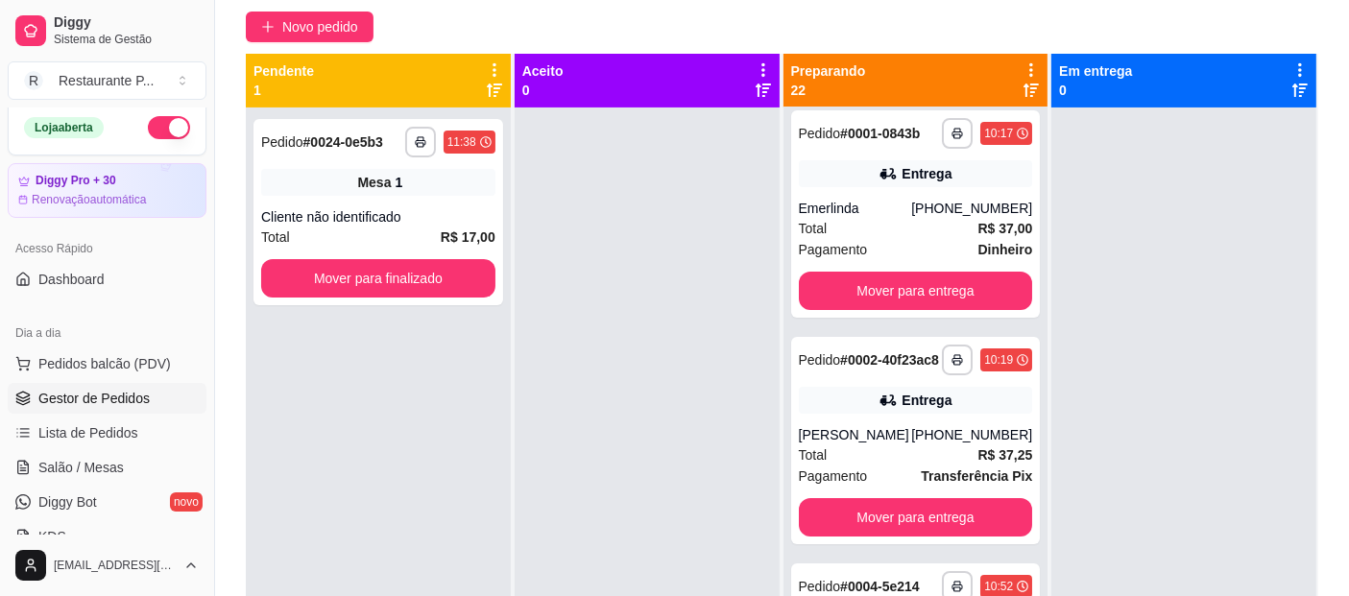
scroll to position [0, 0]
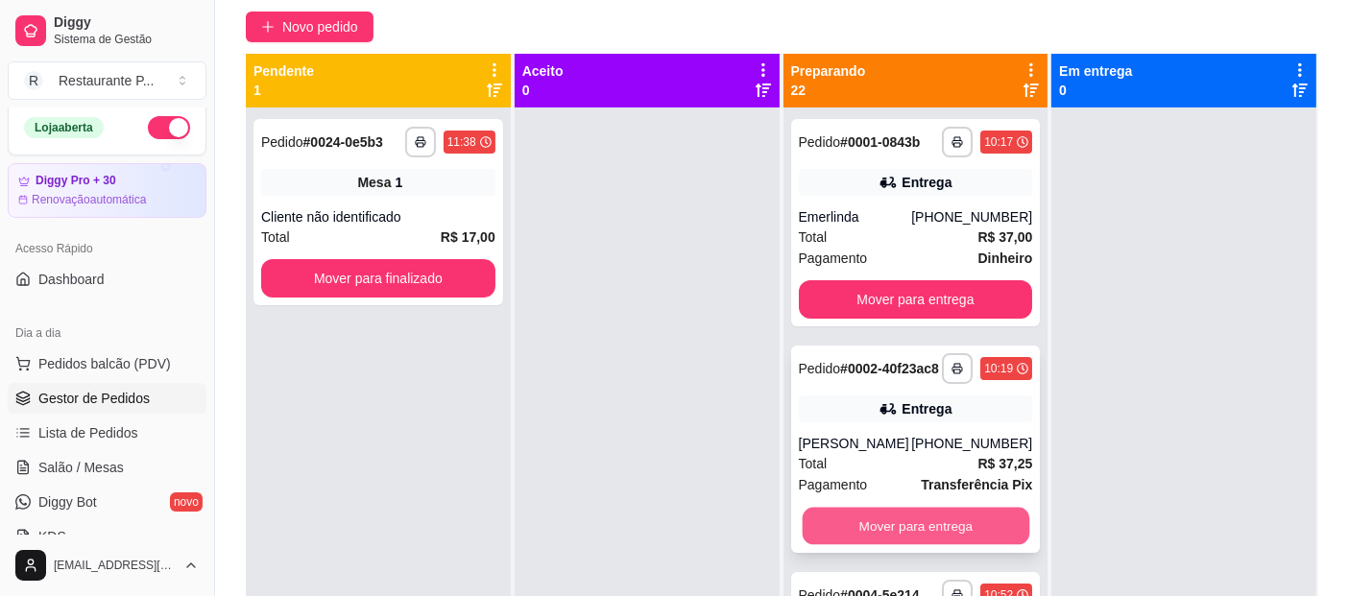
click at [889, 531] on button "Mover para entrega" at bounding box center [915, 526] width 227 height 37
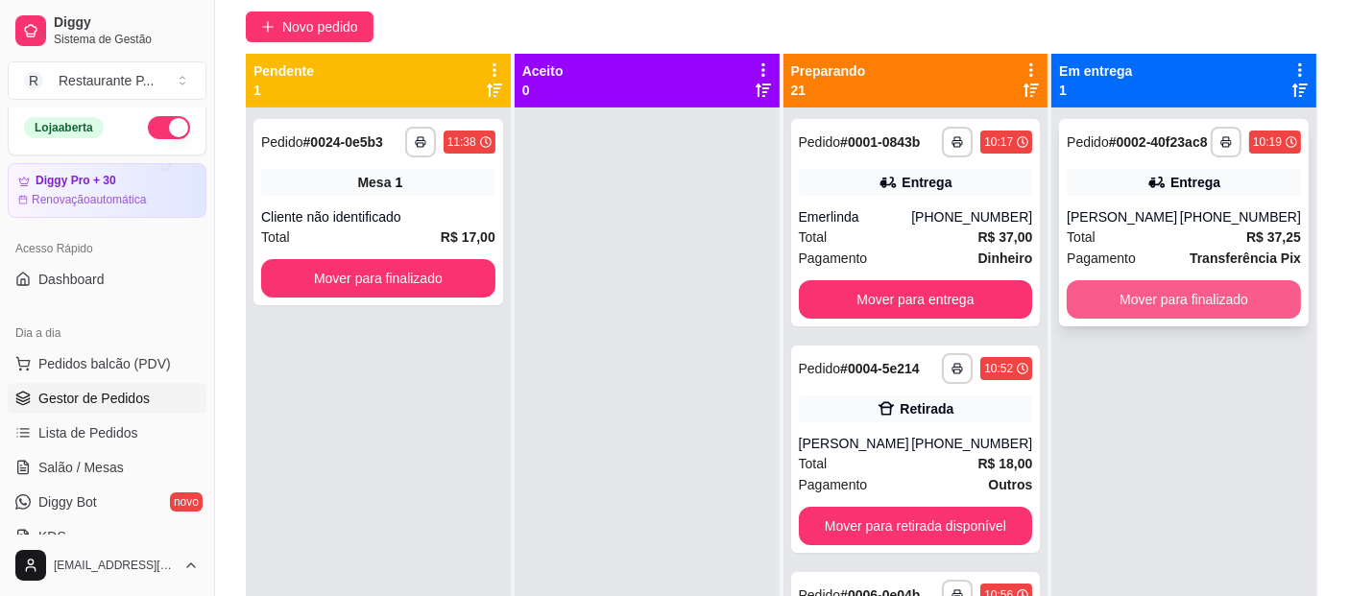
click at [1224, 303] on button "Mover para finalizado" at bounding box center [1184, 299] width 234 height 38
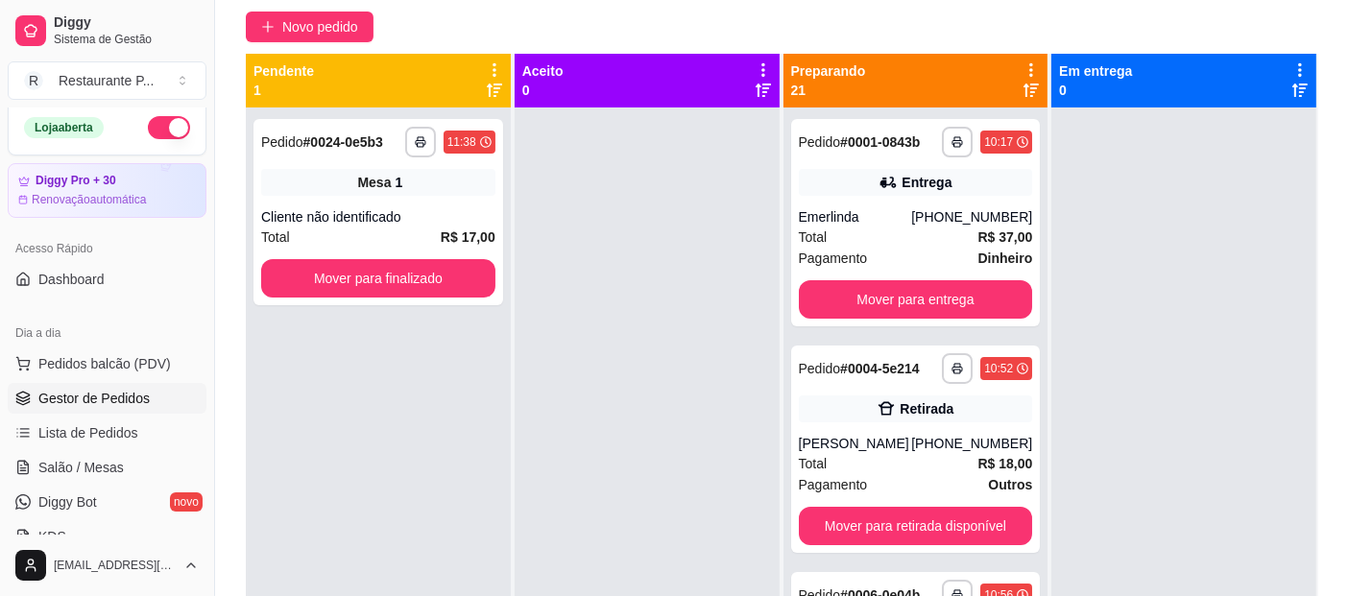
scroll to position [192, 0]
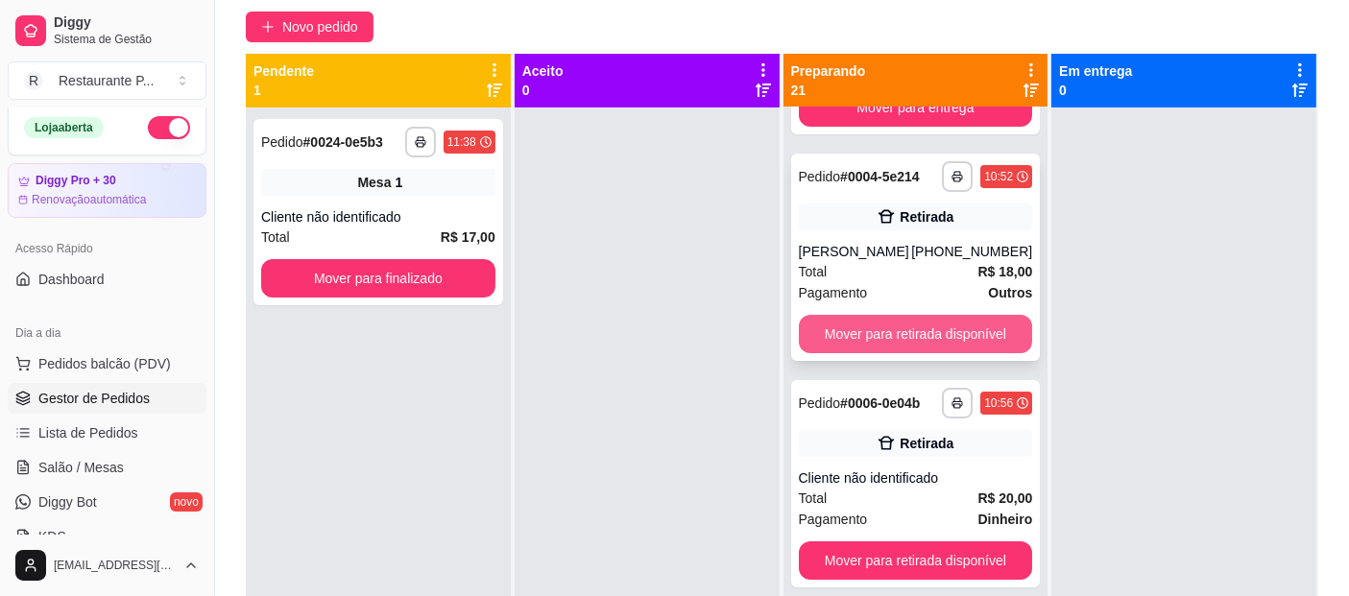
click at [947, 333] on button "Mover para retirada disponível" at bounding box center [916, 334] width 234 height 38
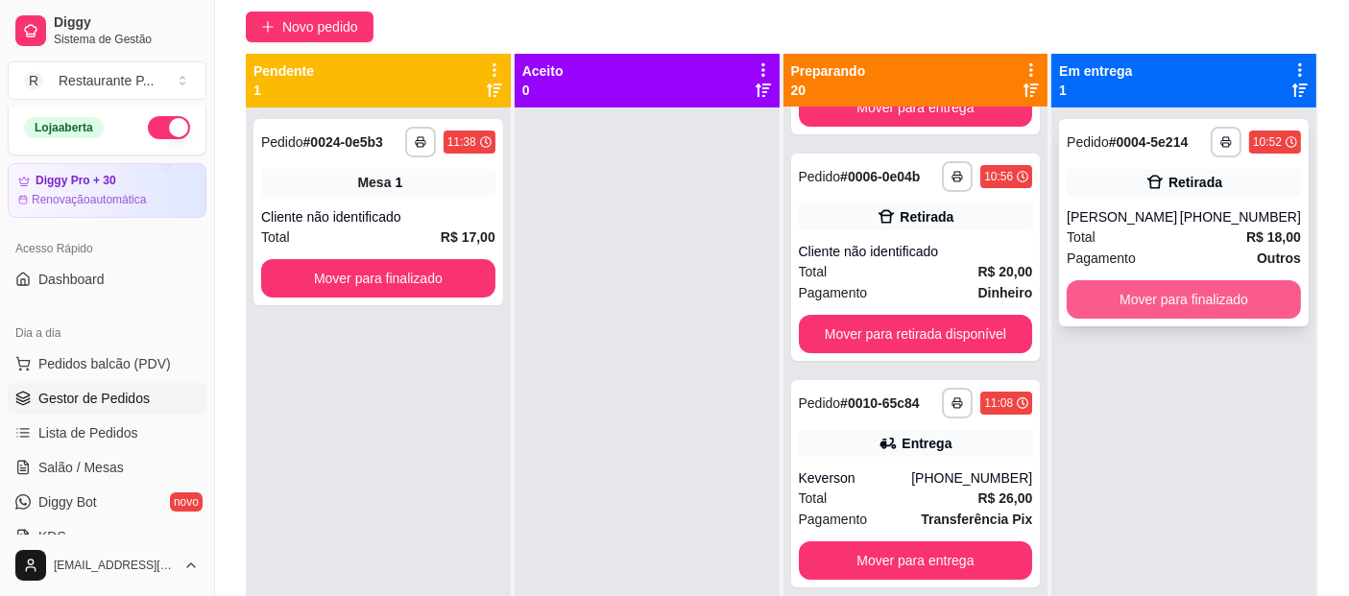
click at [1150, 290] on button "Mover para finalizado" at bounding box center [1184, 299] width 234 height 38
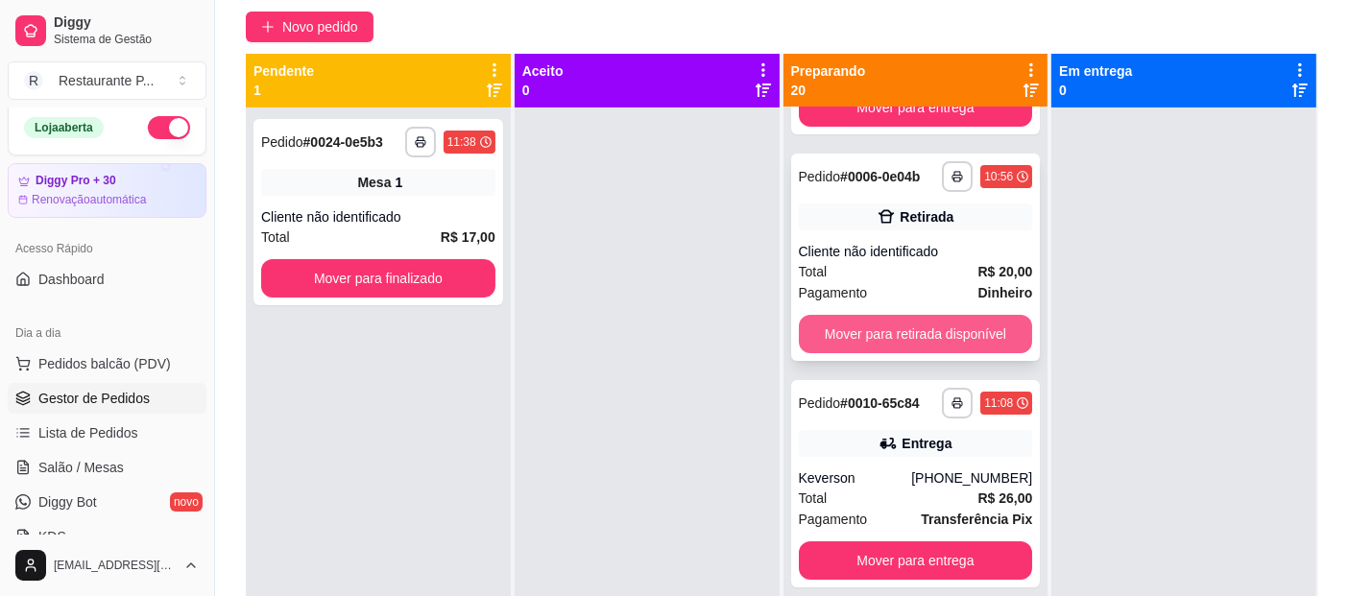
click at [984, 317] on button "Mover para retirada disponível" at bounding box center [916, 334] width 234 height 38
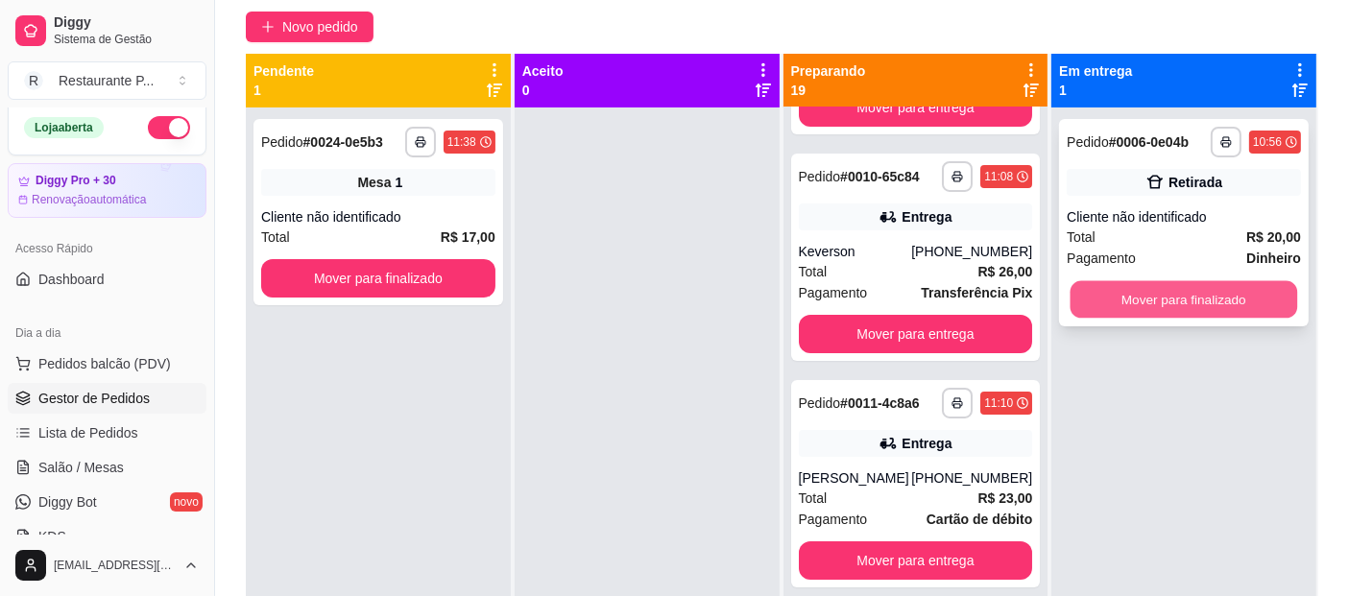
click at [1172, 286] on button "Mover para finalizado" at bounding box center [1184, 299] width 227 height 37
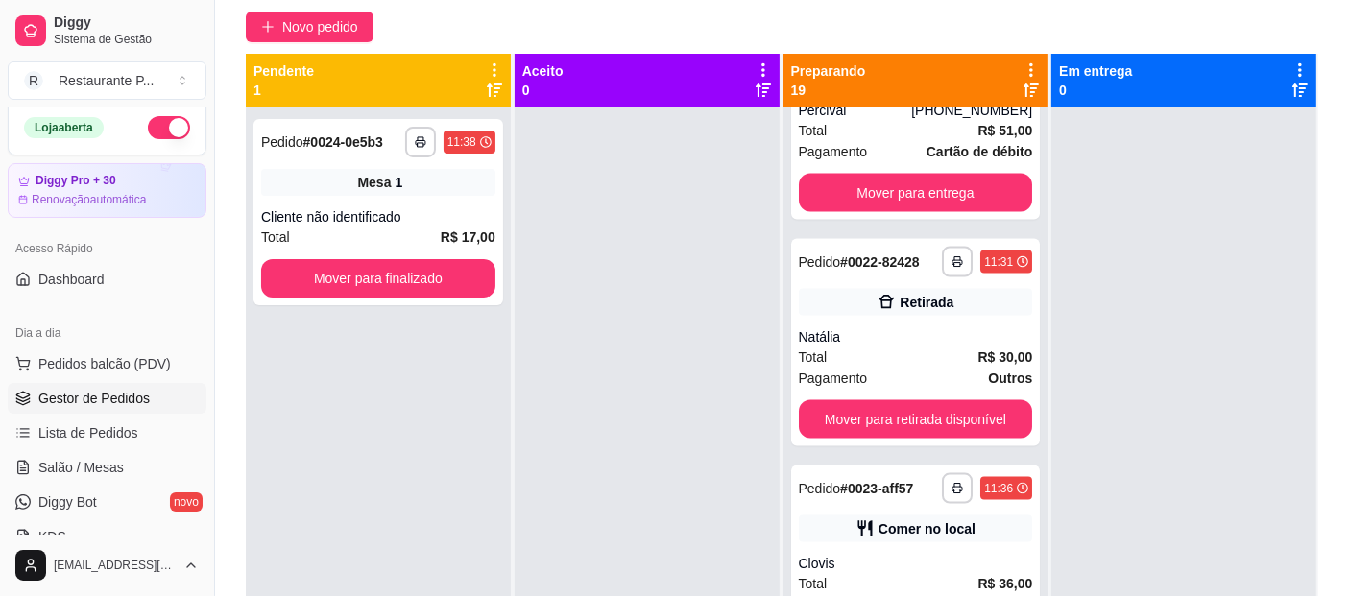
scroll to position [2916, 0]
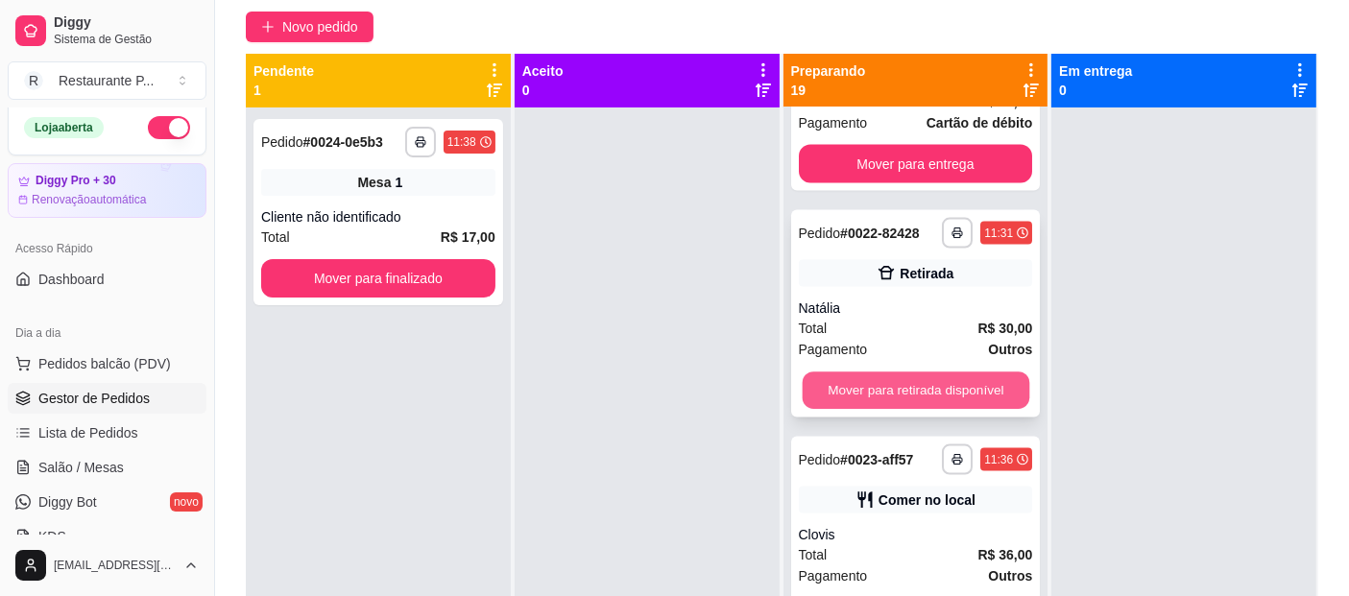
click at [974, 410] on button "Mover para retirada disponível" at bounding box center [915, 391] width 227 height 37
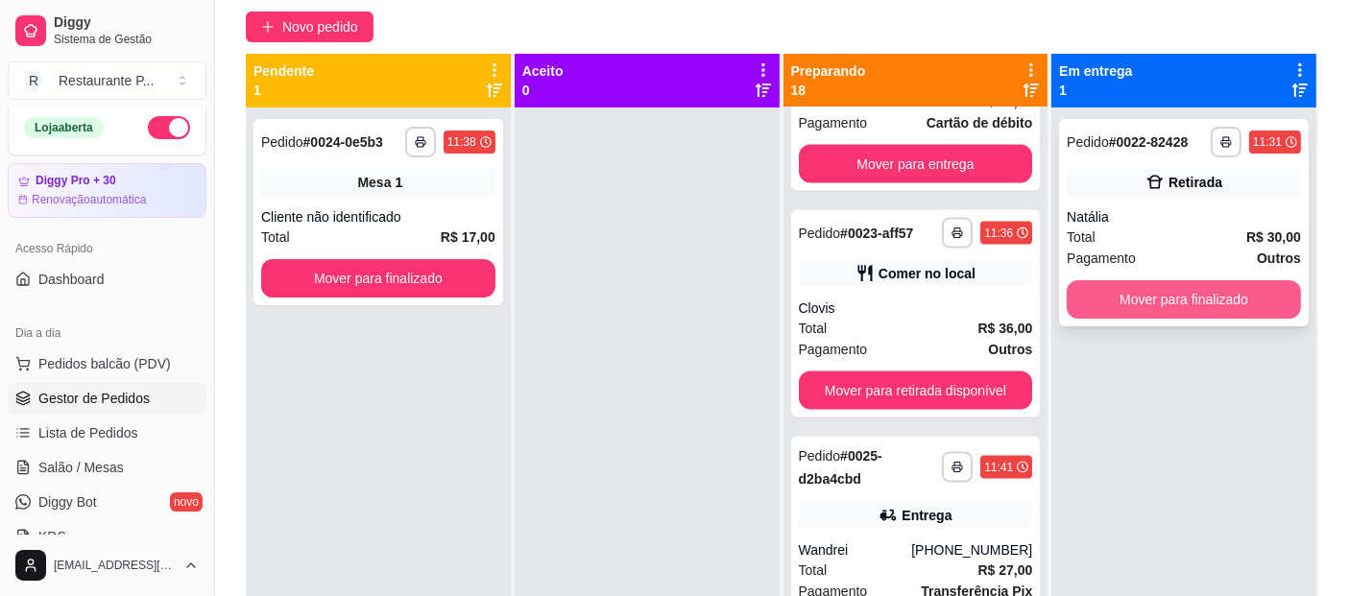
click at [1197, 294] on button "Mover para finalizado" at bounding box center [1184, 299] width 234 height 38
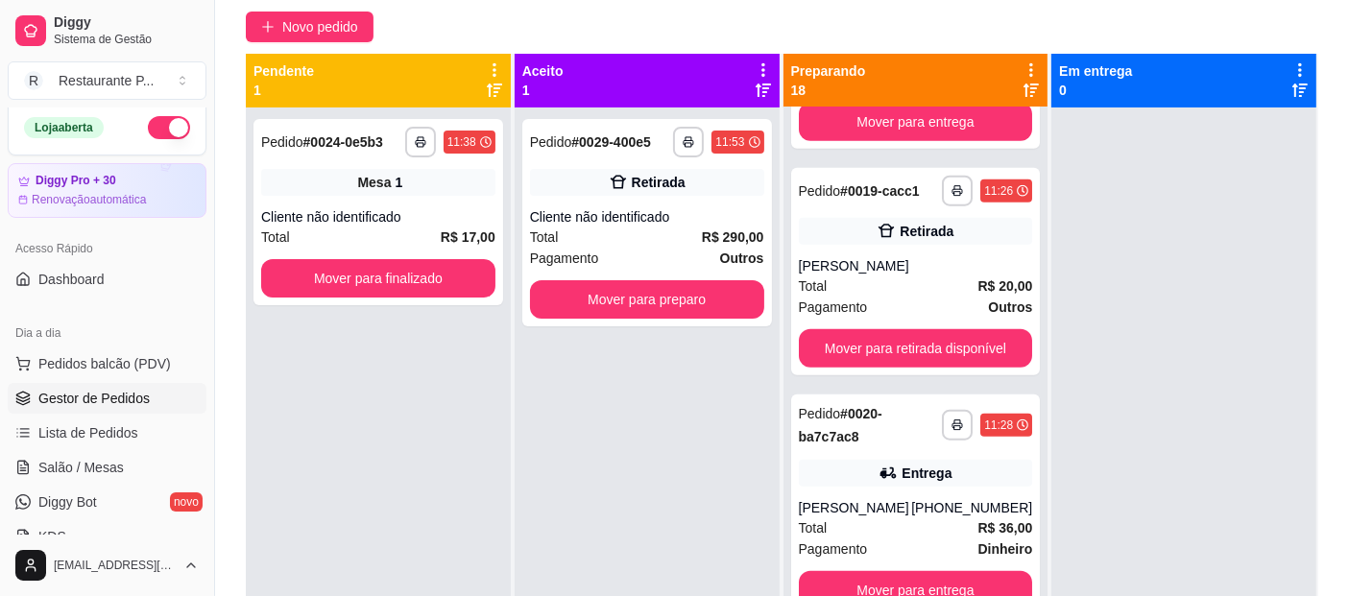
scroll to position [2214, 0]
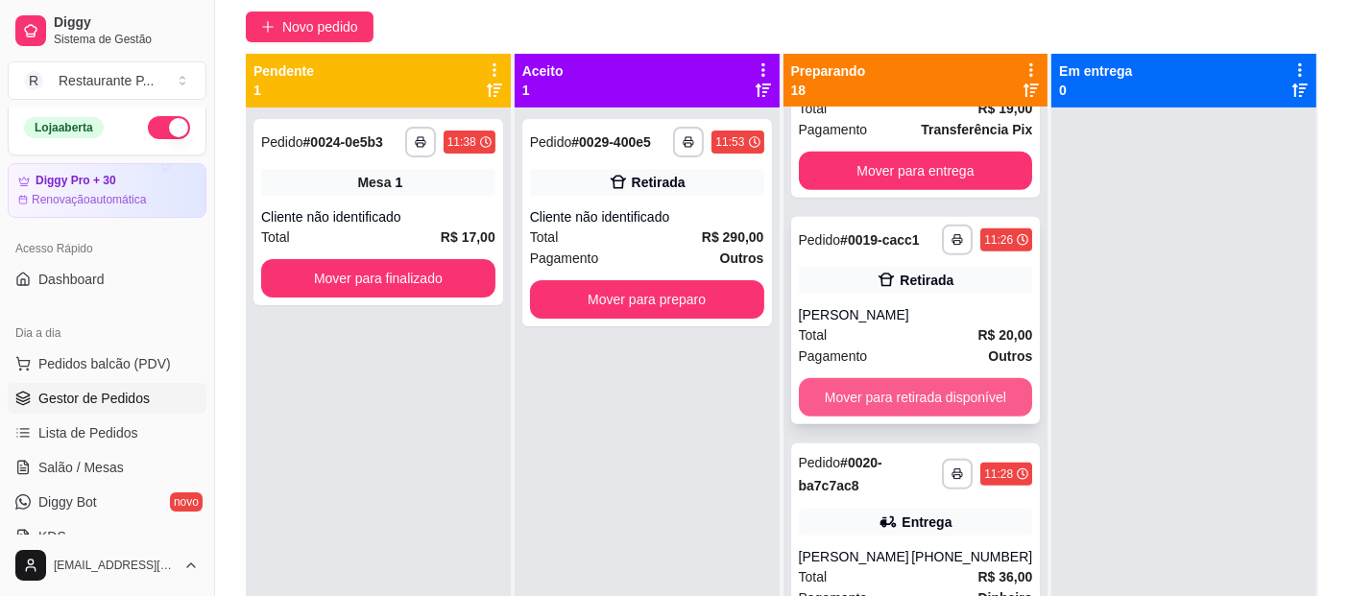
click at [981, 417] on button "Mover para retirada disponível" at bounding box center [916, 397] width 234 height 38
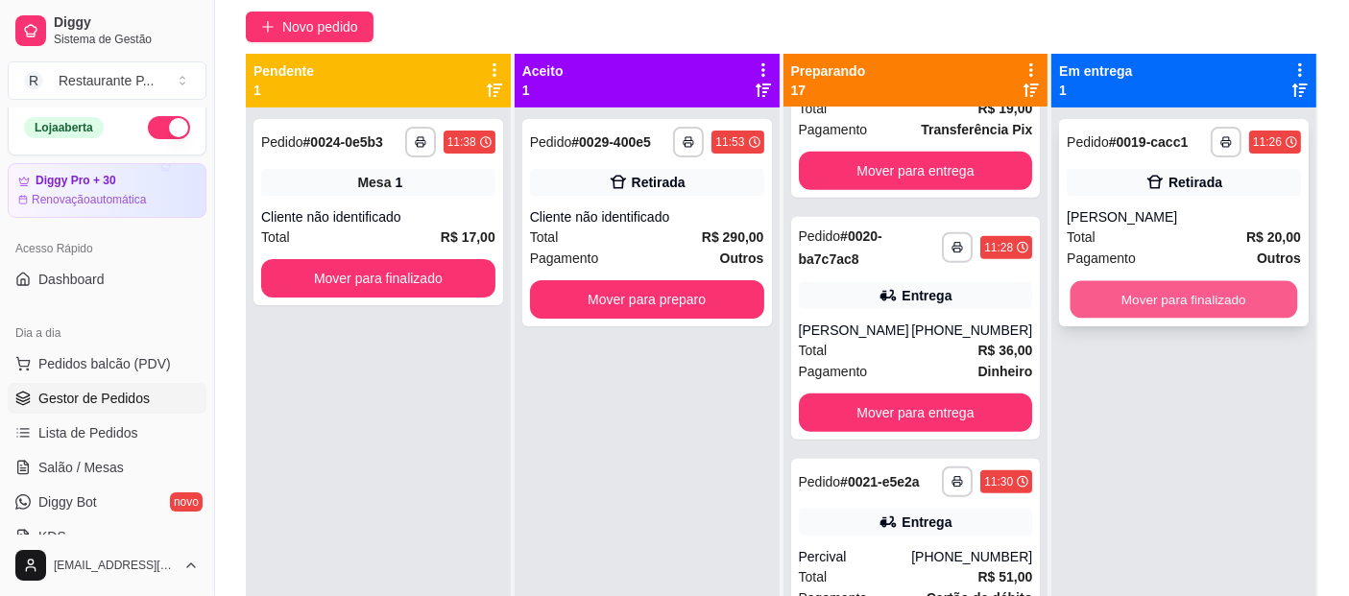
click at [1143, 300] on button "Mover para finalizado" at bounding box center [1184, 299] width 227 height 37
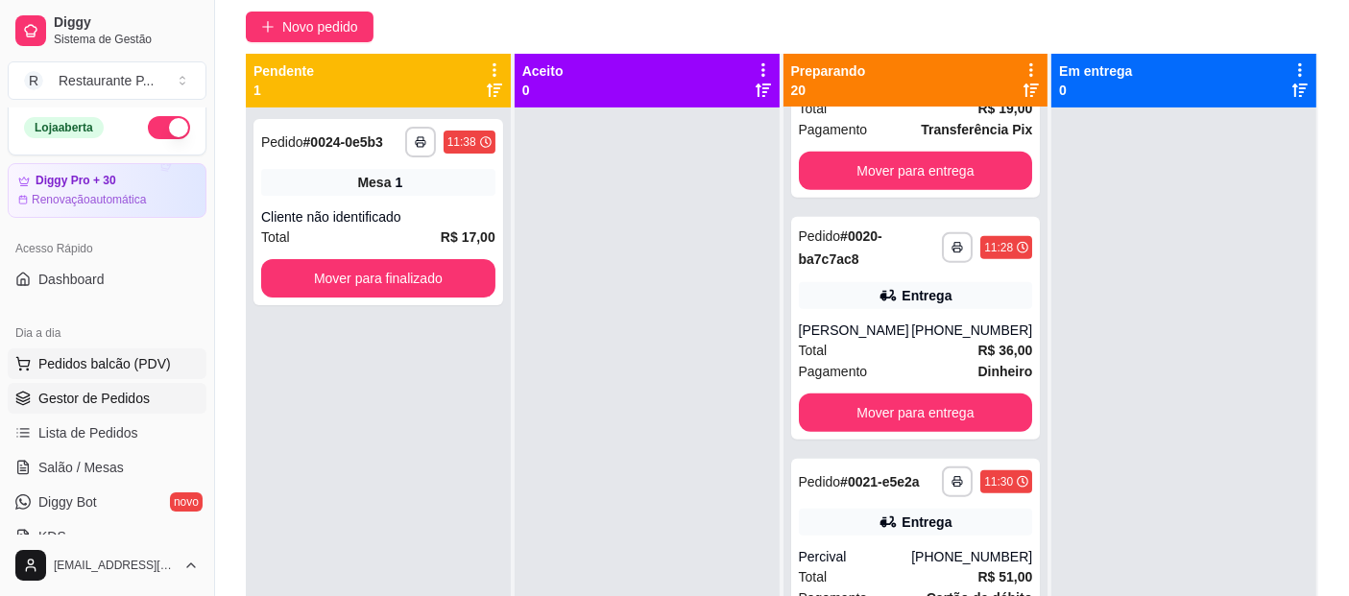
click at [98, 365] on span "Pedidos balcão (PDV)" at bounding box center [104, 363] width 132 height 19
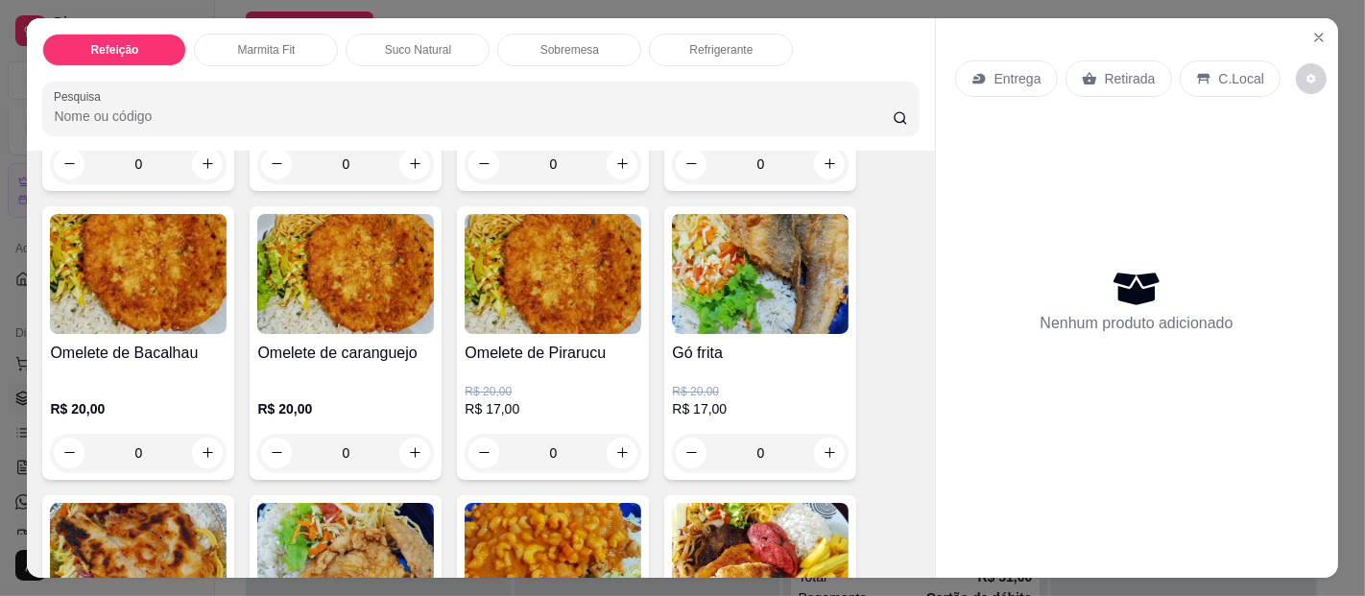
scroll to position [784, 0]
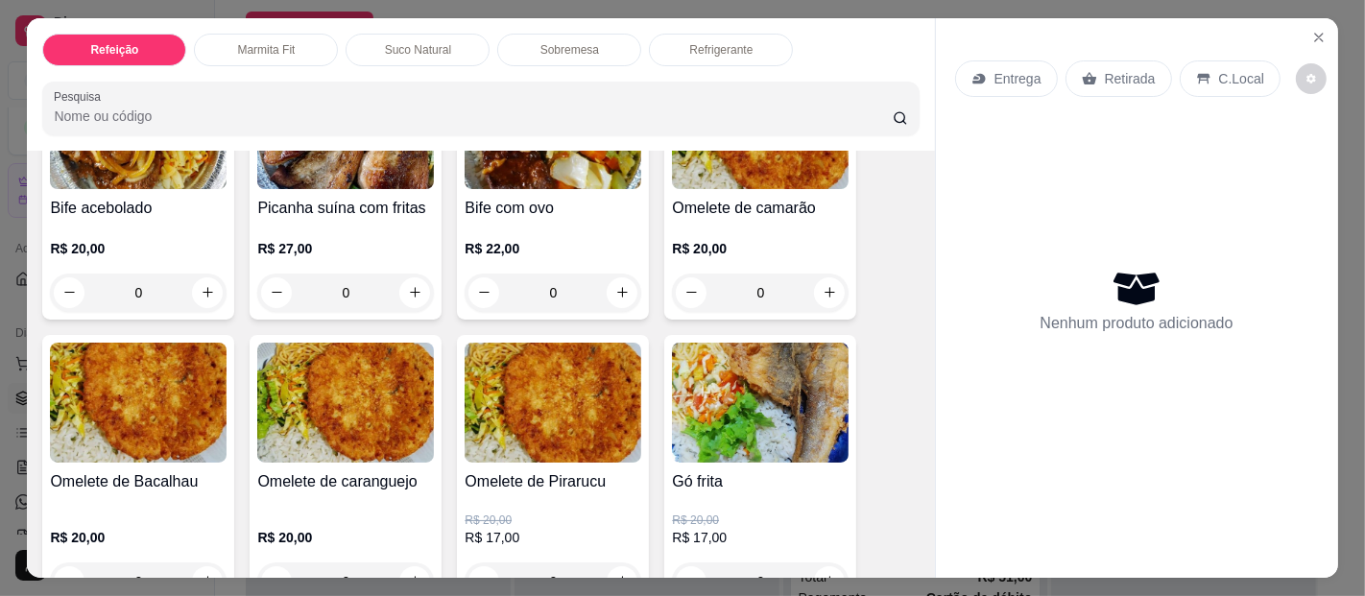
click at [822, 289] on div "0" at bounding box center [760, 293] width 177 height 38
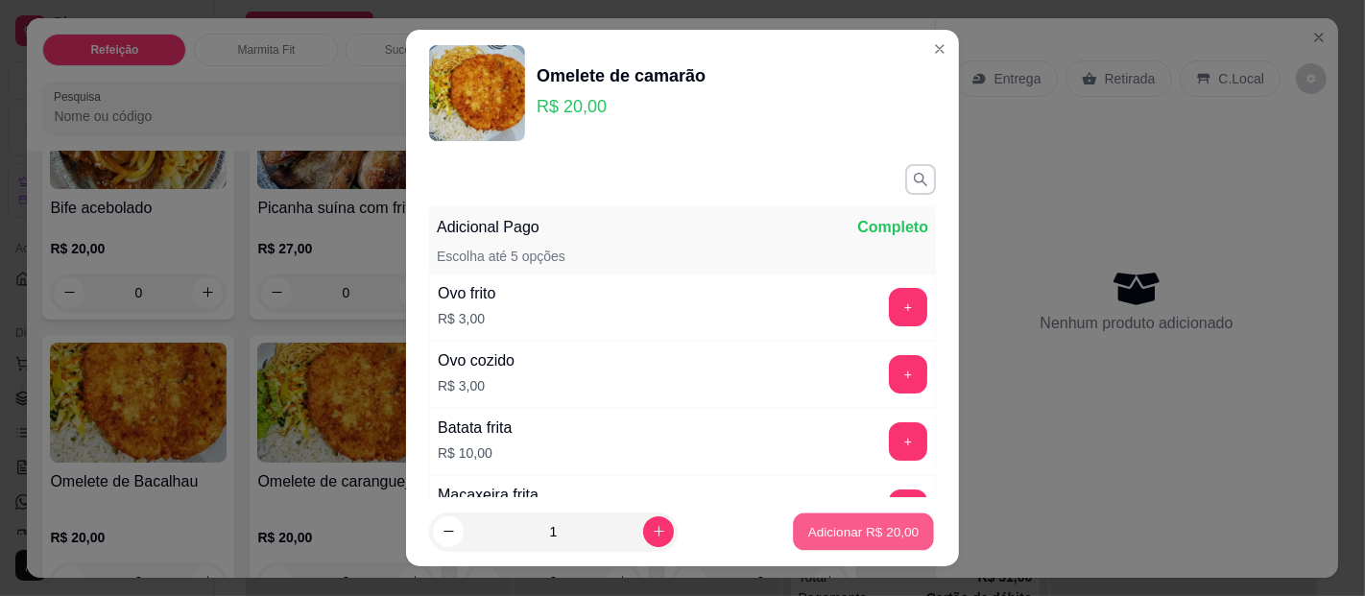
click at [808, 528] on p "Adicionar R$ 20,00" at bounding box center [863, 531] width 111 height 18
type input "1"
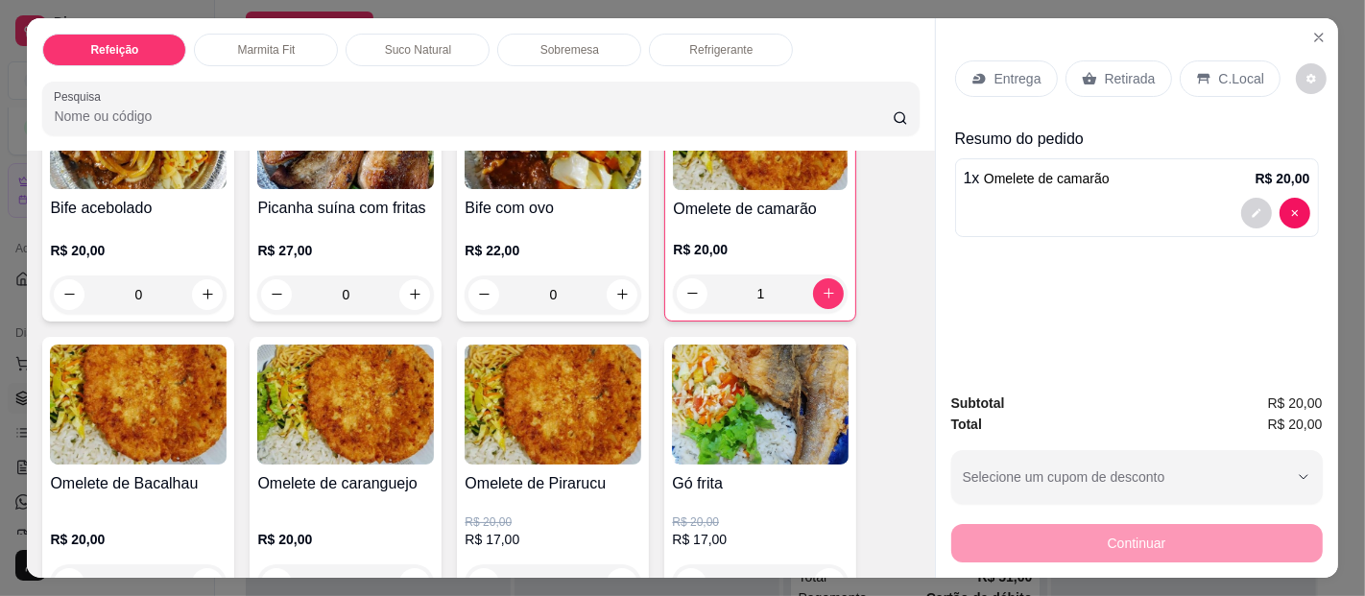
click at [1014, 69] on p "Entrega" at bounding box center [1018, 78] width 47 height 19
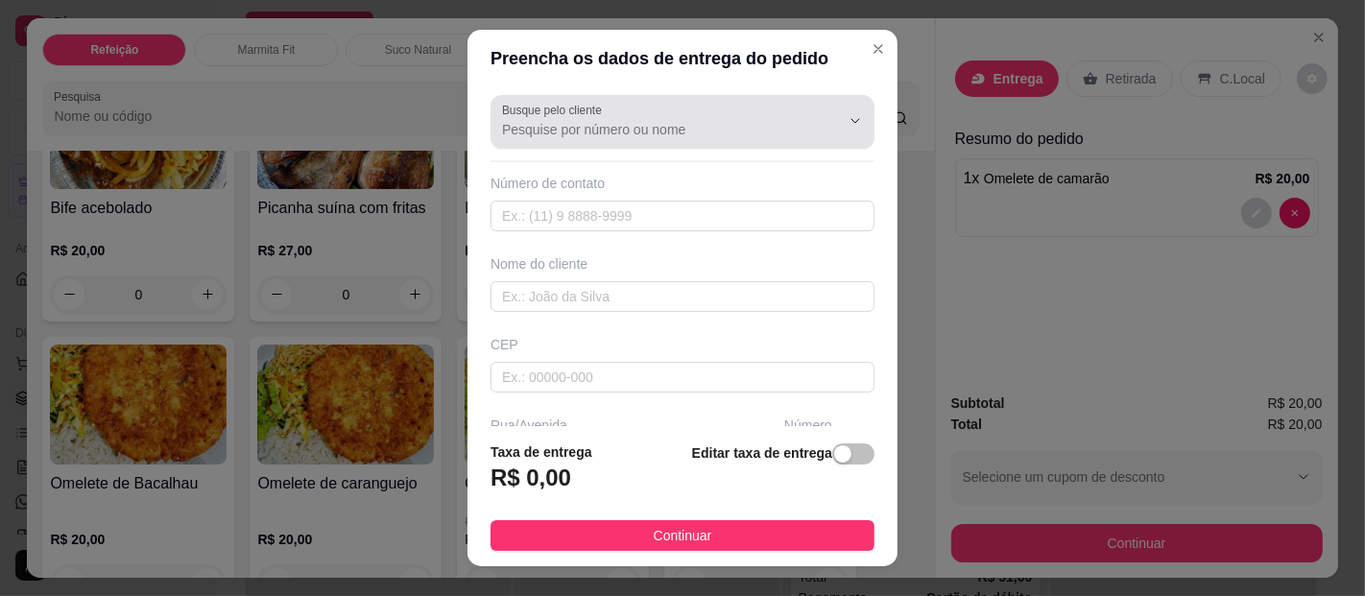
click at [684, 136] on input "Busque pelo cliente" at bounding box center [655, 129] width 307 height 19
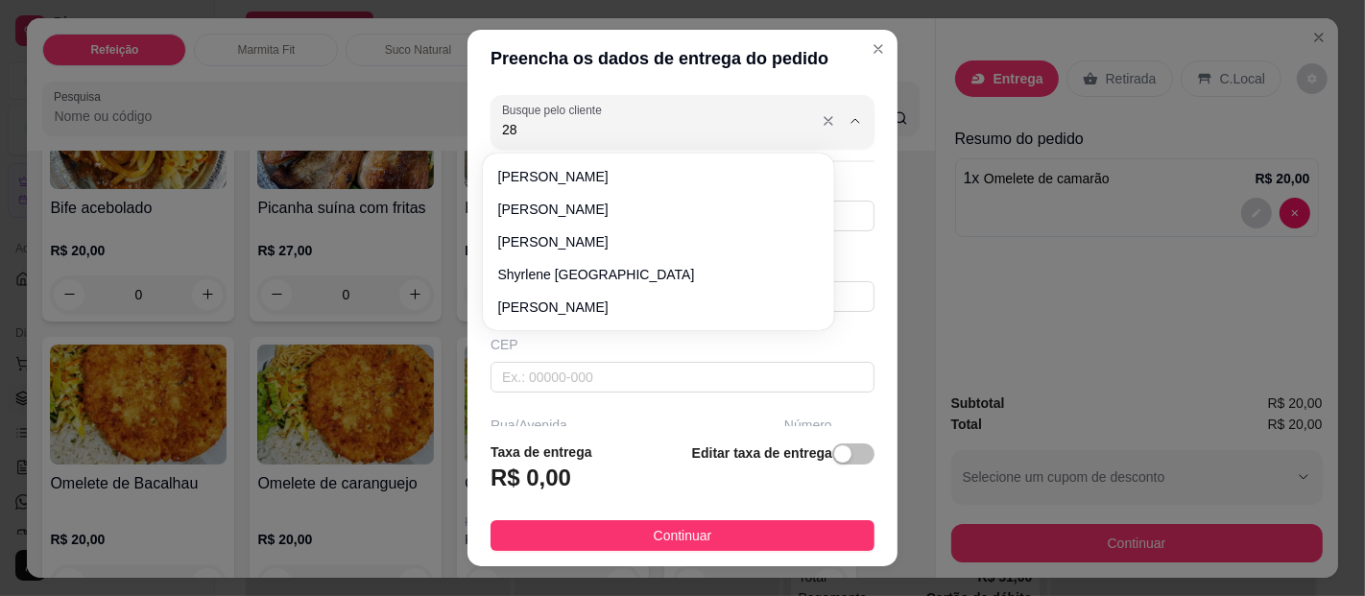
type input "2"
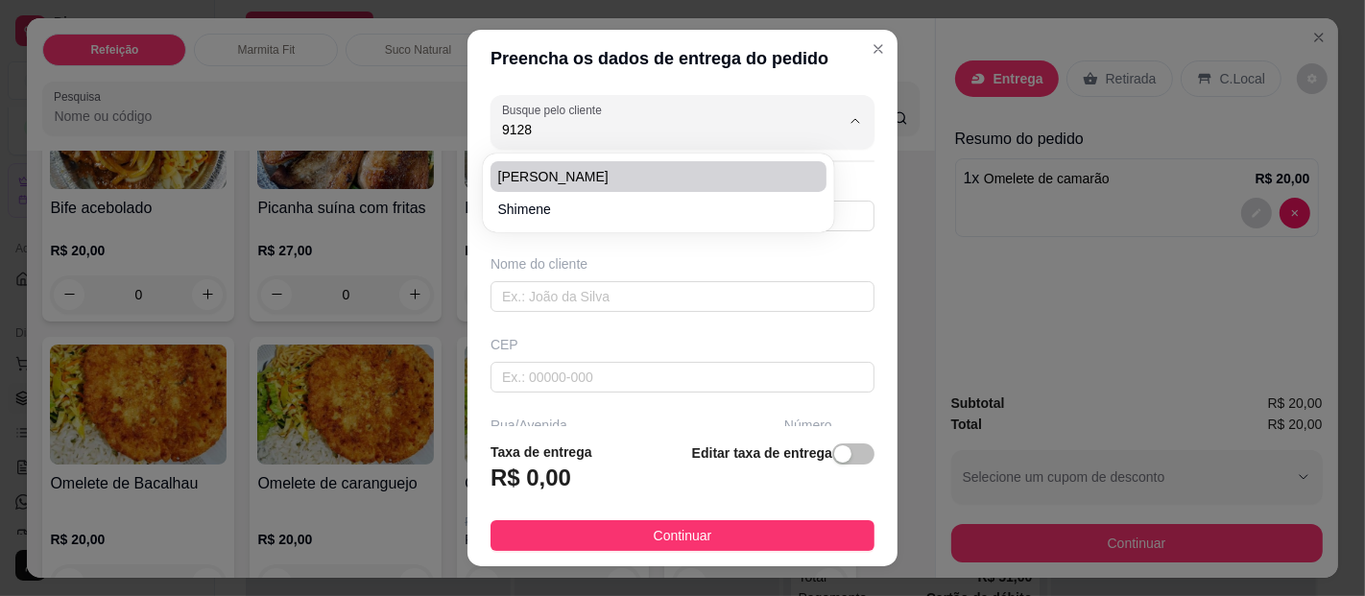
click at [557, 175] on span "[PERSON_NAME]" at bounding box center [648, 176] width 301 height 19
type input "[PERSON_NAME]"
type input "91991288896"
type input "[PERSON_NAME]"
type input "ALL GUIMARAES"
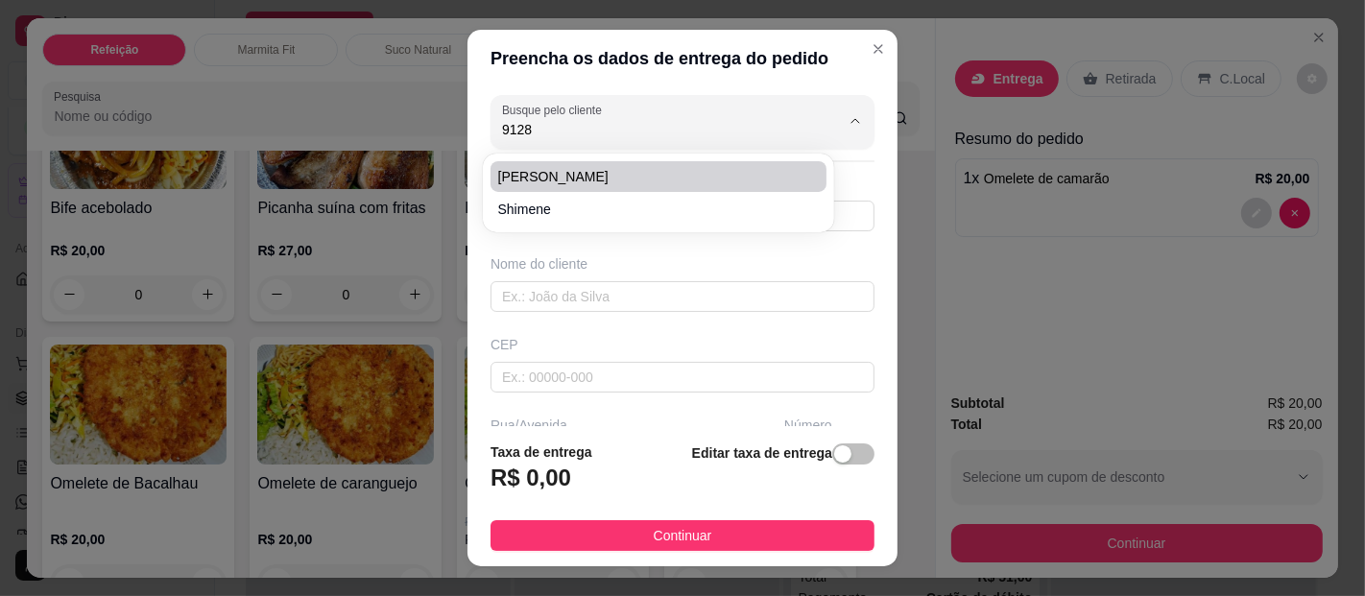
type input "[GEOGRAPHIC_DATA]"
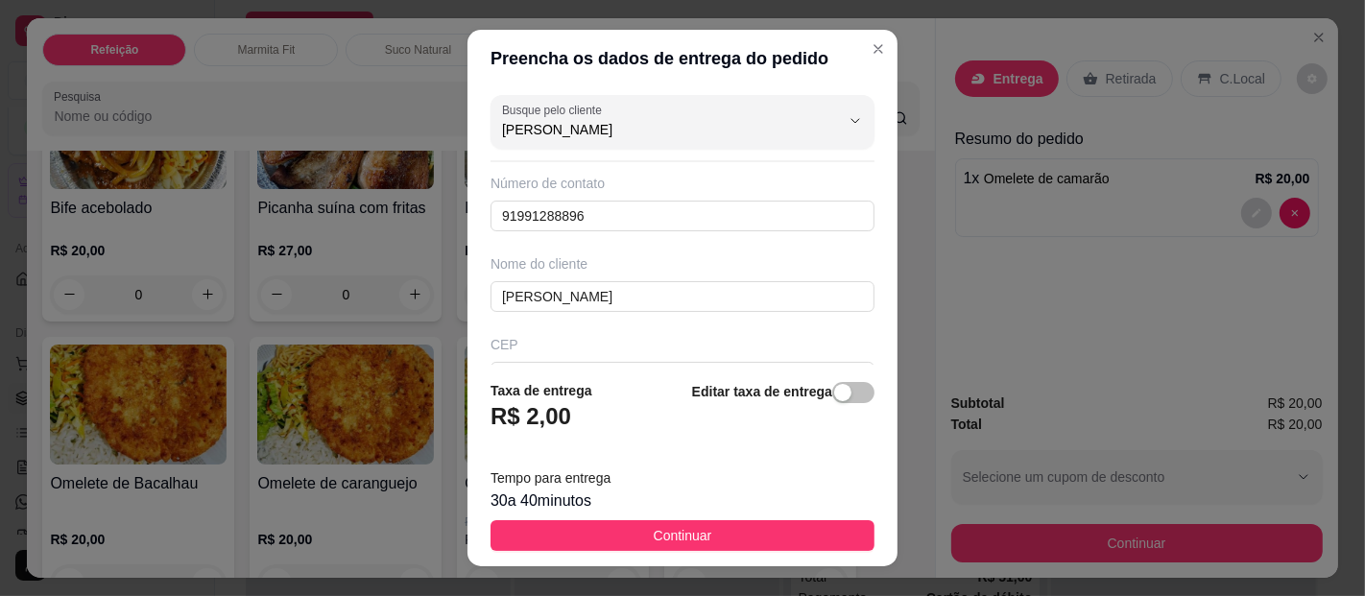
type input "[PERSON_NAME]"
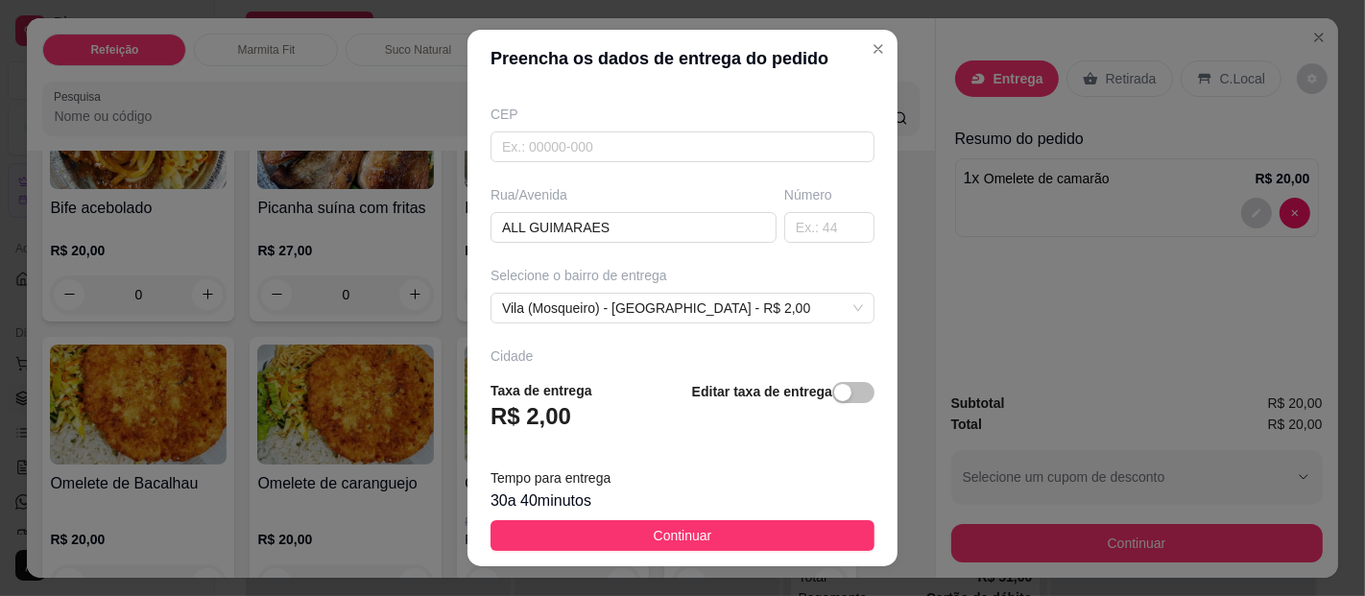
scroll to position [242, 0]
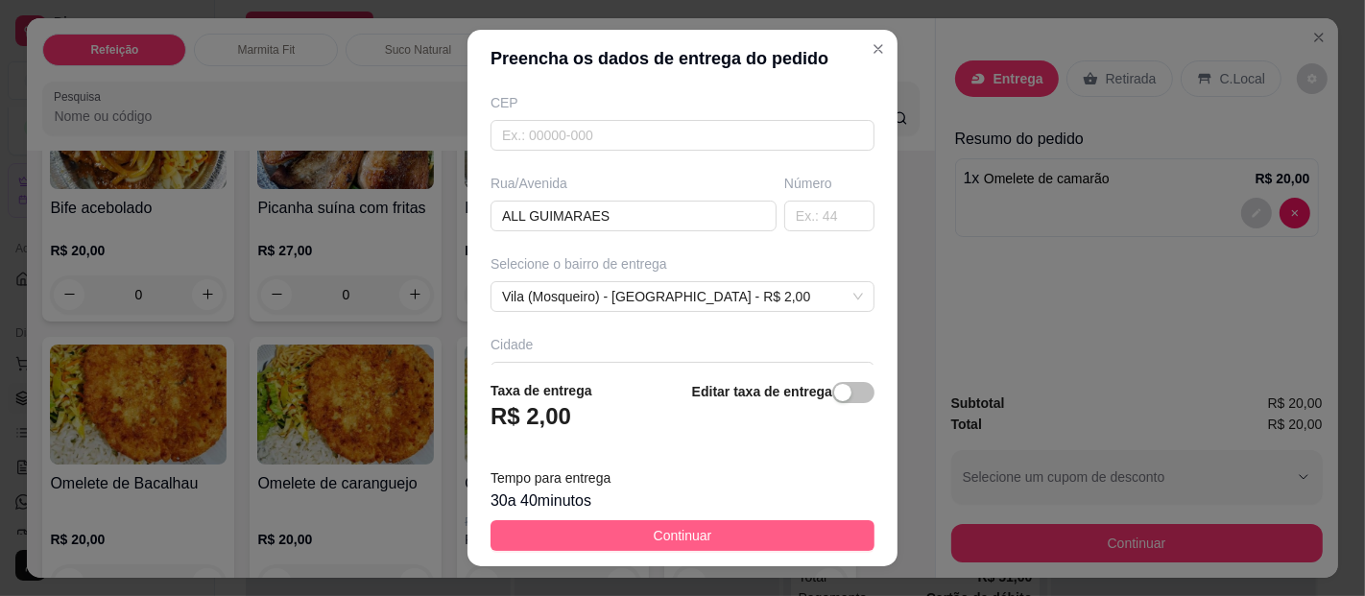
click at [771, 548] on button "Continuar" at bounding box center [683, 535] width 384 height 31
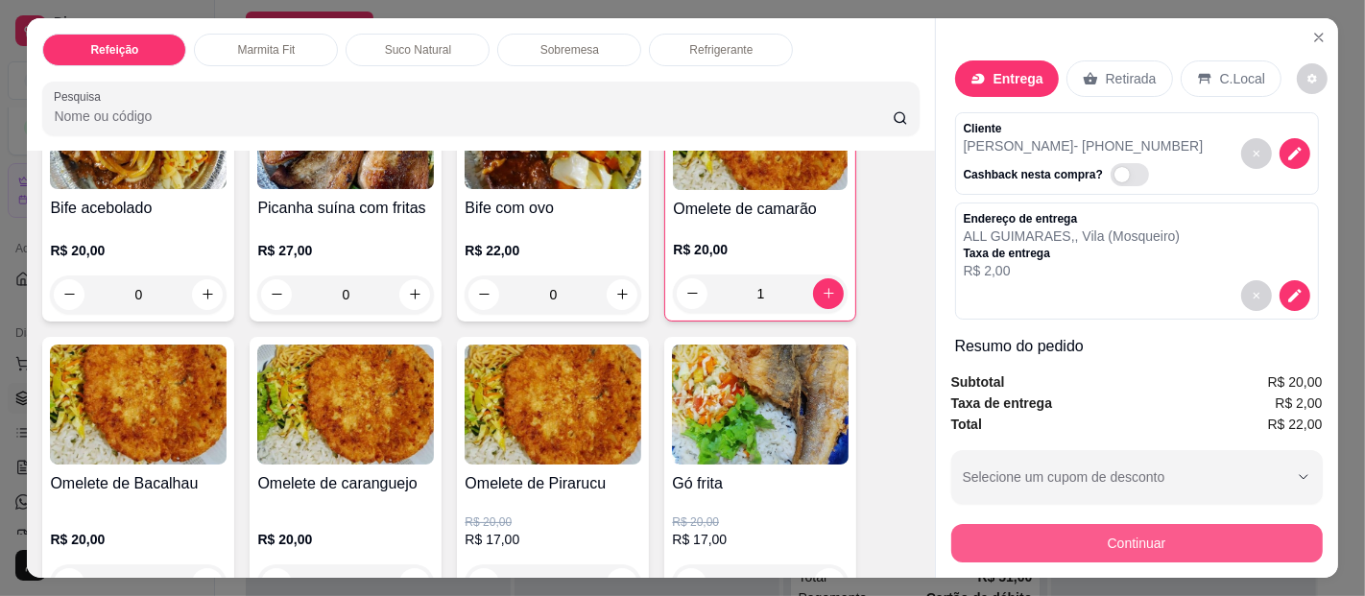
click at [1095, 536] on button "Continuar" at bounding box center [1137, 543] width 372 height 38
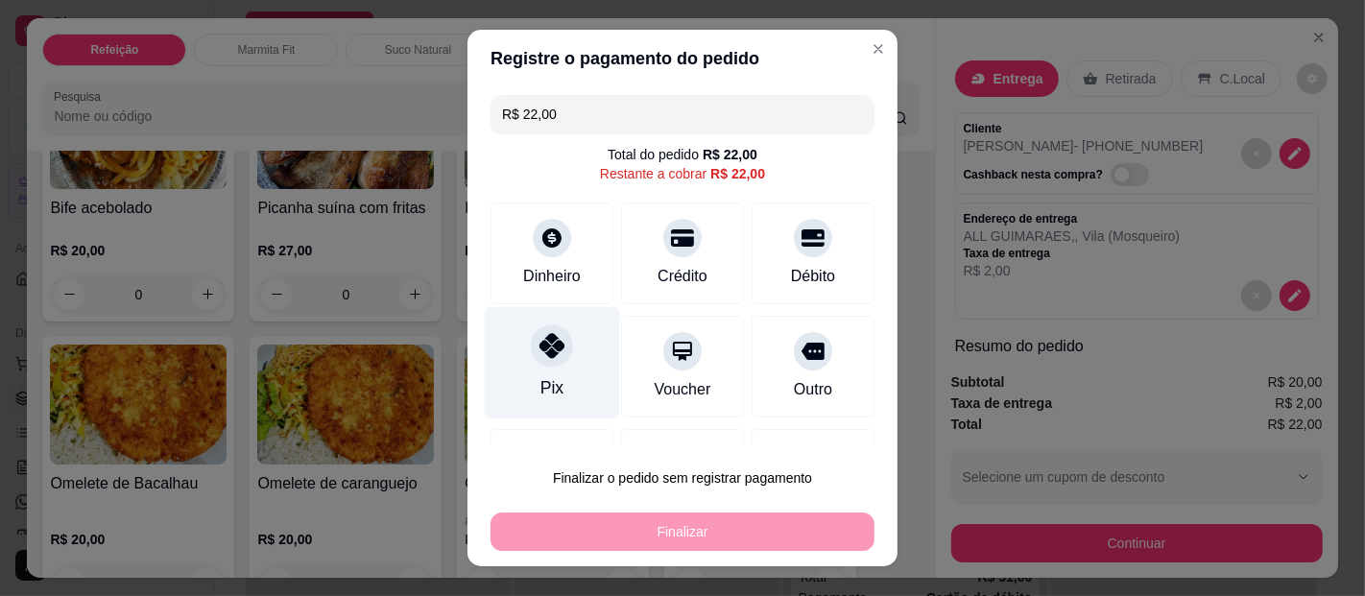
click at [576, 345] on div "Pix" at bounding box center [552, 363] width 135 height 112
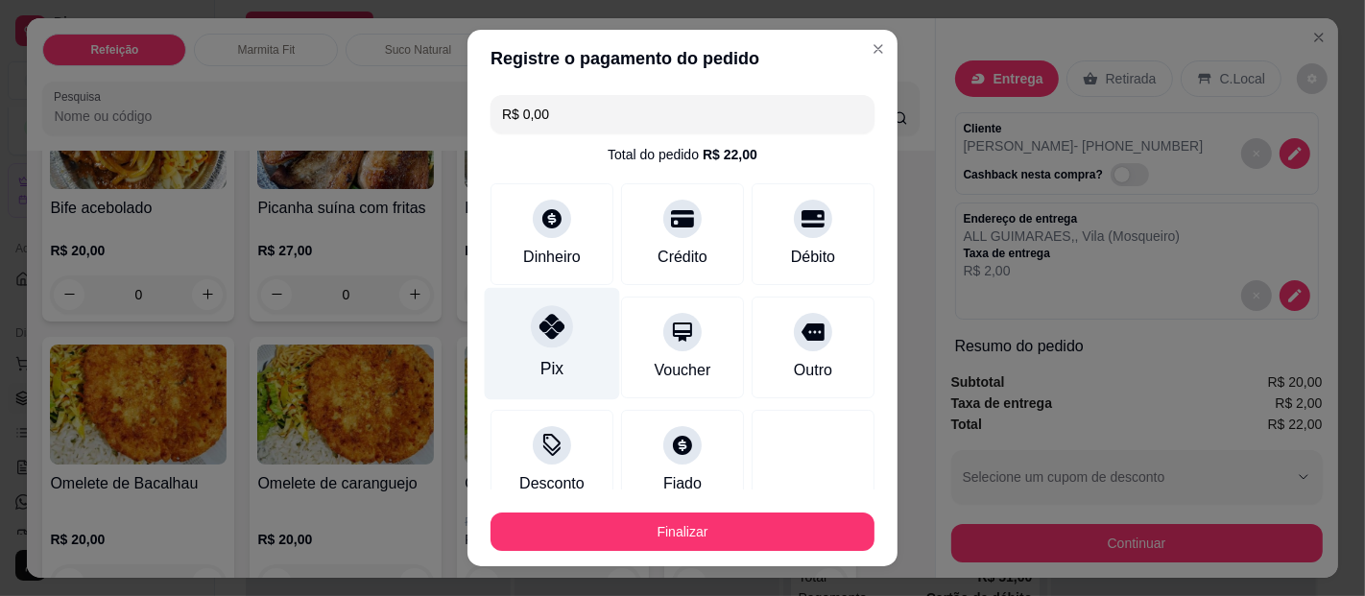
type input "R$ 0,00"
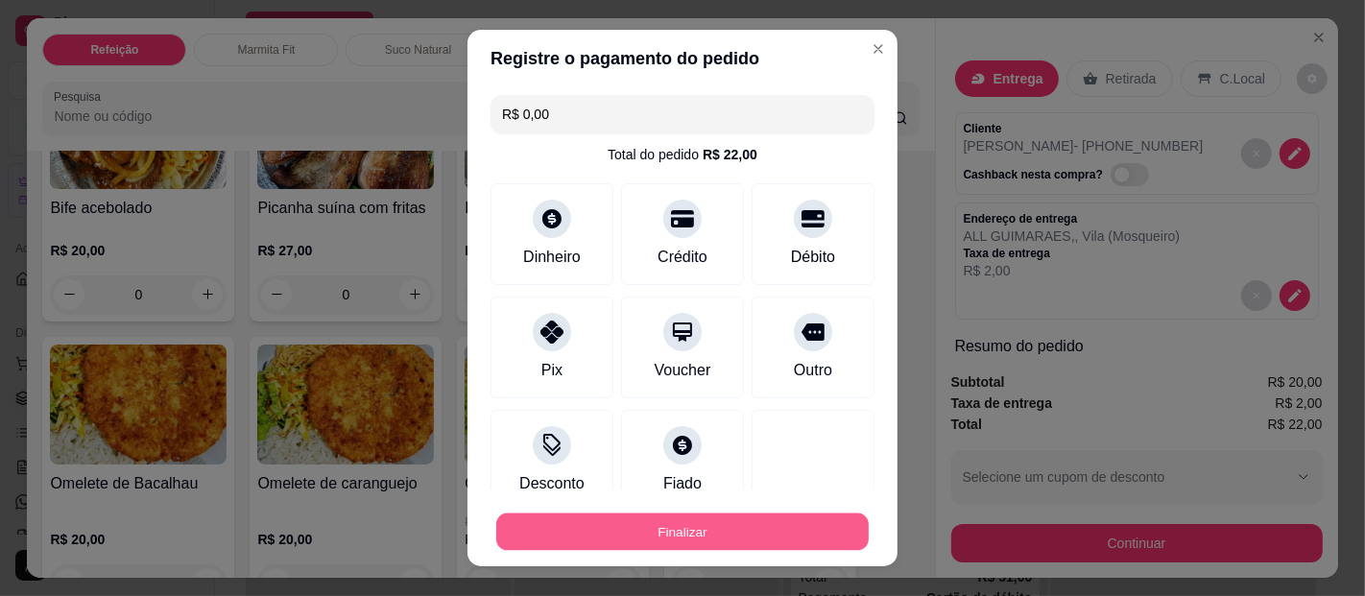
click at [671, 532] on button "Finalizar" at bounding box center [682, 532] width 373 height 37
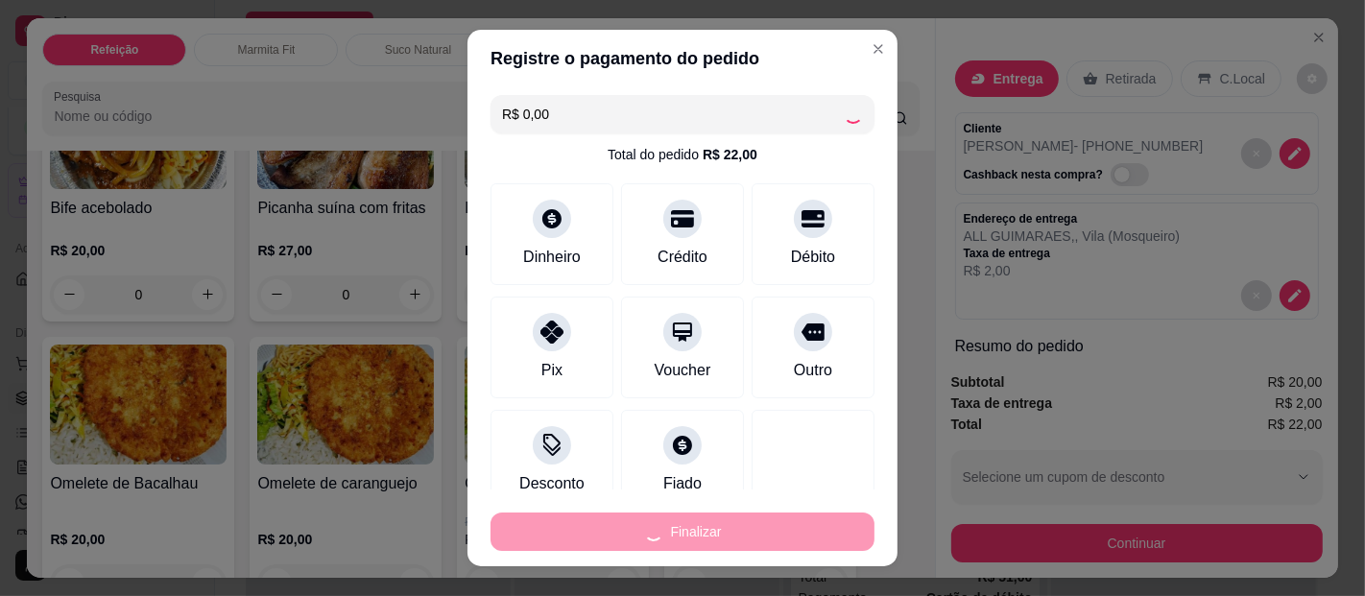
type input "0"
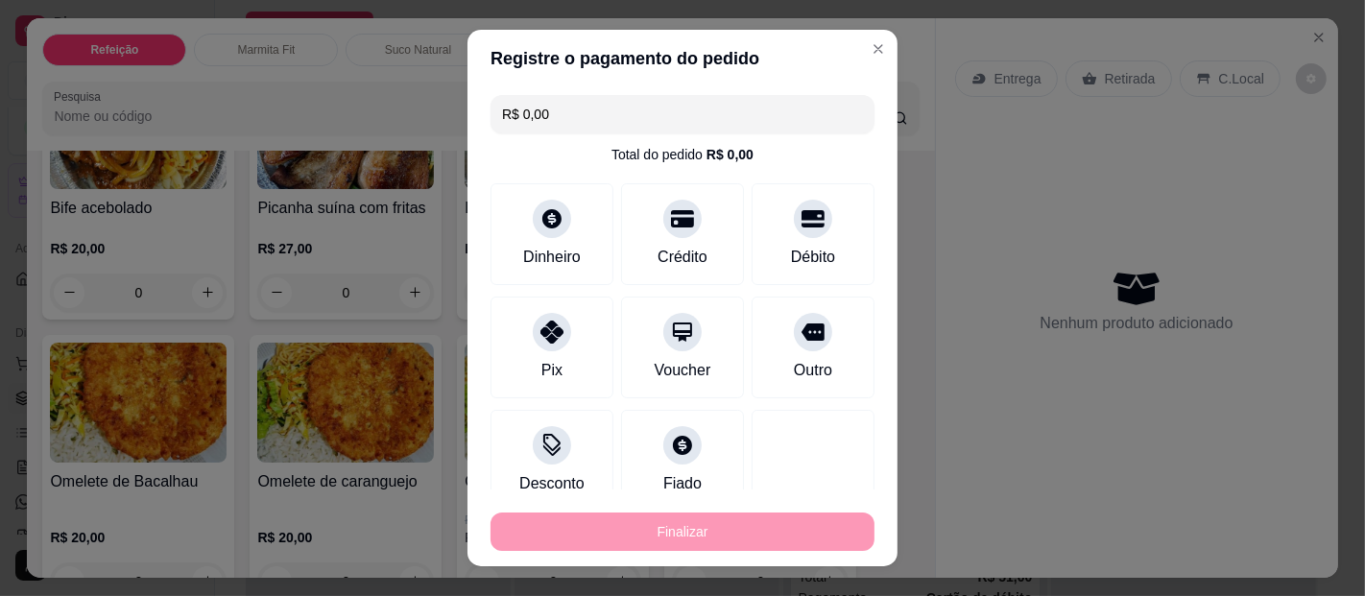
type input "-R$ 22,00"
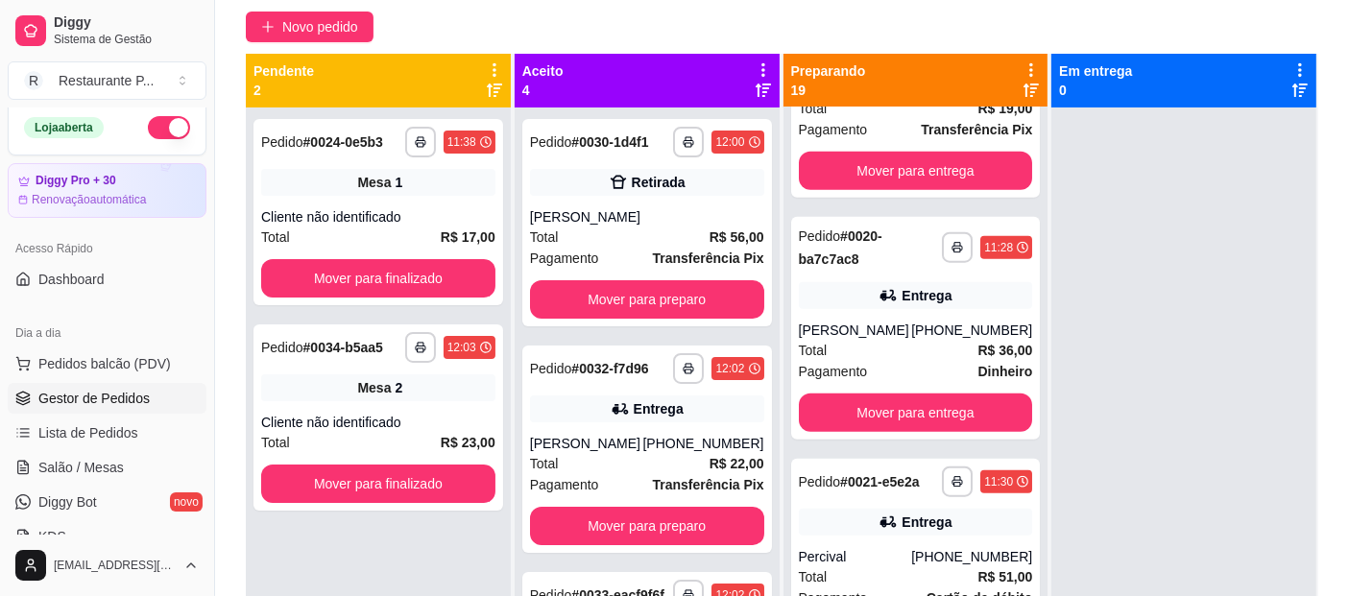
click at [755, 67] on icon at bounding box center [763, 69] width 17 height 17
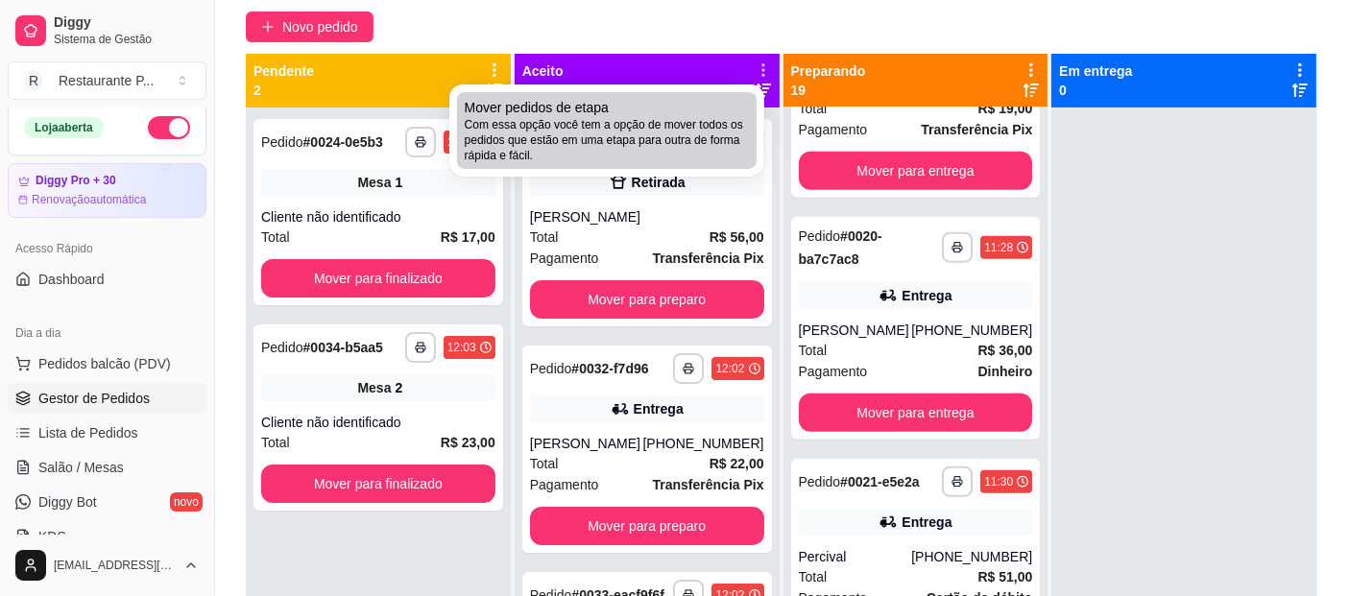
click at [702, 112] on div "Mover pedidos de etapa Com essa opção você tem a opção de mover todos os pedido…" at bounding box center [607, 130] width 284 height 65
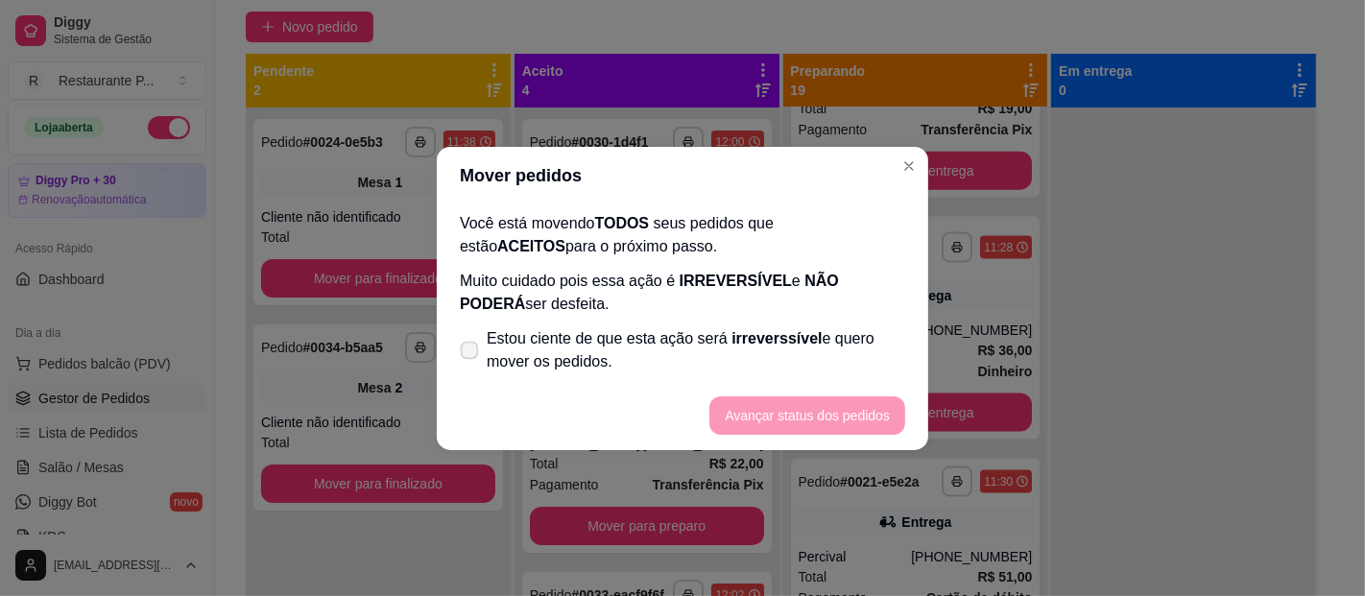
click at [467, 345] on icon at bounding box center [469, 350] width 14 height 11
click at [467, 353] on input "Estou ciente de que esta ação será irreverssível e quero mover os pedidos." at bounding box center [465, 359] width 12 height 12
checkbox input "true"
click at [766, 431] on button "Avançar status dos pedidos" at bounding box center [807, 415] width 190 height 37
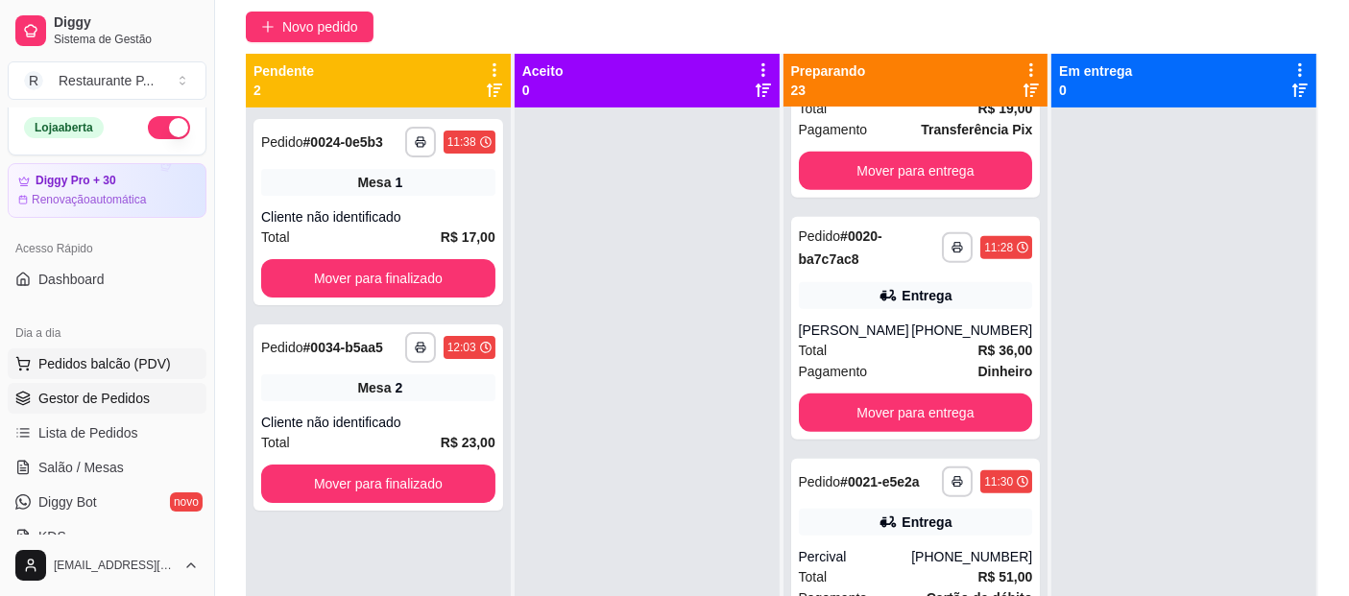
click at [84, 359] on span "Pedidos balcão (PDV)" at bounding box center [104, 363] width 132 height 19
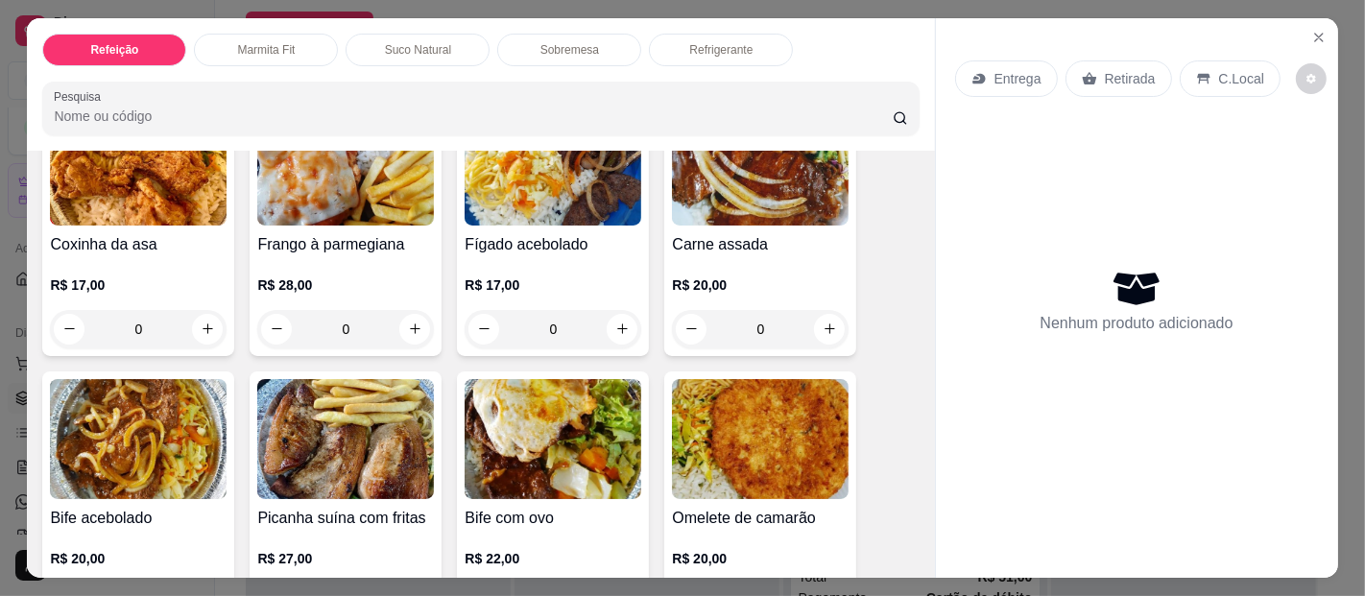
scroll to position [438, 0]
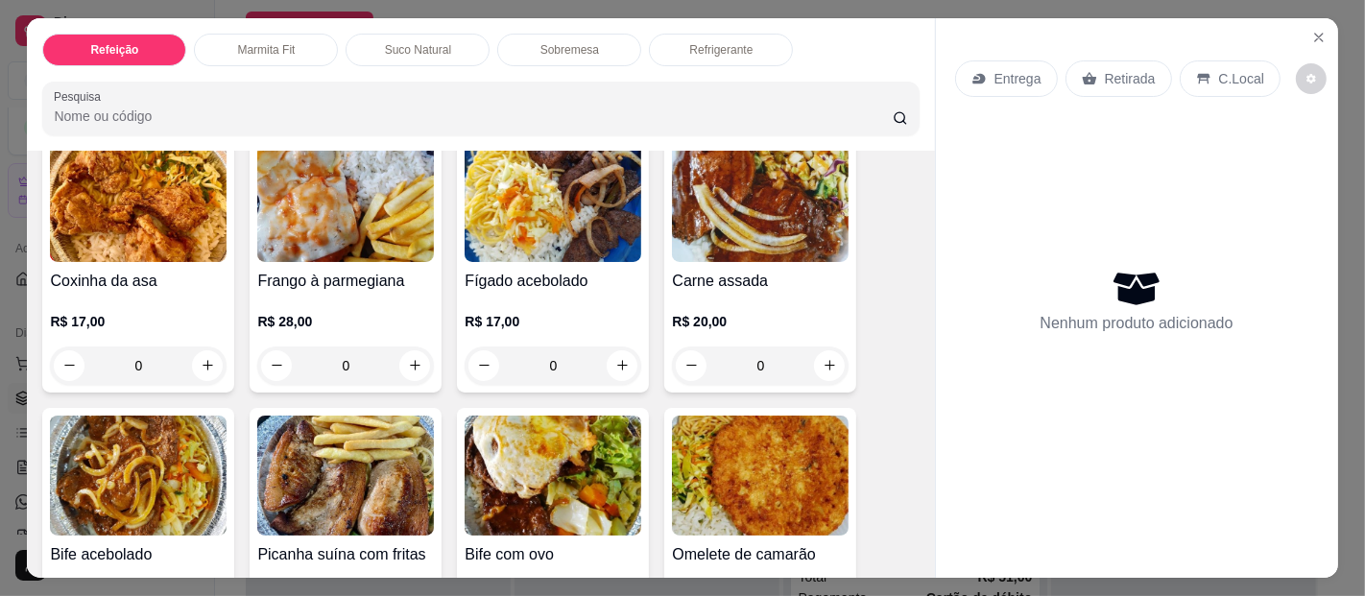
click at [828, 349] on div "0" at bounding box center [760, 366] width 177 height 38
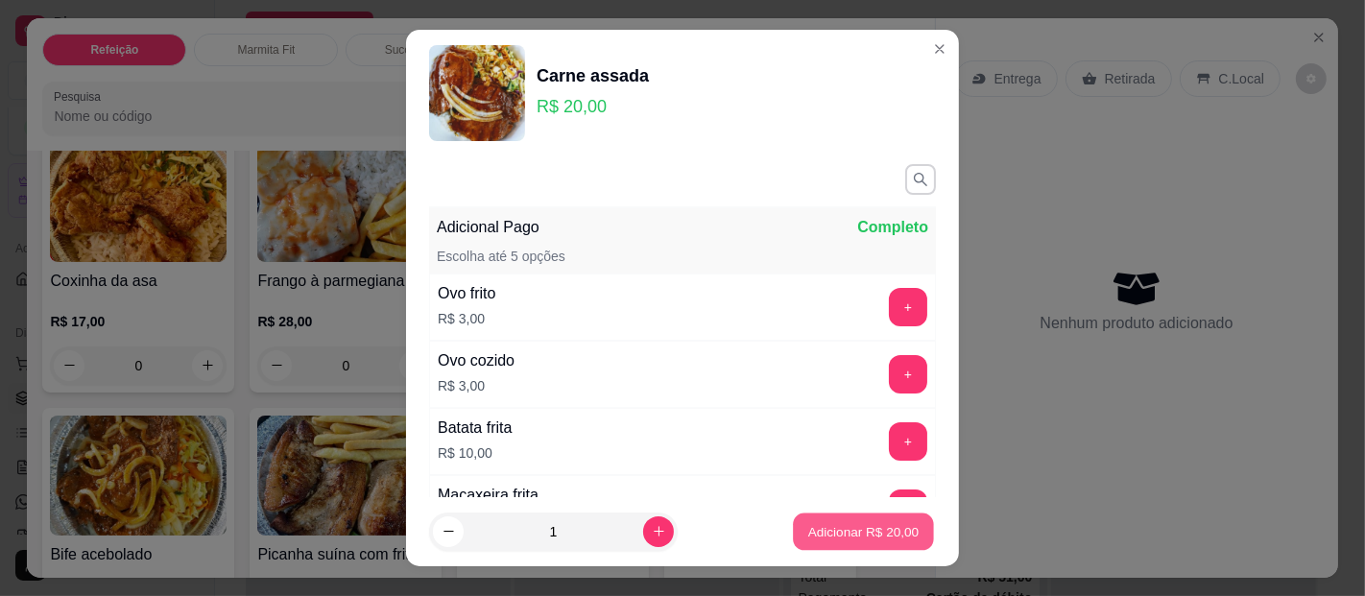
click at [880, 522] on p "Adicionar R$ 20,00" at bounding box center [863, 531] width 111 height 18
type input "1"
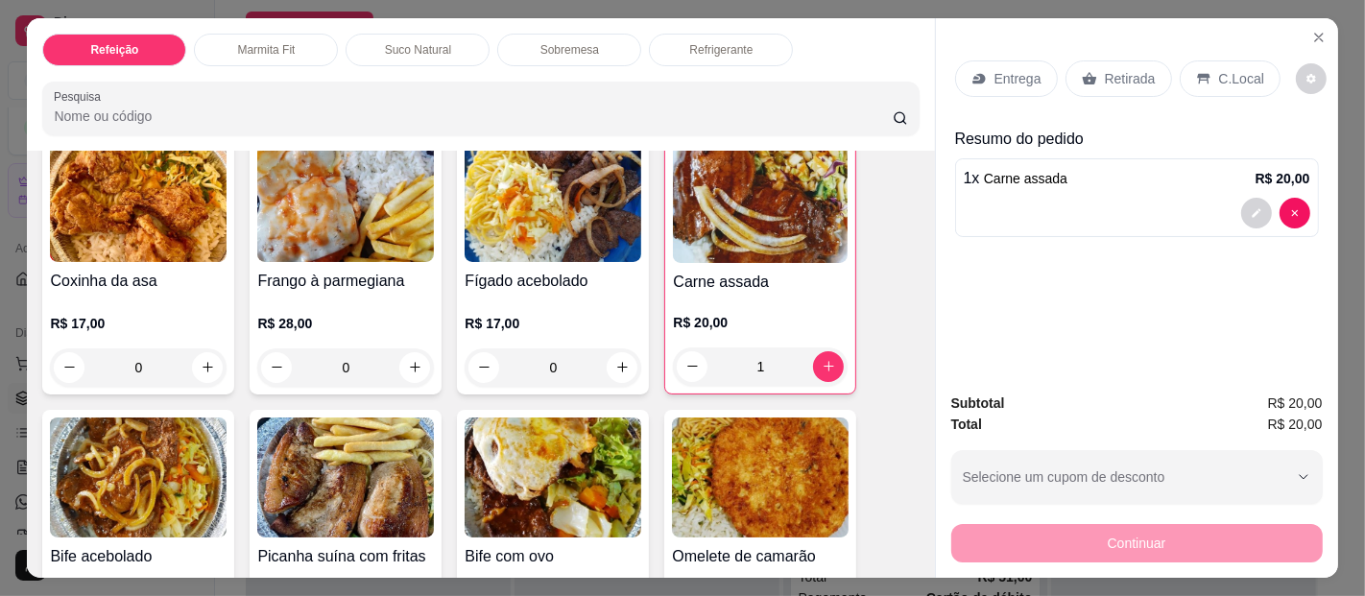
click at [976, 71] on icon at bounding box center [979, 78] width 15 height 15
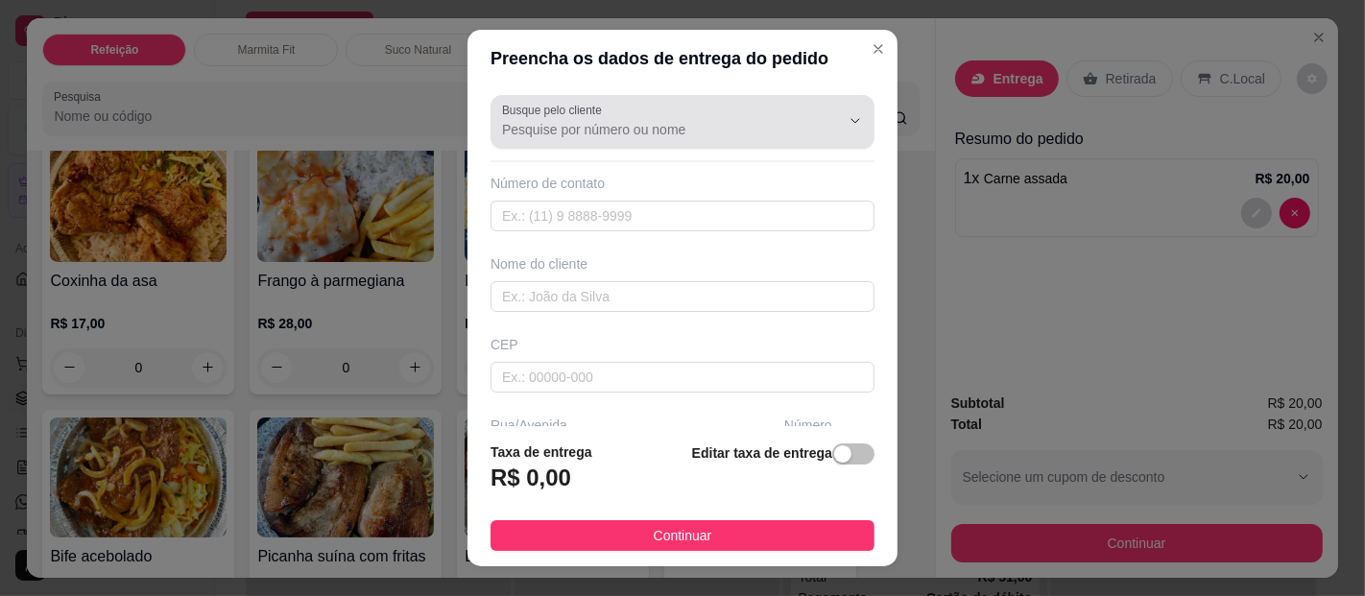
click at [712, 127] on input "Busque pelo cliente" at bounding box center [655, 129] width 307 height 19
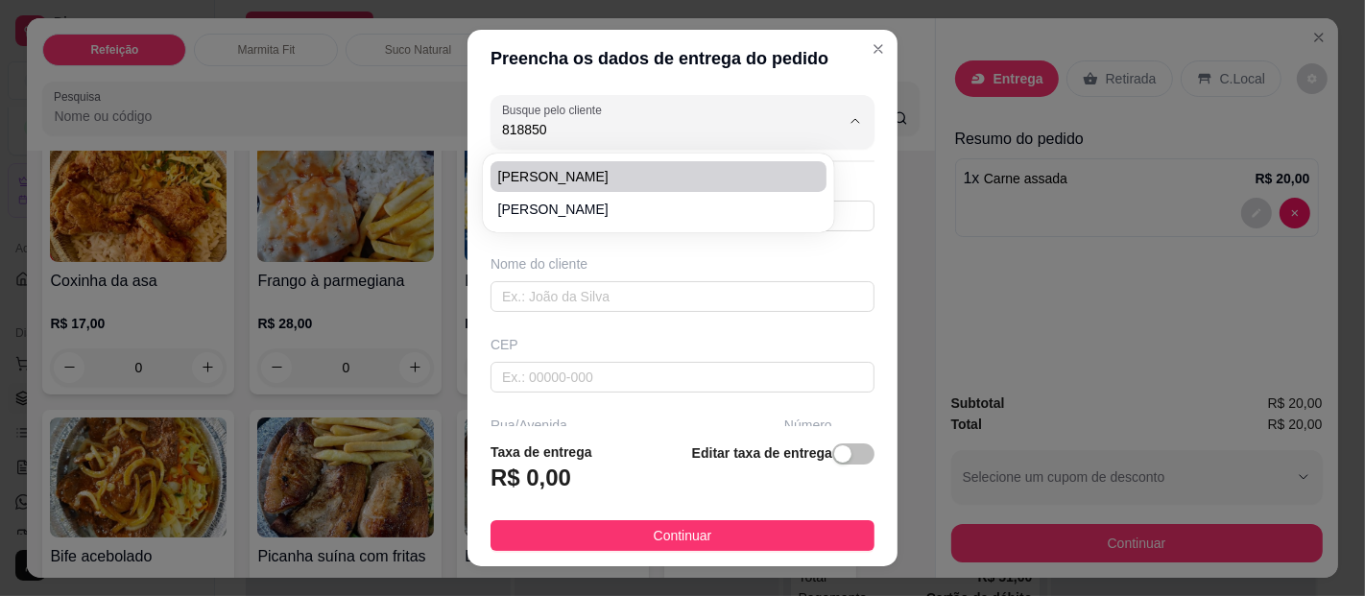
click at [617, 176] on span "[PERSON_NAME]" at bounding box center [648, 176] width 301 height 19
type input "[PERSON_NAME]"
type input "91981885081"
type input "[PERSON_NAME]"
type input "[GEOGRAPHIC_DATA]"
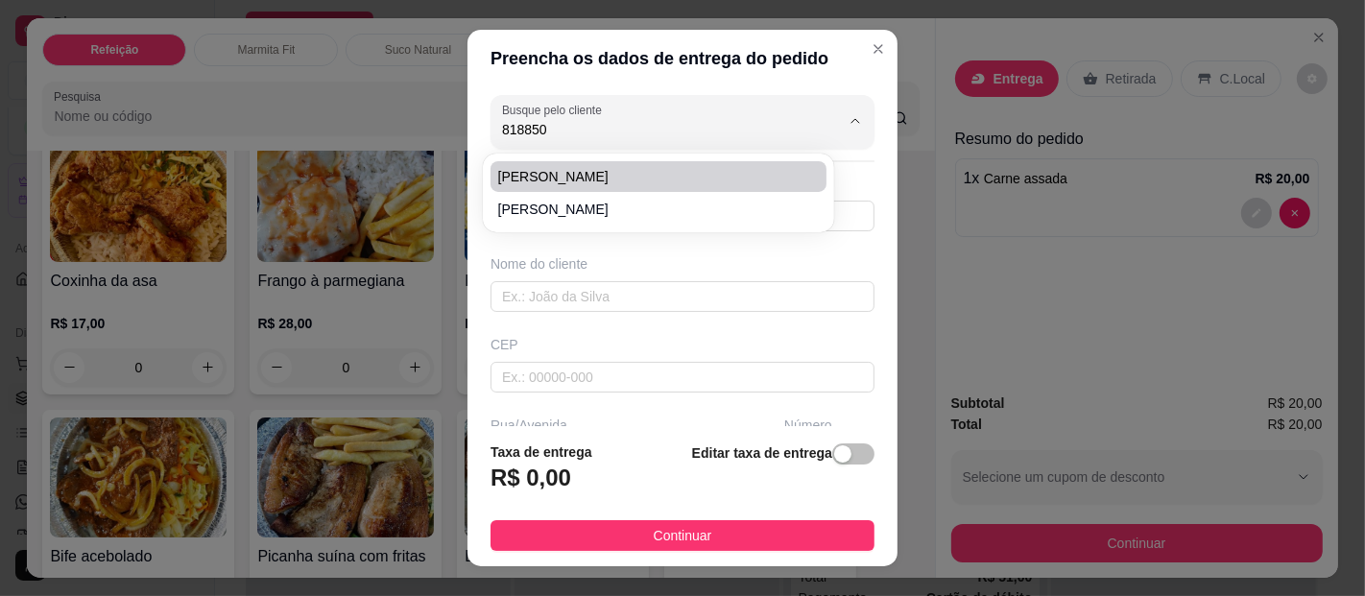
type input "[GEOGRAPHIC_DATA]"
type input "Entre do Carmo e paqueta Muro vermelho,"
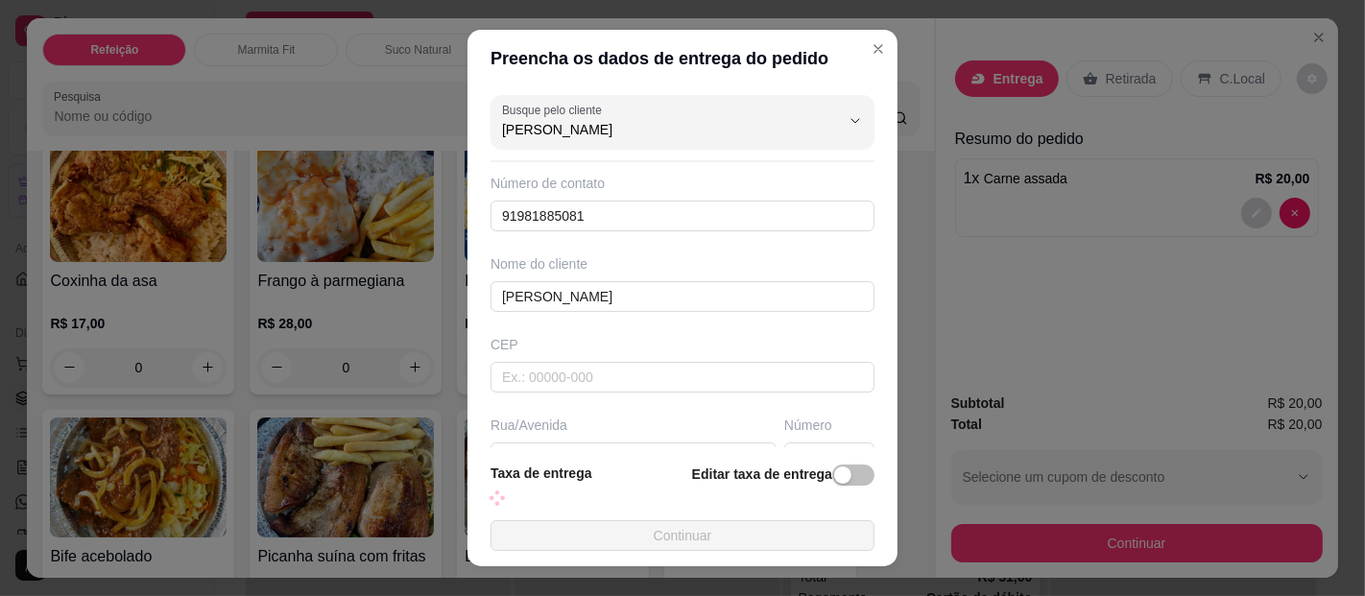
type input "[PERSON_NAME]"
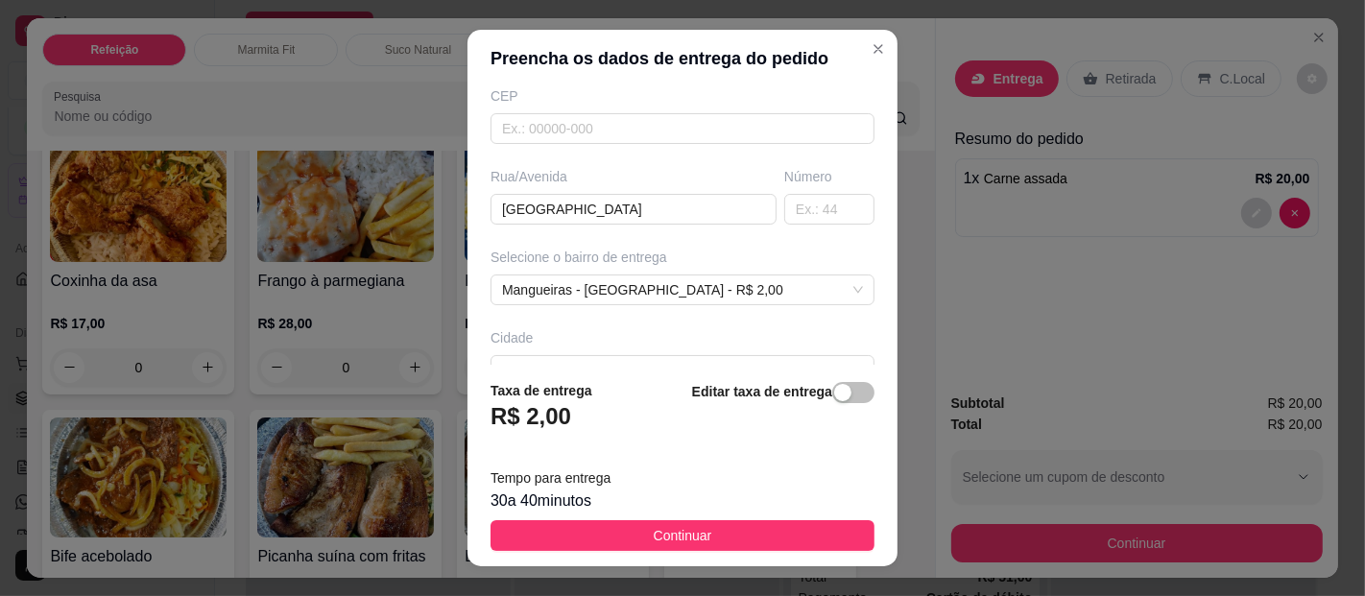
scroll to position [254, 0]
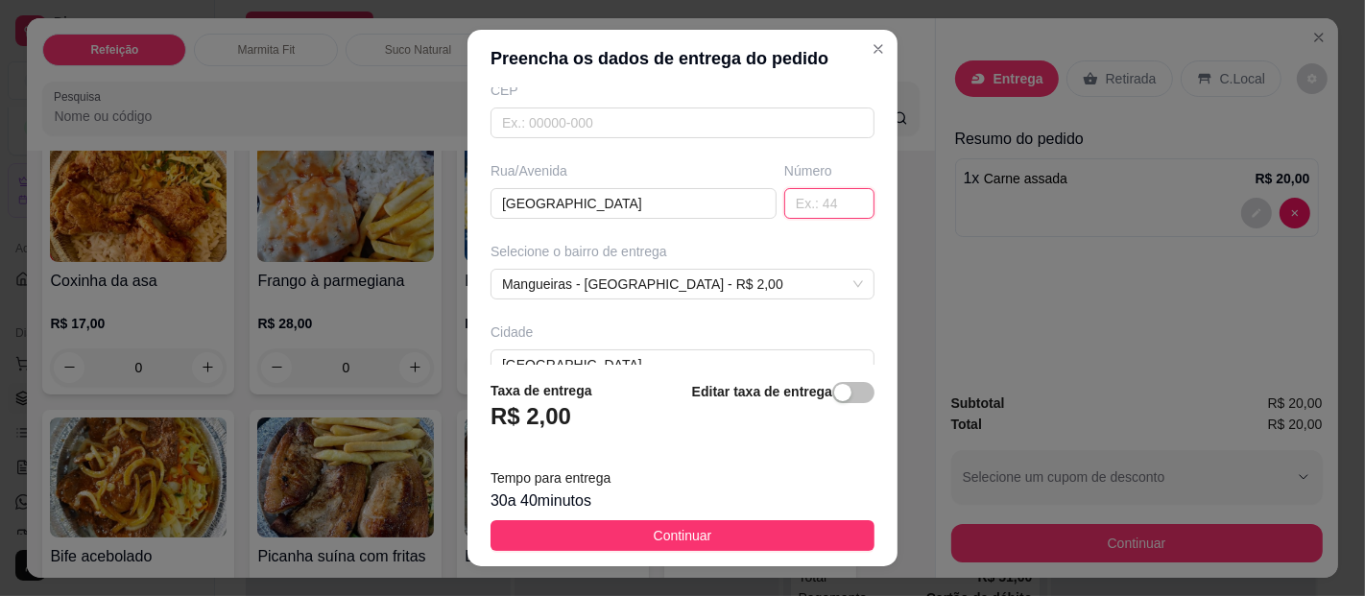
click at [784, 205] on input "text" at bounding box center [829, 203] width 90 height 31
type input "1314"
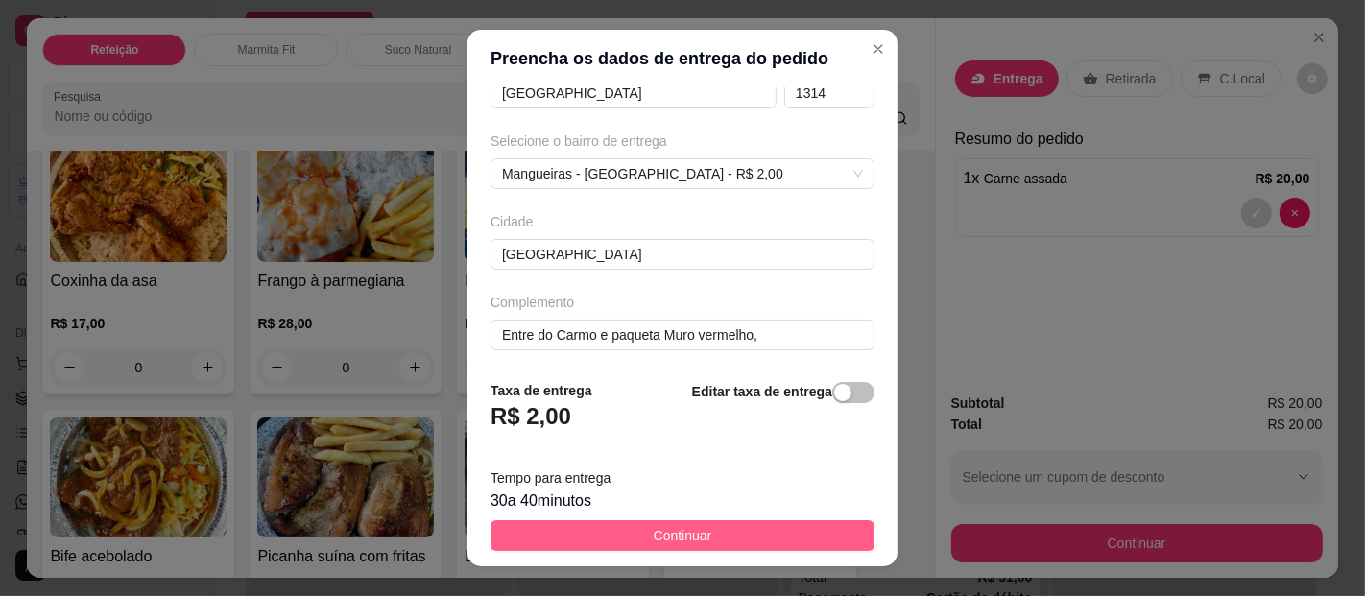
click at [722, 543] on button "Continuar" at bounding box center [683, 535] width 384 height 31
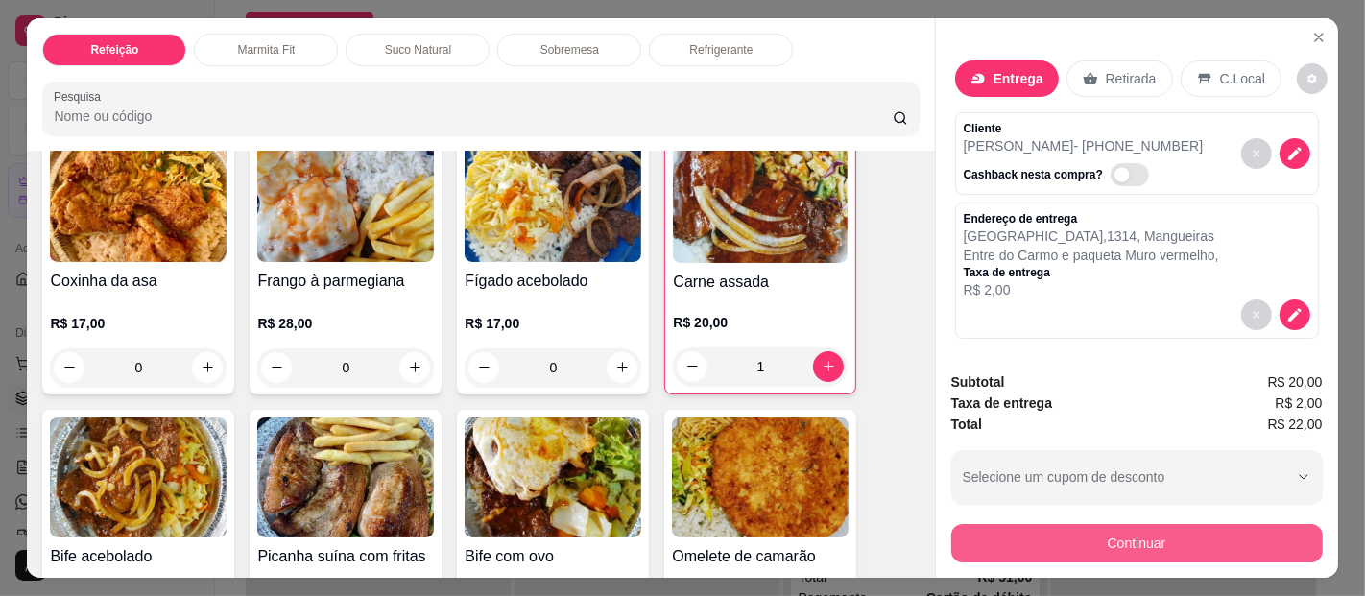
click at [1106, 538] on button "Continuar" at bounding box center [1137, 543] width 372 height 38
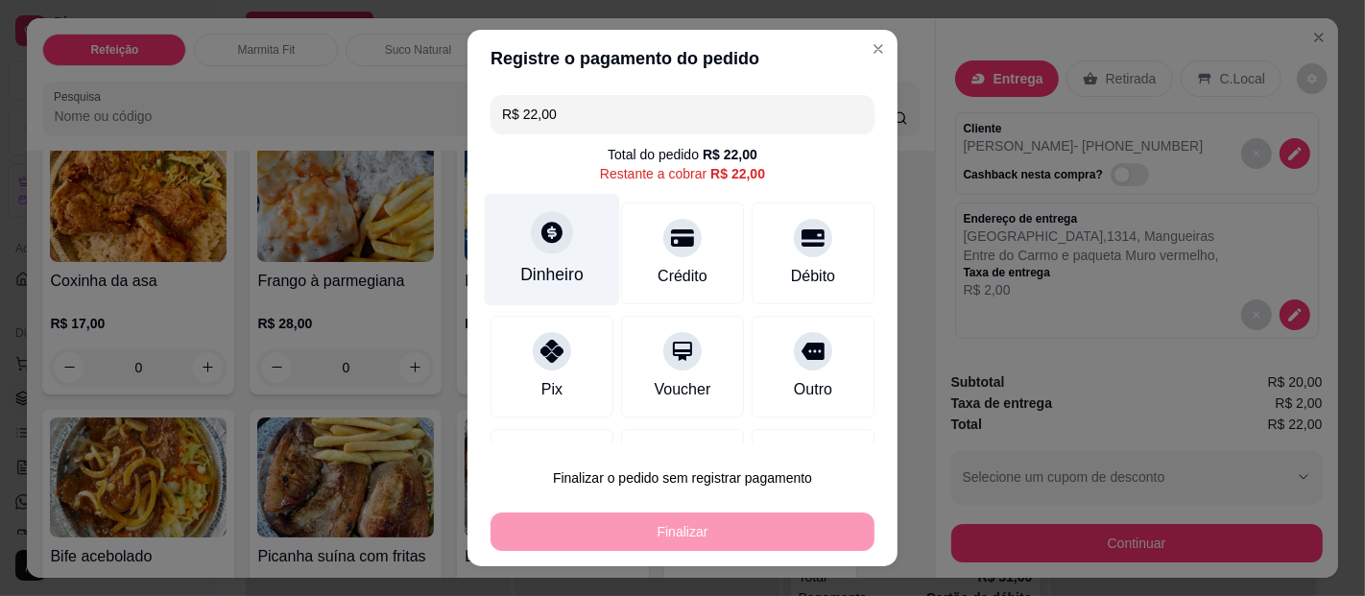
click at [531, 248] on div at bounding box center [552, 232] width 42 height 42
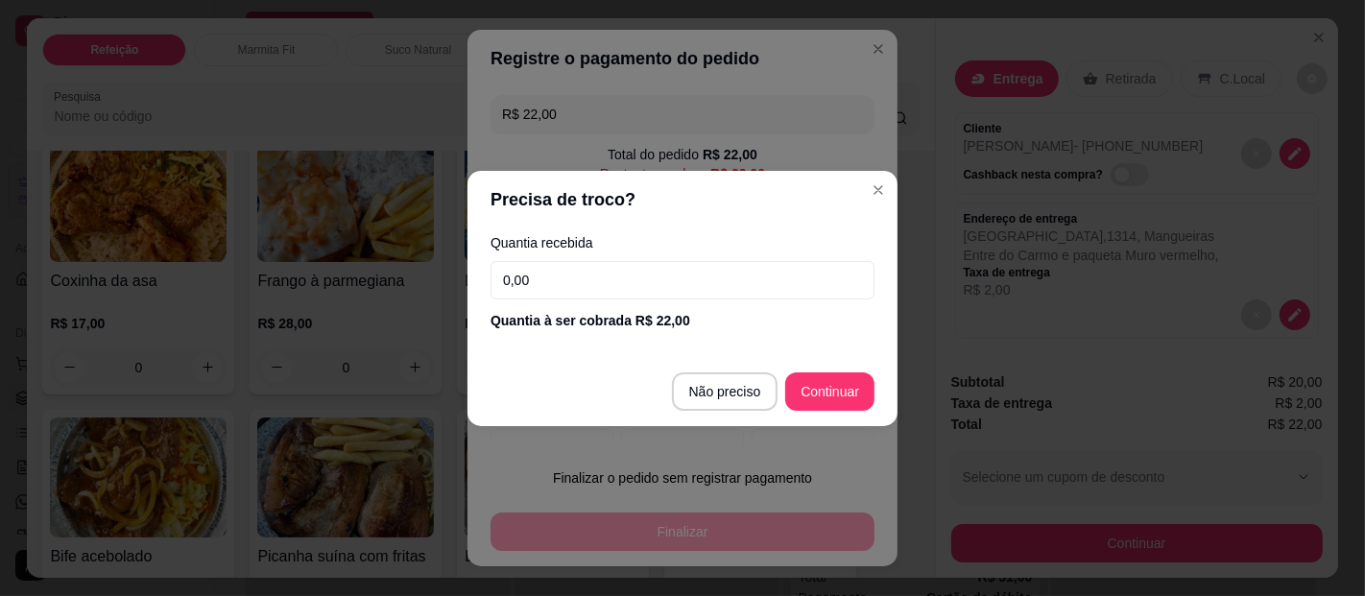
click at [600, 289] on input "0,00" at bounding box center [683, 280] width 384 height 38
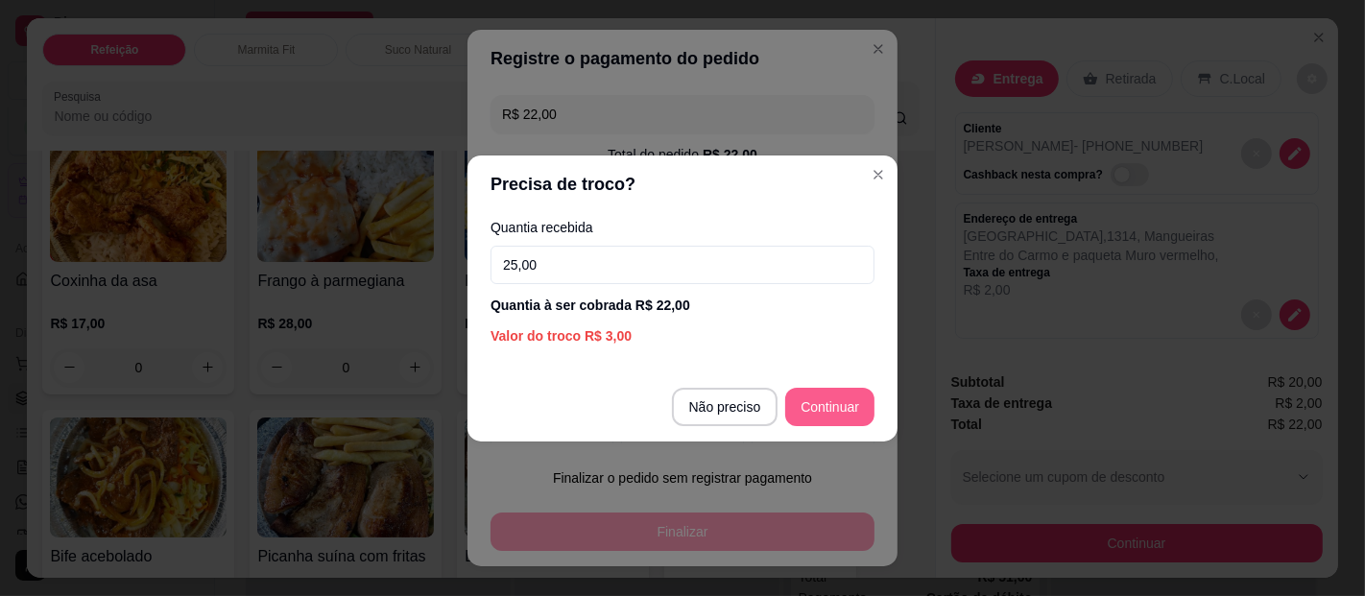
type input "25,00"
type input "R$ 0,00"
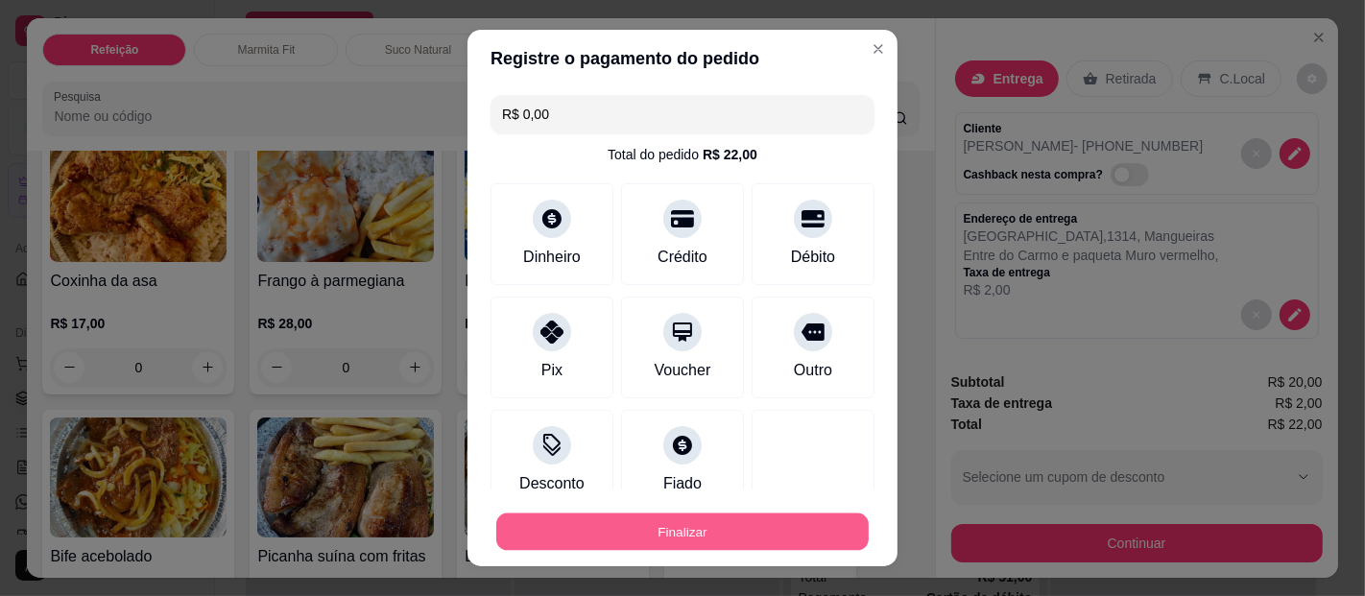
click at [767, 518] on button "Finalizar" at bounding box center [682, 532] width 373 height 37
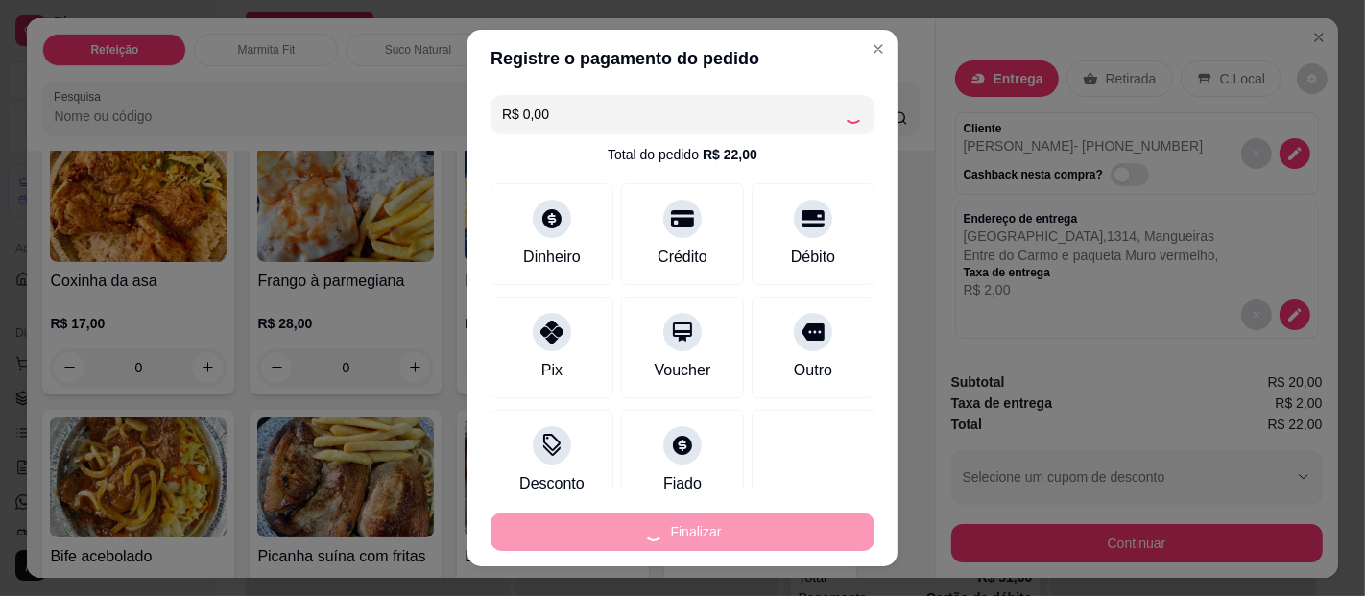
type input "0"
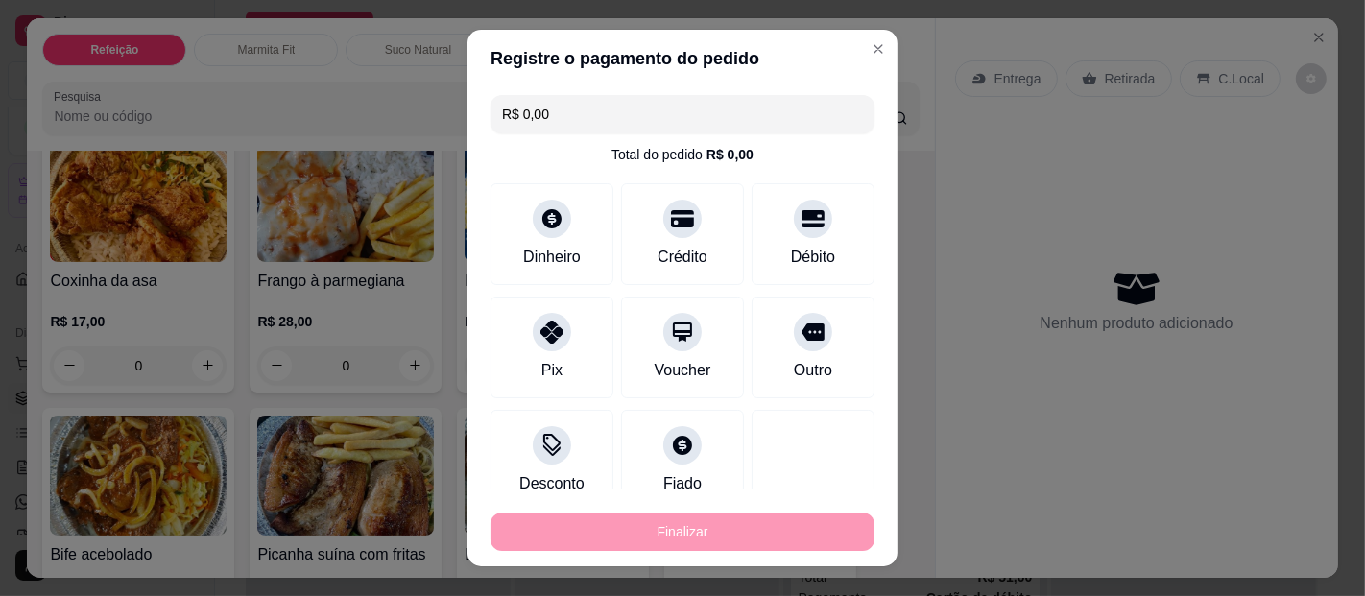
type input "-R$ 22,00"
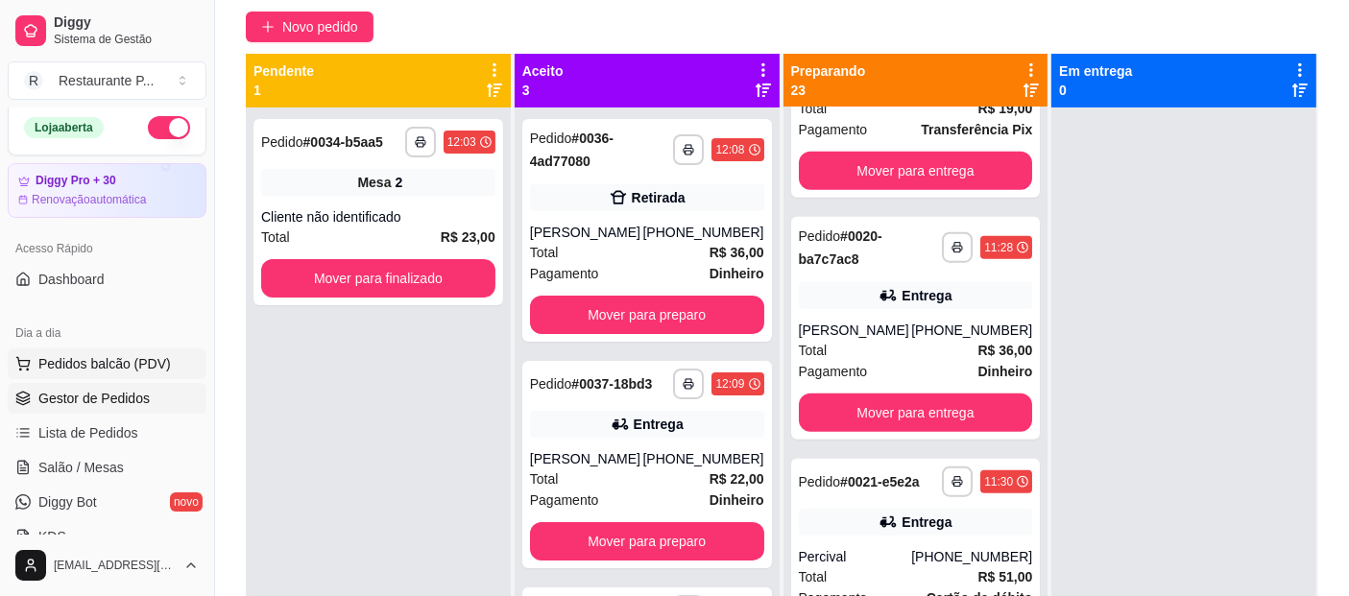
click at [136, 360] on span "Pedidos balcão (PDV)" at bounding box center [104, 363] width 132 height 19
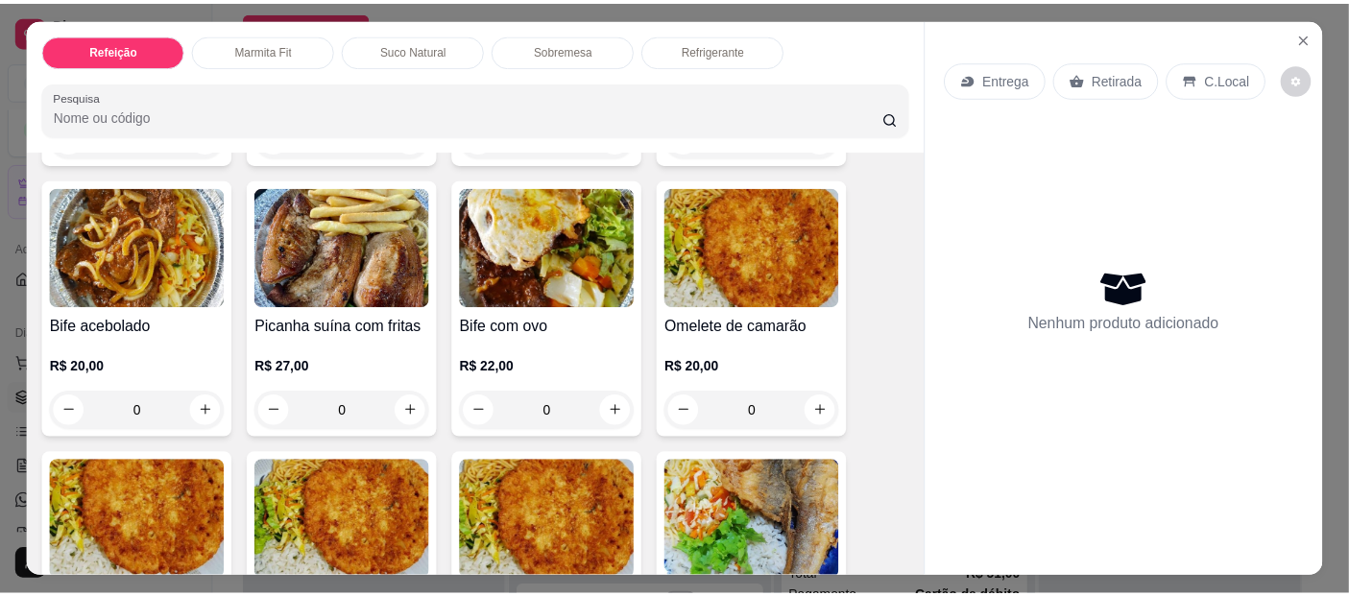
scroll to position [401, 0]
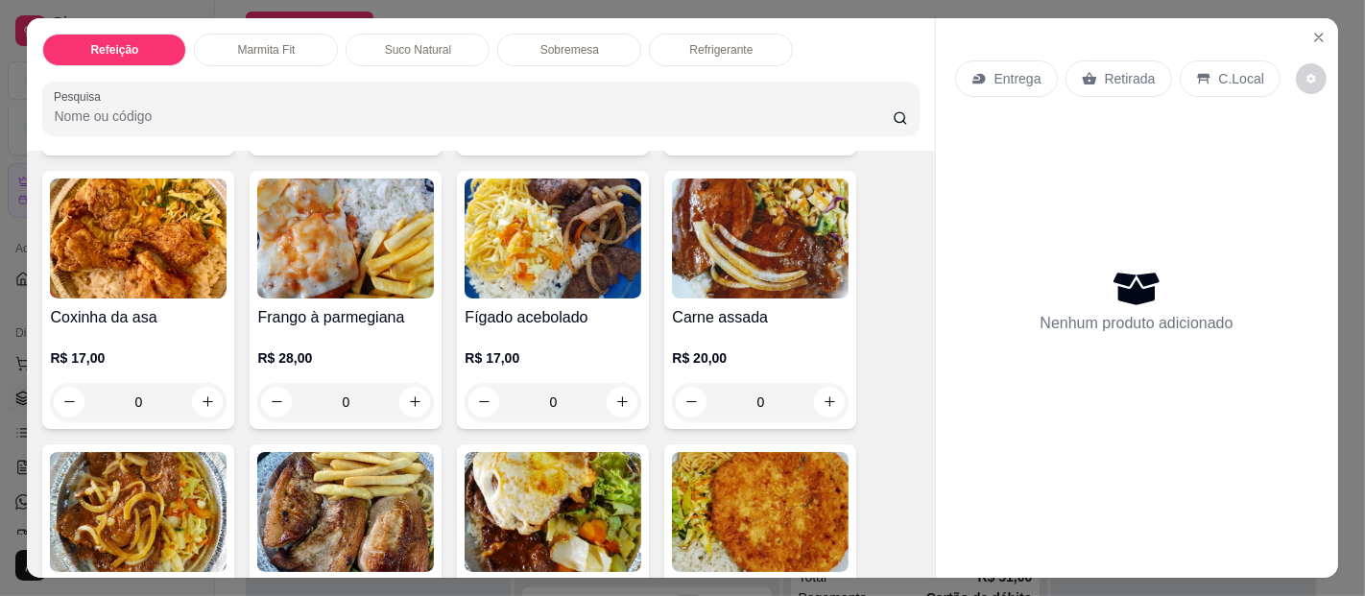
click at [820, 386] on div "0" at bounding box center [760, 402] width 177 height 38
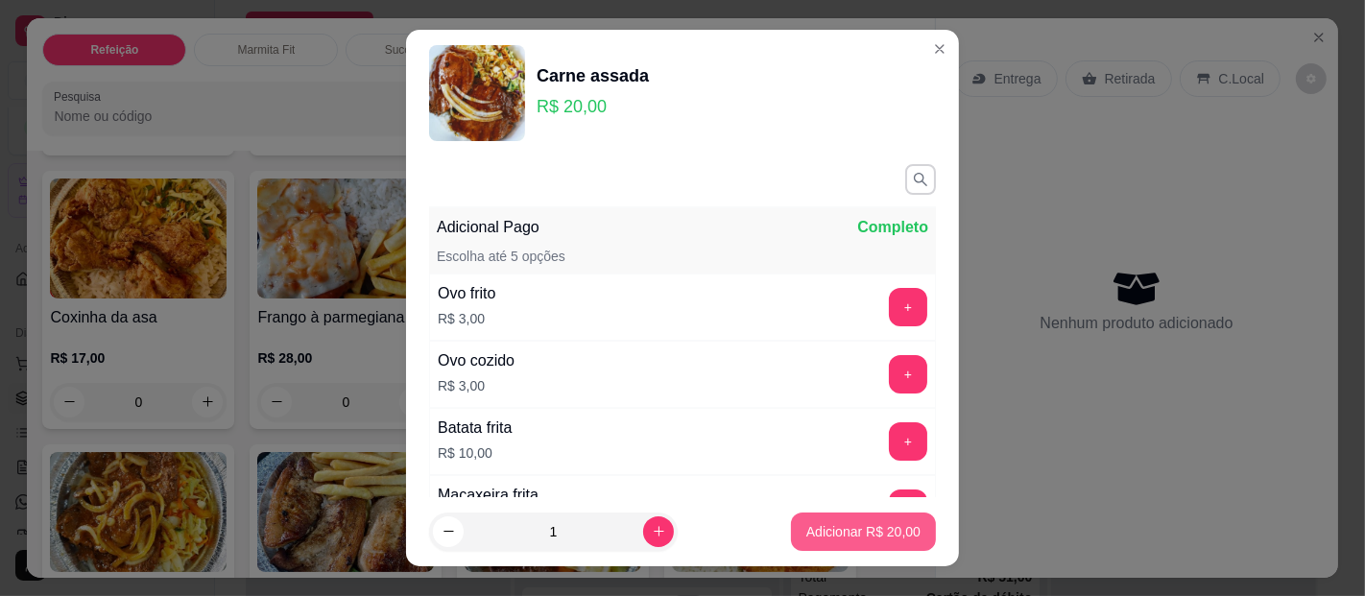
click at [822, 519] on button "Adicionar R$ 20,00" at bounding box center [863, 532] width 145 height 38
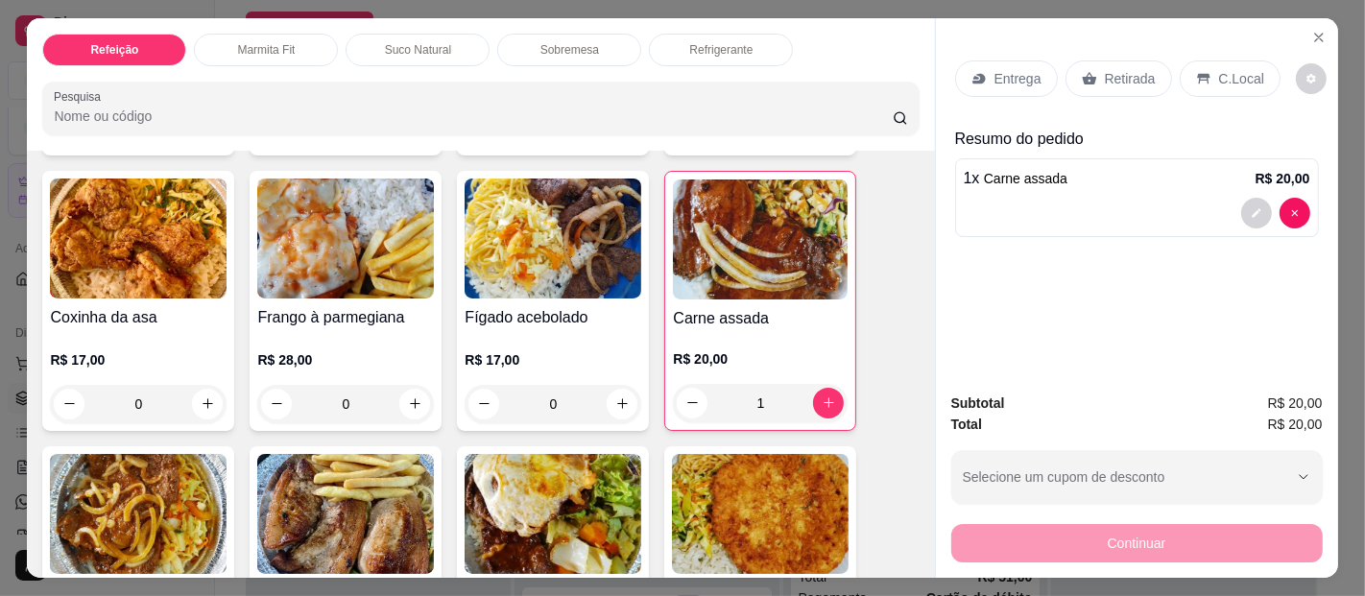
click at [994, 60] on div "Entrega" at bounding box center [1006, 78] width 103 height 36
type input "0"
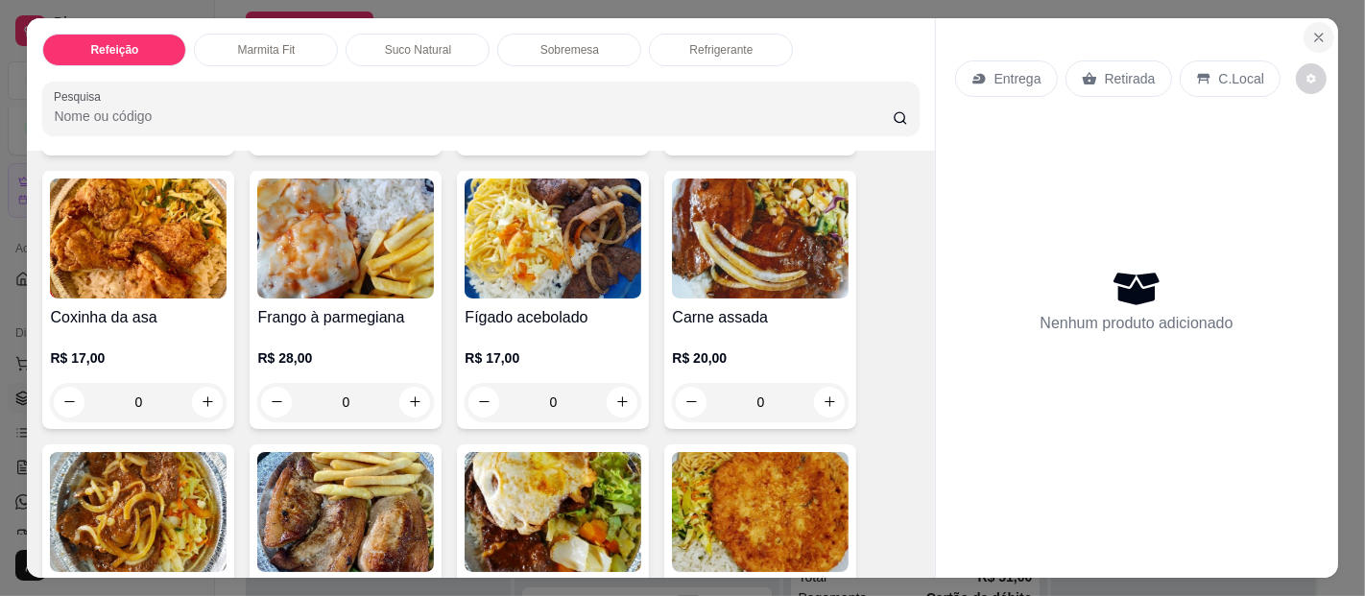
click at [1321, 30] on button "Close" at bounding box center [1319, 37] width 31 height 31
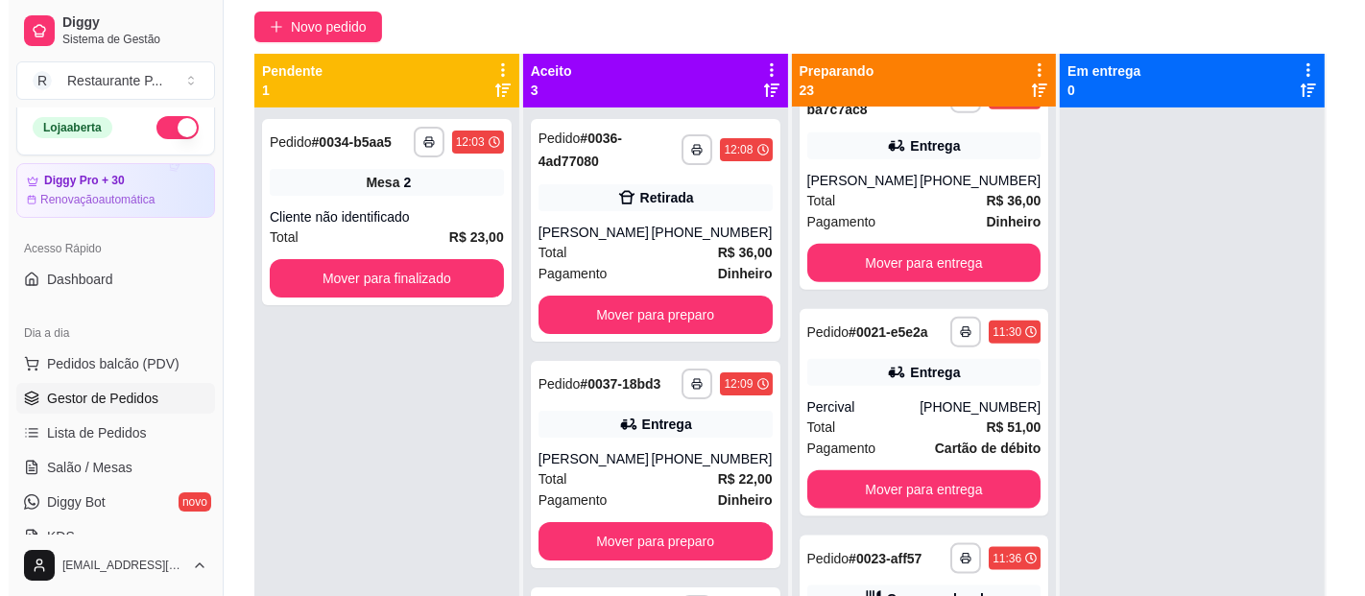
scroll to position [2454, 0]
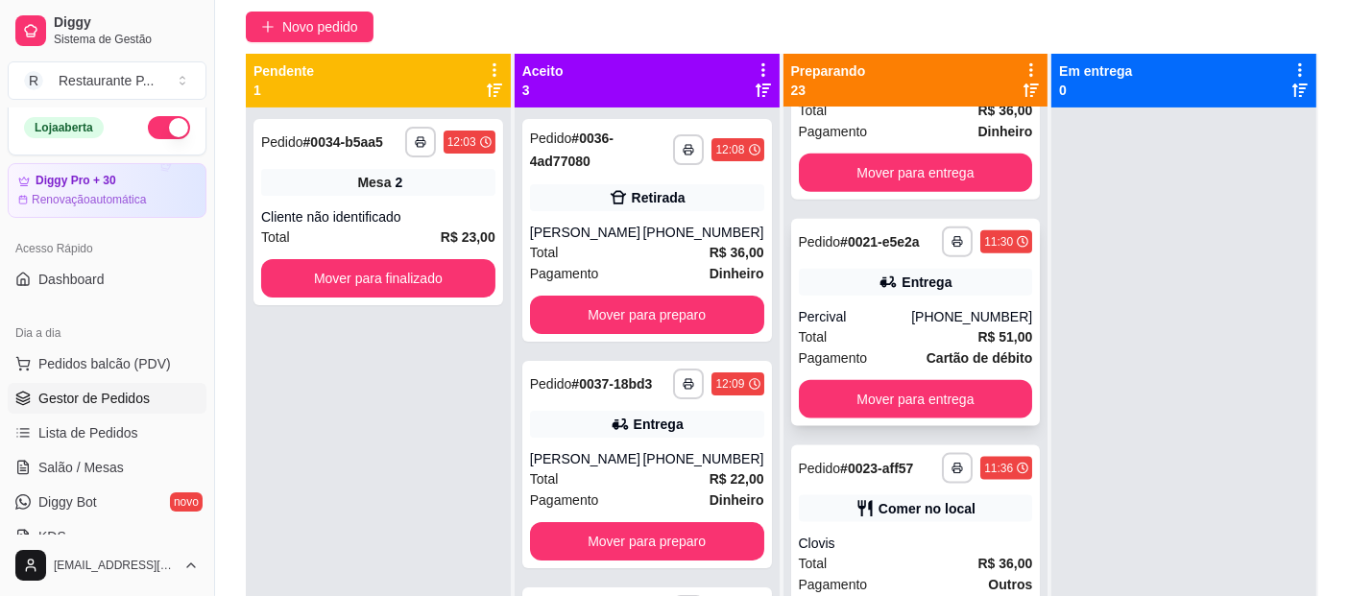
click at [880, 250] on strong "# 0021-e5e2a" at bounding box center [880, 241] width 80 height 15
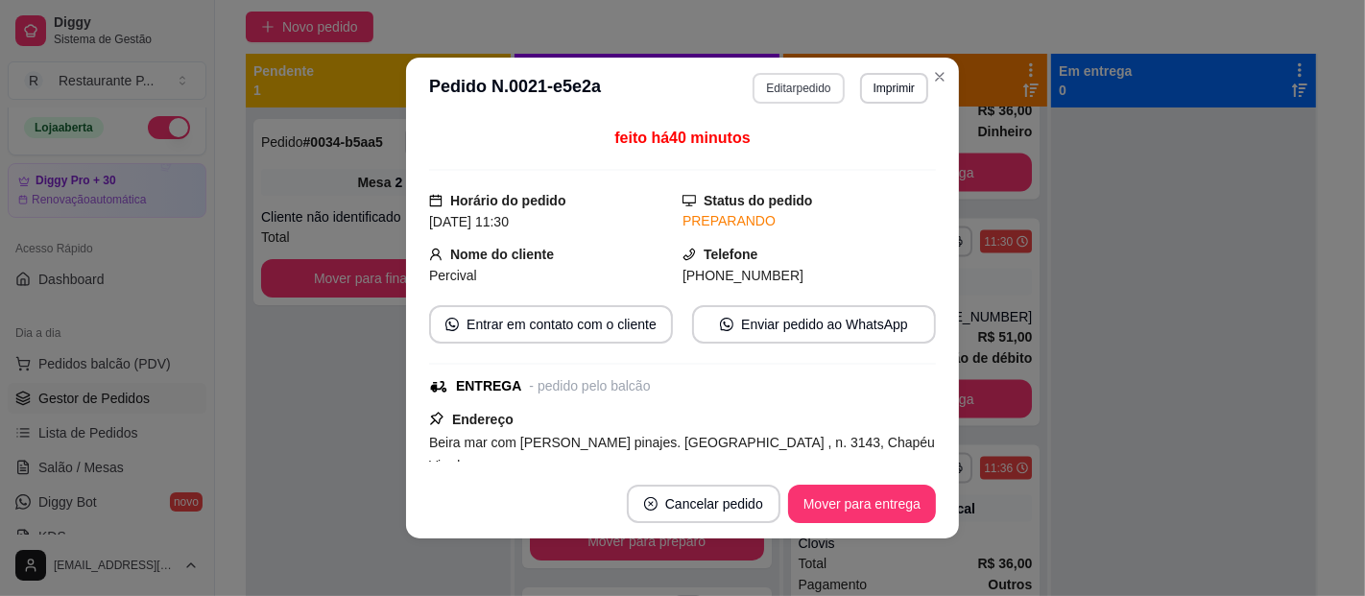
click at [762, 96] on button "Editar pedido" at bounding box center [798, 88] width 91 height 31
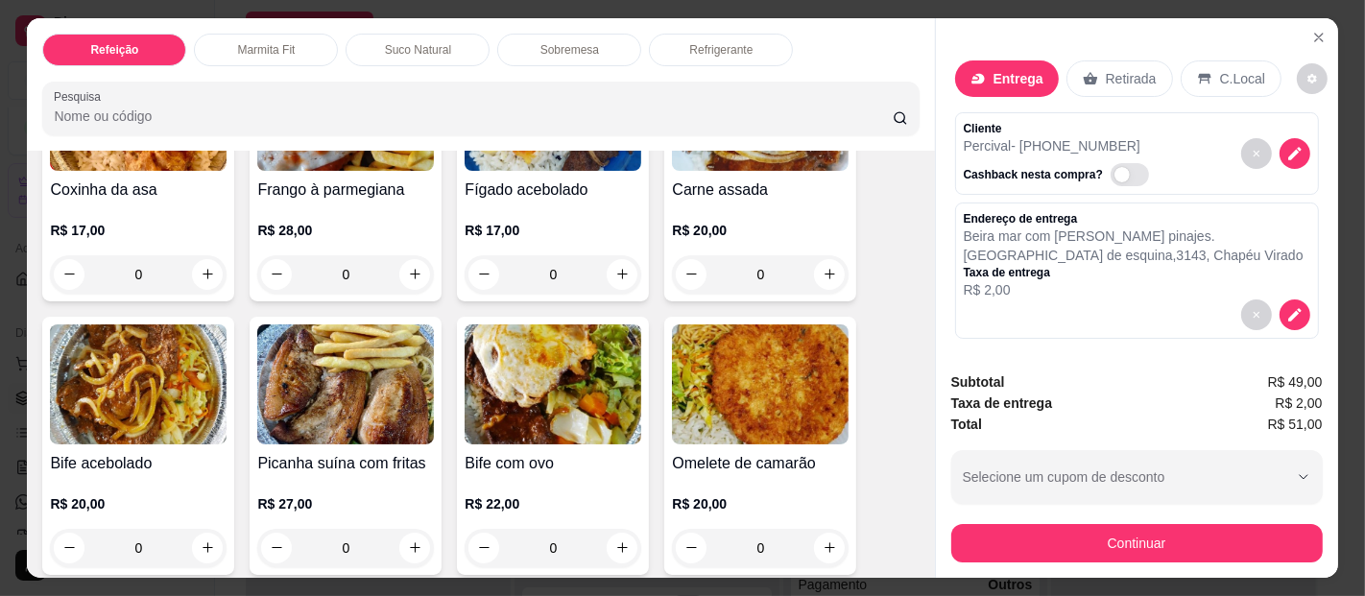
scroll to position [501, 0]
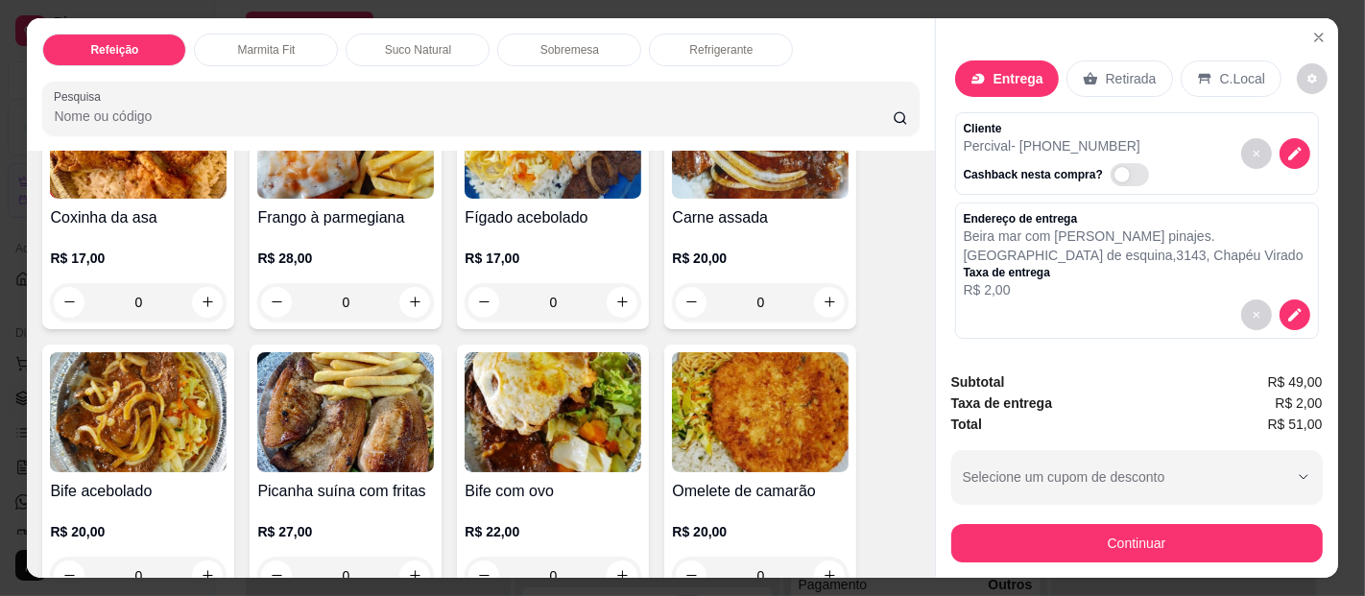
click at [823, 298] on div "0" at bounding box center [760, 302] width 177 height 38
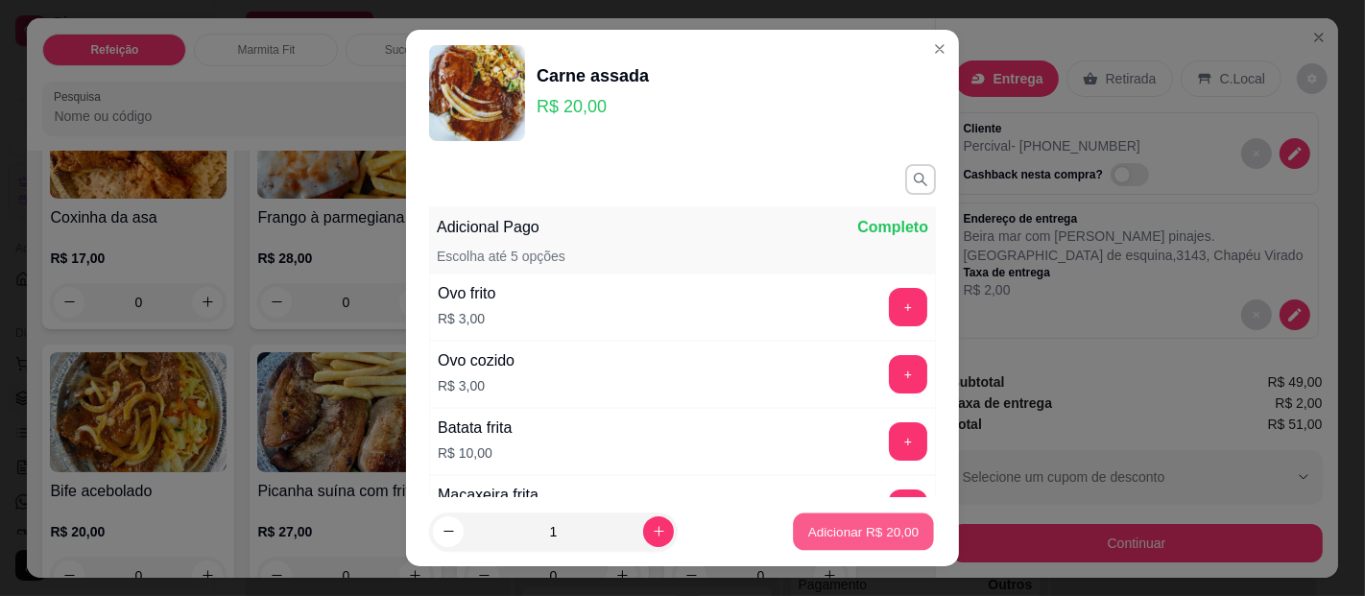
click at [843, 522] on p "Adicionar R$ 20,00" at bounding box center [863, 531] width 111 height 18
type input "1"
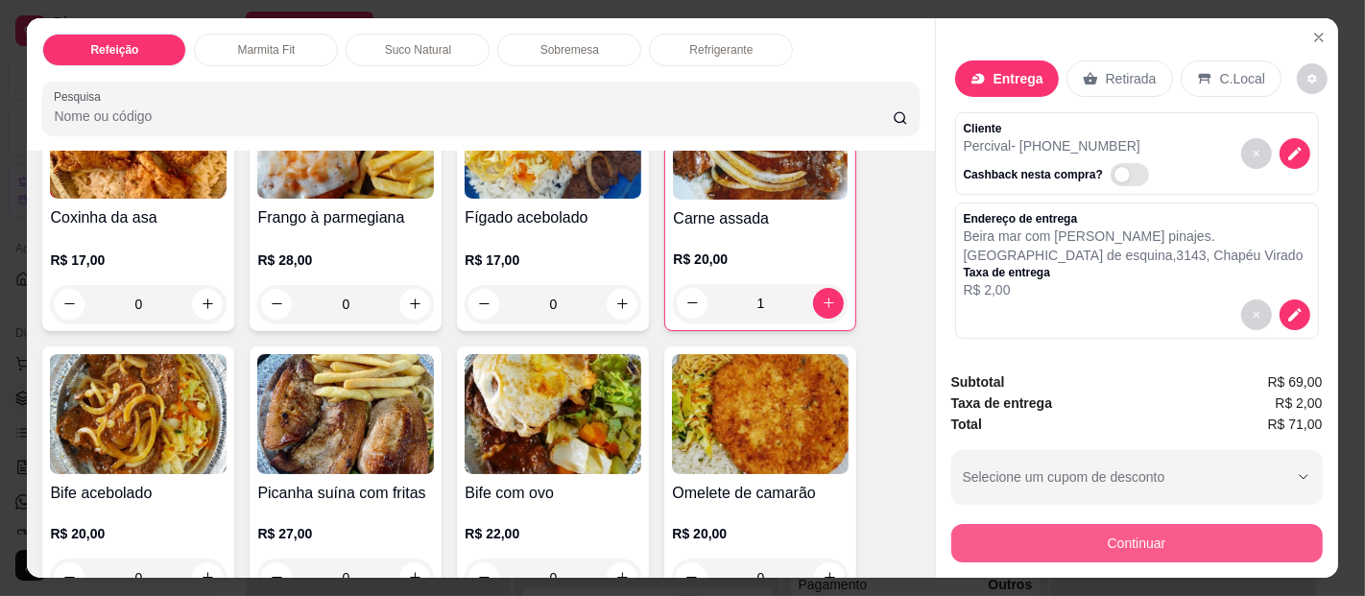
click at [1002, 535] on button "Continuar" at bounding box center [1137, 543] width 372 height 38
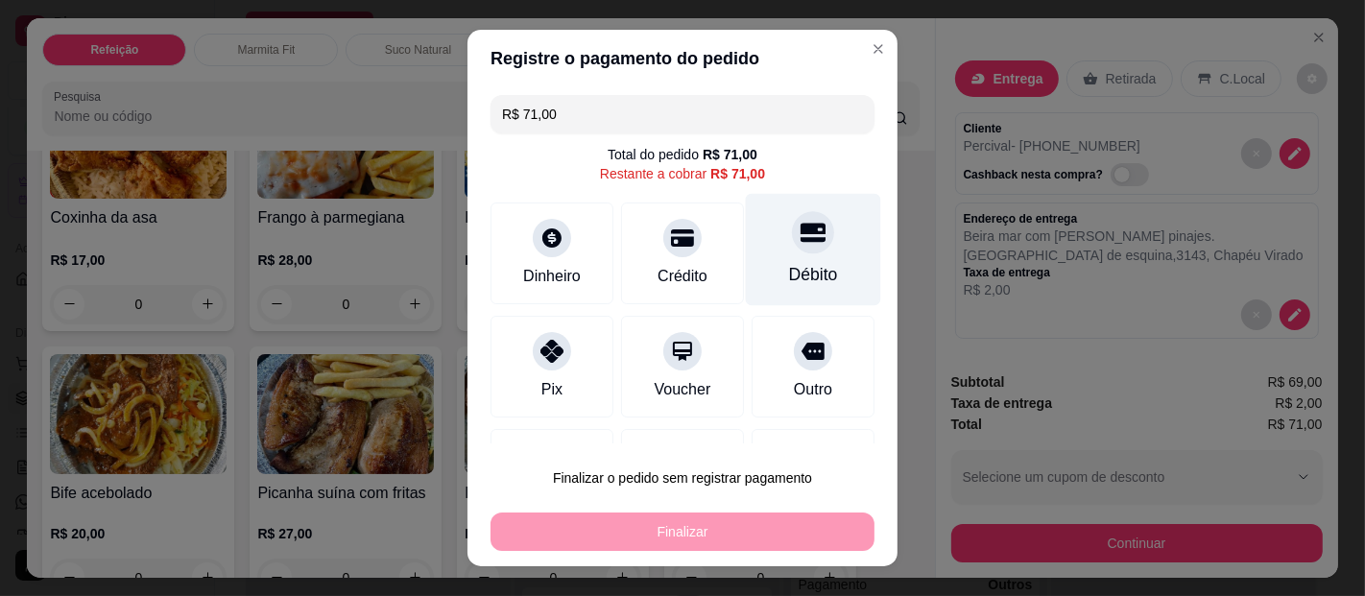
click at [805, 261] on div "Débito" at bounding box center [813, 250] width 135 height 112
type input "R$ 0,00"
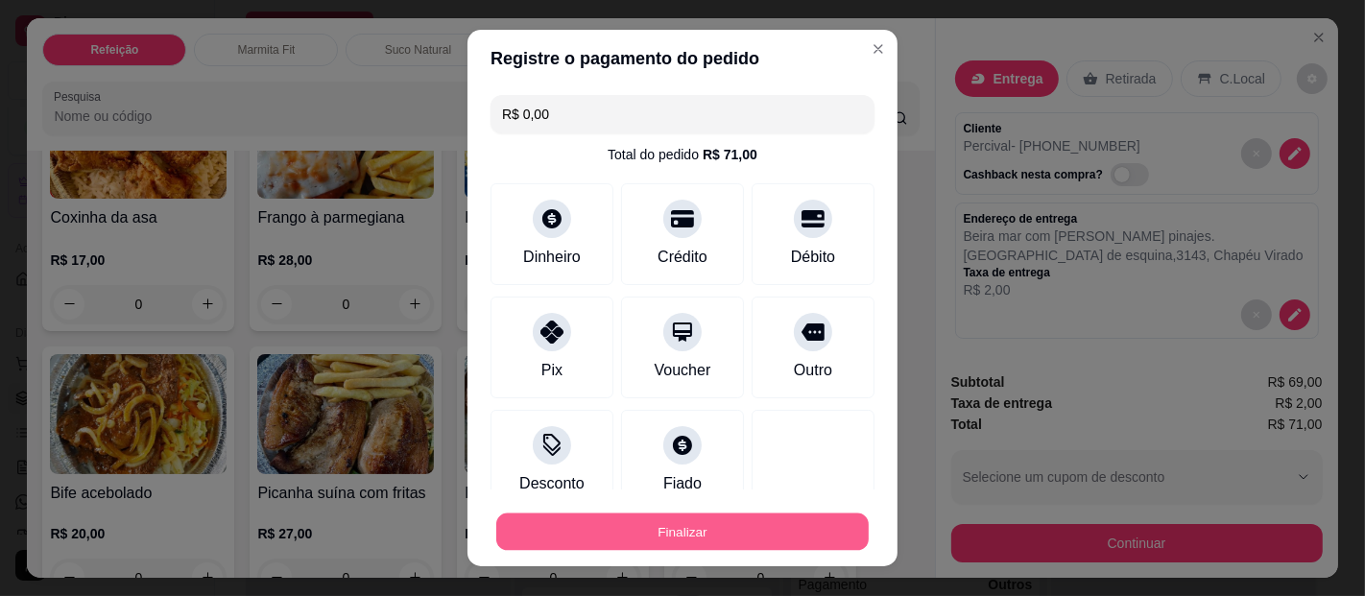
click at [759, 528] on button "Finalizar" at bounding box center [682, 532] width 373 height 37
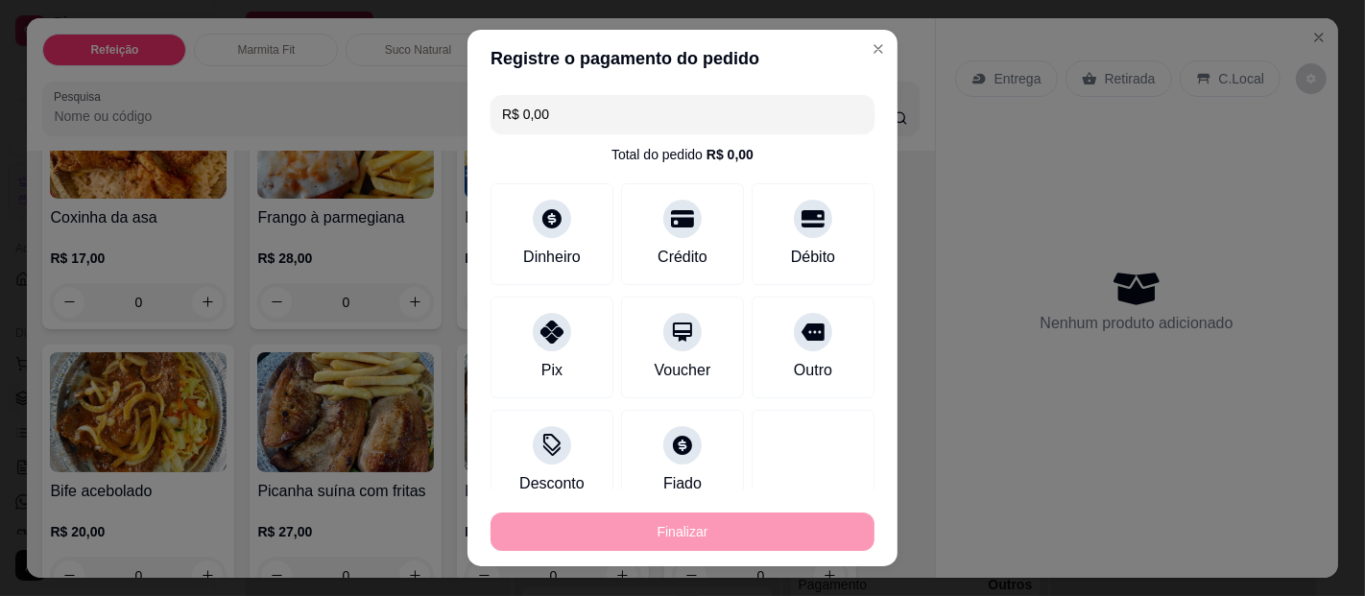
type input "0"
type input "-R$ 71,00"
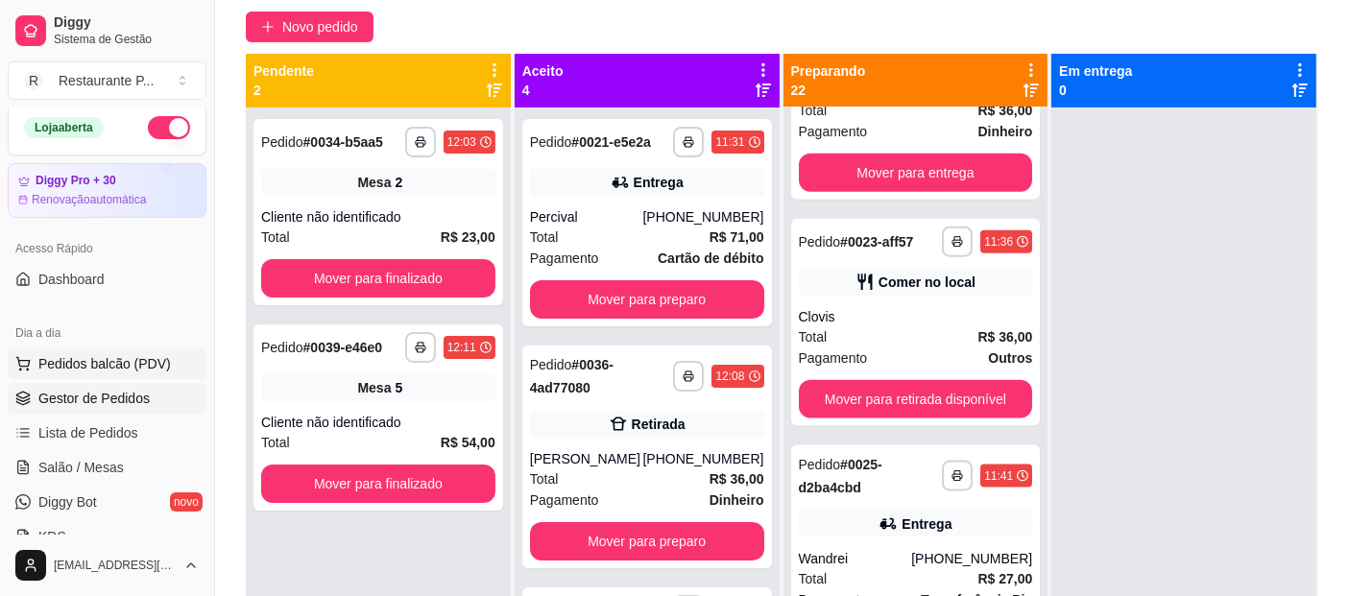
click at [110, 372] on button "Pedidos balcão (PDV)" at bounding box center [107, 364] width 199 height 31
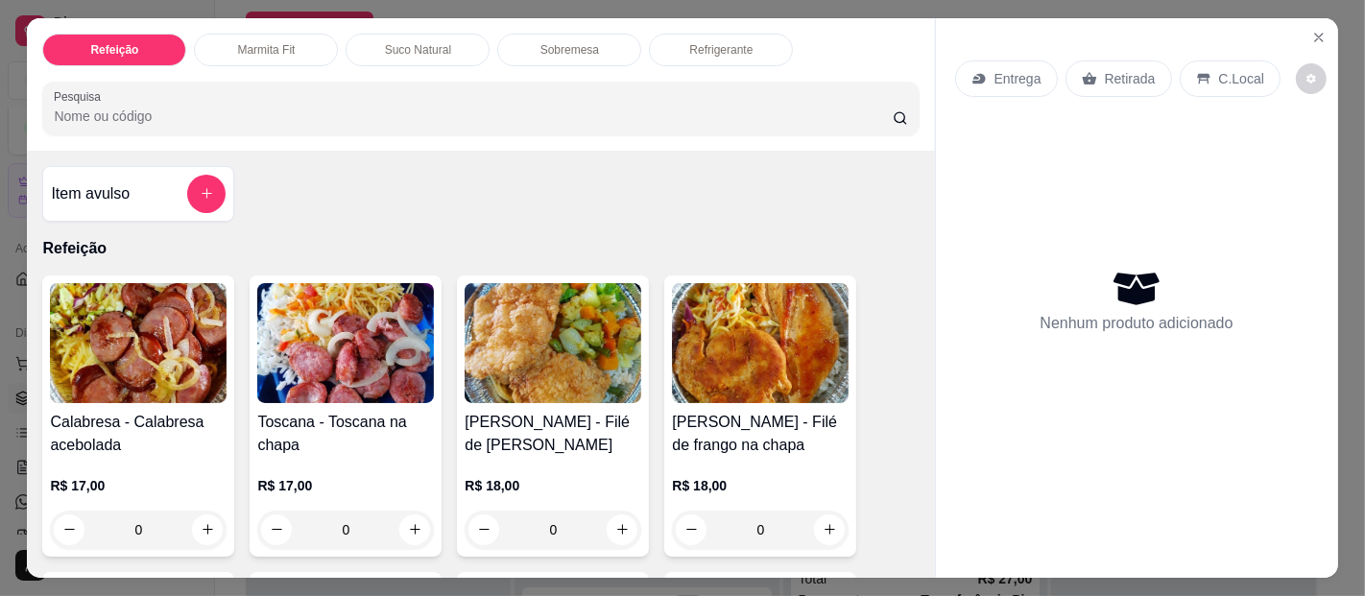
click at [936, 187] on div "Entrega Retirada C.Local Nenhum produto adicionado" at bounding box center [1137, 283] width 402 height 530
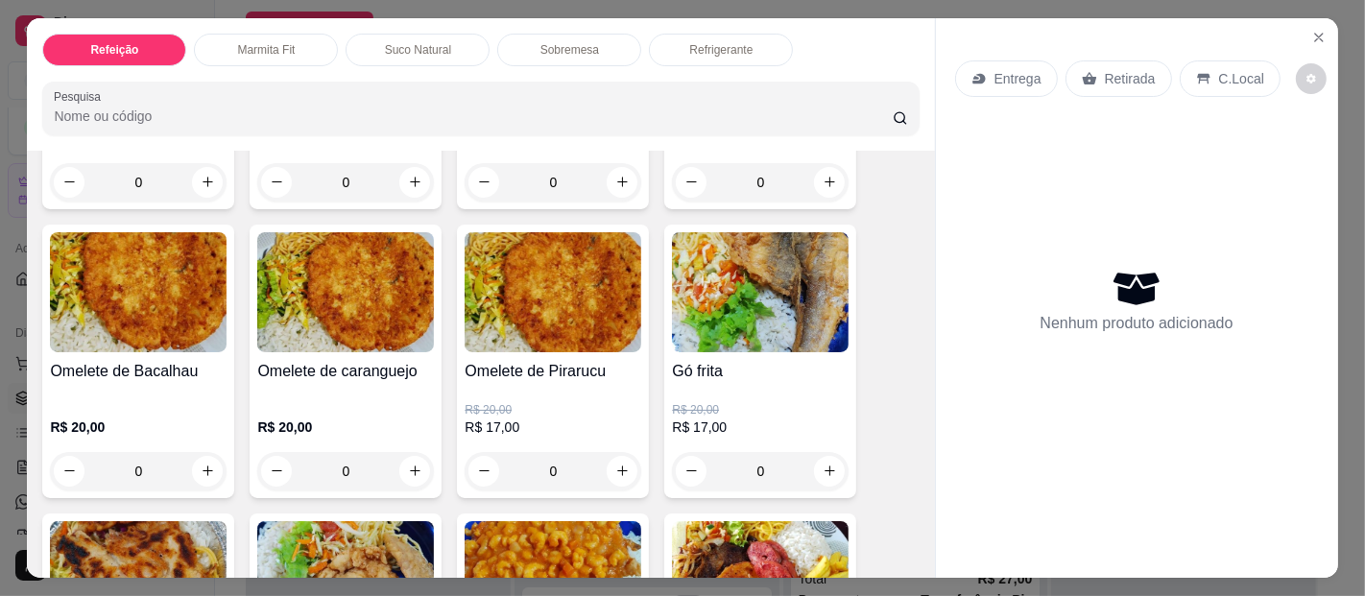
scroll to position [739, 0]
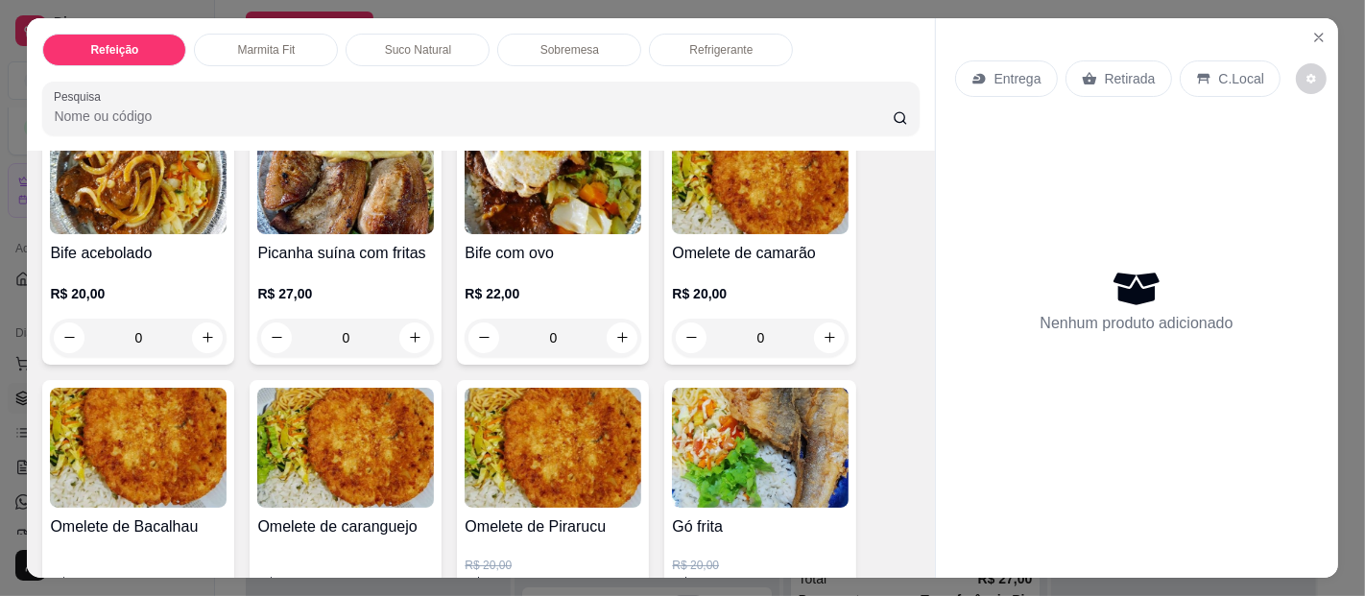
click at [208, 319] on div "0" at bounding box center [138, 338] width 177 height 38
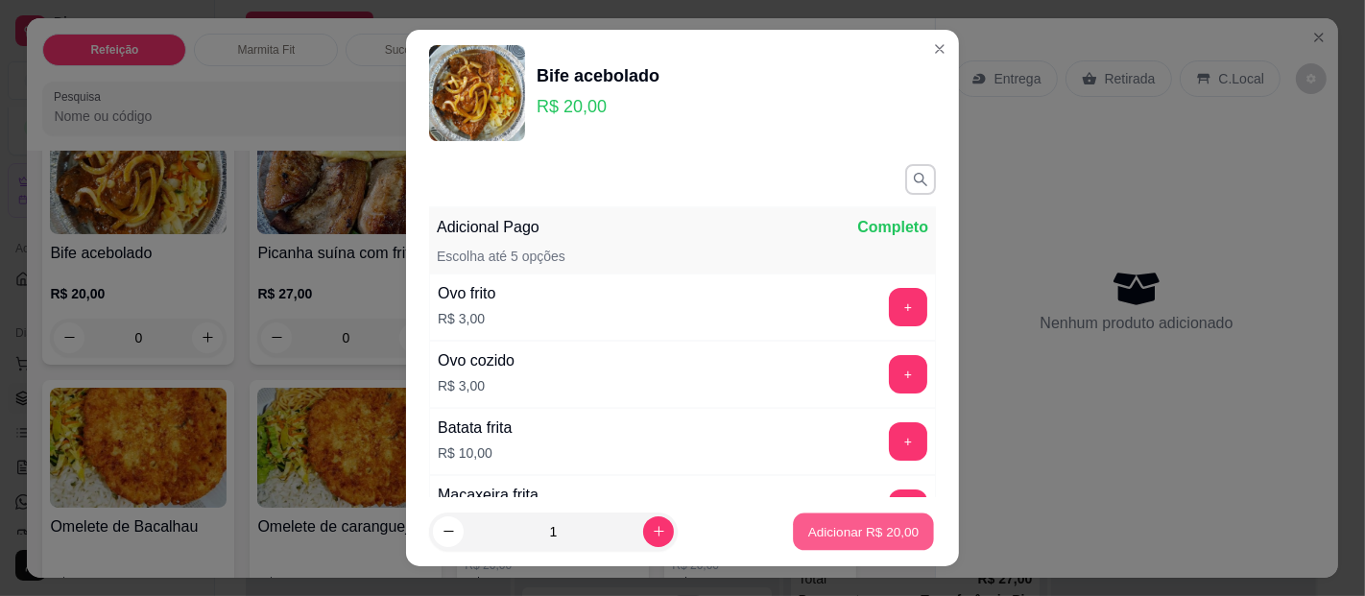
click at [815, 525] on p "Adicionar R$ 20,00" at bounding box center [863, 531] width 111 height 18
type input "1"
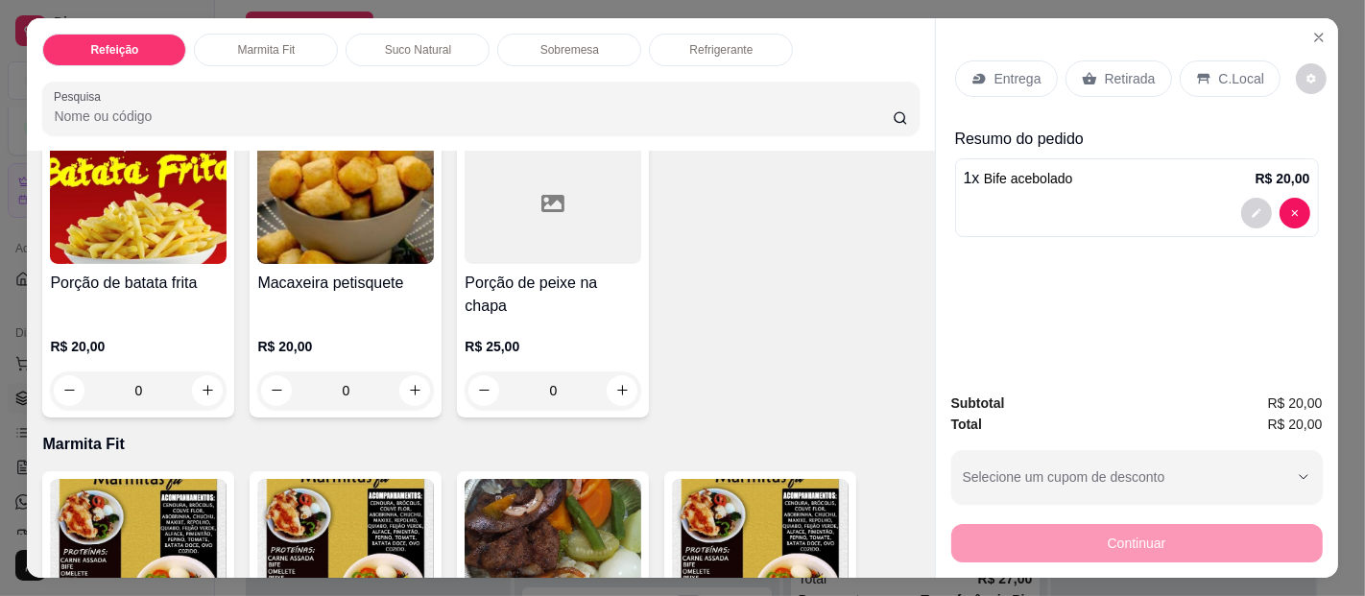
scroll to position [1589, 0]
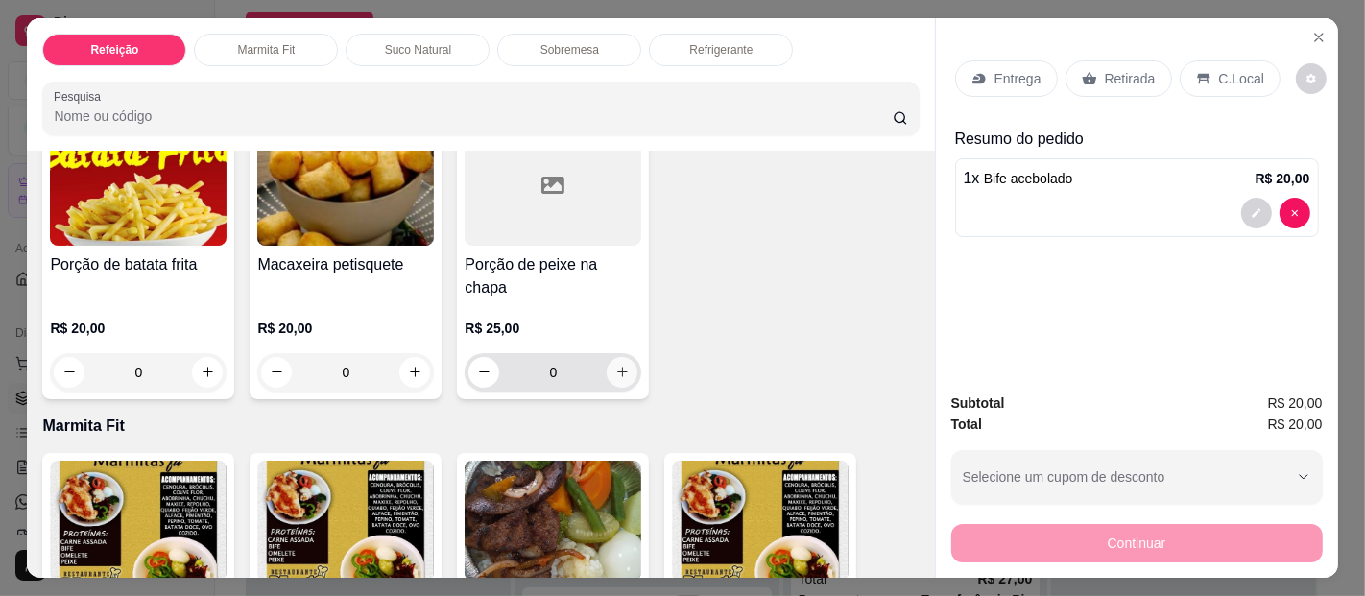
click at [619, 365] on icon "increase-product-quantity" at bounding box center [622, 372] width 14 height 14
type input "1"
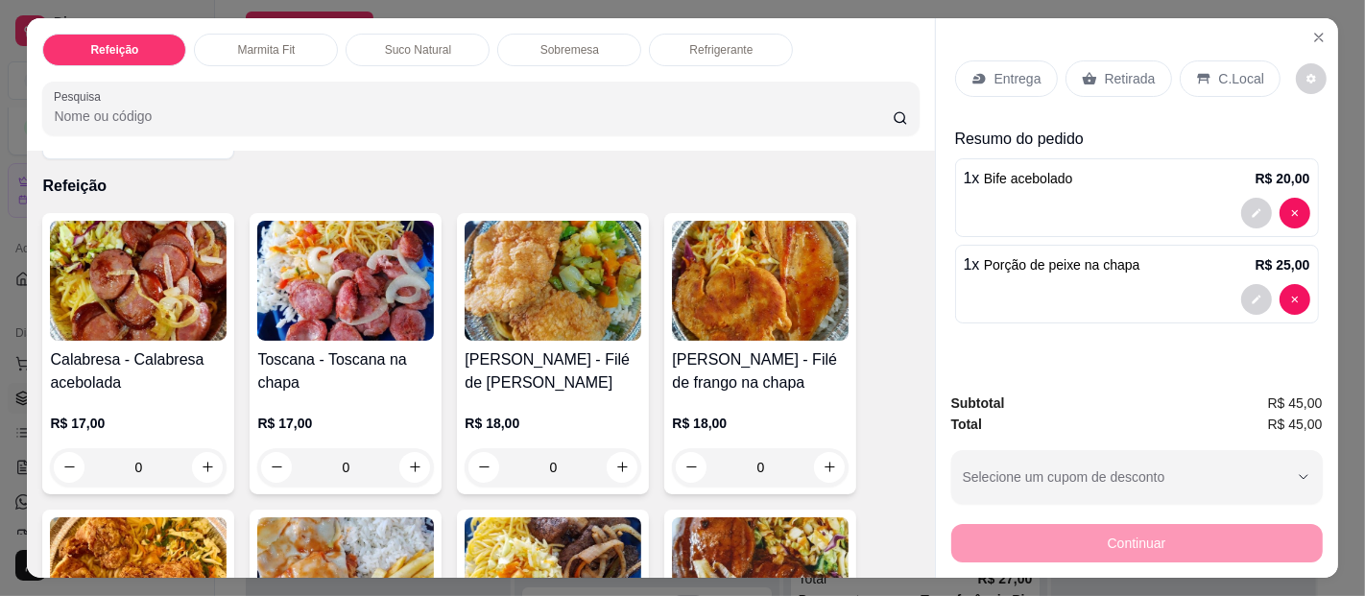
scroll to position [0, 0]
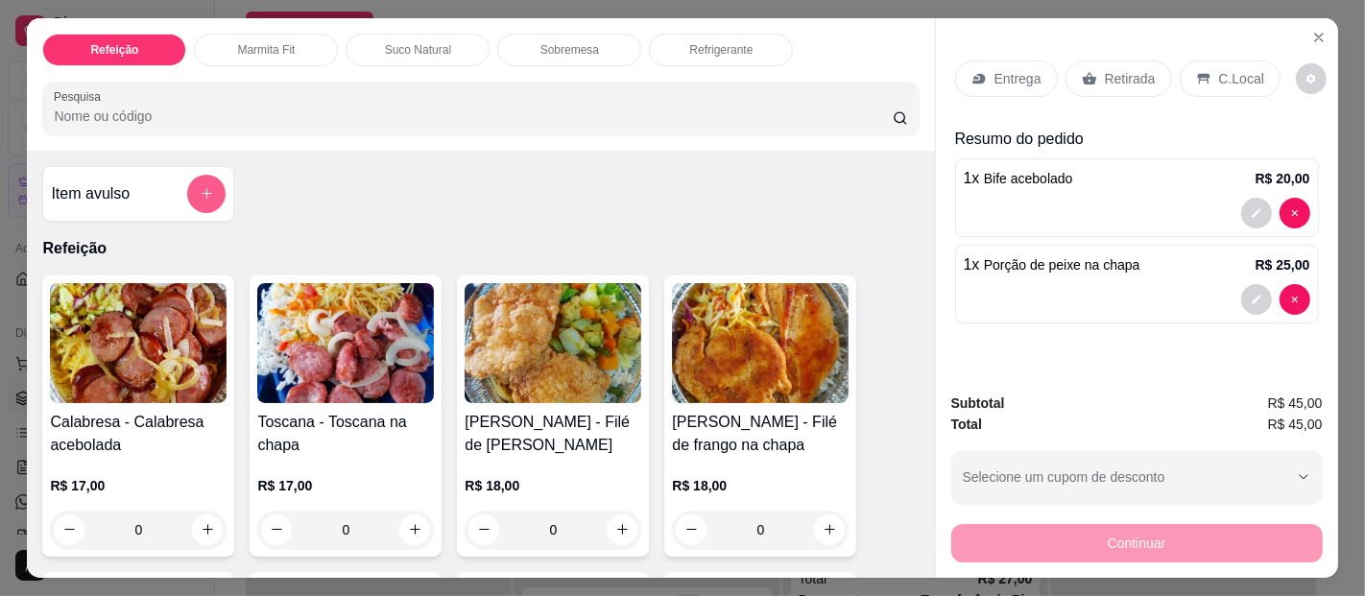
click at [202, 186] on icon "add-separate-item" at bounding box center [207, 193] width 14 height 14
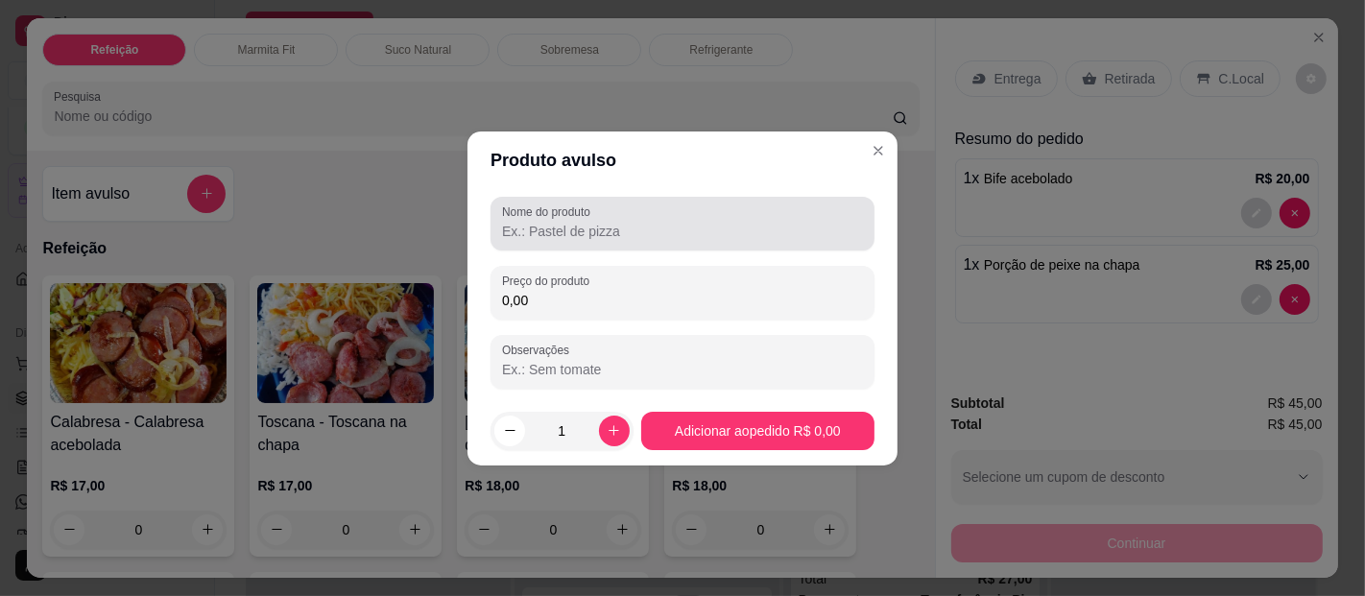
click at [573, 241] on div at bounding box center [682, 224] width 361 height 38
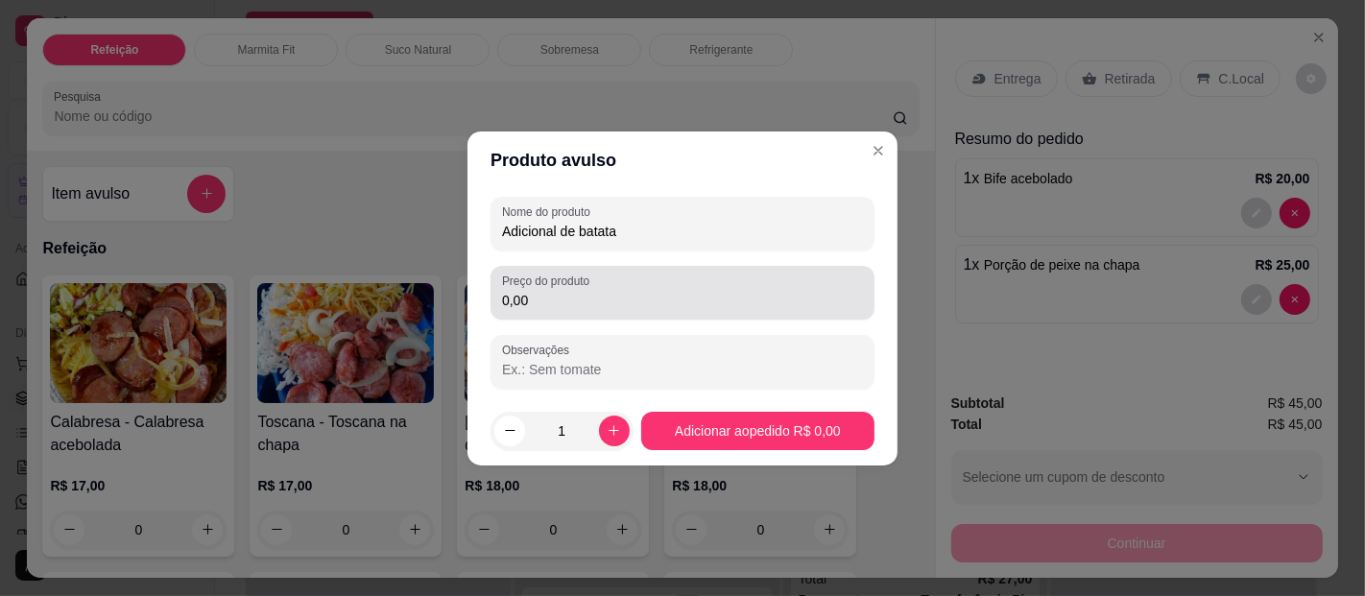
type input "Adicional de batata"
click at [656, 289] on div "0,00" at bounding box center [682, 293] width 361 height 38
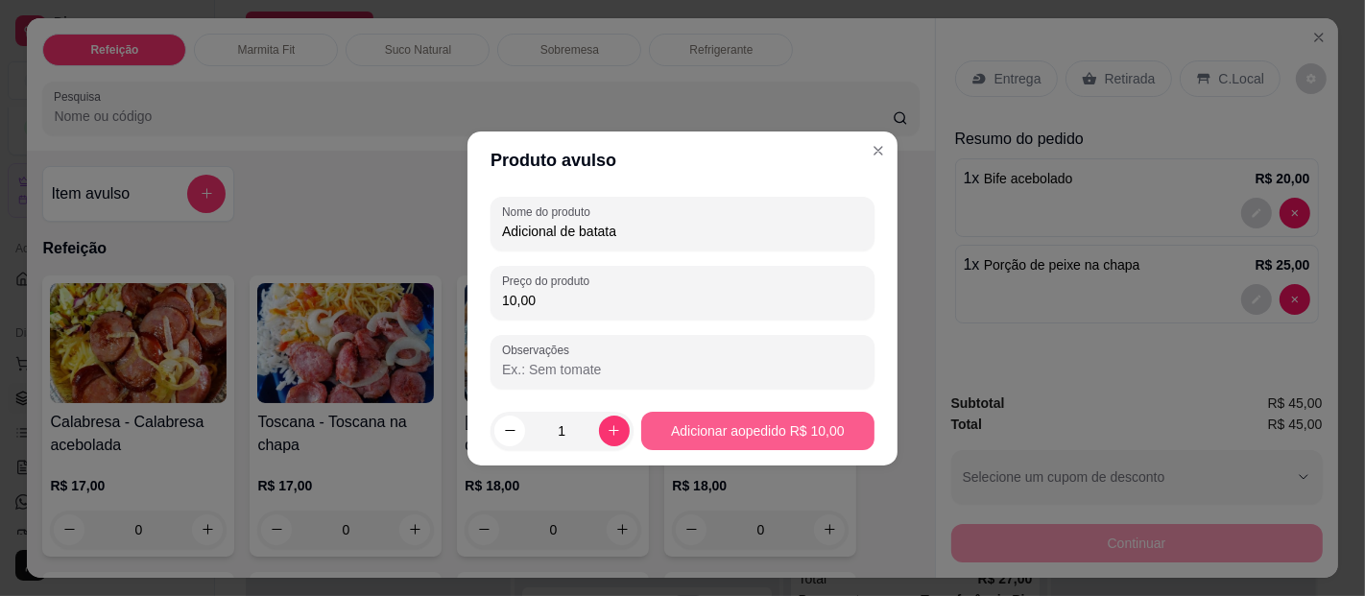
type input "10,00"
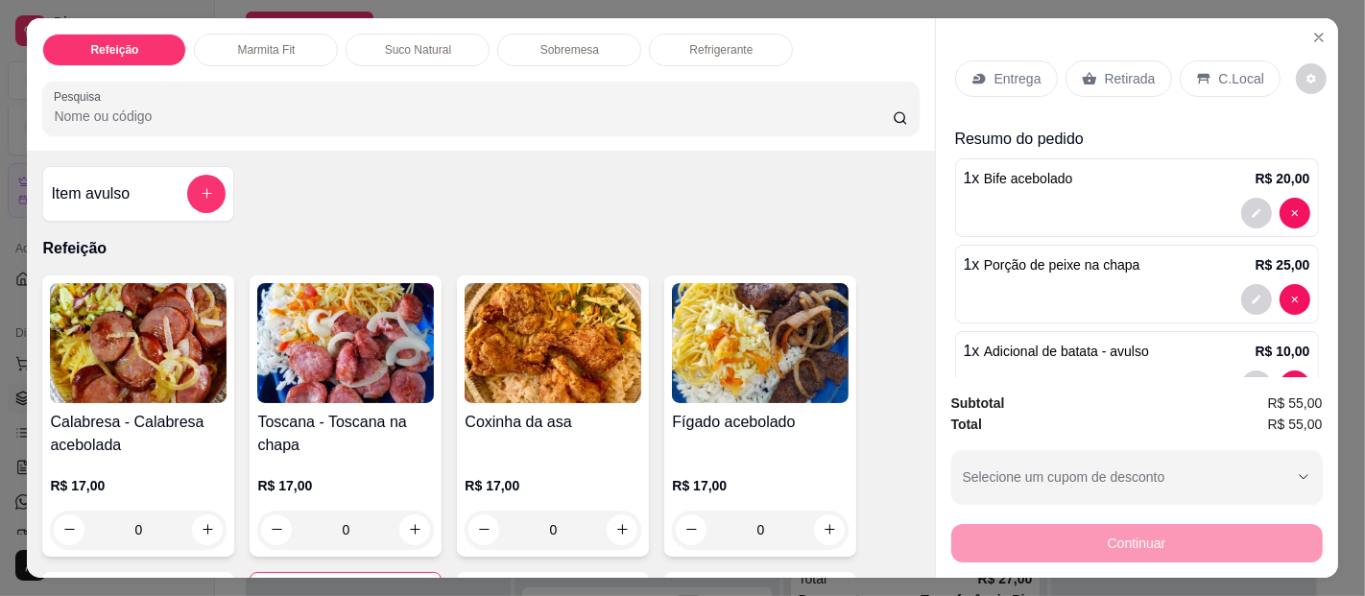
click at [1121, 69] on p "Retirada" at bounding box center [1130, 78] width 51 height 19
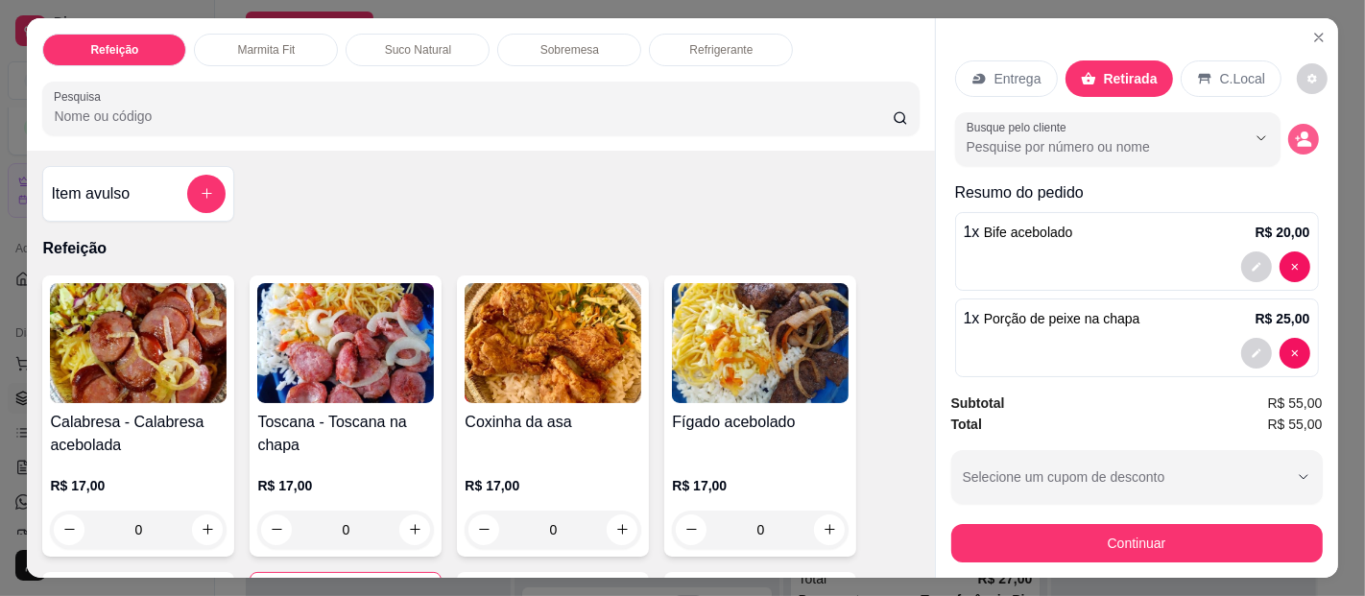
click at [1289, 124] on button "decrease-product-quantity" at bounding box center [1304, 139] width 31 height 31
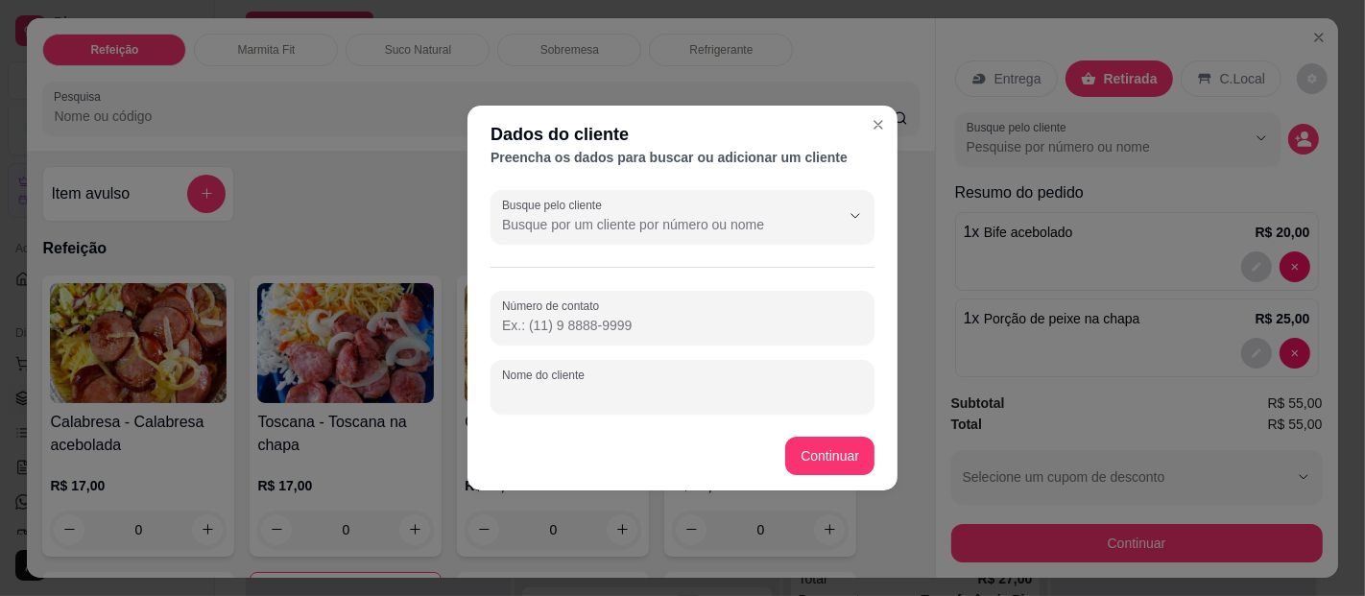
click at [585, 395] on input "Nome do cliente" at bounding box center [682, 394] width 361 height 19
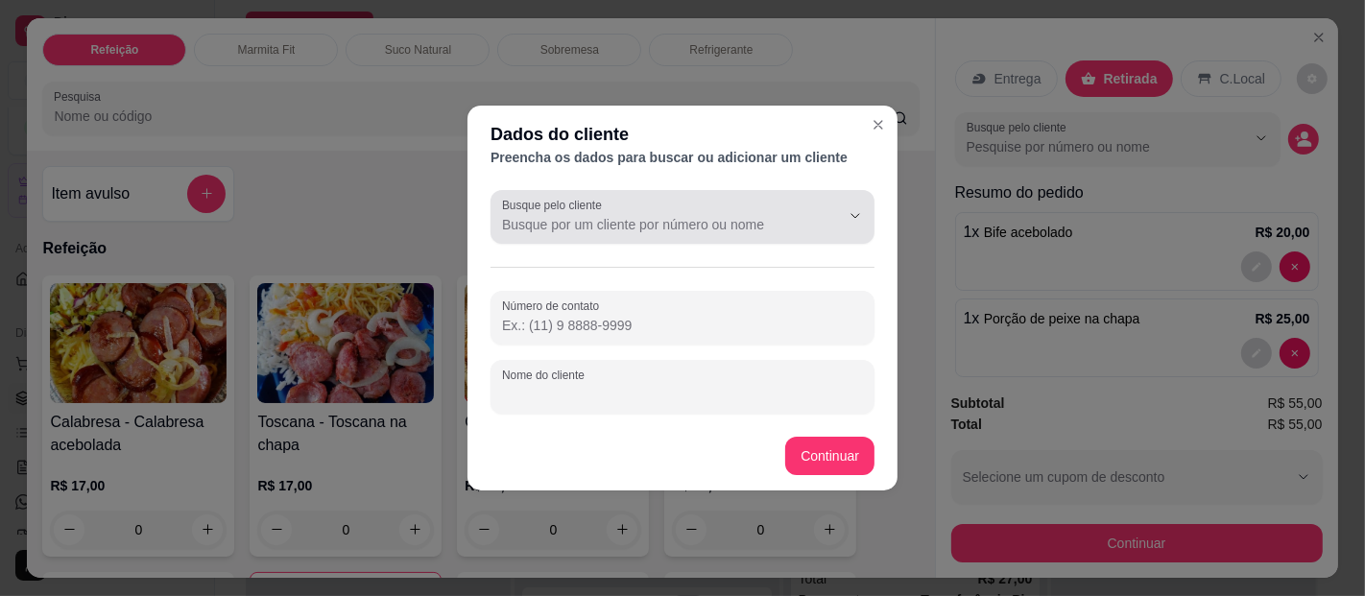
click at [602, 229] on input "Busque pelo cliente" at bounding box center [655, 224] width 307 height 19
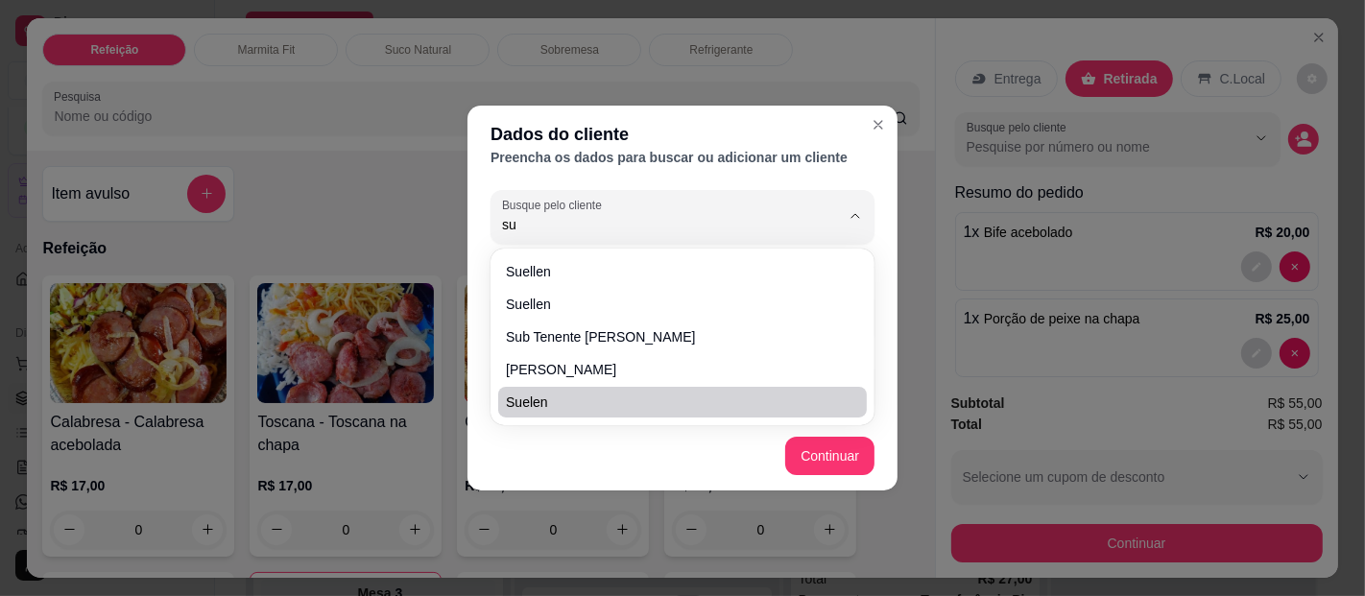
type input "s"
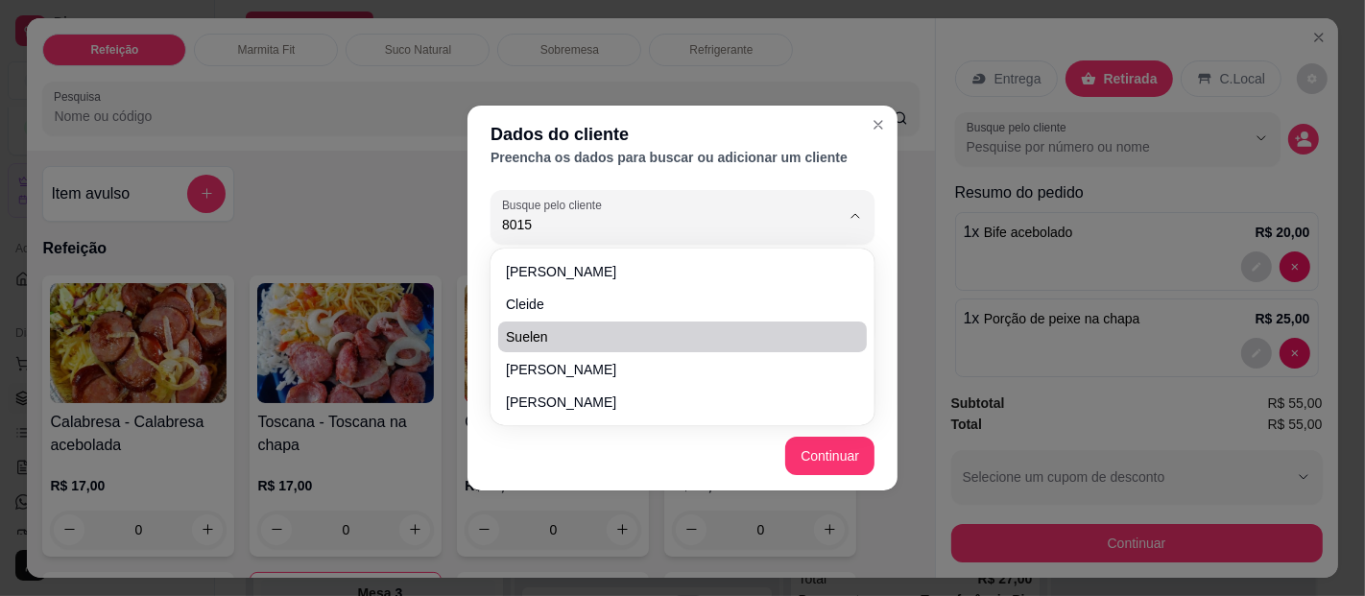
click at [614, 342] on span "Suelen" at bounding box center [673, 336] width 334 height 19
type input "Suelen"
type input "[PHONE_NUMBER]"
type input "Suelen"
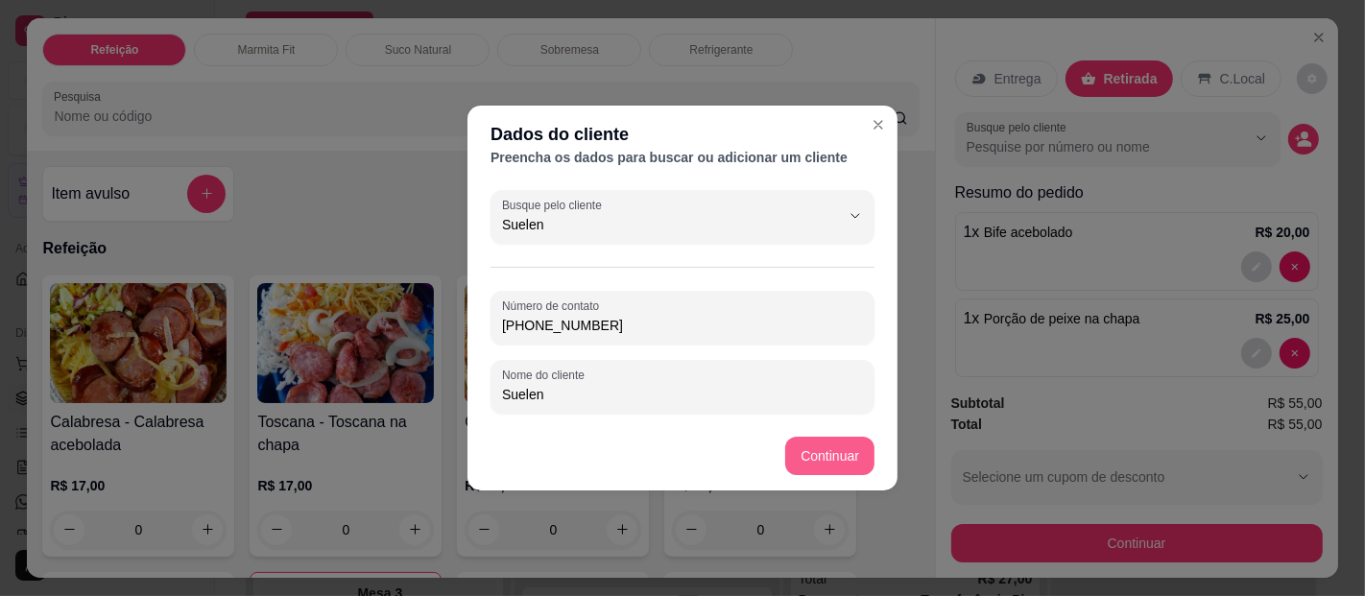
type input "Suelen"
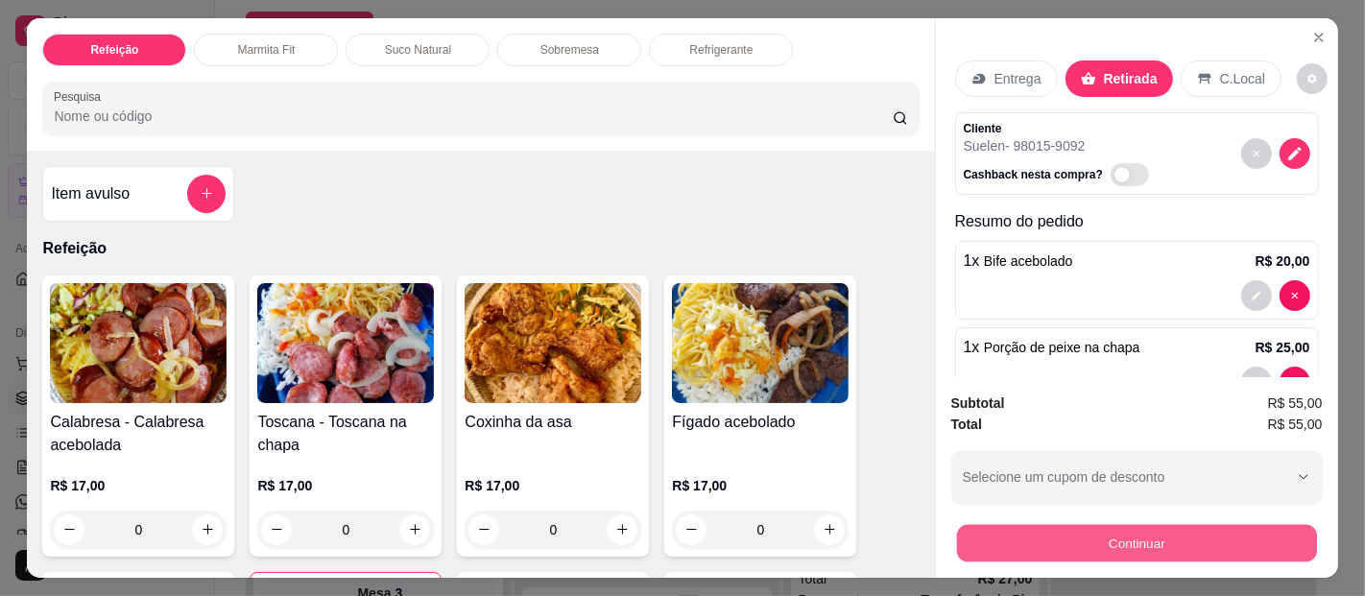
click at [1071, 539] on button "Continuar" at bounding box center [1136, 543] width 360 height 37
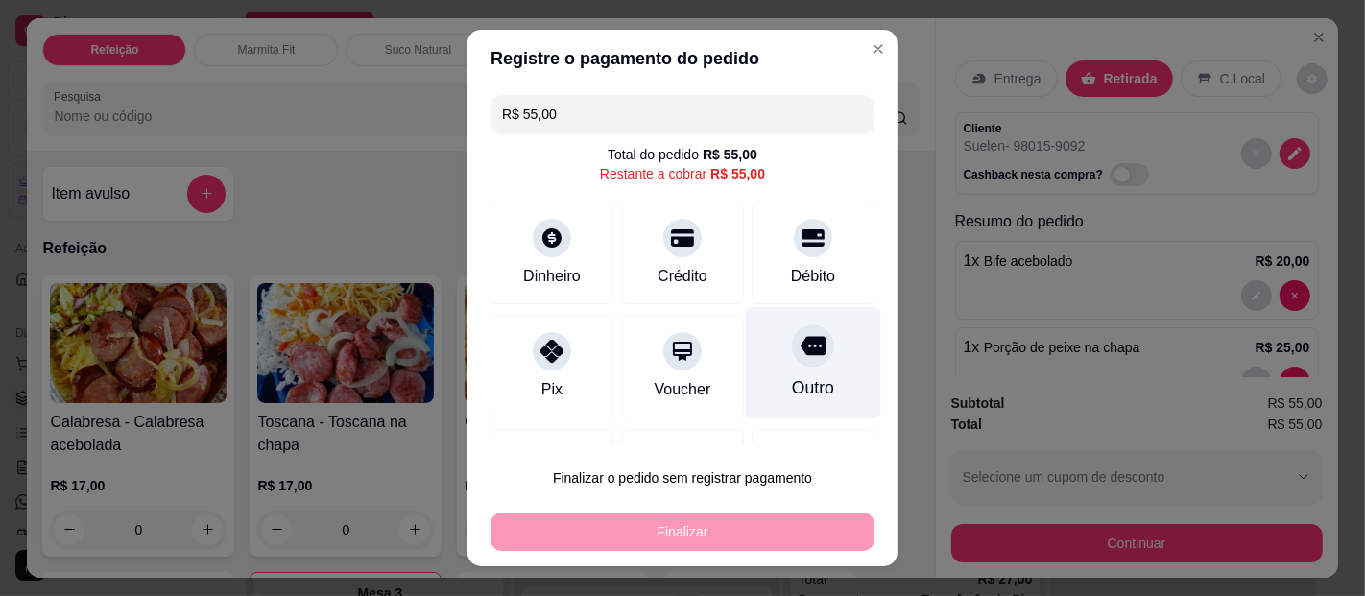
click at [804, 358] on div "Outro" at bounding box center [813, 363] width 135 height 112
type input "R$ 0,00"
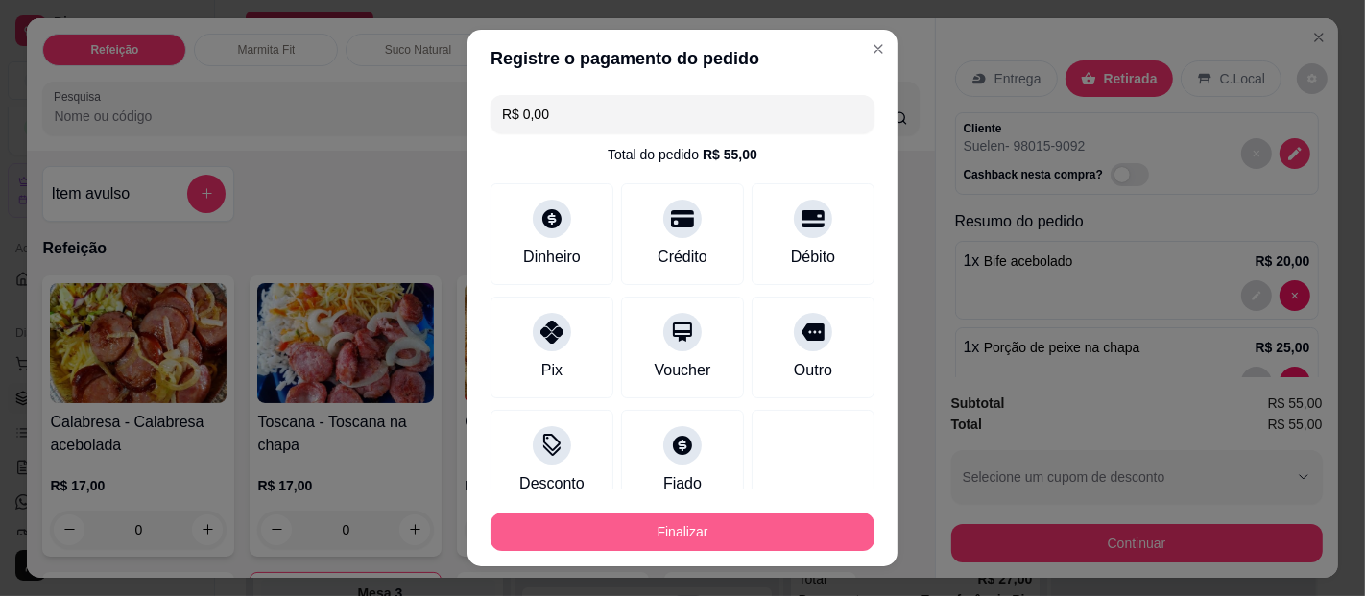
click at [716, 533] on button "Finalizar" at bounding box center [683, 532] width 384 height 38
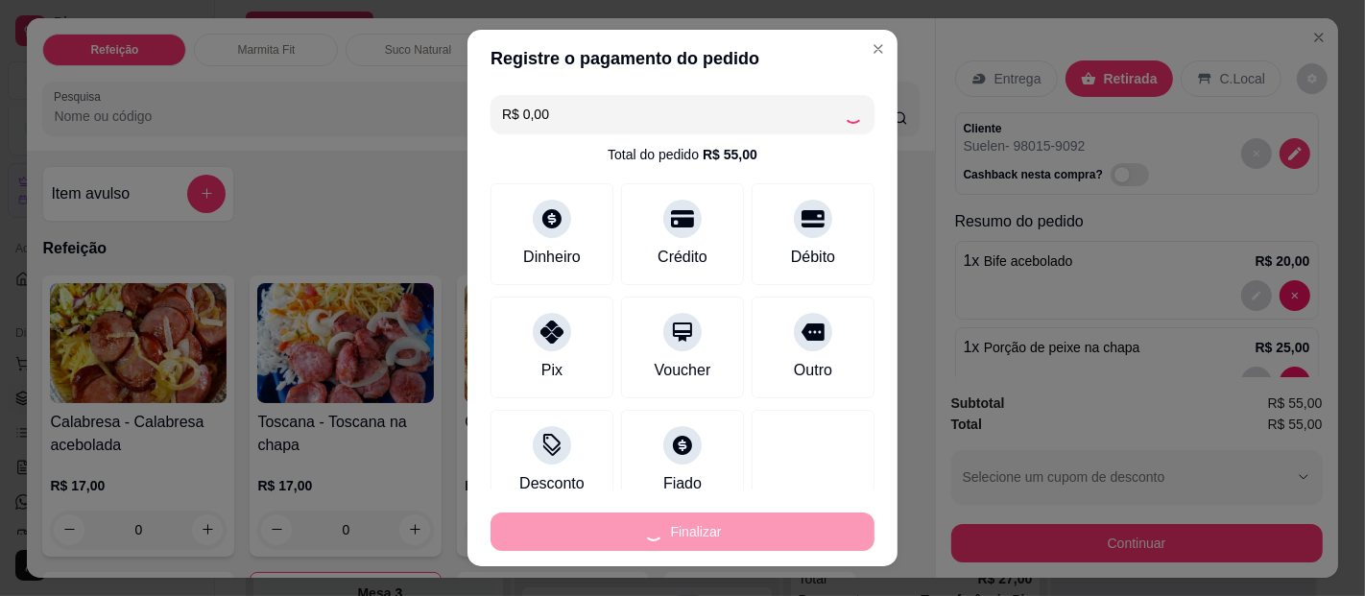
type input "0"
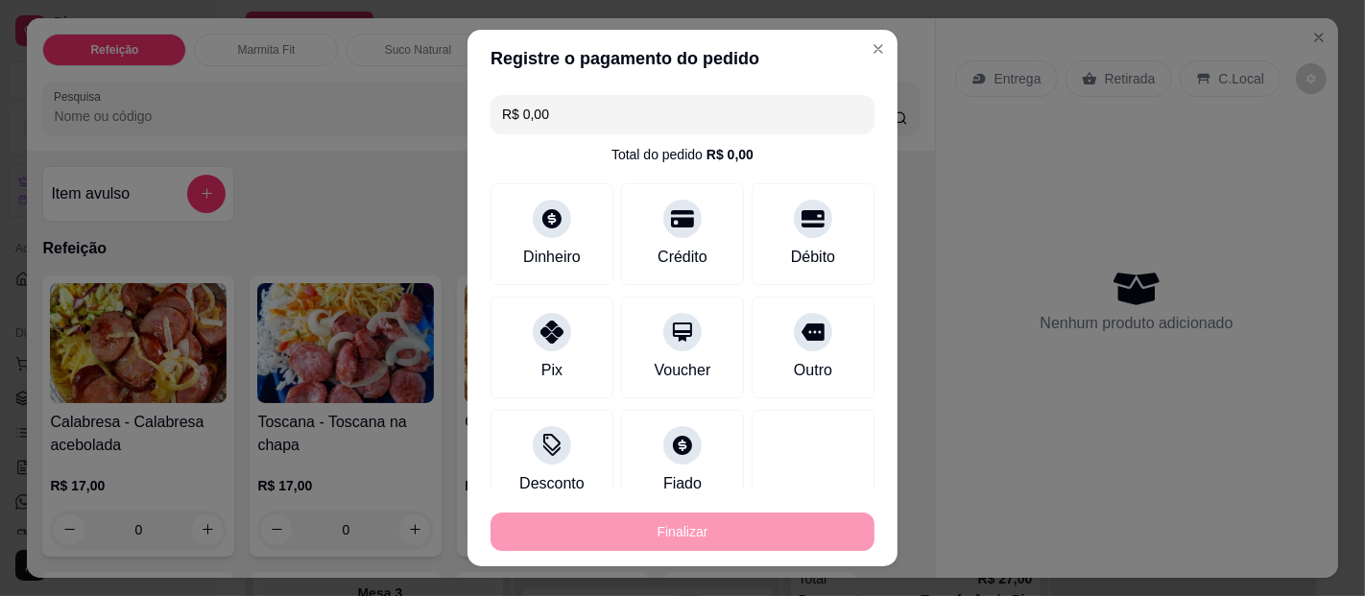
type input "-R$ 55,00"
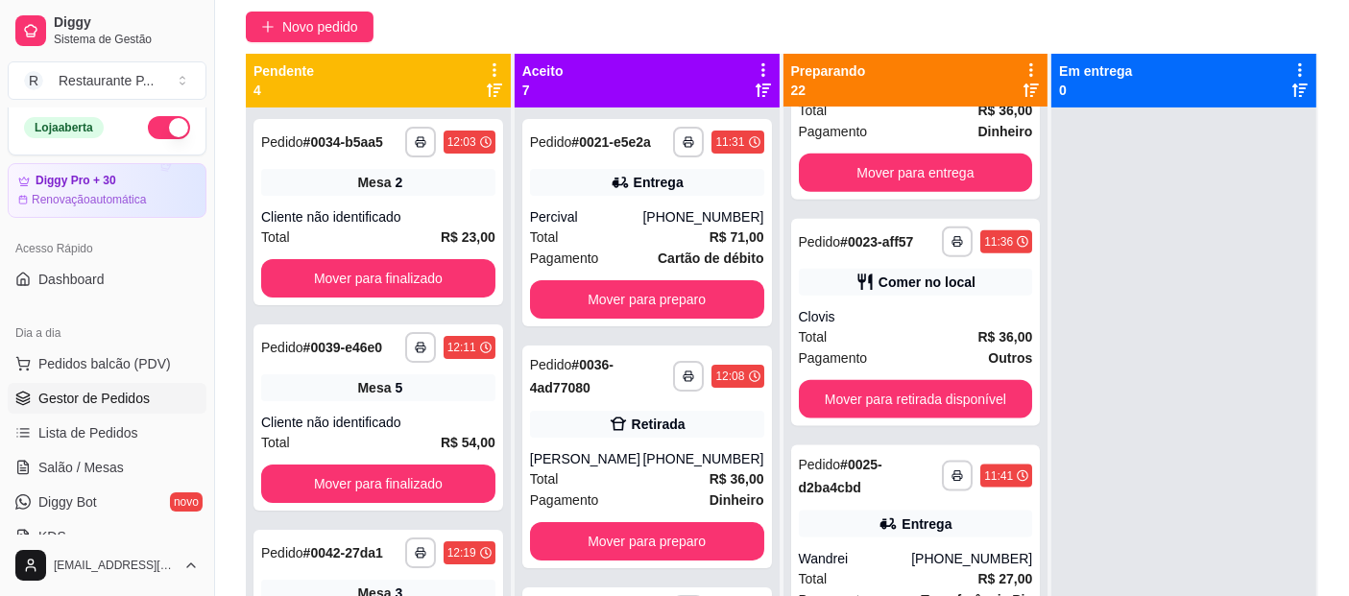
click at [755, 66] on icon at bounding box center [763, 69] width 17 height 17
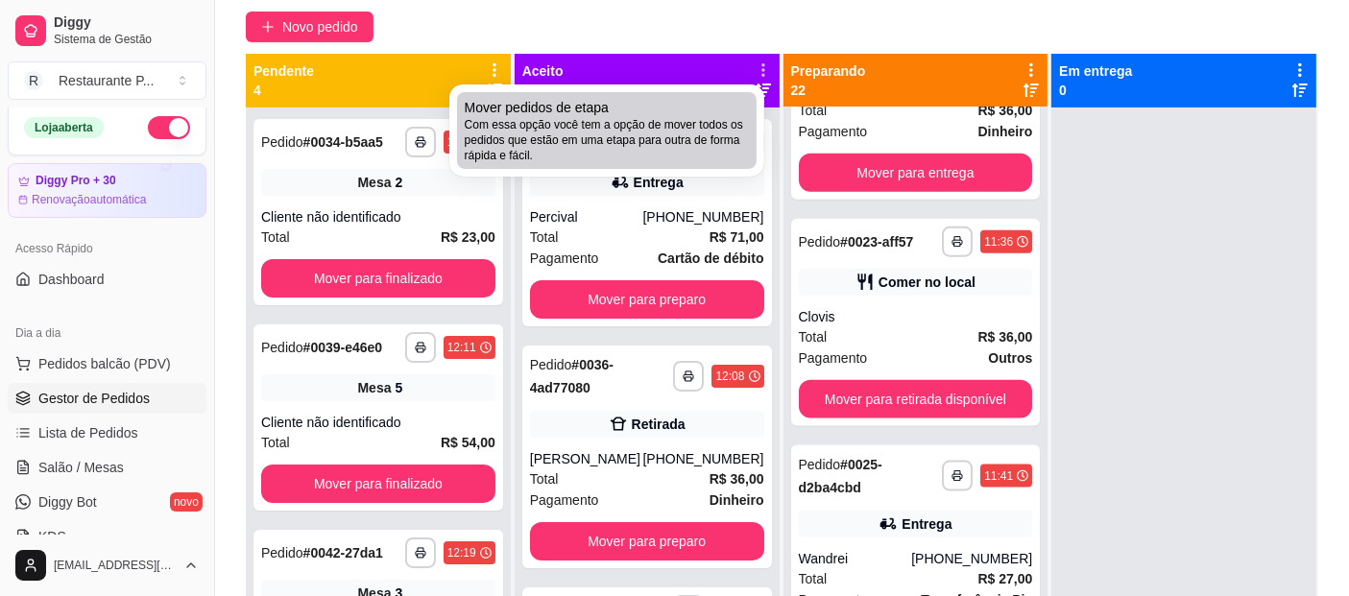
click at [715, 125] on span "Com essa opção você tem a opção de mover todos os pedidos que estão em uma etap…" at bounding box center [607, 140] width 284 height 46
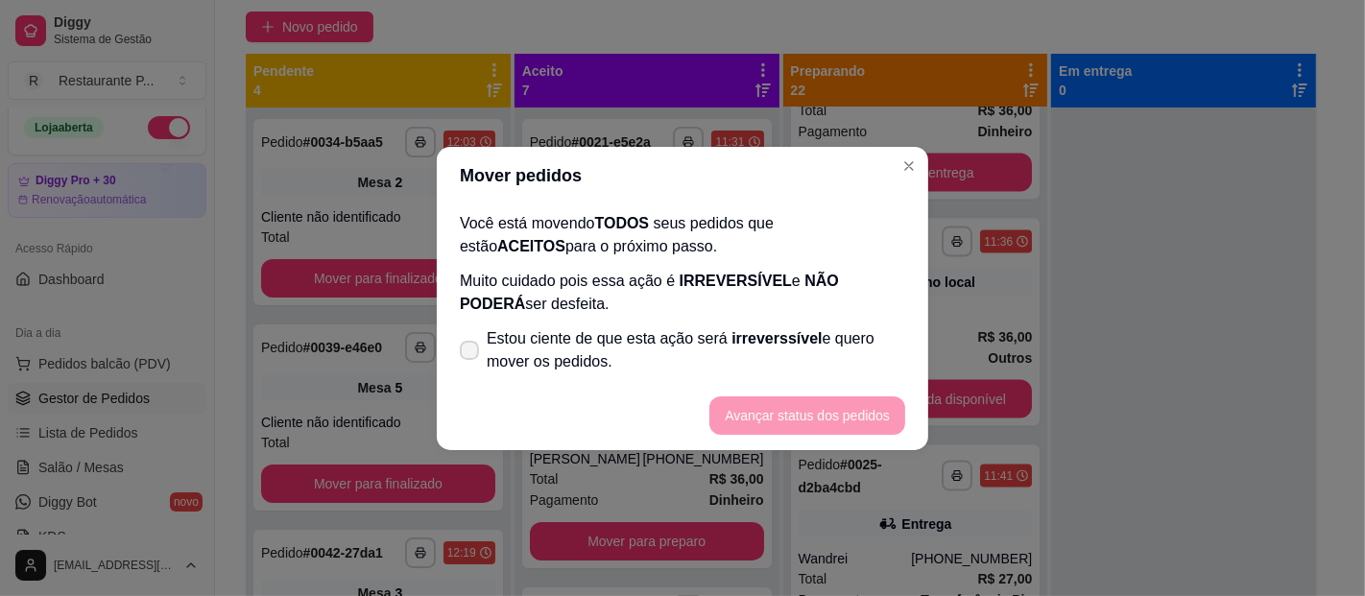
click at [455, 349] on label "Estou ciente de que esta ação será irreverssível e quero mover os pedidos." at bounding box center [682, 350] width 461 height 61
click at [459, 353] on input "Estou ciente de que esta ação será irreverssível e quero mover os pedidos." at bounding box center [465, 359] width 12 height 12
checkbox input "true"
click at [789, 421] on button "Avançar status dos pedidos" at bounding box center [807, 415] width 190 height 37
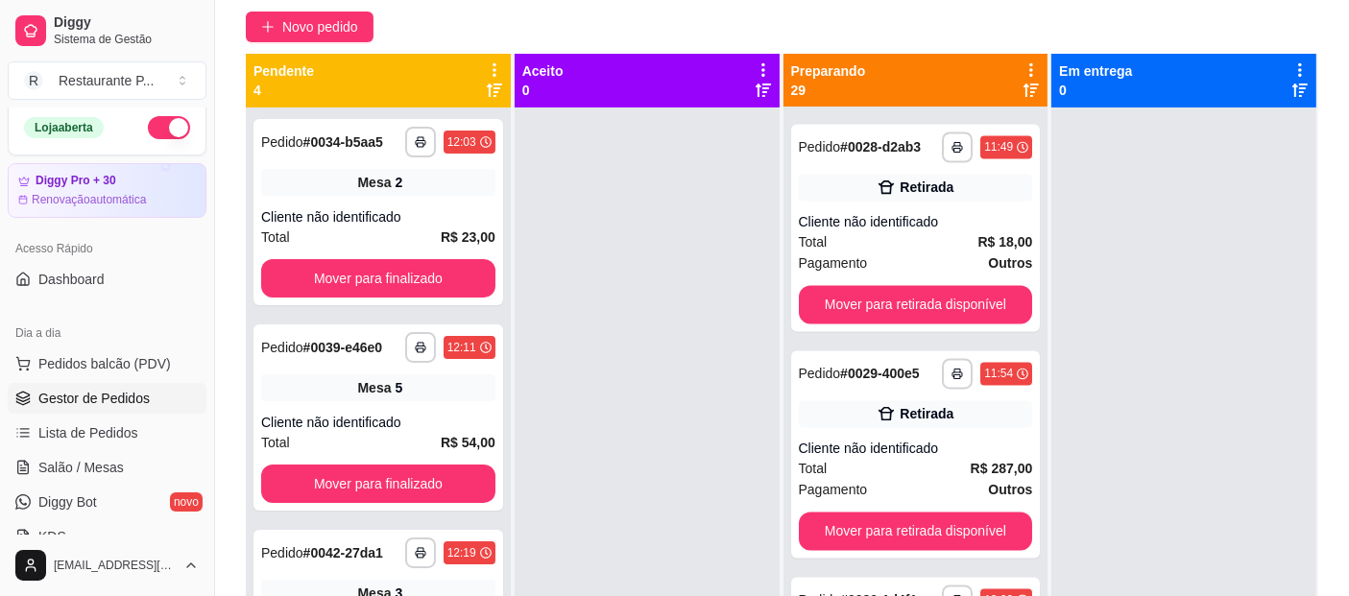
scroll to position [3693, 0]
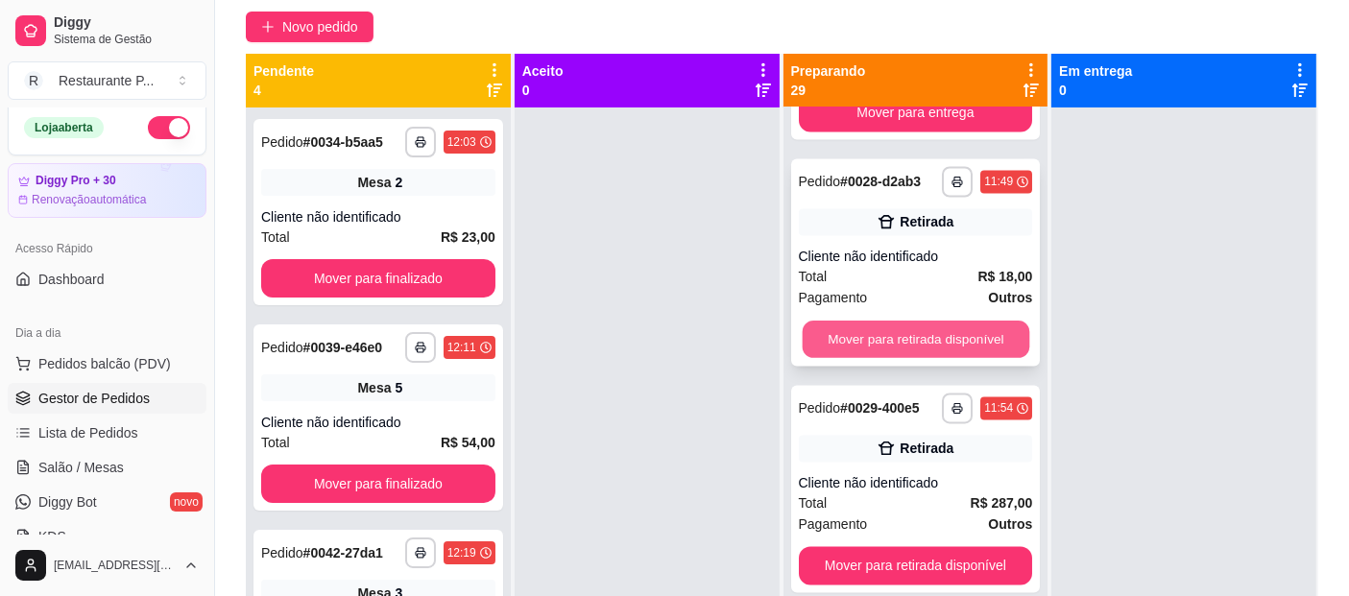
click at [957, 359] on button "Mover para retirada disponível" at bounding box center [915, 340] width 227 height 37
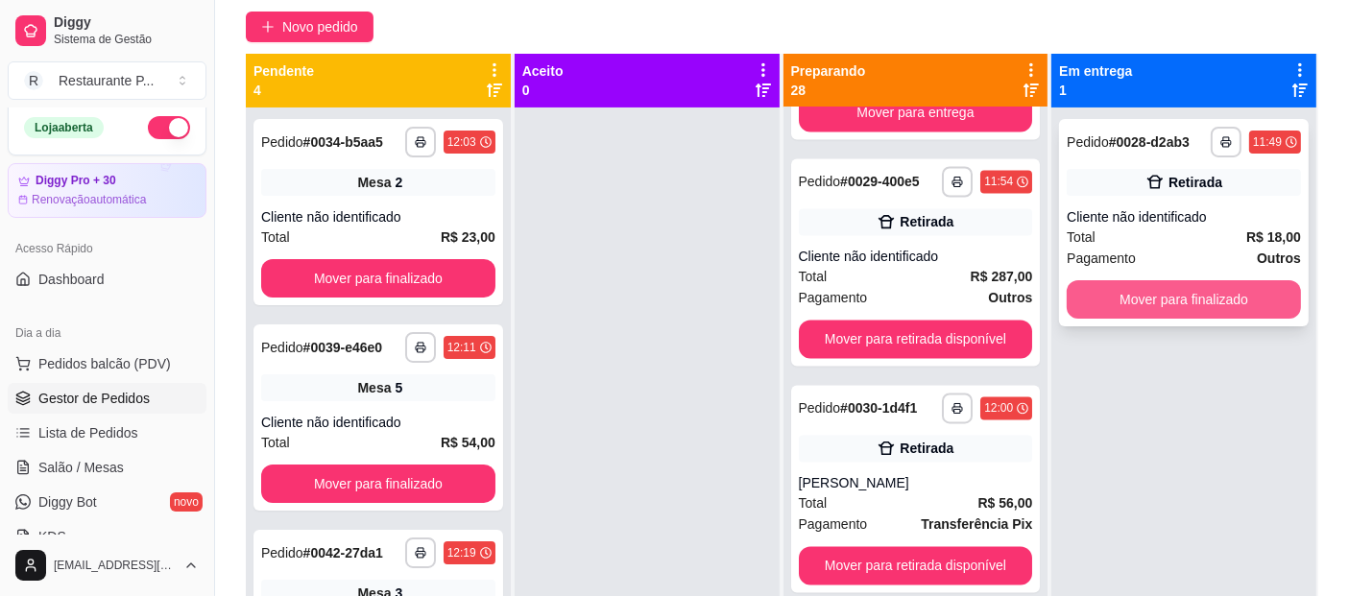
click at [1166, 307] on button "Mover para finalizado" at bounding box center [1184, 299] width 234 height 38
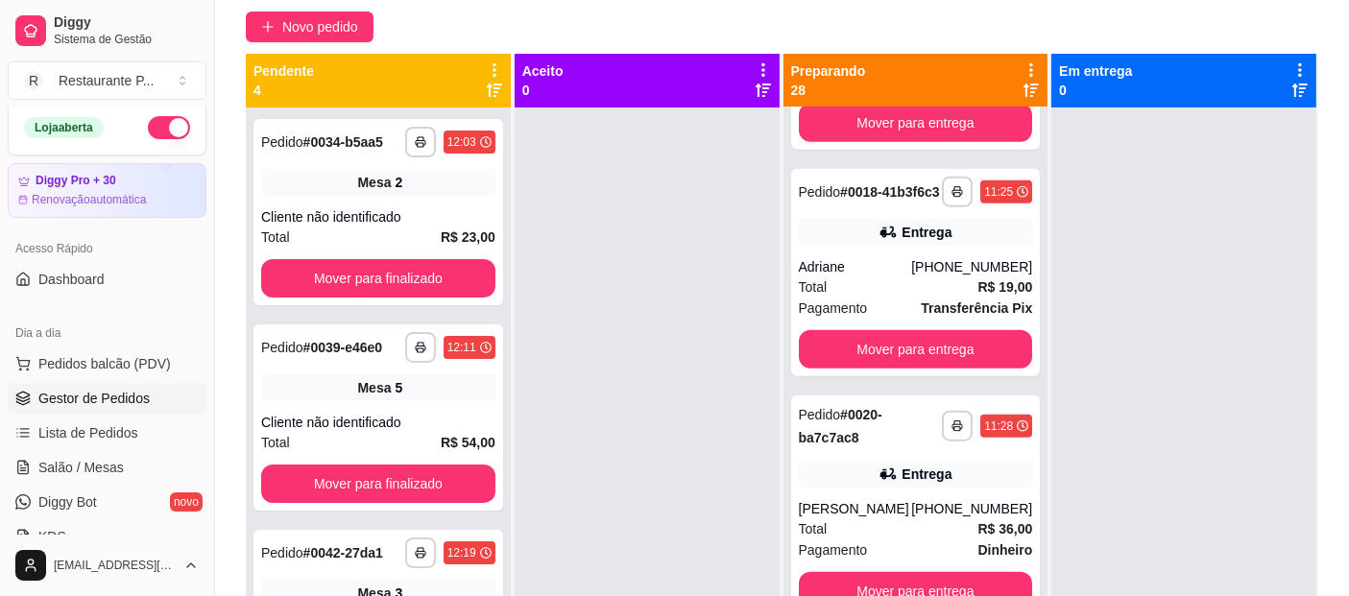
scroll to position [2011, 0]
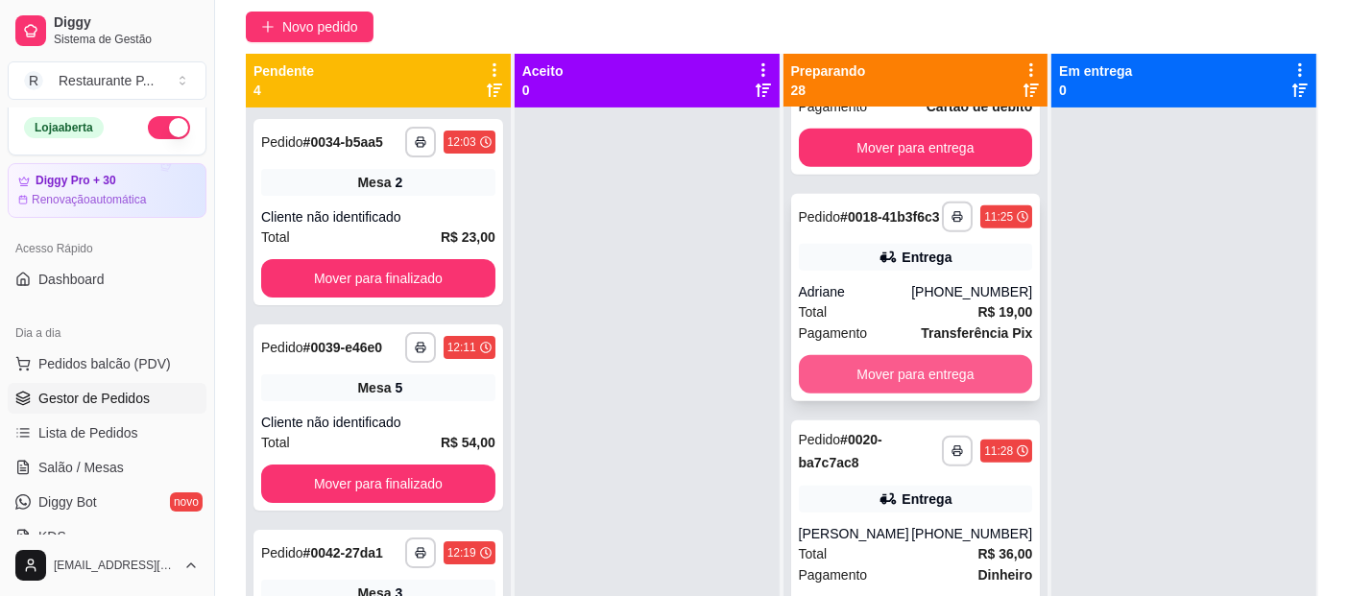
click at [951, 394] on button "Mover para entrega" at bounding box center [916, 374] width 234 height 38
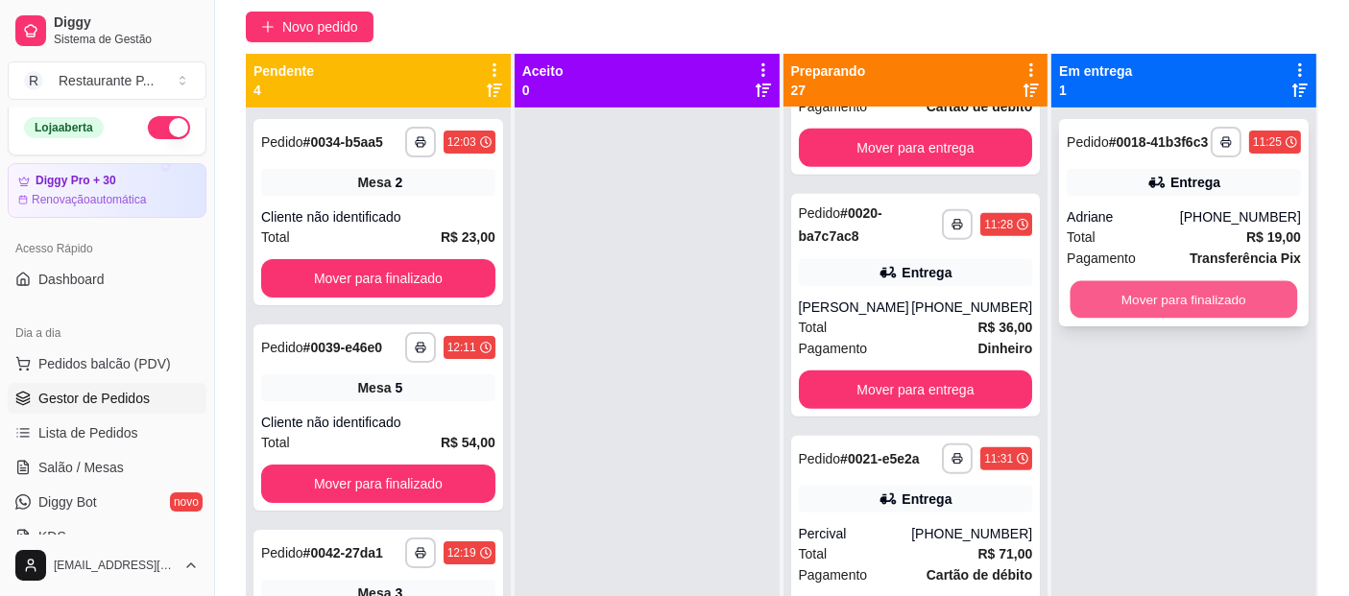
click at [1240, 304] on button "Mover para finalizado" at bounding box center [1184, 299] width 227 height 37
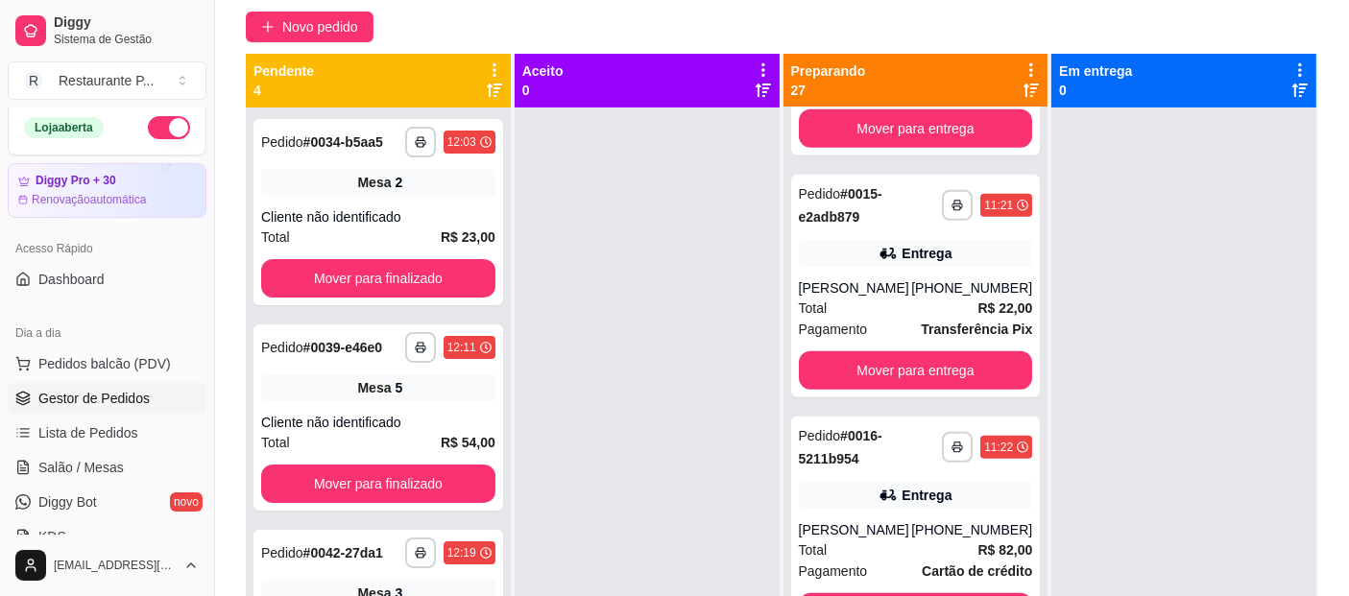
scroll to position [1287, 0]
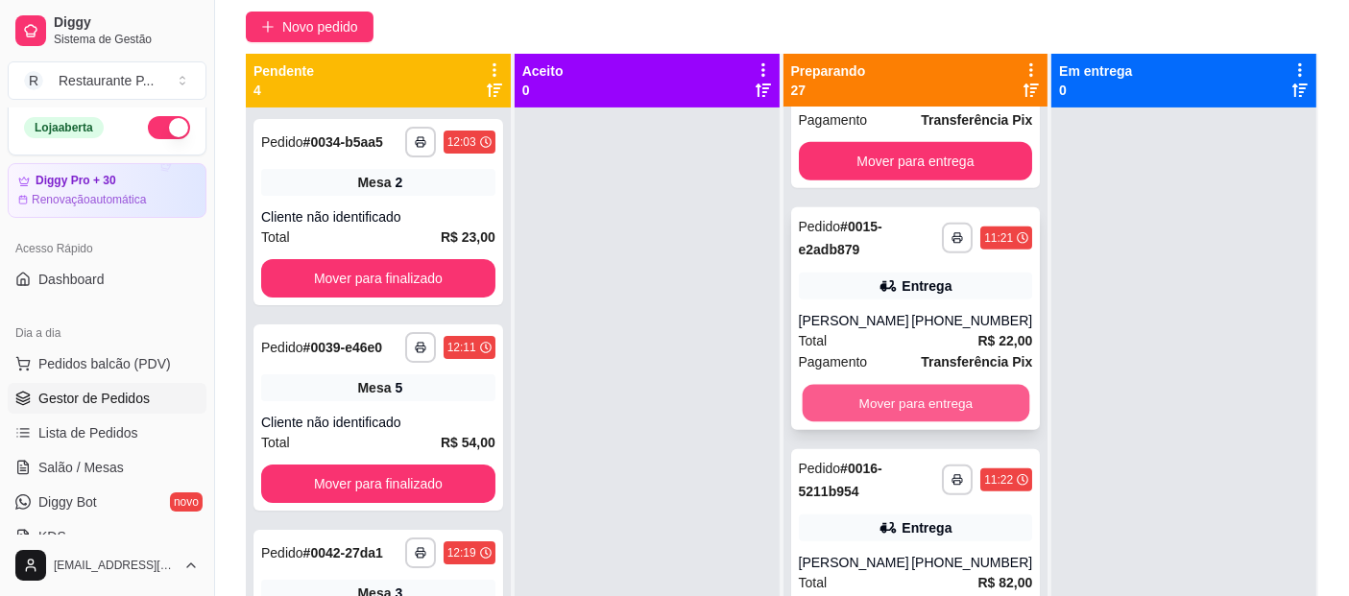
click at [928, 422] on button "Mover para entrega" at bounding box center [915, 403] width 227 height 37
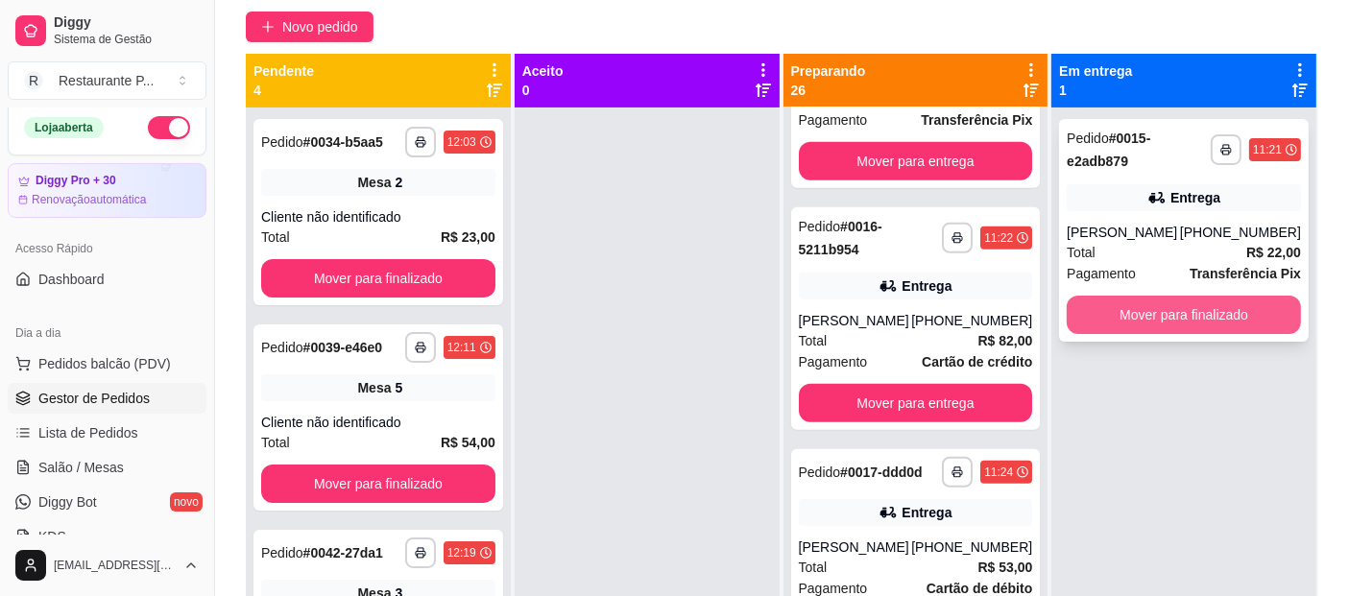
click at [1201, 313] on button "Mover para finalizado" at bounding box center [1184, 315] width 234 height 38
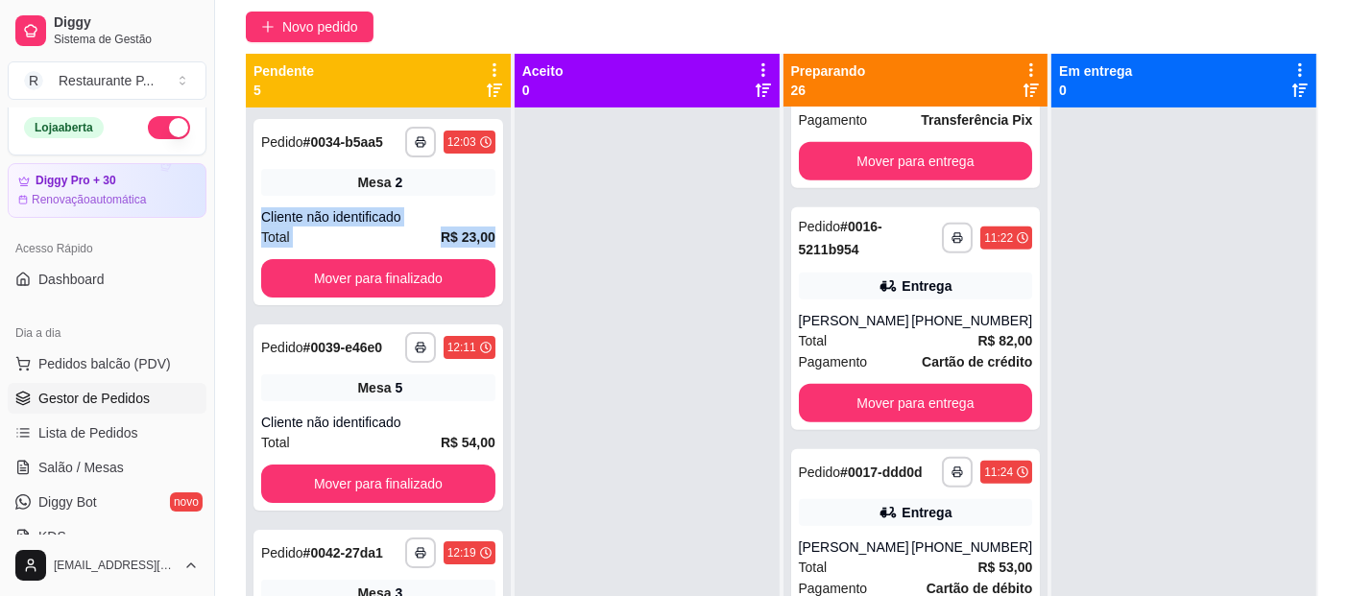
drag, startPoint x: 509, startPoint y: 235, endPoint x: 499, endPoint y: 196, distance: 40.5
click at [499, 196] on div "**********" at bounding box center [380, 352] width 269 height 596
click at [489, 84] on icon at bounding box center [494, 90] width 15 height 15
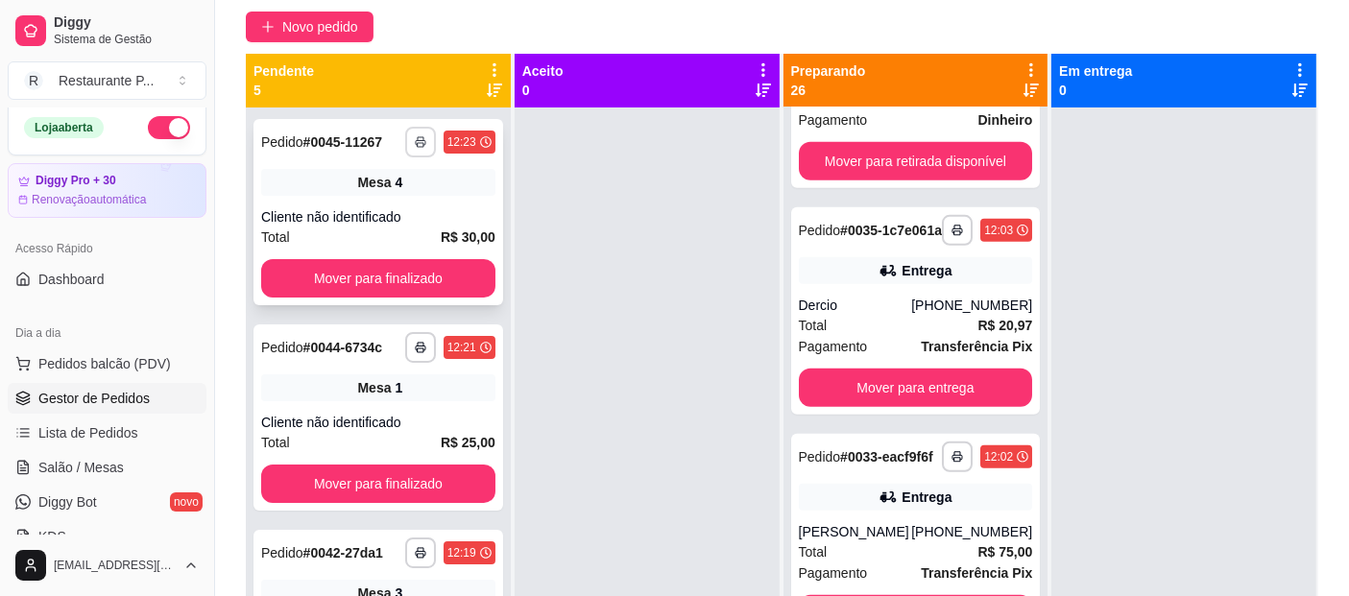
click at [405, 129] on button "button" at bounding box center [420, 142] width 31 height 31
click at [374, 202] on button "Impressora" at bounding box center [350, 209] width 139 height 31
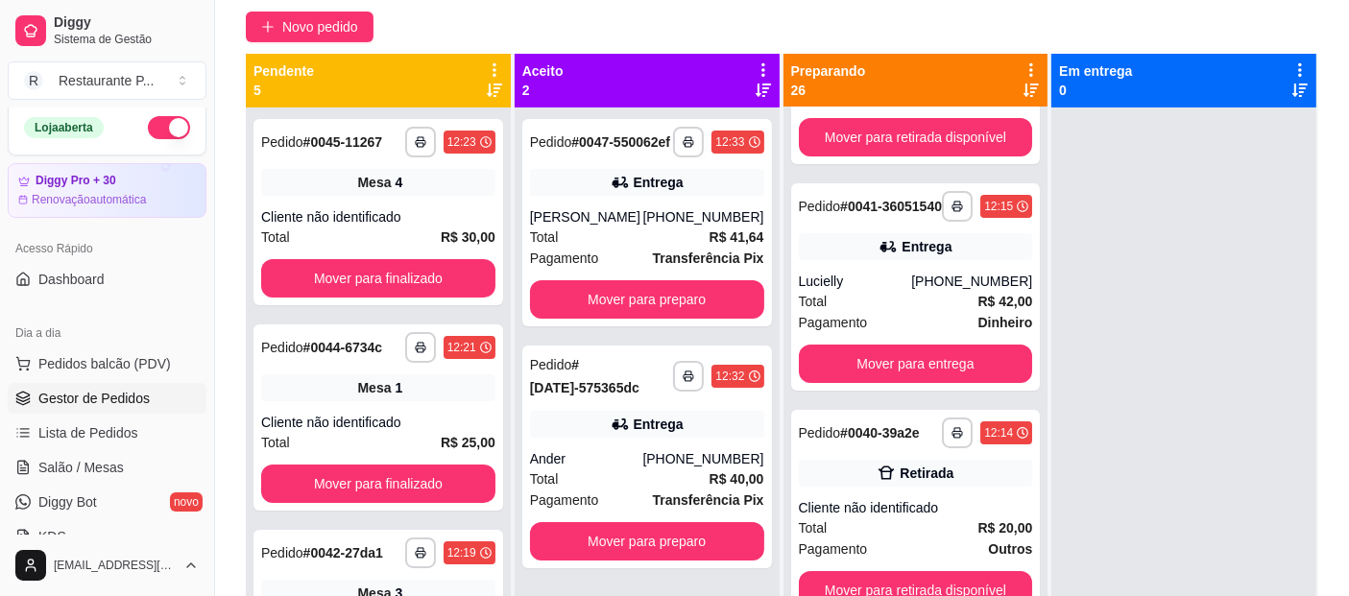
scroll to position [0, 0]
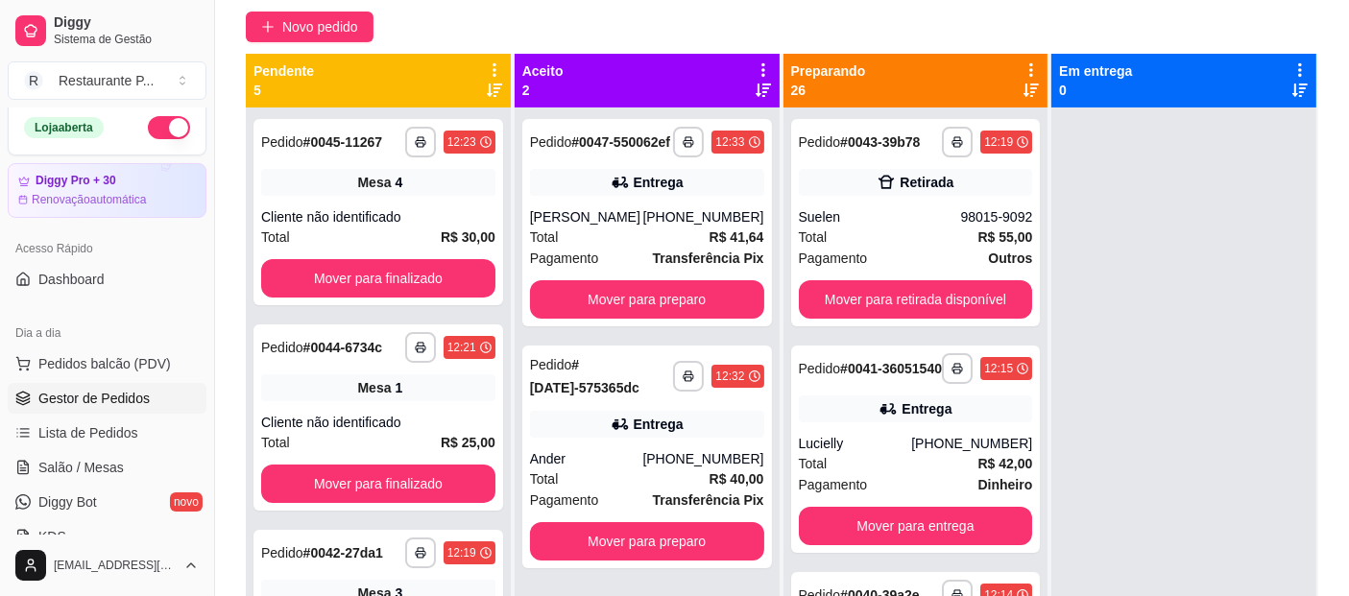
click at [1031, 155] on div "**********" at bounding box center [915, 406] width 265 height 596
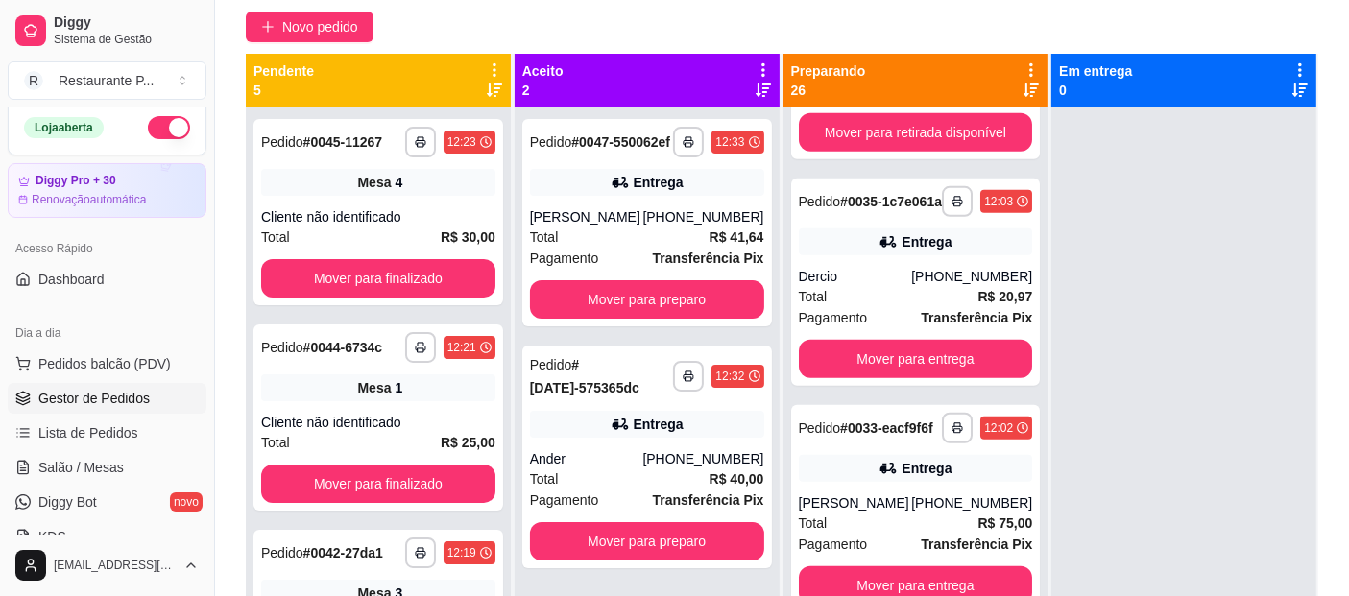
scroll to position [1417, 0]
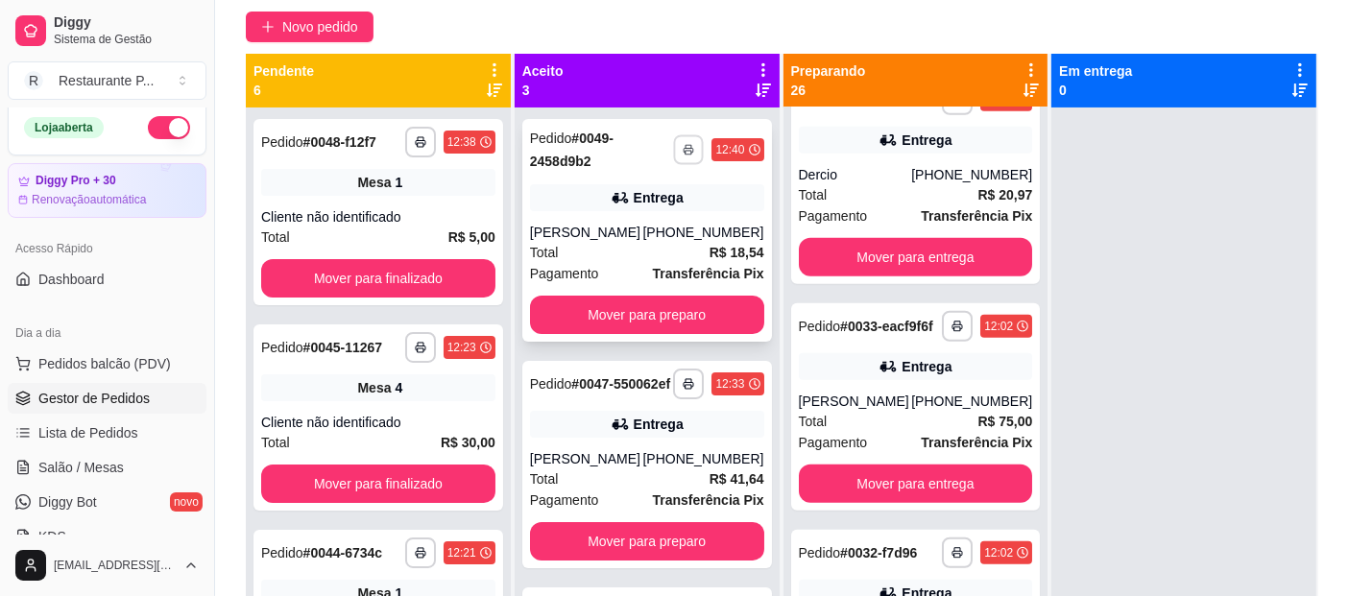
click at [684, 149] on icon "button" at bounding box center [690, 150] width 12 height 12
click at [636, 212] on button "Impressora" at bounding box center [614, 217] width 134 height 30
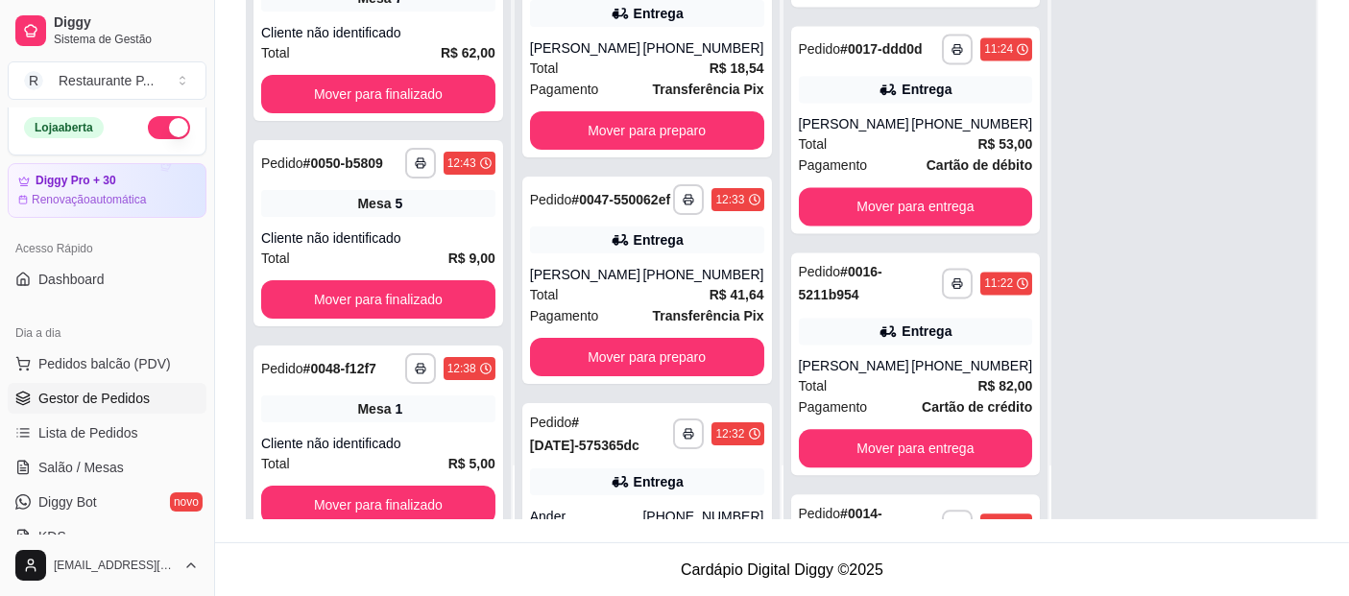
scroll to position [4064, 0]
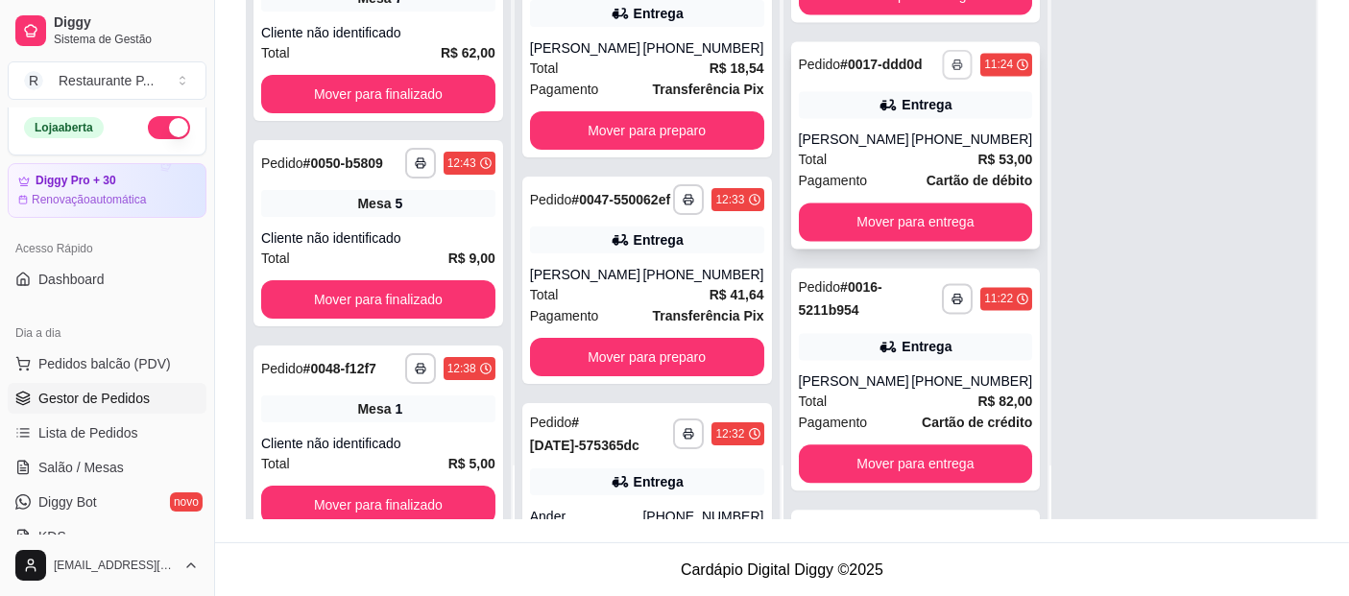
click at [951, 70] on icon "button" at bounding box center [957, 65] width 12 height 12
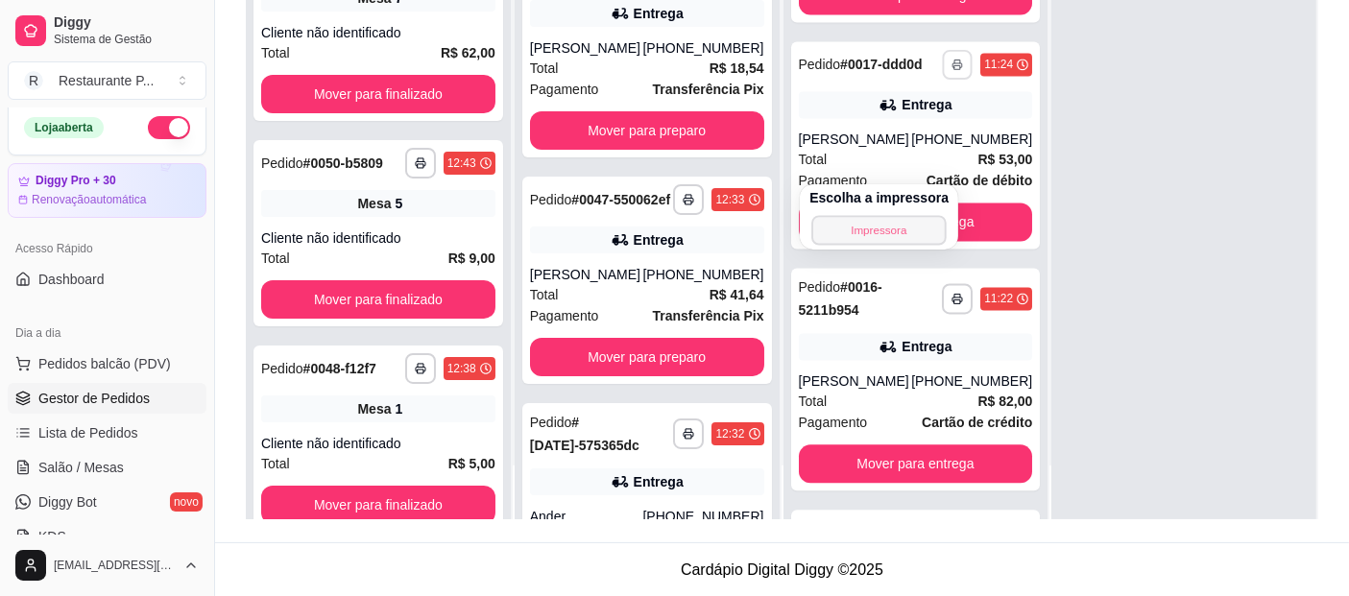
click at [932, 228] on button "Impressora" at bounding box center [878, 230] width 134 height 30
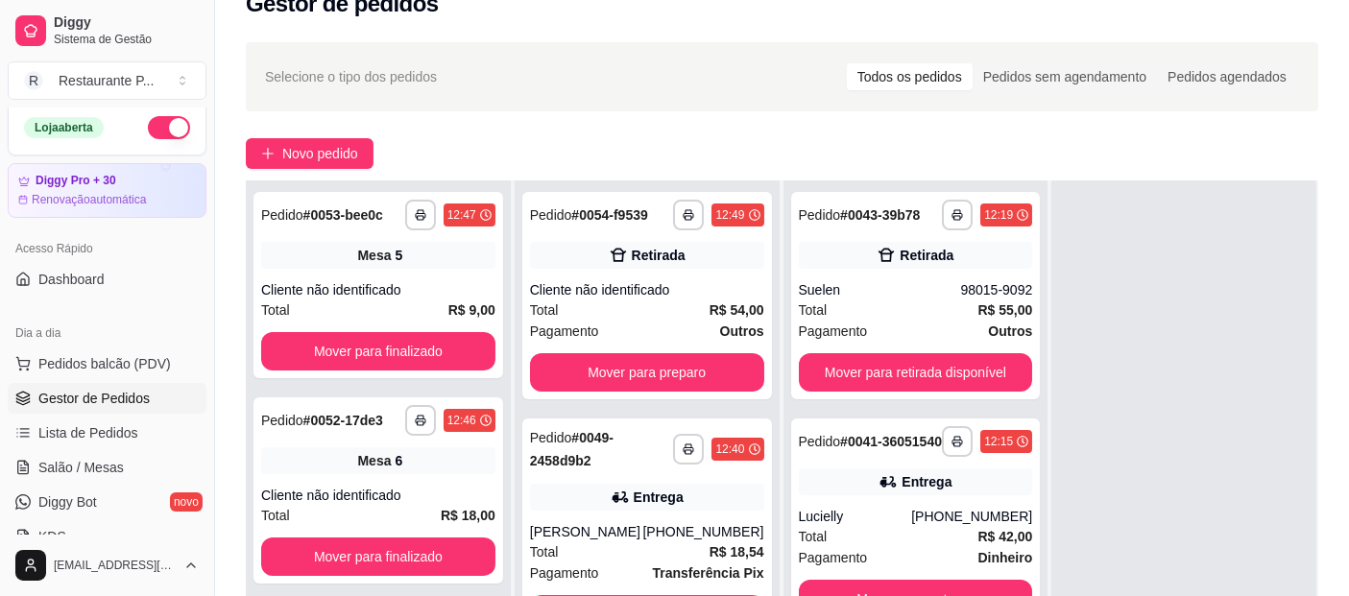
scroll to position [0, 0]
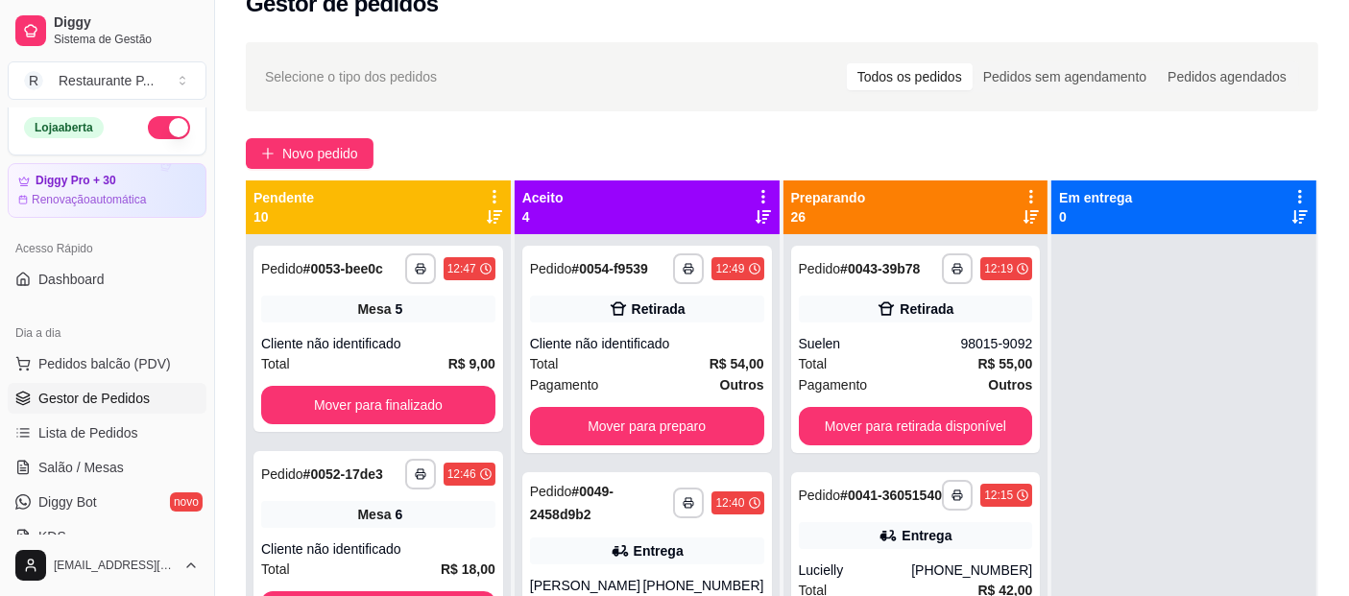
click at [759, 188] on icon at bounding box center [763, 196] width 17 height 17
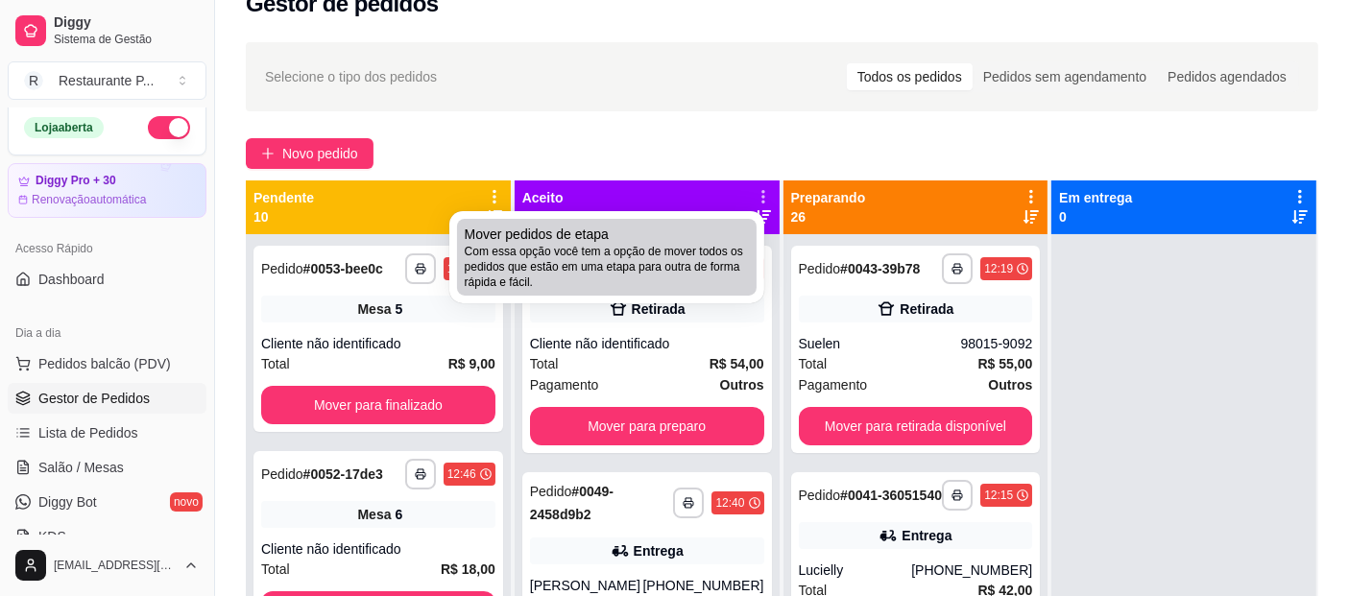
click at [728, 264] on span "Com essa opção você tem a opção de mover todos os pedidos que estão em uma etap…" at bounding box center [607, 267] width 284 height 46
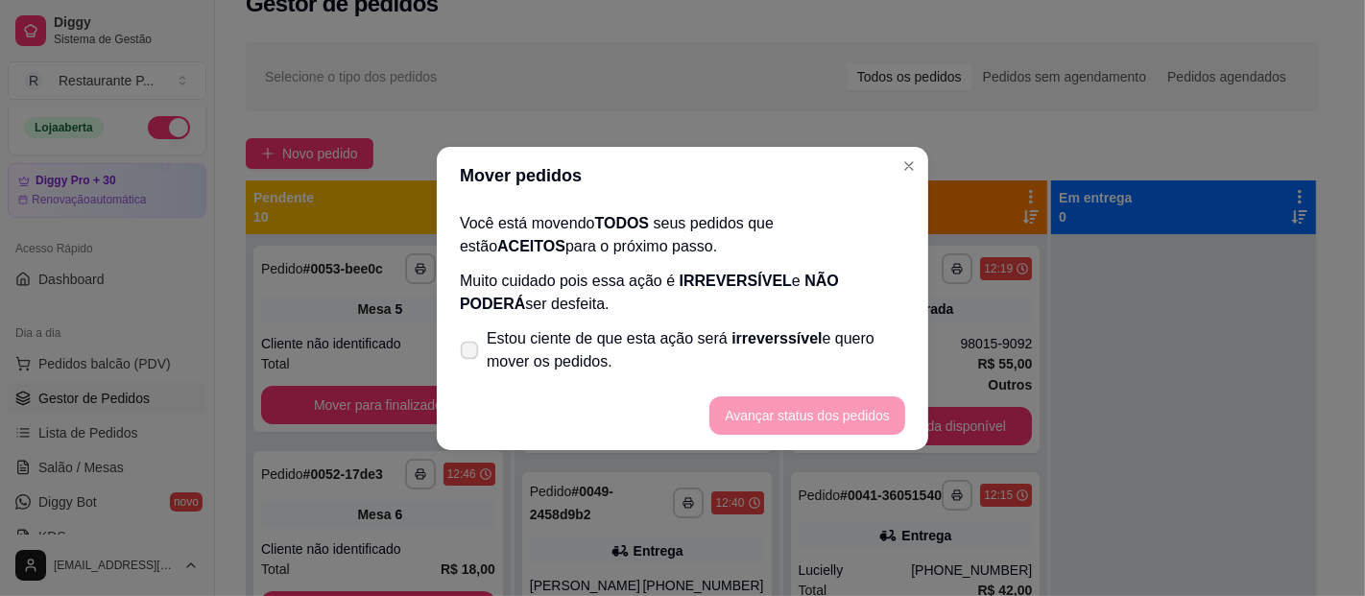
click at [455, 346] on label "Estou ciente de que esta ação será irreverssível e quero mover os pedidos." at bounding box center [682, 350] width 461 height 61
click at [459, 353] on input "Estou ciente de que esta ação será irreverssível e quero mover os pedidos." at bounding box center [465, 359] width 12 height 12
checkbox input "true"
click at [811, 401] on button "Avançar status dos pedidos" at bounding box center [807, 415] width 190 height 37
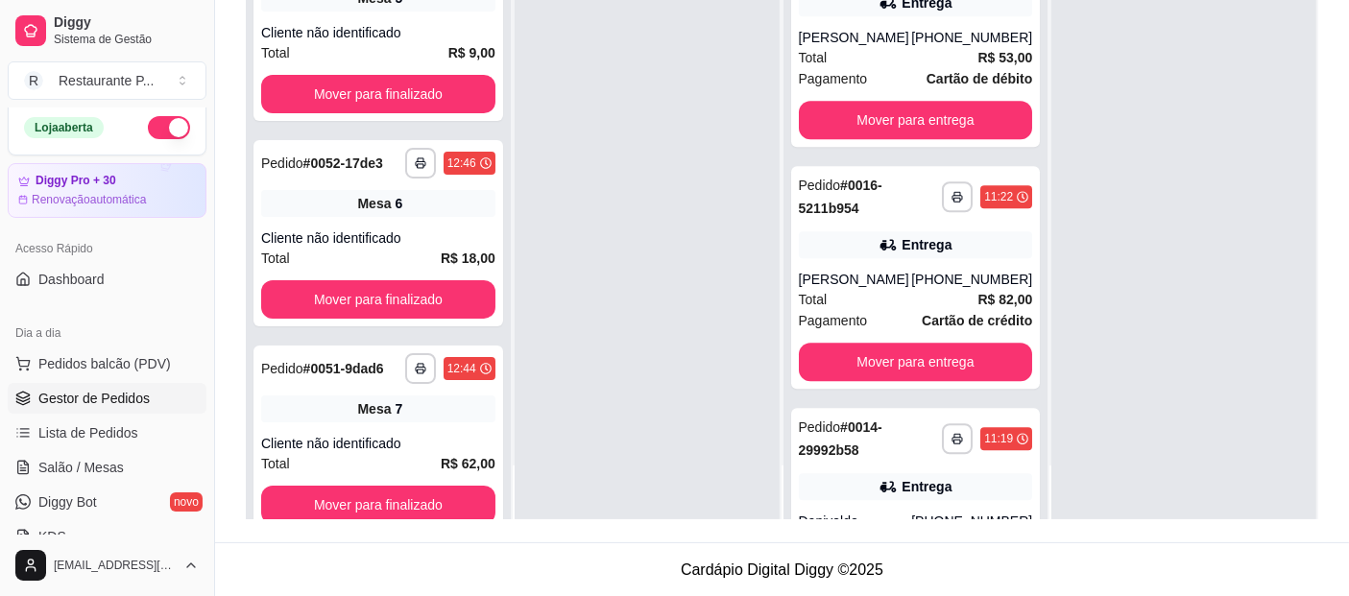
scroll to position [5076, 0]
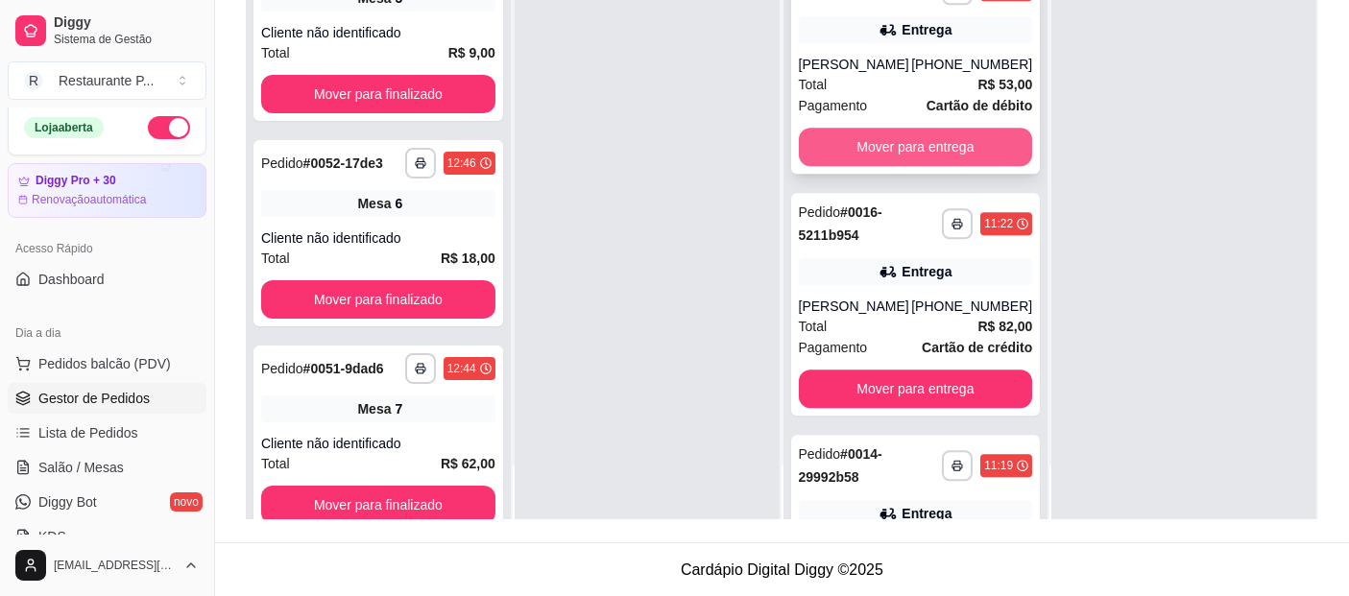
click at [969, 166] on button "Mover para entrega" at bounding box center [916, 147] width 234 height 38
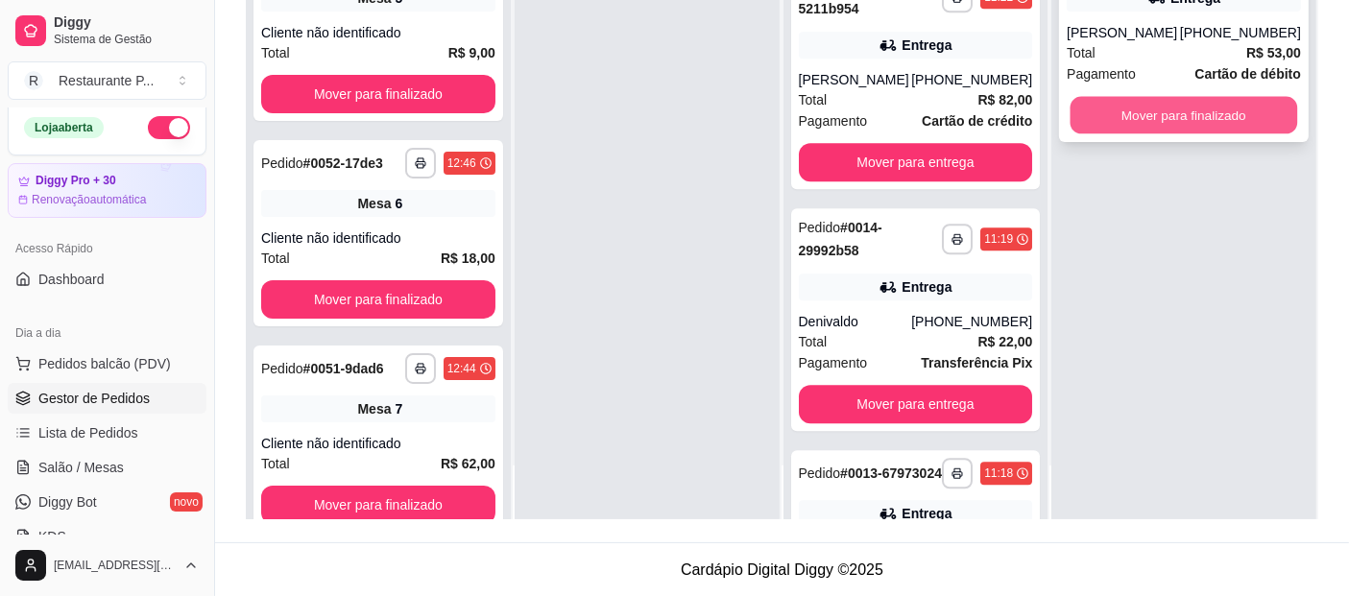
click at [1128, 116] on button "Mover para finalizado" at bounding box center [1184, 115] width 227 height 37
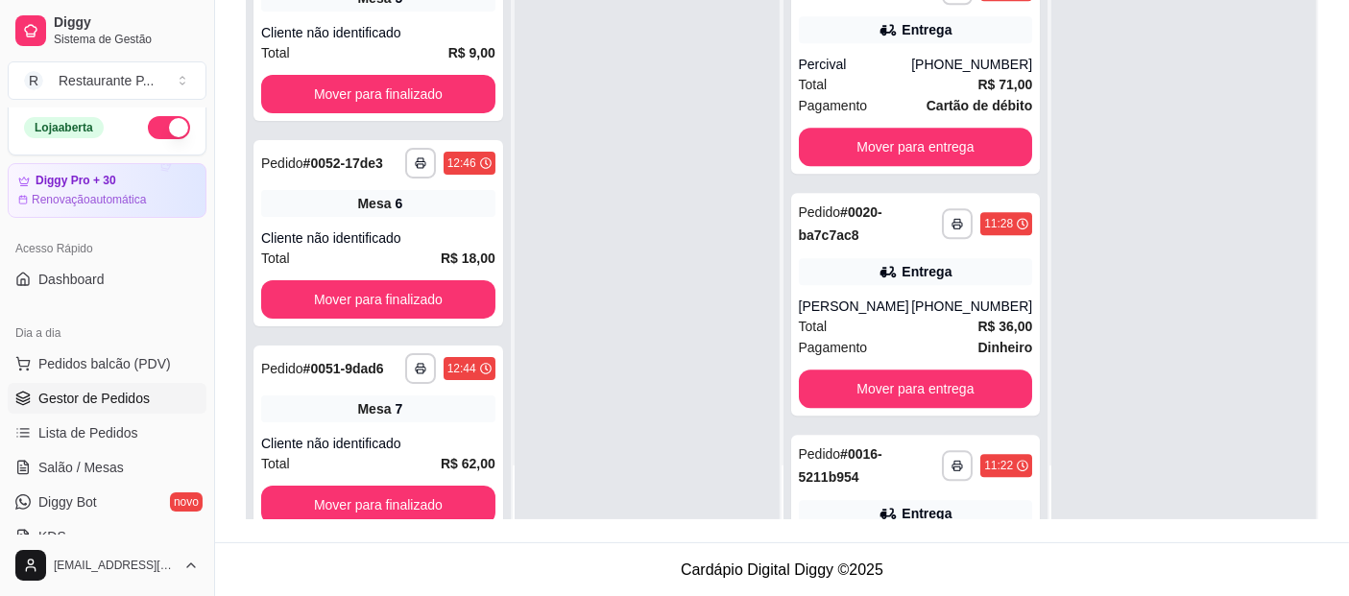
scroll to position [4774, 0]
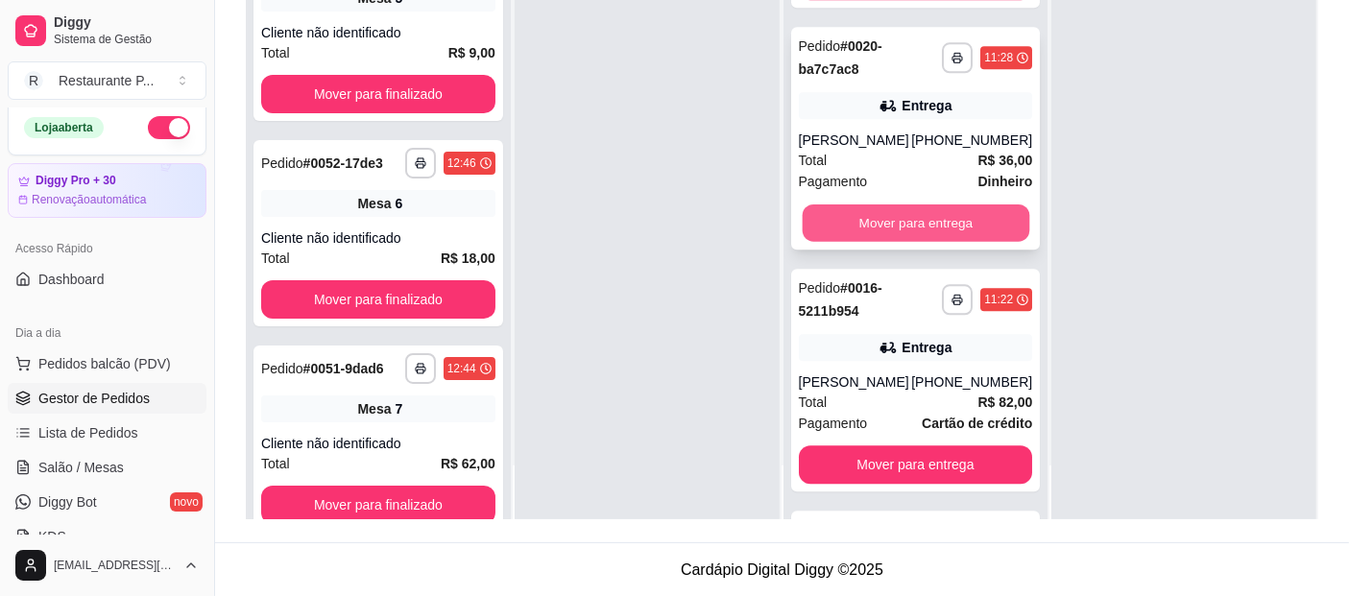
click at [981, 242] on button "Mover para entrega" at bounding box center [915, 223] width 227 height 37
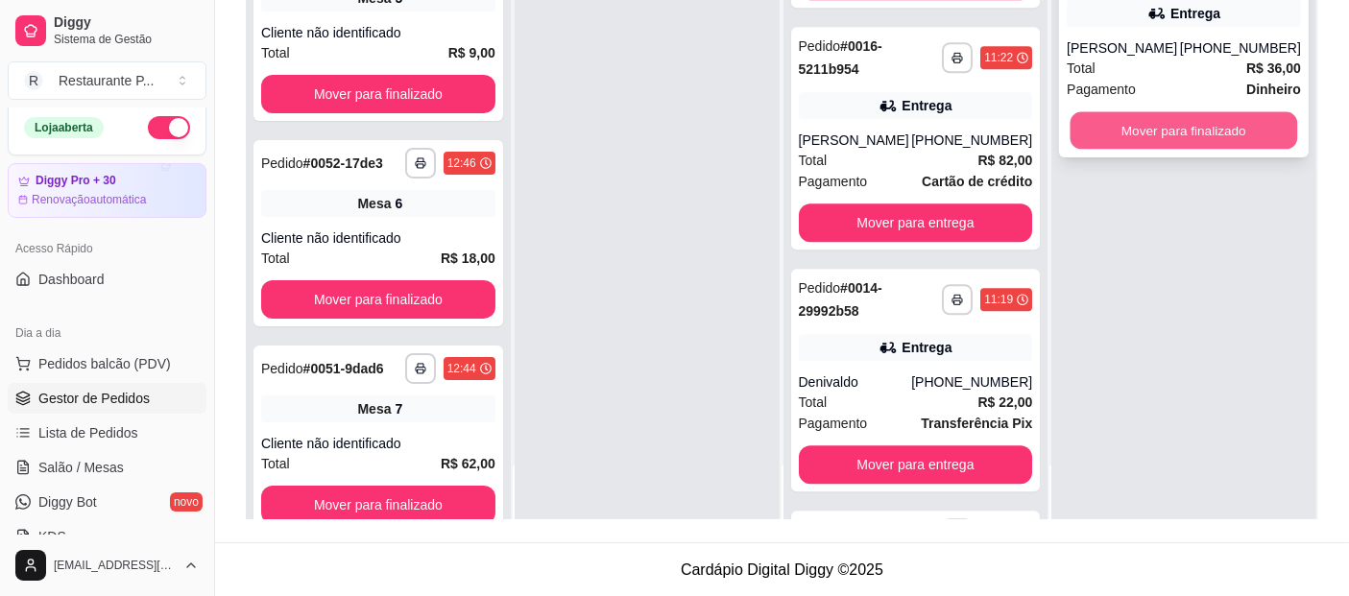
click at [1184, 113] on button "Mover para finalizado" at bounding box center [1184, 130] width 227 height 37
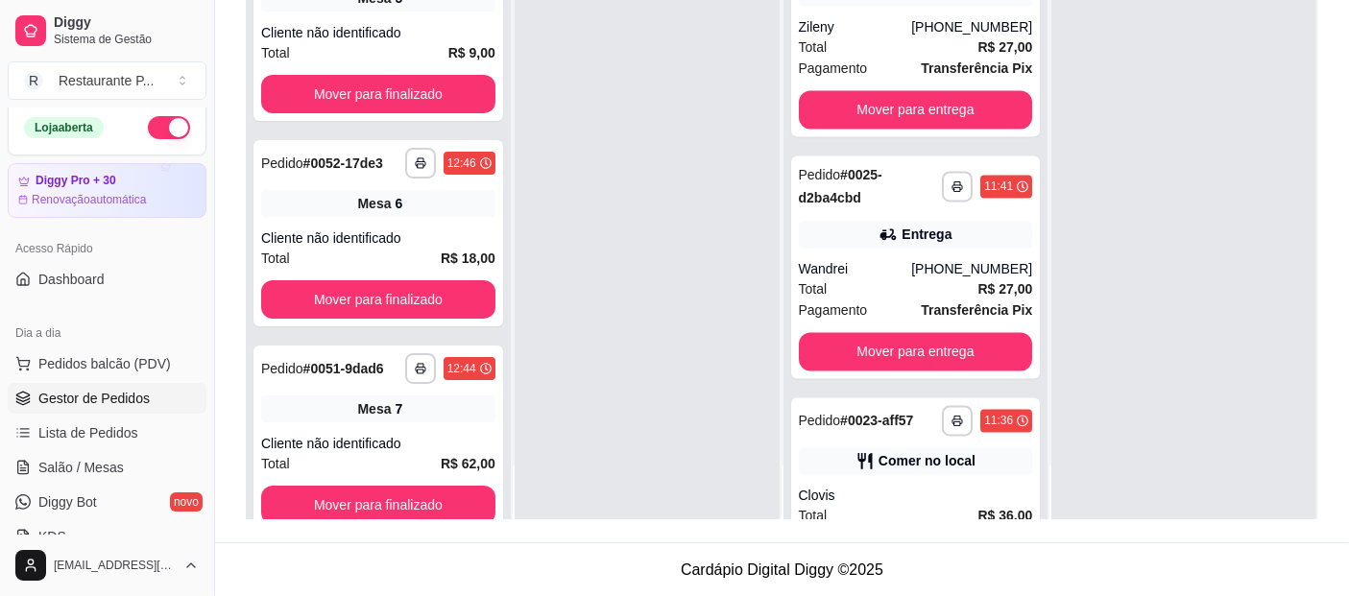
scroll to position [3907, 0]
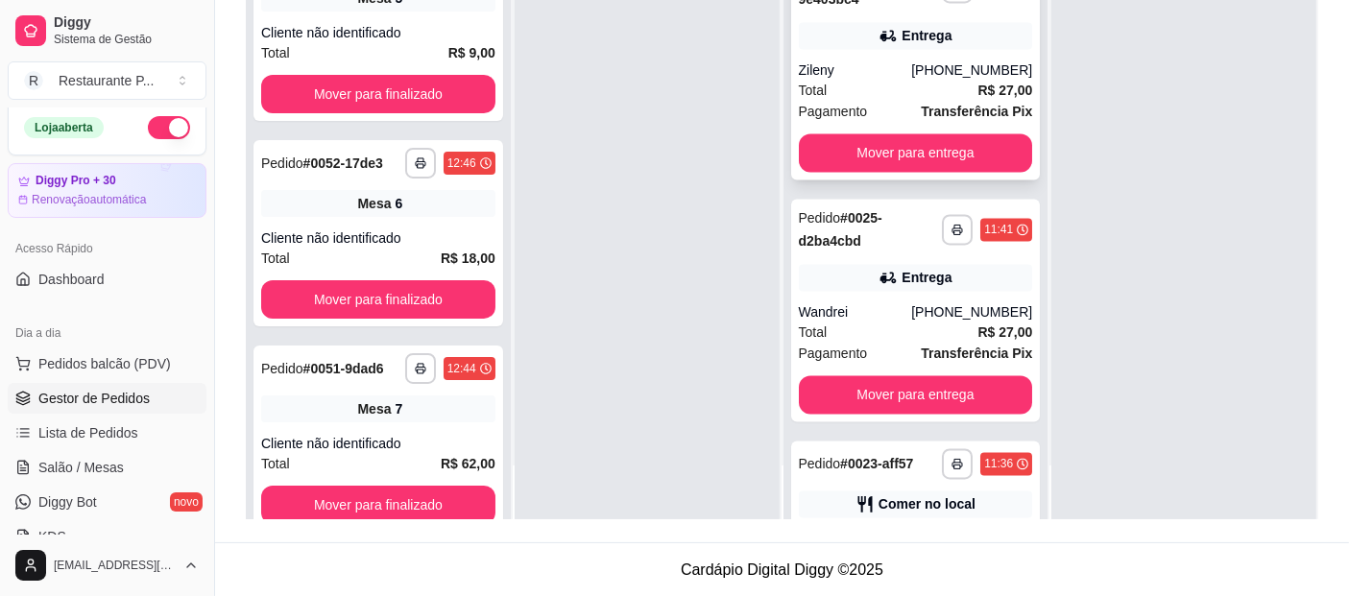
click at [951, 180] on div "**********" at bounding box center [916, 68] width 250 height 223
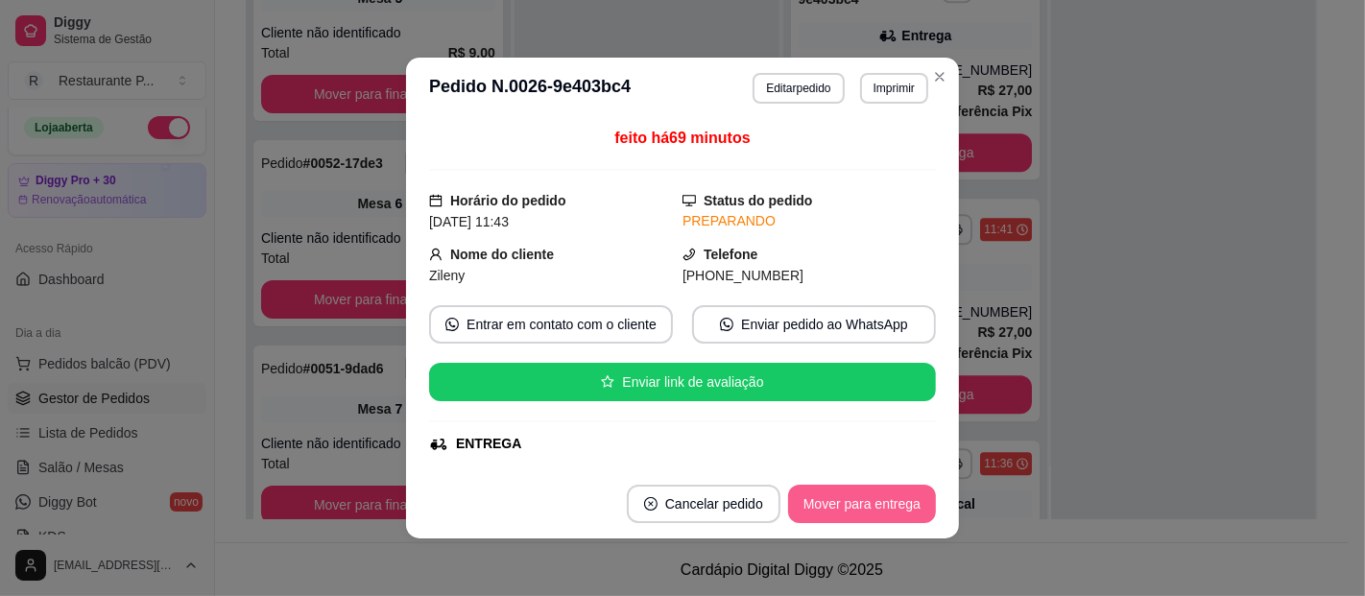
click at [857, 494] on button "Mover para entrega" at bounding box center [862, 504] width 148 height 38
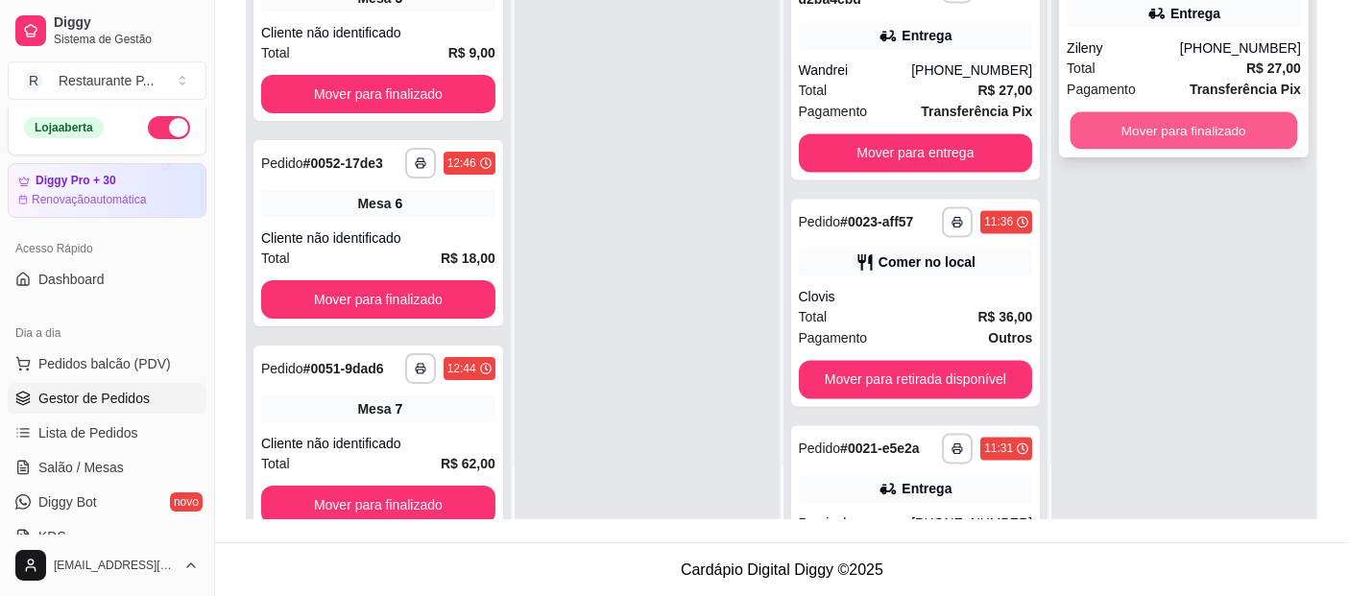
click at [1162, 134] on button "Mover para finalizado" at bounding box center [1184, 130] width 227 height 37
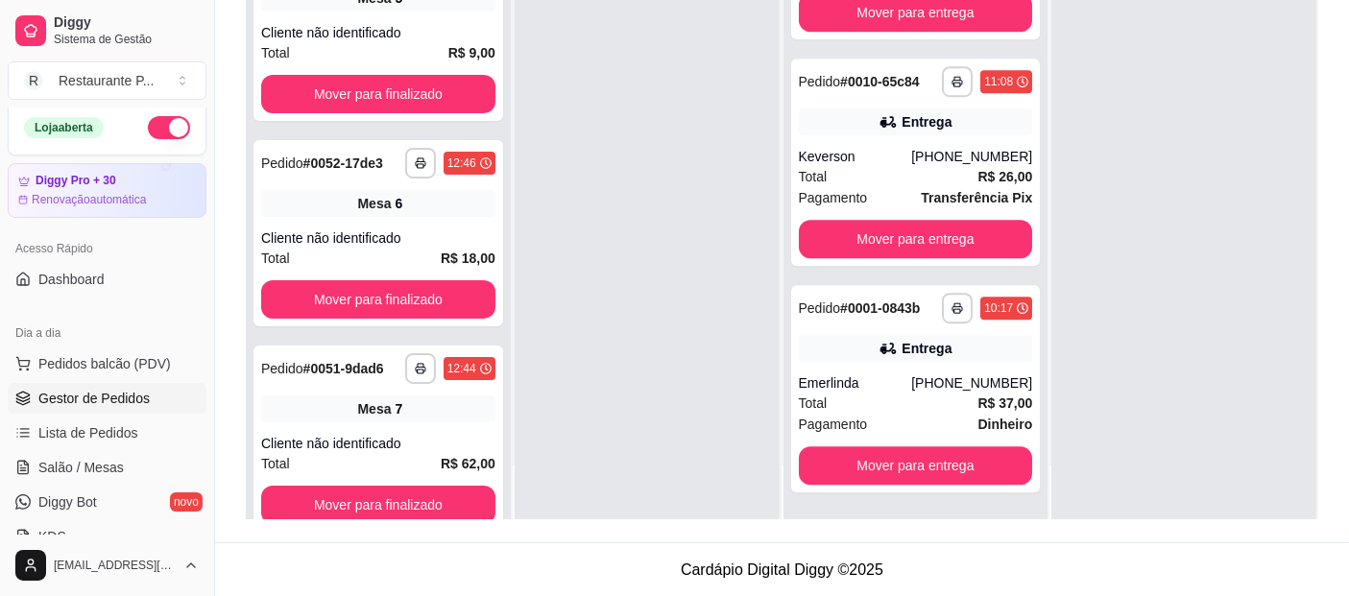
scroll to position [5794, 0]
click at [951, 462] on button "Mover para entrega" at bounding box center [916, 465] width 234 height 38
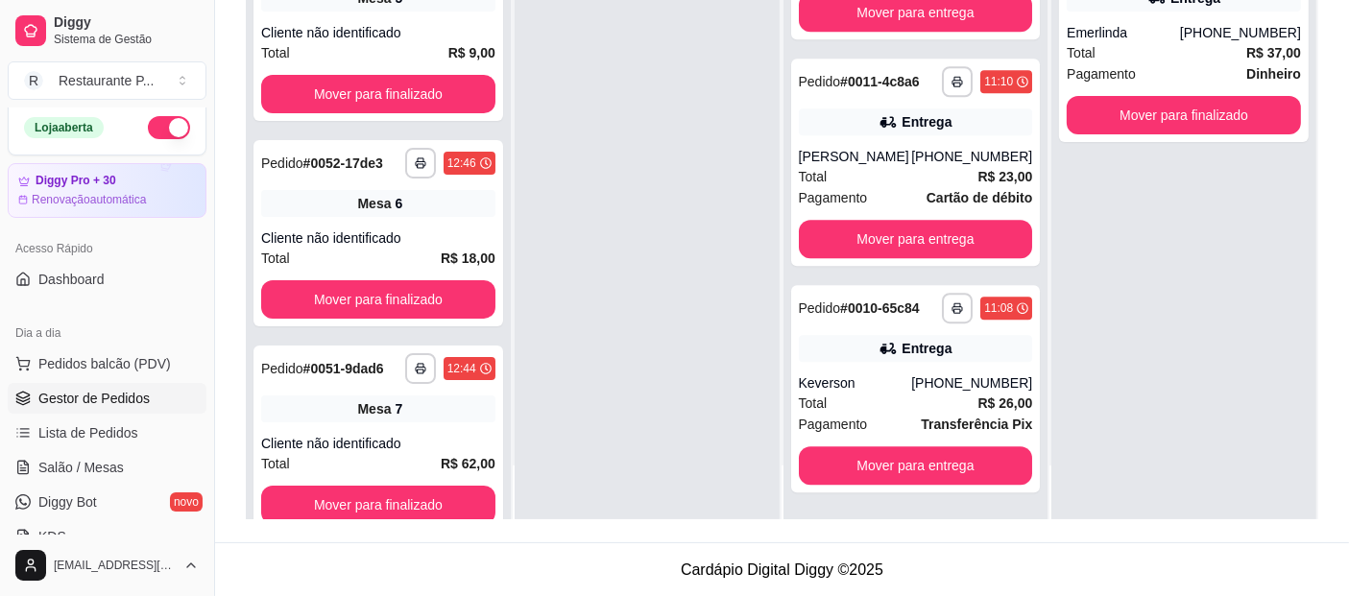
scroll to position [5568, 0]
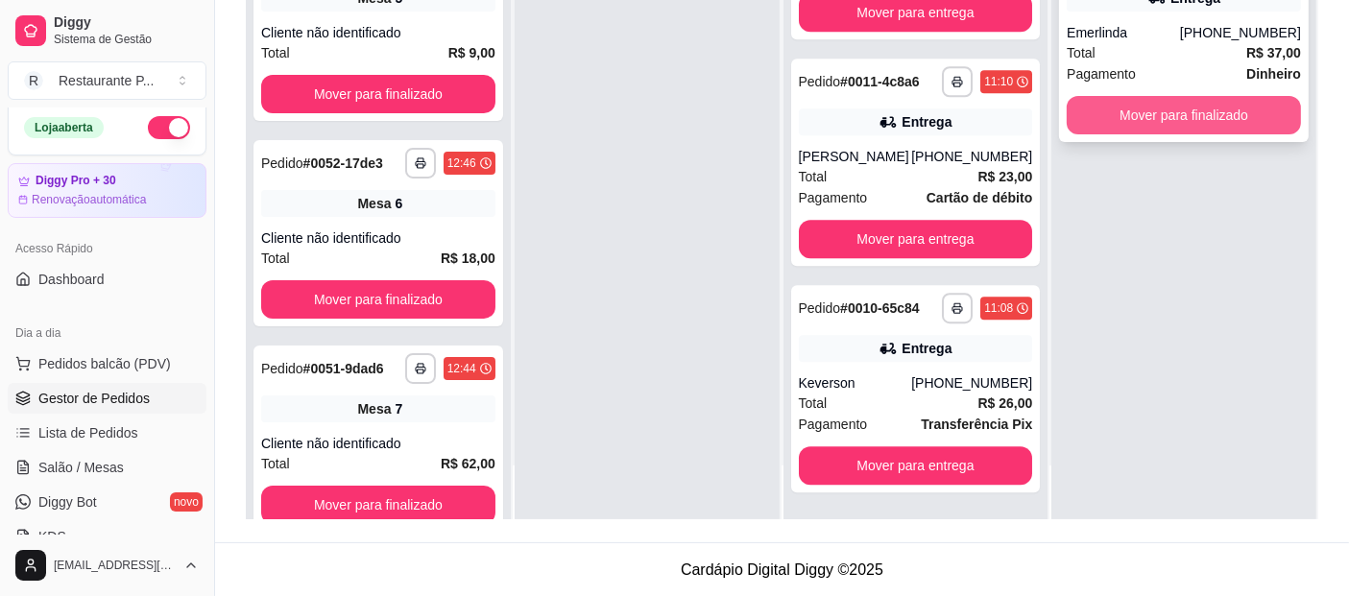
click at [1203, 108] on button "Mover para finalizado" at bounding box center [1184, 115] width 234 height 38
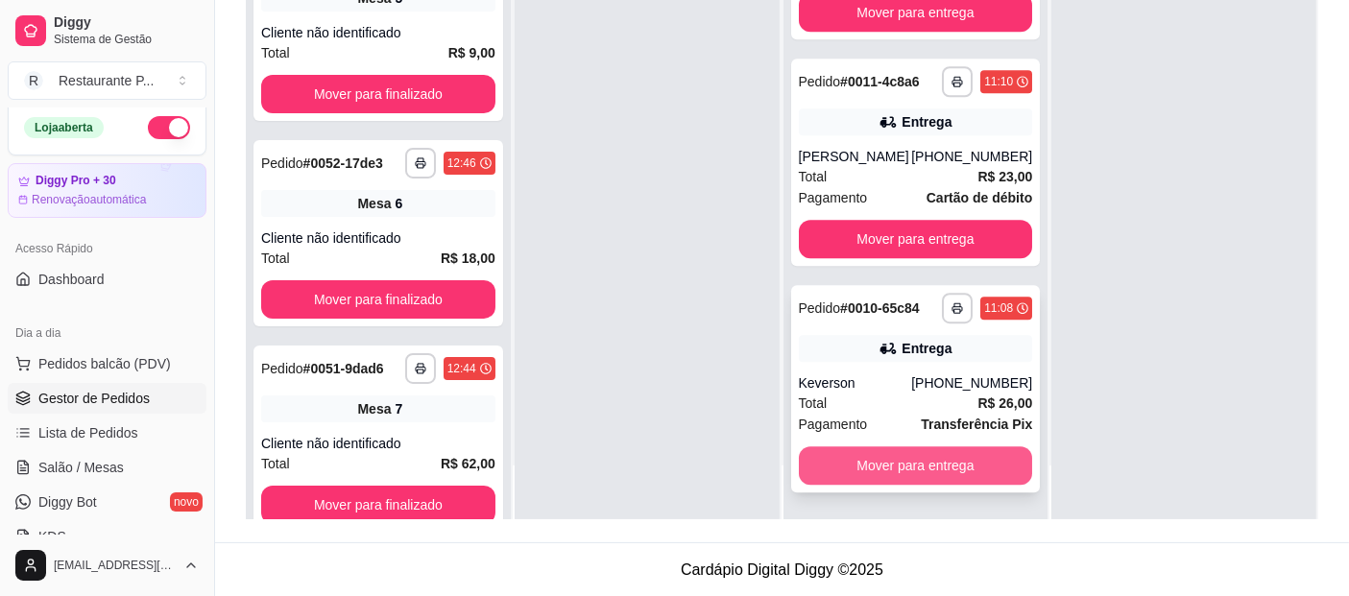
click at [976, 466] on button "Mover para entrega" at bounding box center [916, 465] width 234 height 38
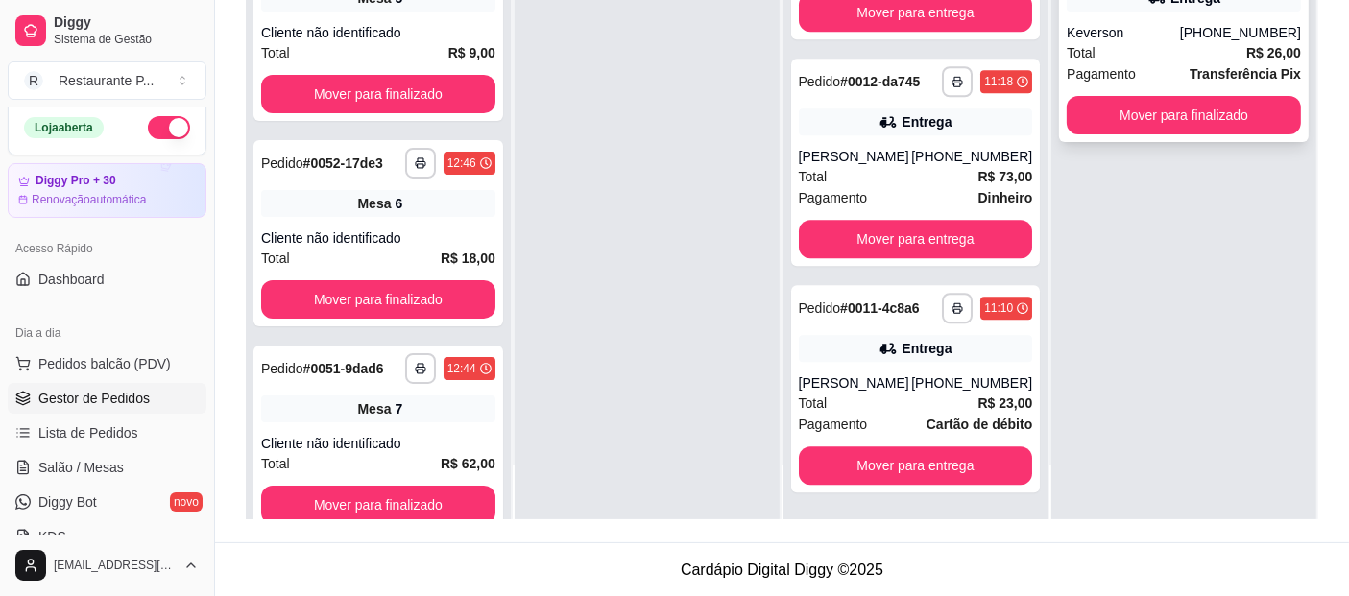
scroll to position [5341, 0]
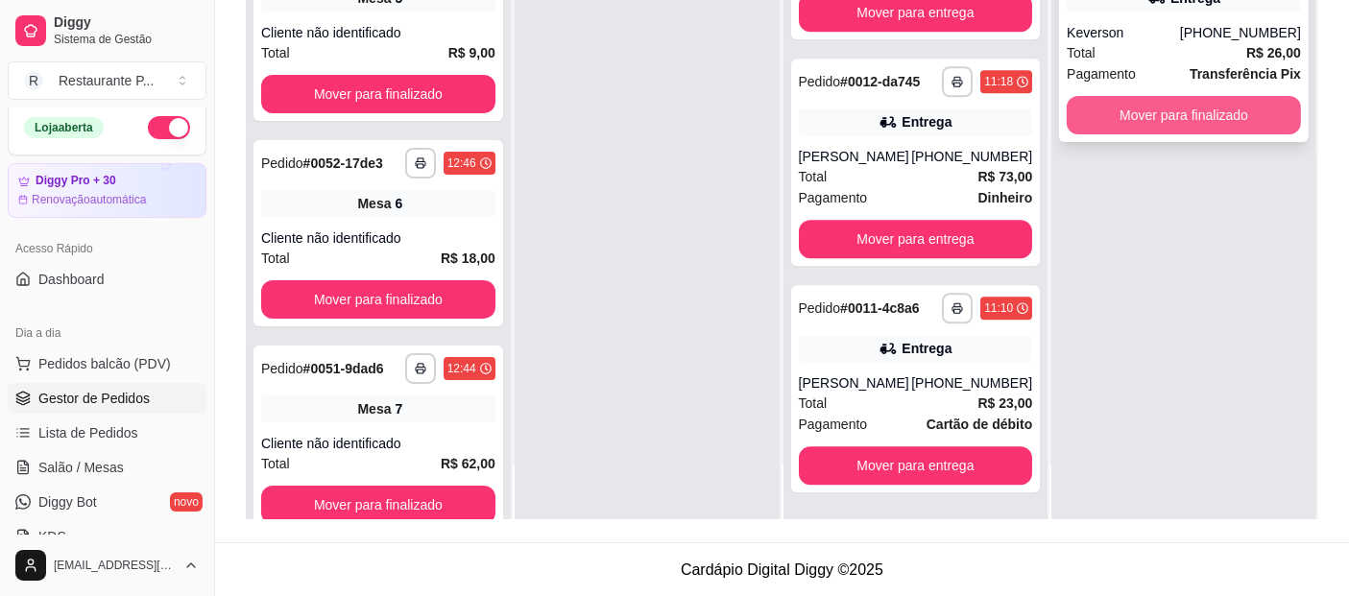
click at [1233, 113] on button "Mover para finalizado" at bounding box center [1184, 115] width 234 height 38
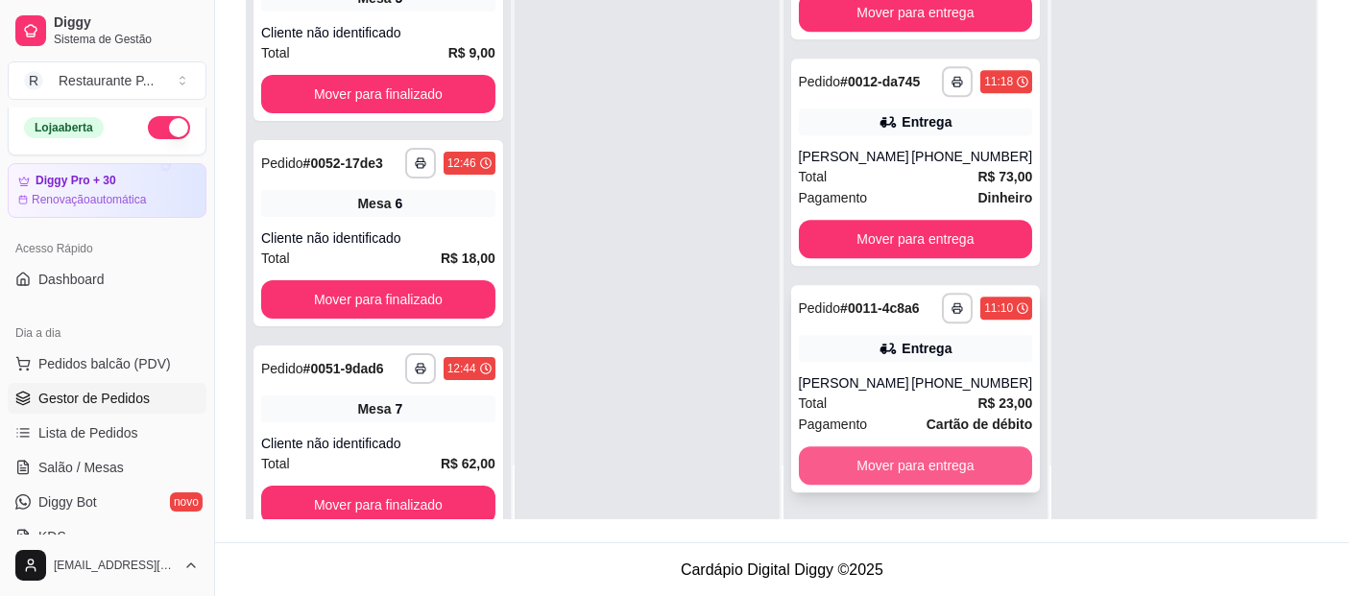
click at [858, 470] on button "Mover para entrega" at bounding box center [916, 465] width 234 height 38
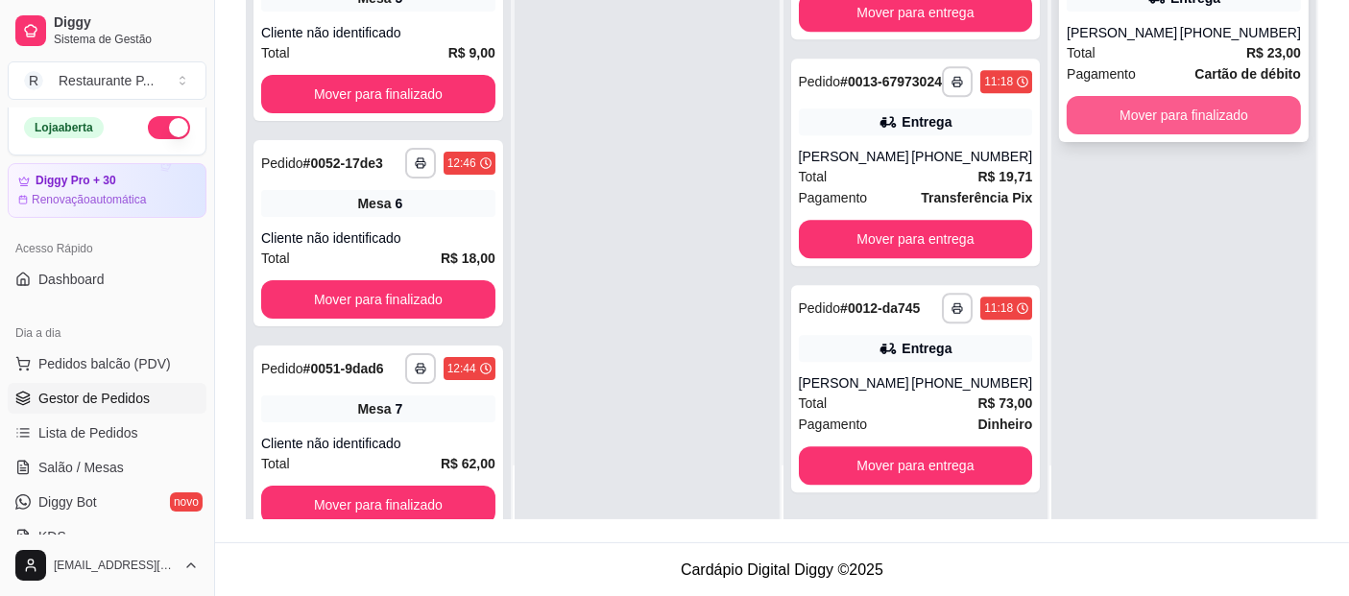
scroll to position [5115, 0]
click at [1179, 120] on button "Mover para finalizado" at bounding box center [1184, 115] width 234 height 38
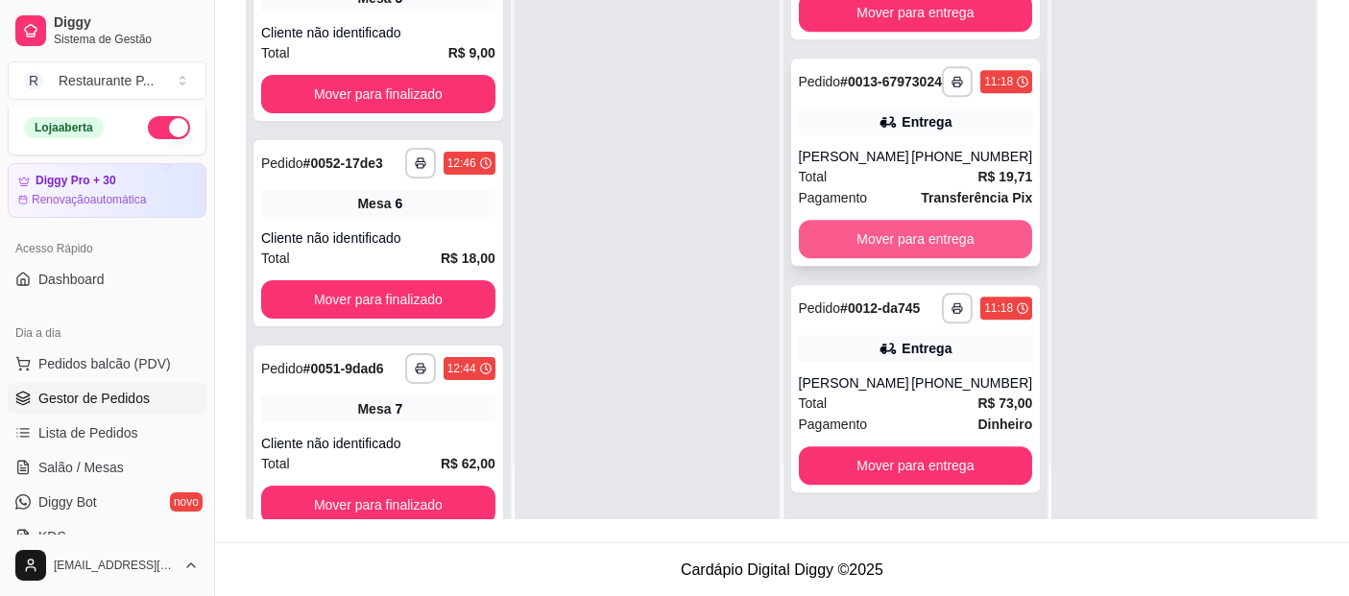
click at [847, 243] on button "Mover para entrega" at bounding box center [916, 239] width 234 height 38
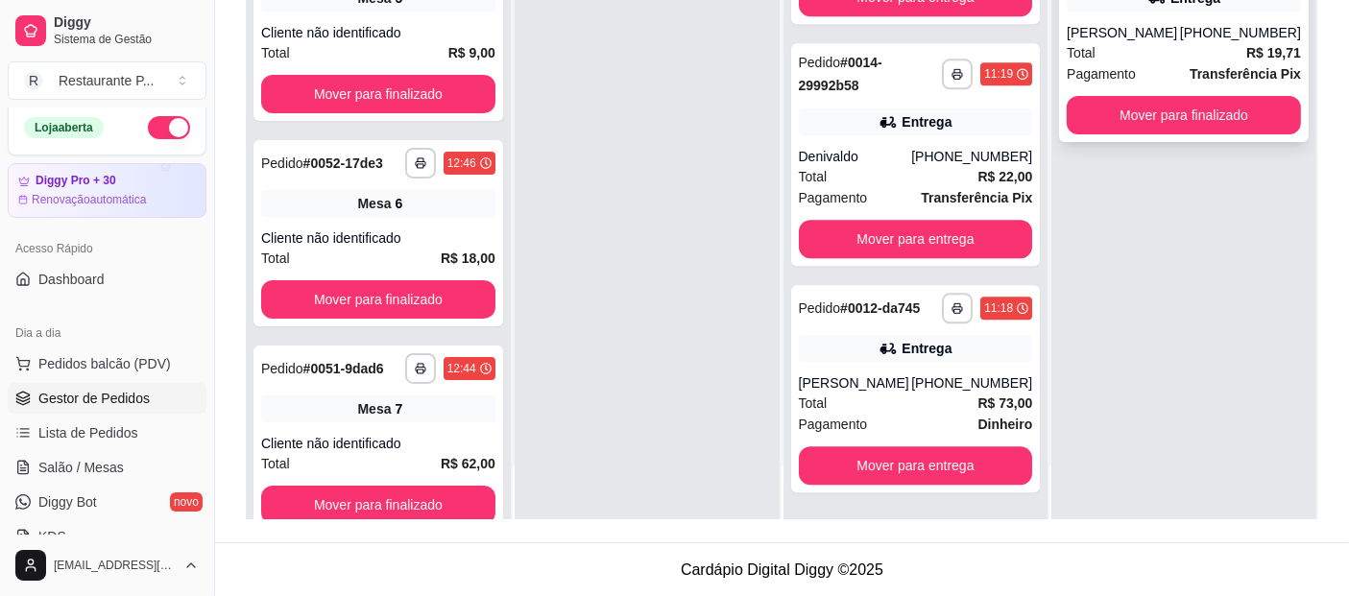
scroll to position [4873, 0]
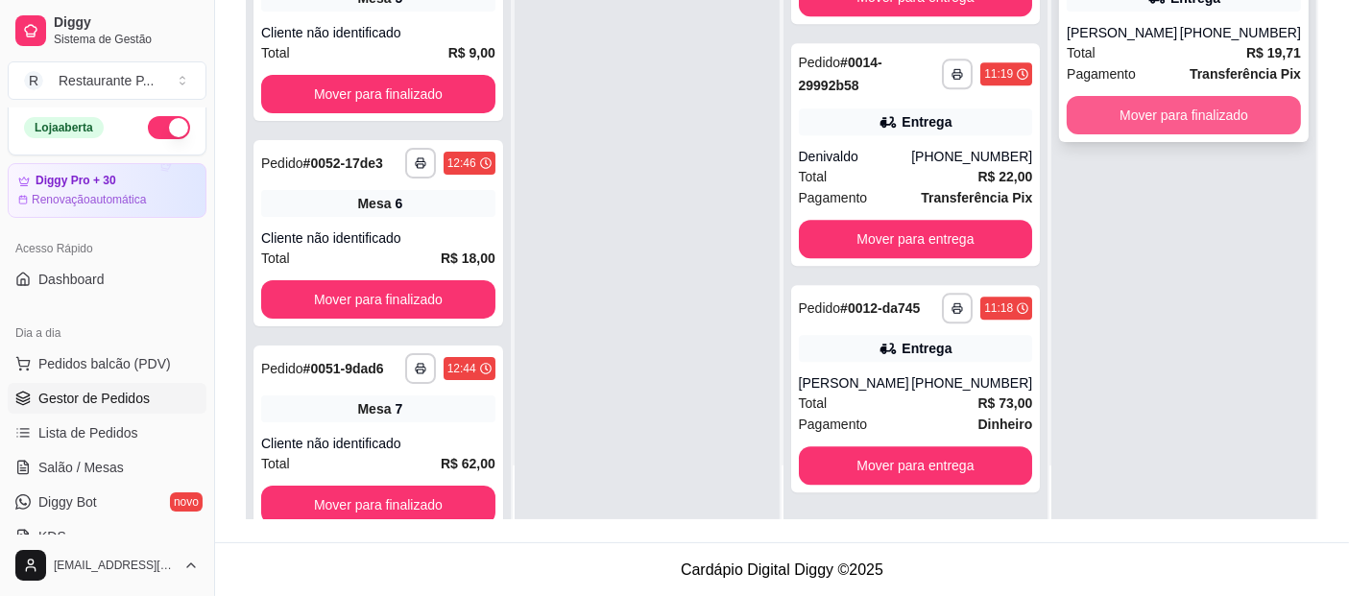
click at [1201, 134] on button "Mover para finalizado" at bounding box center [1184, 115] width 234 height 38
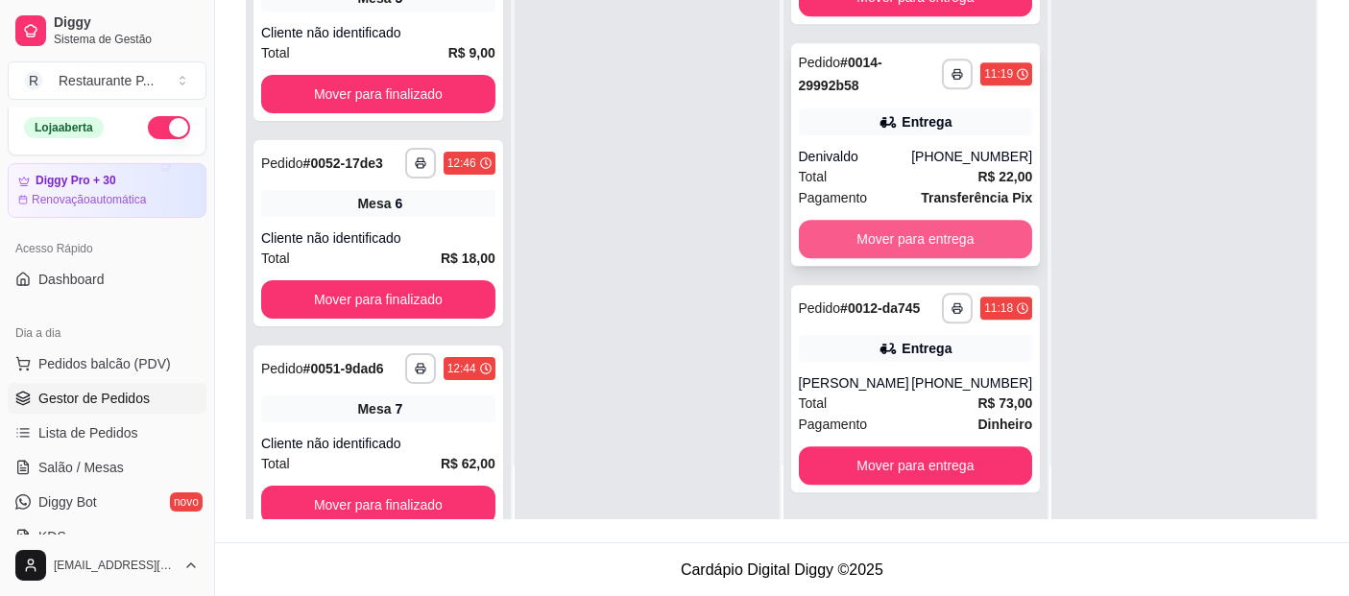
click at [862, 247] on button "Mover para entrega" at bounding box center [916, 239] width 234 height 38
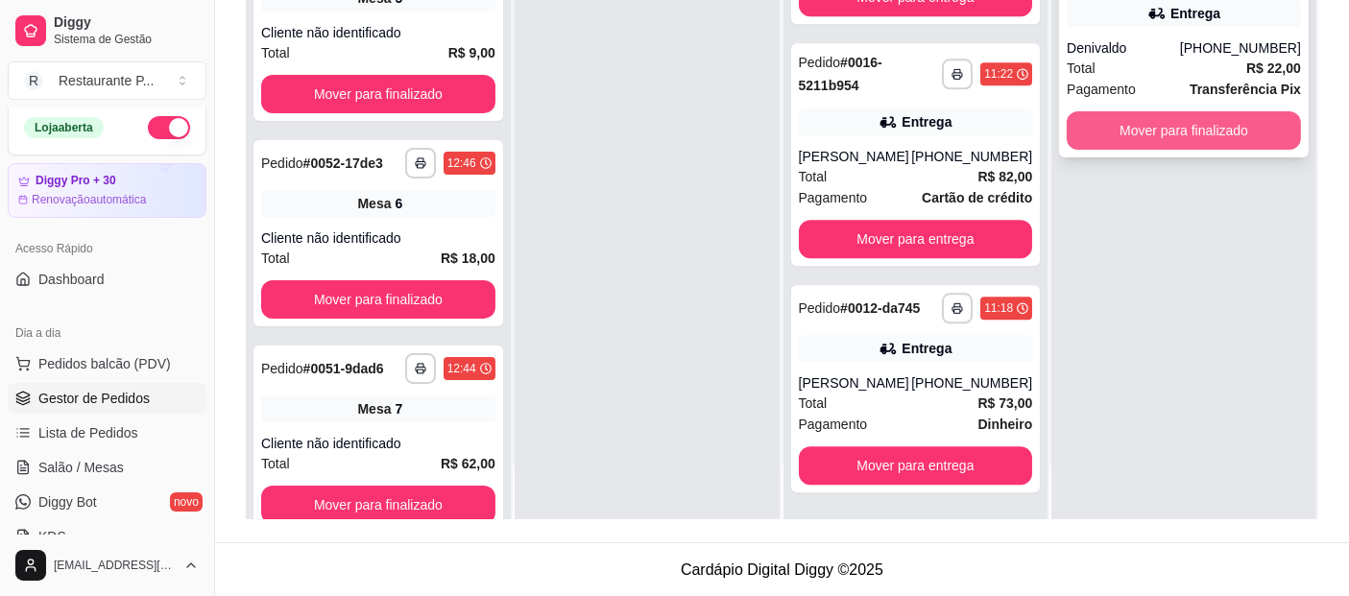
scroll to position [4630, 0]
click at [1165, 119] on button "Mover para finalizado" at bounding box center [1184, 130] width 227 height 37
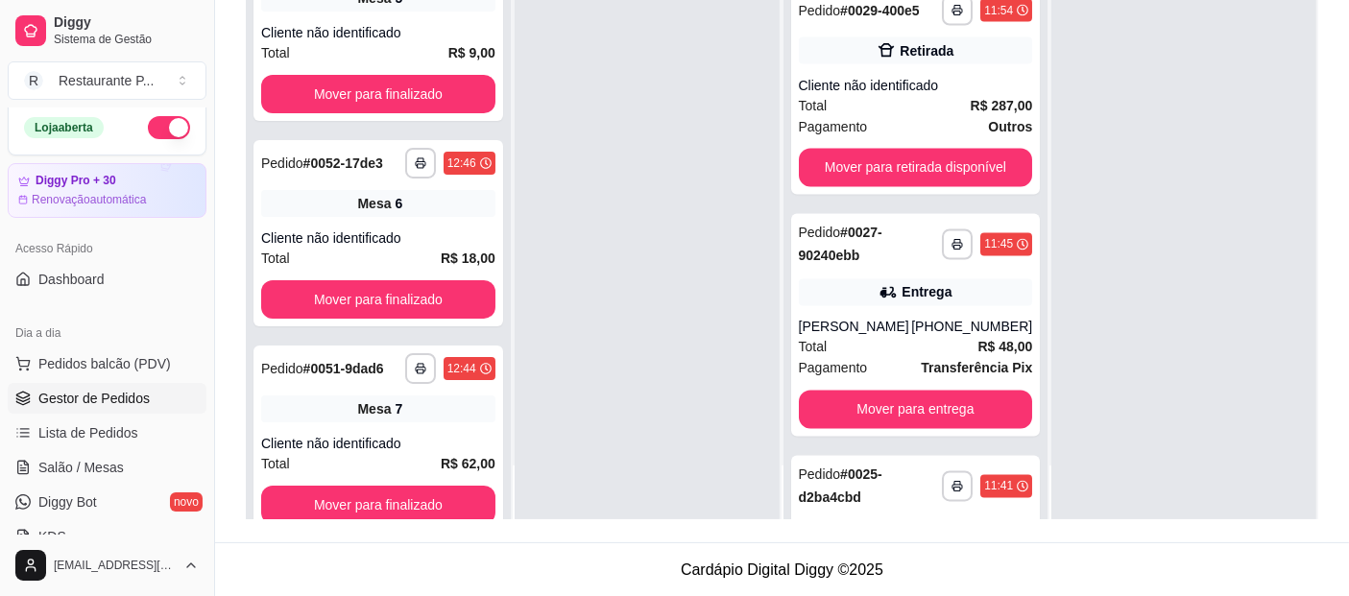
scroll to position [3301, 0]
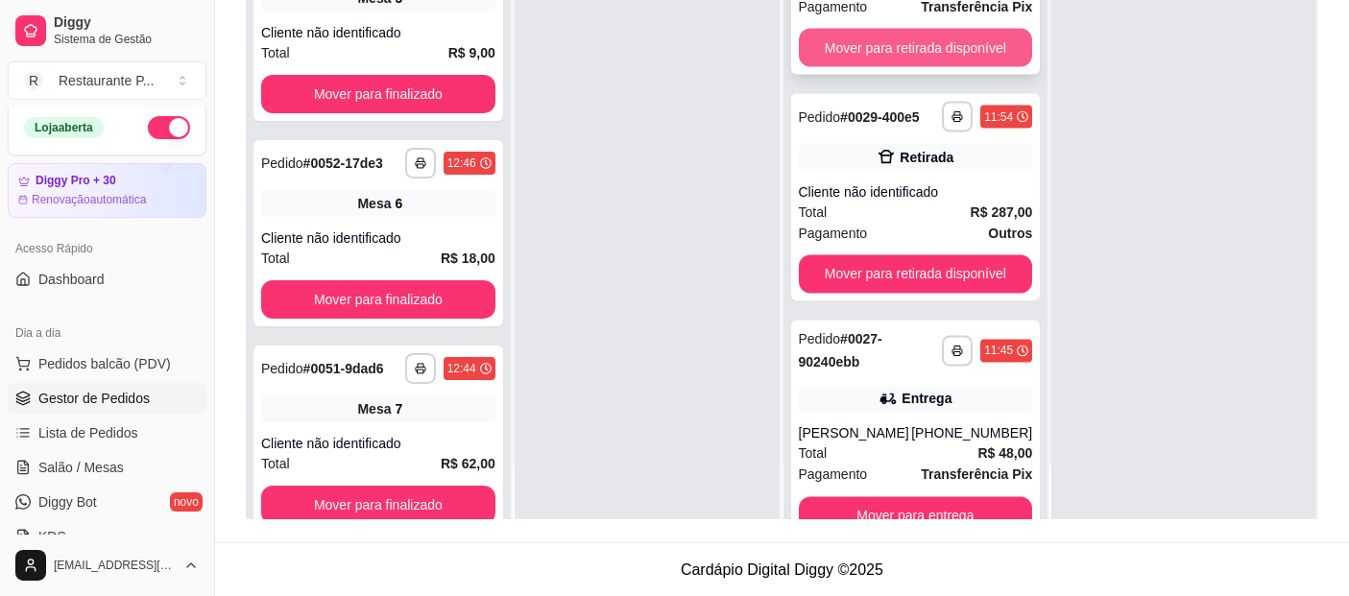
click at [959, 67] on button "Mover para retirada disponível" at bounding box center [916, 48] width 234 height 38
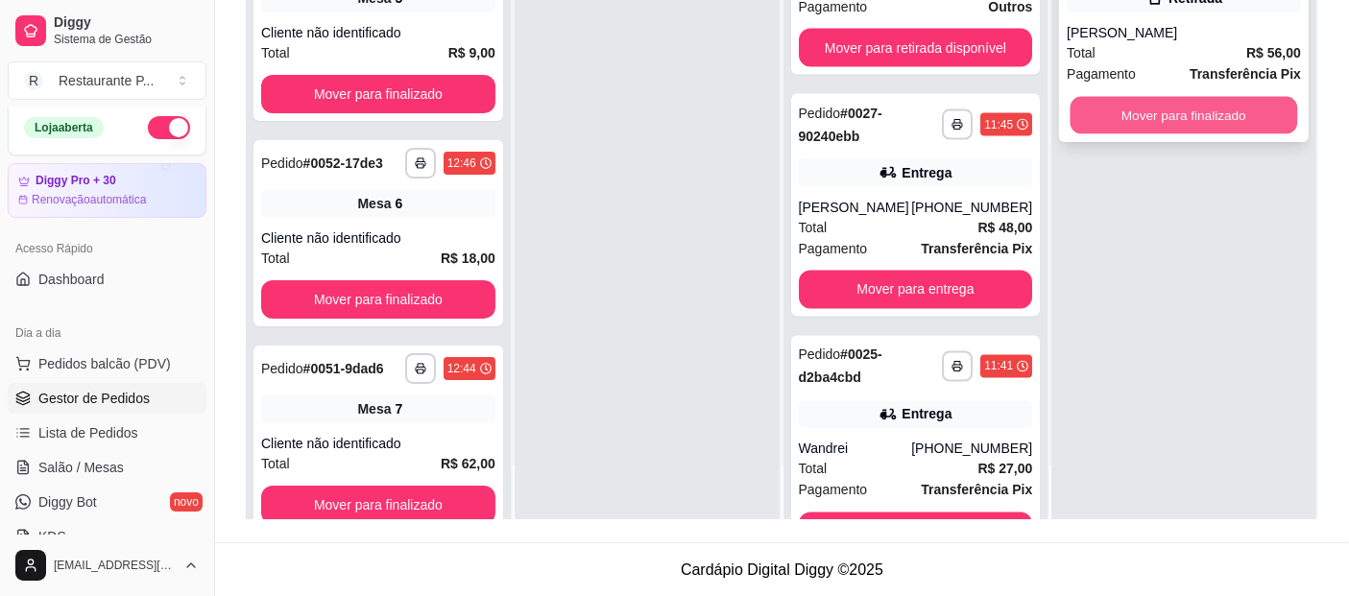
click at [1195, 105] on button "Mover para finalizado" at bounding box center [1184, 115] width 227 height 37
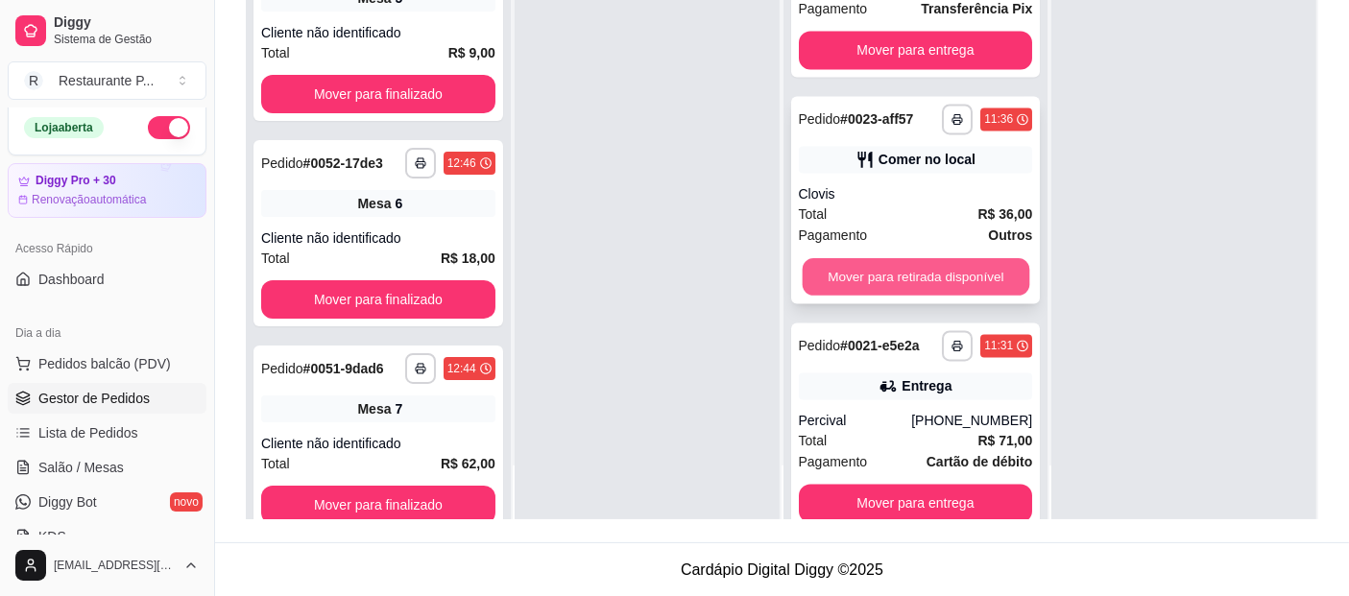
click at [988, 296] on button "Mover para retirada disponível" at bounding box center [915, 276] width 227 height 37
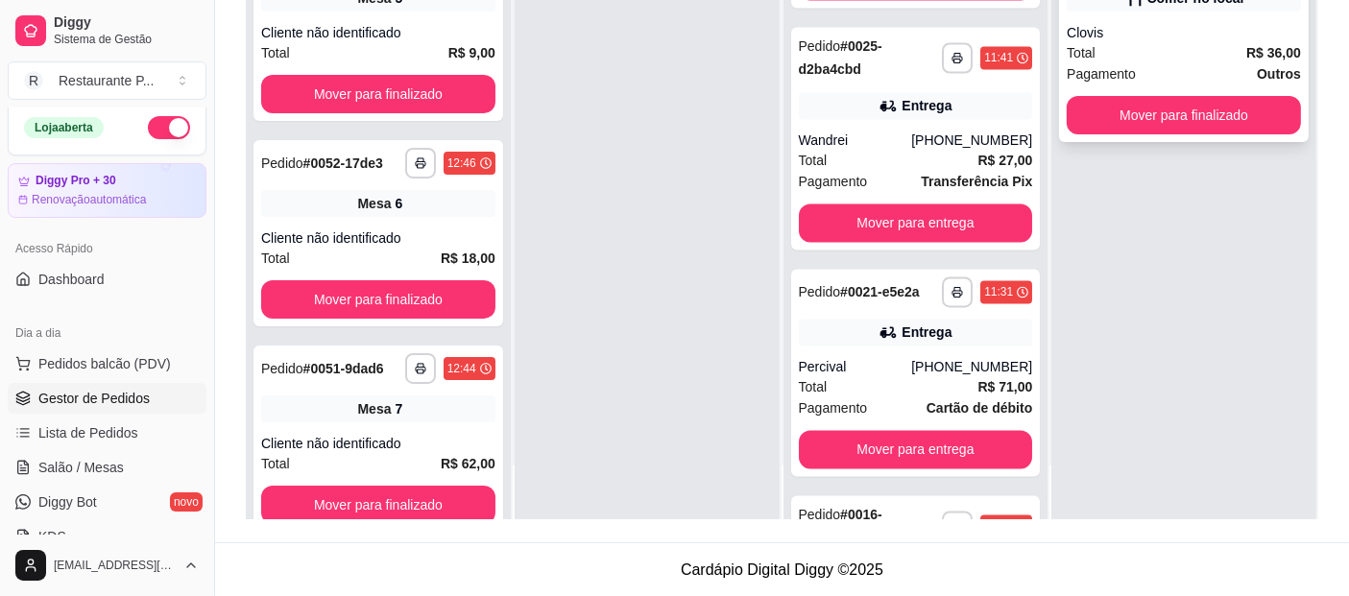
scroll to position [3783, 0]
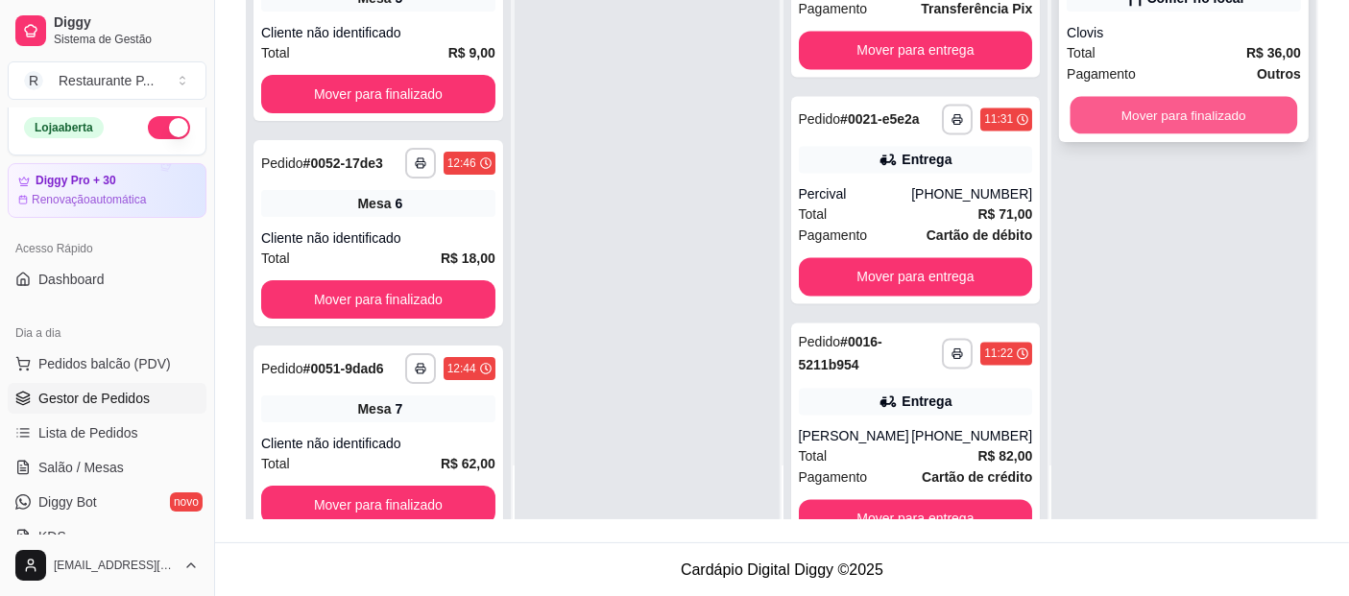
click at [1168, 106] on button "Mover para finalizado" at bounding box center [1184, 115] width 227 height 37
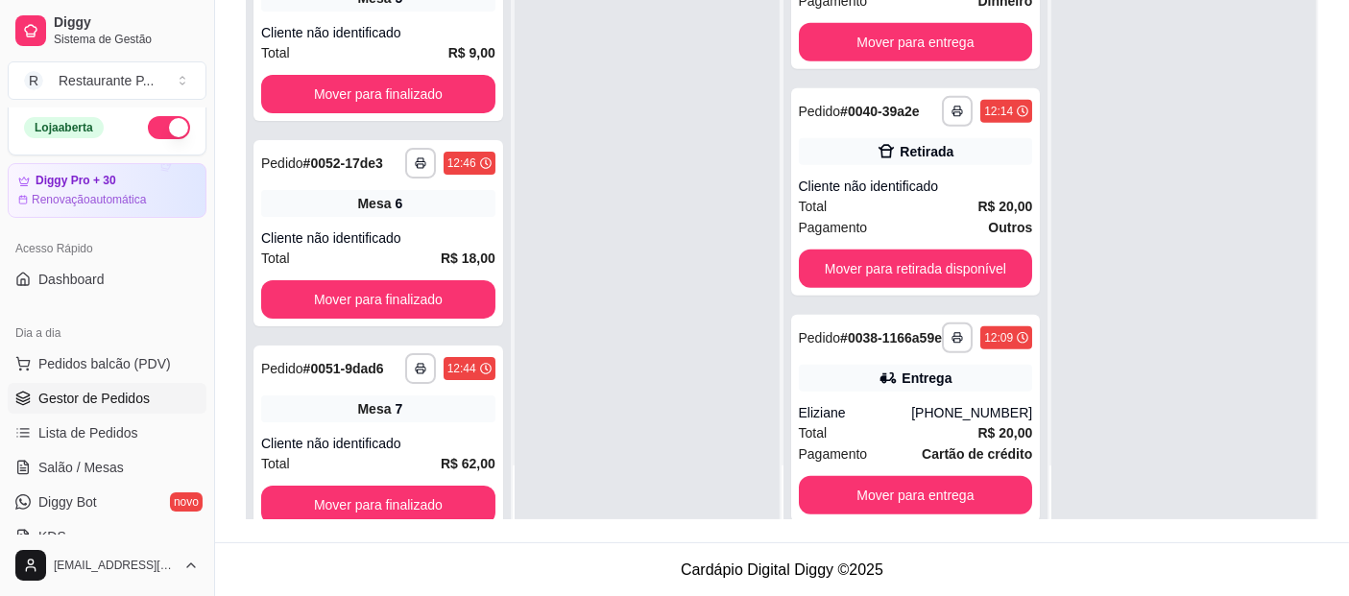
scroll to position [1218, 0]
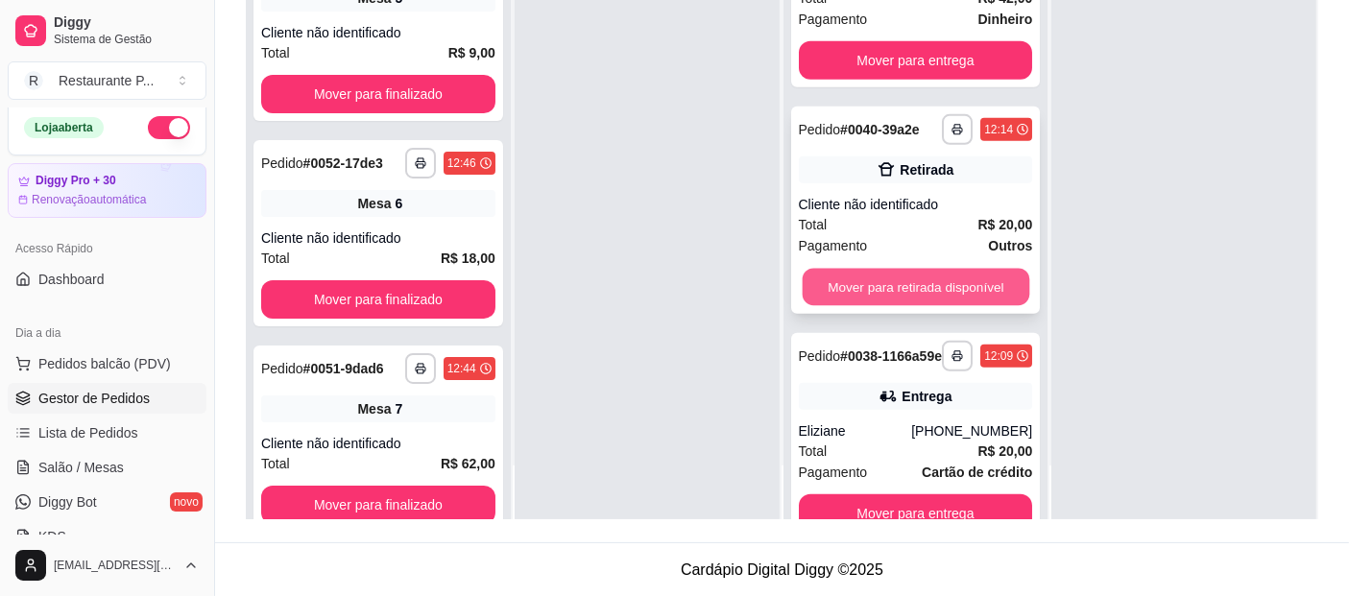
click at [987, 306] on button "Mover para retirada disponível" at bounding box center [915, 287] width 227 height 37
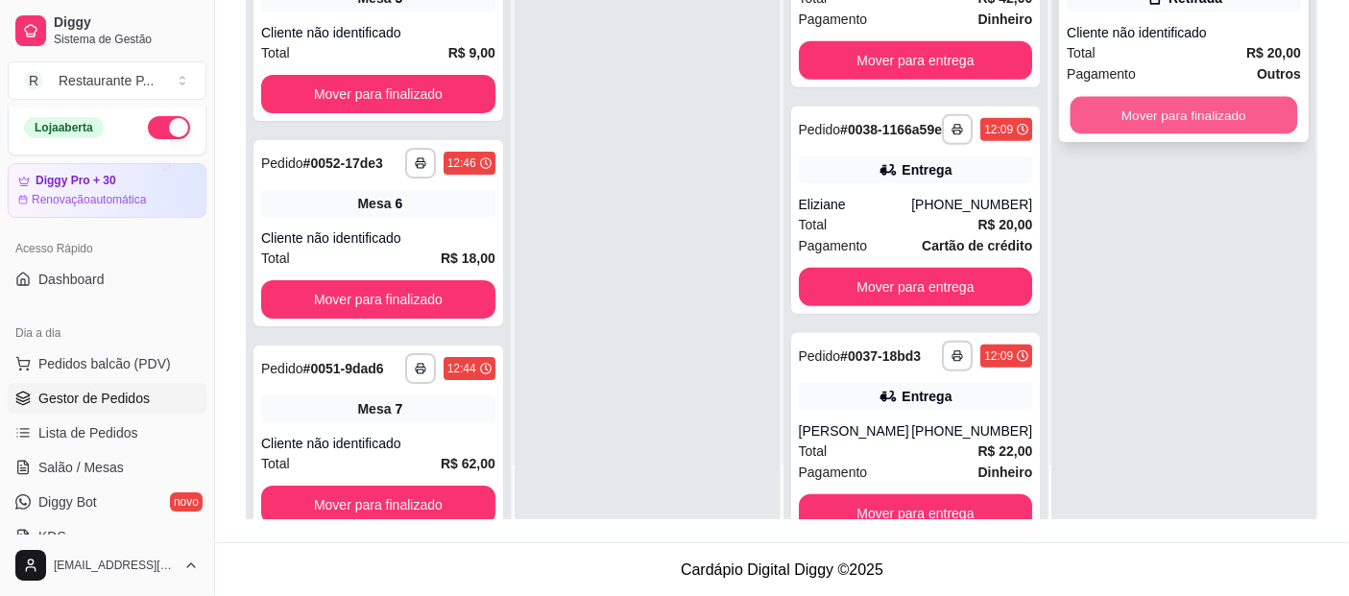
click at [1100, 108] on button "Mover para finalizado" at bounding box center [1184, 115] width 227 height 37
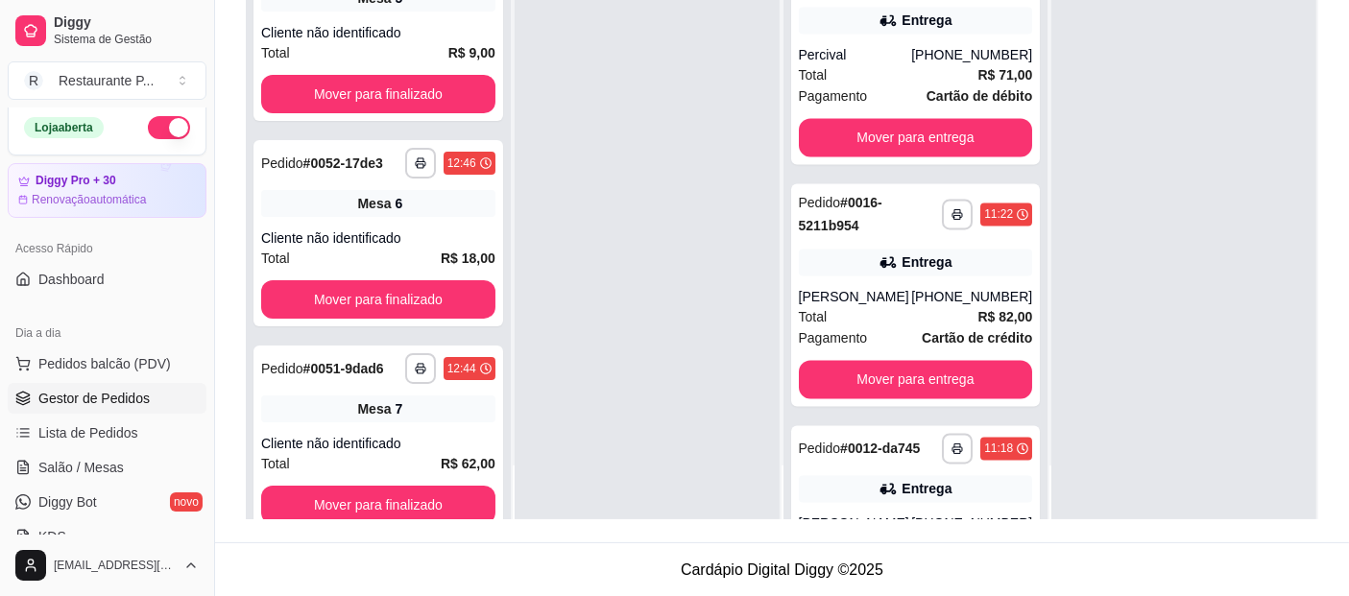
scroll to position [3701, 0]
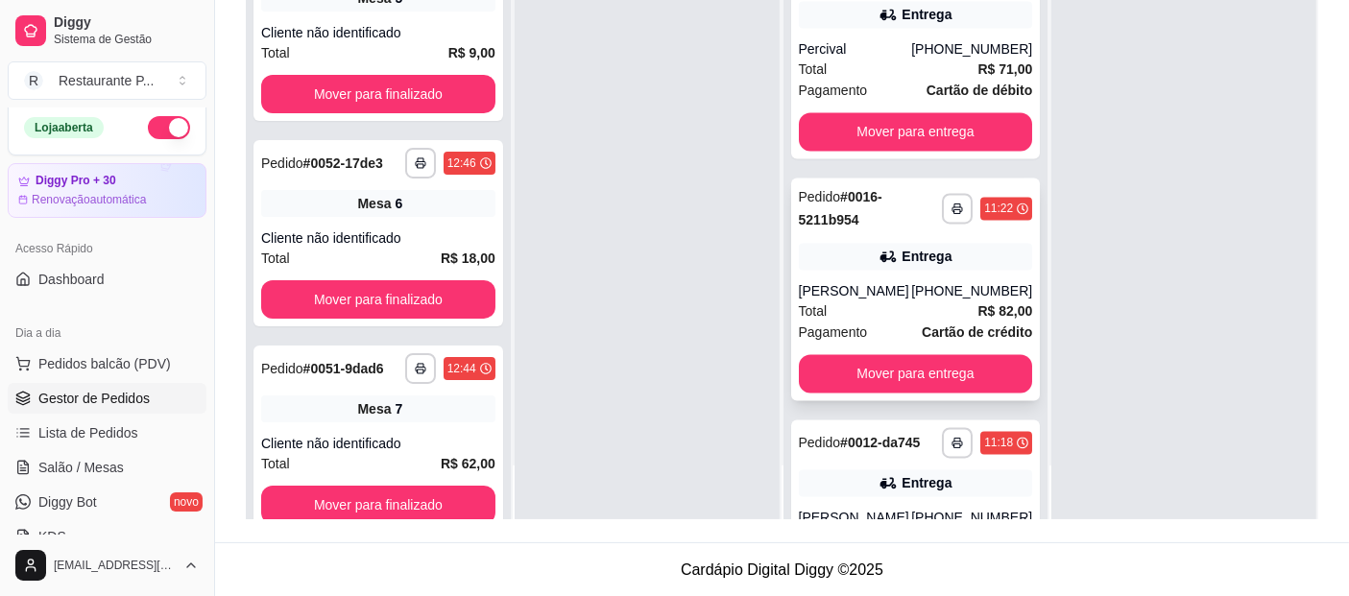
click at [919, 301] on div "[PHONE_NUMBER]" at bounding box center [971, 290] width 121 height 19
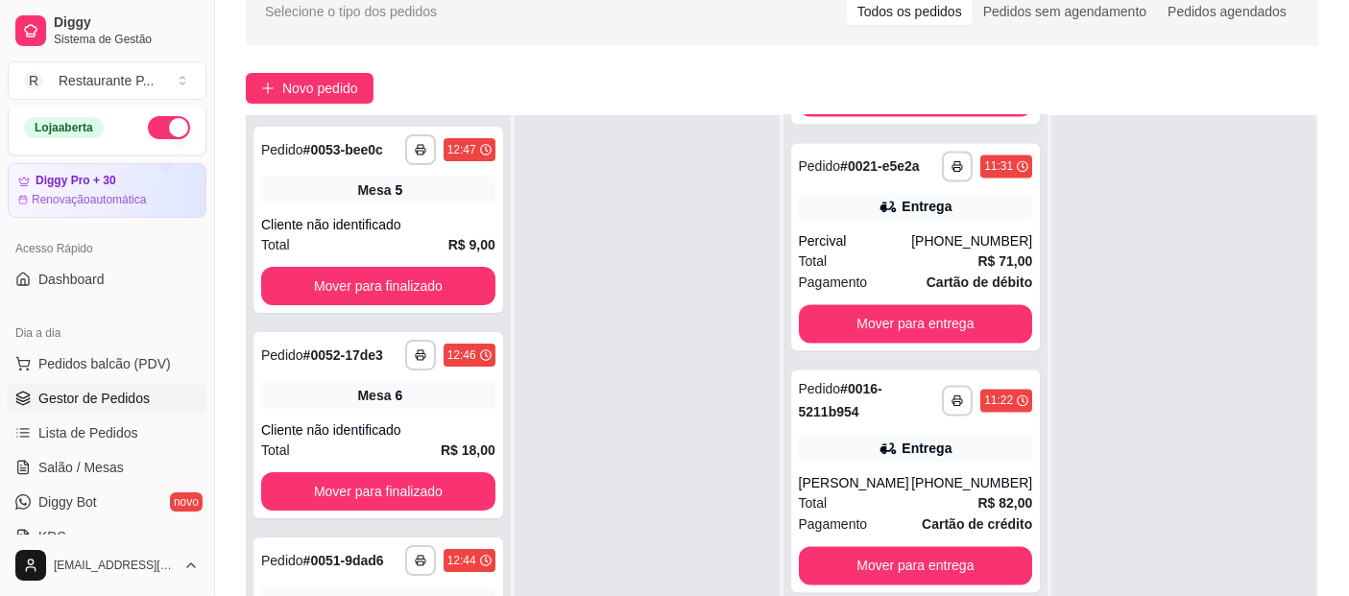
scroll to position [0, 0]
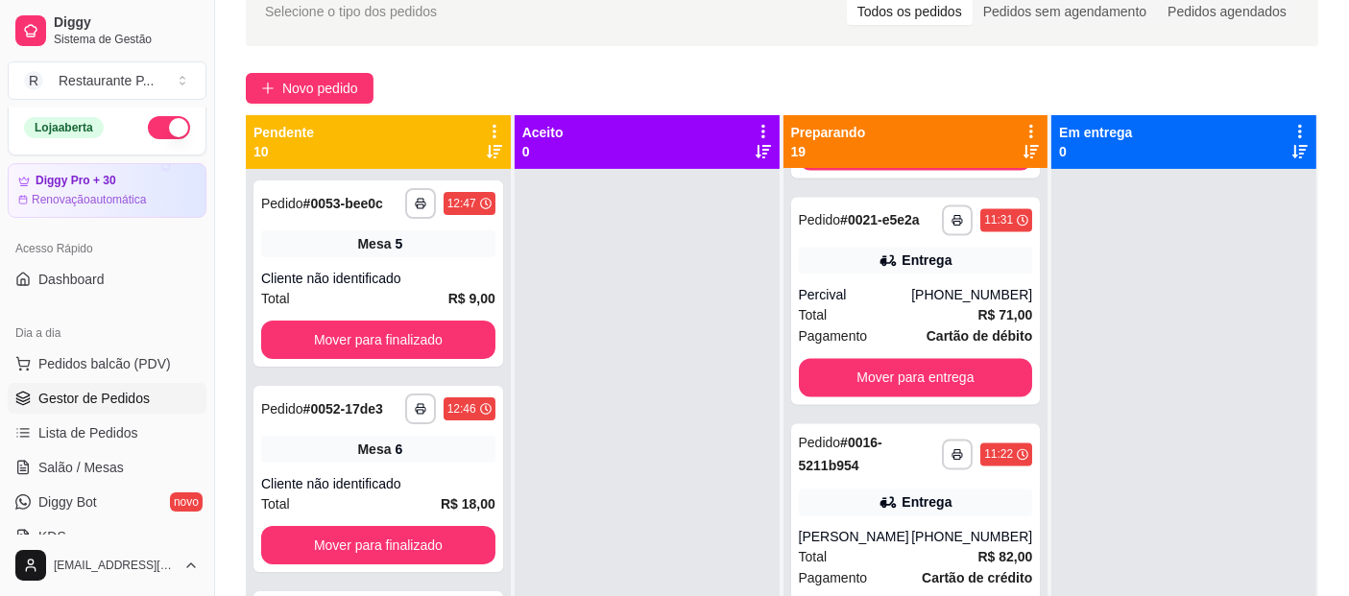
click at [1051, 313] on div at bounding box center [1183, 467] width 265 height 596
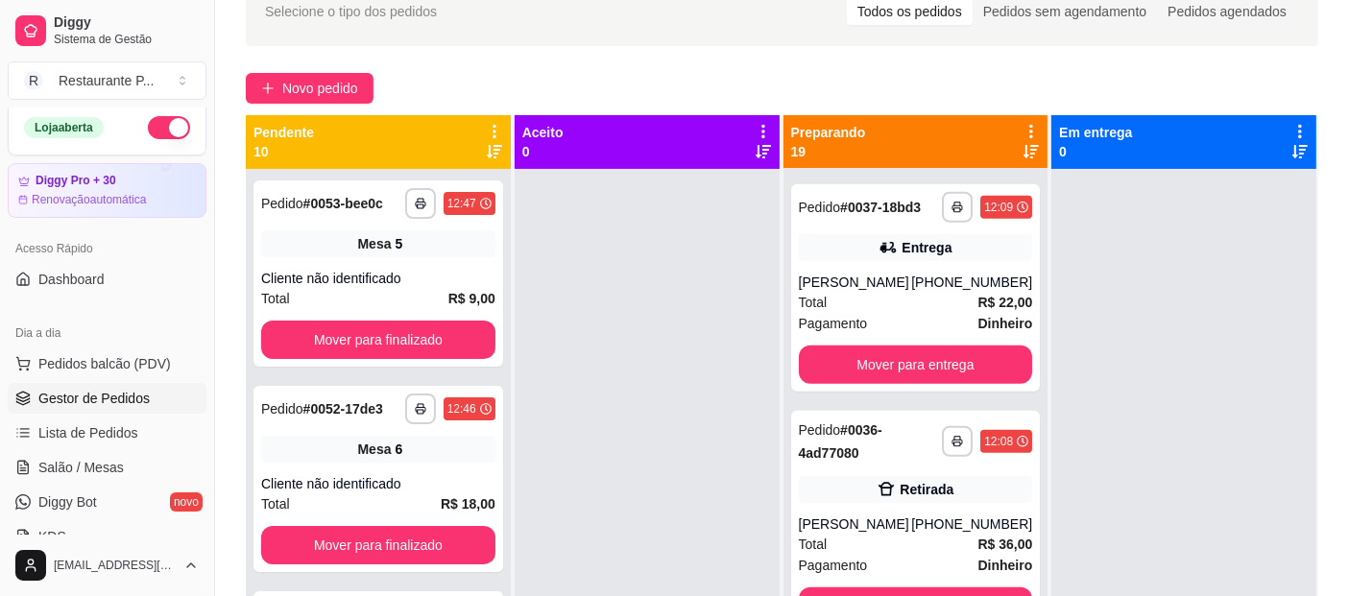
scroll to position [1092, 0]
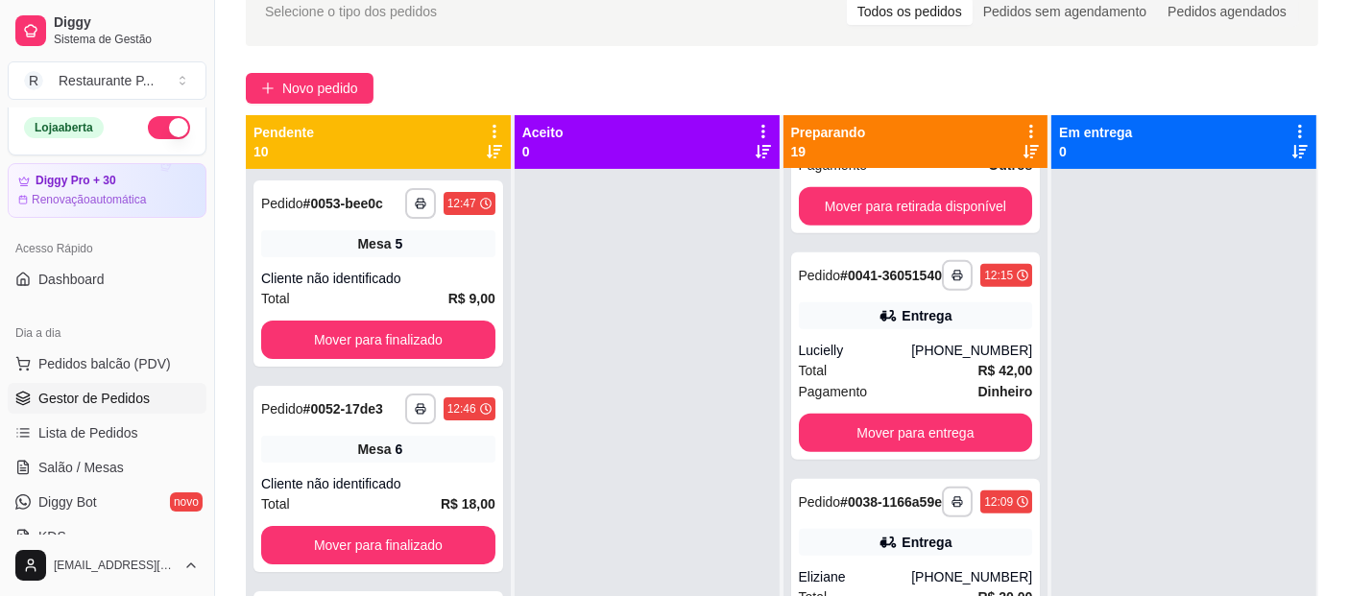
click at [1018, 285] on div "**********" at bounding box center [915, 467] width 265 height 596
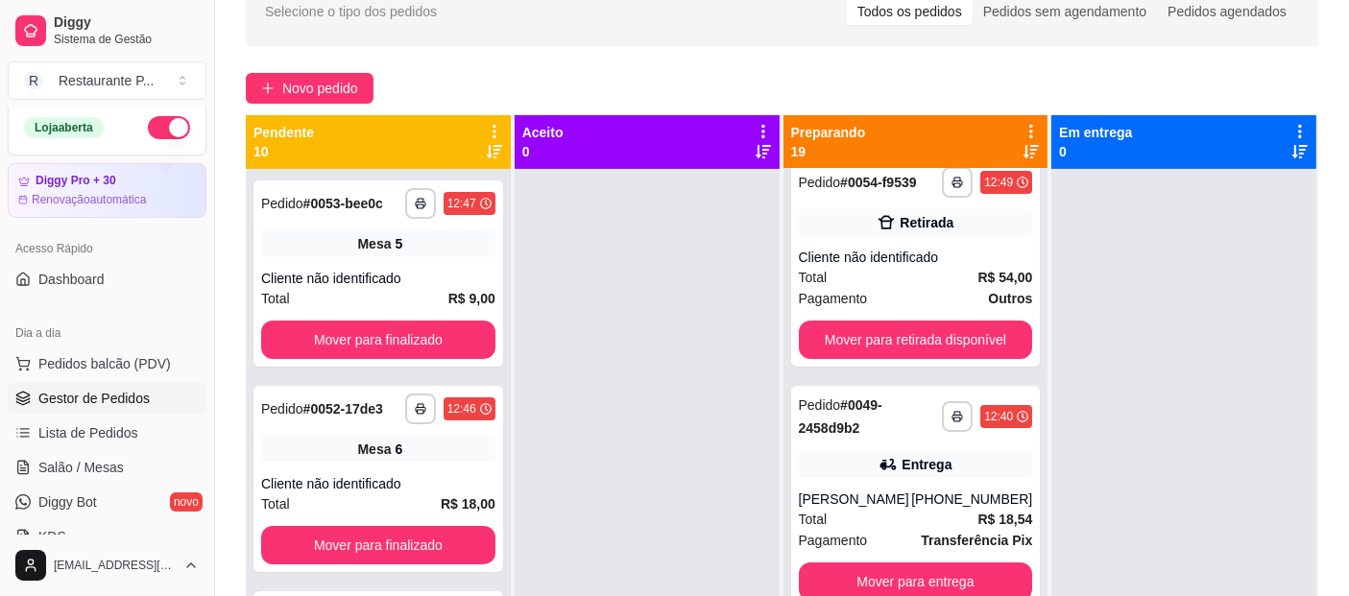
scroll to position [0, 0]
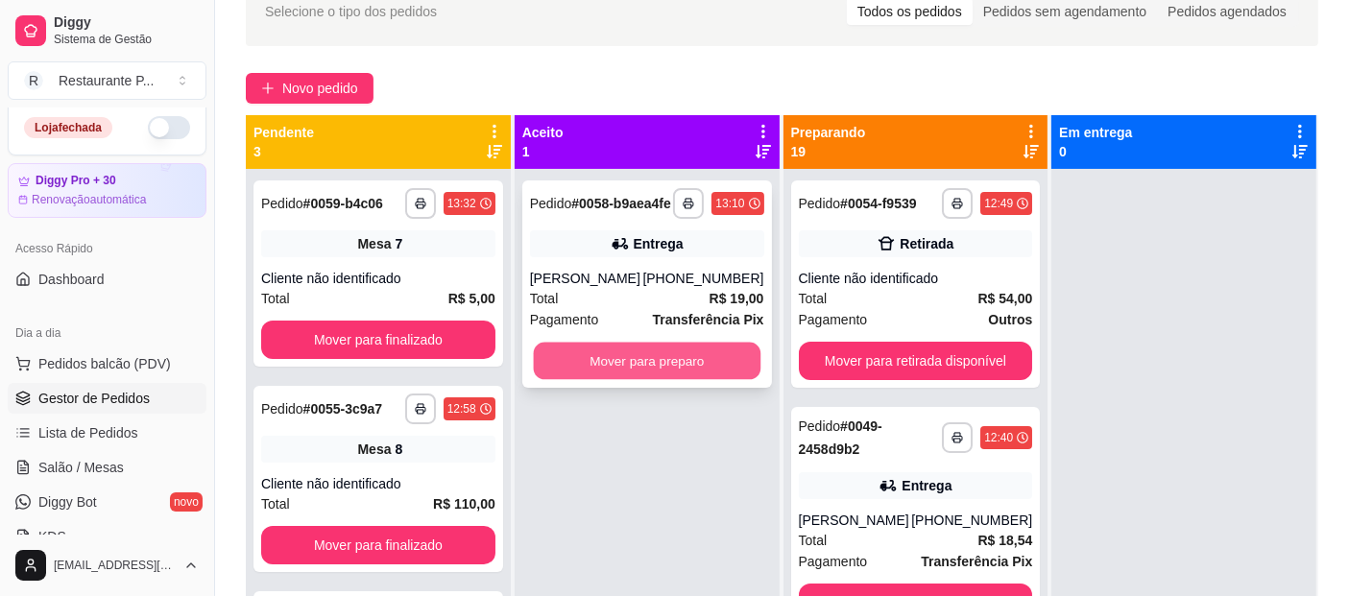
click at [698, 380] on button "Mover para preparo" at bounding box center [646, 361] width 227 height 37
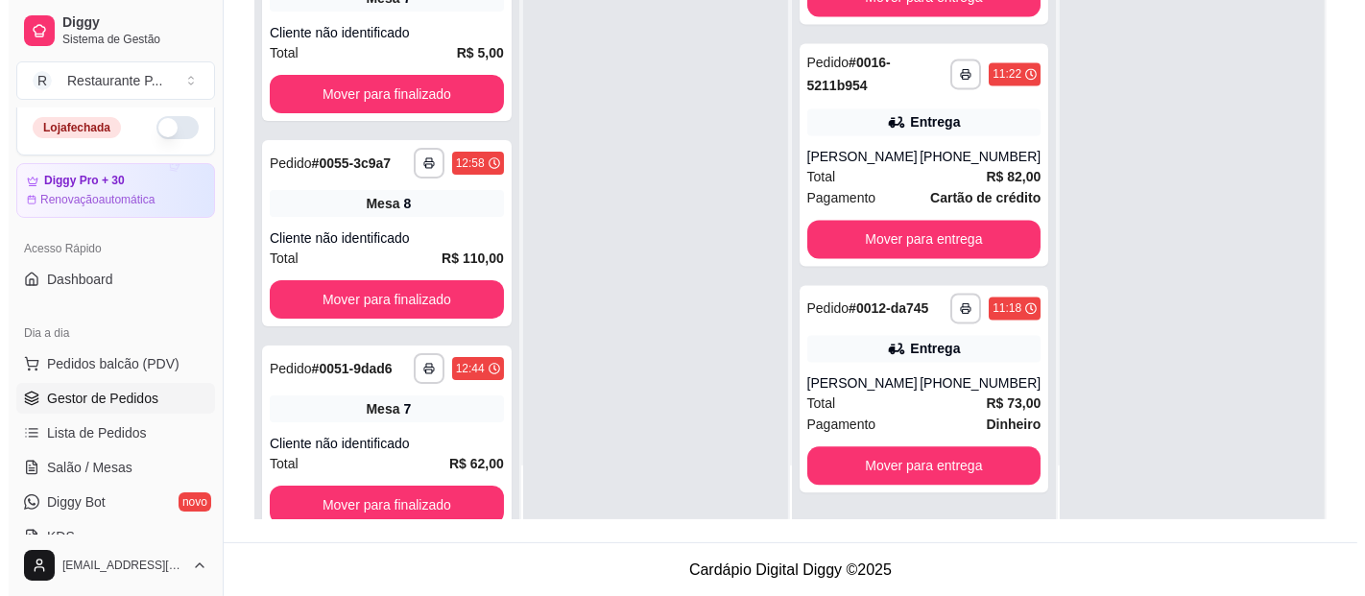
scroll to position [4193, 0]
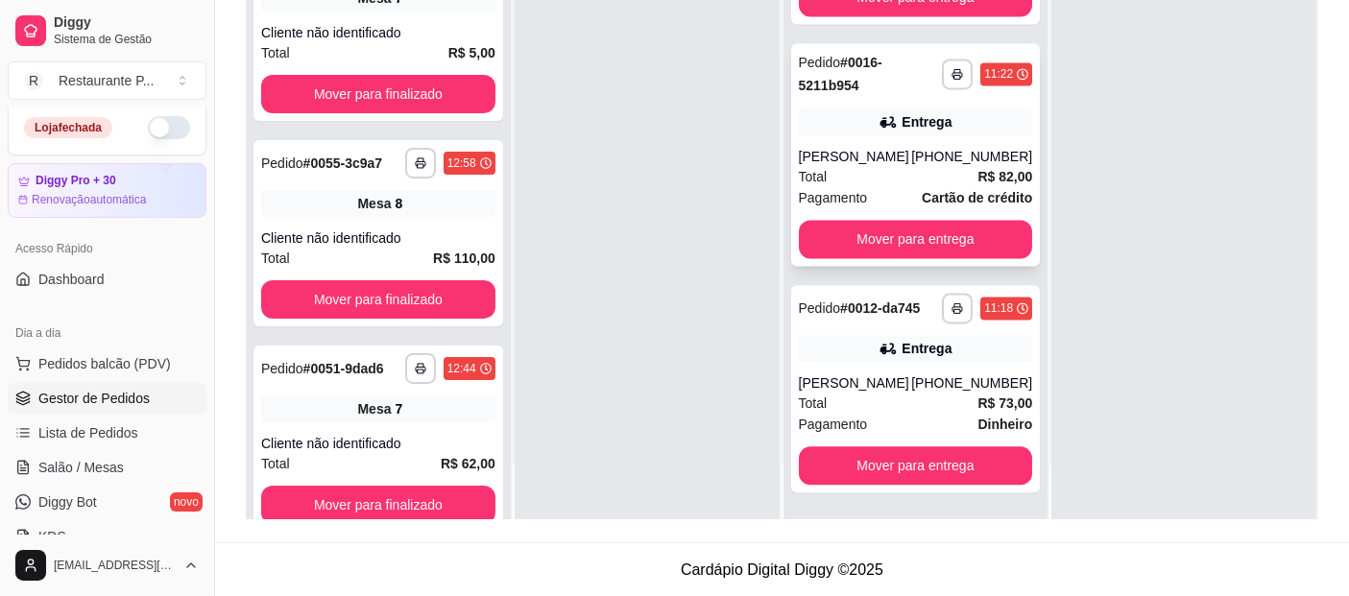
click at [864, 92] on div "Pedido # 0016-5211b954" at bounding box center [871, 74] width 144 height 46
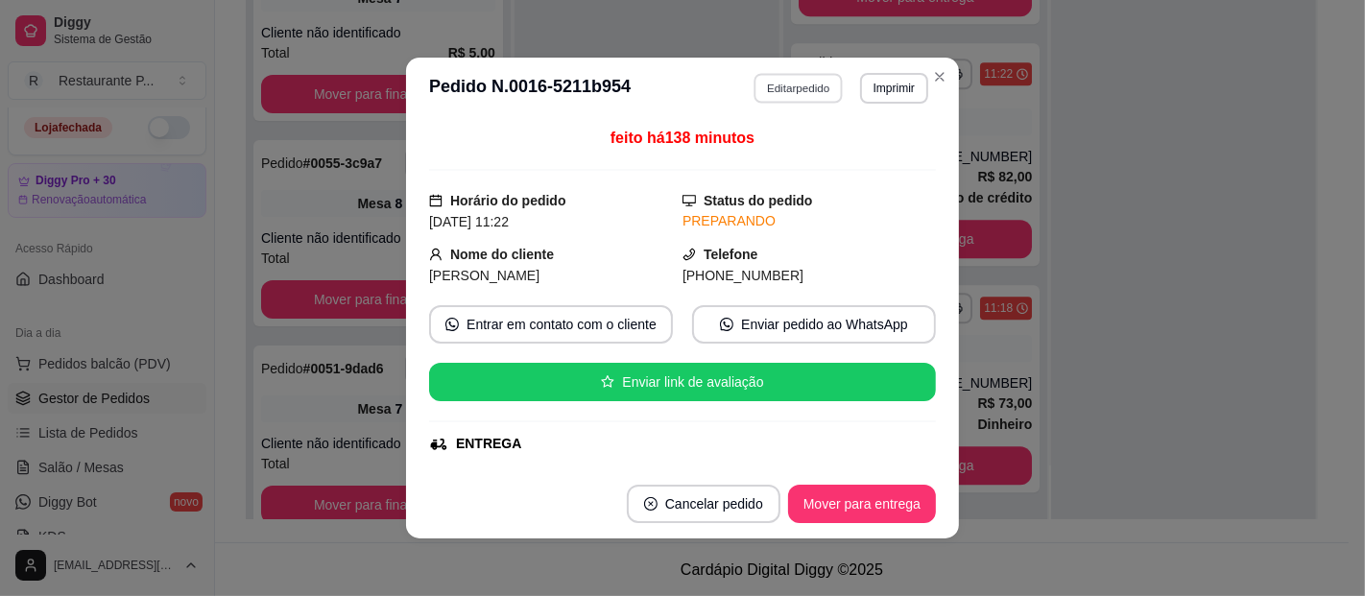
click at [762, 94] on button "Editar pedido" at bounding box center [799, 88] width 89 height 30
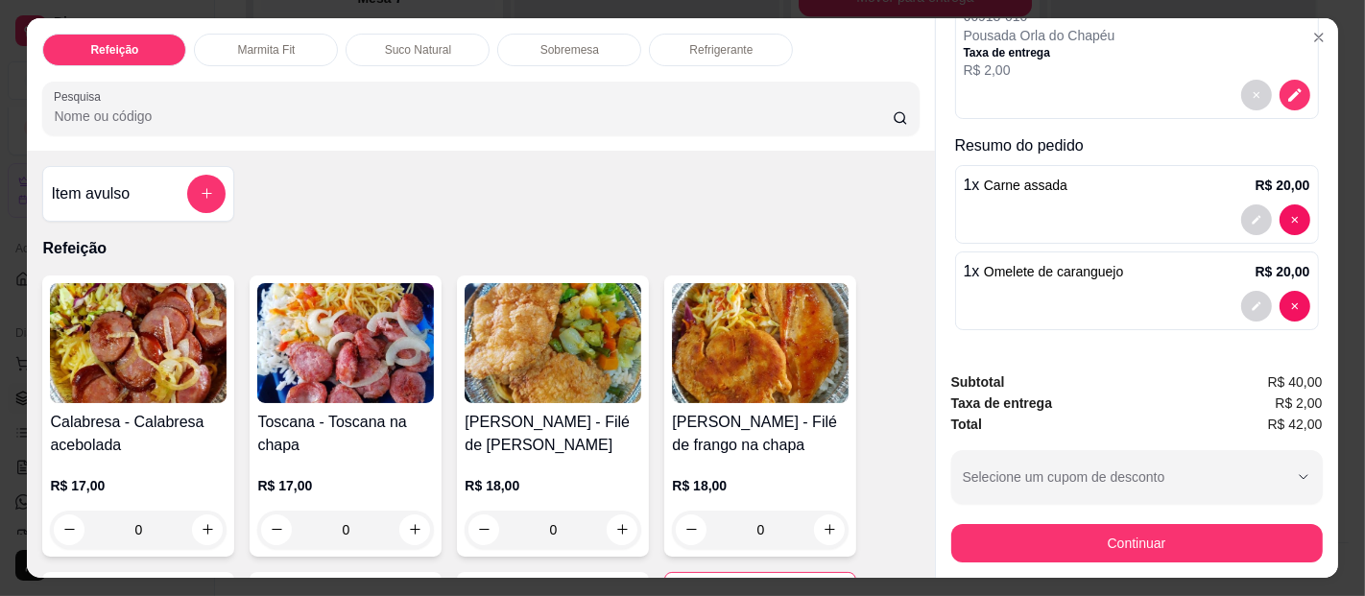
scroll to position [235, 0]
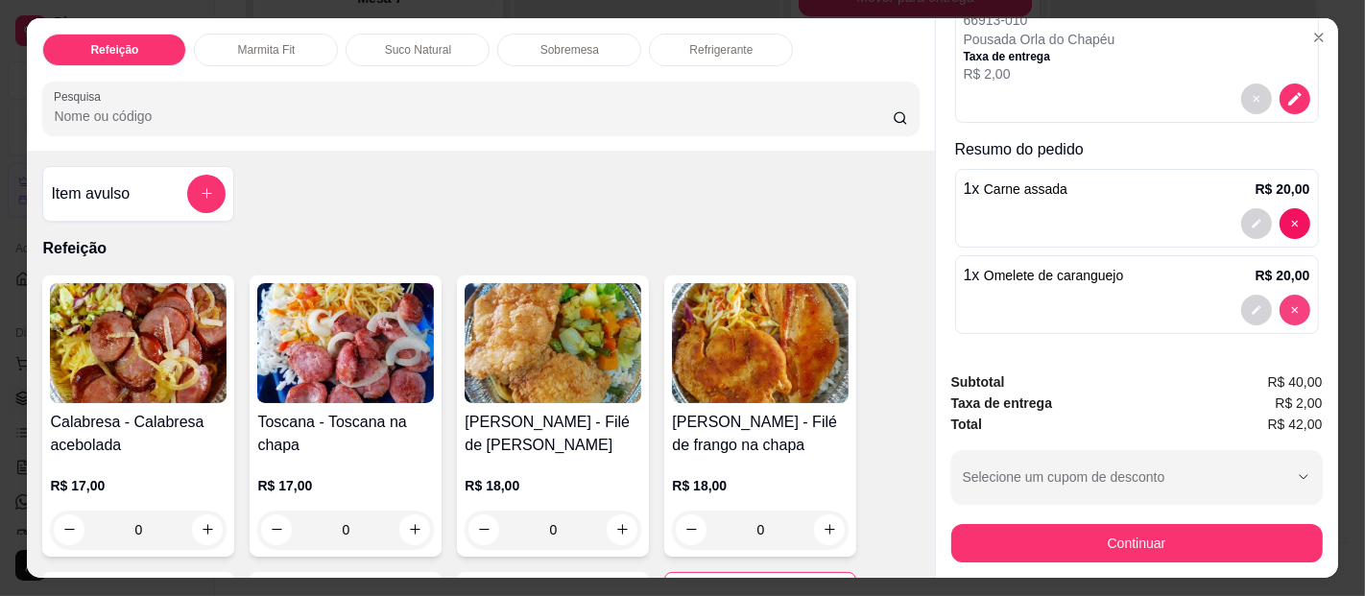
type input "0"
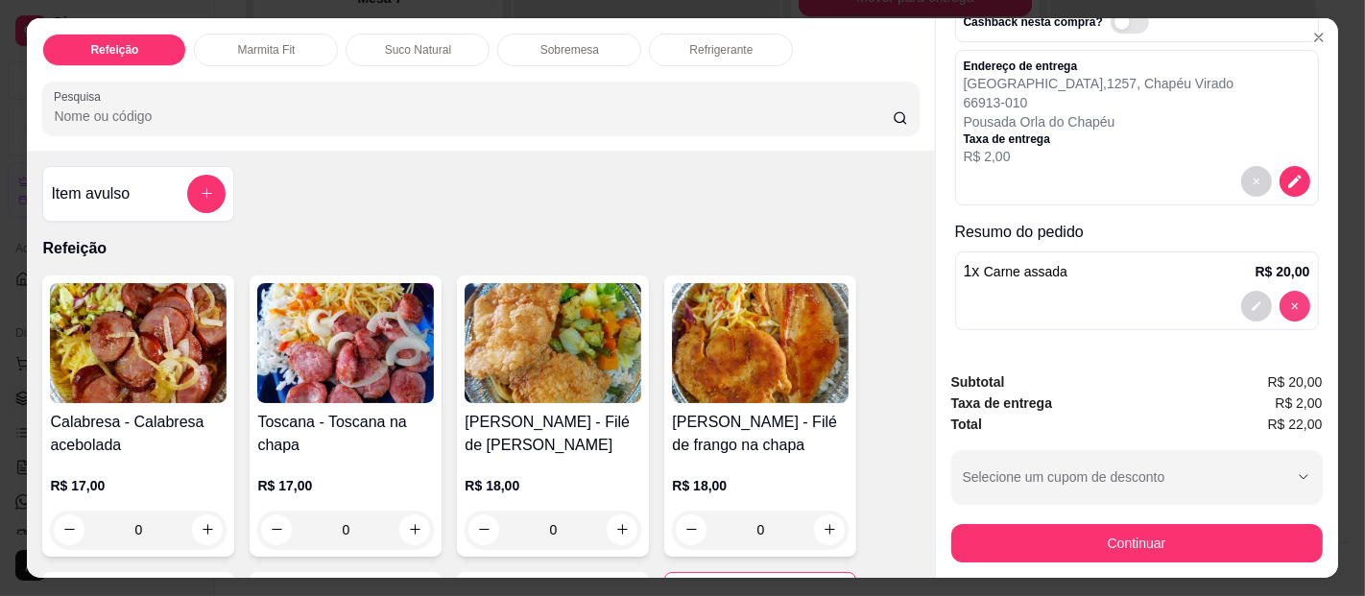
scroll to position [150, 0]
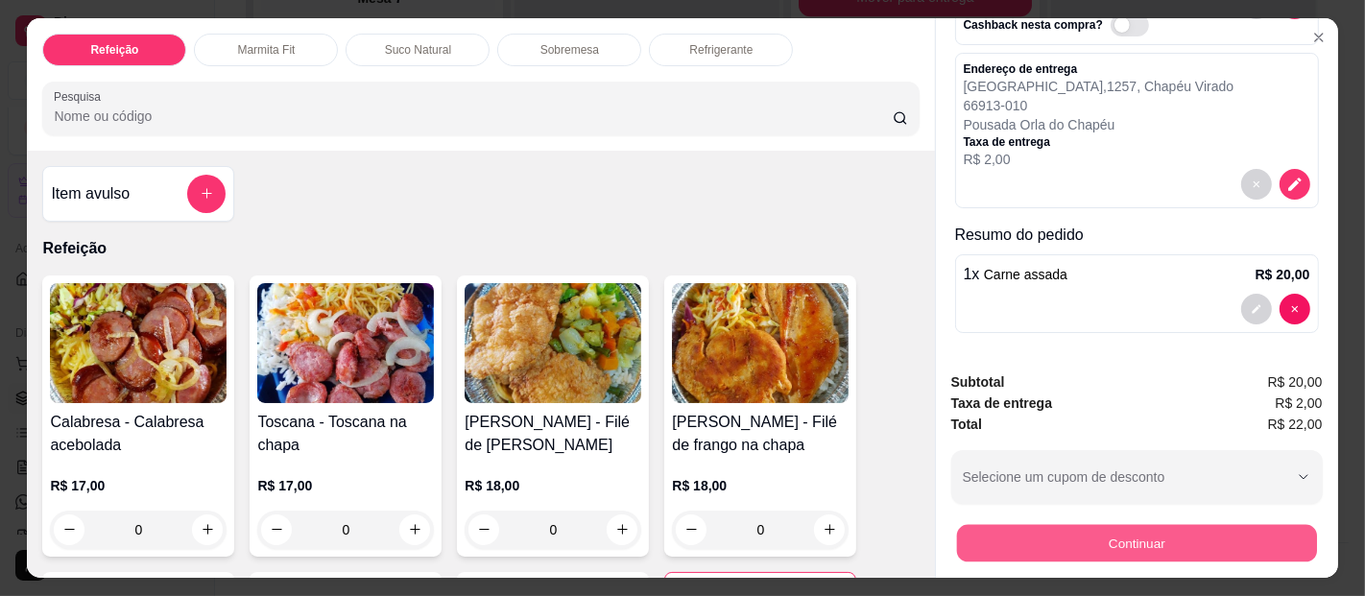
click at [1198, 552] on button "Continuar" at bounding box center [1136, 543] width 360 height 37
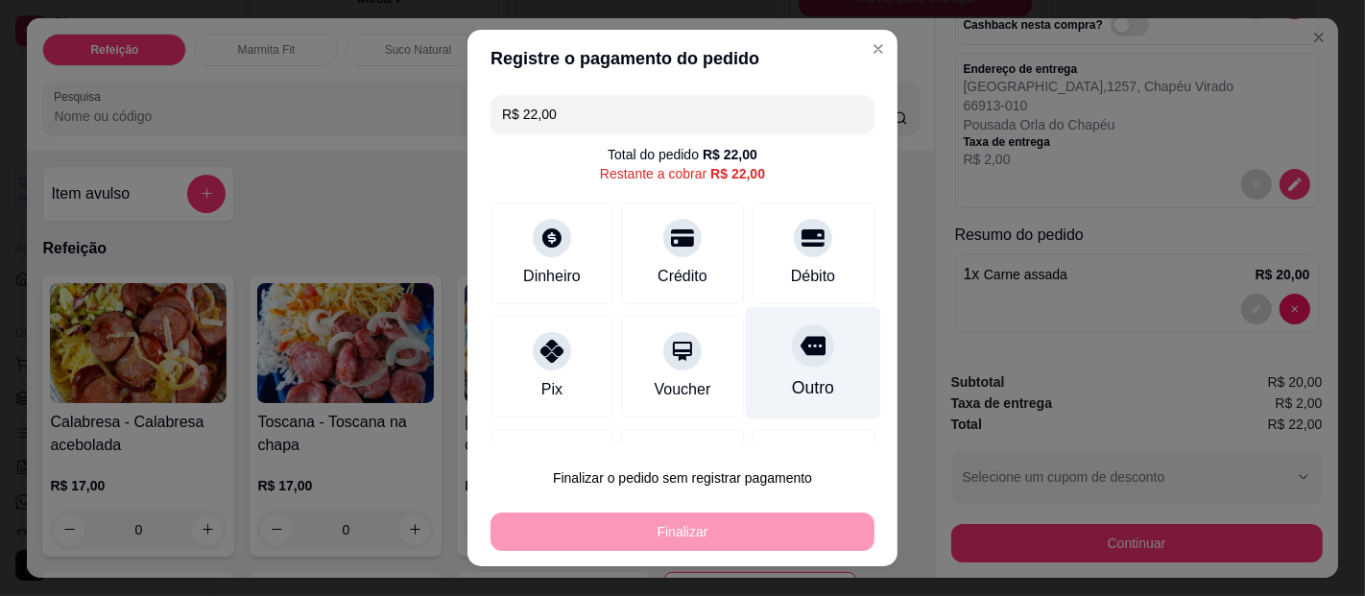
click at [792, 349] on div at bounding box center [813, 346] width 42 height 42
type input "R$ 0,00"
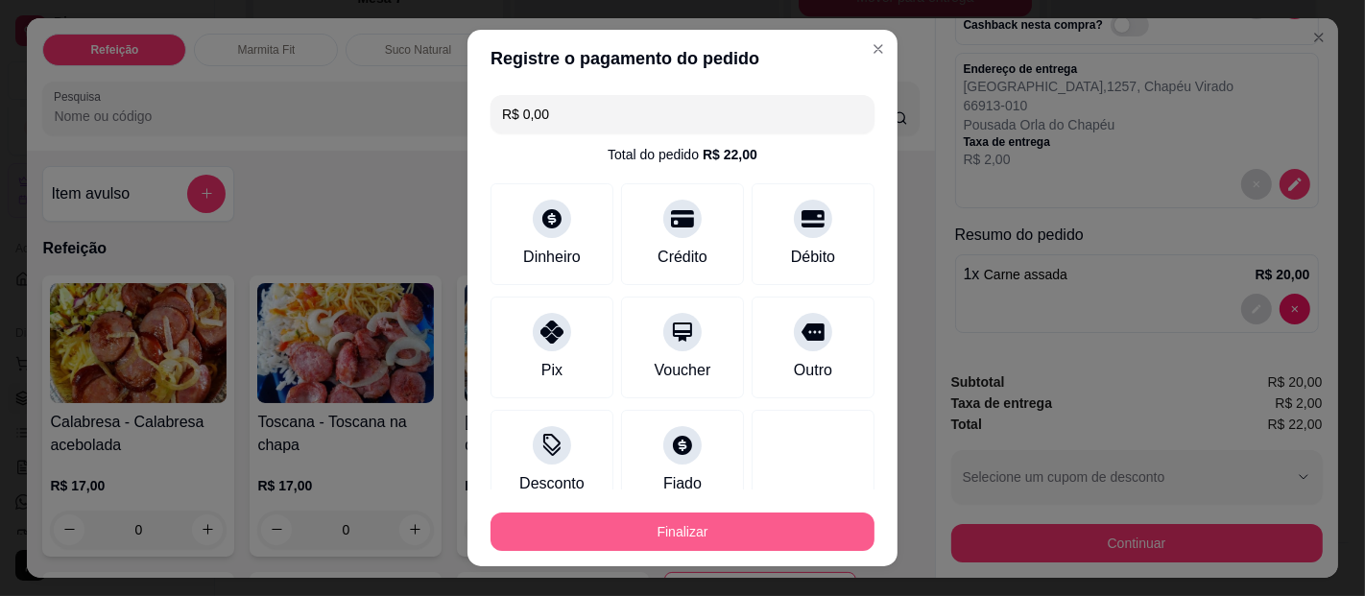
click at [755, 517] on button "Finalizar" at bounding box center [683, 532] width 384 height 38
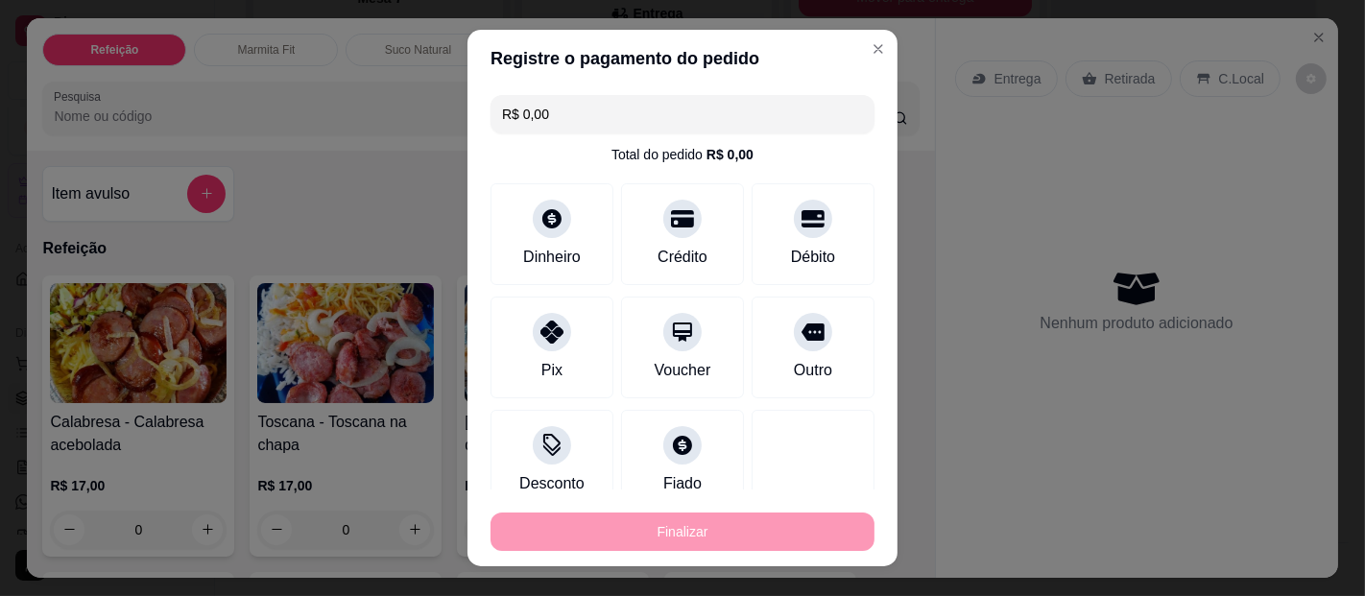
type input "0"
type input "-R$ 22,00"
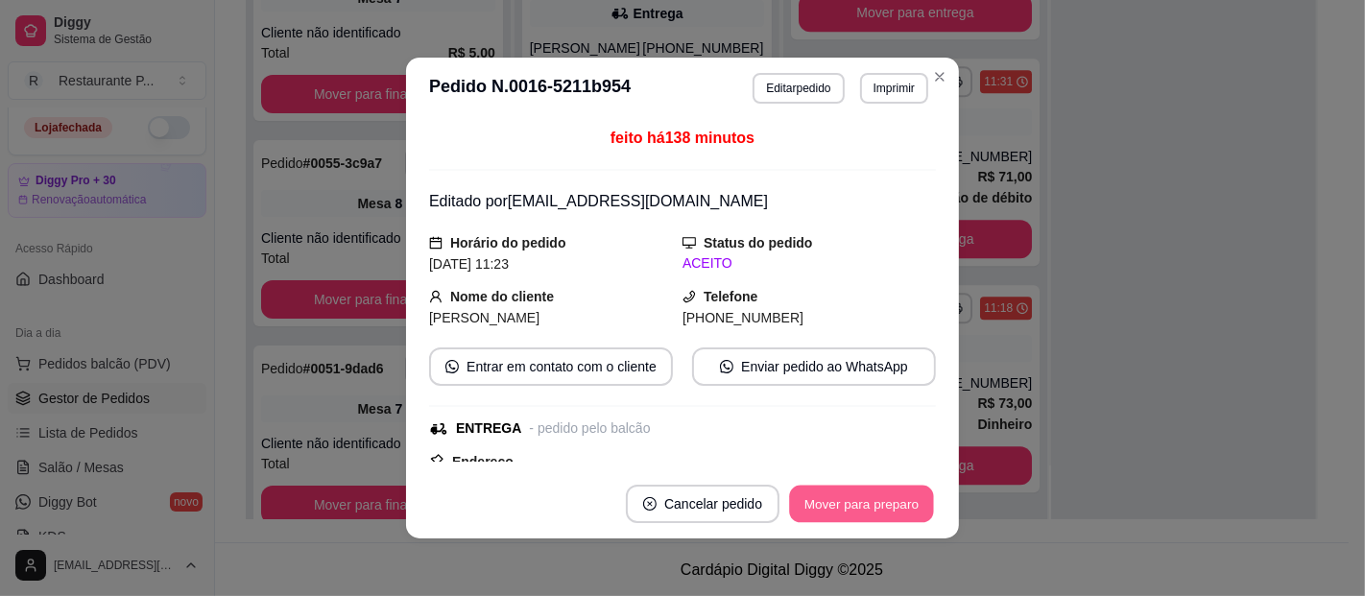
click at [910, 504] on button "Mover para preparo" at bounding box center [861, 504] width 144 height 37
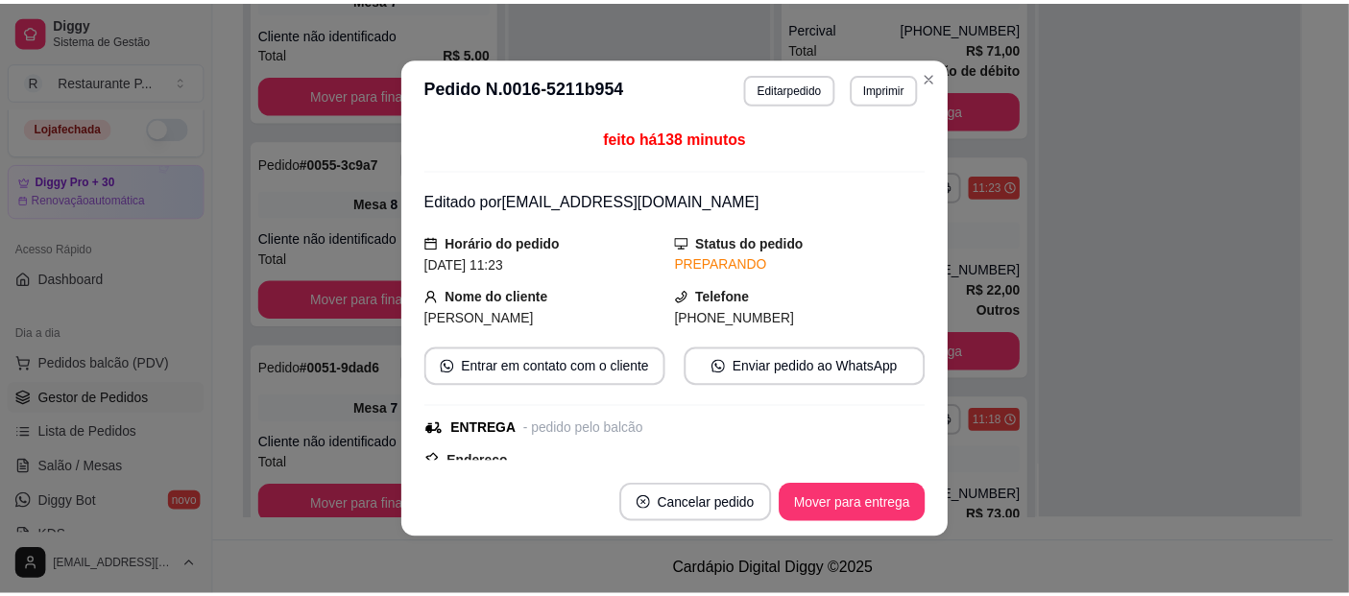
scroll to position [4193, 0]
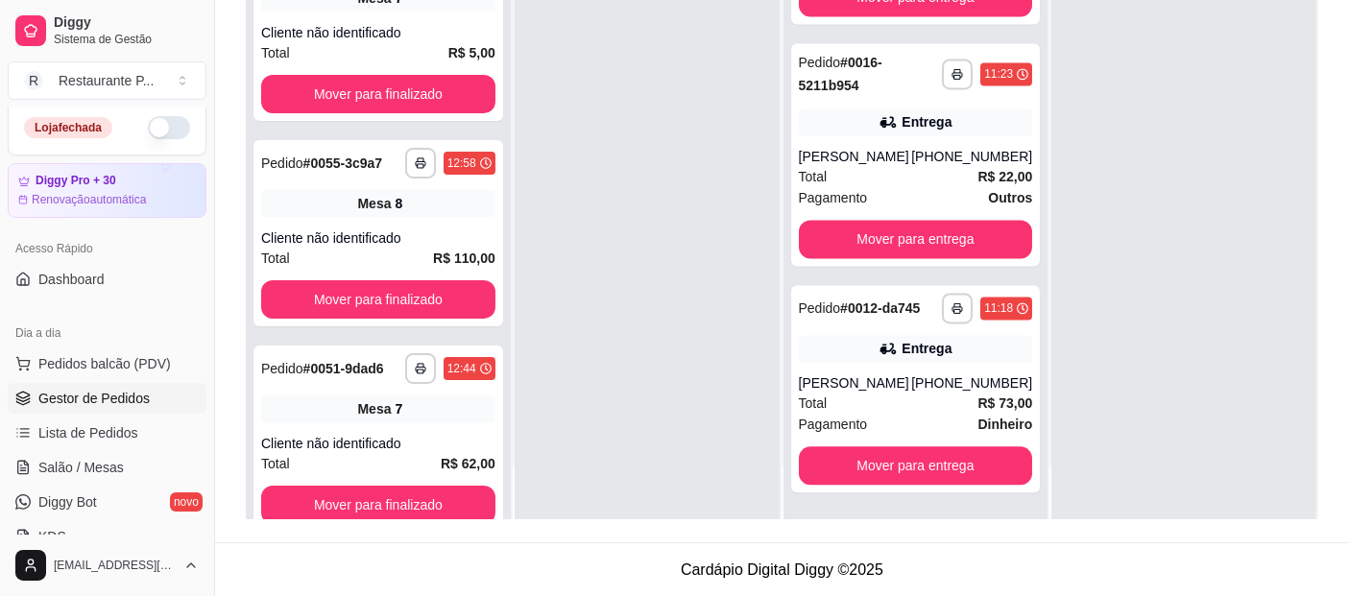
click at [1348, 270] on html "**********" at bounding box center [674, 6] width 1349 height 596
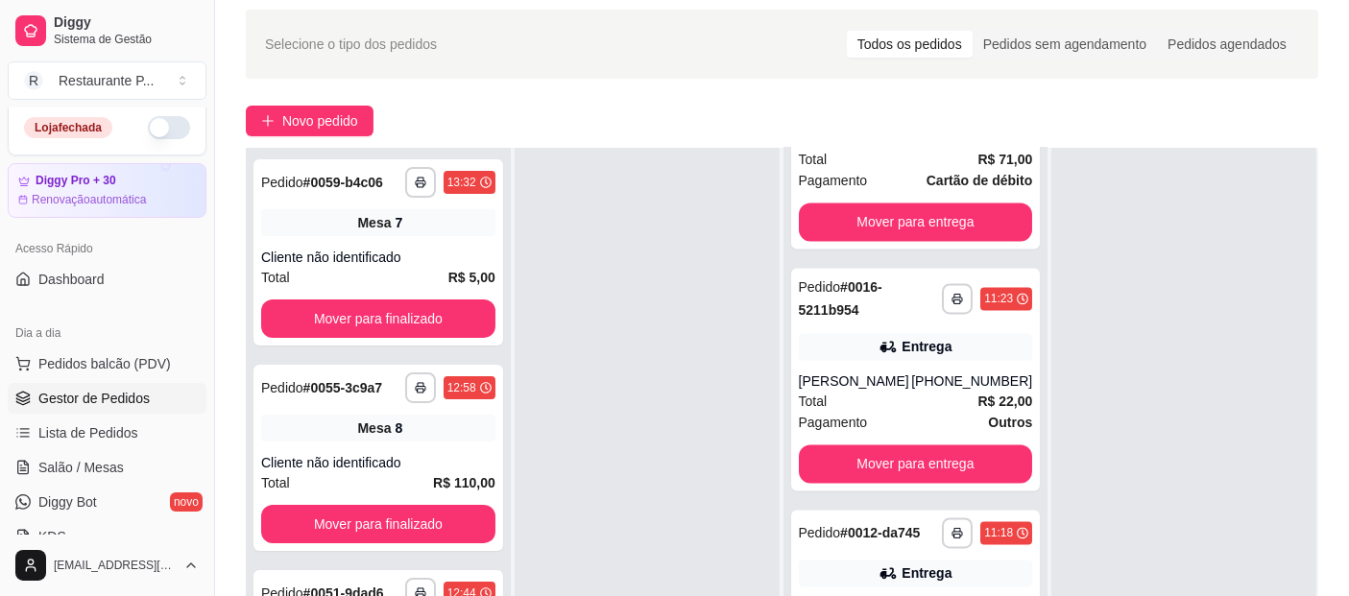
scroll to position [0, 0]
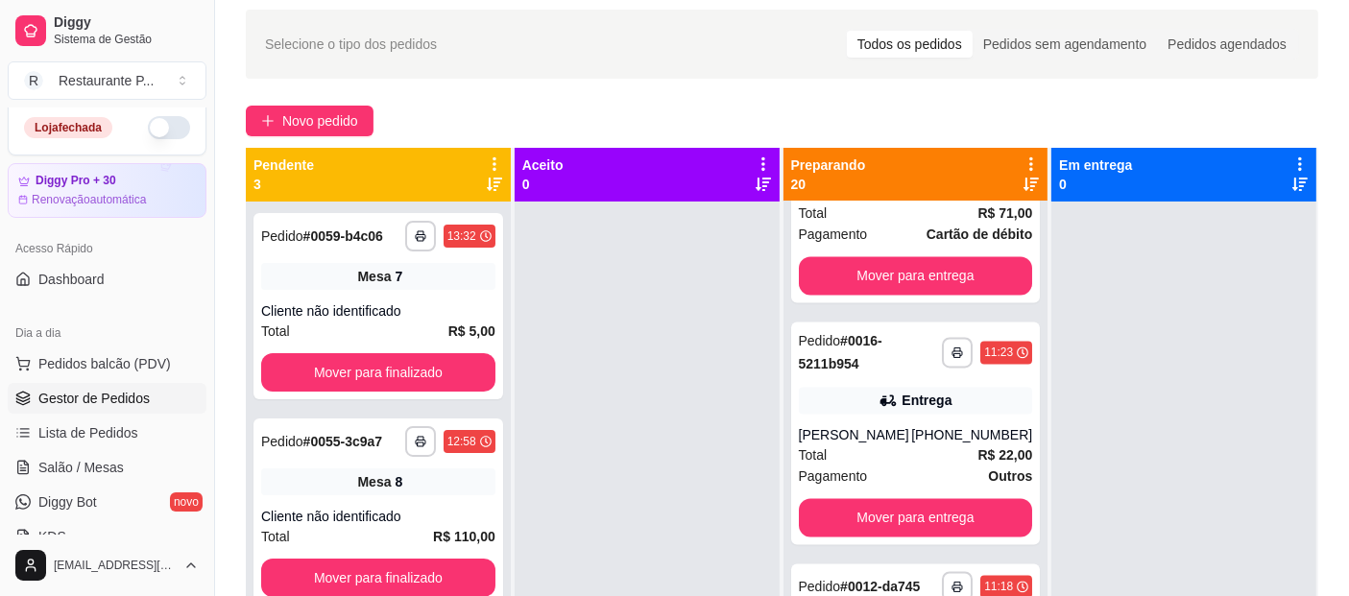
drag, startPoint x: 1198, startPoint y: 327, endPoint x: 1210, endPoint y: 245, distance: 83.4
click at [1210, 248] on div at bounding box center [1183, 500] width 265 height 596
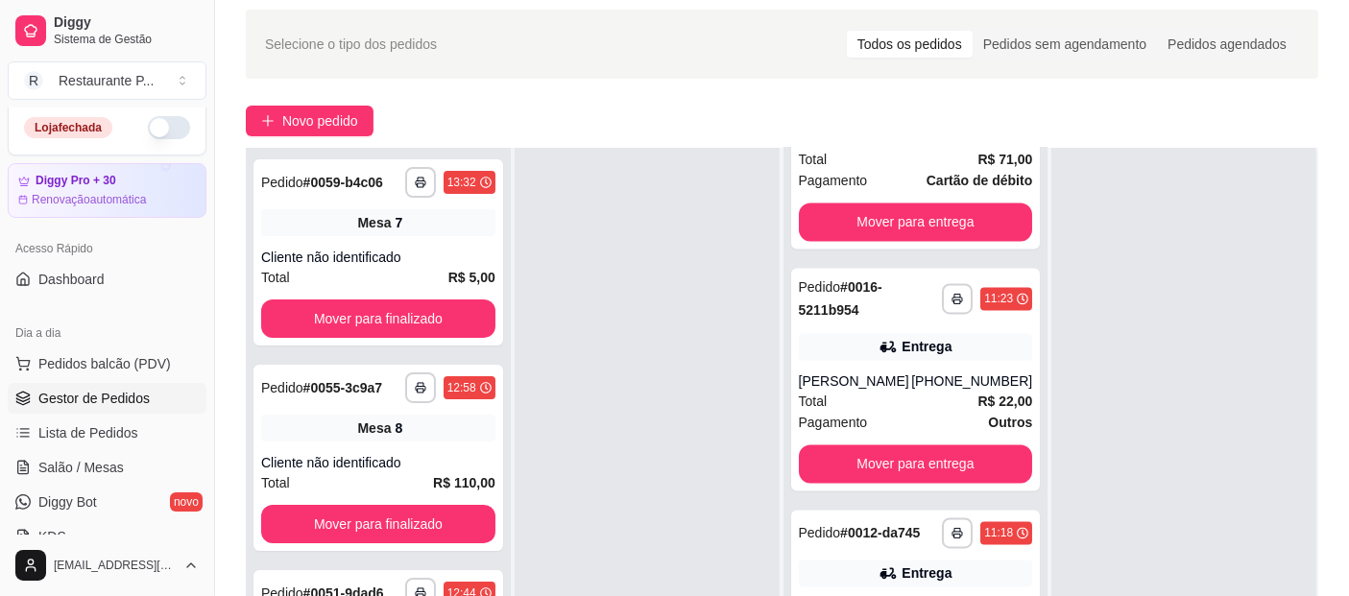
scroll to position [292, 0]
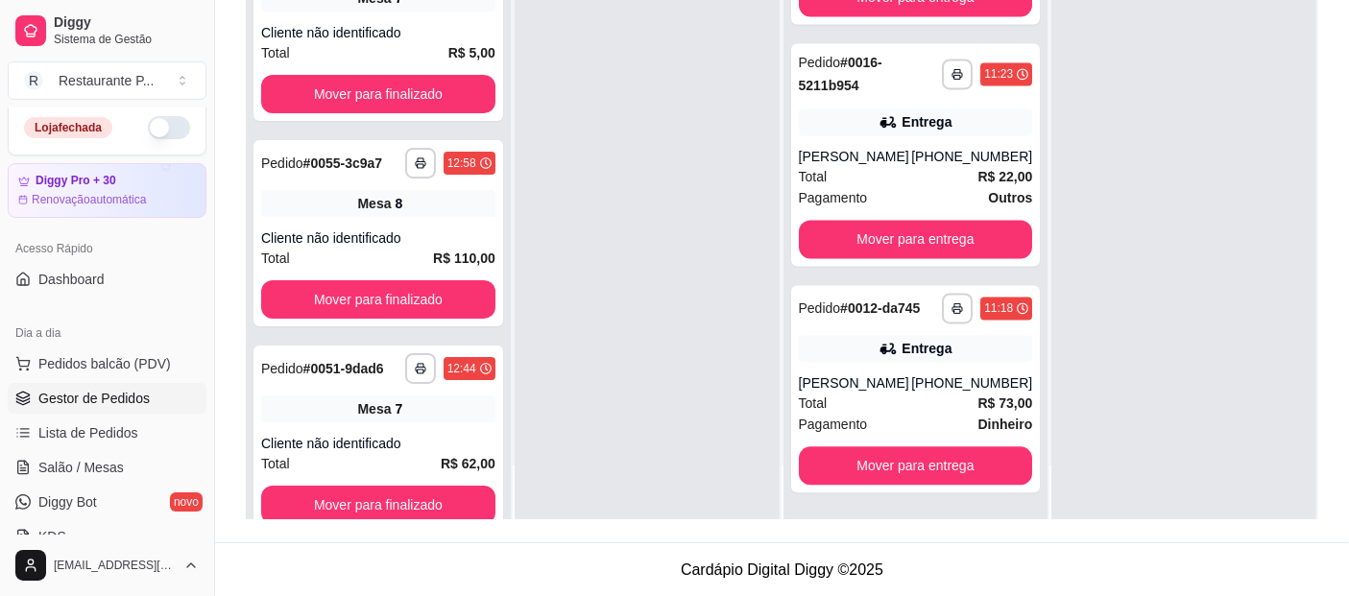
drag, startPoint x: 1037, startPoint y: 436, endPoint x: 1046, endPoint y: 458, distance: 23.7
click at [1046, 458] on div "**********" at bounding box center [782, 221] width 1072 height 596
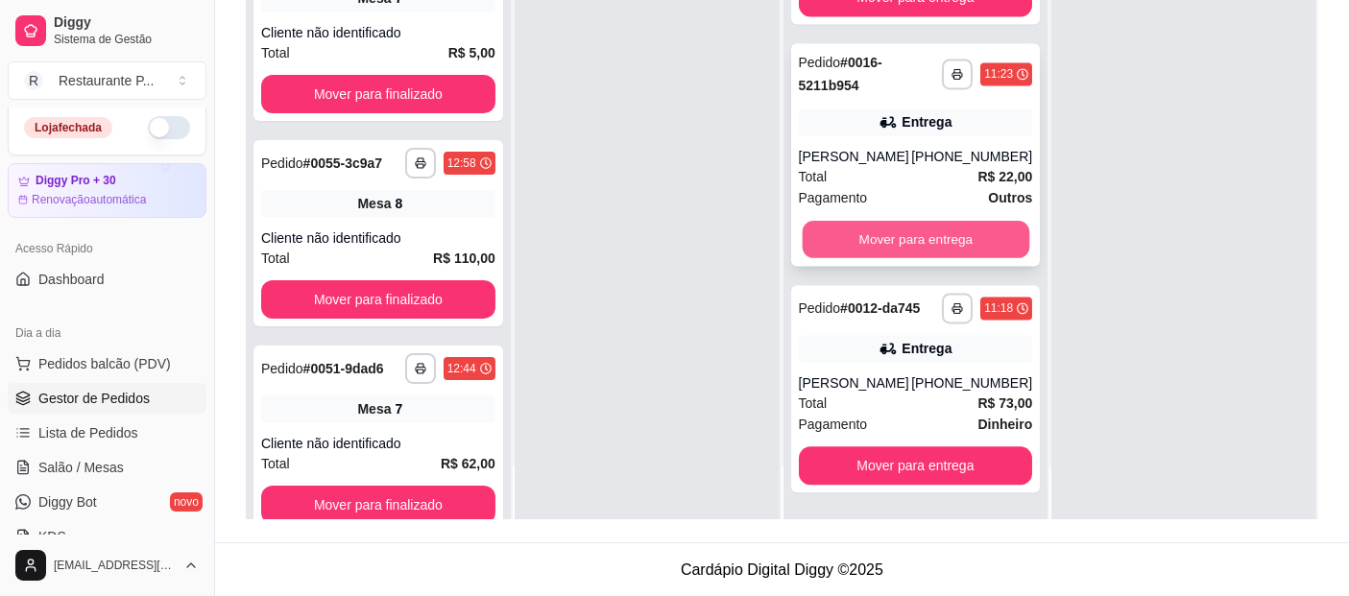
click at [960, 252] on button "Mover para entrega" at bounding box center [915, 239] width 227 height 37
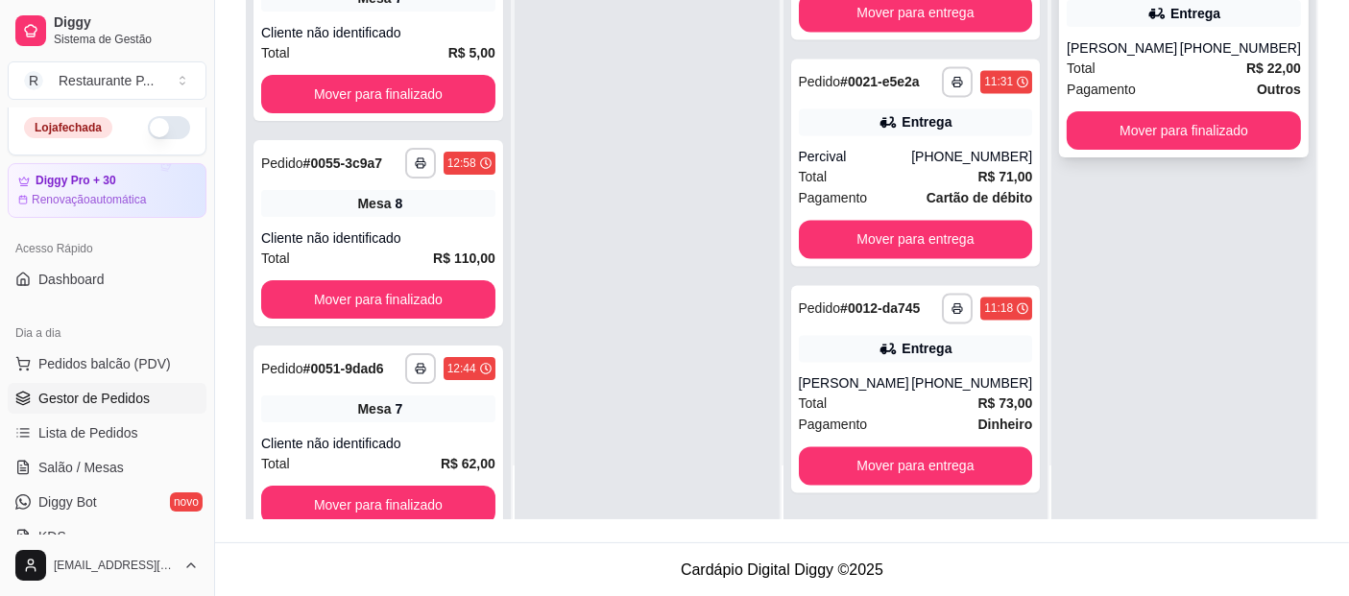
scroll to position [3950, 0]
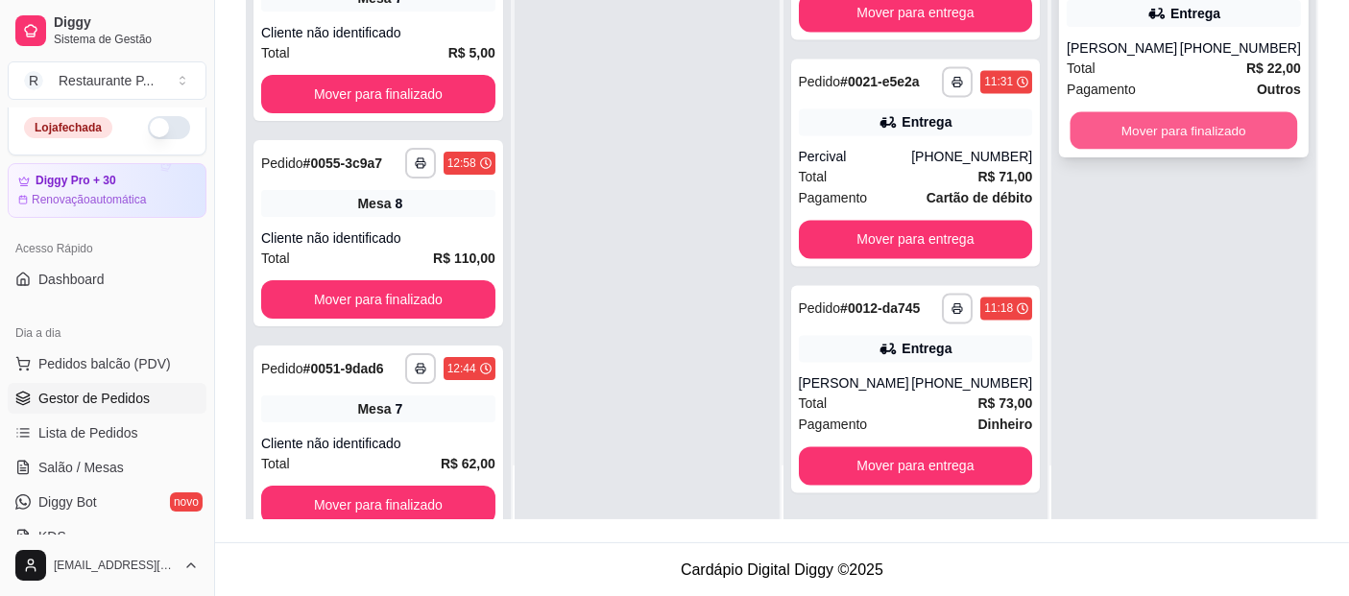
click at [1269, 128] on button "Mover para finalizado" at bounding box center [1184, 130] width 227 height 37
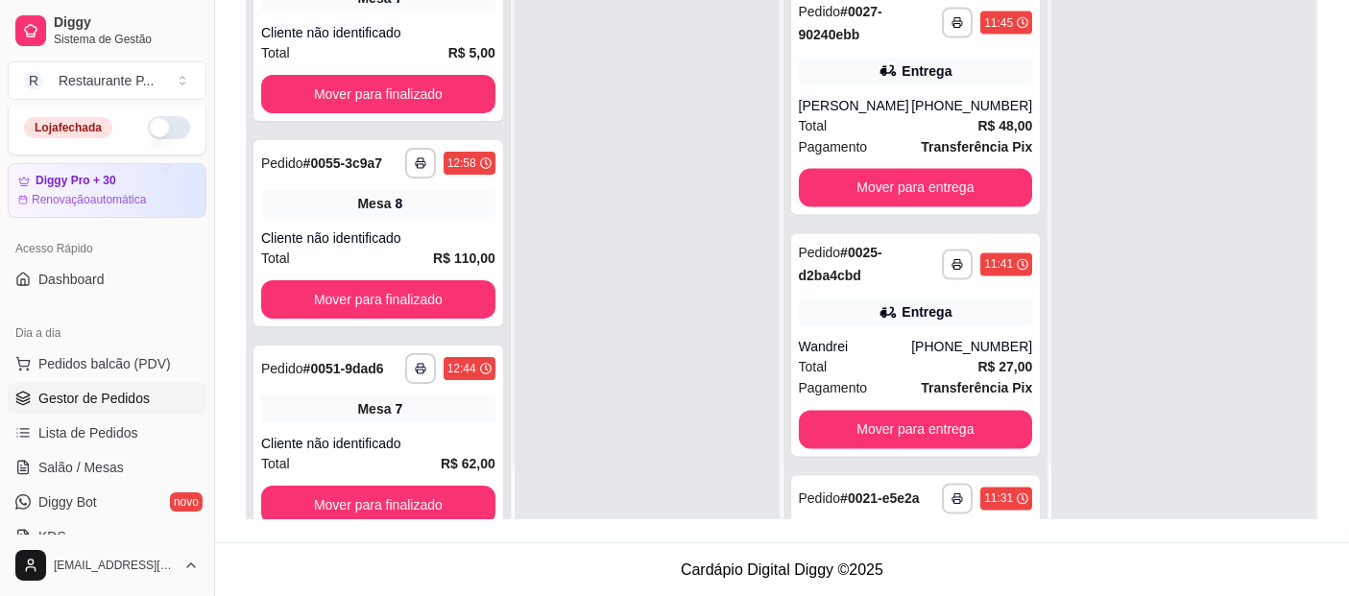
scroll to position [3374, 0]
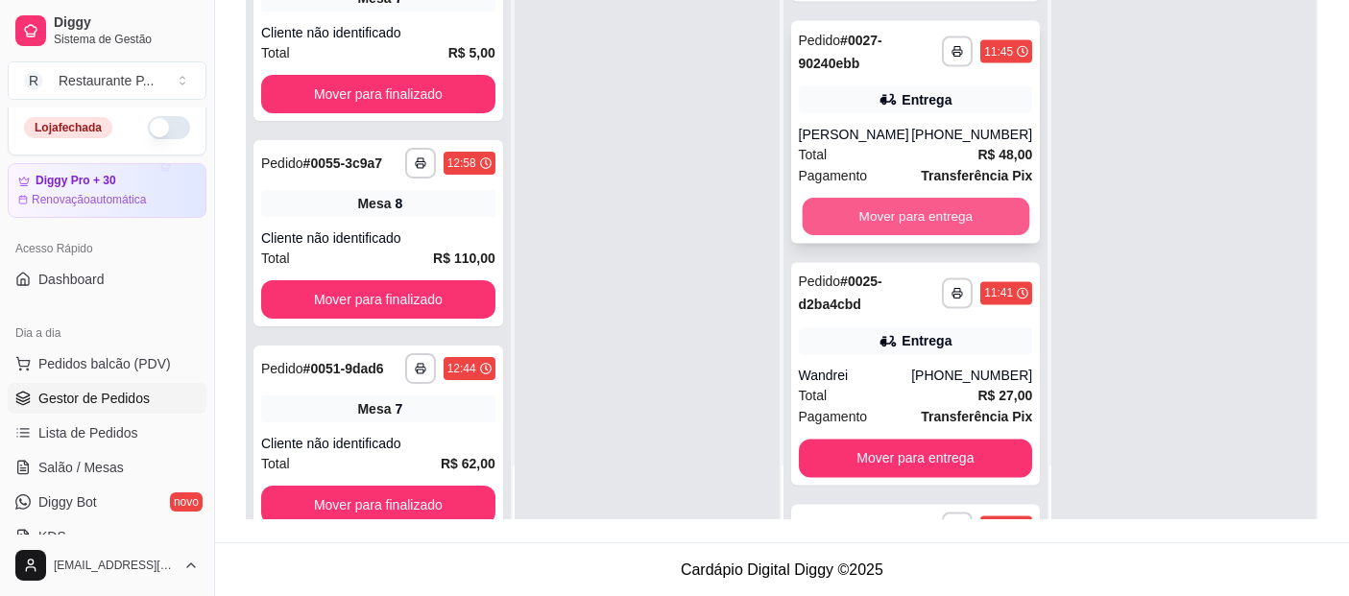
click at [979, 236] on button "Mover para entrega" at bounding box center [915, 217] width 227 height 37
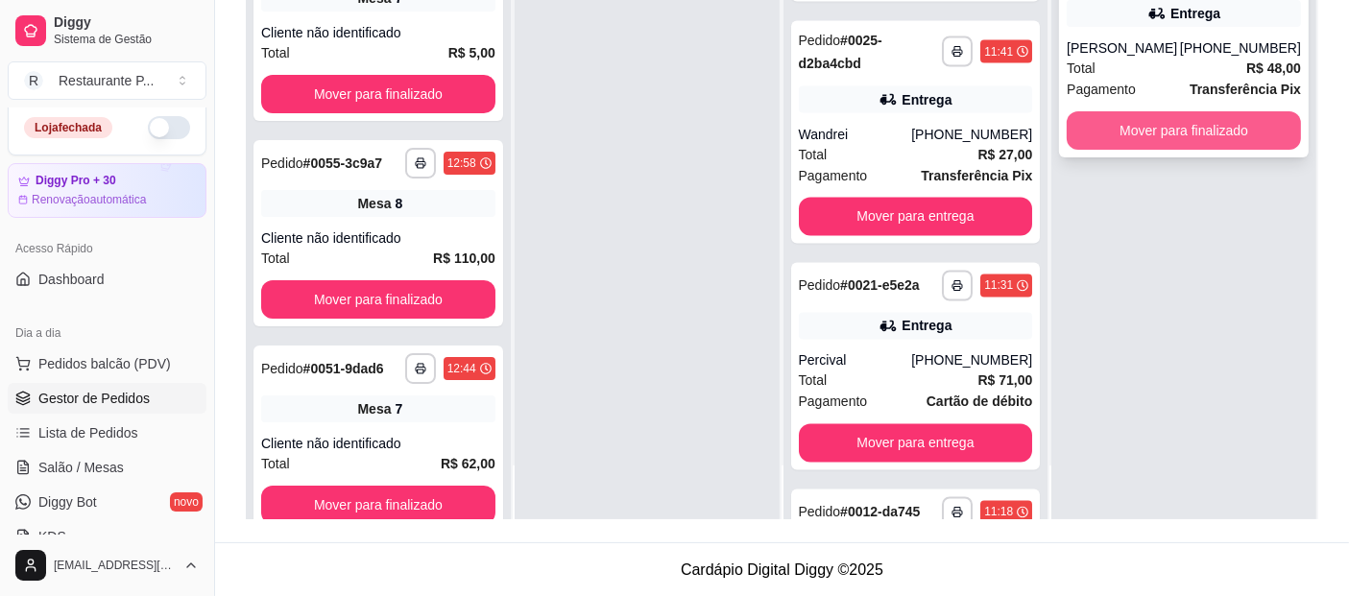
click at [1229, 134] on button "Mover para finalizado" at bounding box center [1184, 130] width 234 height 38
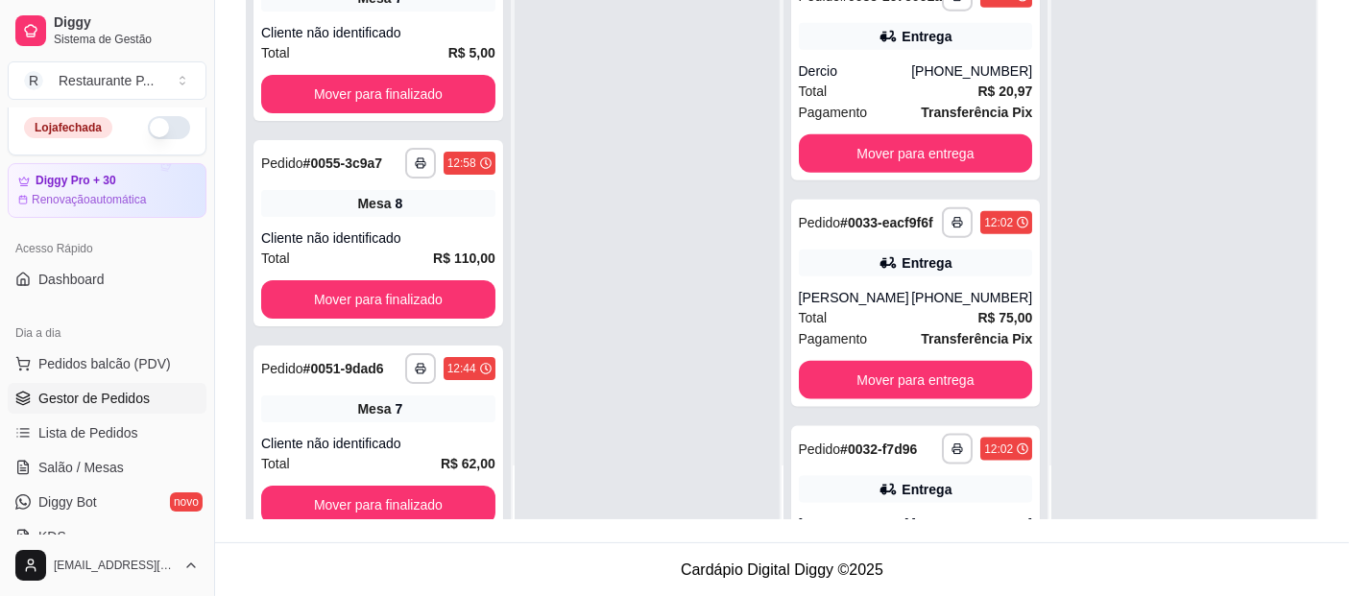
scroll to position [2225, 0]
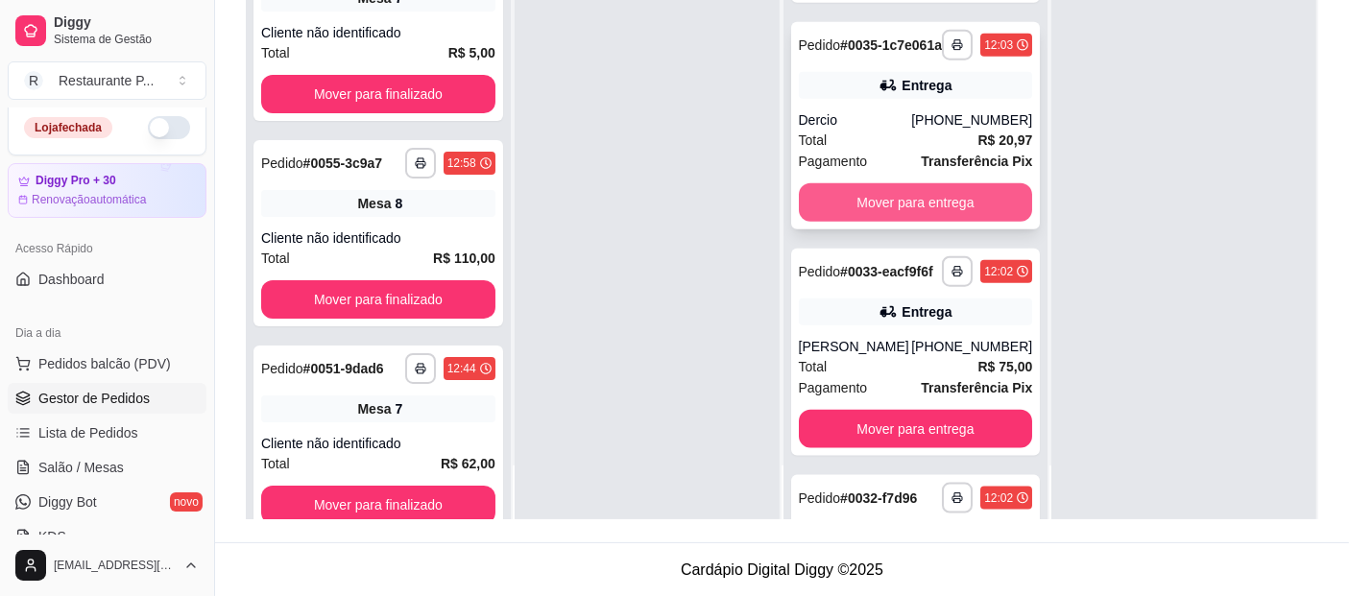
click at [971, 222] on button "Mover para entrega" at bounding box center [916, 202] width 234 height 38
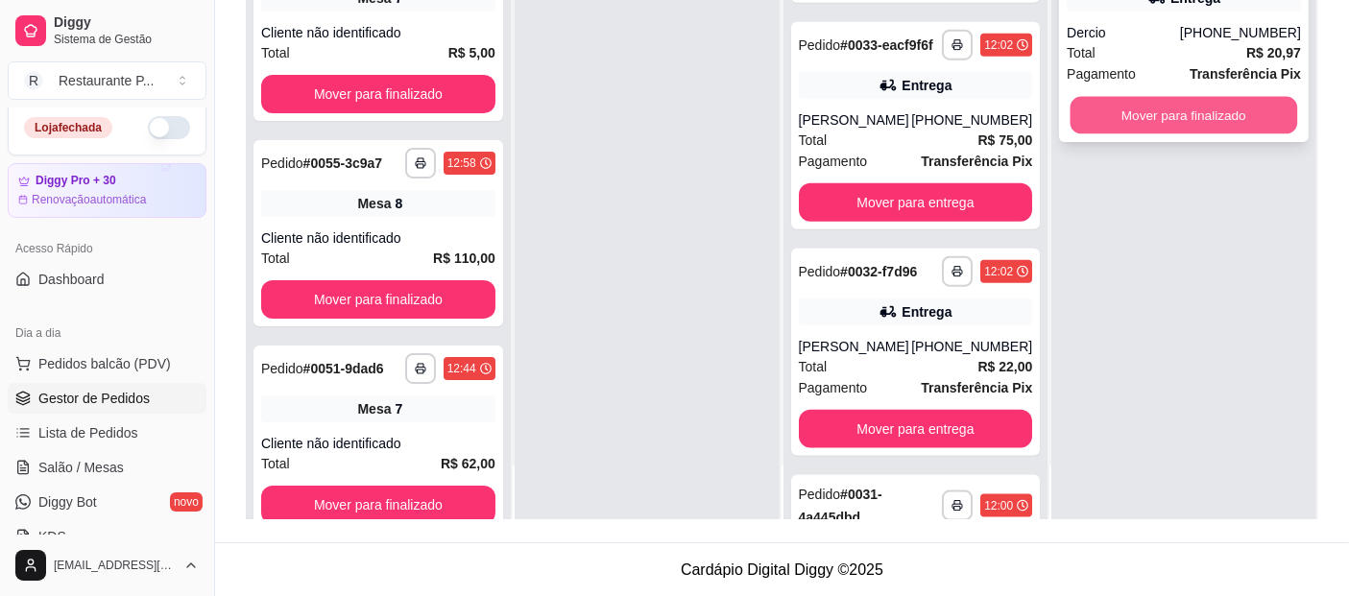
click at [1176, 110] on button "Mover para finalizado" at bounding box center [1184, 115] width 227 height 37
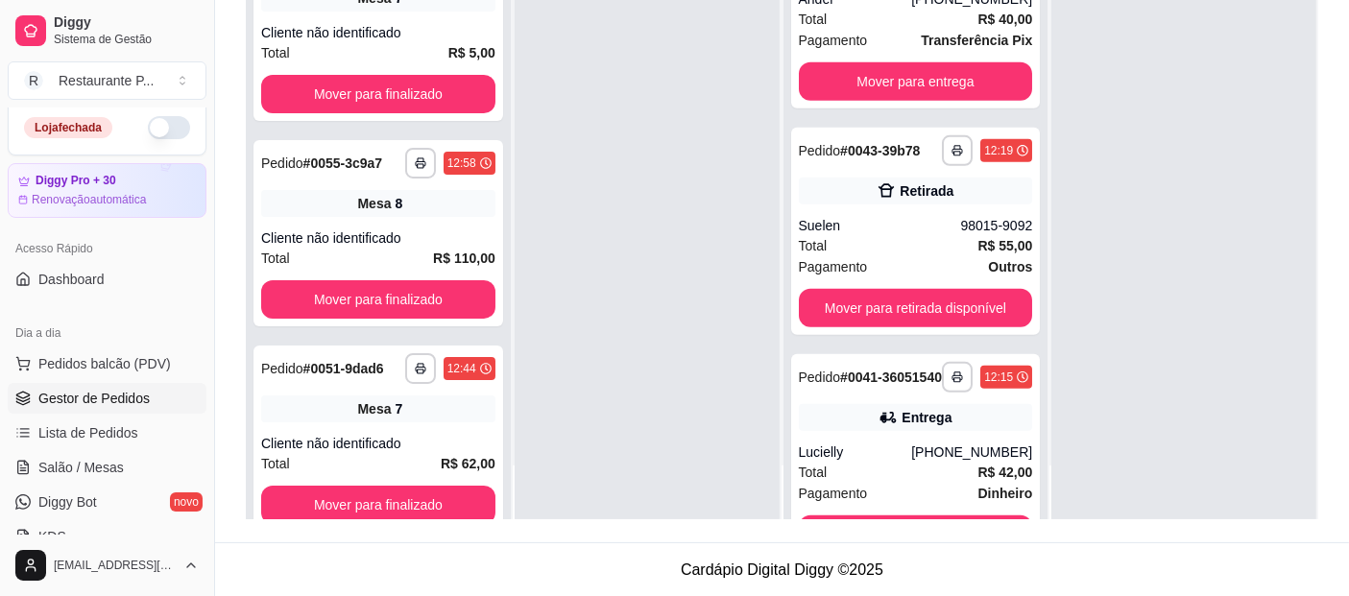
scroll to position [903, 0]
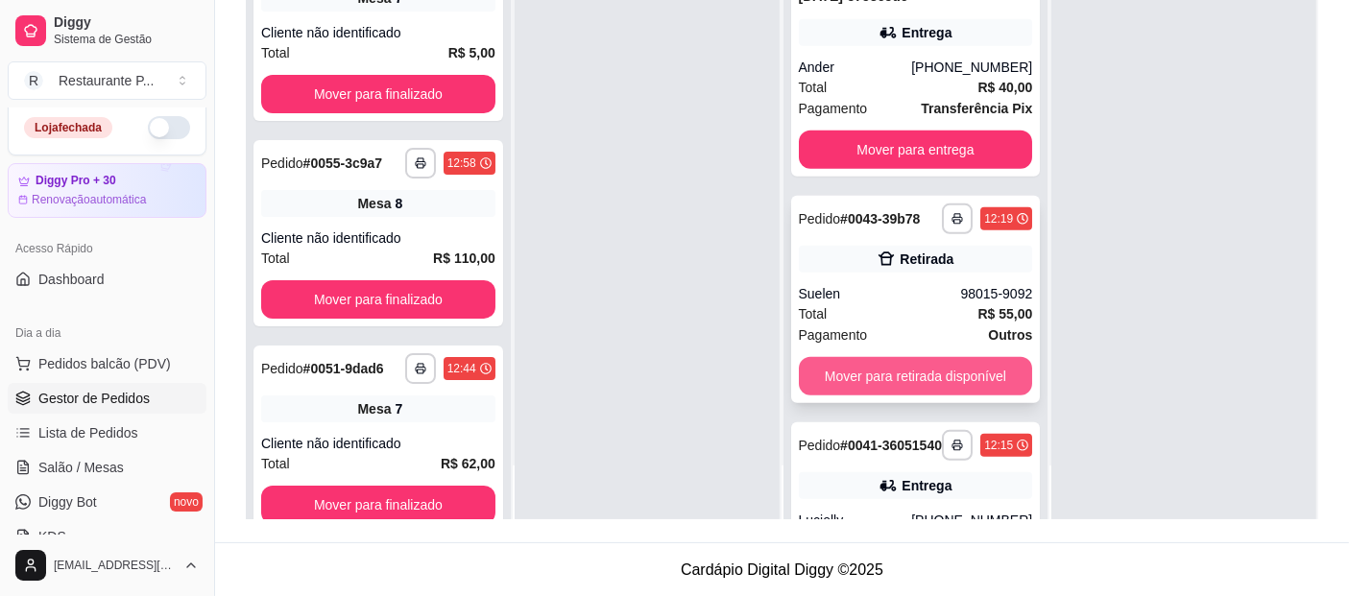
click at [938, 396] on button "Mover para retirada disponível" at bounding box center [916, 376] width 234 height 38
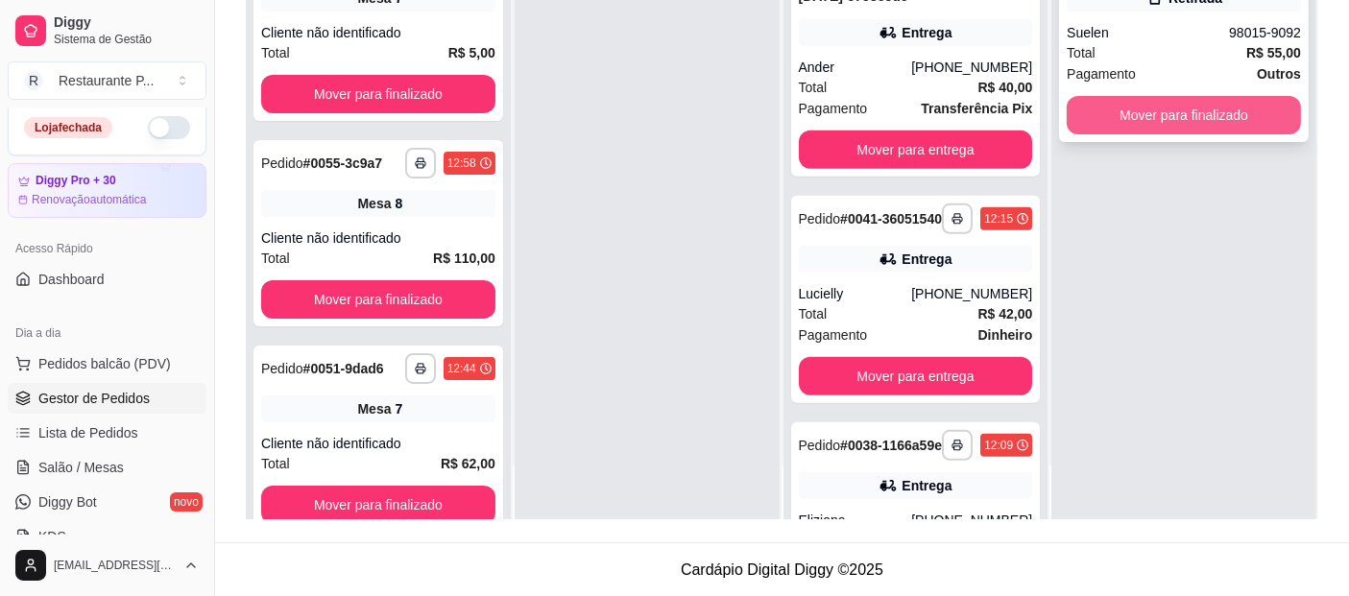
click at [1192, 125] on button "Mover para finalizado" at bounding box center [1184, 115] width 234 height 38
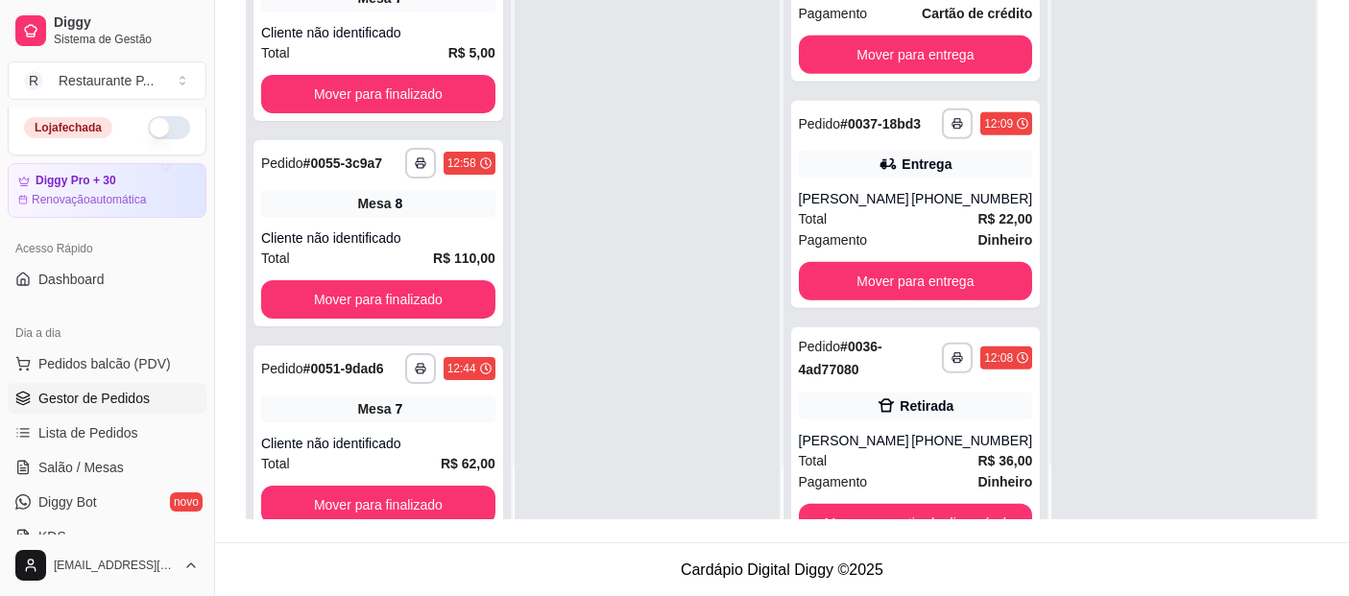
scroll to position [1480, 0]
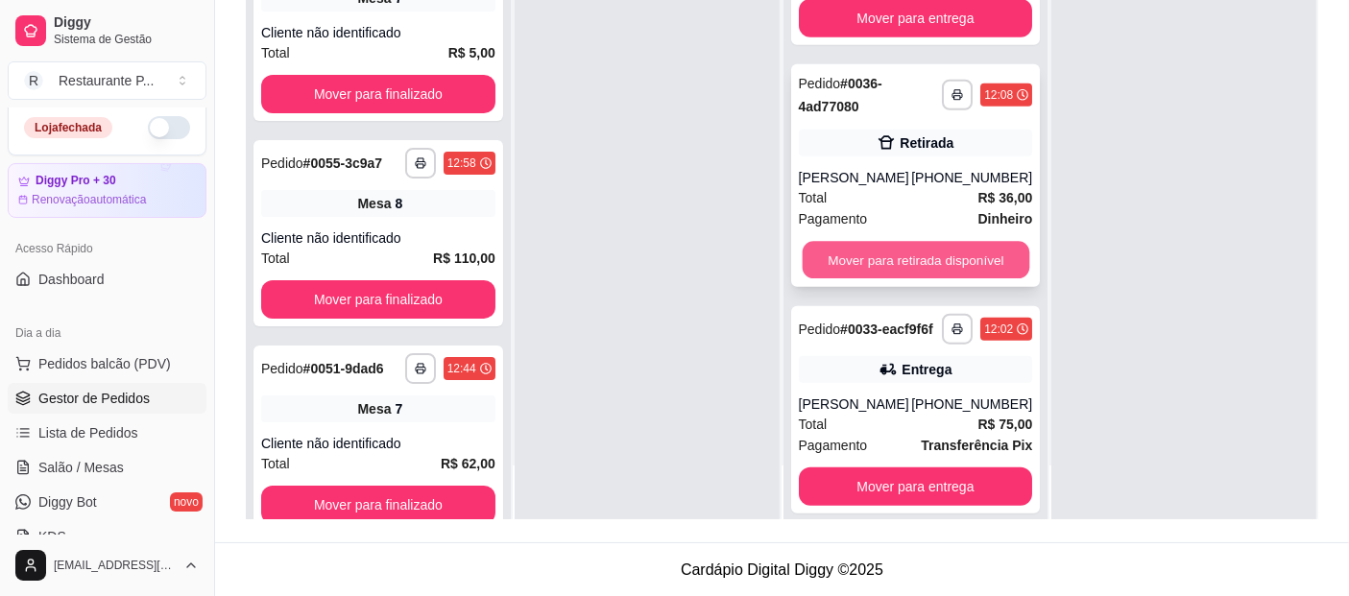
click at [976, 279] on button "Mover para retirada disponível" at bounding box center [915, 260] width 227 height 37
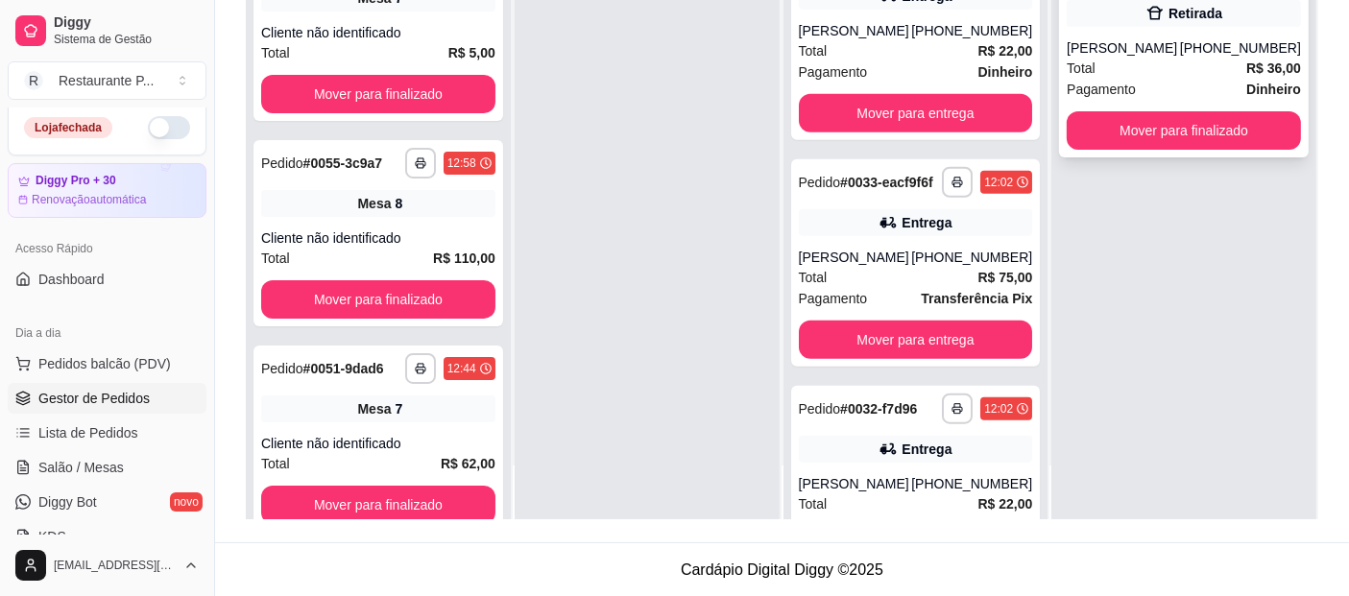
scroll to position [1714, 0]
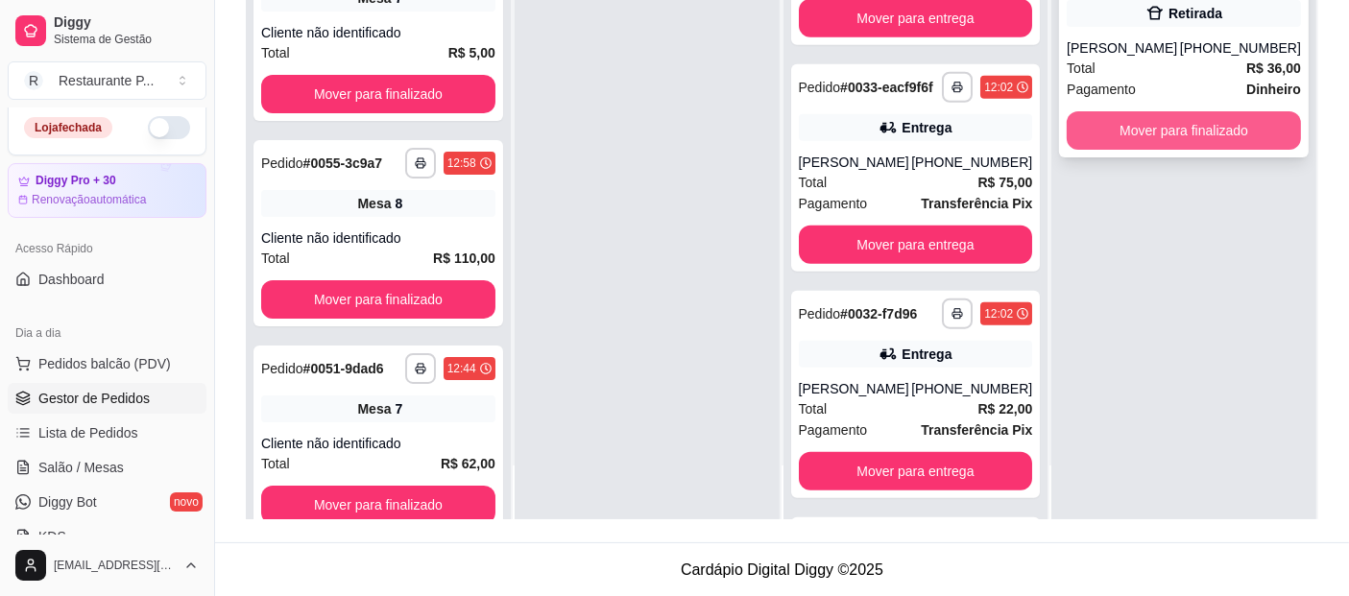
click at [1176, 120] on button "Mover para finalizado" at bounding box center [1184, 130] width 234 height 38
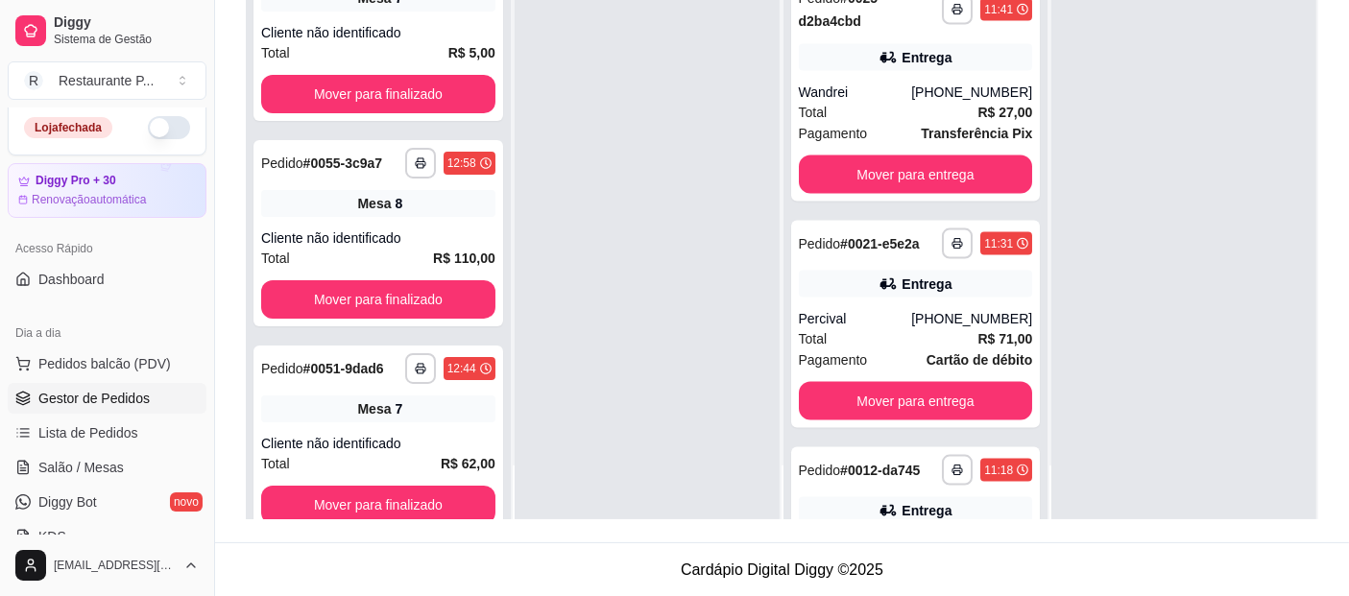
scroll to position [2826, 0]
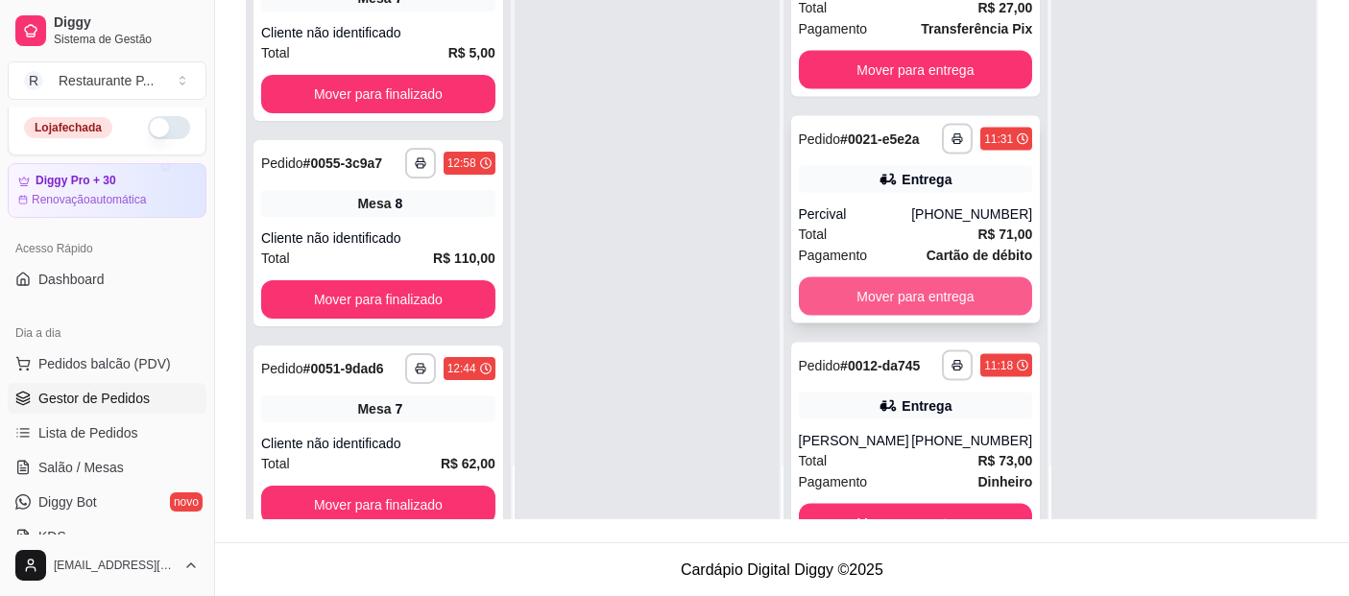
click at [972, 316] on button "Mover para entrega" at bounding box center [916, 296] width 234 height 38
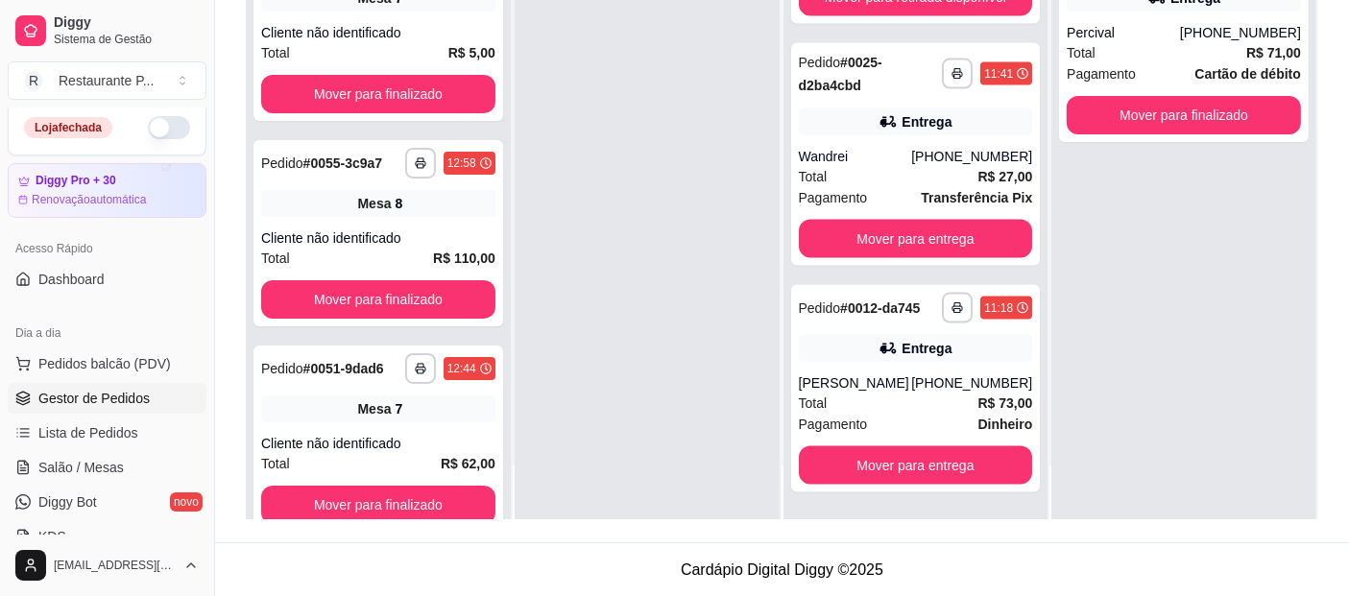
scroll to position [2755, 0]
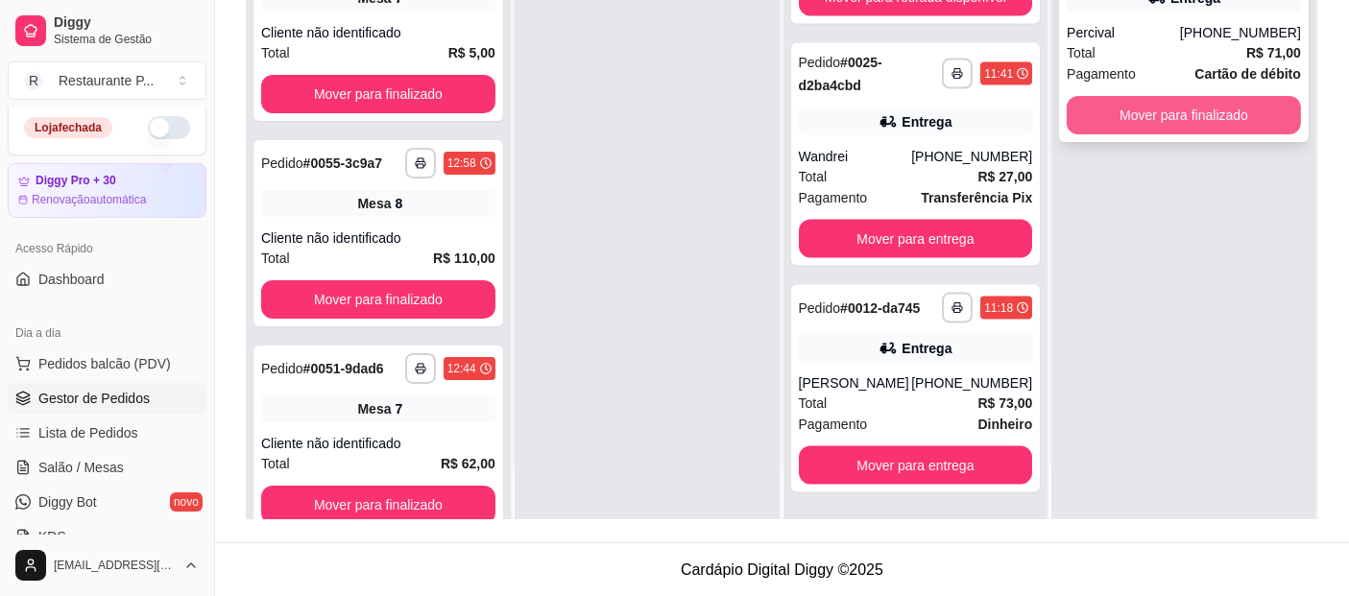
click at [1190, 110] on button "Mover para finalizado" at bounding box center [1184, 115] width 234 height 38
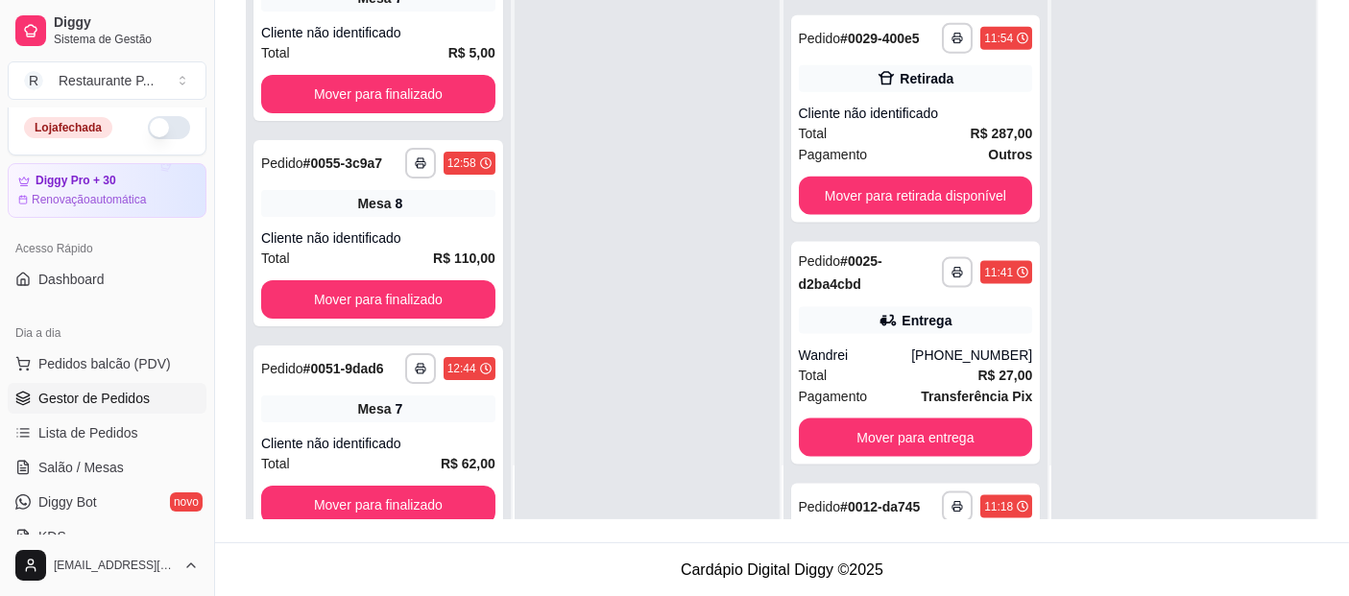
scroll to position [2433, 0]
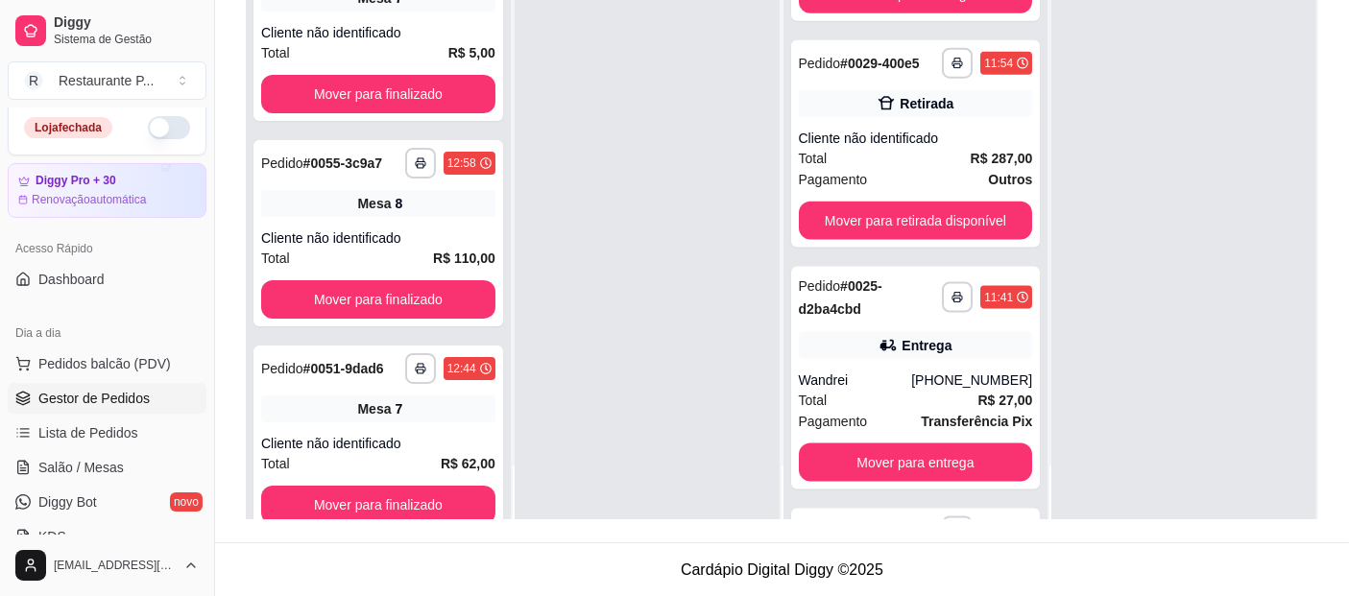
click at [1053, 360] on div at bounding box center [1183, 221] width 265 height 596
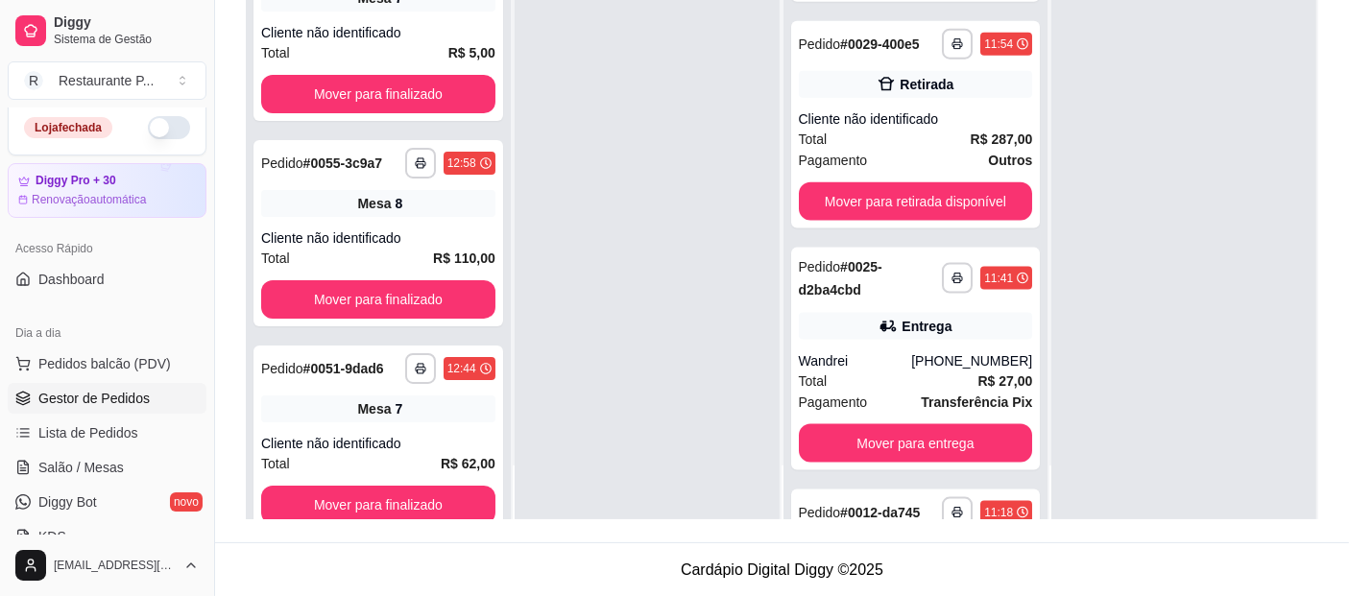
scroll to position [2606, 0]
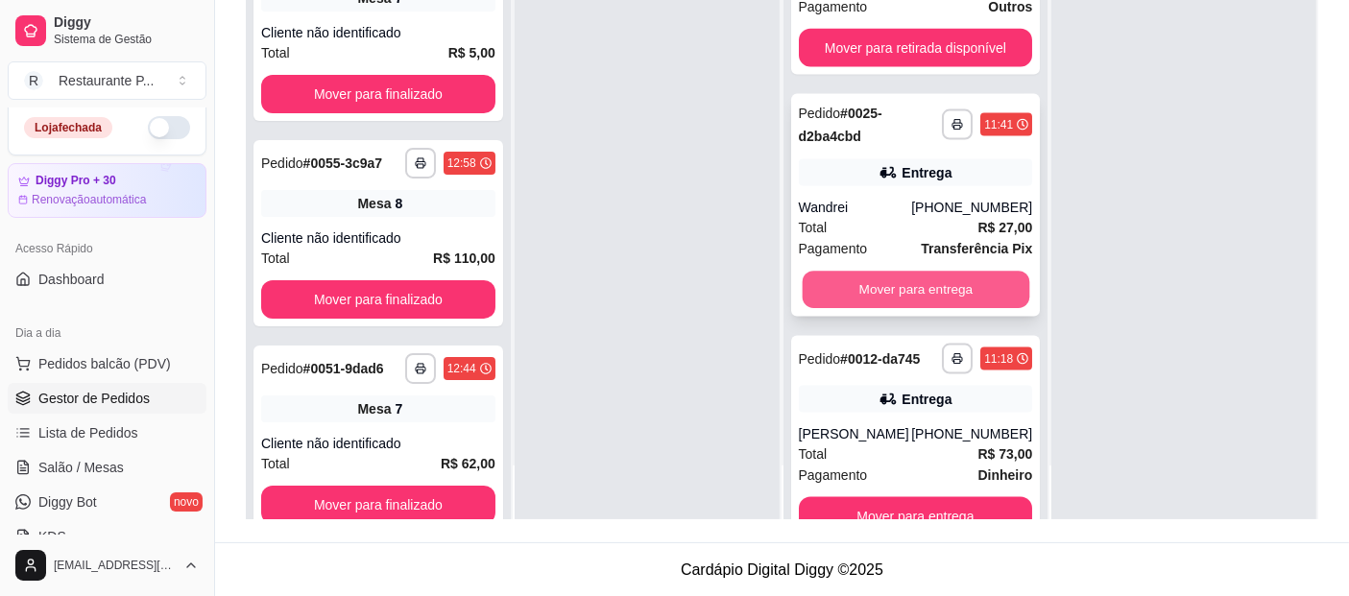
click at [872, 309] on button "Mover para entrega" at bounding box center [915, 290] width 227 height 37
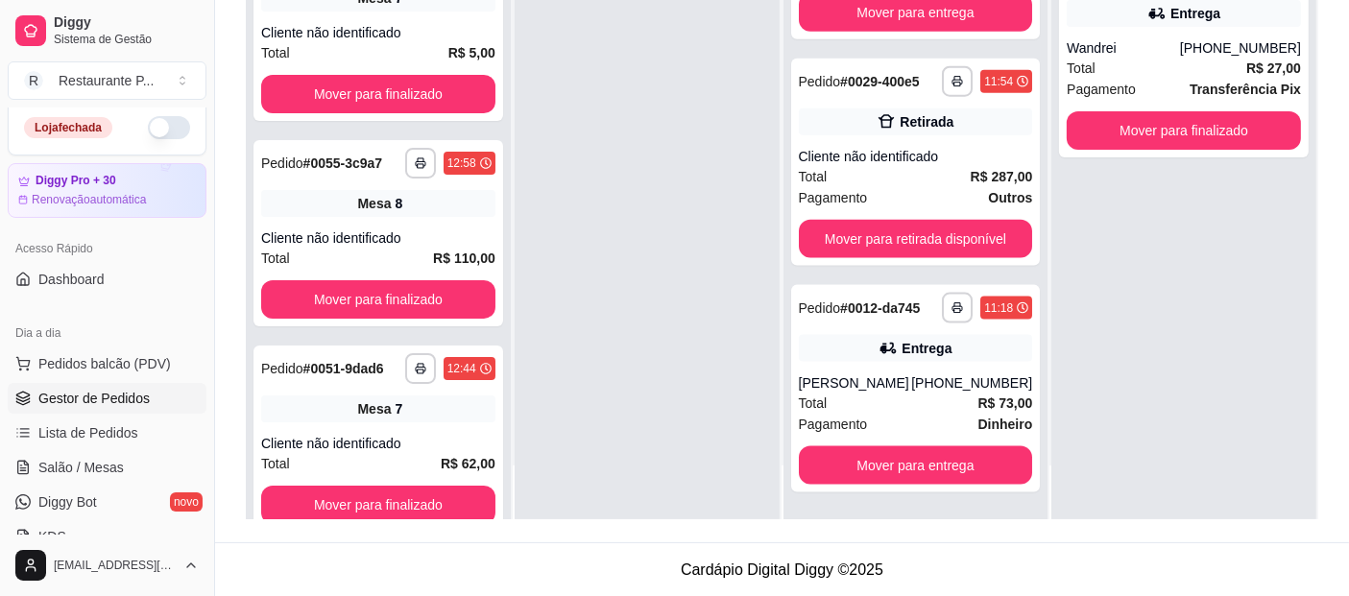
scroll to position [2513, 0]
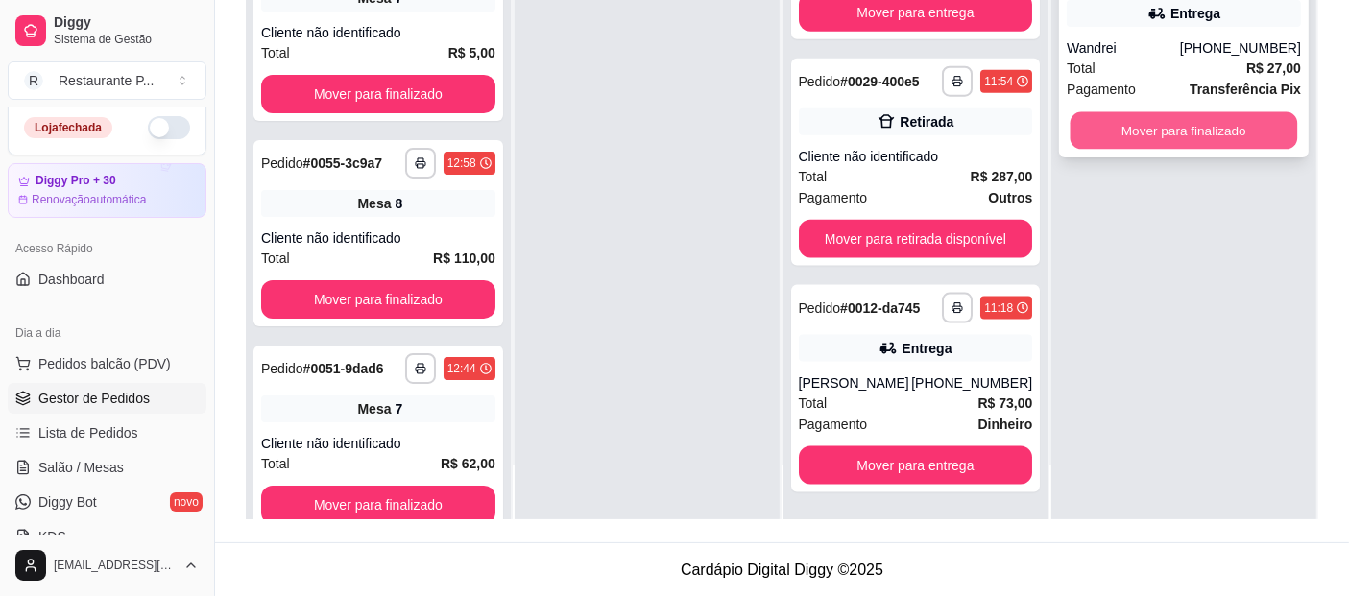
click at [1155, 138] on button "Mover para finalizado" at bounding box center [1184, 130] width 227 height 37
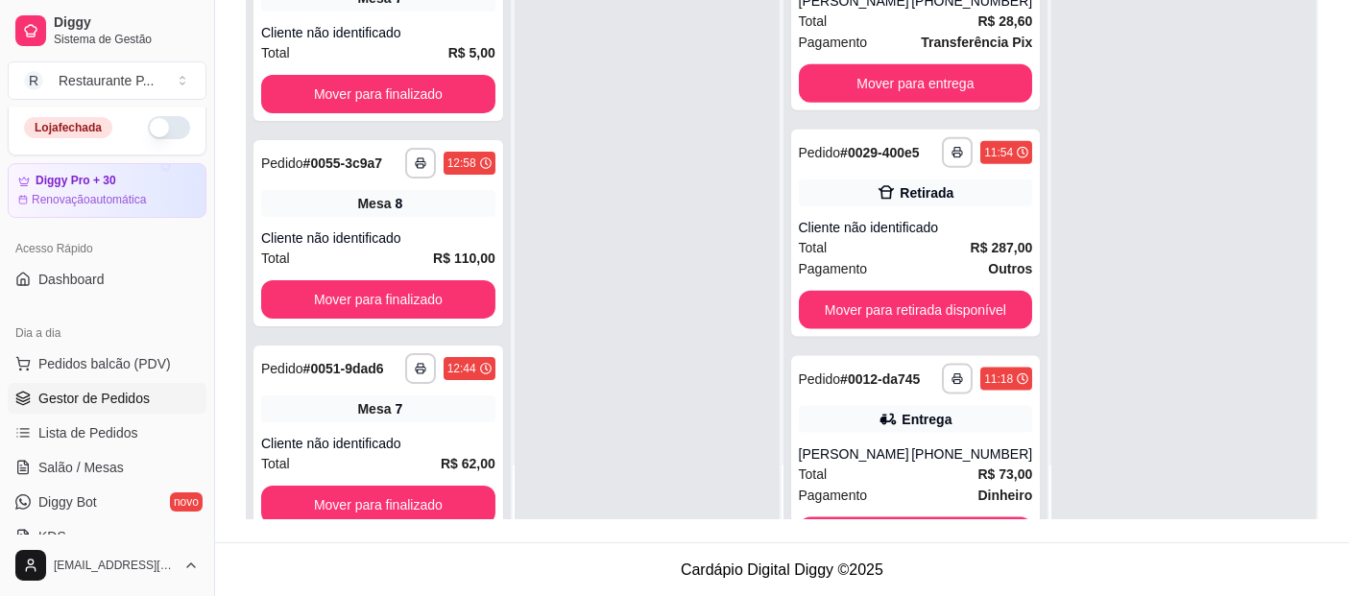
scroll to position [2215, 0]
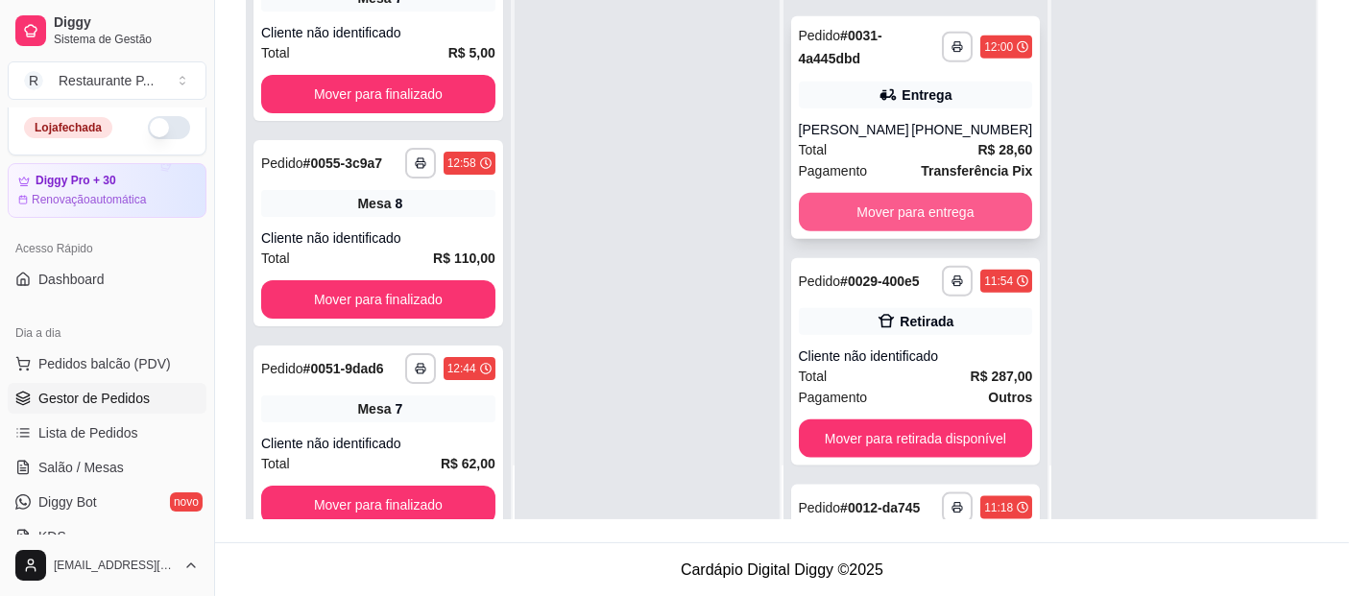
click at [962, 231] on button "Mover para entrega" at bounding box center [916, 212] width 234 height 38
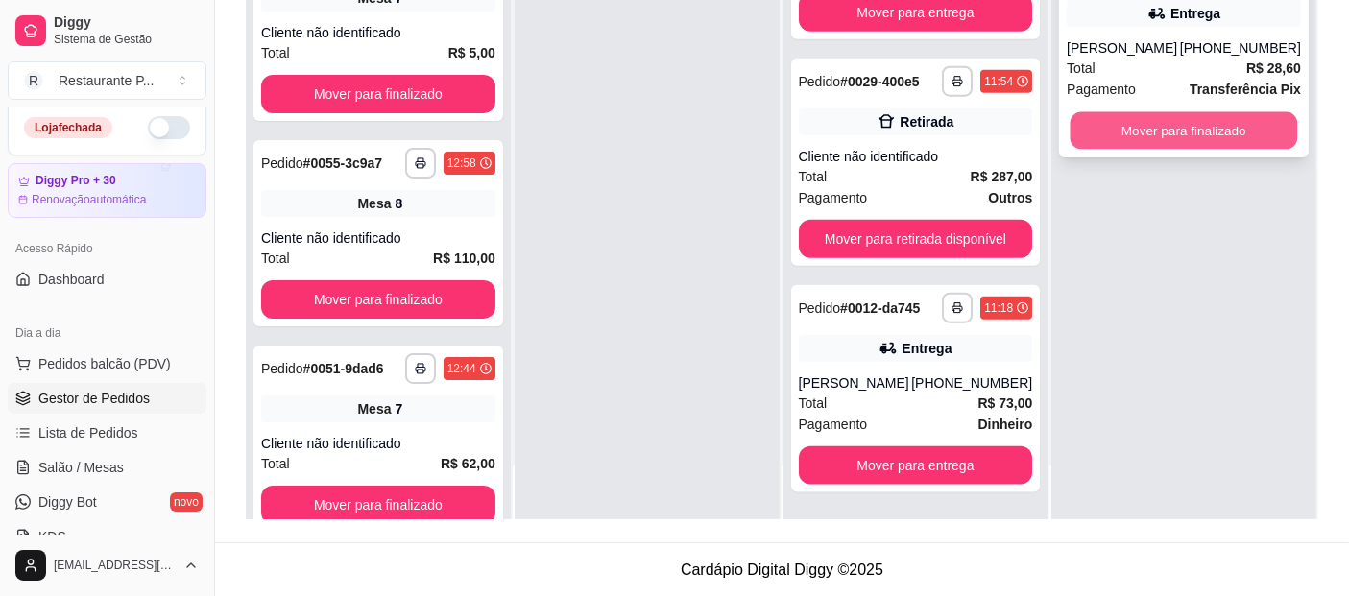
click at [1173, 133] on button "Mover para finalizado" at bounding box center [1184, 130] width 227 height 37
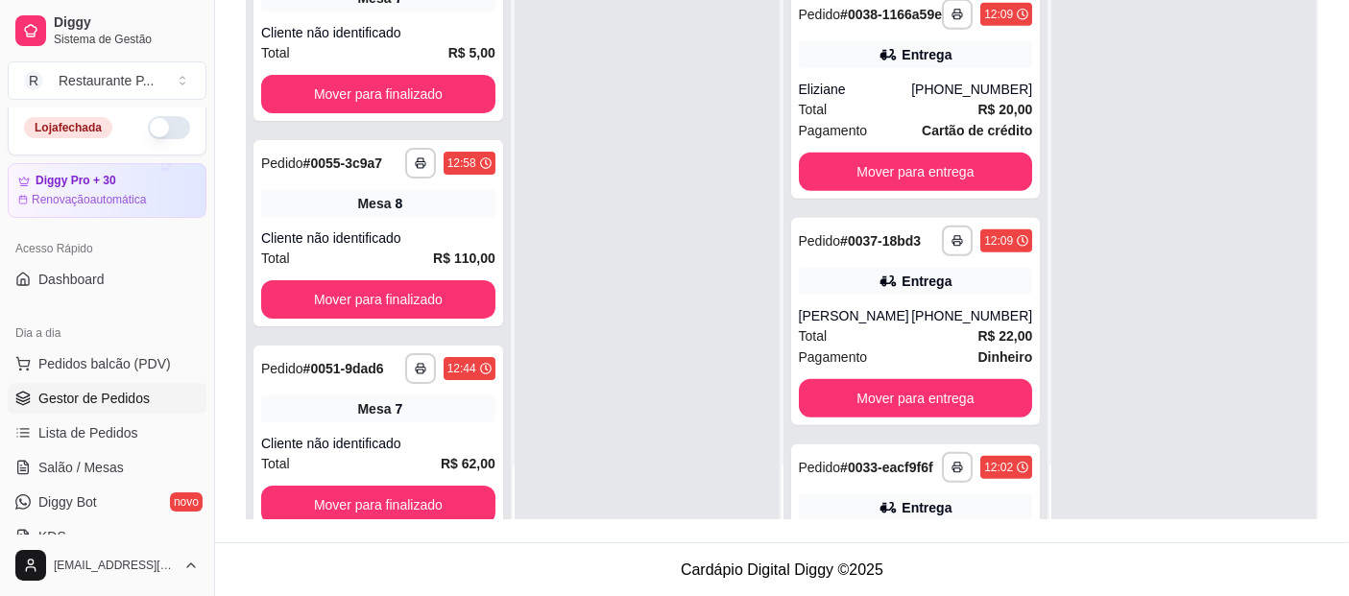
scroll to position [1344, 0]
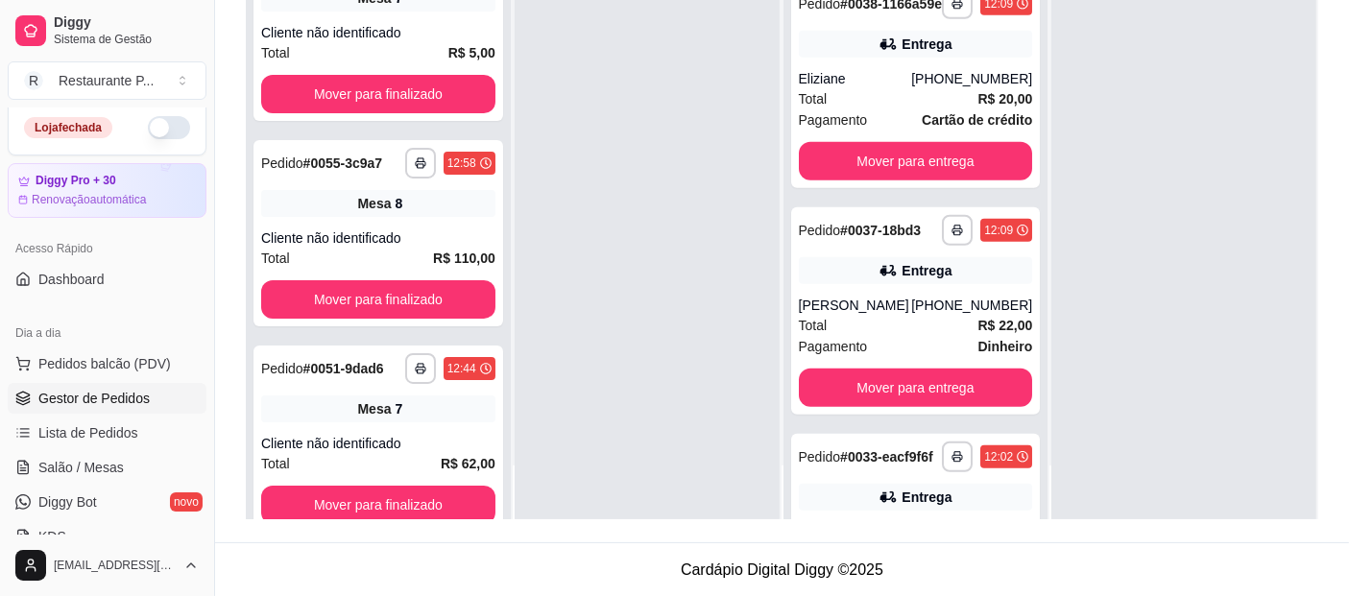
click at [1051, 292] on div at bounding box center [1183, 221] width 265 height 596
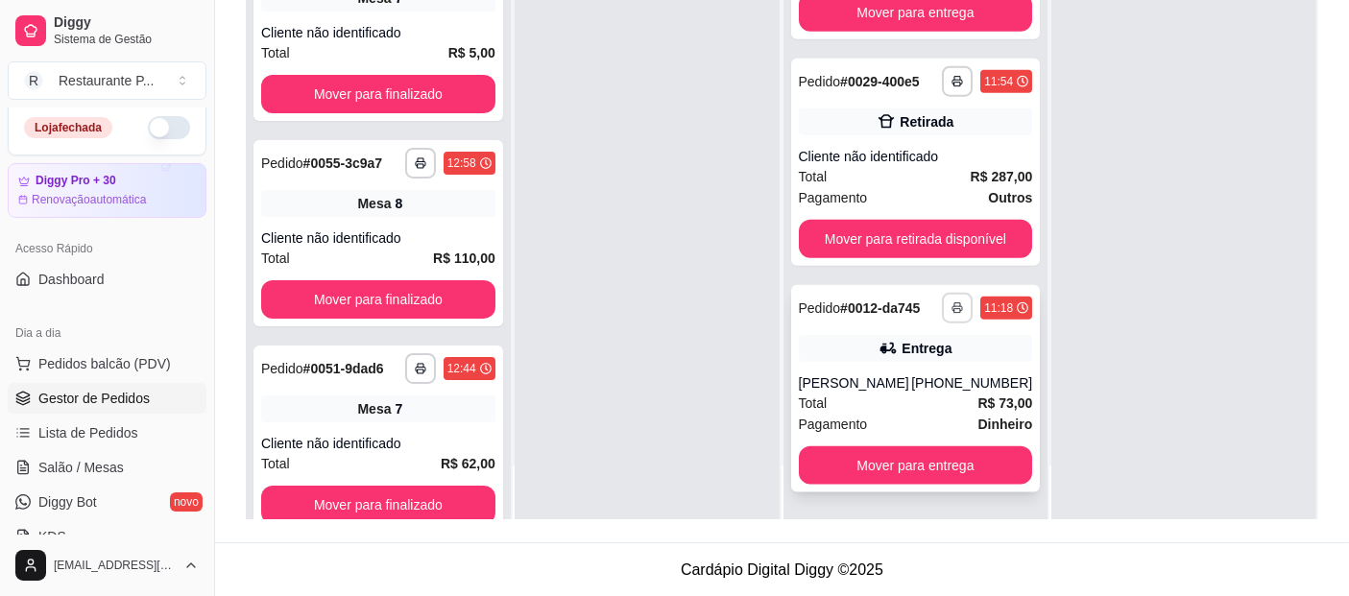
scroll to position [0, 0]
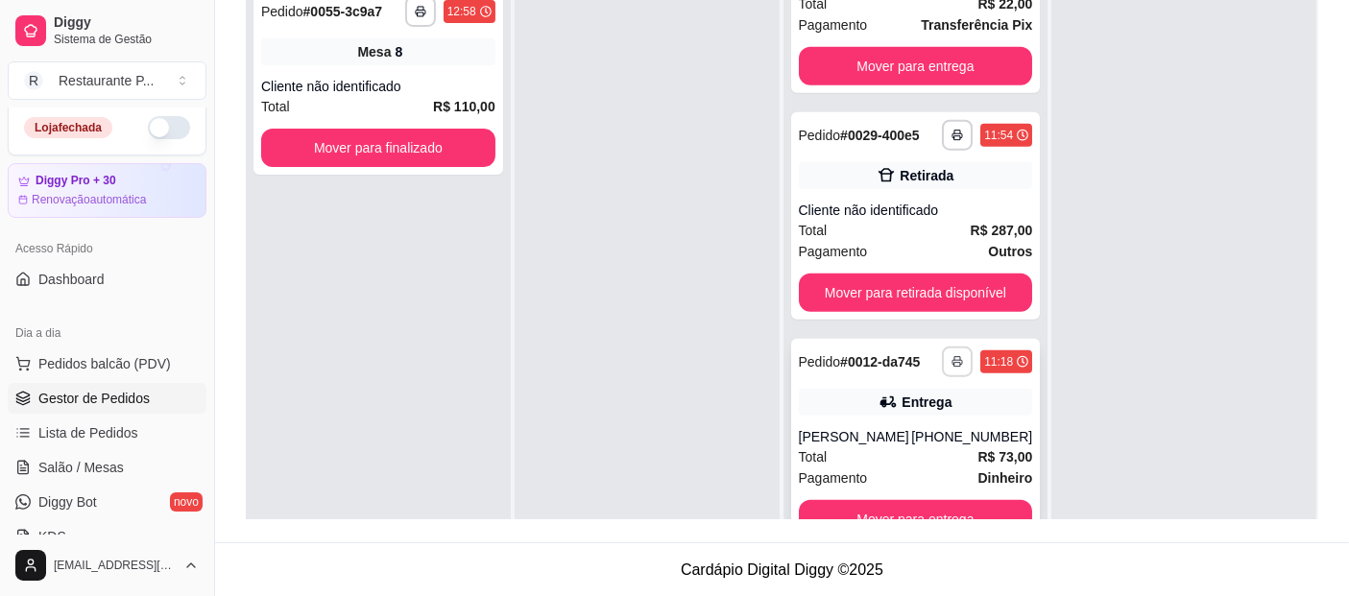
click at [954, 367] on rect "button" at bounding box center [957, 365] width 6 height 4
click at [916, 432] on button "Impressora" at bounding box center [878, 430] width 139 height 31
click at [928, 506] on button "Mover para entrega" at bounding box center [916, 519] width 234 height 38
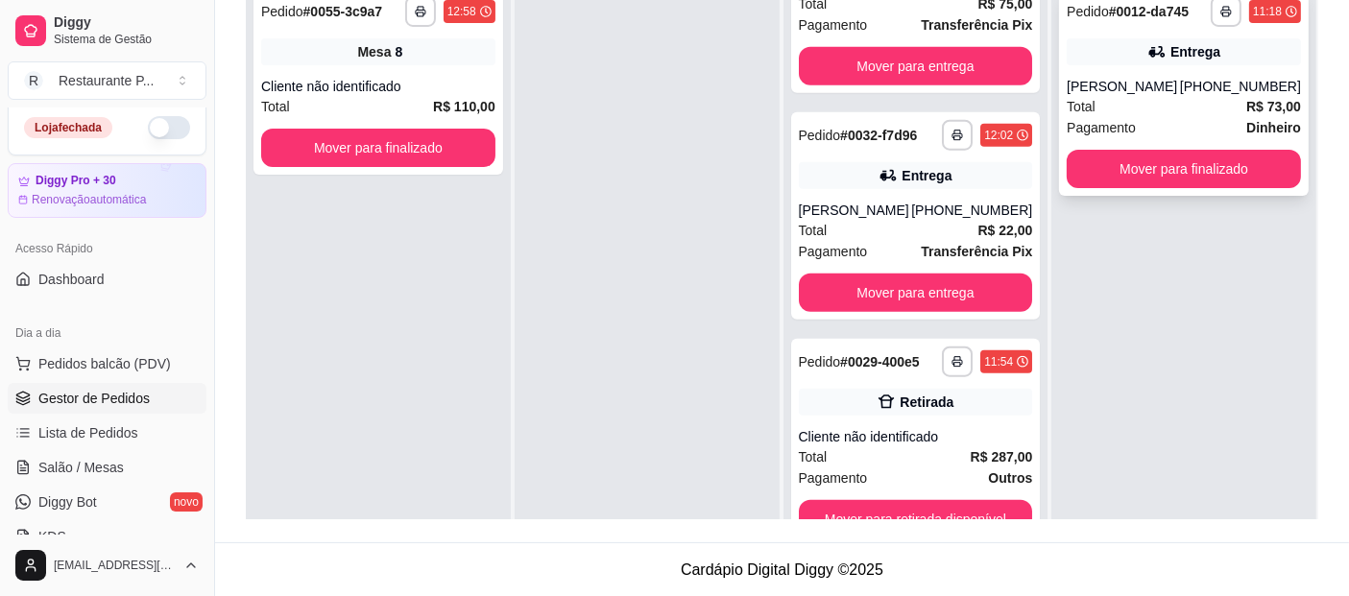
scroll to position [2043, 0]
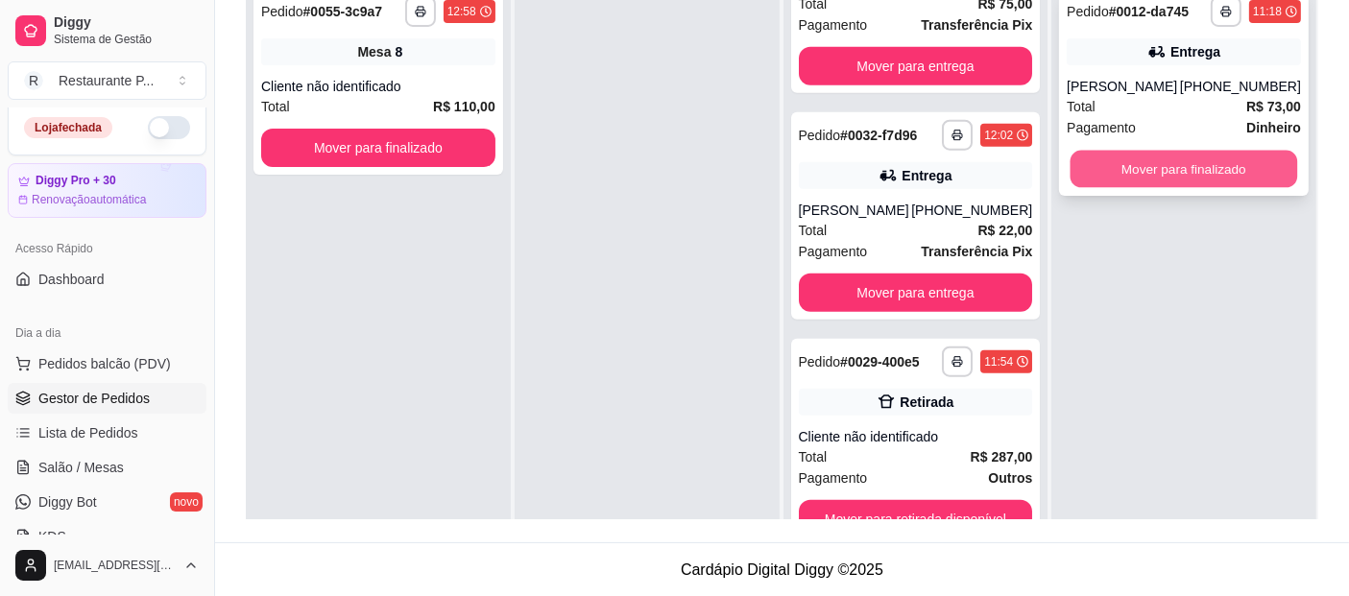
click at [1157, 166] on button "Mover para finalizado" at bounding box center [1184, 169] width 227 height 37
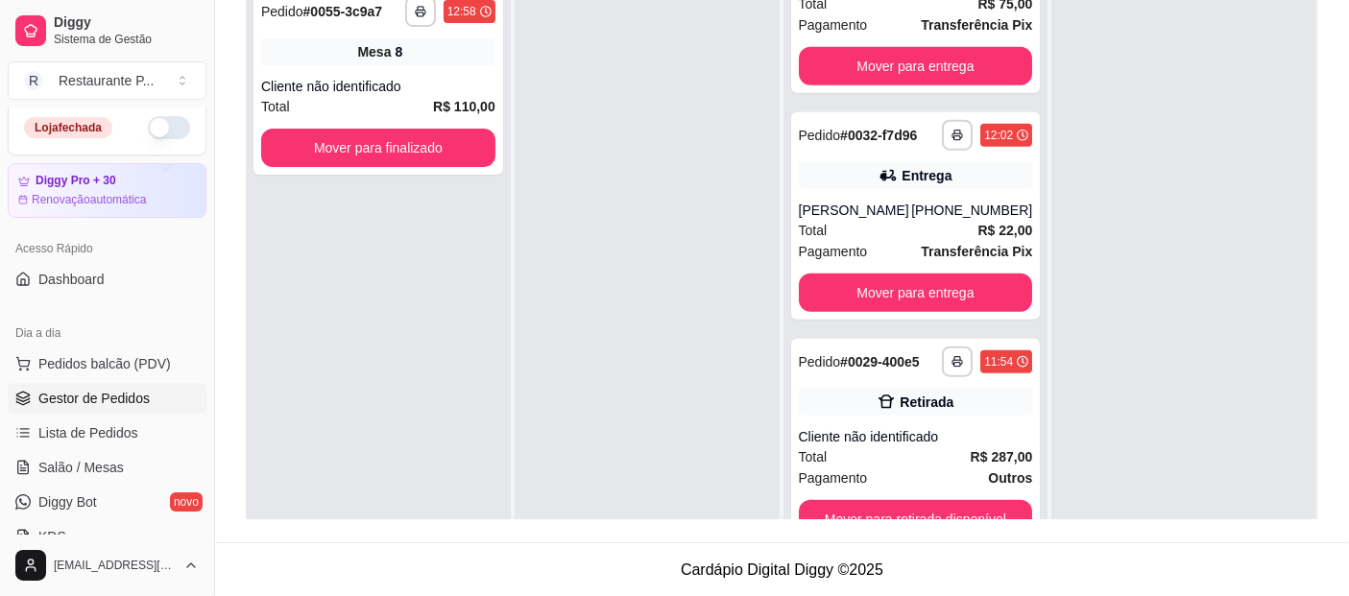
scroll to position [54, 0]
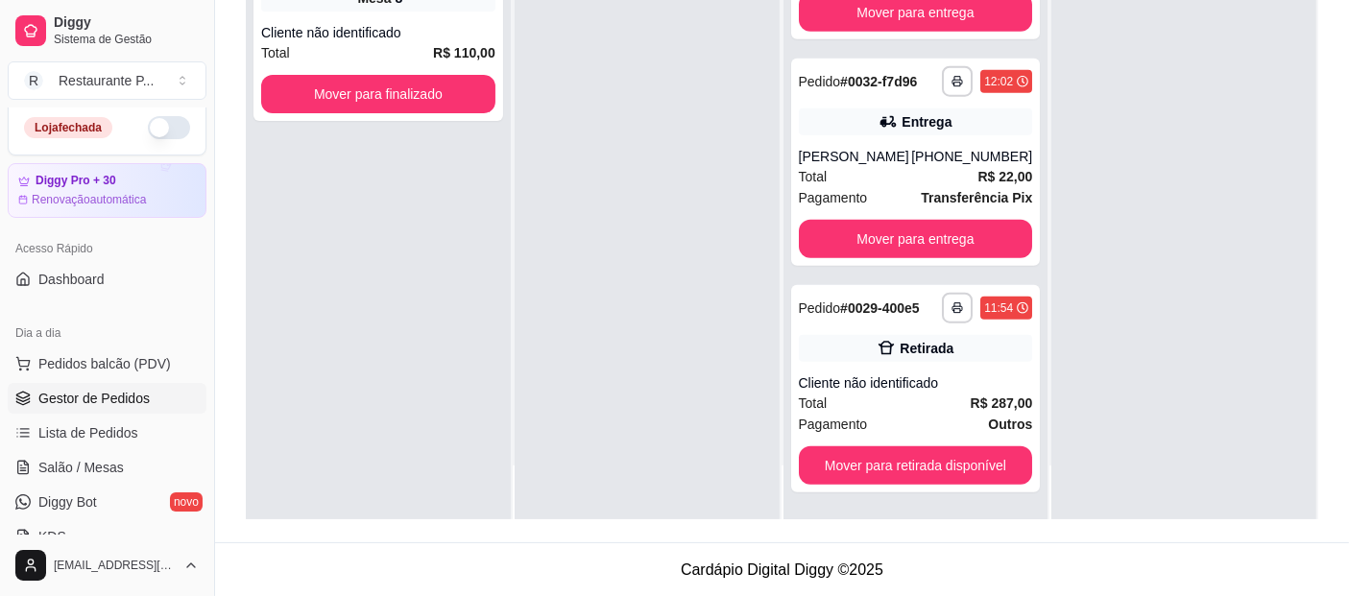
drag, startPoint x: 1040, startPoint y: 421, endPoint x: 1047, endPoint y: 407, distance: 15.0
click at [1051, 407] on div at bounding box center [1183, 221] width 265 height 596
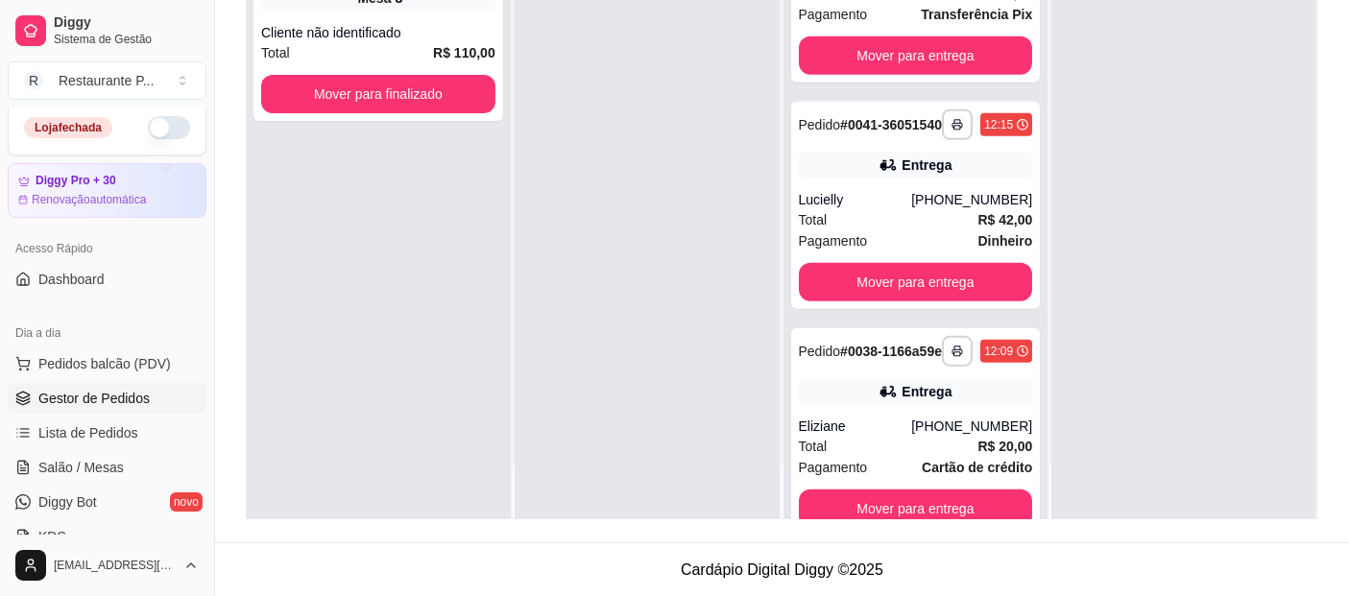
scroll to position [923, 0]
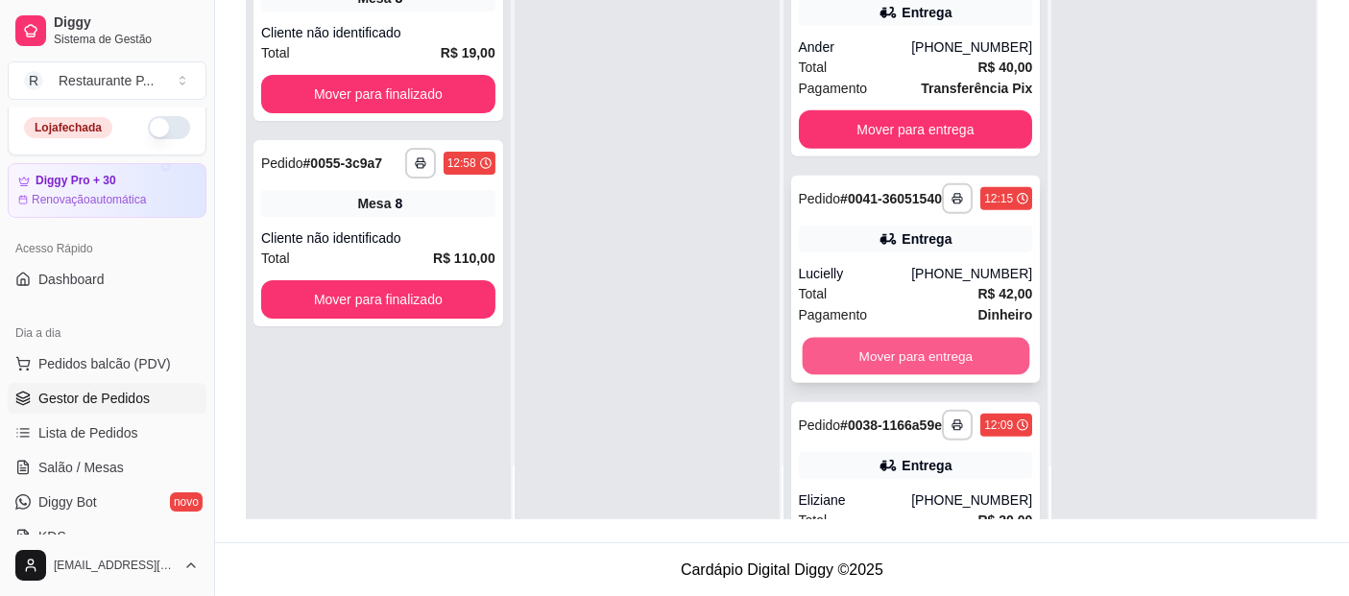
click at [951, 375] on button "Mover para entrega" at bounding box center [915, 356] width 227 height 37
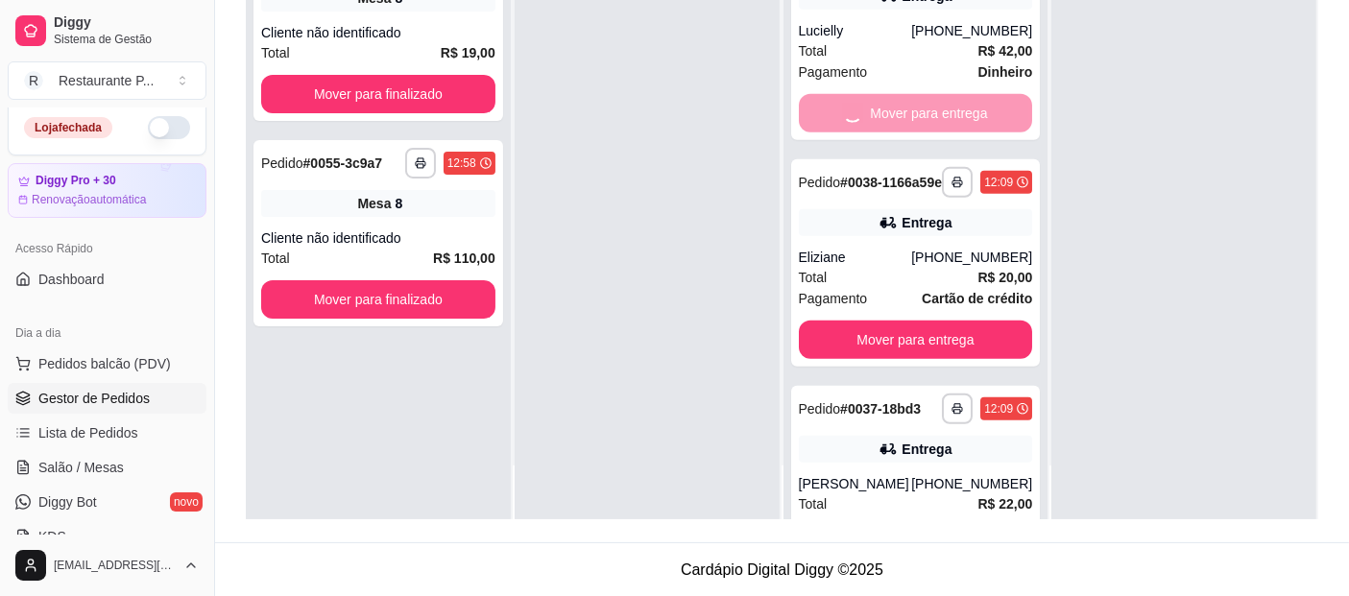
scroll to position [1187, 0]
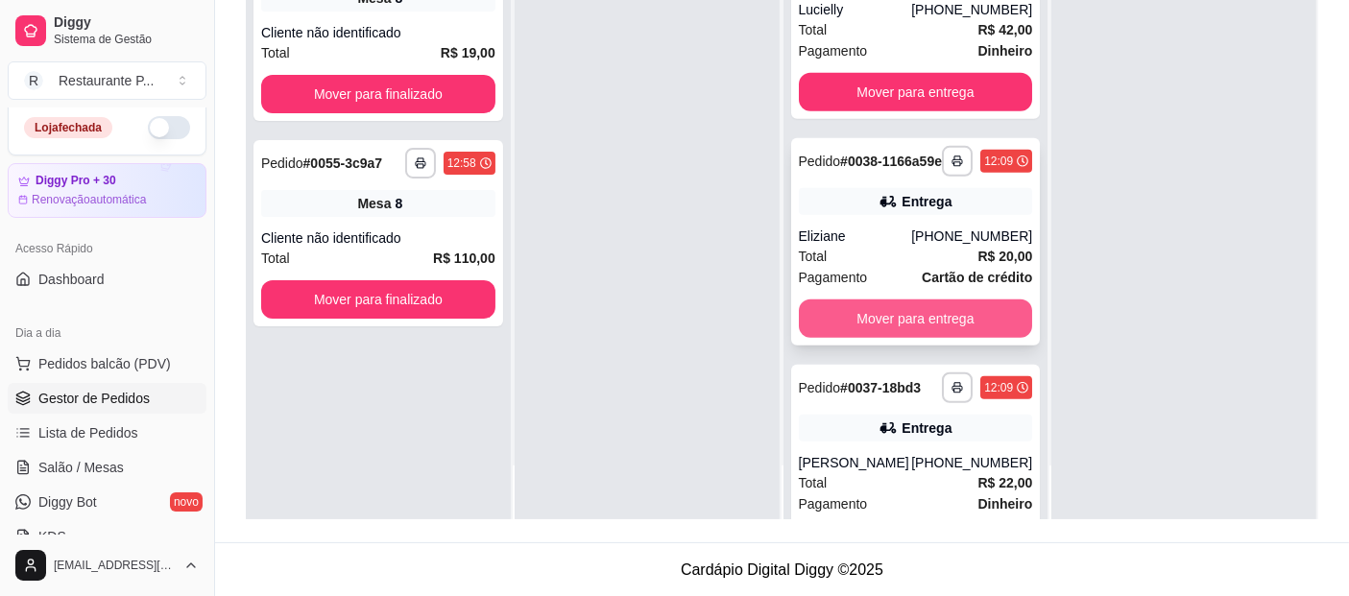
click at [962, 338] on button "Mover para entrega" at bounding box center [916, 319] width 234 height 38
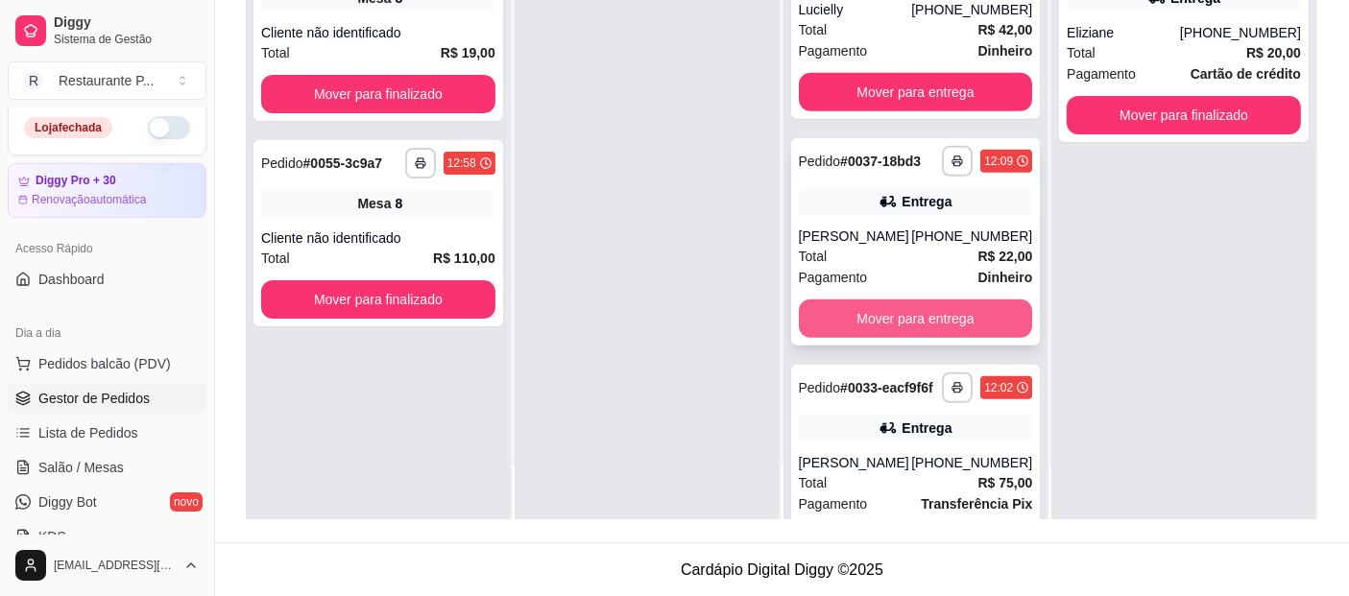
click at [969, 338] on button "Mover para entrega" at bounding box center [916, 319] width 234 height 38
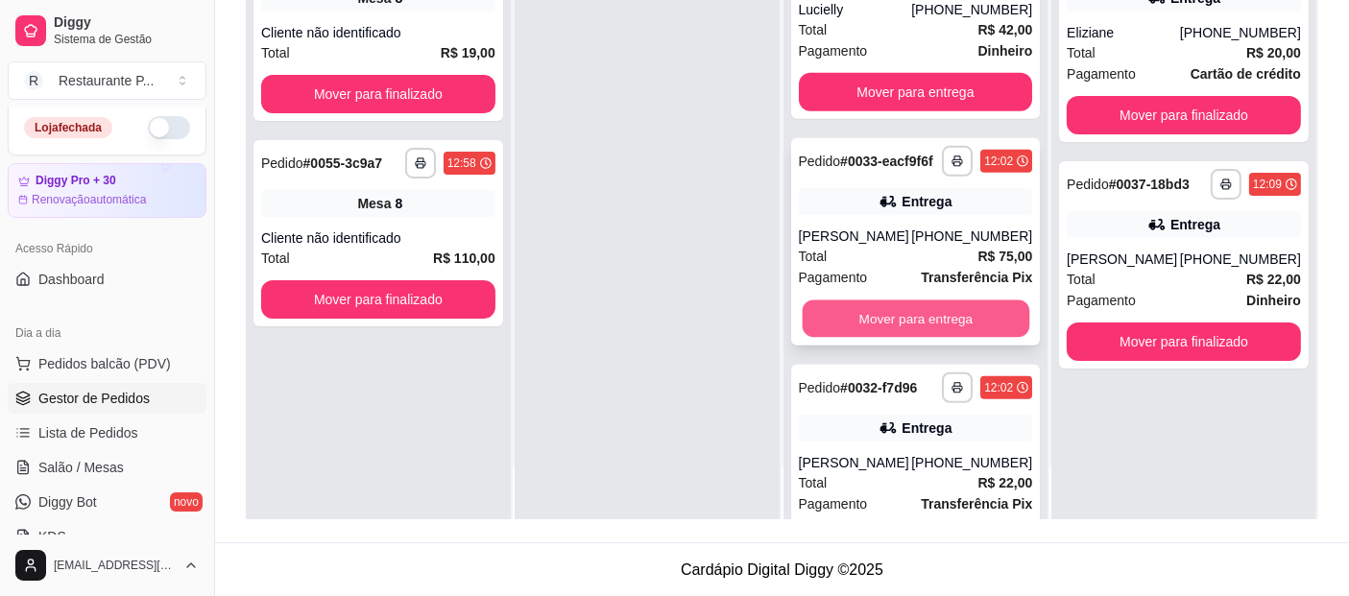
click at [965, 338] on button "Mover para entrega" at bounding box center [915, 319] width 227 height 37
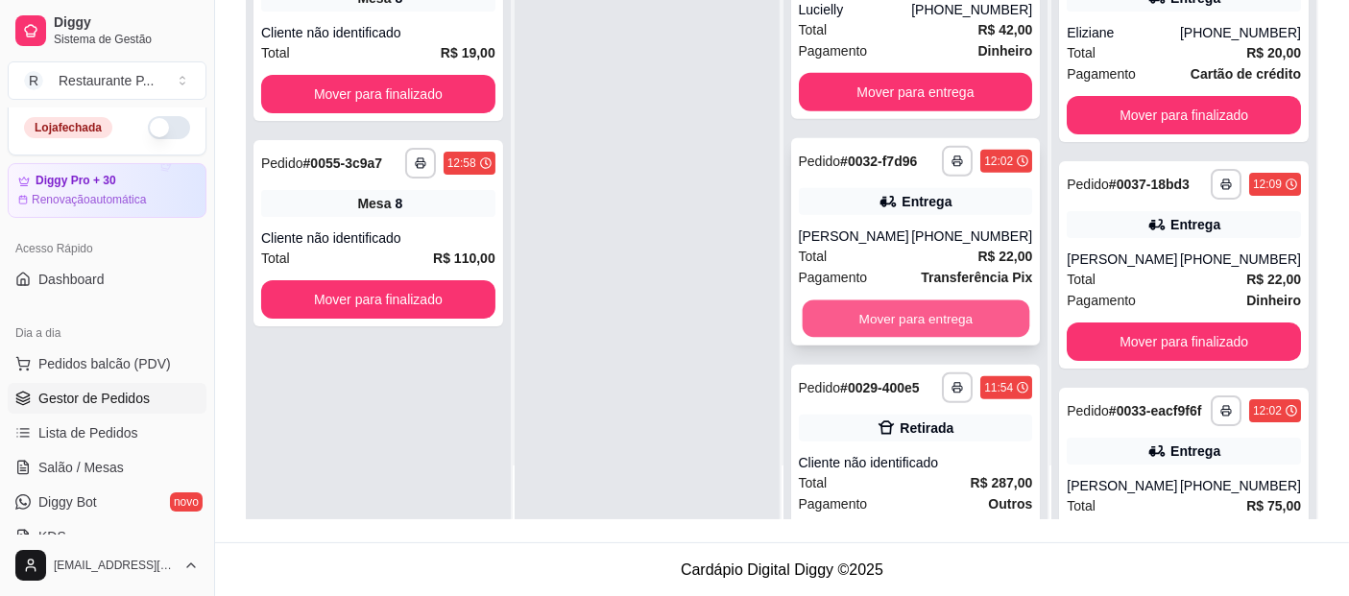
click at [971, 338] on button "Mover para entrega" at bounding box center [915, 319] width 227 height 37
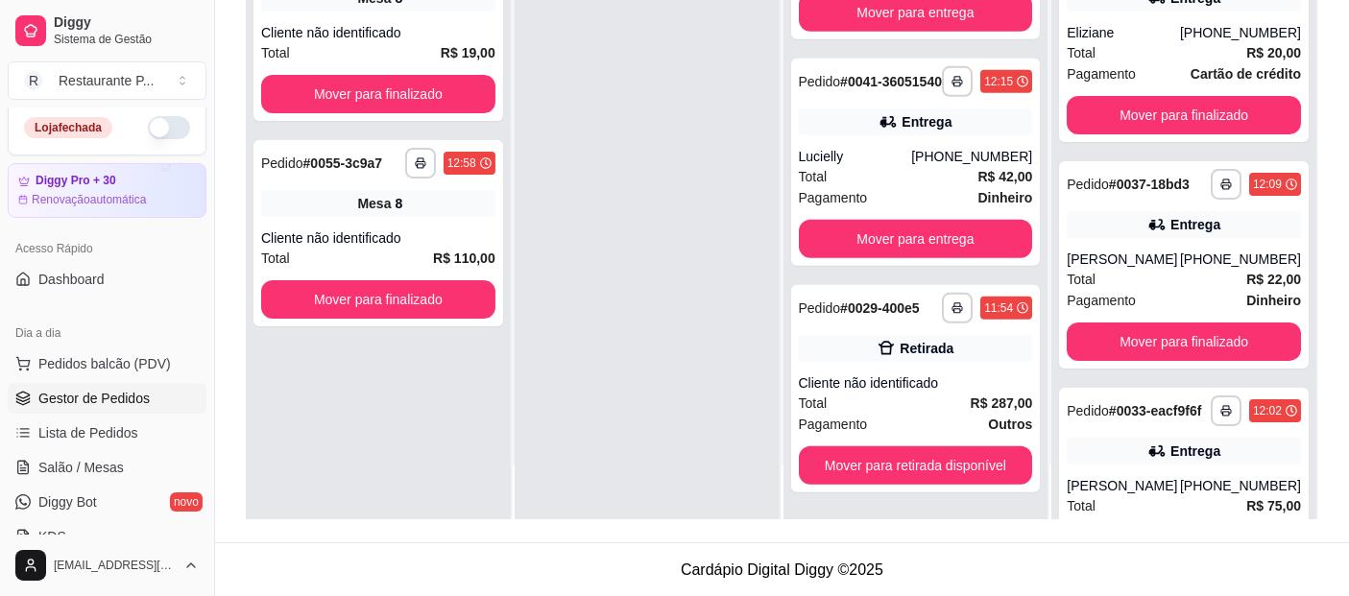
scroll to position [1087, 0]
click at [970, 461] on button "Mover para retirada disponível" at bounding box center [915, 465] width 227 height 37
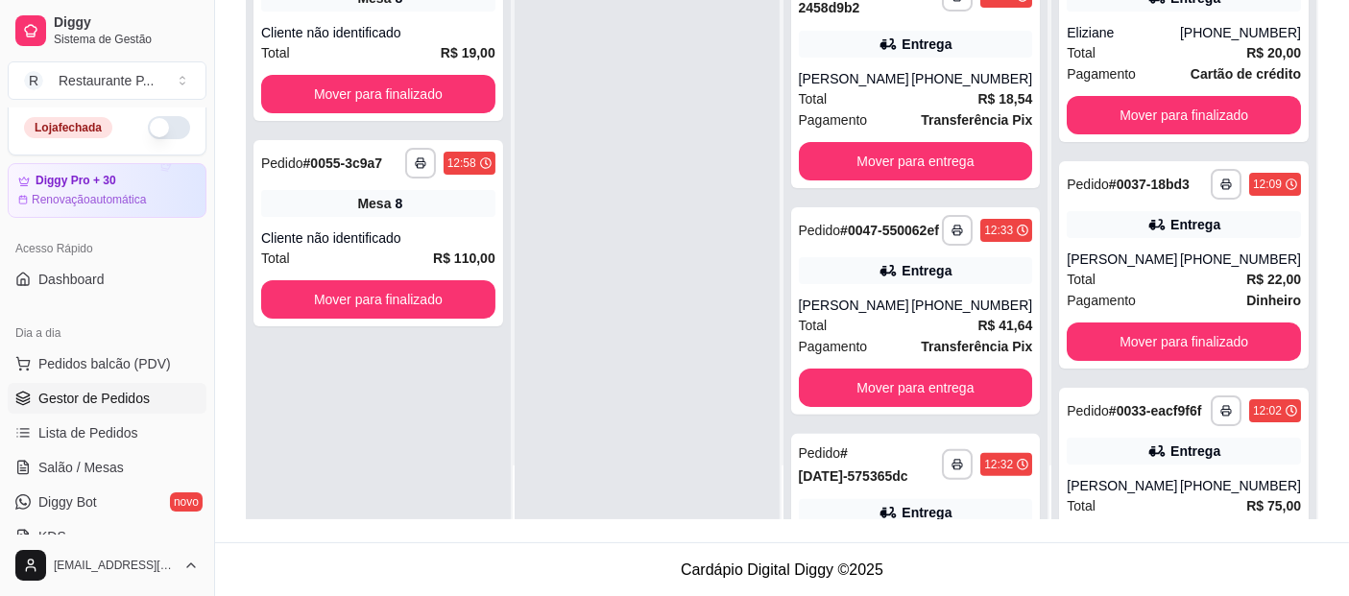
scroll to position [408, 0]
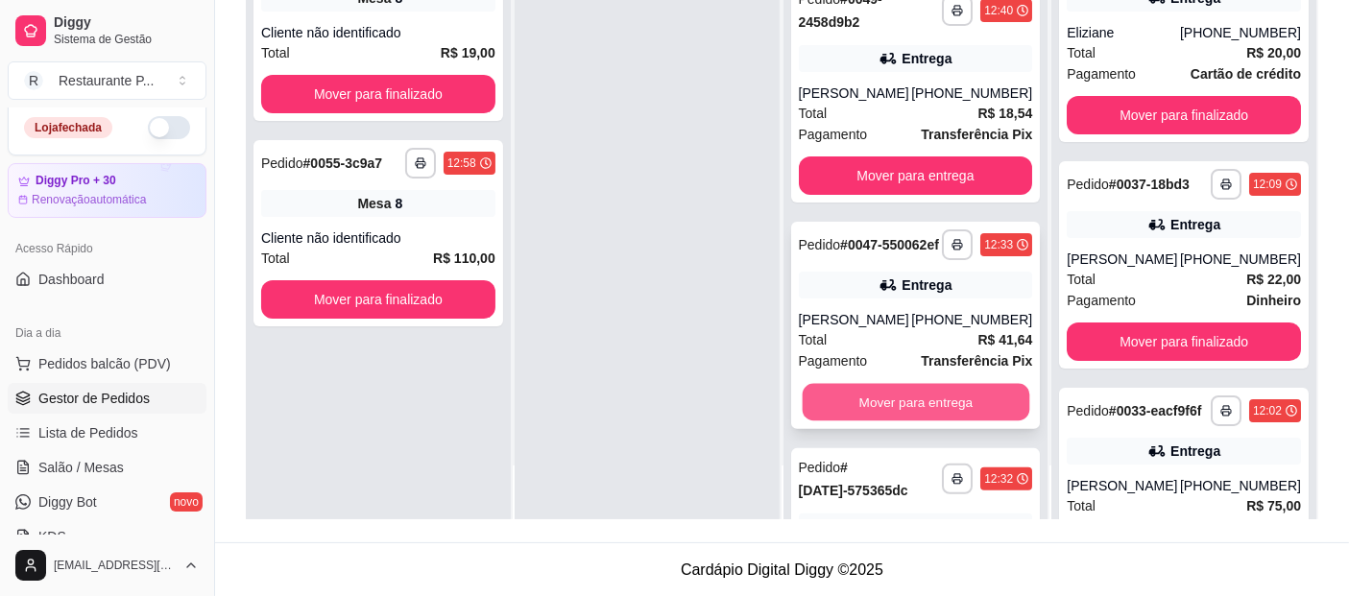
click at [974, 422] on button "Mover para entrega" at bounding box center [915, 402] width 227 height 37
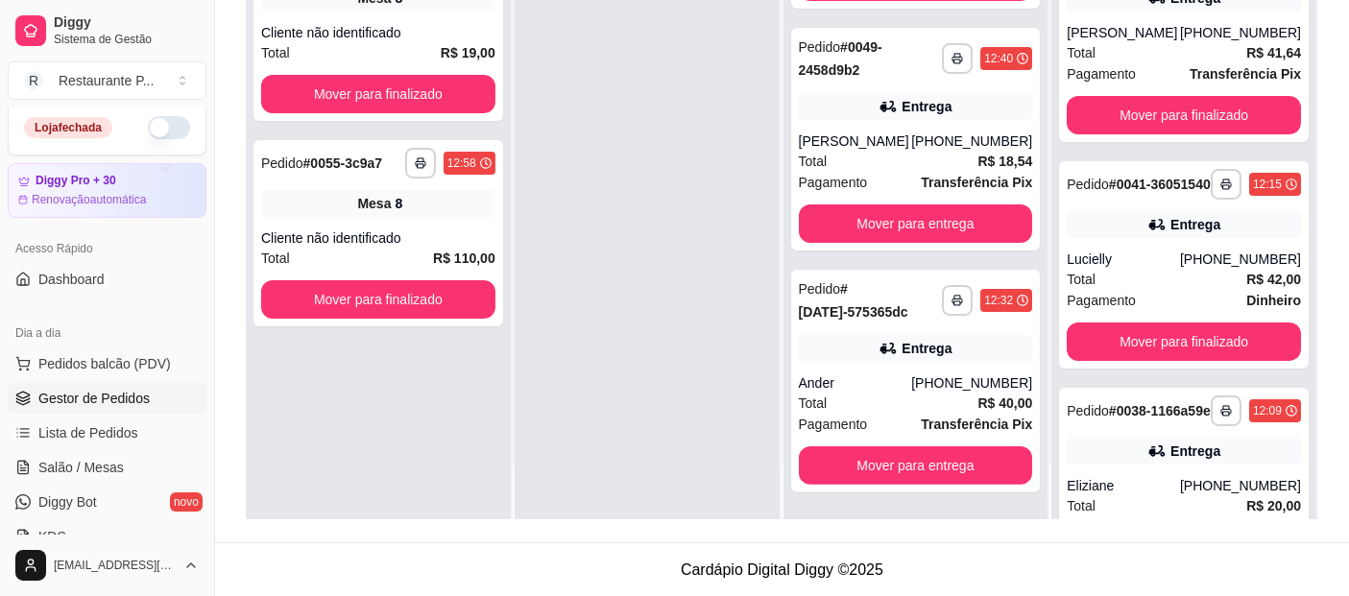
scroll to position [375, 0]
click at [87, 465] on span "Salão / Mesas" at bounding box center [80, 467] width 85 height 19
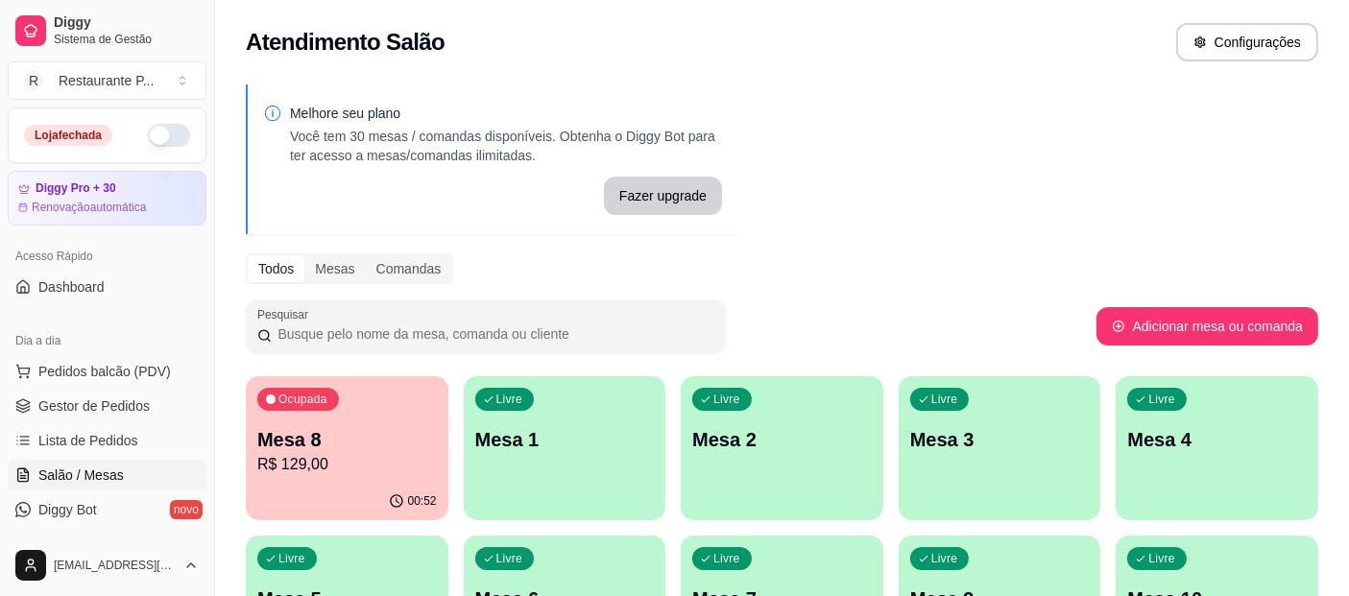
click at [359, 462] on p "R$ 129,00" at bounding box center [347, 464] width 180 height 23
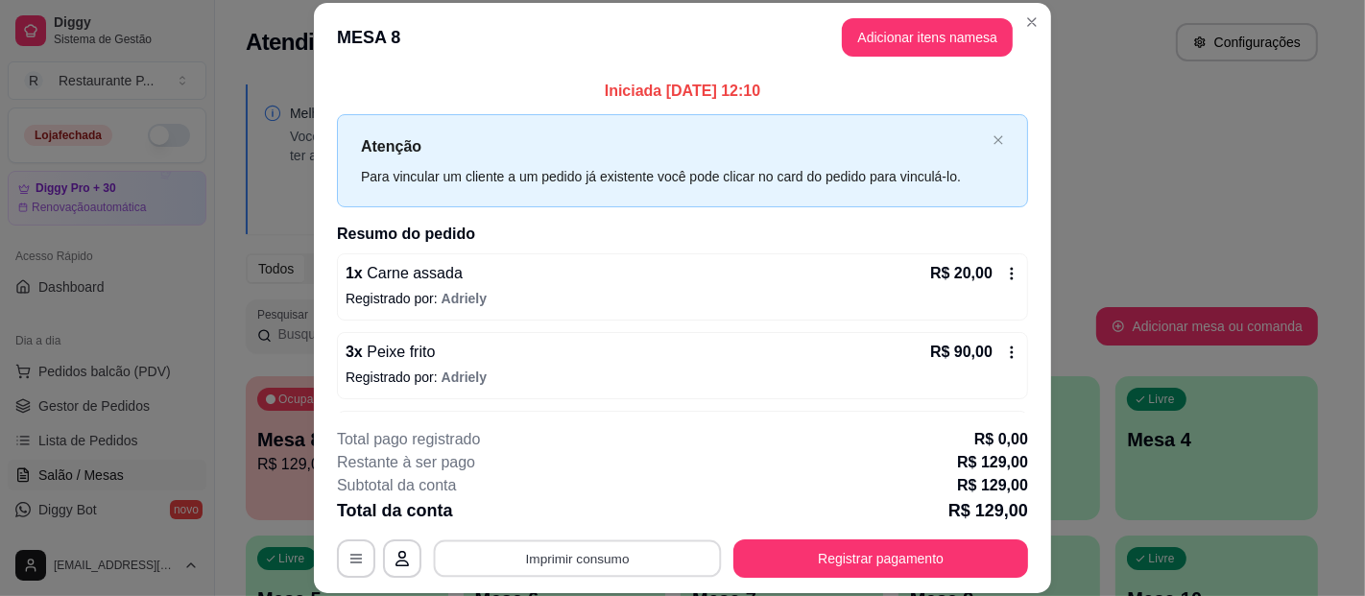
click at [614, 566] on button "Imprimir consumo" at bounding box center [578, 558] width 288 height 37
click at [614, 517] on button "Impressora" at bounding box center [575, 514] width 134 height 30
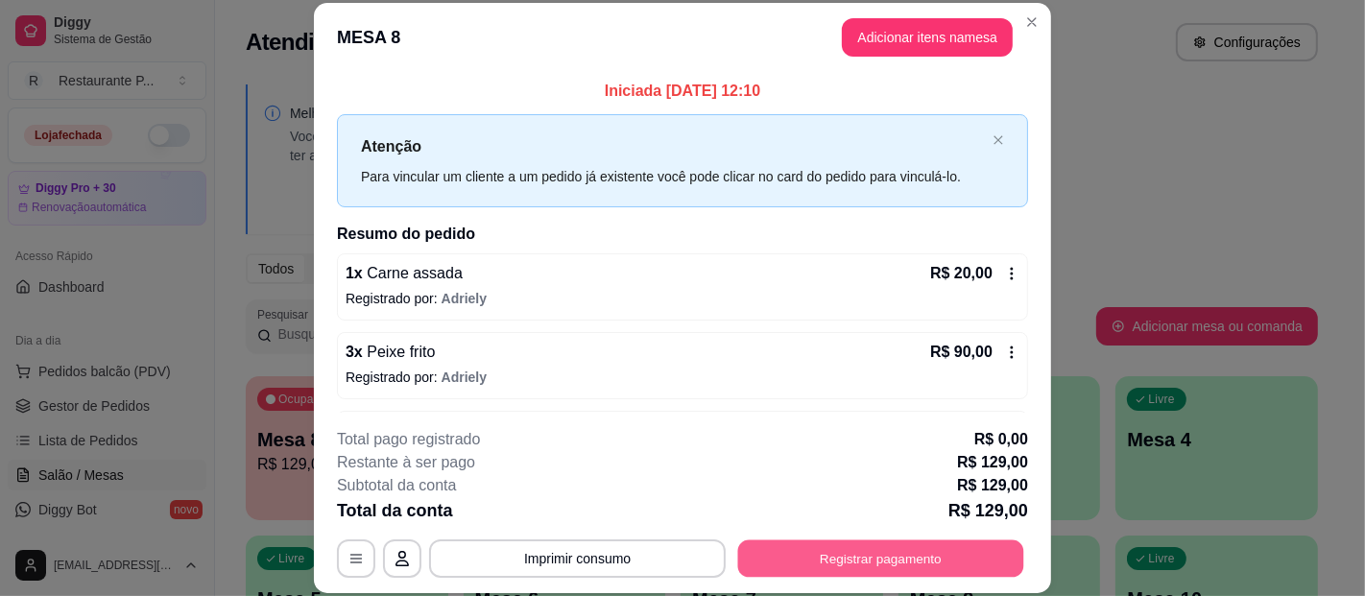
click at [800, 571] on button "Registrar pagamento" at bounding box center [881, 558] width 286 height 37
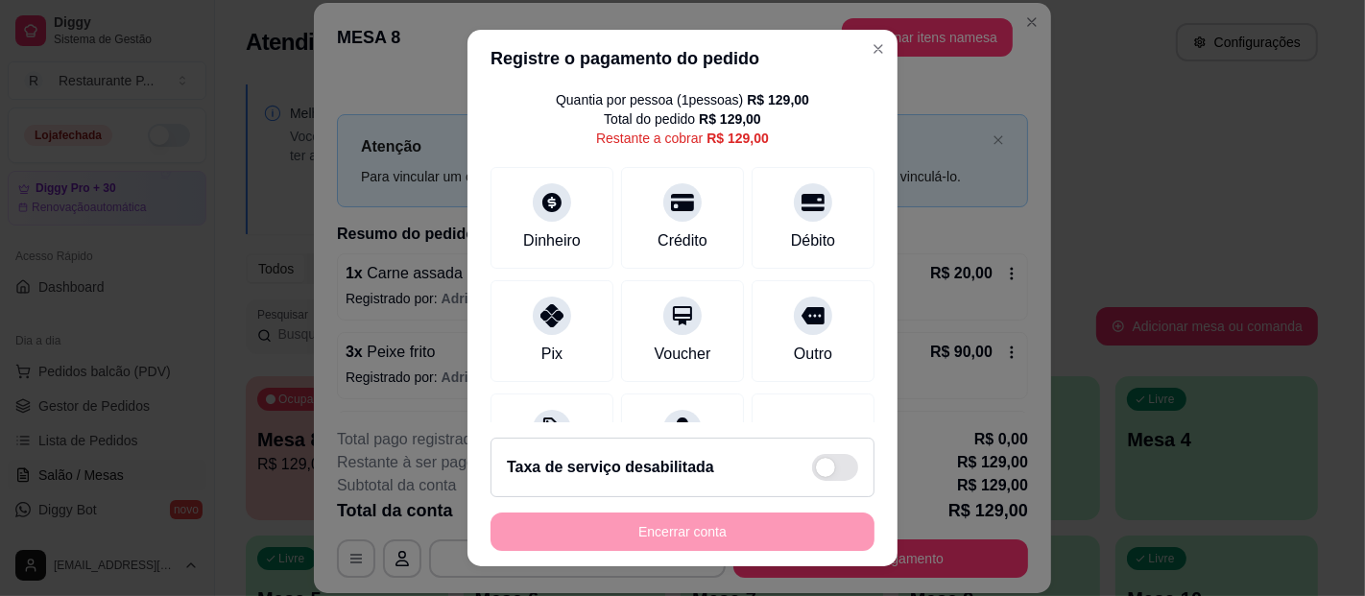
scroll to position [120, 0]
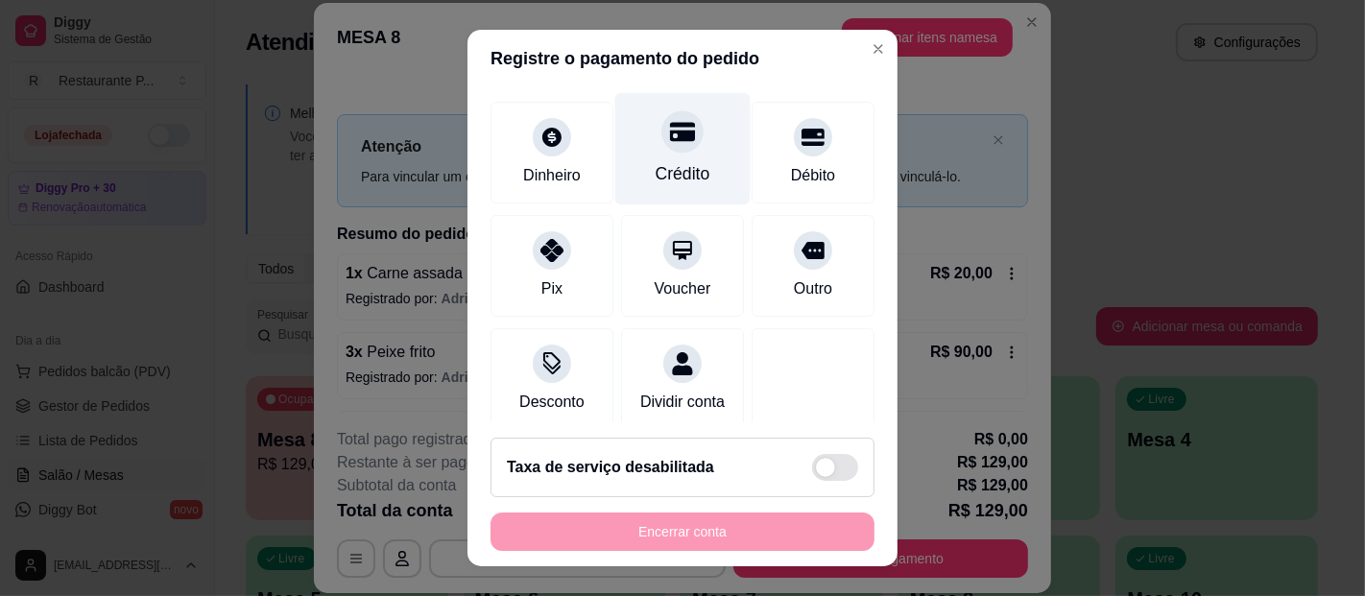
click at [644, 155] on div "Crédito" at bounding box center [682, 149] width 135 height 112
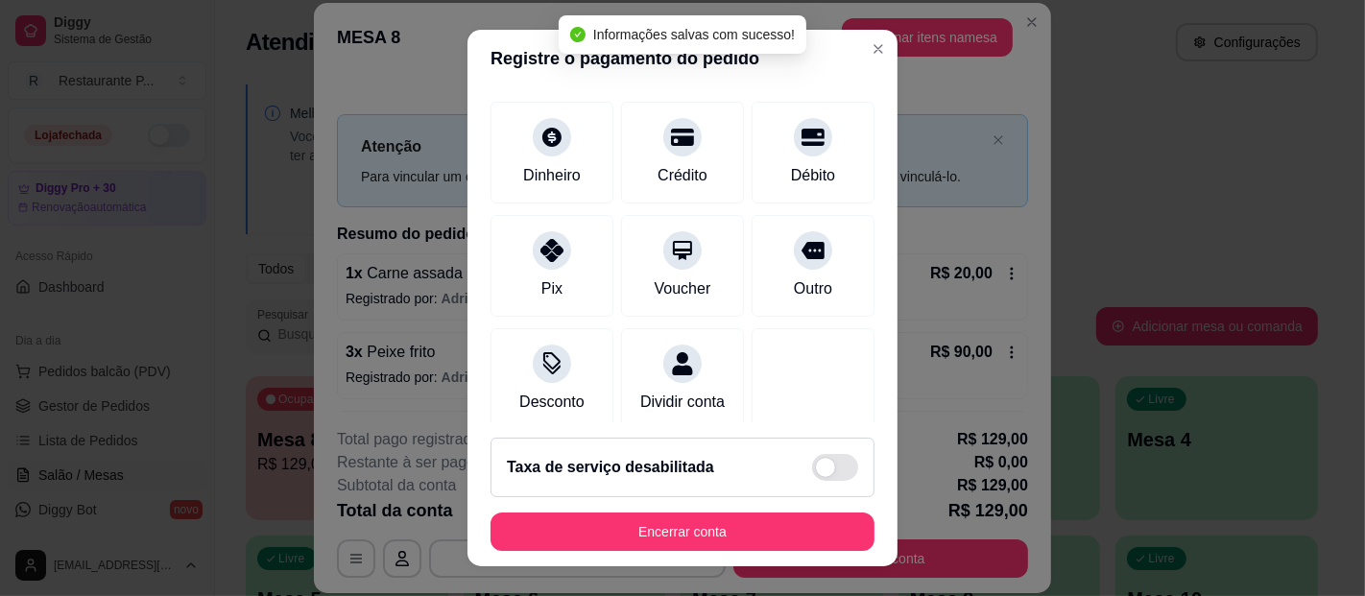
scroll to position [230, 0]
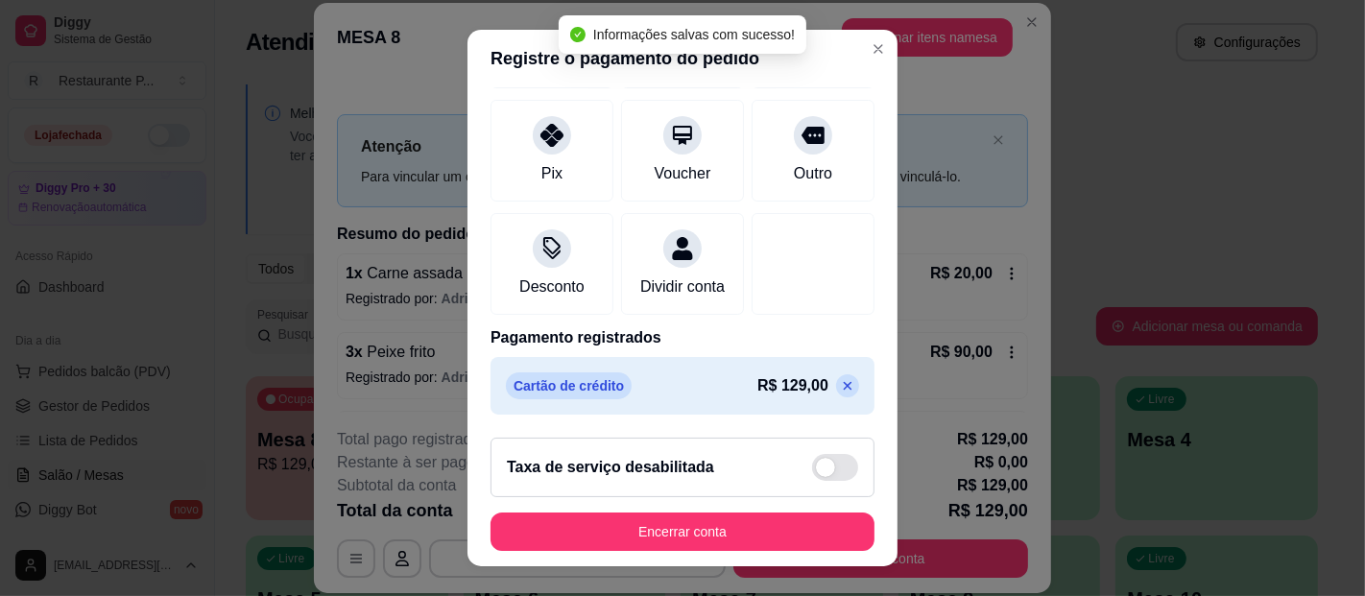
click at [840, 388] on icon at bounding box center [847, 385] width 15 height 15
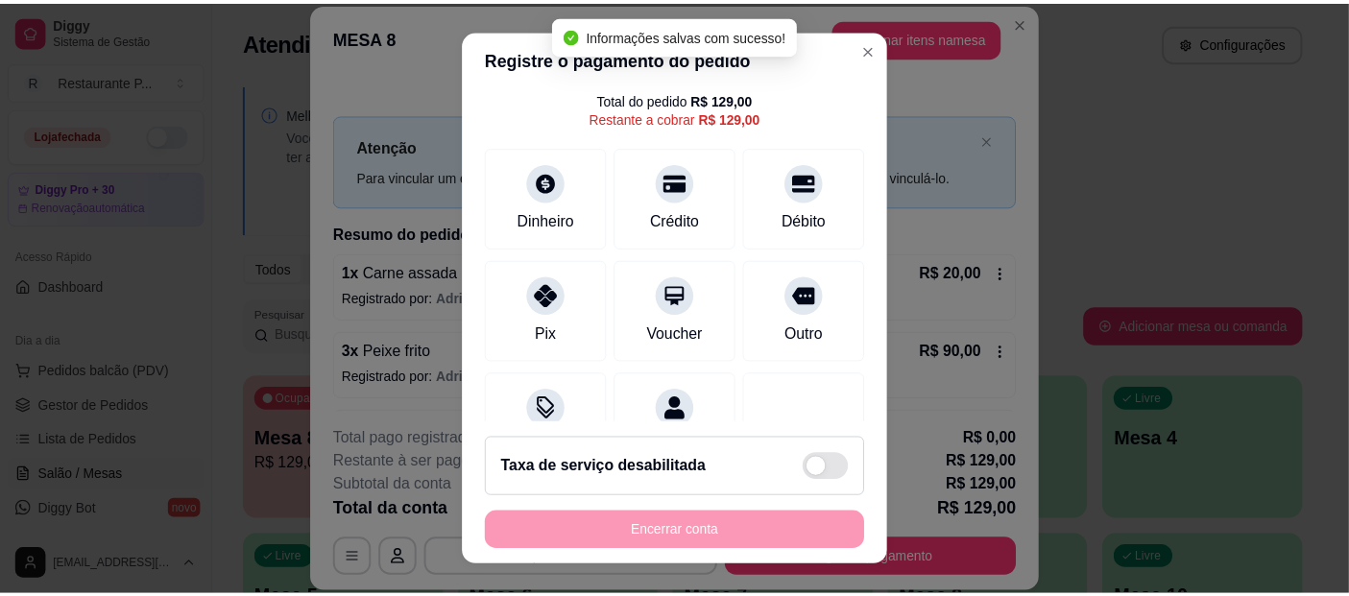
scroll to position [0, 0]
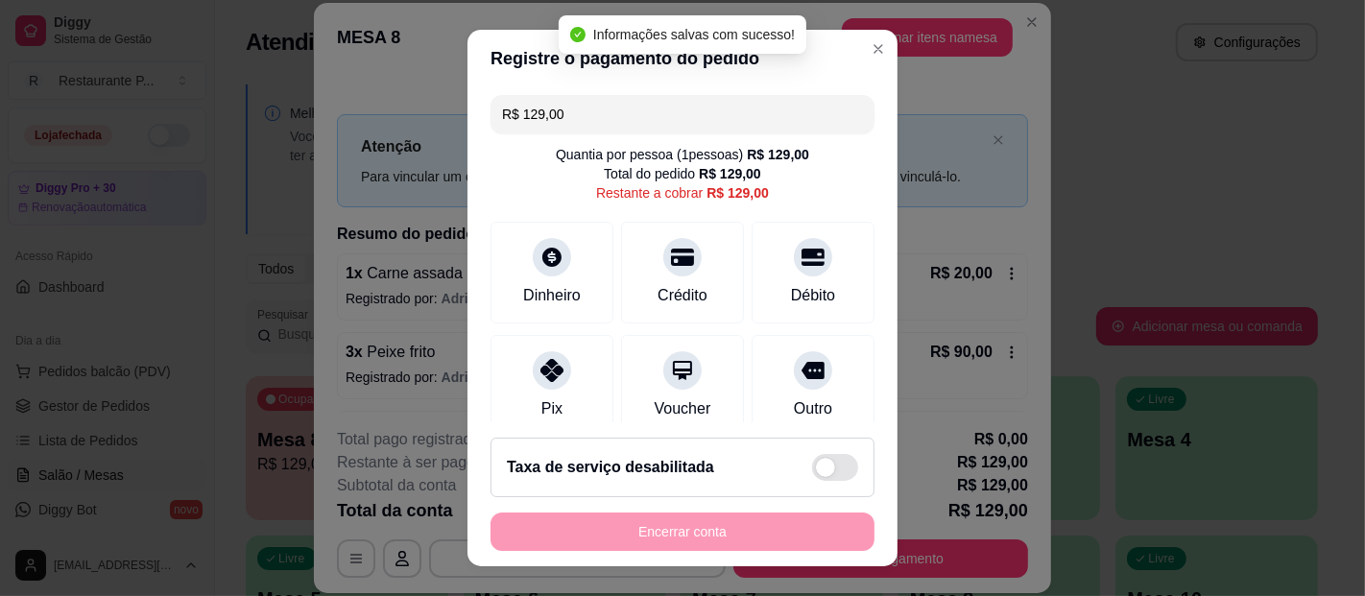
click at [644, 112] on input "R$ 129,00" at bounding box center [682, 114] width 361 height 38
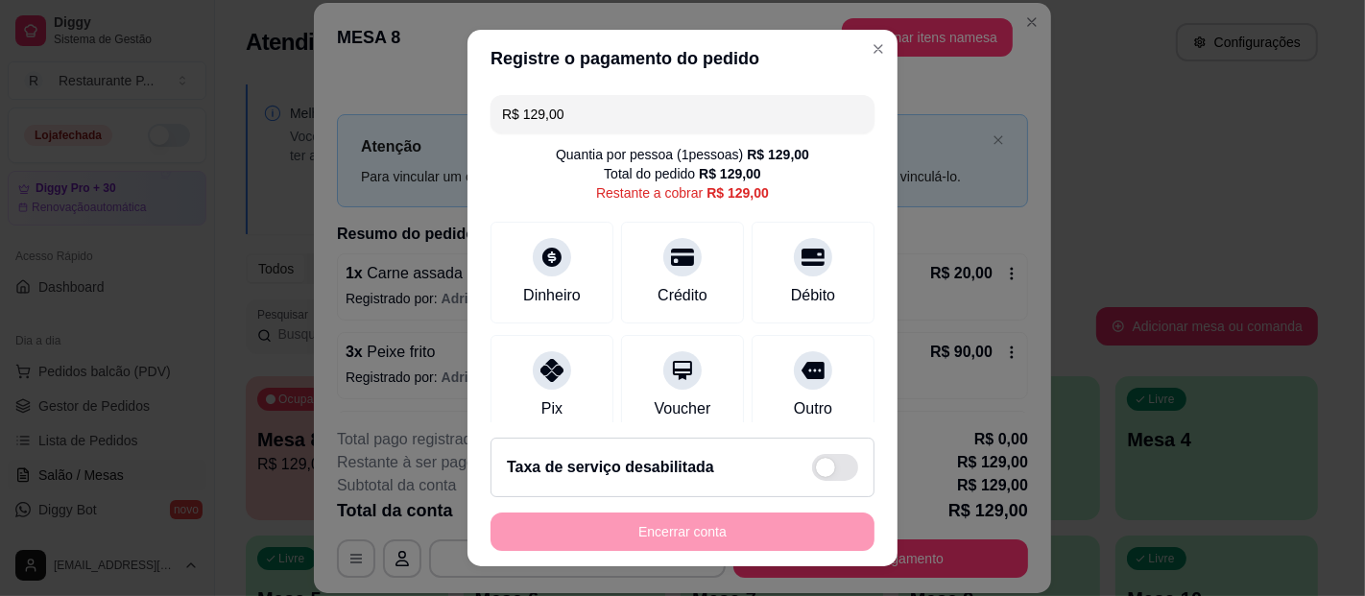
click at [535, 116] on input "R$ 129,00" at bounding box center [682, 114] width 361 height 38
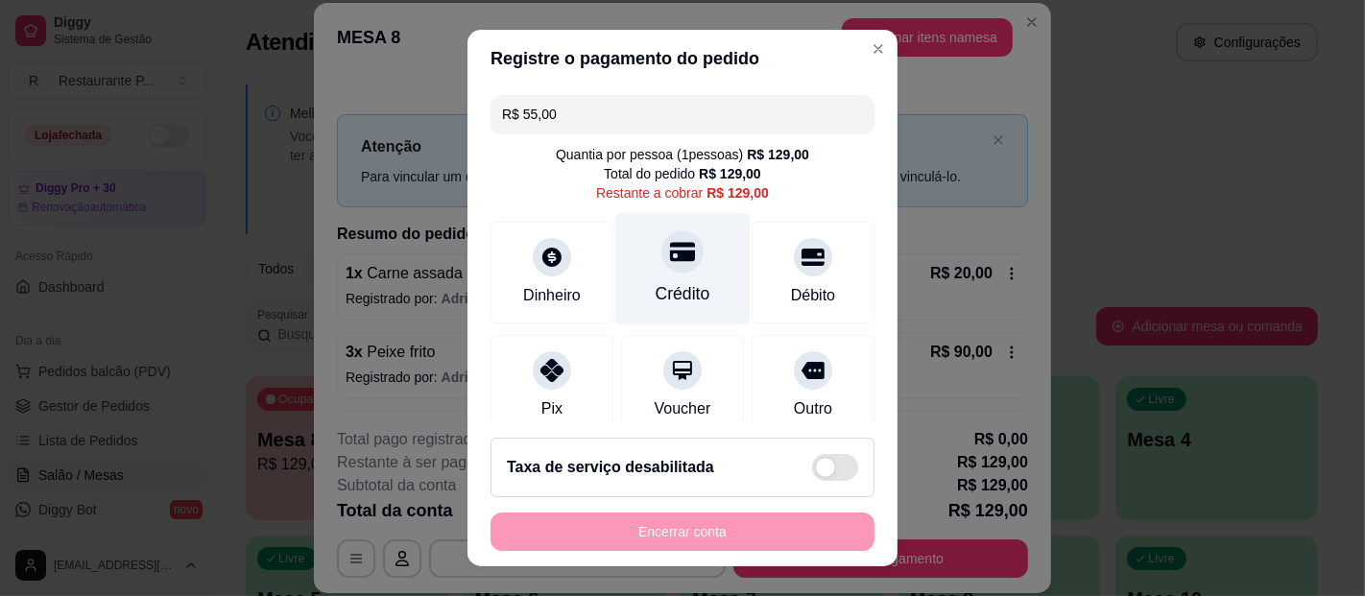
click at [669, 291] on div "Crédito" at bounding box center [683, 293] width 55 height 25
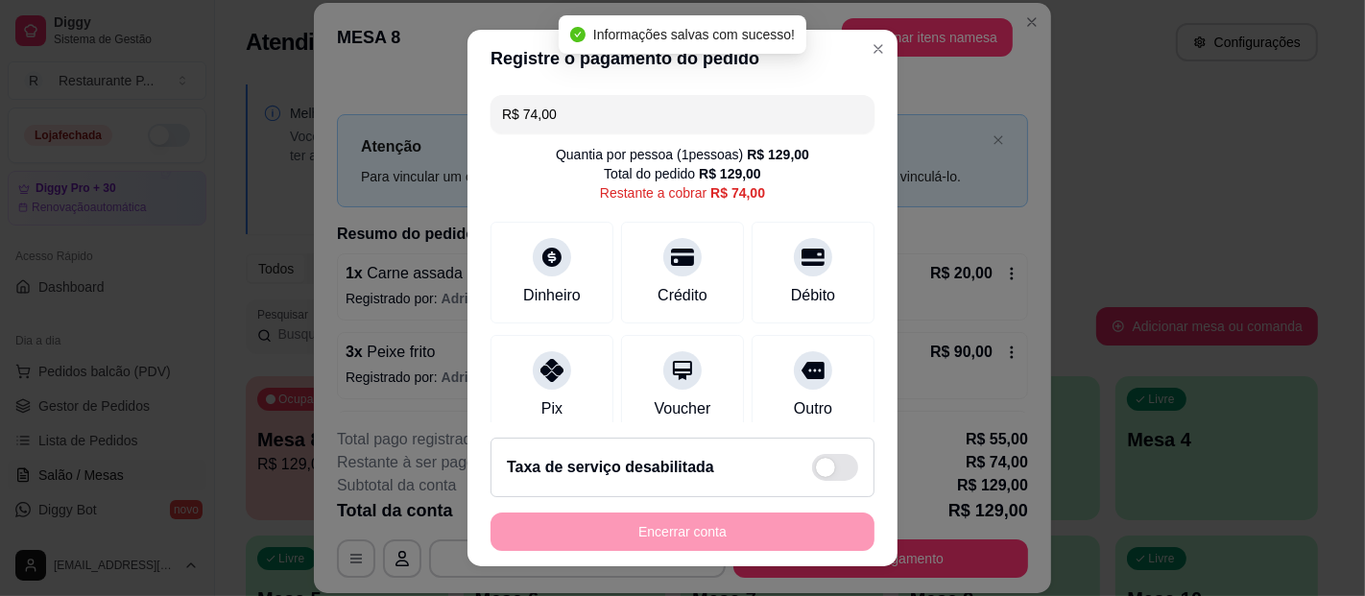
click at [581, 116] on input "R$ 74,00" at bounding box center [682, 114] width 361 height 38
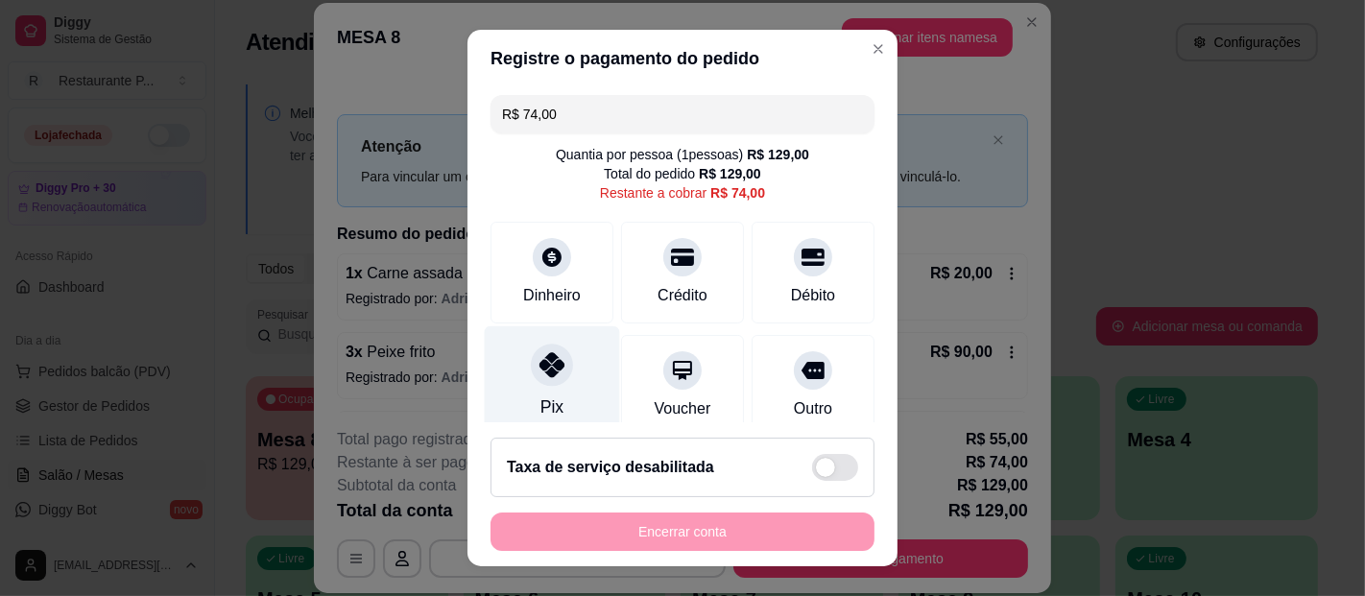
click at [540, 369] on icon at bounding box center [552, 364] width 25 height 25
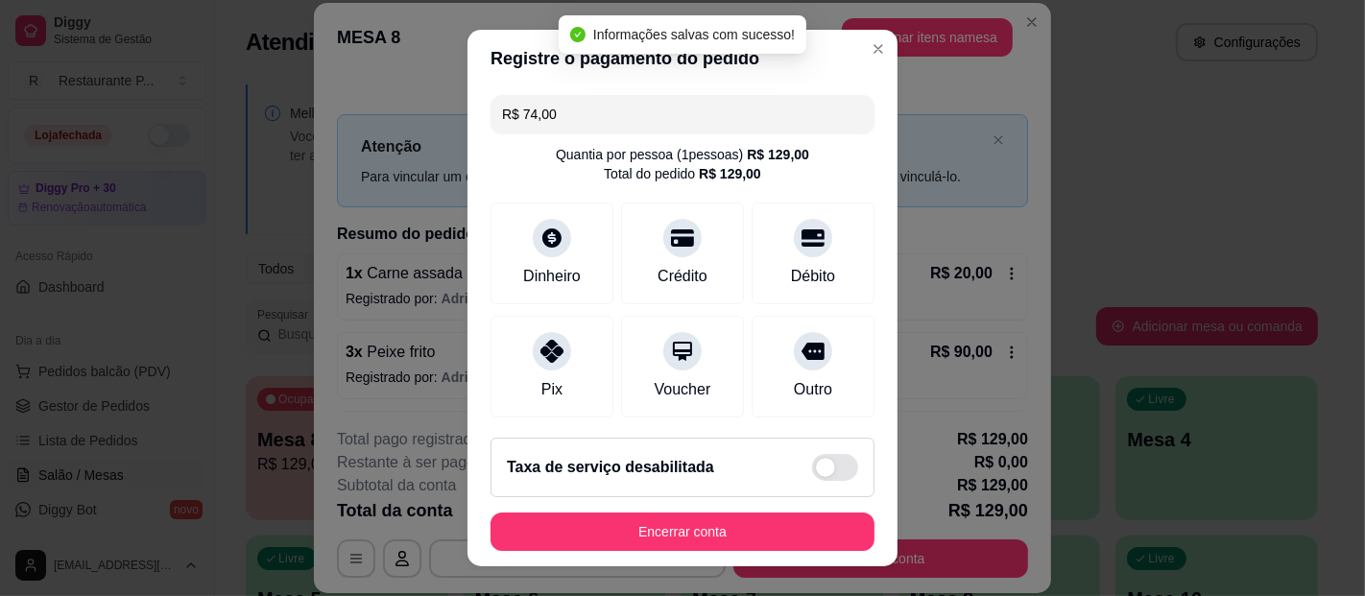
type input "R$ 0,00"
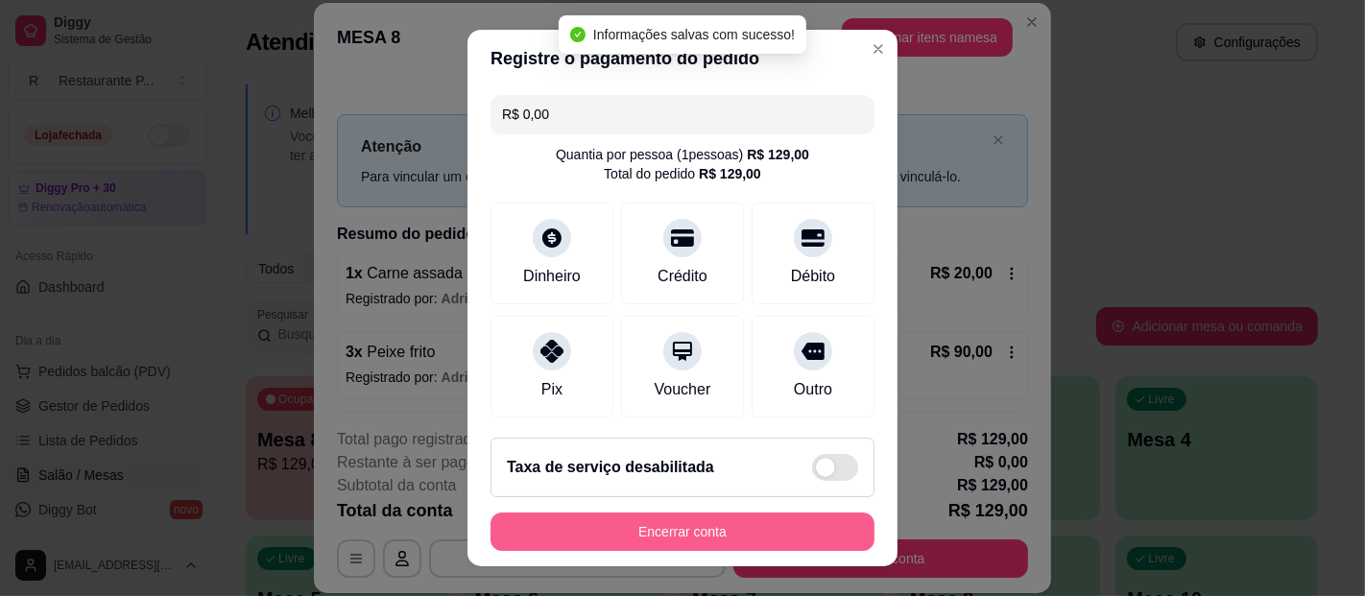
click at [777, 531] on button "Encerrar conta" at bounding box center [683, 532] width 384 height 38
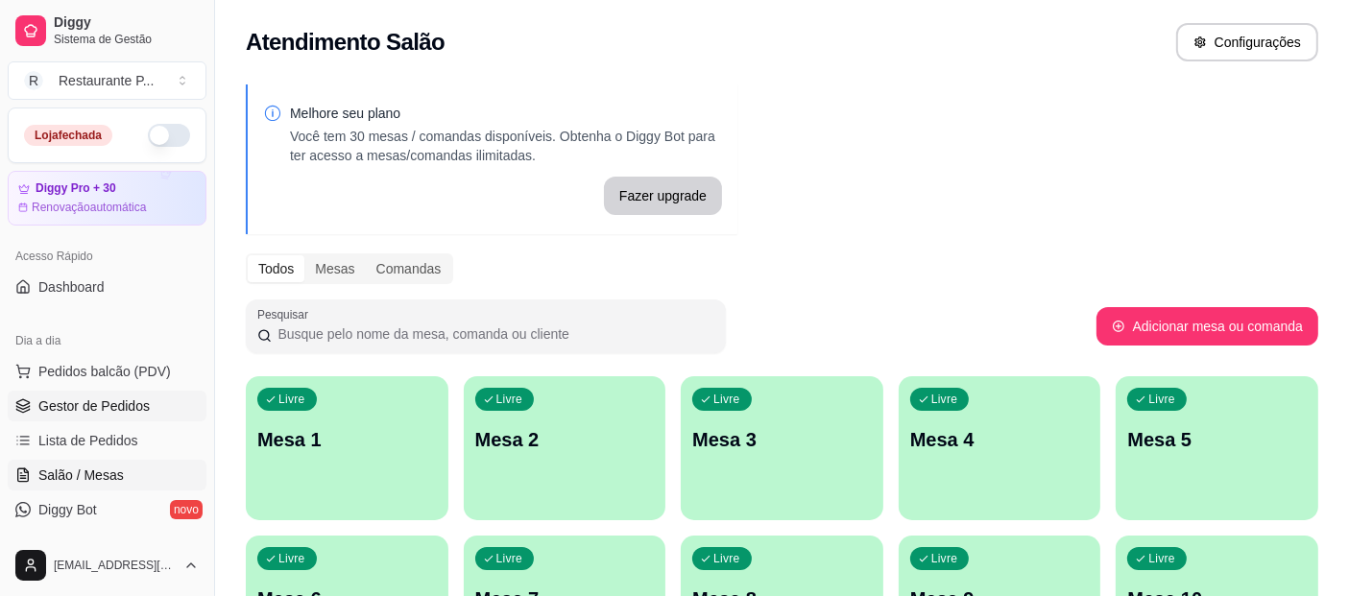
click at [139, 391] on link "Gestor de Pedidos" at bounding box center [107, 406] width 199 height 31
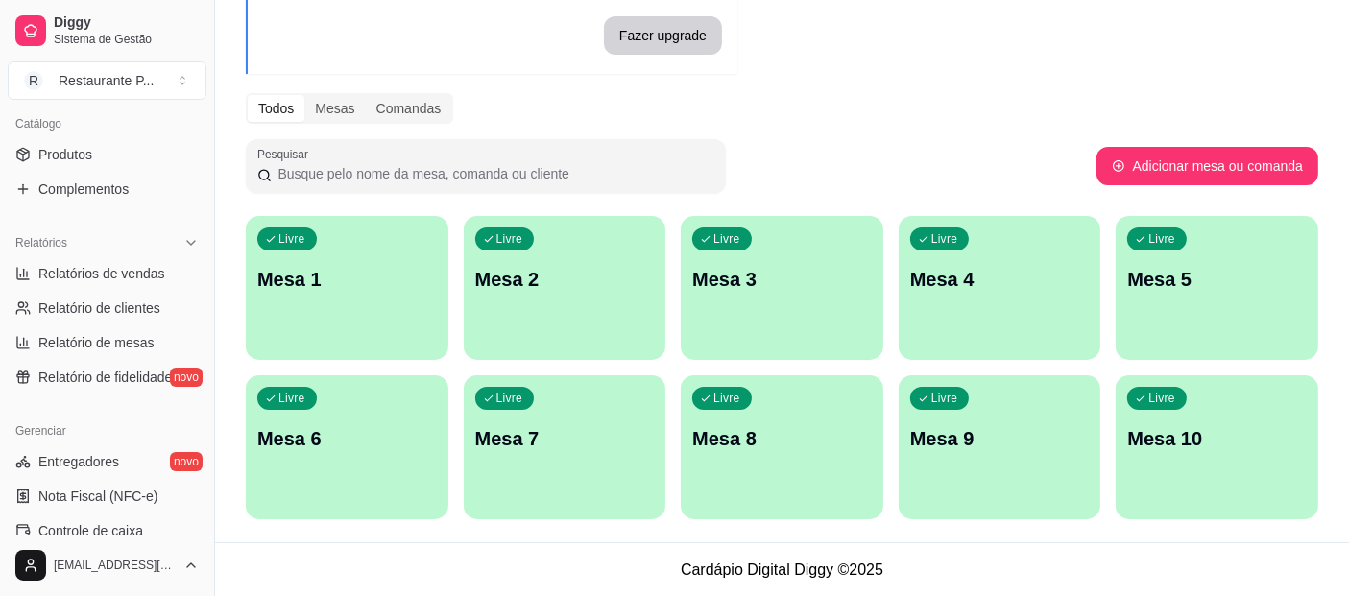
scroll to position [482, 0]
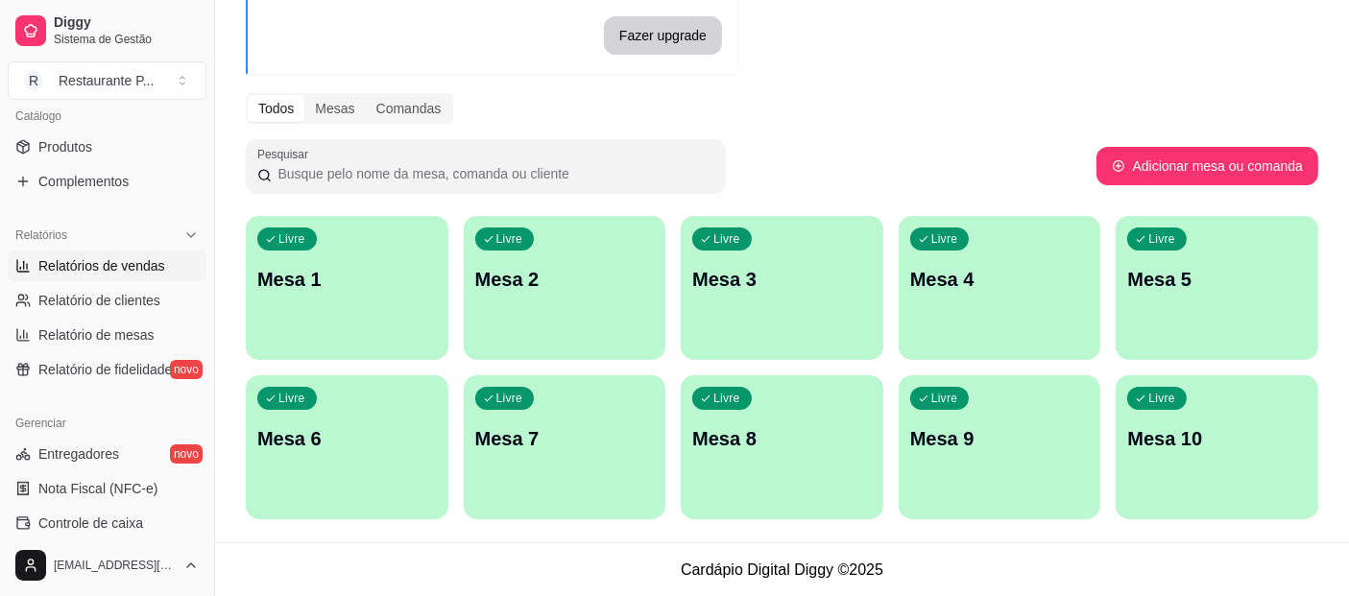
click at [162, 274] on link "Relatórios de vendas" at bounding box center [107, 266] width 199 height 31
select select "ALL"
select select "0"
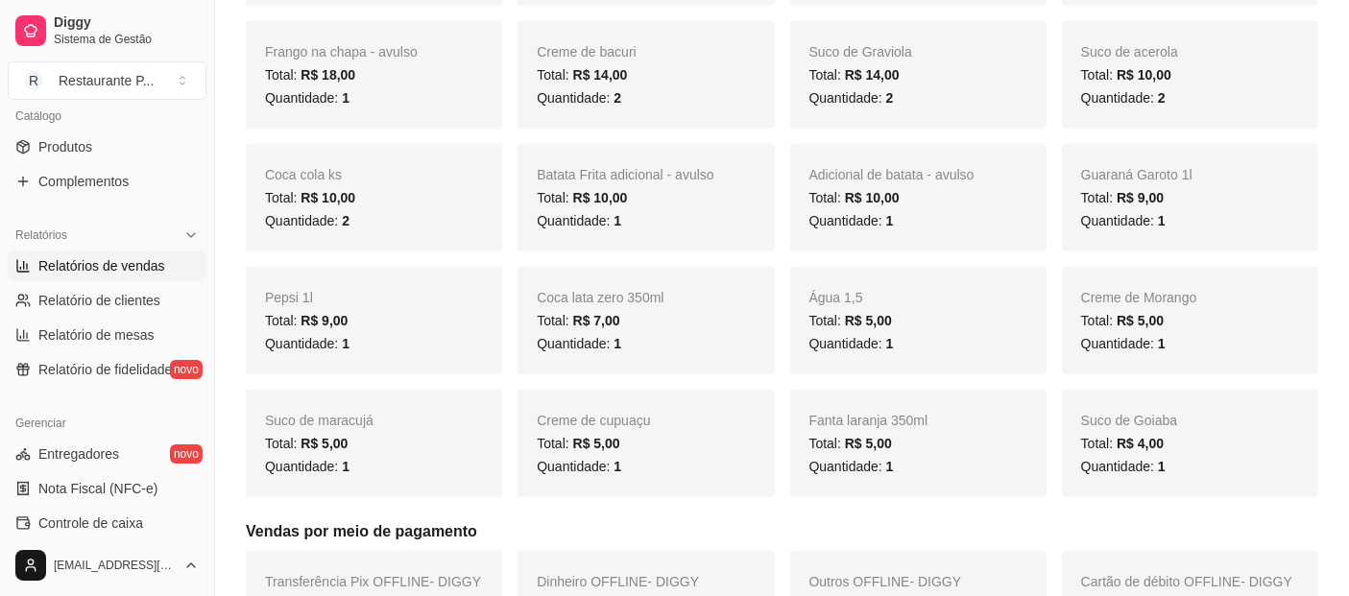
scroll to position [1169, 0]
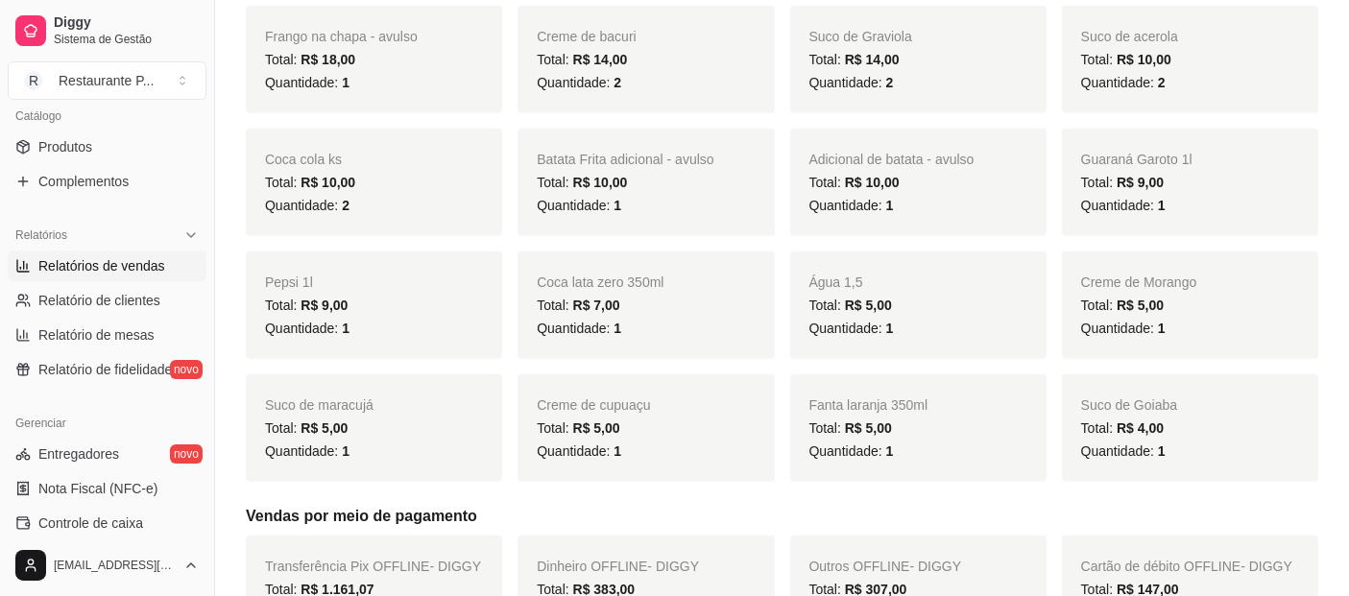
drag, startPoint x: 1313, startPoint y: 178, endPoint x: 1291, endPoint y: 281, distance: 106.0
drag, startPoint x: 1291, startPoint y: 281, endPoint x: 1325, endPoint y: 308, distance: 43.0
click at [1325, 308] on div "Filtros ALL Tipo do pedido Todos Entrega Retirada Mesa Consumo local Tipo do pe…" at bounding box center [782, 490] width 1134 height 3189
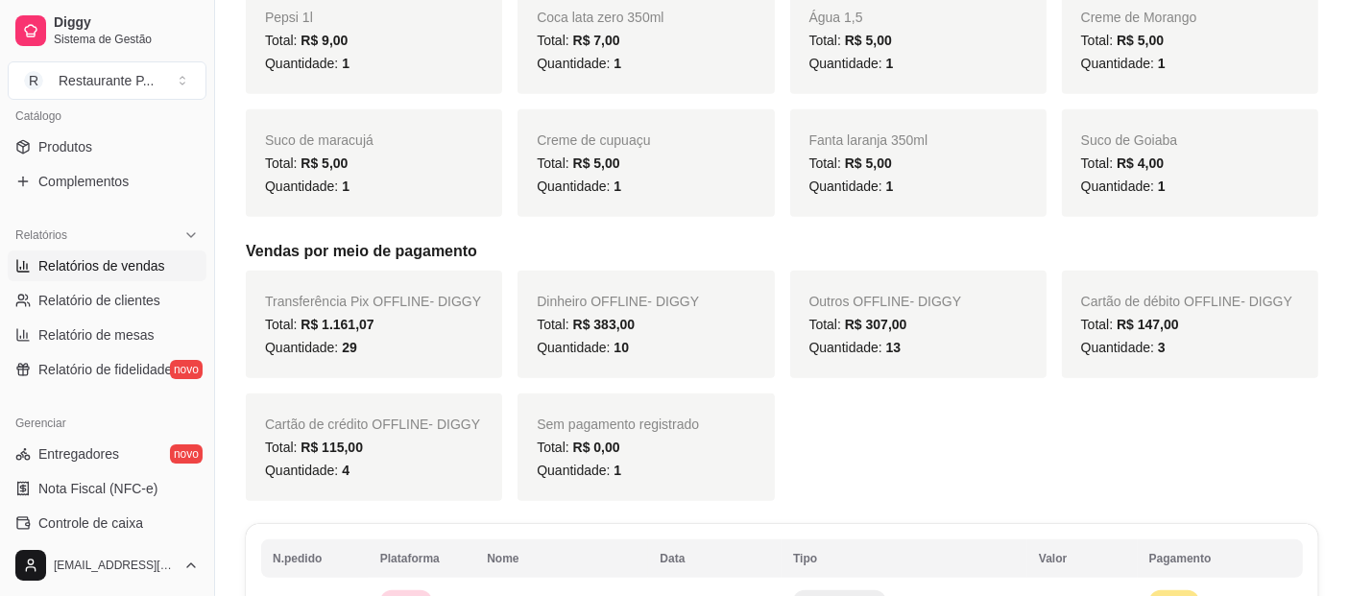
scroll to position [1433, 0]
